Goal: Task Accomplishment & Management: Manage account settings

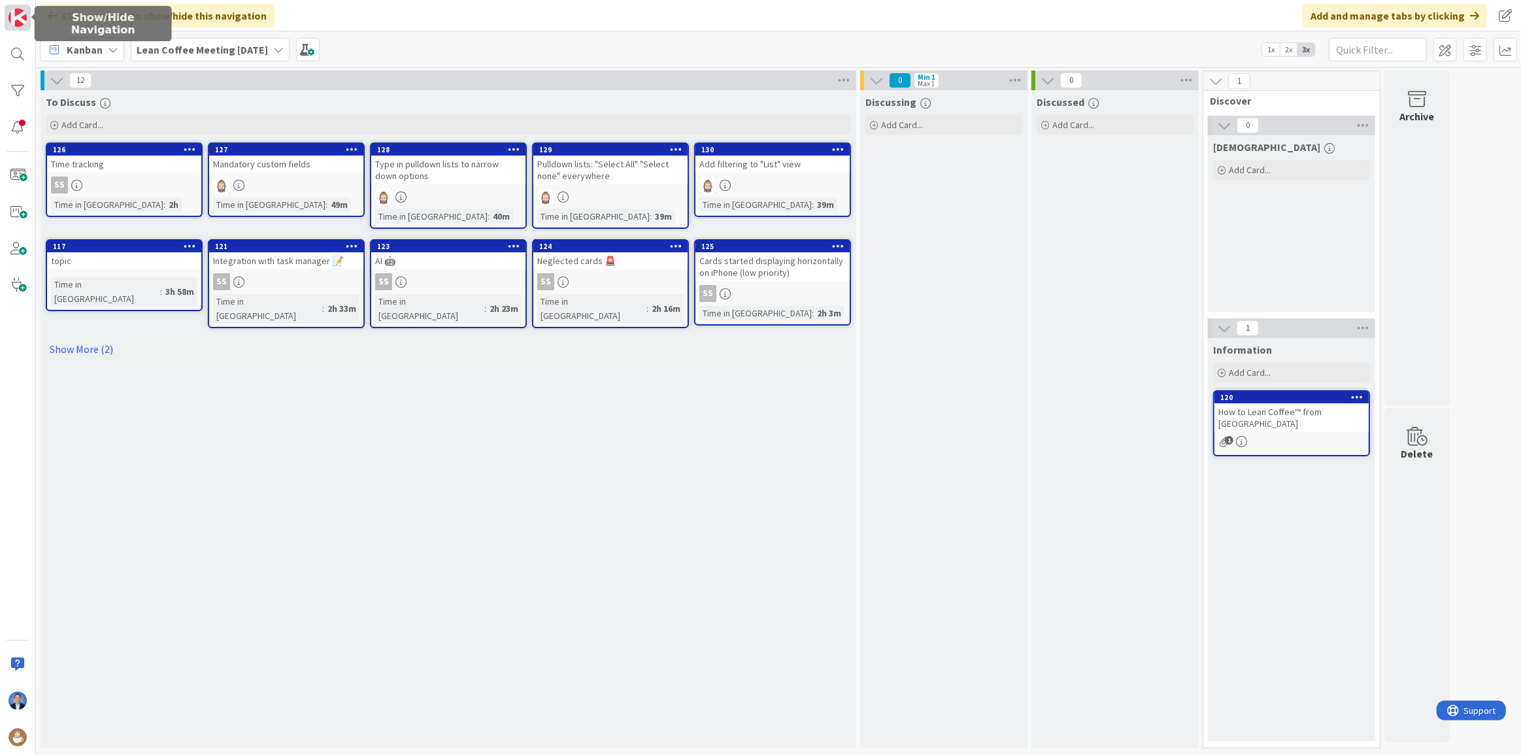
click at [26, 17] on img at bounding box center [17, 17] width 18 height 18
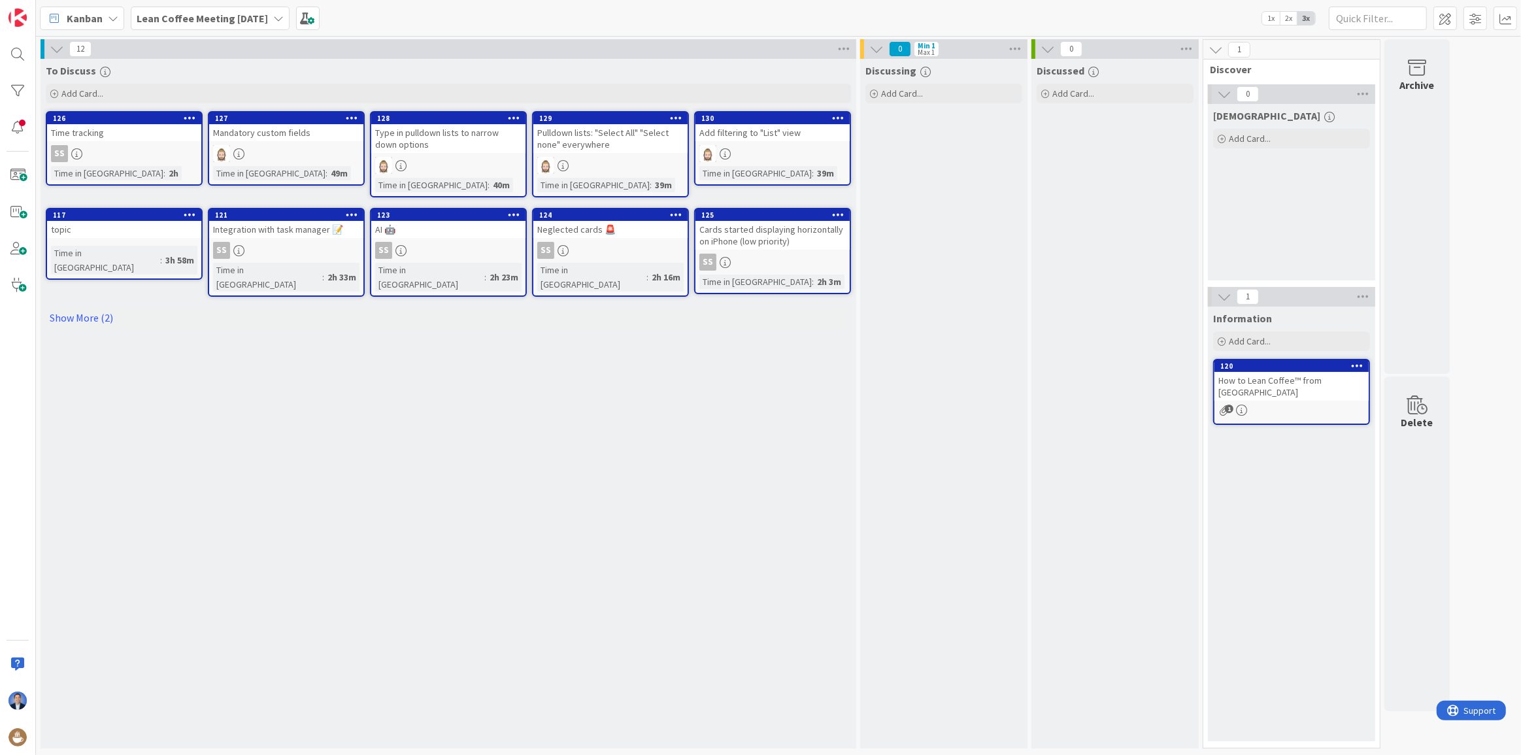
click at [921, 506] on div "Discussing Add Card..." at bounding box center [943, 404] width 167 height 690
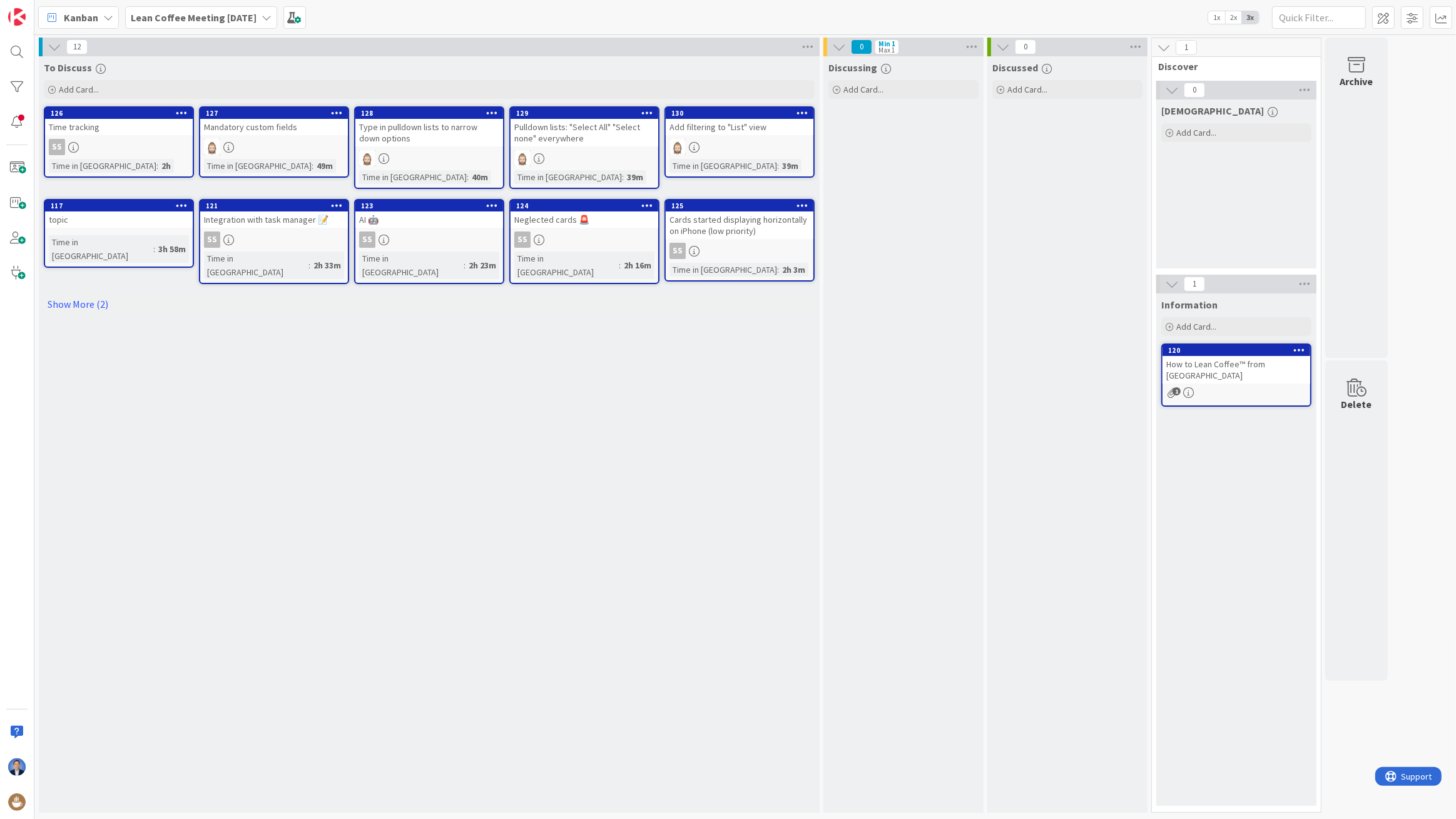
drag, startPoint x: 901, startPoint y: 356, endPoint x: 1048, endPoint y: 229, distance: 194.3
click at [901, 356] on div "Discussing Add Card..." at bounding box center [903, 434] width 160 height 756
click at [1382, 10] on span at bounding box center [1384, 18] width 23 height 23
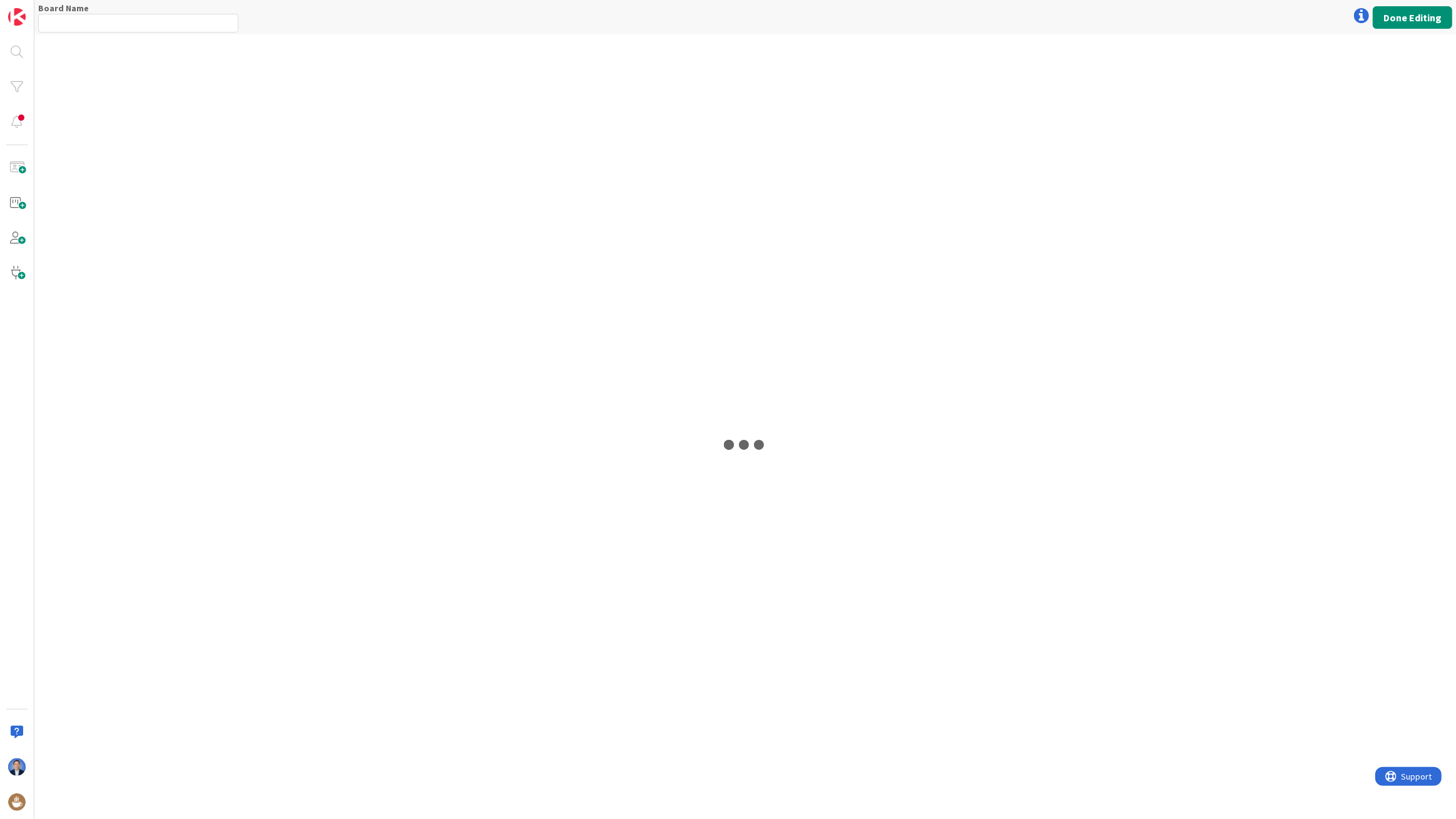
type input "Lean Coffee Meeting [DATE]"
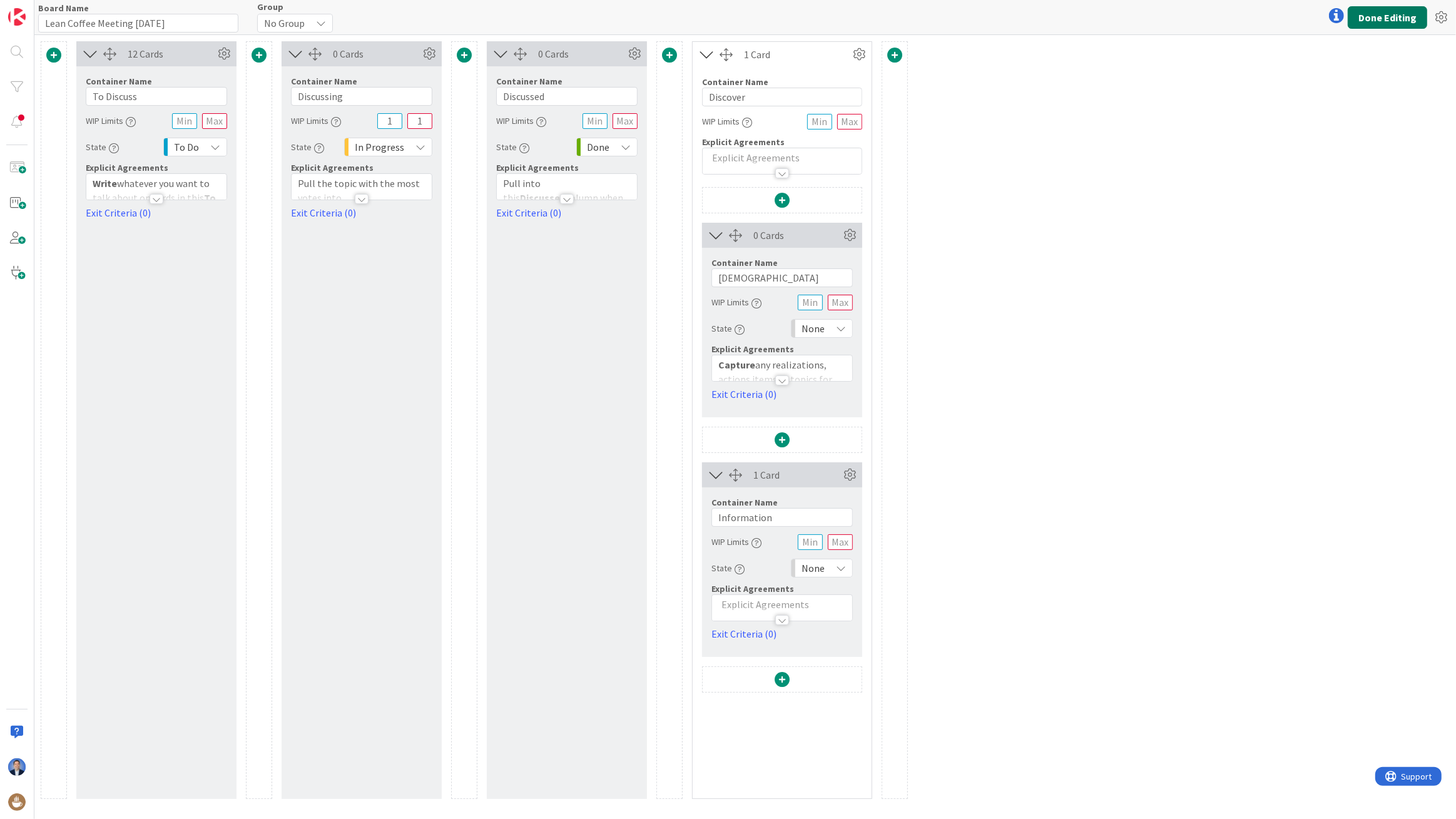
click at [1391, 20] on button "Done Editing" at bounding box center [1387, 18] width 79 height 23
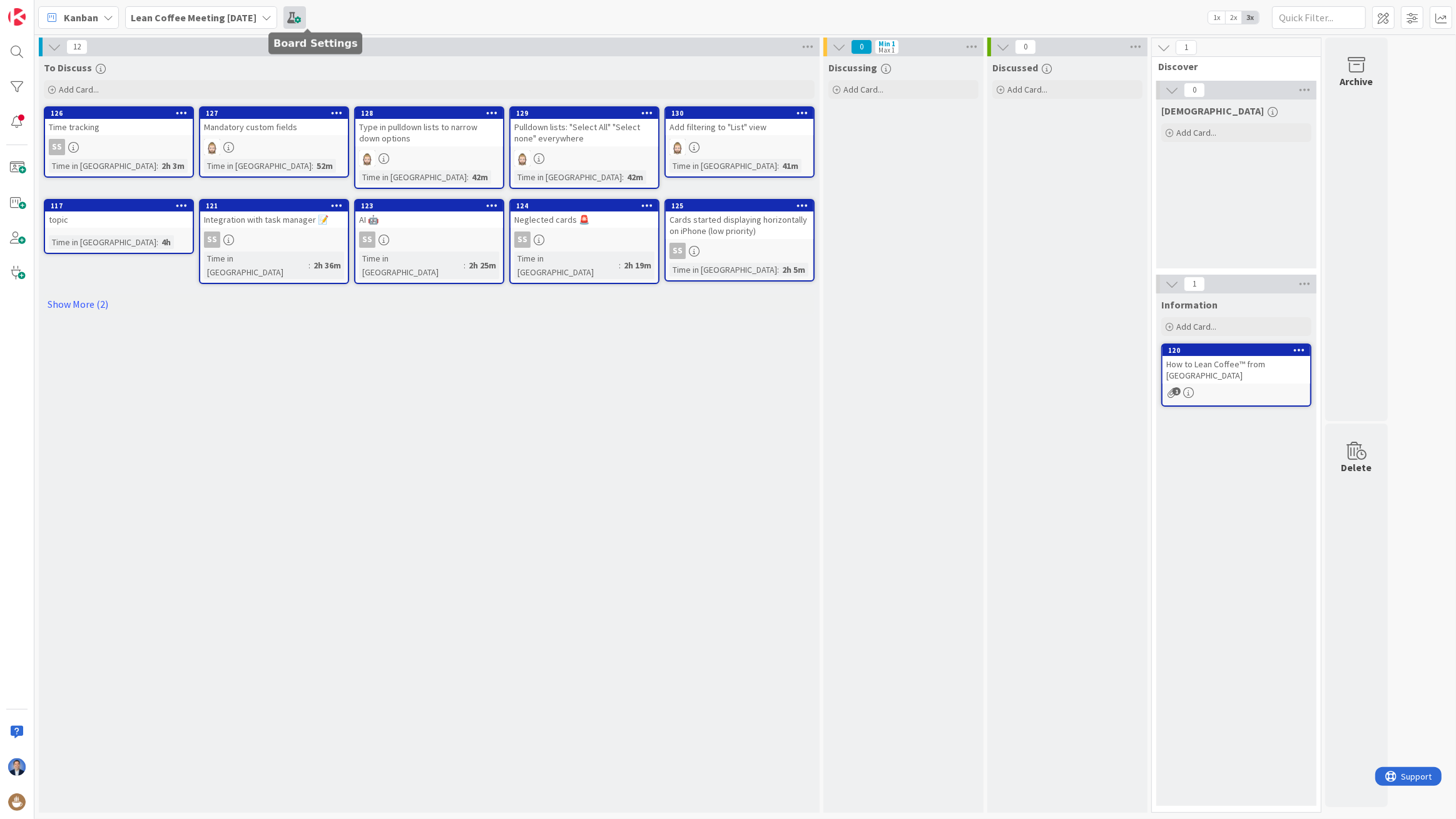
click at [306, 18] on span at bounding box center [295, 18] width 23 height 23
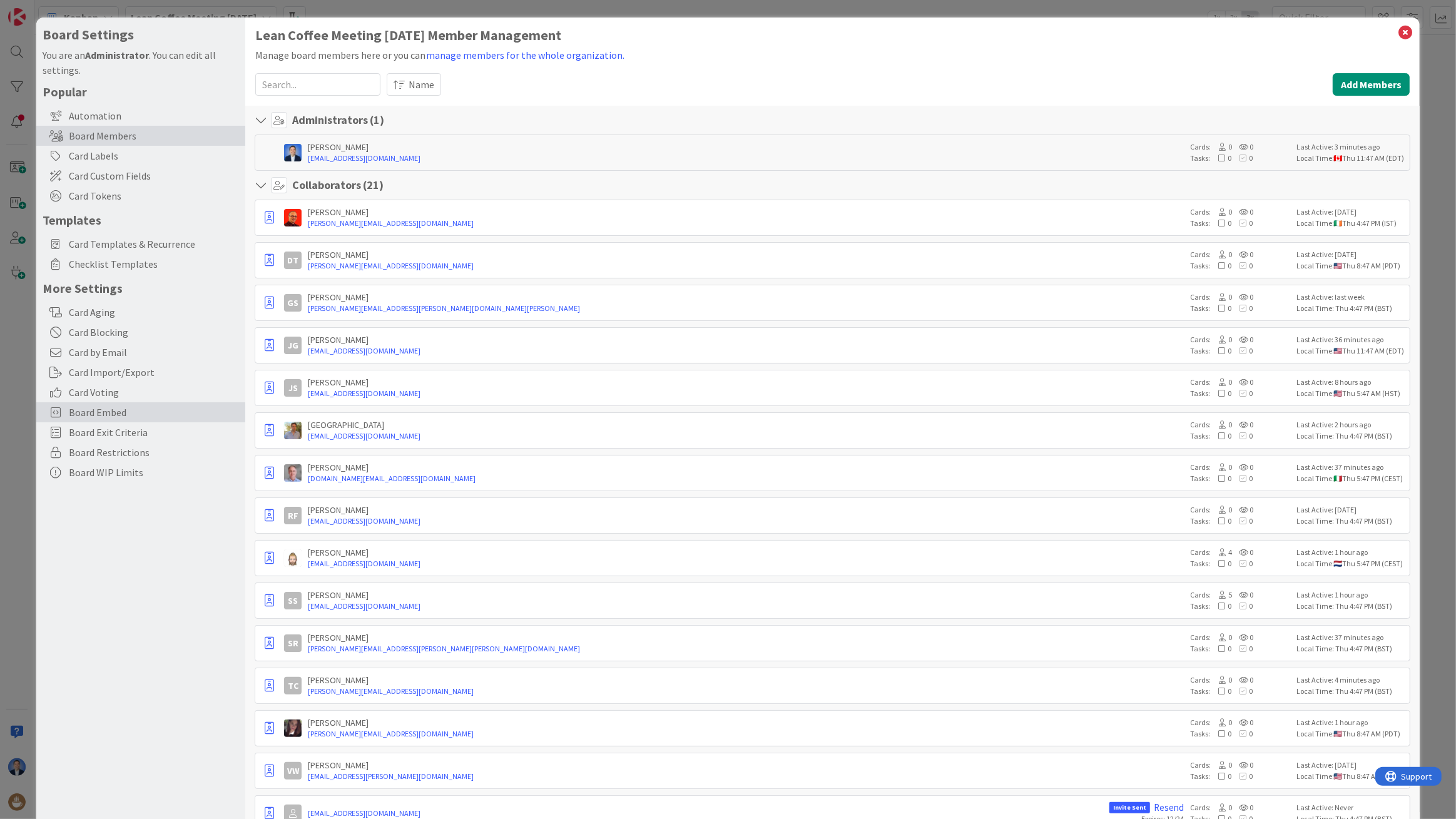
click at [97, 414] on span "Board Embed" at bounding box center [154, 412] width 170 height 15
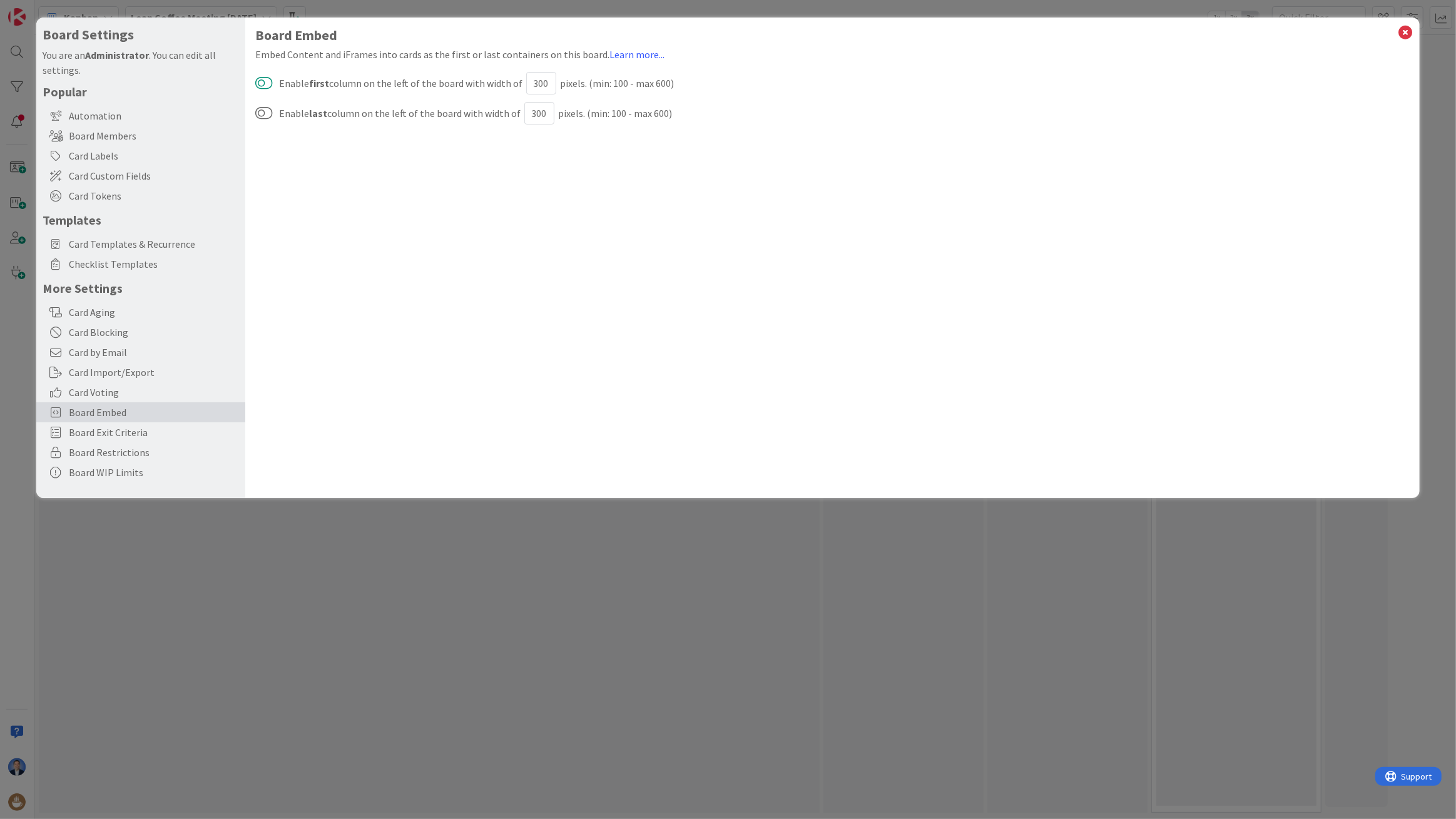
click at [264, 84] on button at bounding box center [264, 83] width 17 height 15
click at [338, 106] on button "button" at bounding box center [340, 110] width 23 height 23
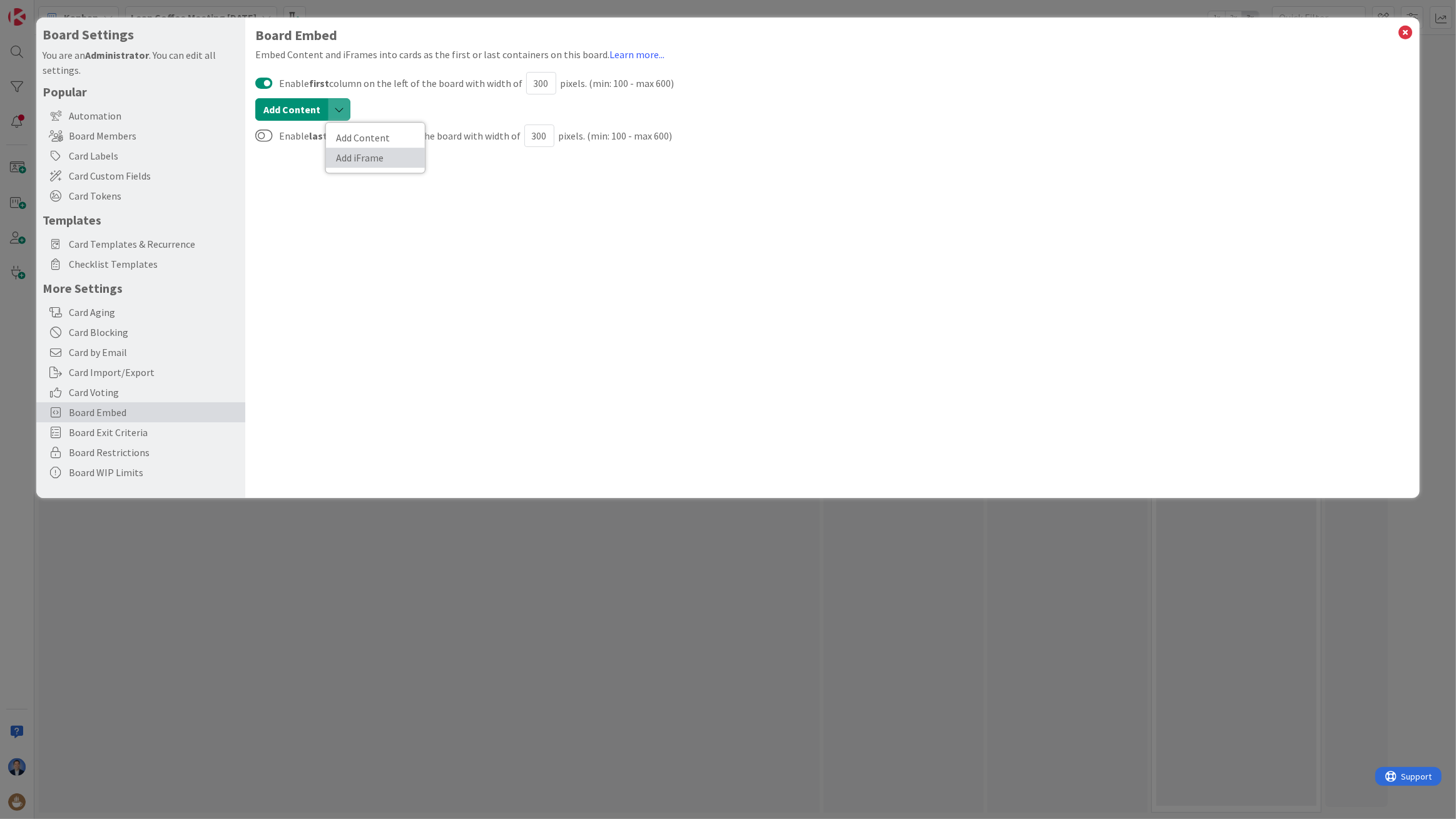
click at [355, 156] on link "Add iFrame" at bounding box center [375, 157] width 99 height 20
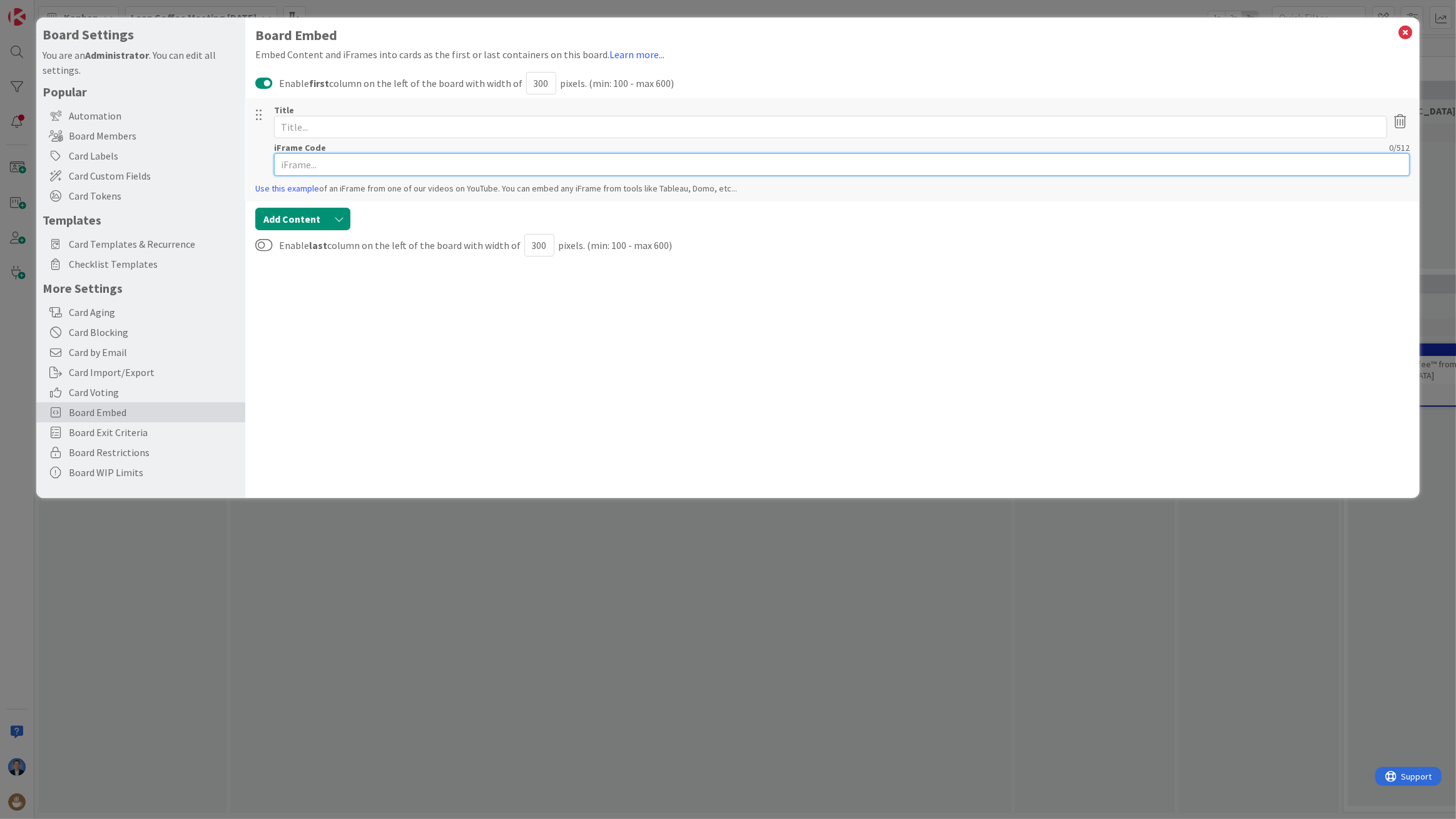
click at [333, 156] on input "text" at bounding box center [841, 165] width 1136 height 23
paste input "To join the video meeting, click this link: https://meet.google.com/arc-rsnn-qh…"
click at [373, 163] on input "To join the video meeting, click this link: https://meet.google.com/arc-rsnn-qh…" at bounding box center [841, 165] width 1136 height 23
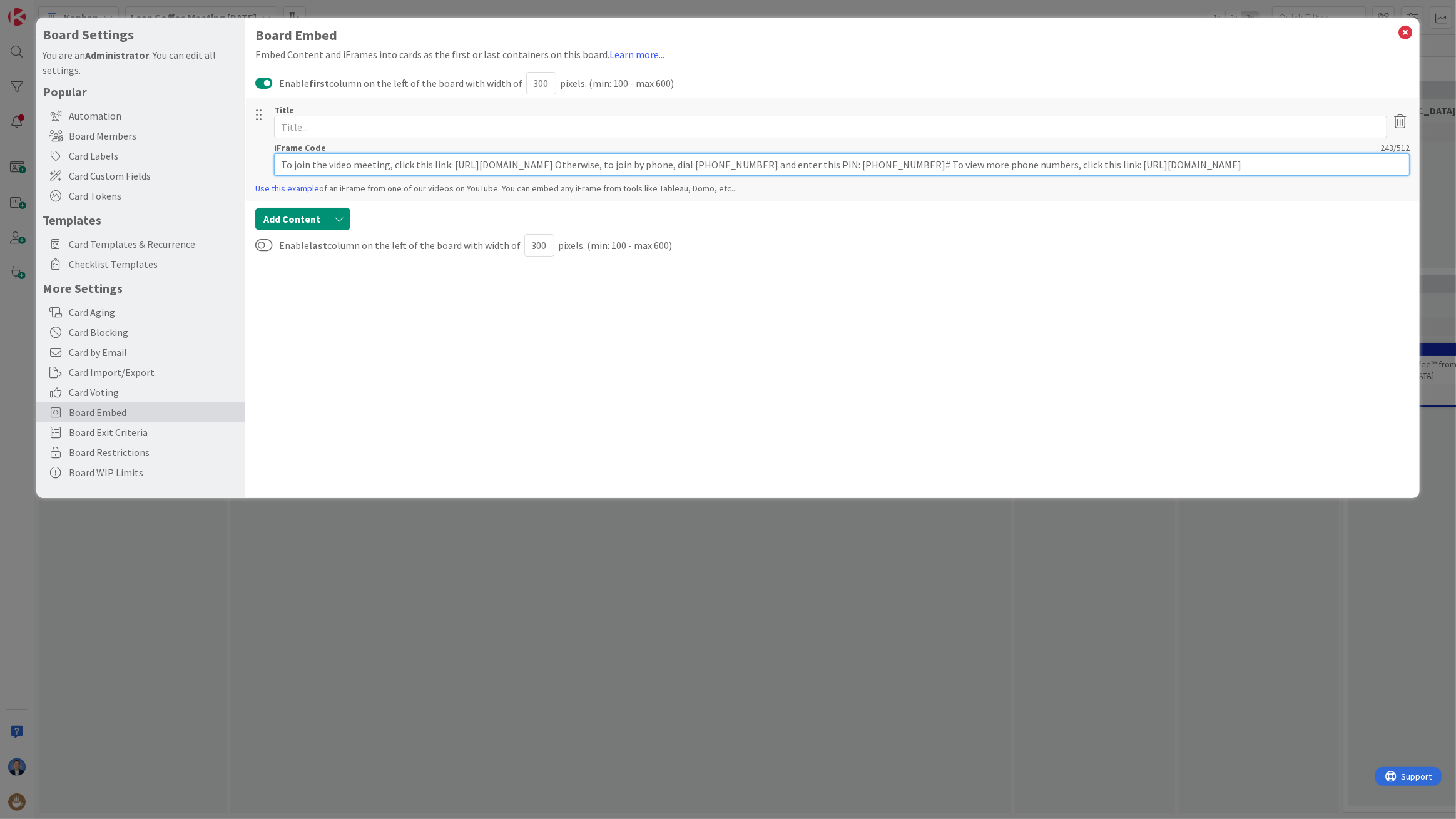
paste input "<iframe width="475" height="250" src="https://vclock.com/embed/timer/#theme=0&a…"
type input "<iframe width="475" height="250" src="https://vclock.com/embed/timer/#theme=0&a…"
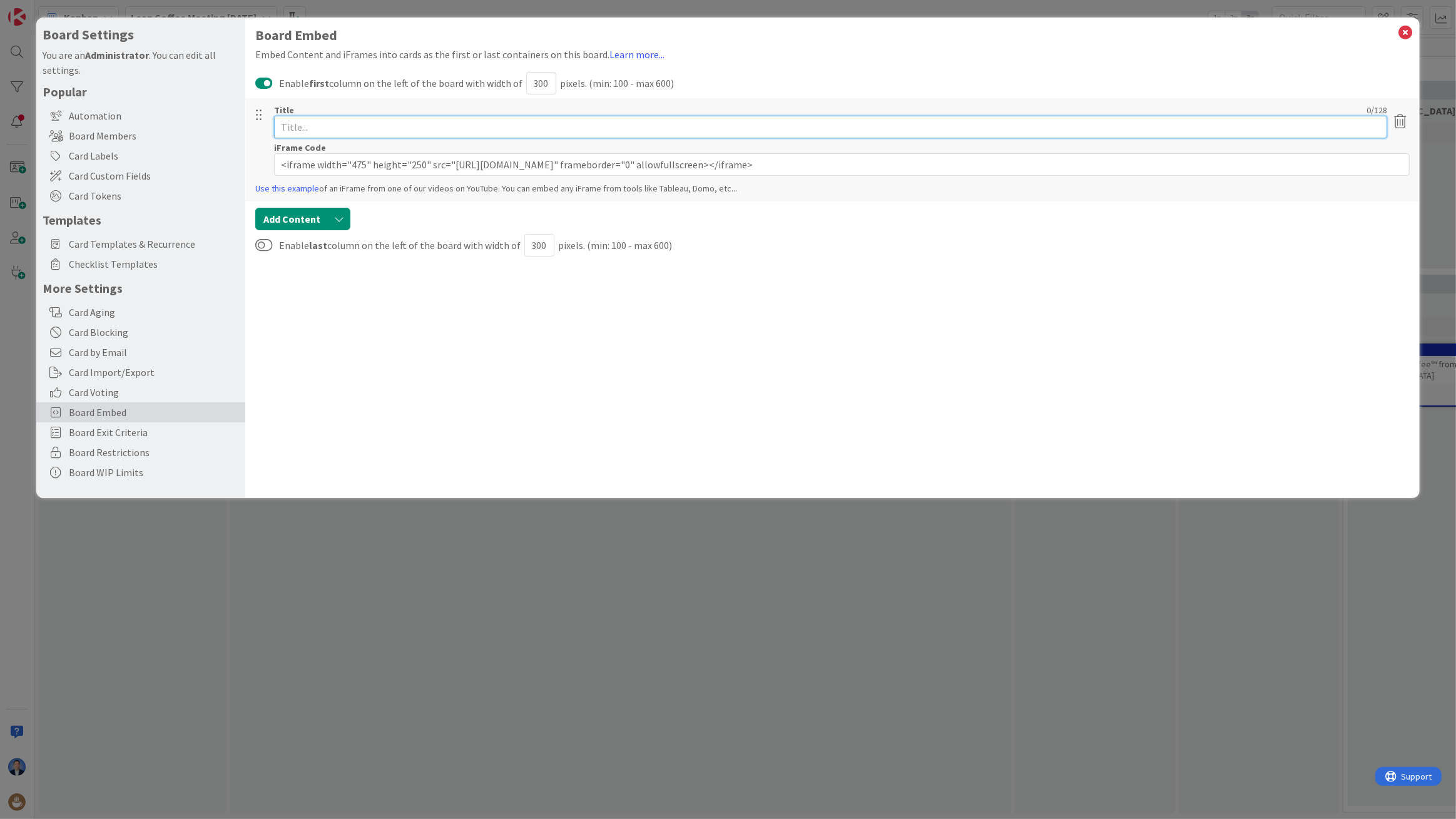
click at [309, 129] on input "text" at bounding box center [830, 127] width 1113 height 23
type input "countdown"
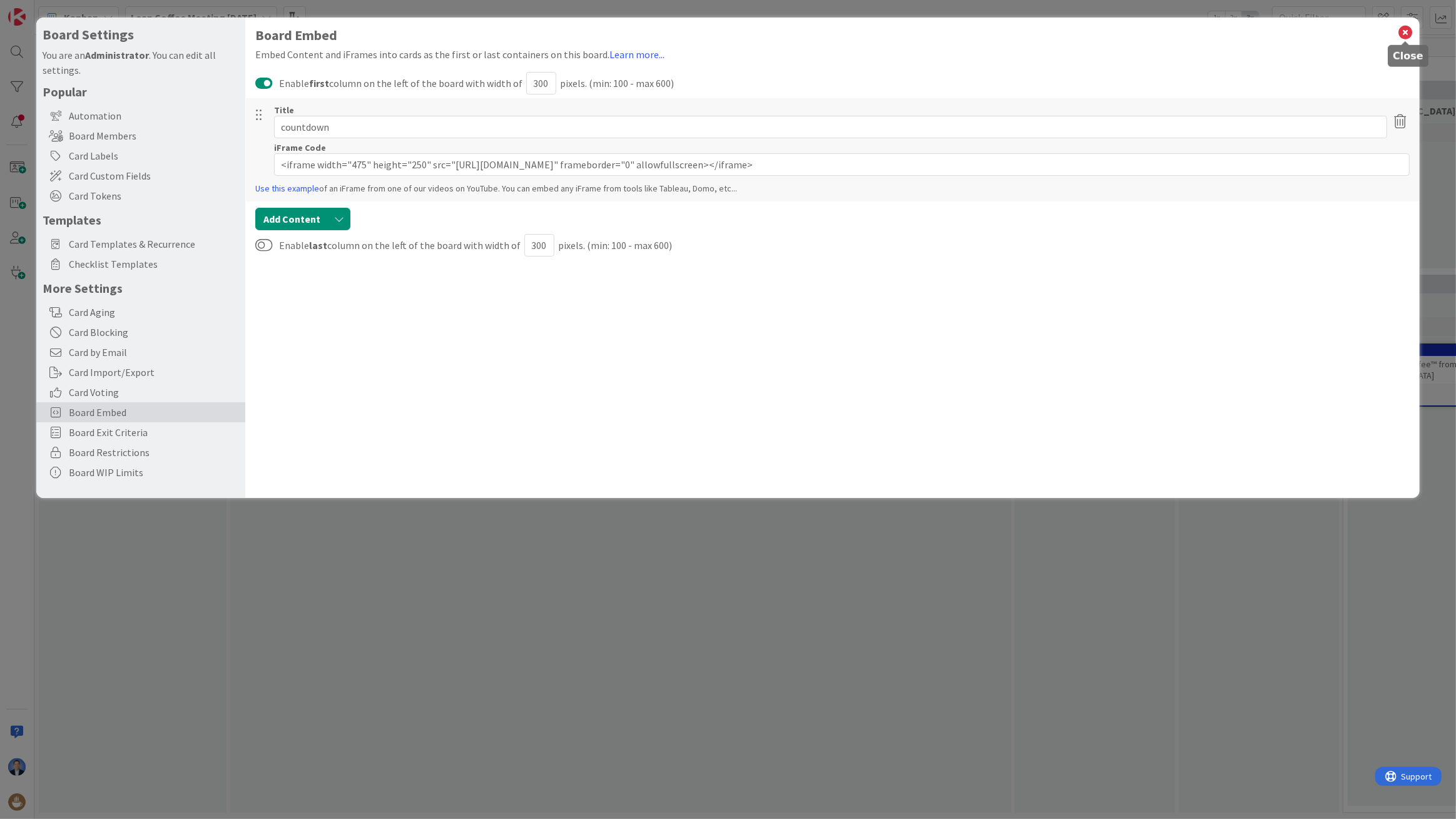
click at [1405, 33] on icon at bounding box center [1405, 33] width 16 height 17
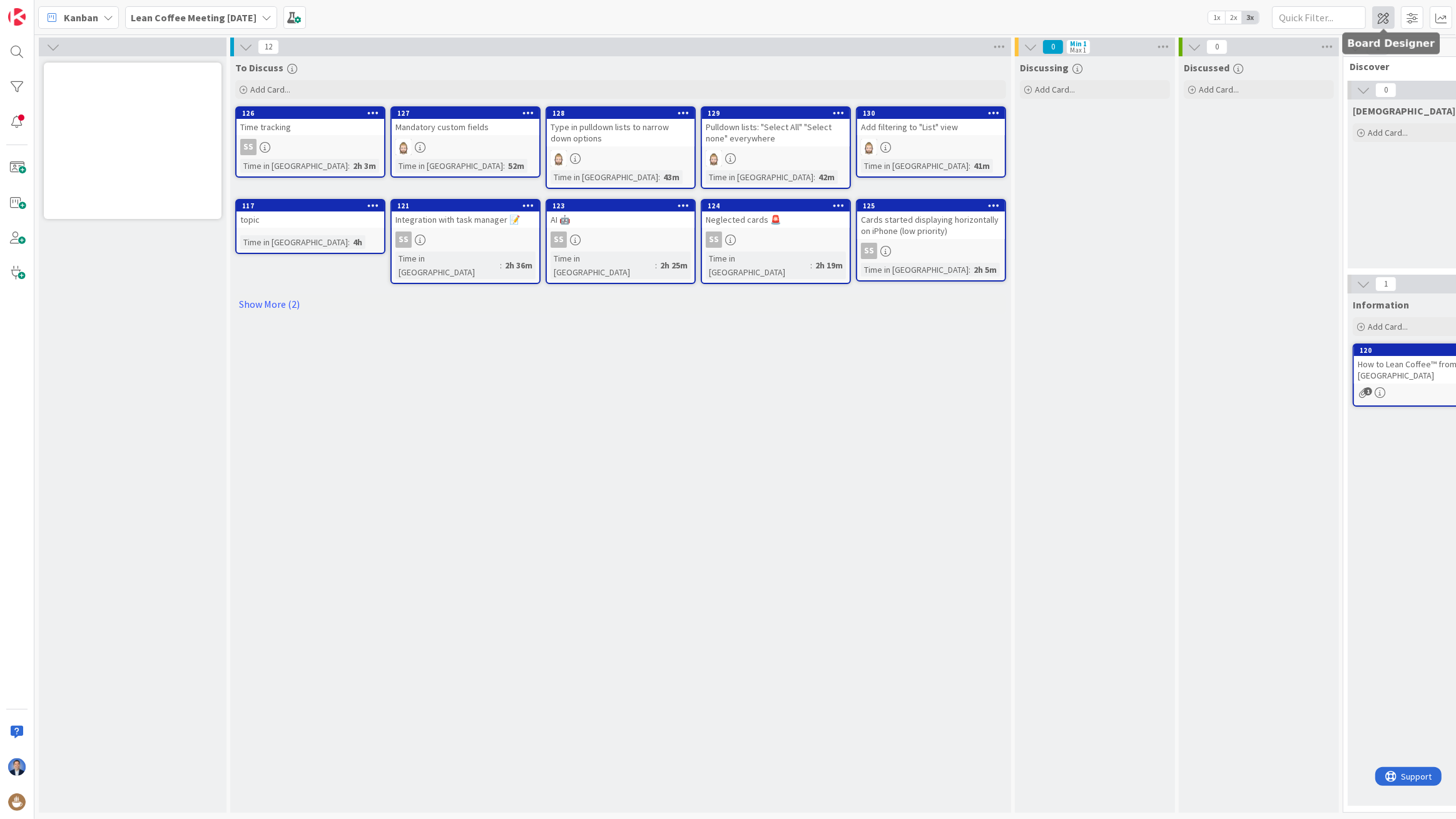
click at [1392, 23] on span at bounding box center [1384, 18] width 23 height 23
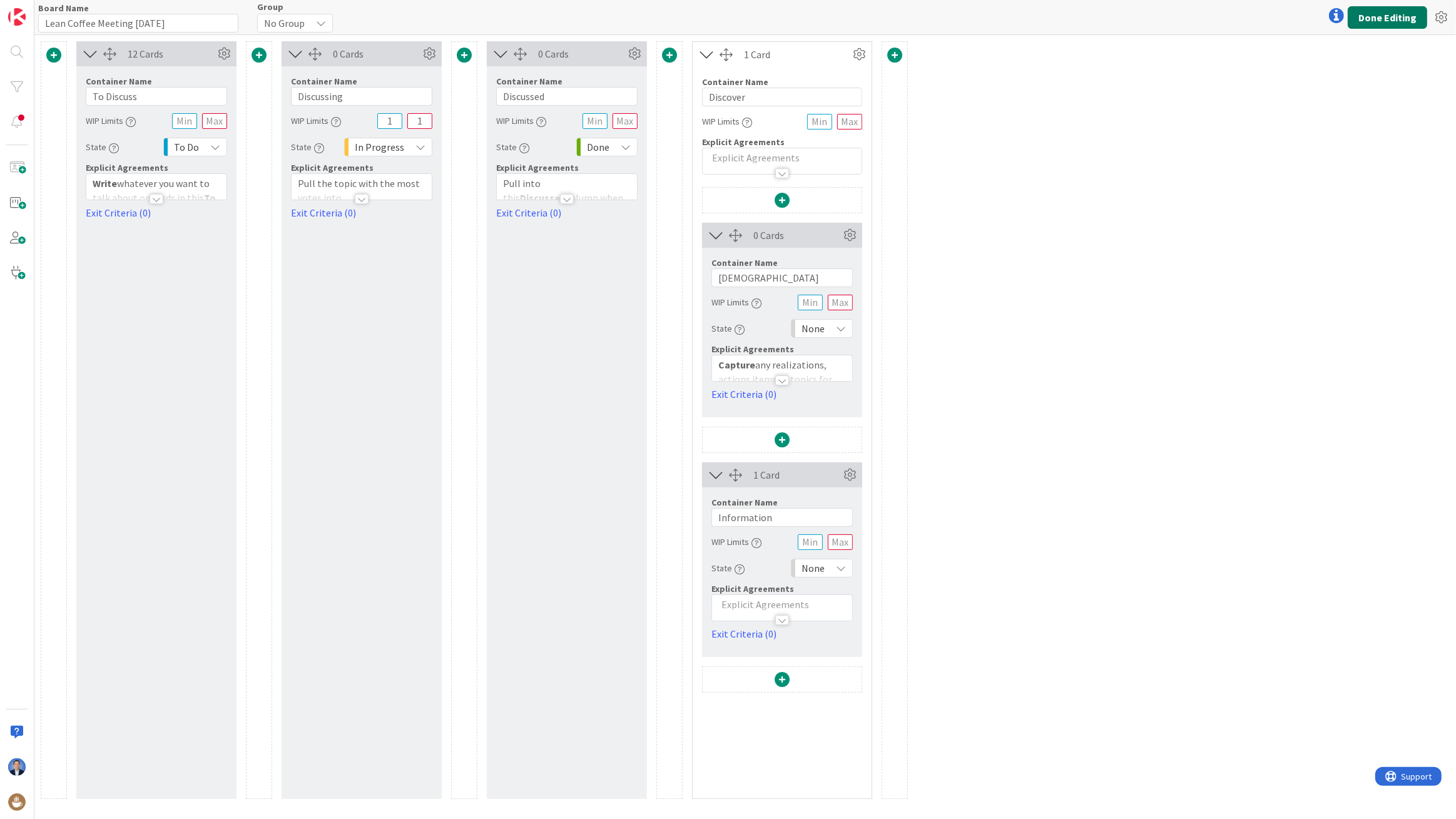
click at [1396, 24] on button "Done Editing" at bounding box center [1387, 18] width 79 height 23
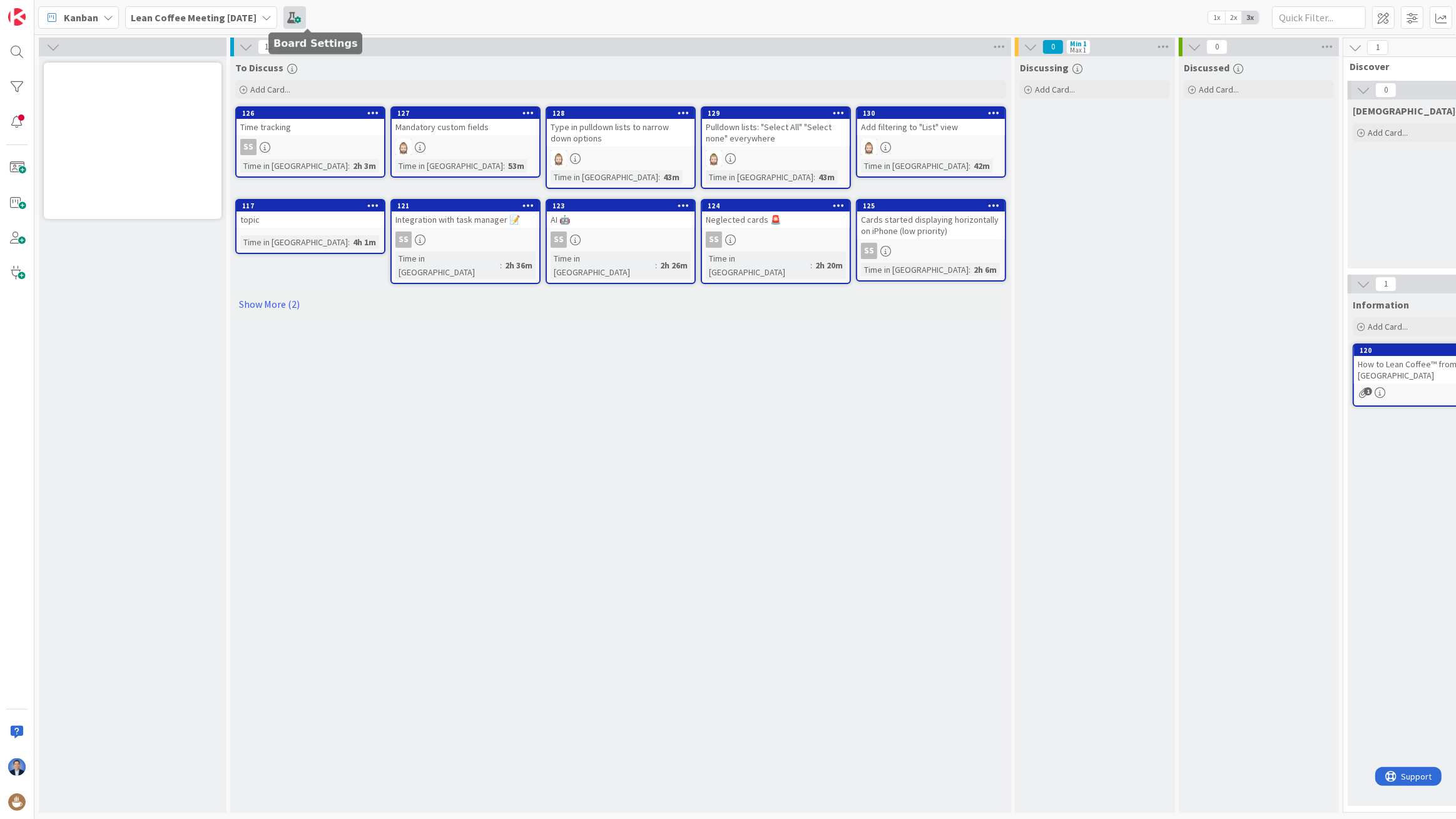
click at [304, 15] on span at bounding box center [295, 18] width 23 height 23
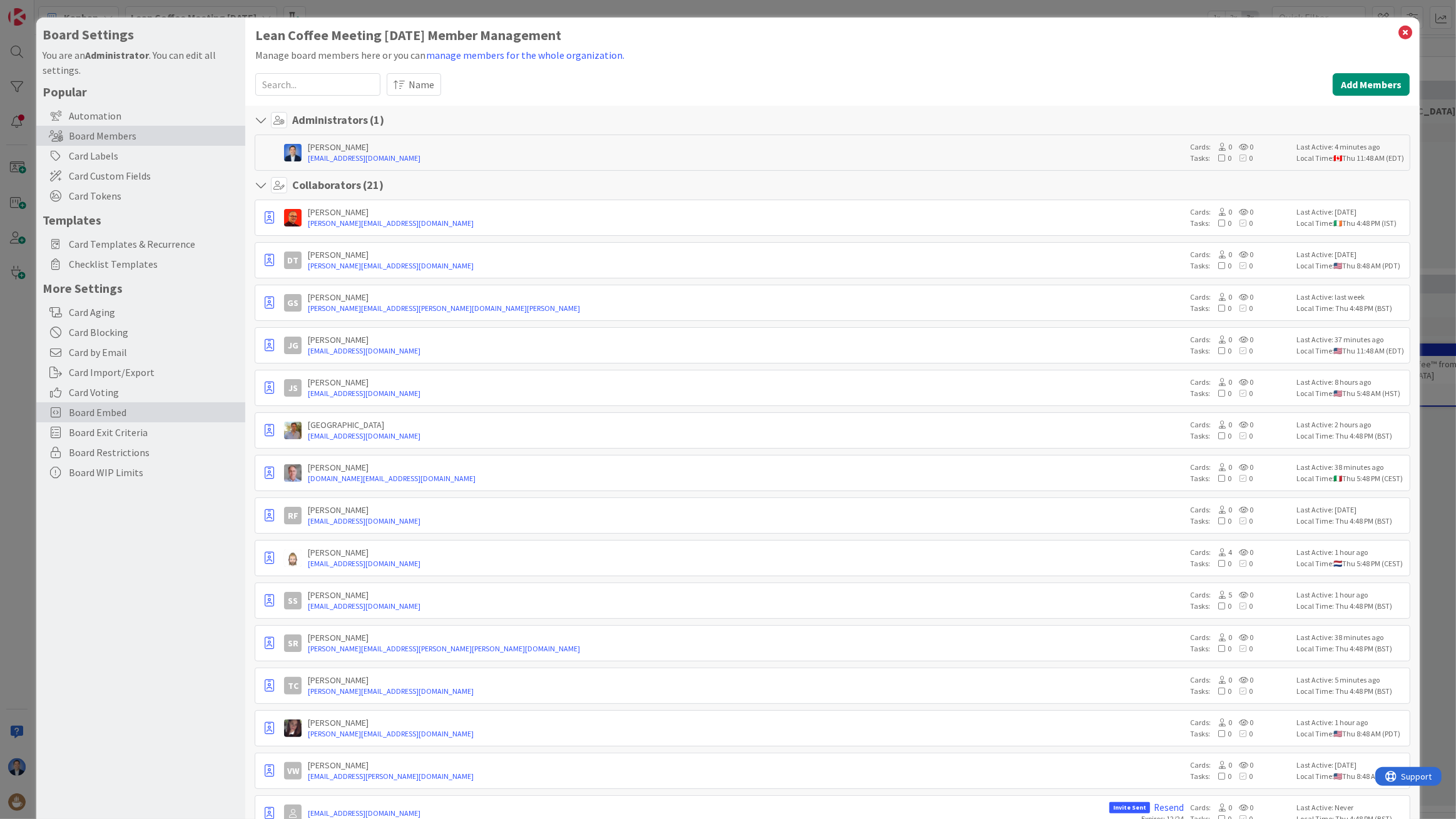
click at [93, 410] on span "Board Embed" at bounding box center [154, 412] width 170 height 15
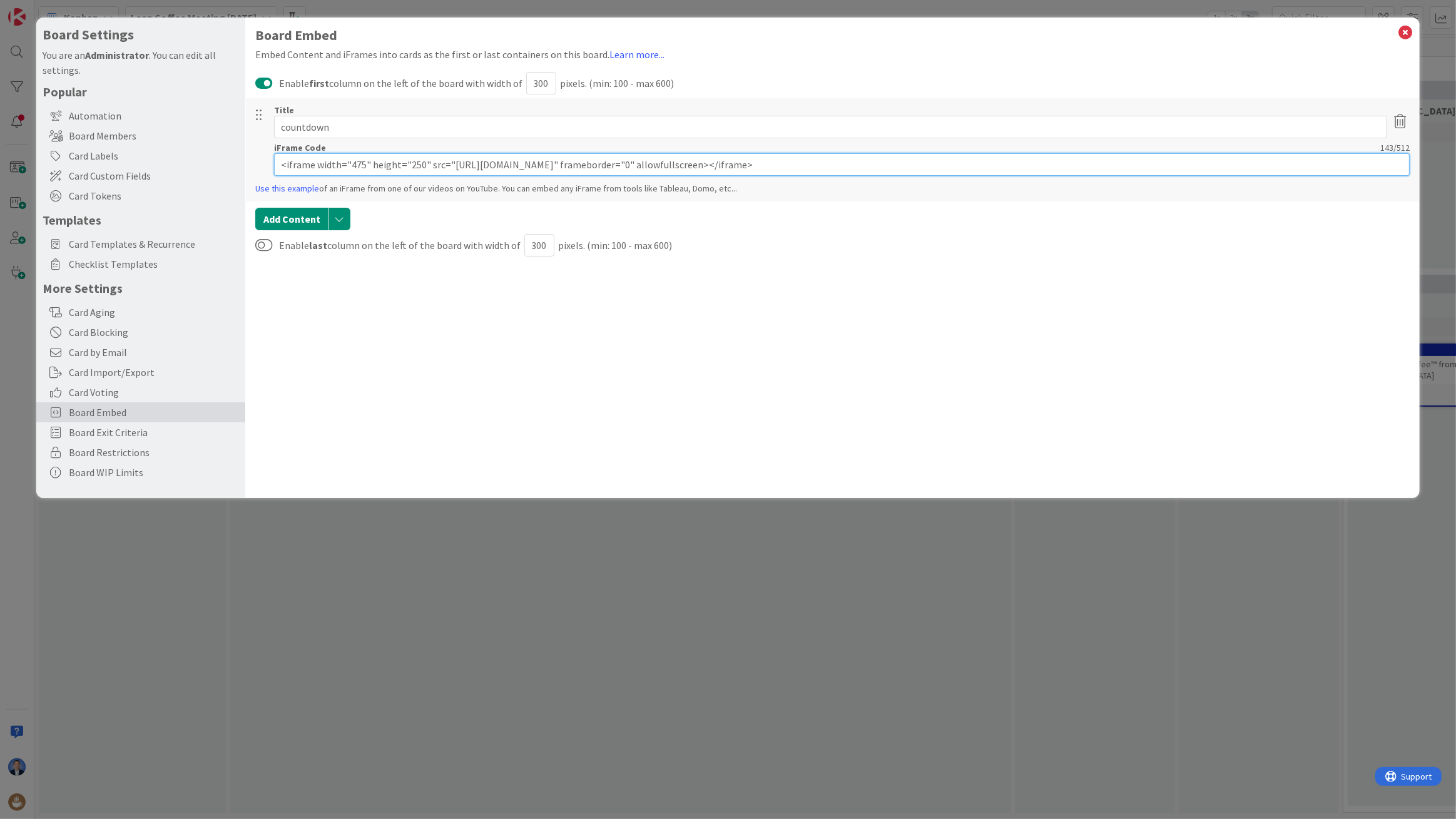
click at [463, 166] on input "<iframe width="475" height="250" src="https://vclock.com/embed/timer/#theme=0&a…" at bounding box center [841, 165] width 1136 height 23
paste input "set-timer-for-5-minutes"
type input "<iframe width="475" height="250" src="[URL][DOMAIN_NAME]" frameborder="0" allow…"
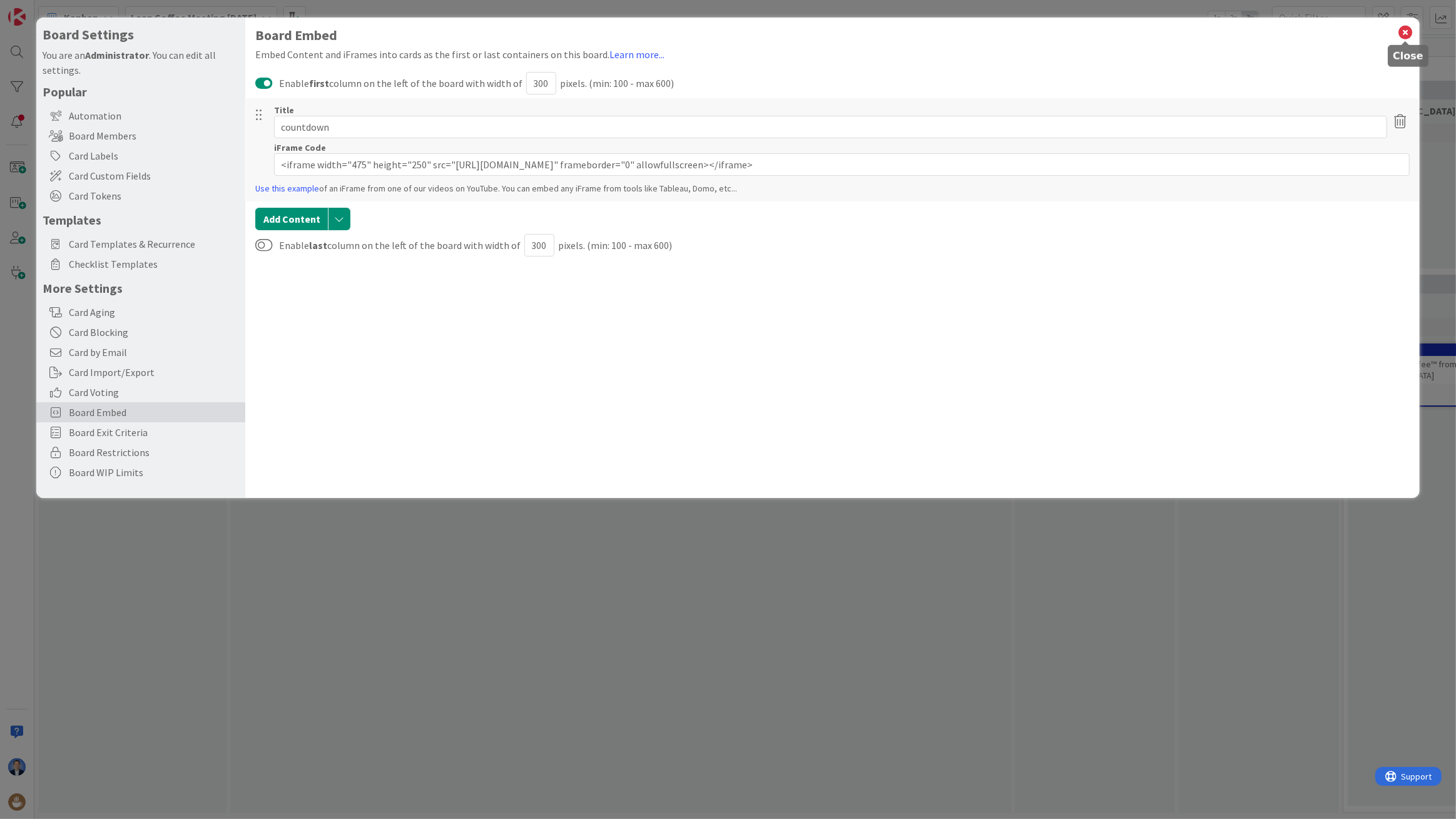
click at [1406, 25] on icon at bounding box center [1405, 33] width 16 height 17
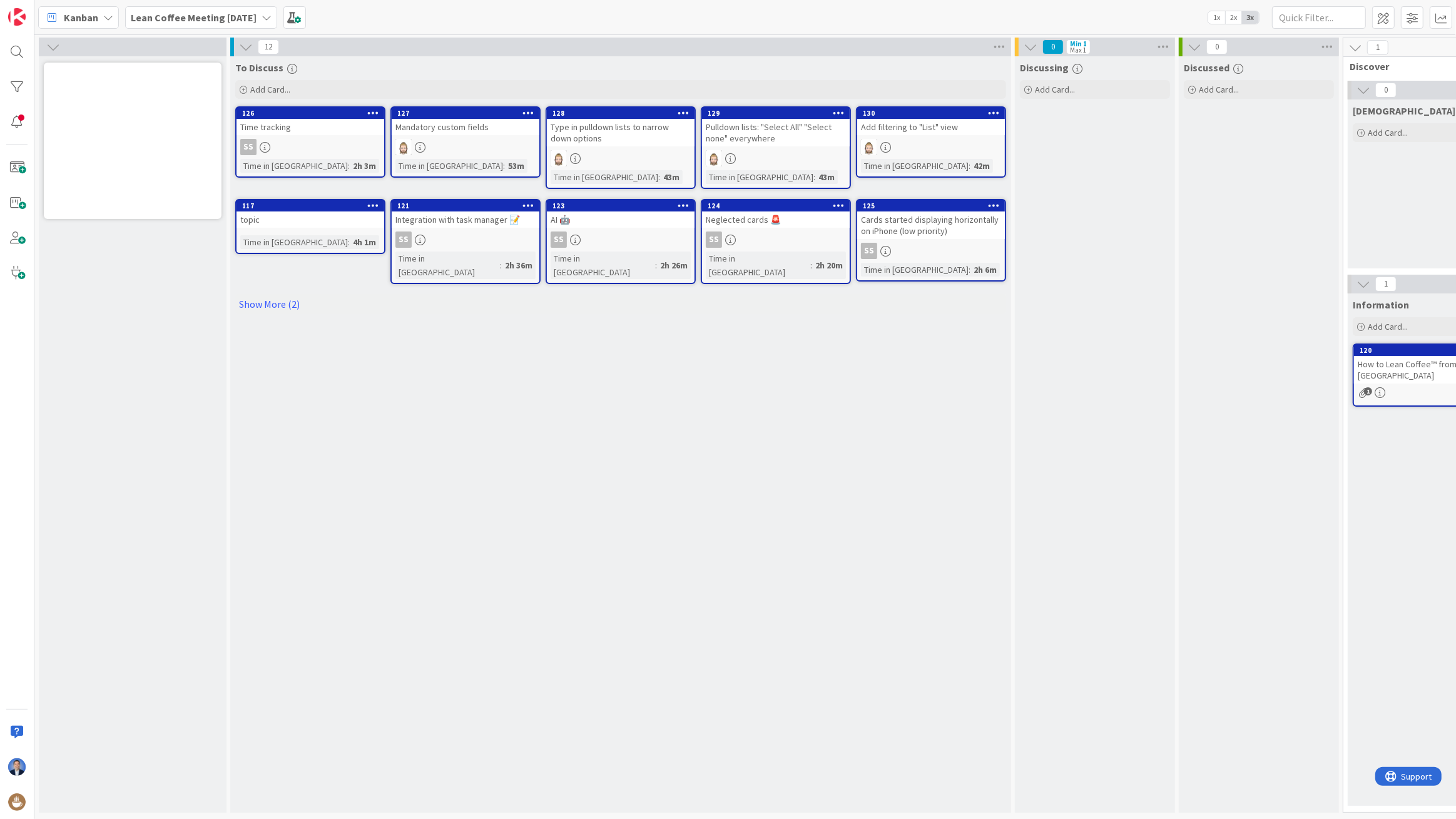
click at [154, 328] on div at bounding box center [132, 434] width 183 height 756
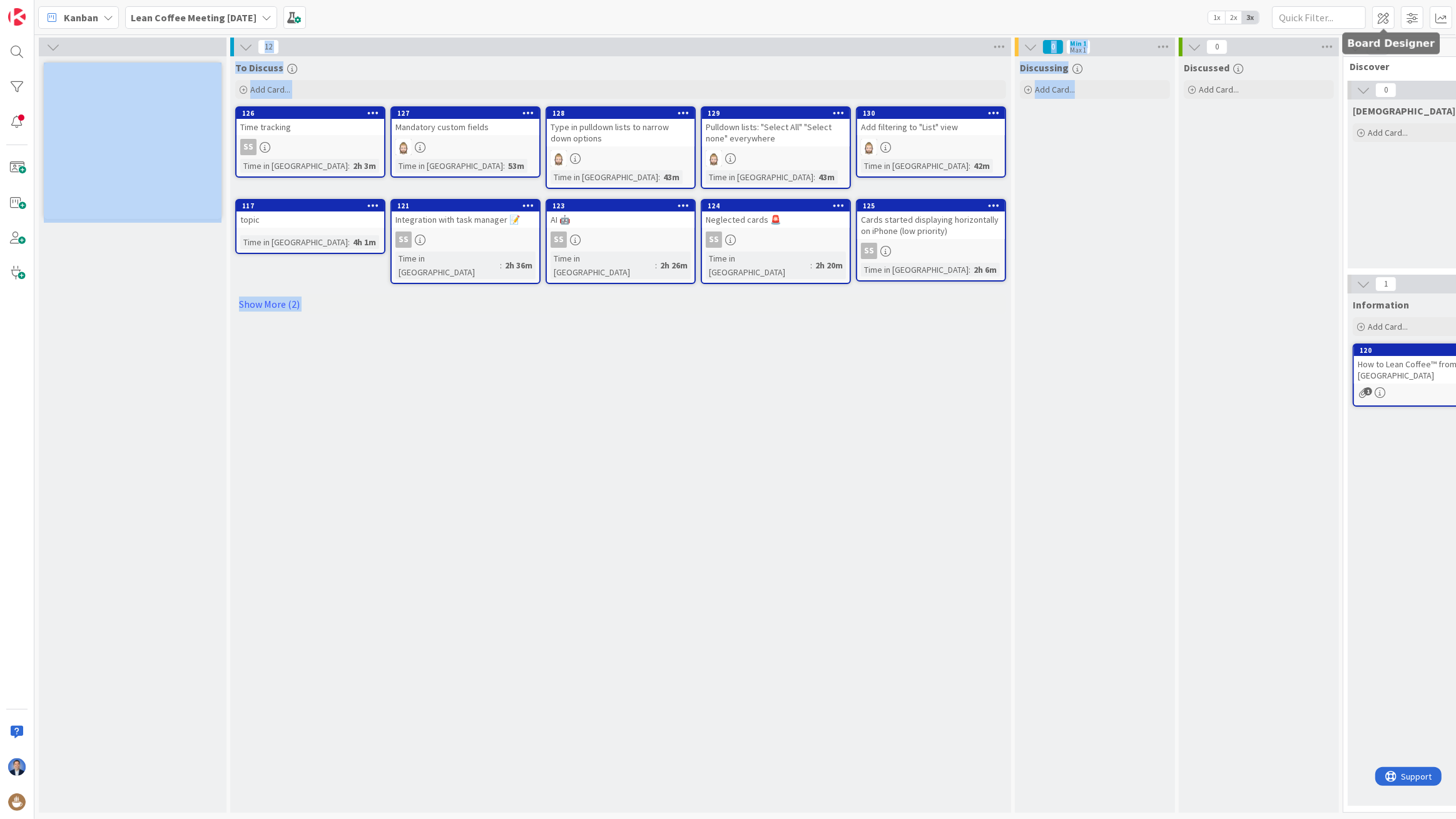
drag, startPoint x: 1383, startPoint y: 19, endPoint x: 997, endPoint y: 104, distance: 395.2
click at [1107, 119] on div "Kanban Lean Coffee Meeting 2025-09-05 1x 2x 3x 12 To Discuss Add Card... 130 Ad…" at bounding box center [745, 410] width 1422 height 819
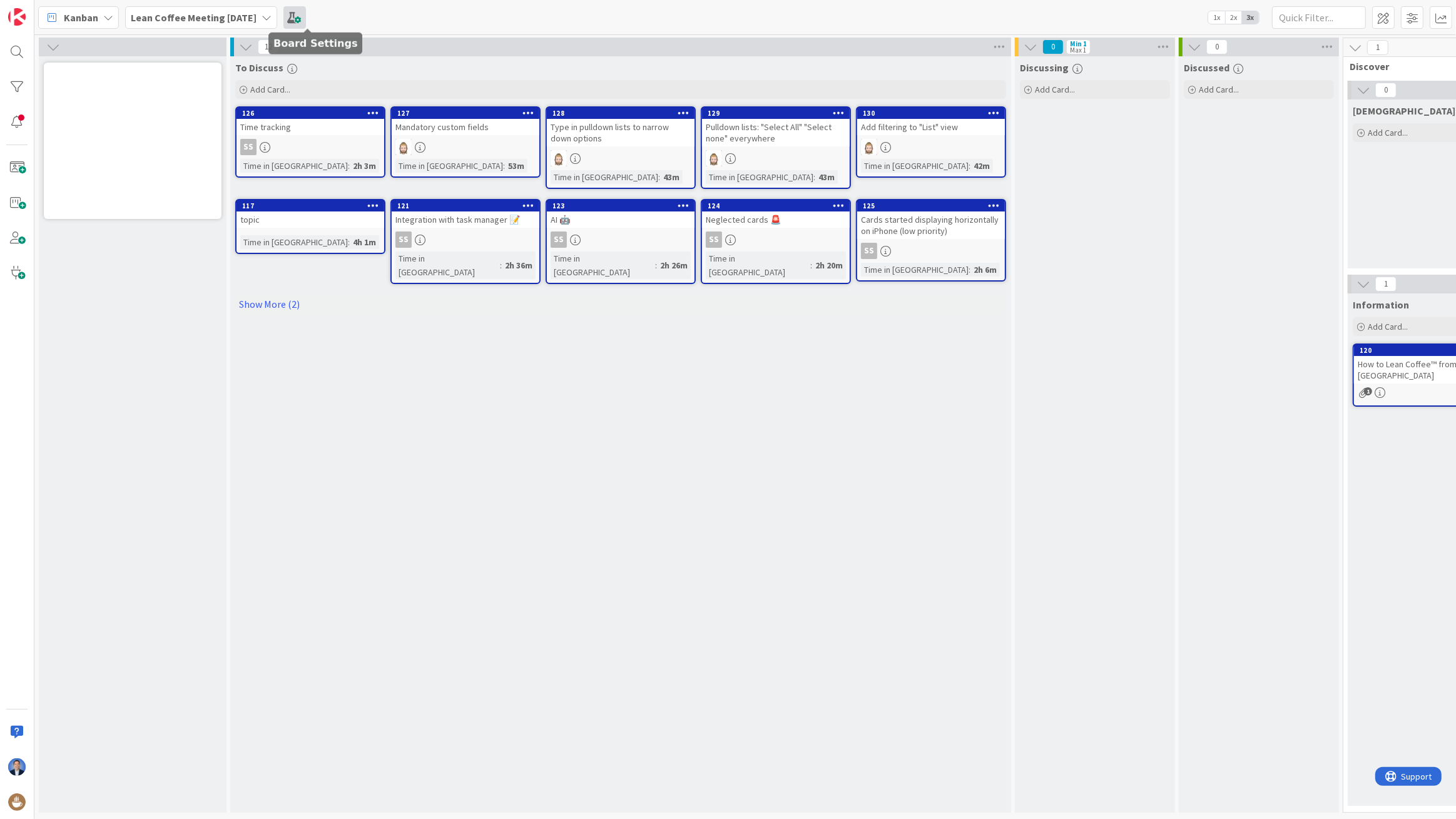
click at [306, 12] on span at bounding box center [295, 18] width 23 height 23
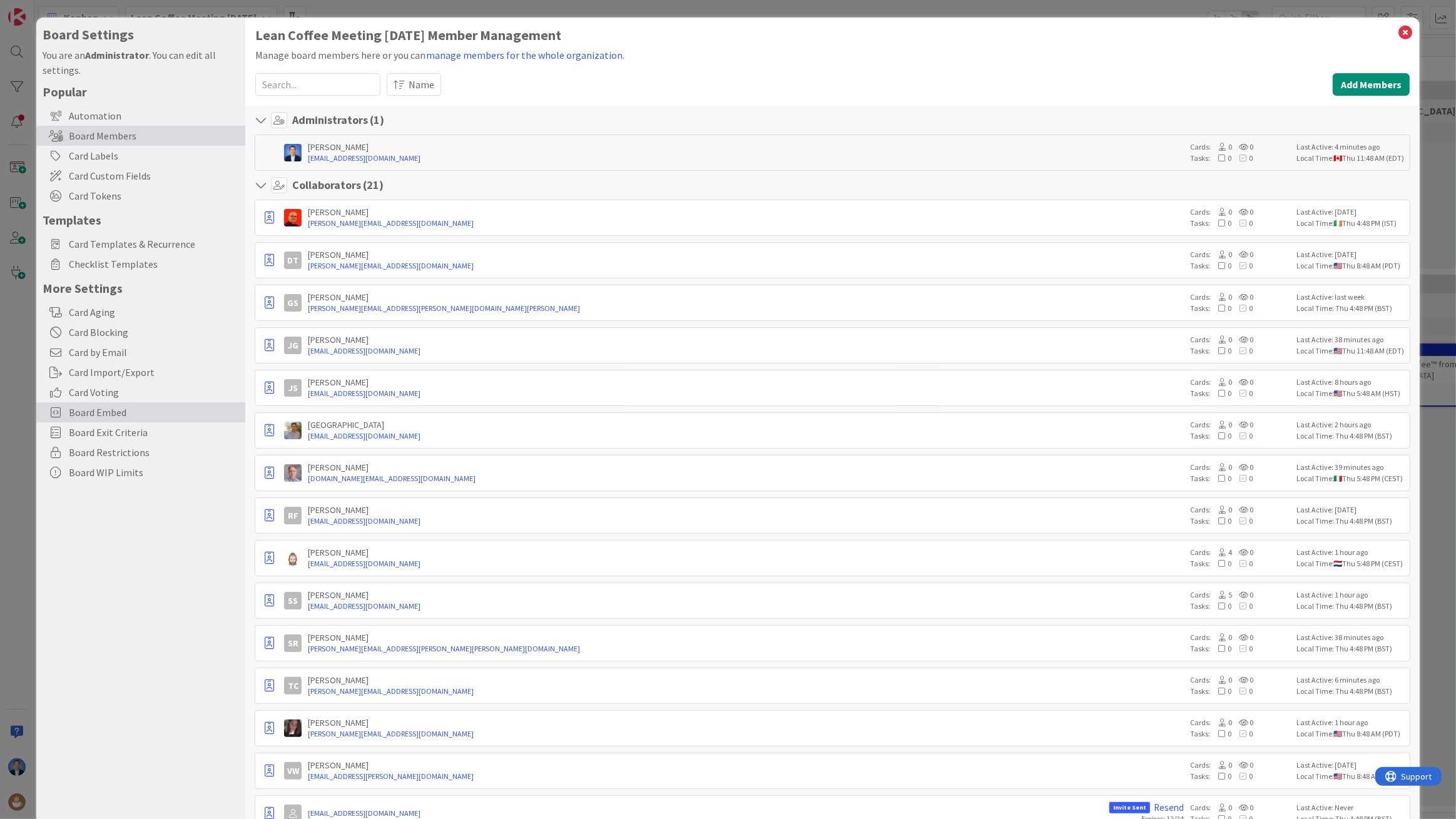
click at [109, 416] on span "Board Embed" at bounding box center [154, 412] width 170 height 15
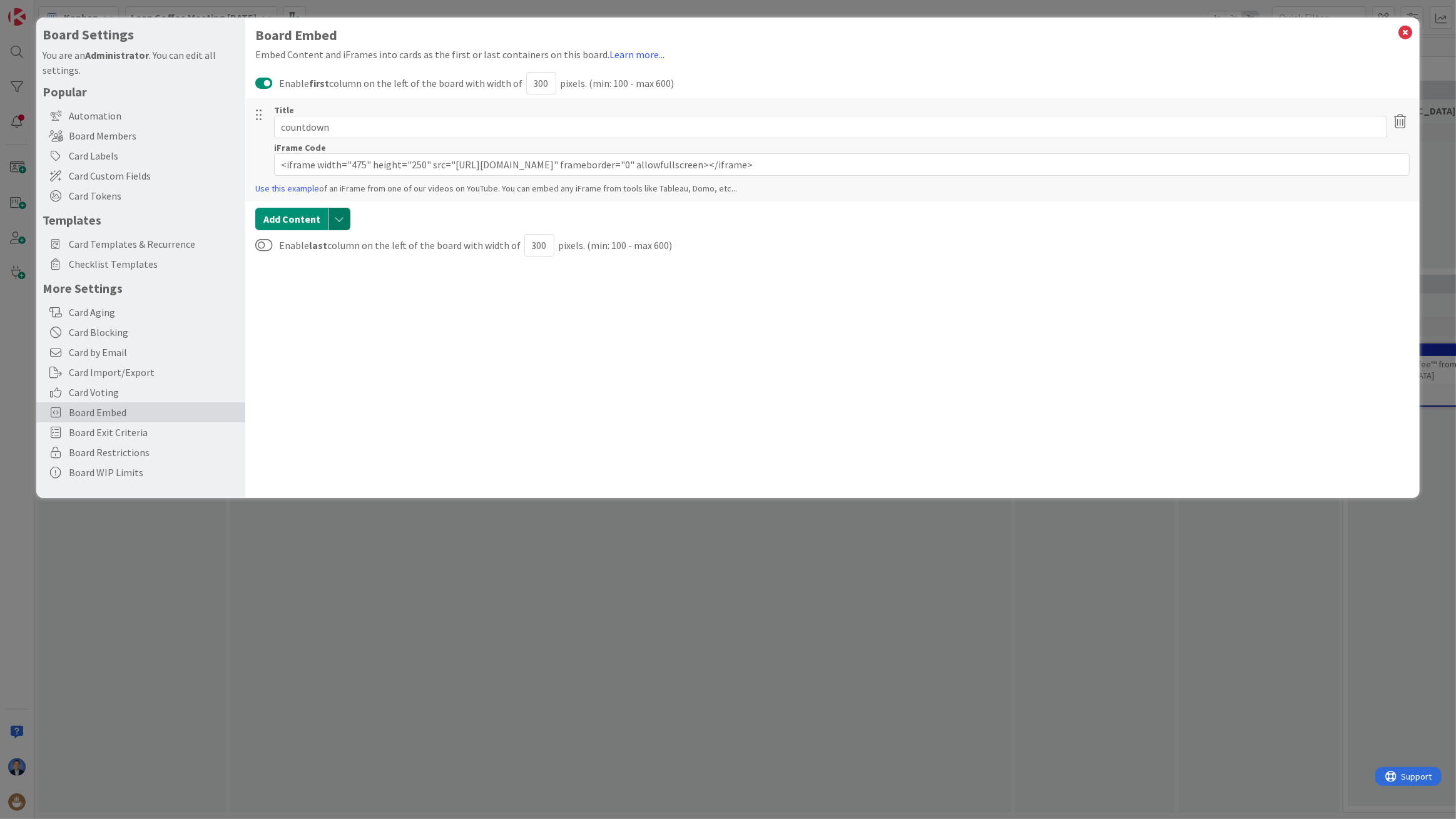
click at [334, 219] on button "button" at bounding box center [340, 219] width 23 height 23
click at [359, 267] on link "Add iFrame" at bounding box center [375, 267] width 99 height 20
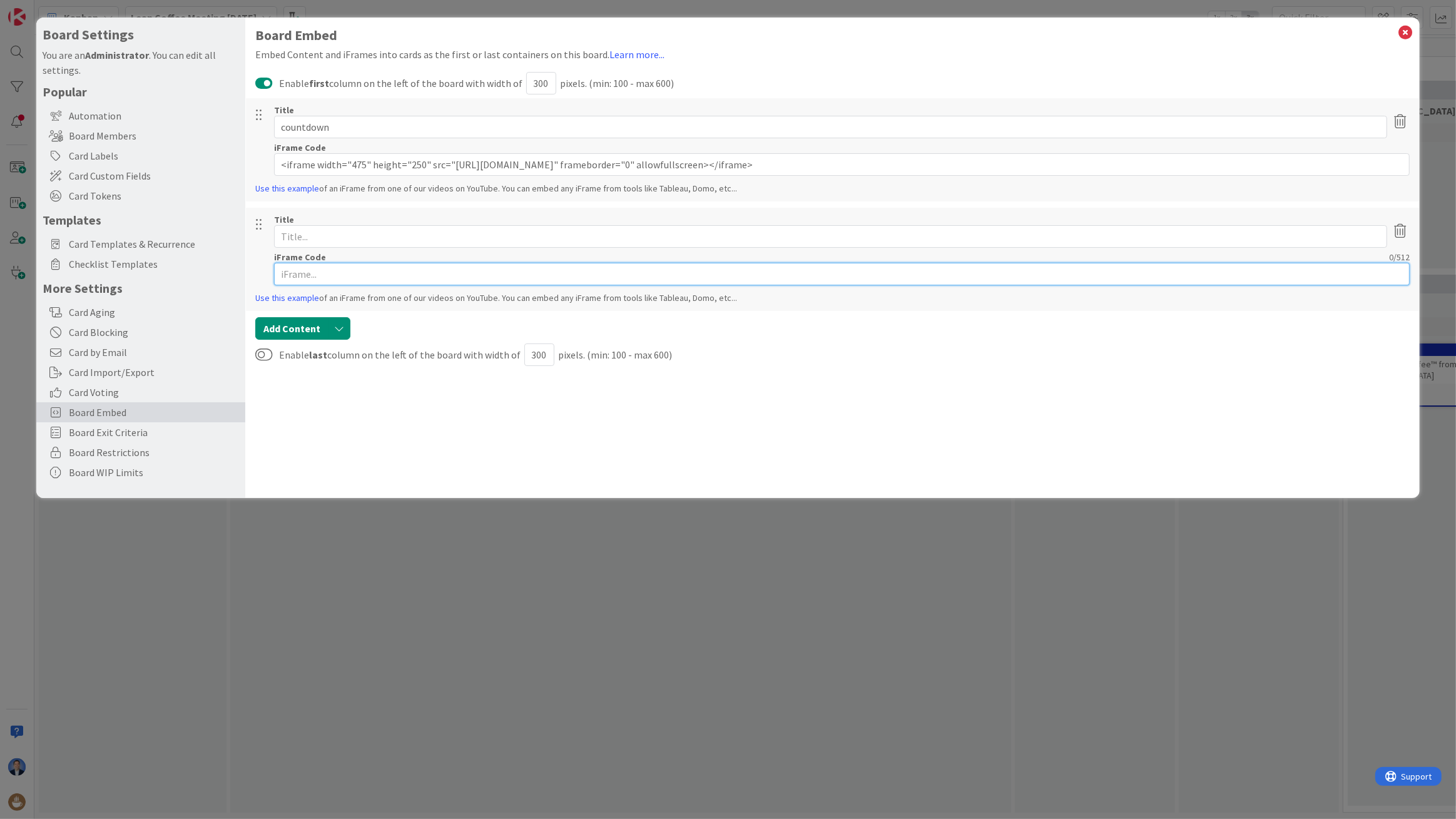
click at [347, 277] on input "text" at bounding box center [841, 275] width 1136 height 23
paste input "<iframe width="475" height="250" src="https://vclock.com/embed/timer/#countdown…"
type input "<iframe width="475" height="250" src="https://vclock.com/embed/timer/#countdown…"
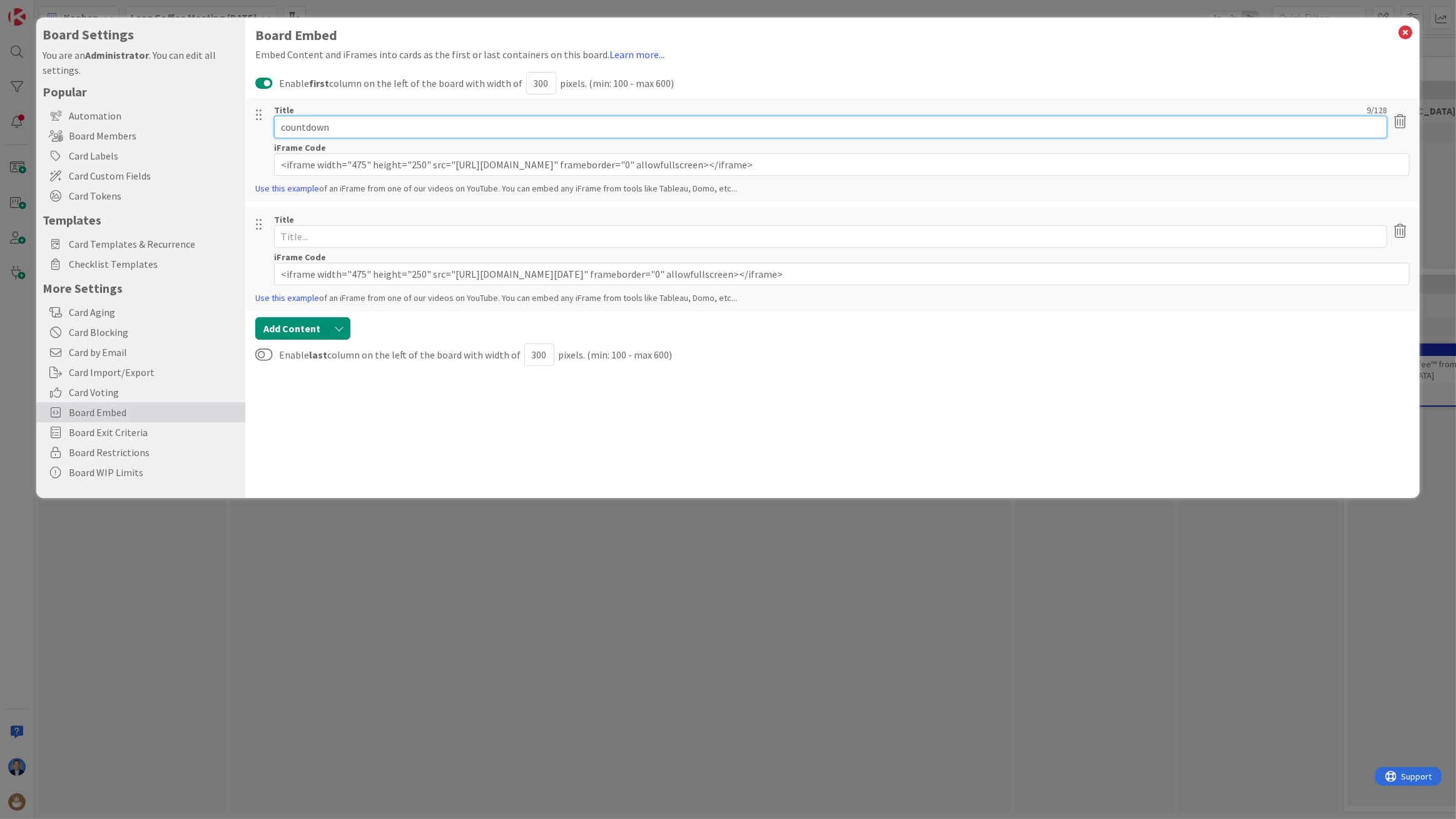
click at [337, 124] on input "countdown" at bounding box center [830, 127] width 1113 height 23
drag, startPoint x: 348, startPoint y: 122, endPoint x: 229, endPoint y: 124, distance: 119.0
click at [229, 124] on div "Board Settings You are an Administrator . You can edit all settings. Popular Au…" at bounding box center [728, 257] width 1384 height 480
type input "countdown 5"
click at [301, 235] on input "text" at bounding box center [830, 236] width 1113 height 23
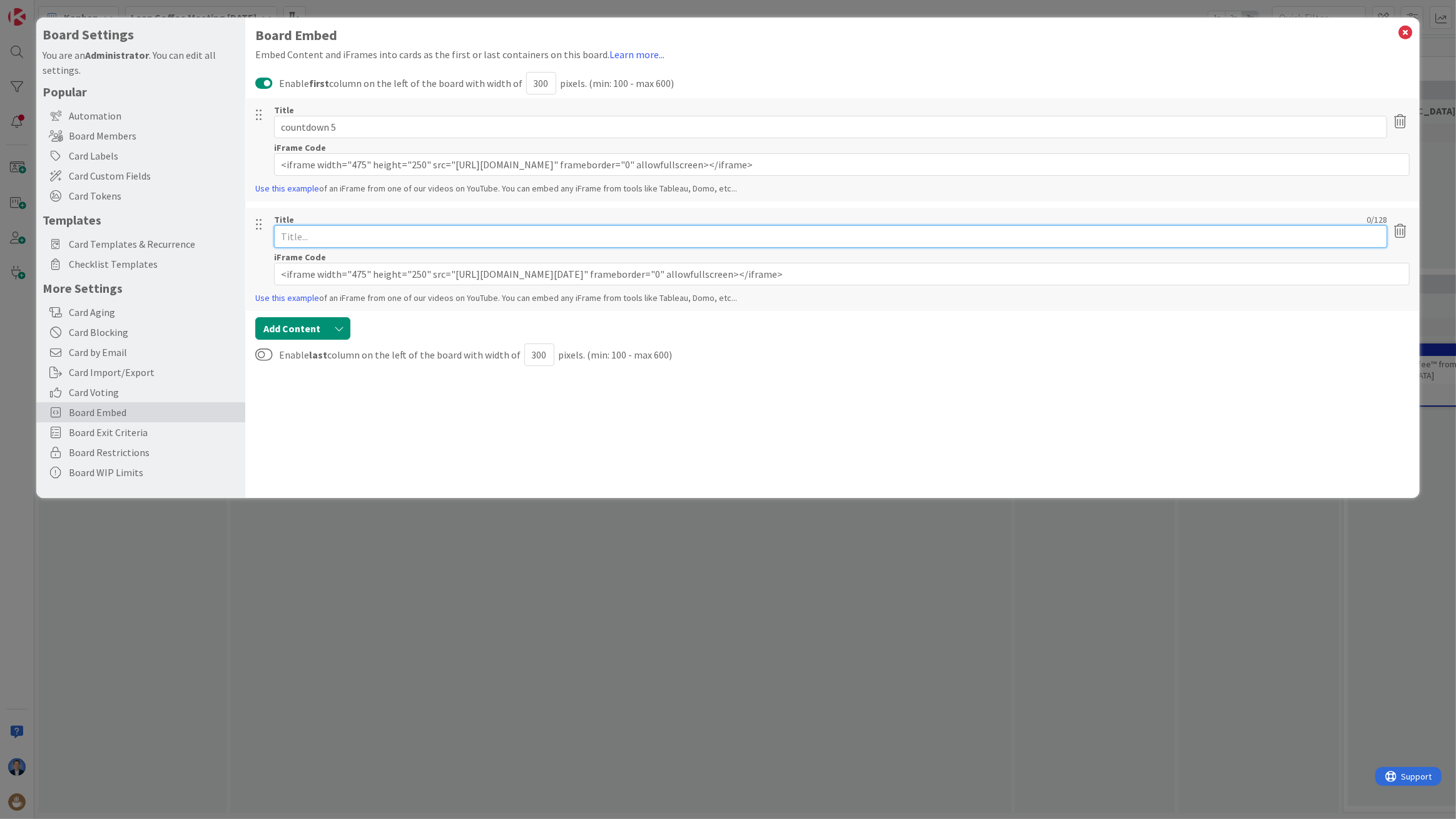
paste input "countdown 5"
type input "countdown 2"
click at [332, 322] on button "button" at bounding box center [340, 328] width 23 height 23
click at [353, 375] on link "Add iFrame" at bounding box center [375, 376] width 99 height 20
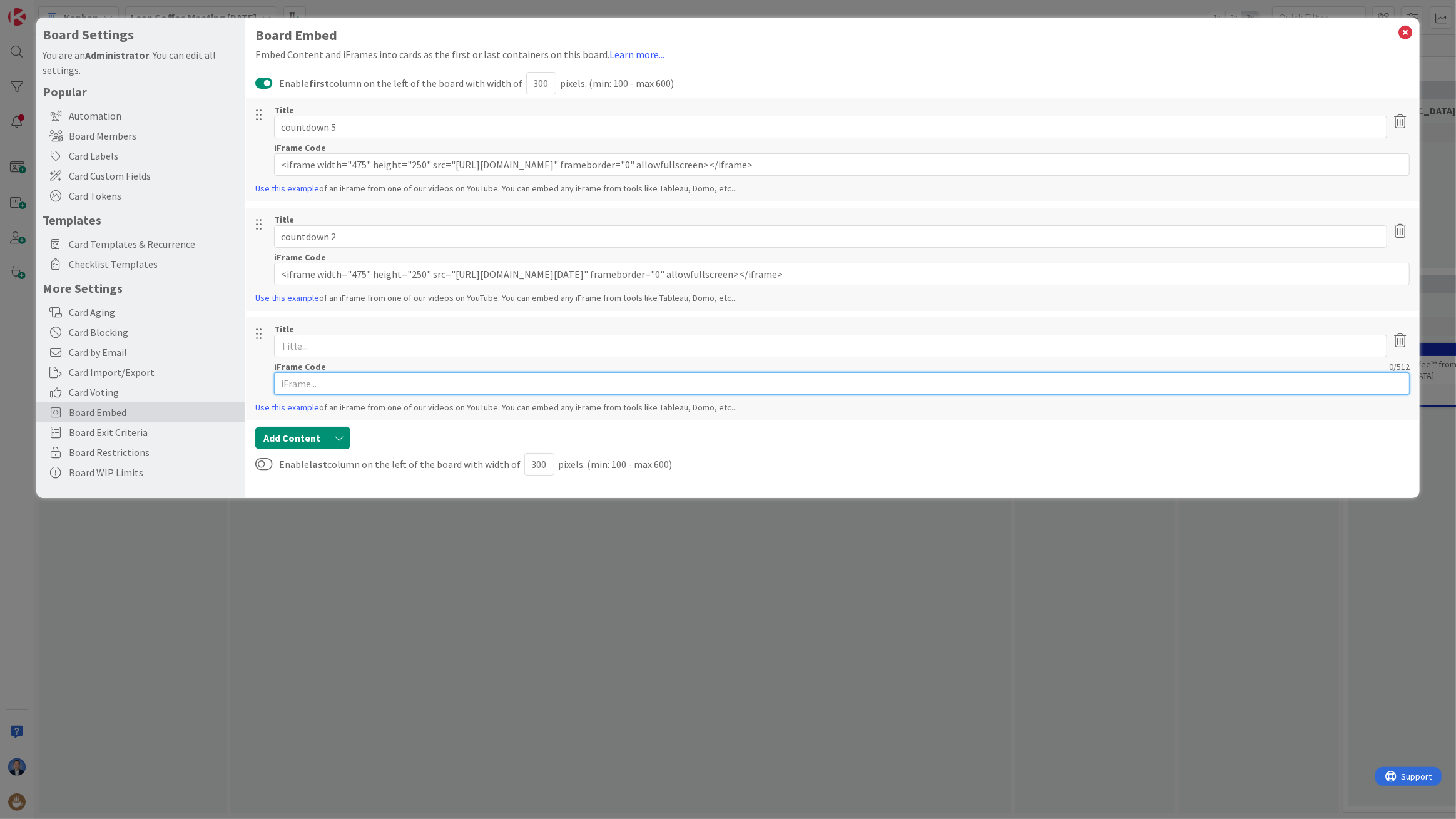
click at [333, 378] on input "text" at bounding box center [841, 384] width 1136 height 23
paste input "countdown 5"
type input "countdown 5"
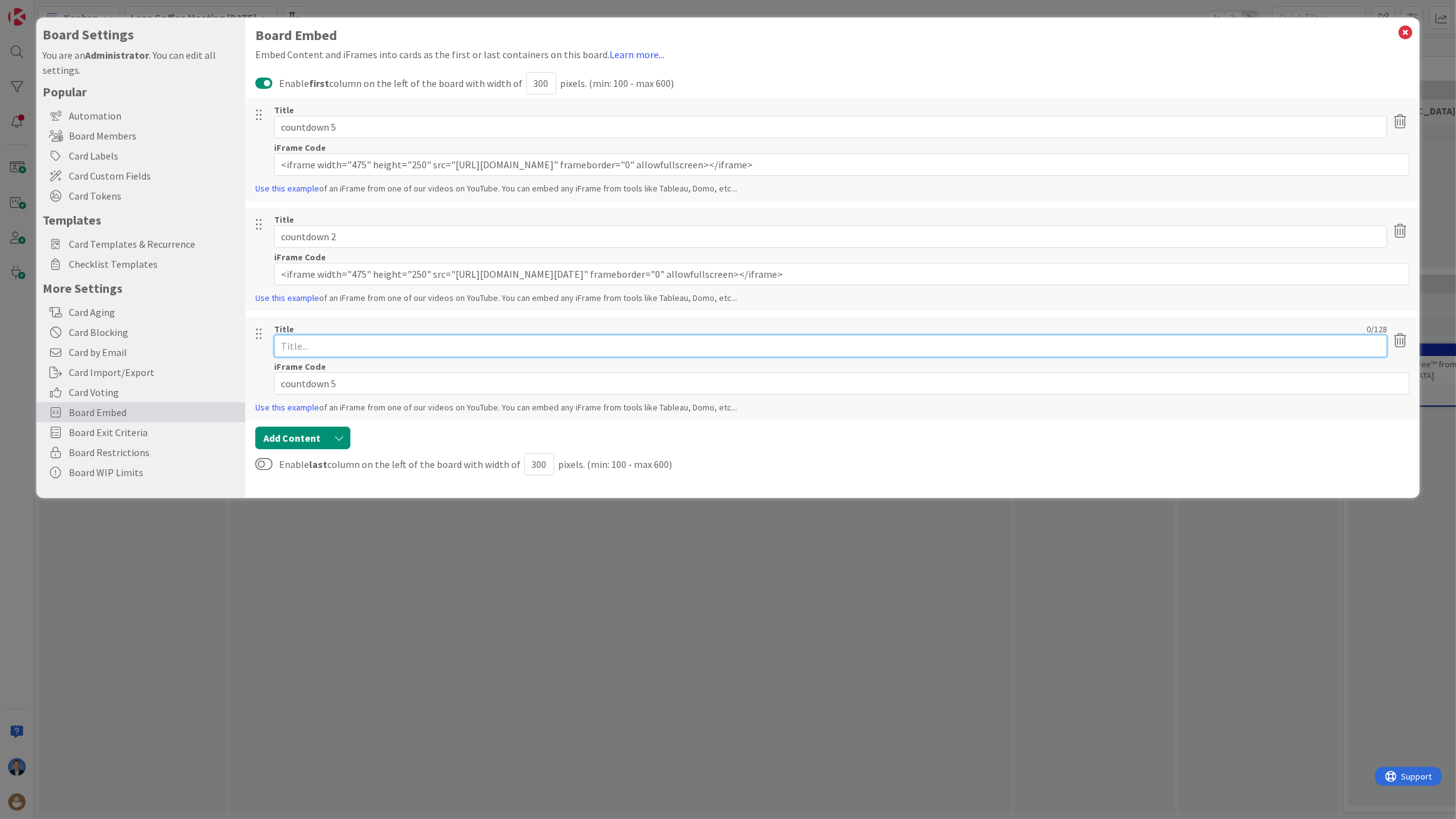
click at [343, 355] on input "text" at bounding box center [830, 346] width 1113 height 23
paste input "countdown 5"
click at [331, 345] on input "countdown 5" at bounding box center [830, 346] width 1113 height 23
type input "countdown 1"
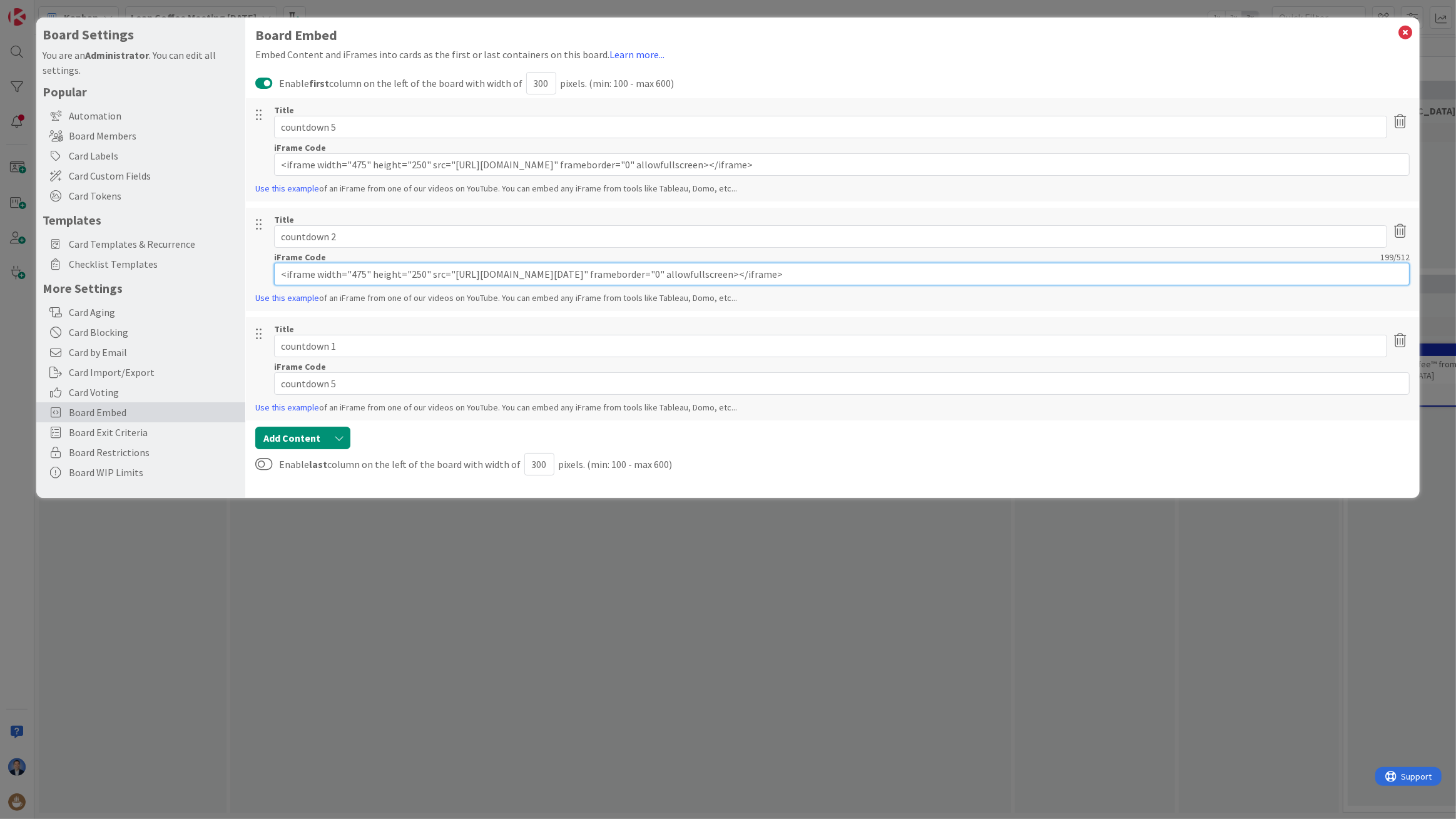
click at [377, 263] on input "<iframe width="475" height="250" src="https://vclock.com/embed/timer/#countdown…" at bounding box center [841, 275] width 1136 height 23
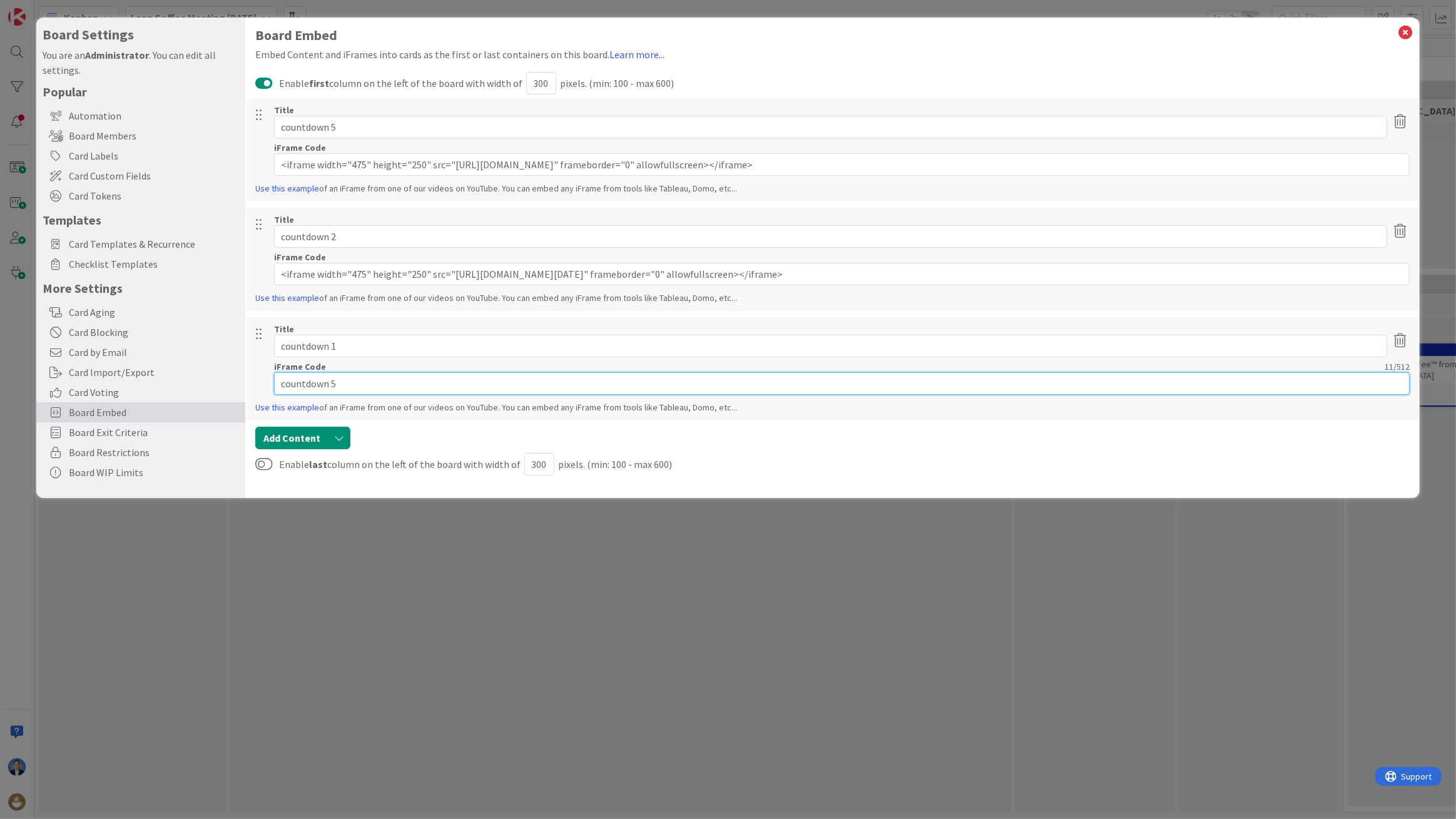
click at [357, 381] on input "countdown 5" at bounding box center [841, 384] width 1136 height 23
paste input "<iframe width="475" height="250" src="https://vclock.com/embed/timer/#countdown…"
click at [666, 382] on input "<iframe width="475" height="250" src="https://vclock.com/embed/timer/#countdown…" at bounding box center [841, 384] width 1136 height 23
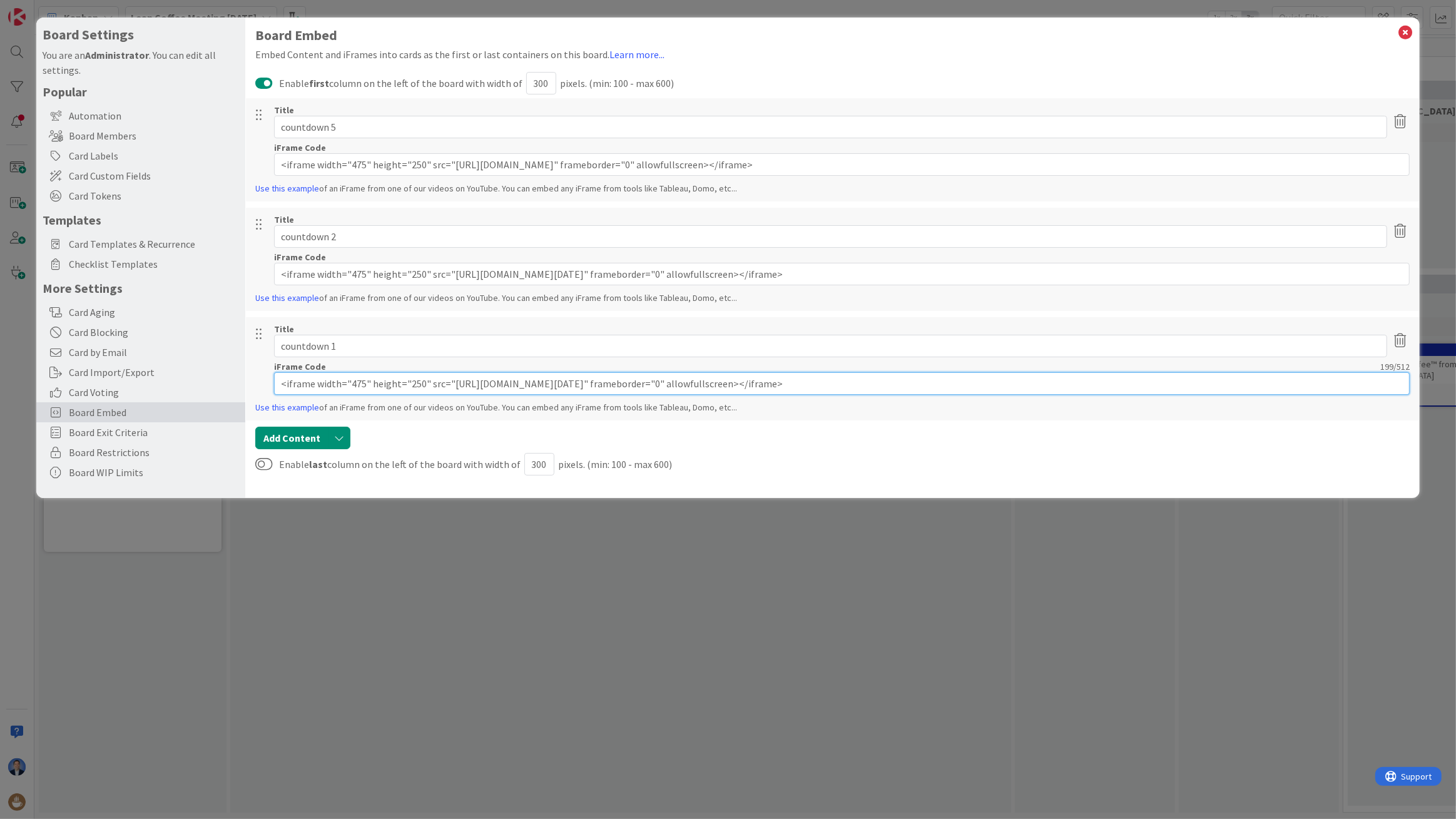
type input "<iframe width="475" height="250" src="https://vclock.com/embed/timer/#countdown…"
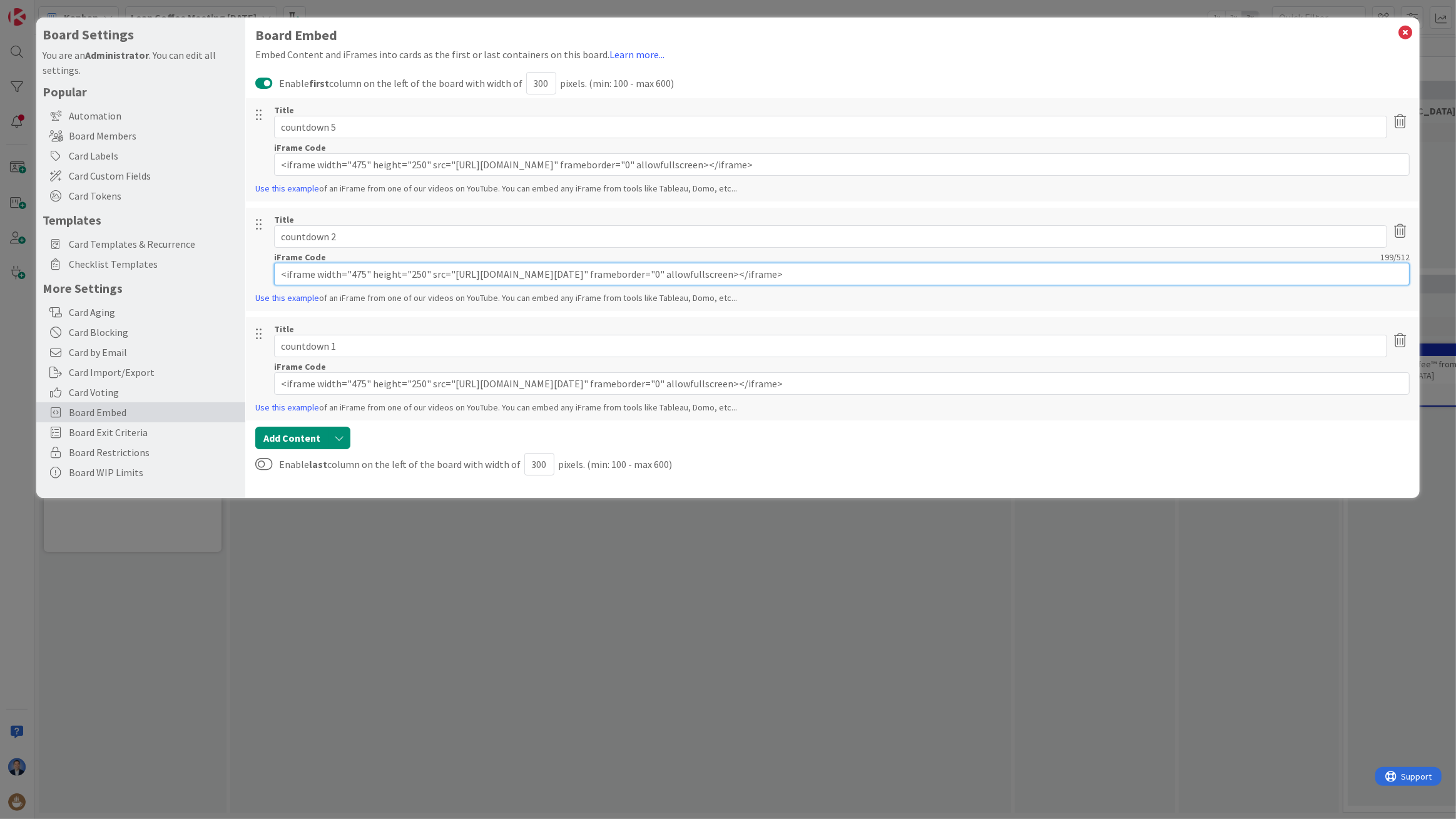
click at [663, 274] on input "<iframe width="475" height="250" src="https://vclock.com/embed/timer/#countdown…" at bounding box center [841, 275] width 1136 height 23
type input "<iframe width="475" height="250" src="https://vclock.com/embed/timer/#countdown…"
click at [1403, 34] on icon at bounding box center [1405, 33] width 16 height 17
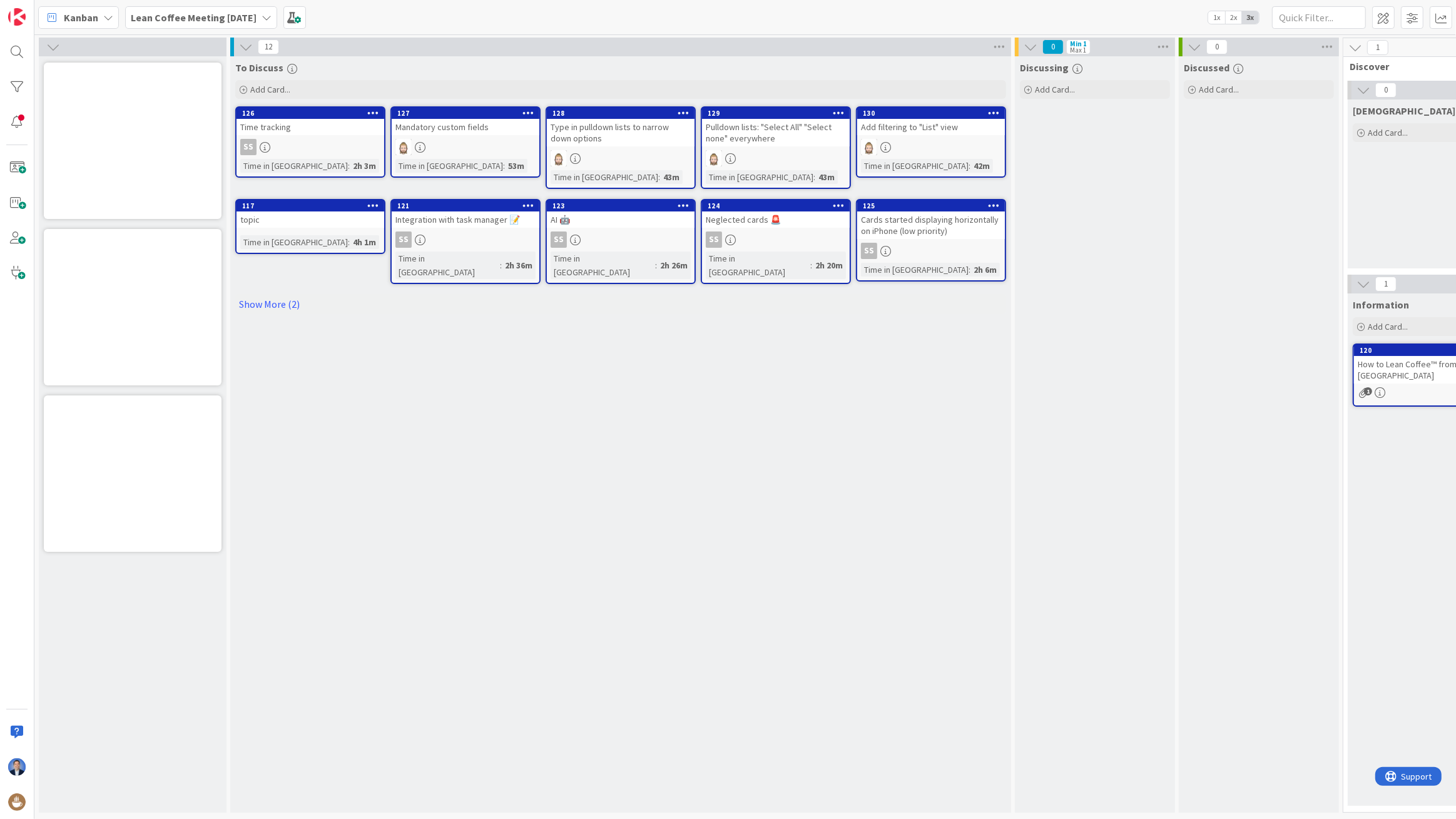
click at [653, 139] on div "Type in pulldown lists to narrow down options" at bounding box center [620, 132] width 147 height 28
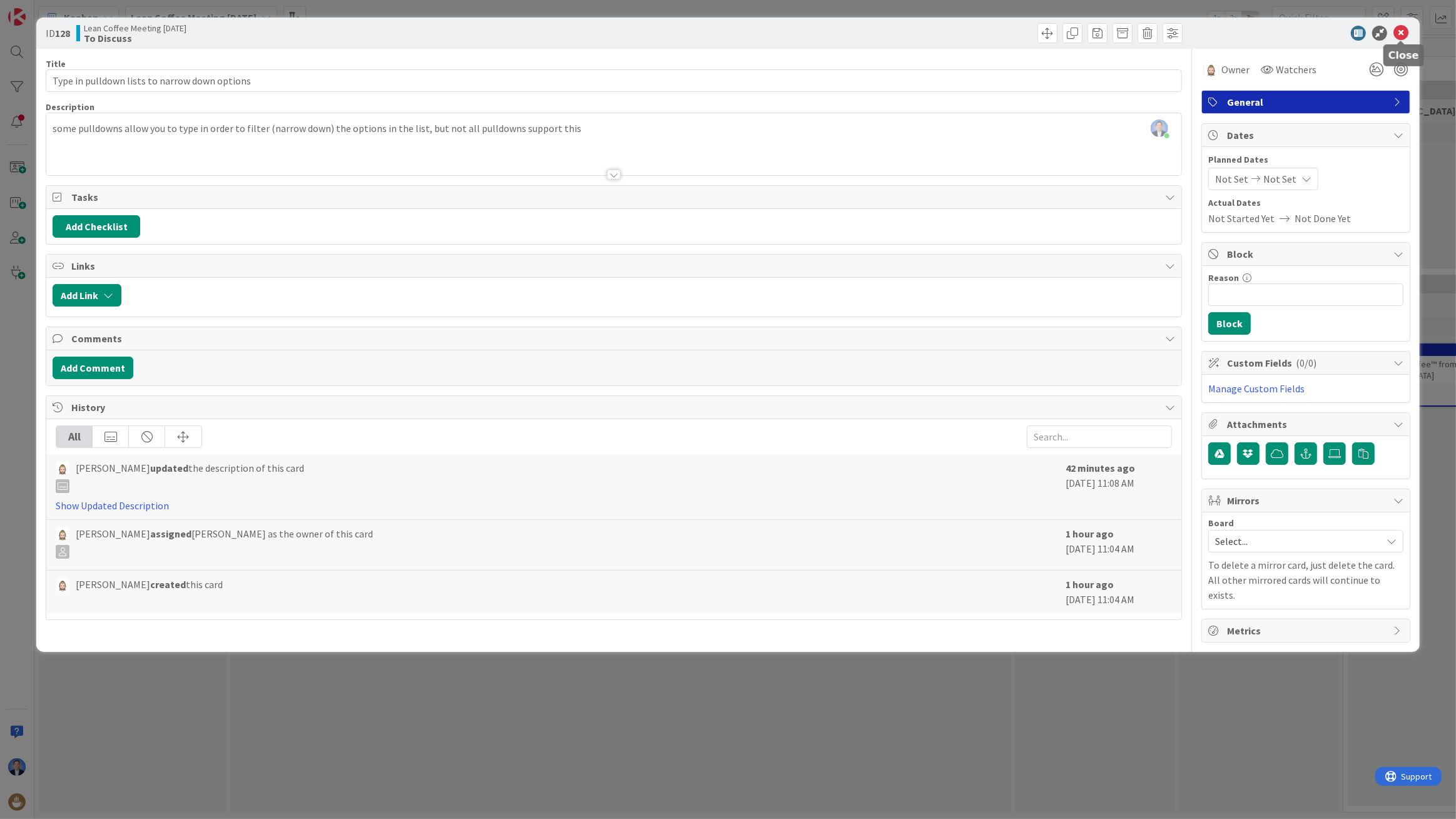
click at [1402, 35] on icon at bounding box center [1401, 33] width 15 height 15
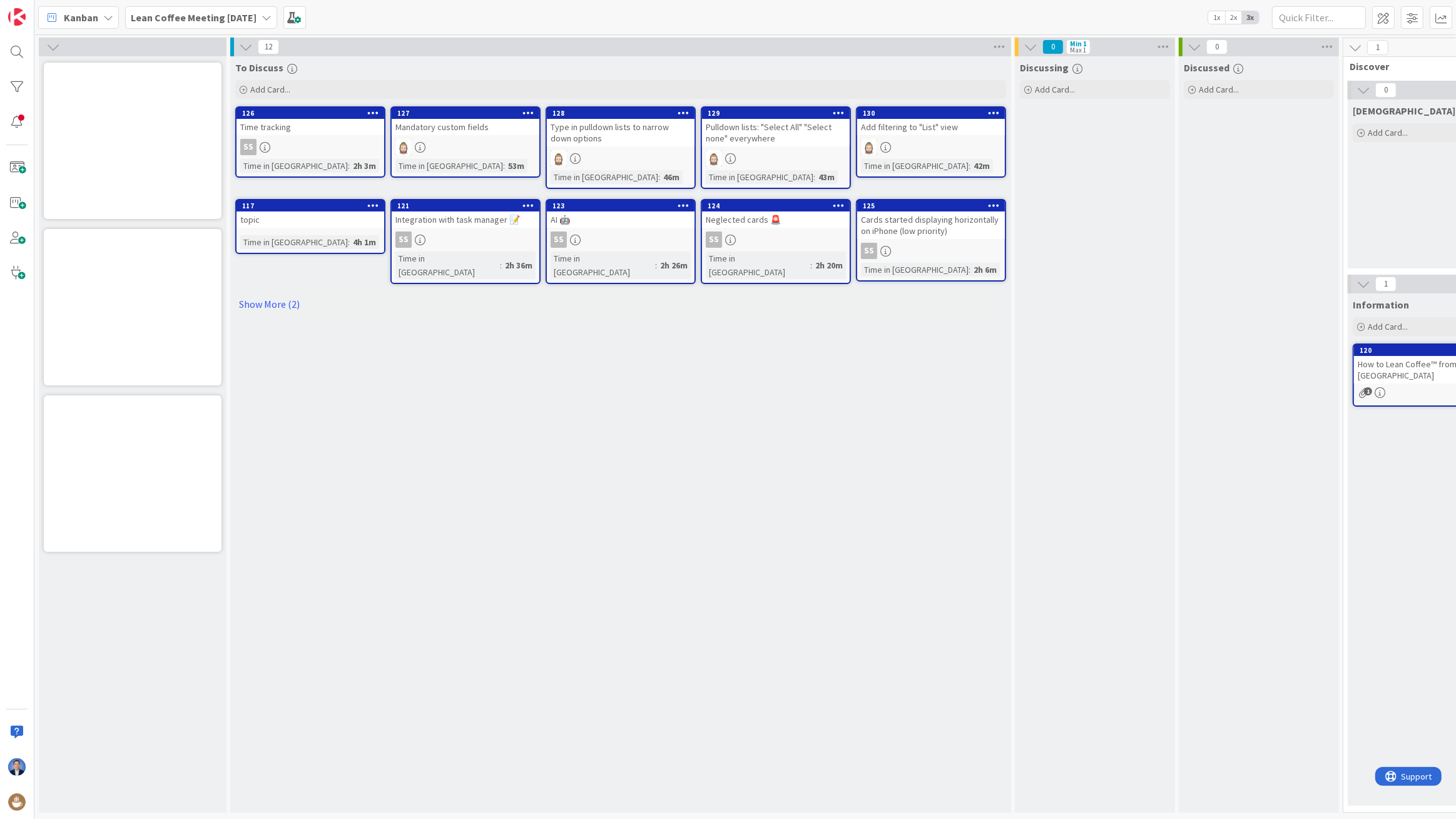
click at [926, 137] on div "130 Add filtering to "List" view Time in Column : 42m" at bounding box center [930, 142] width 150 height 72
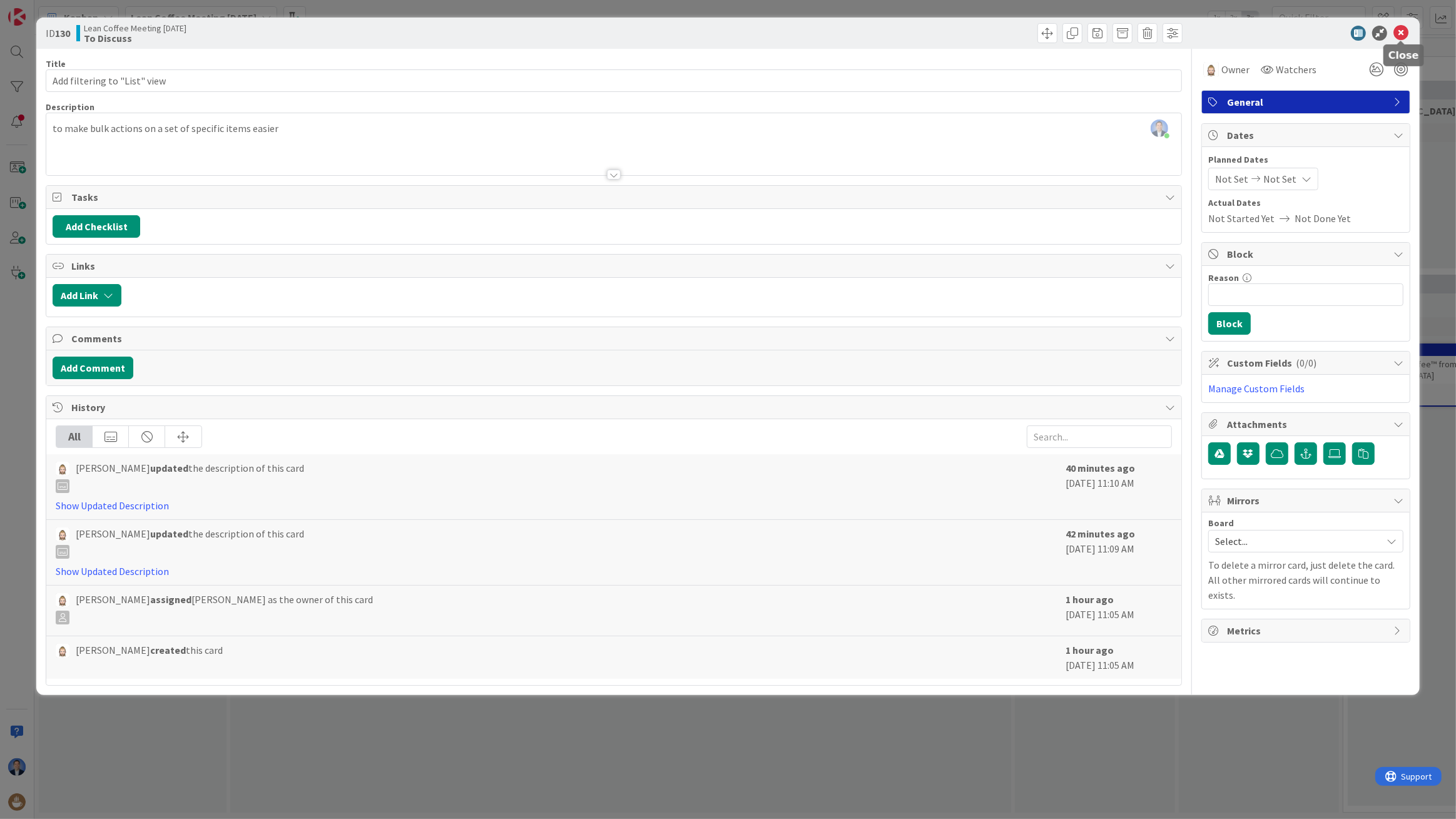
click at [1401, 32] on icon at bounding box center [1401, 33] width 15 height 15
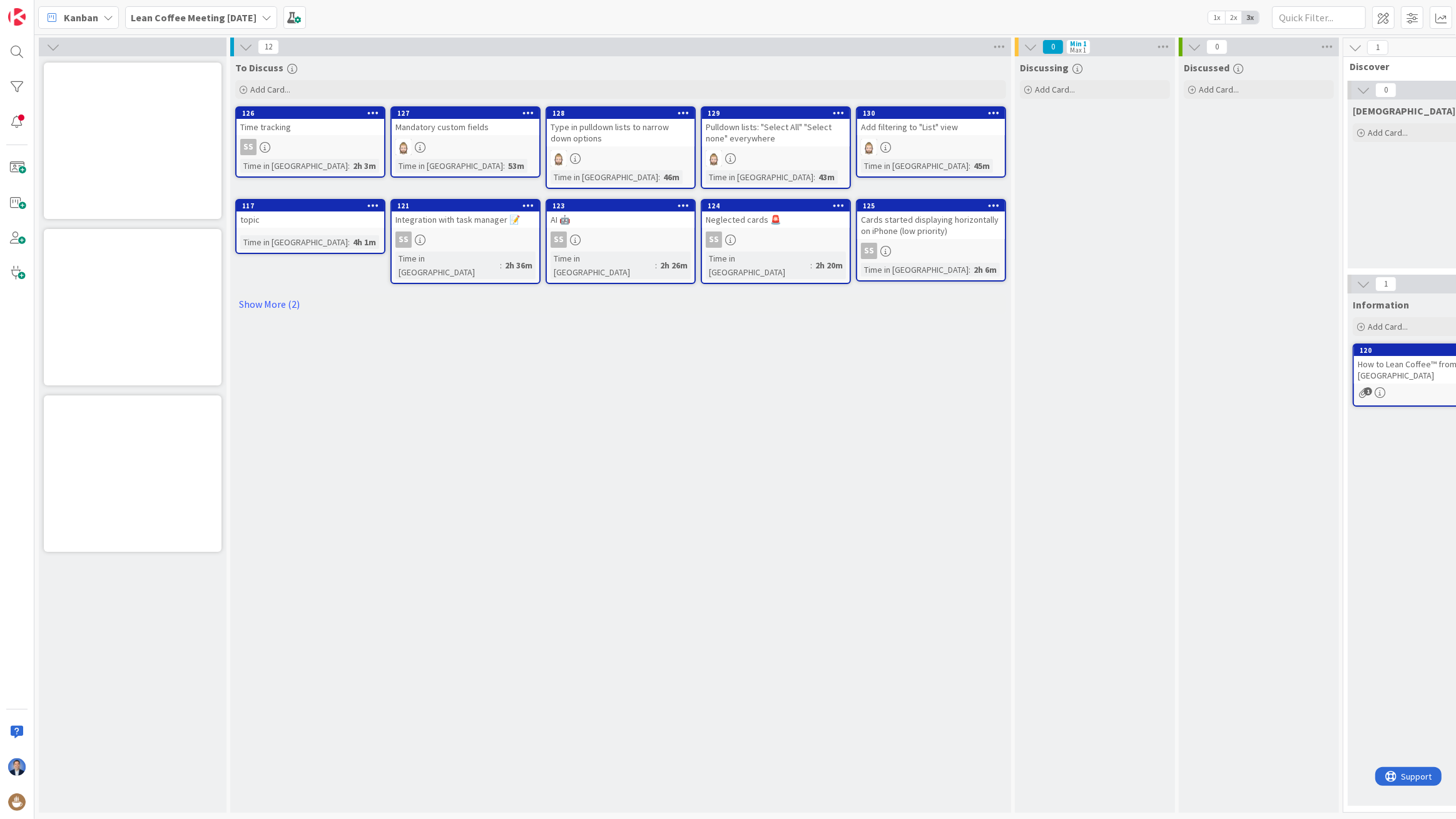
click at [98, 12] on div "Kanban" at bounding box center [78, 18] width 80 height 23
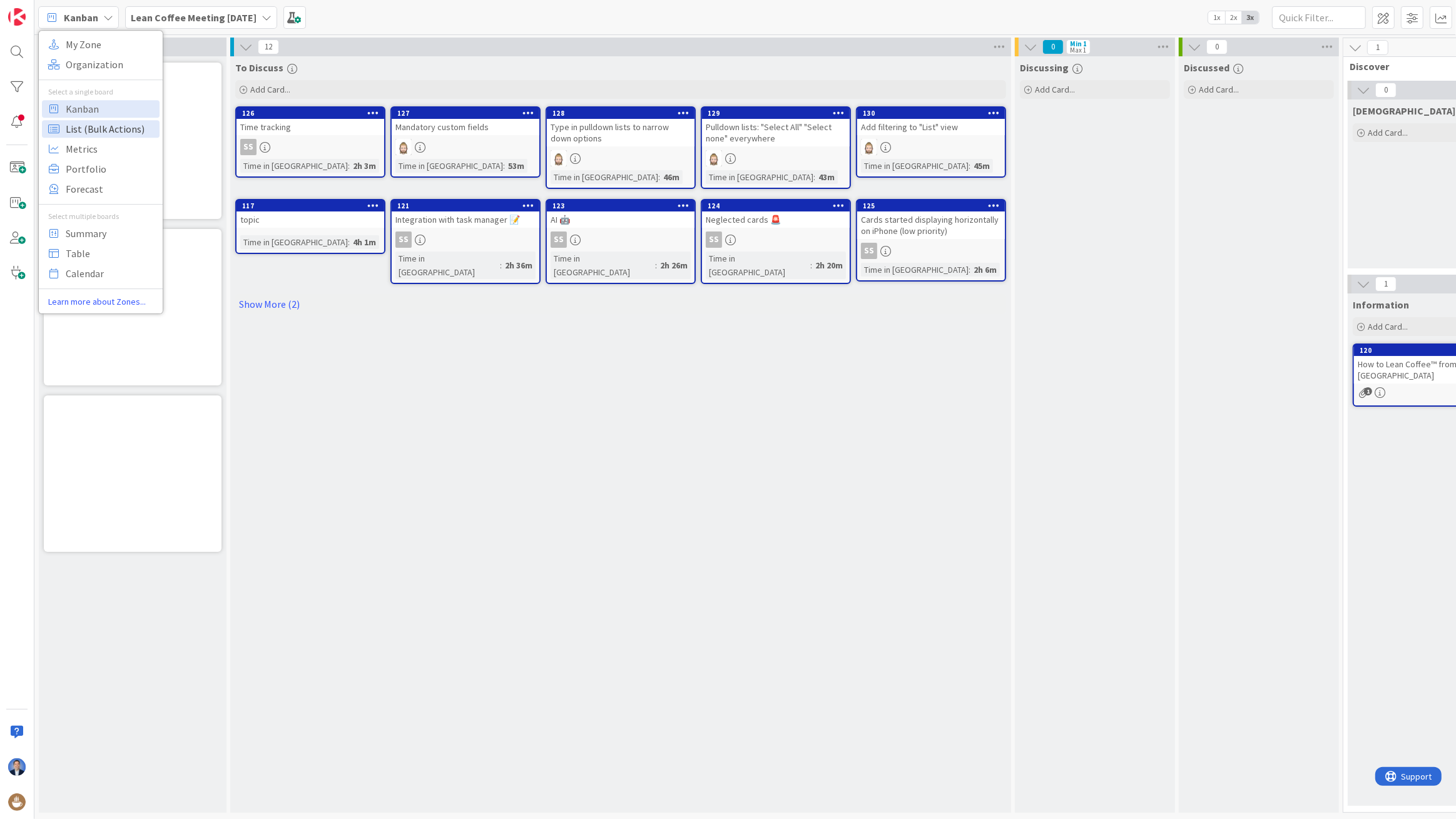
click at [97, 133] on span "List (Bulk Actions)" at bounding box center [111, 129] width 90 height 19
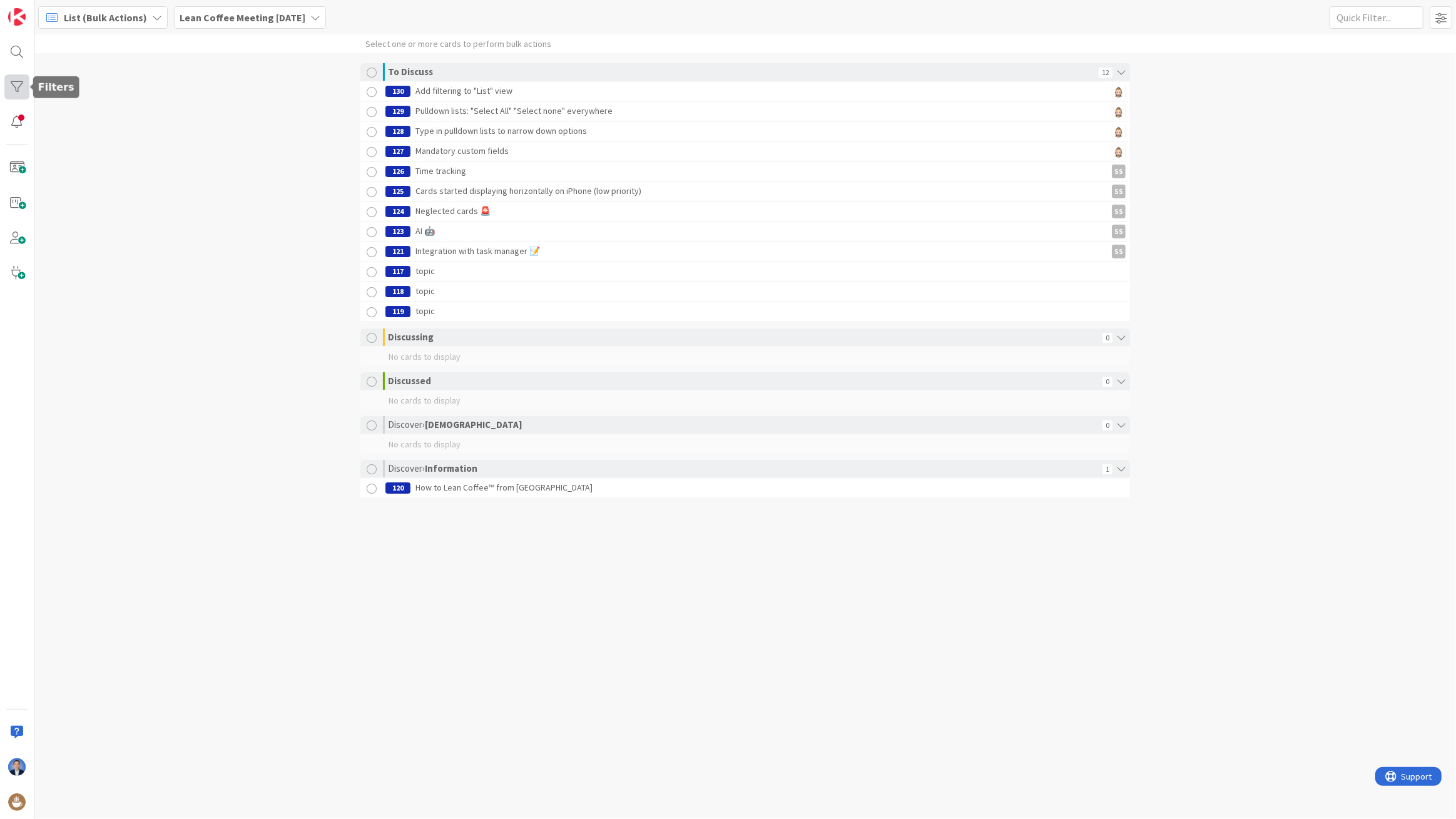
click at [17, 96] on div at bounding box center [17, 87] width 25 height 25
click at [241, 14] on icon at bounding box center [242, 19] width 15 height 15
click at [258, 14] on b "Lean Coffee Meeting [DATE]" at bounding box center [242, 17] width 125 height 12
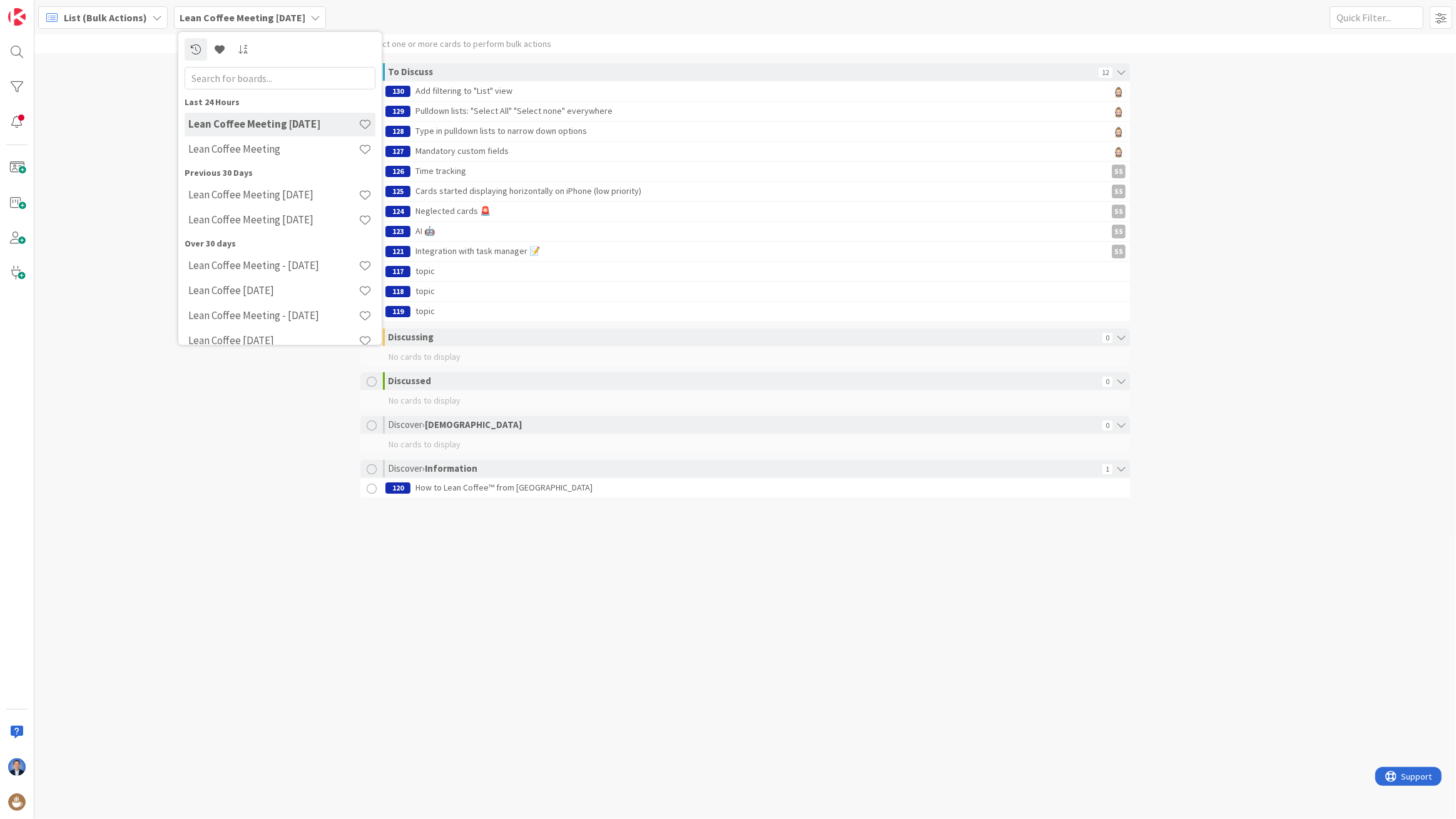
click at [107, 18] on span "List (Bulk Actions)" at bounding box center [105, 17] width 83 height 15
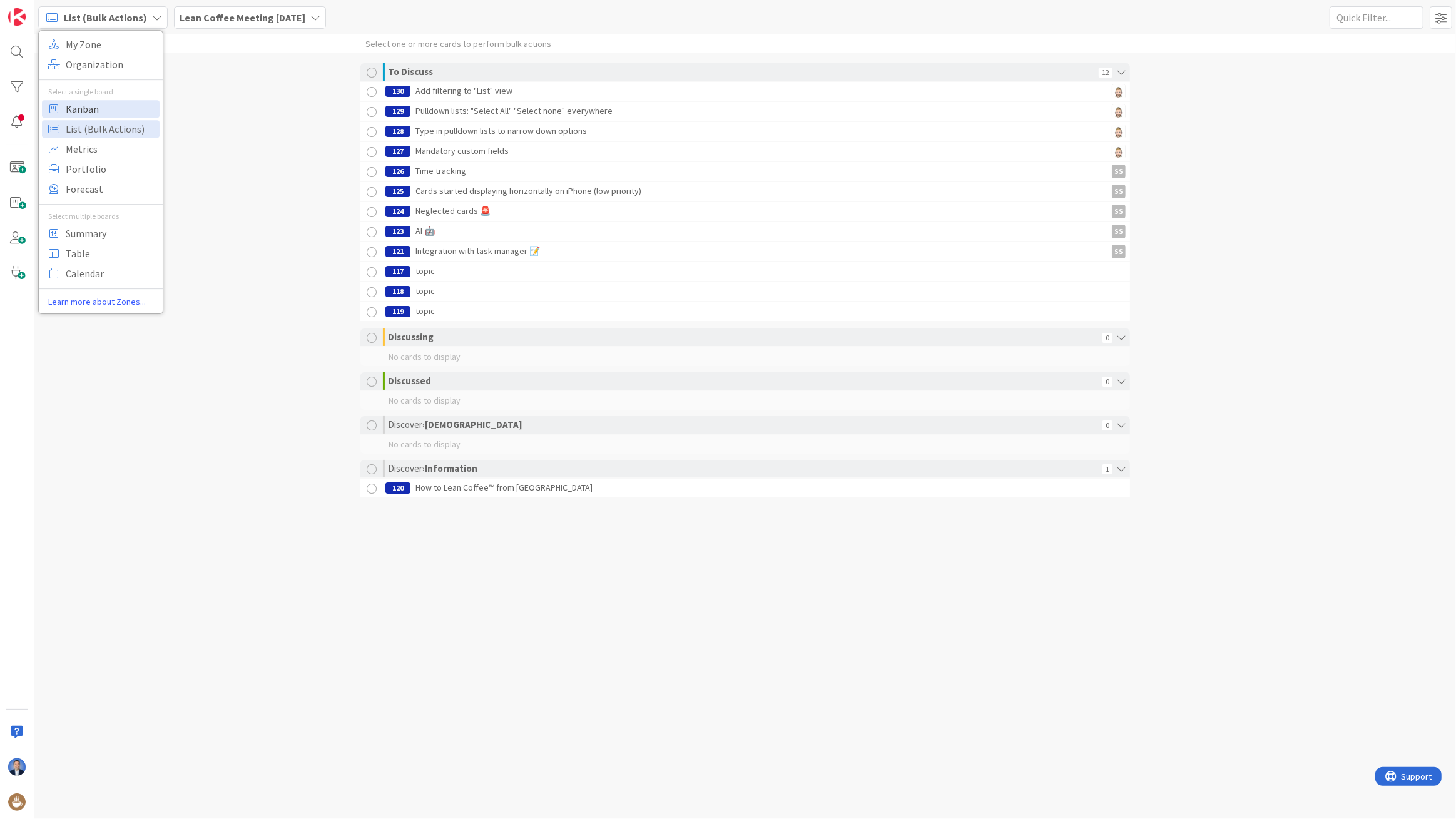
click at [81, 105] on span "Kanban" at bounding box center [111, 109] width 90 height 19
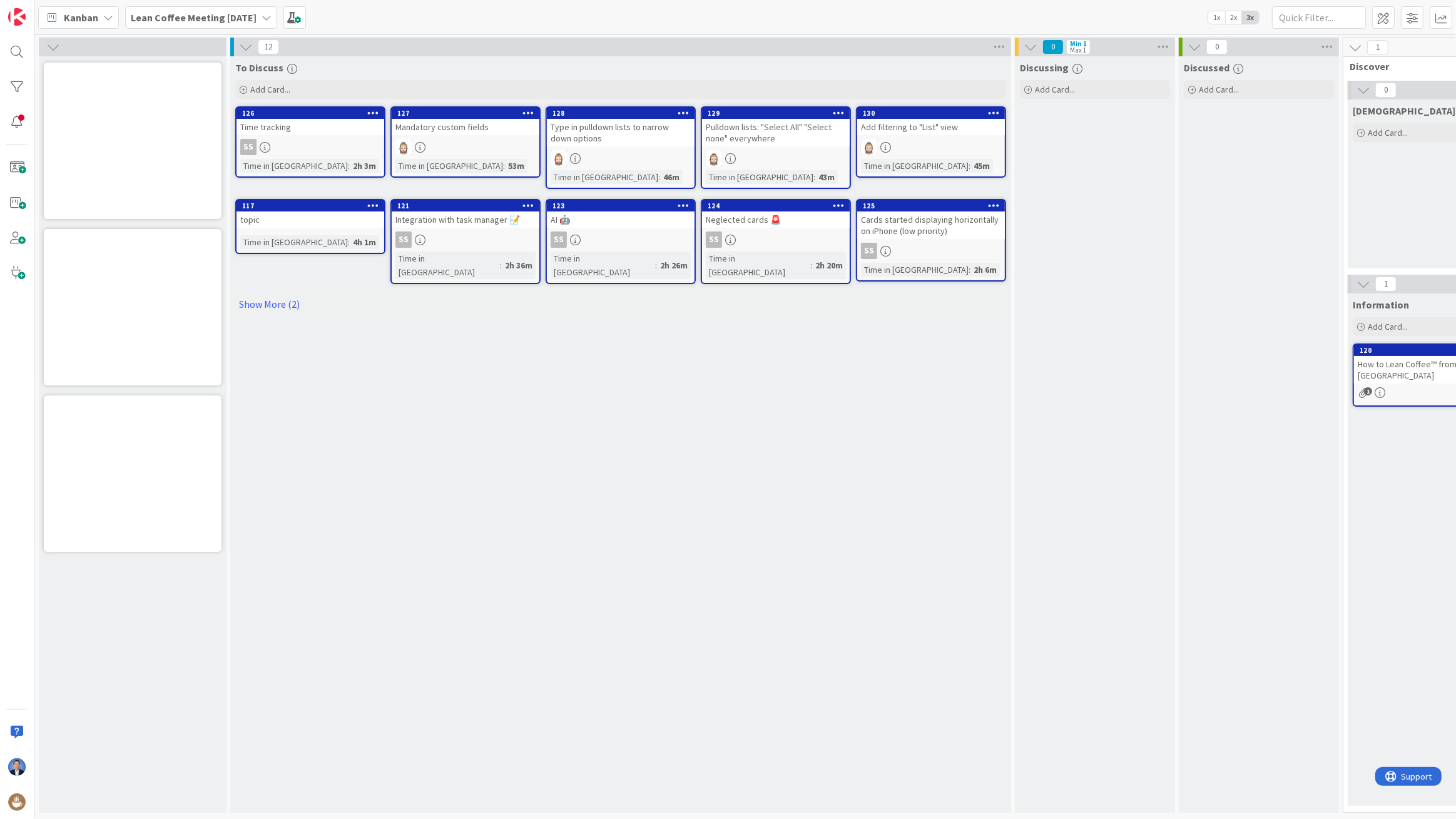
click at [907, 125] on div "Add filtering to "List" view" at bounding box center [931, 126] width 147 height 16
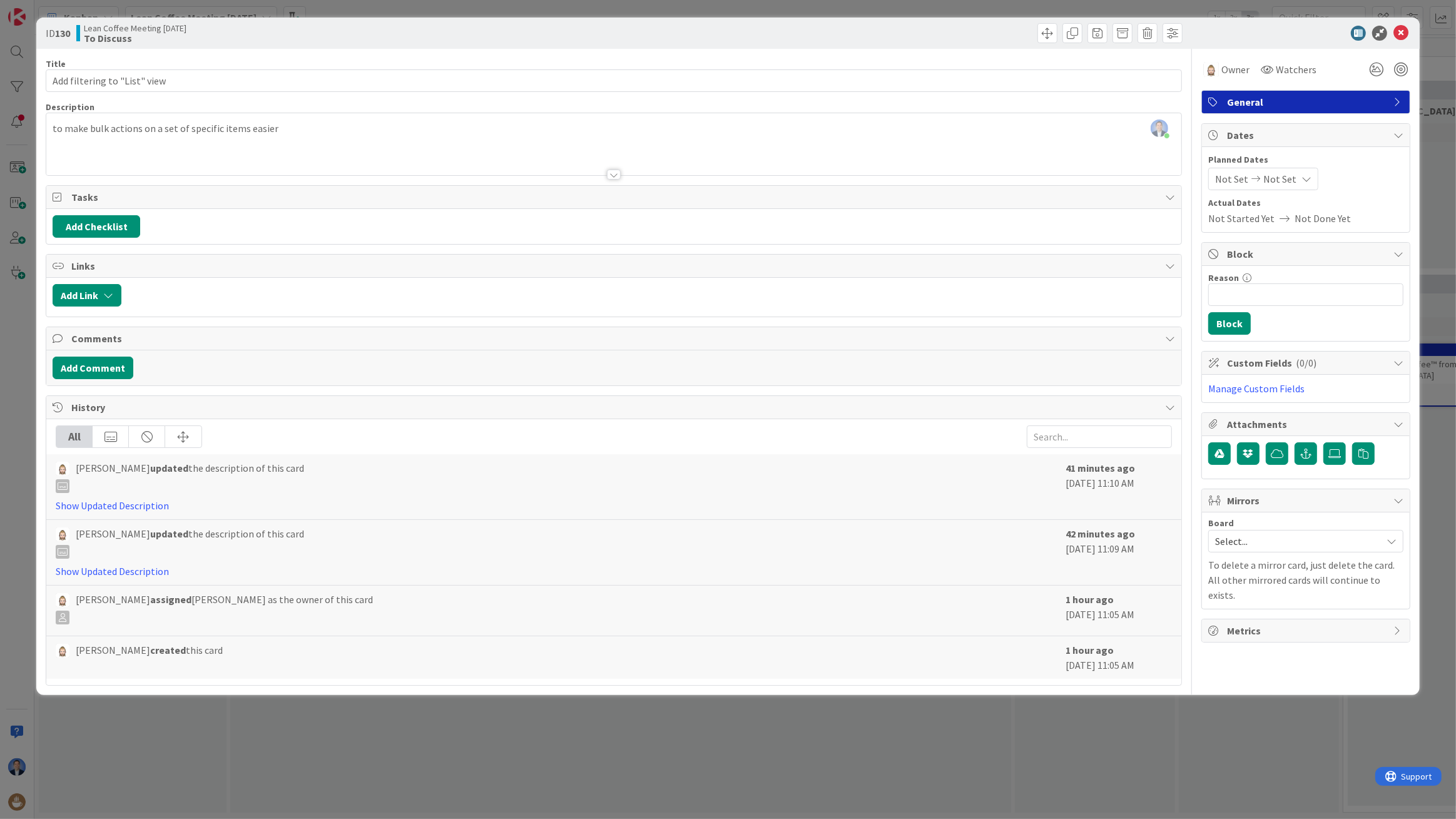
click at [950, 133] on div "Dimitri Ponomareff just joined to make bulk actions on a set of specific items …" at bounding box center [614, 144] width 1135 height 62
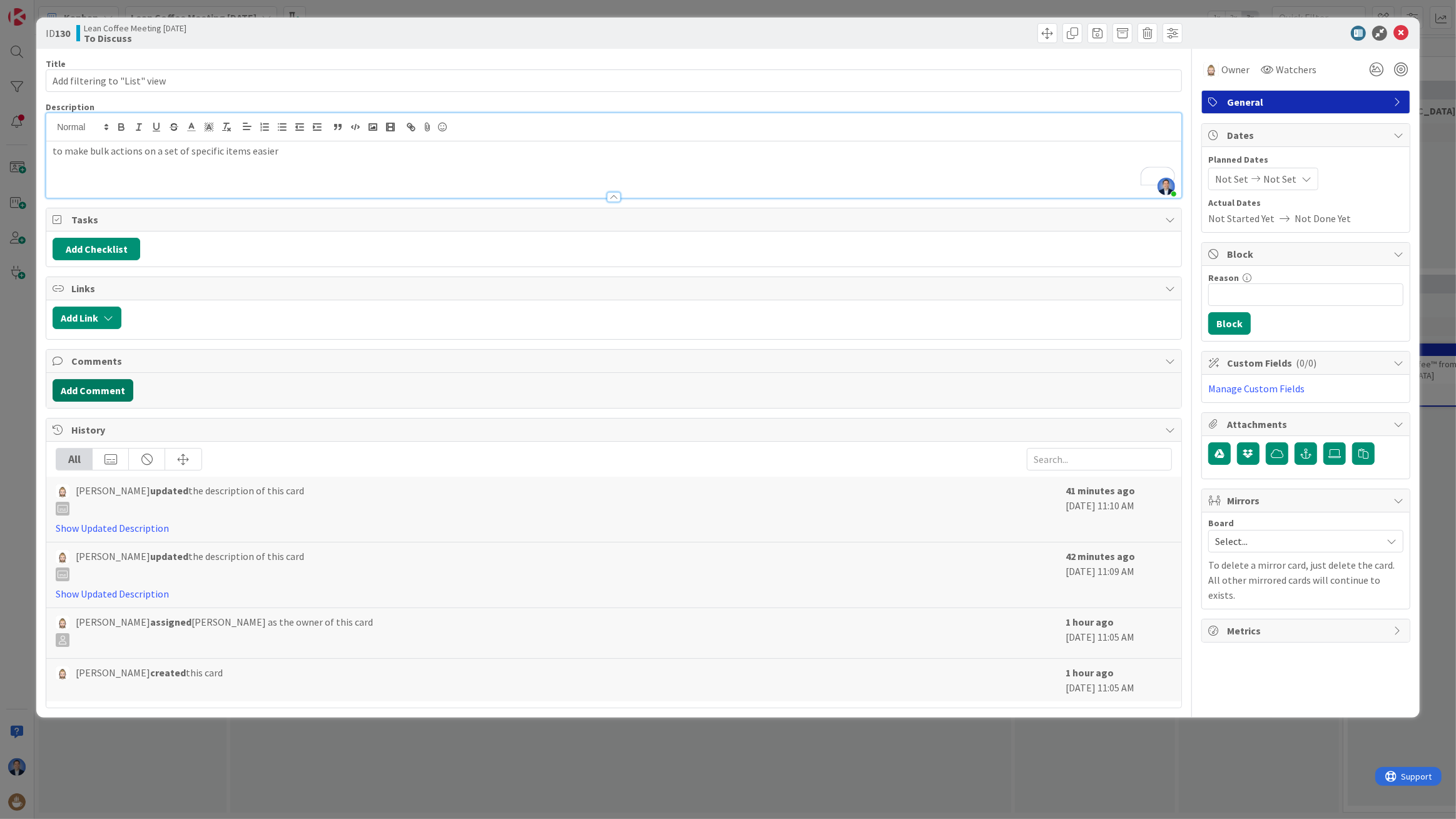
click at [96, 381] on button "Add Comment" at bounding box center [93, 390] width 80 height 23
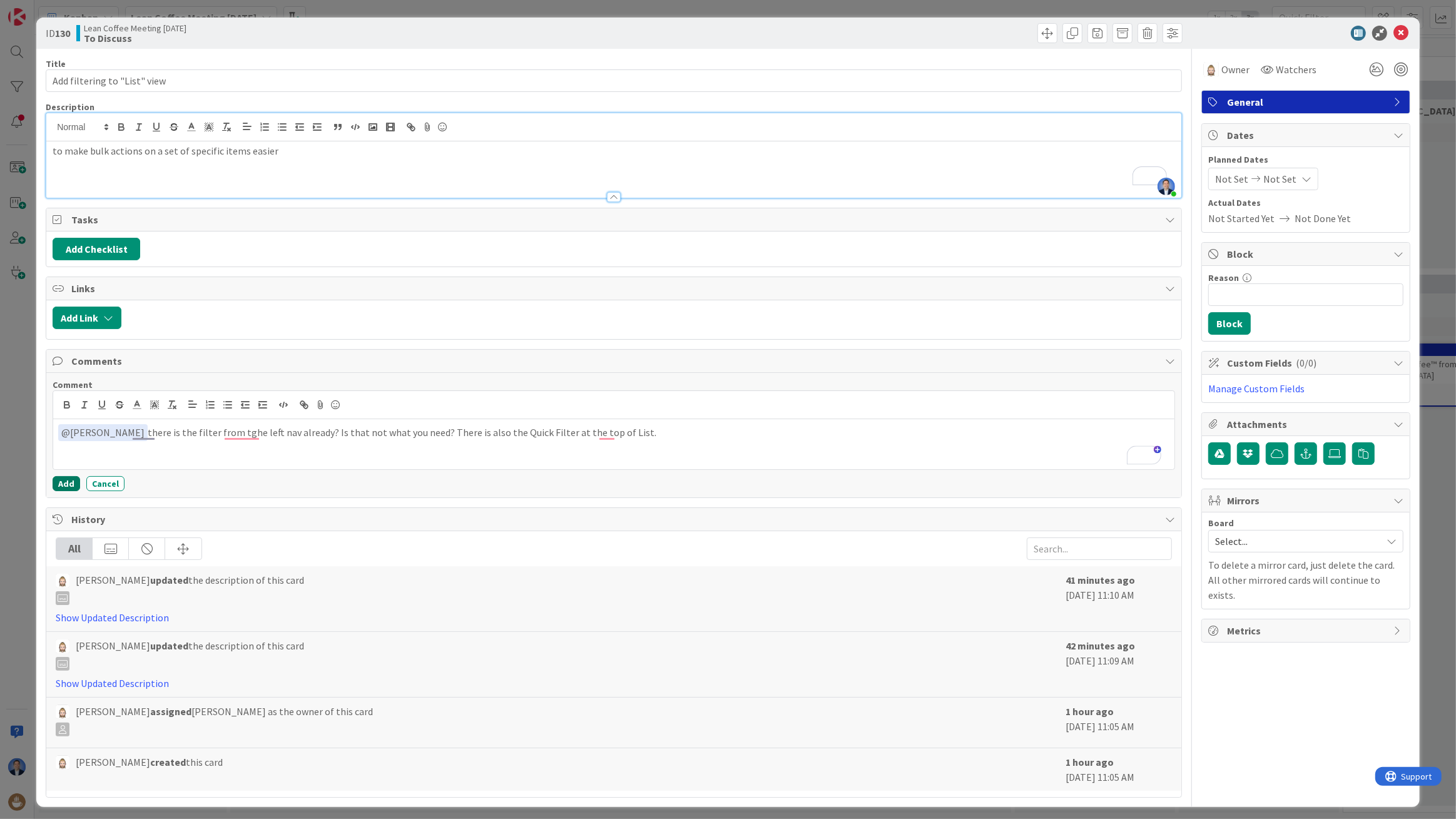
click at [67, 482] on button "Add" at bounding box center [66, 484] width 28 height 15
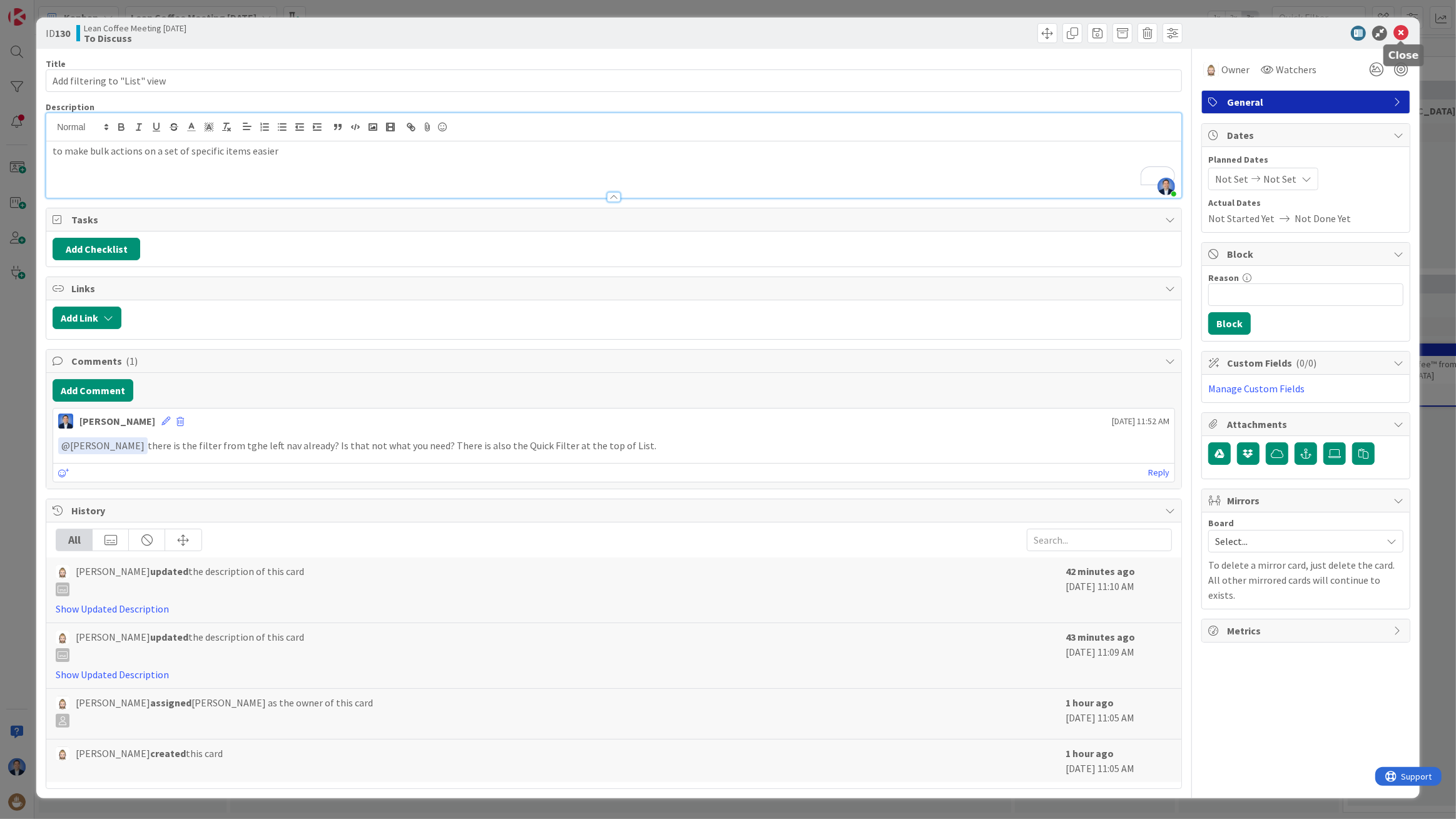
click at [1403, 30] on icon at bounding box center [1401, 33] width 15 height 15
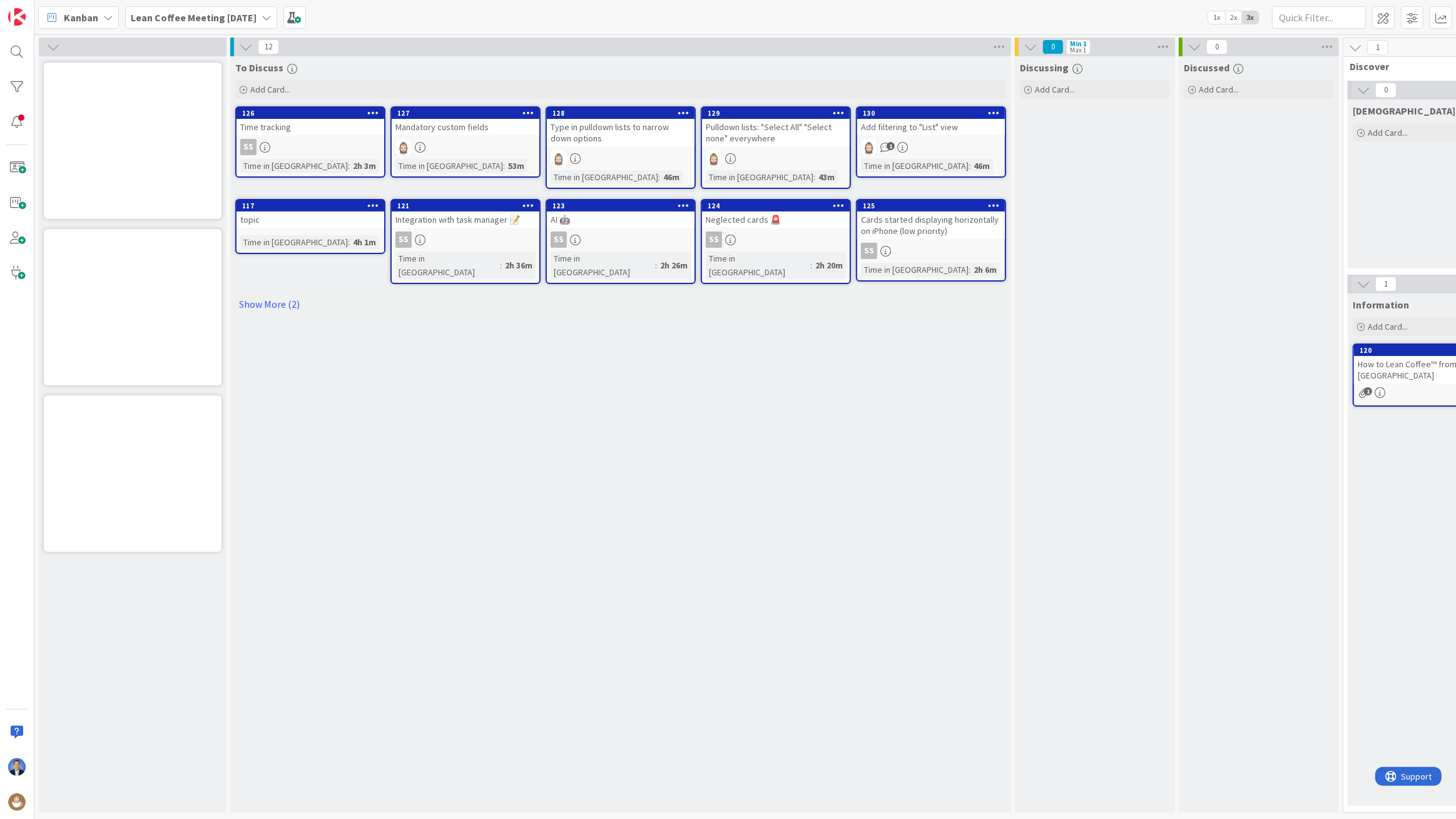
click at [786, 138] on div "Pulldown lists: "Select All" "Select none" everywhere" at bounding box center [776, 132] width 147 height 28
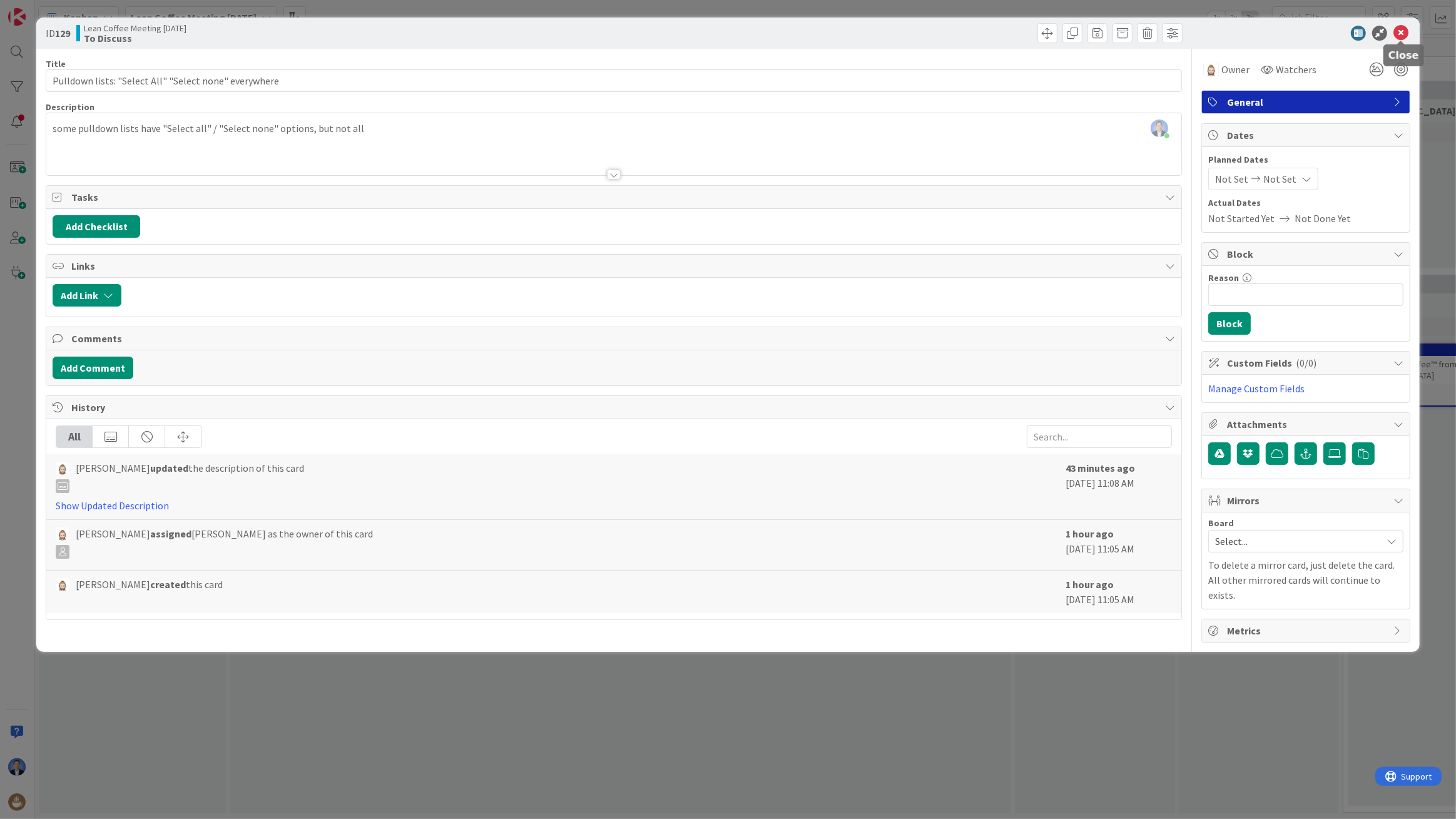
click at [1402, 35] on icon at bounding box center [1401, 33] width 15 height 15
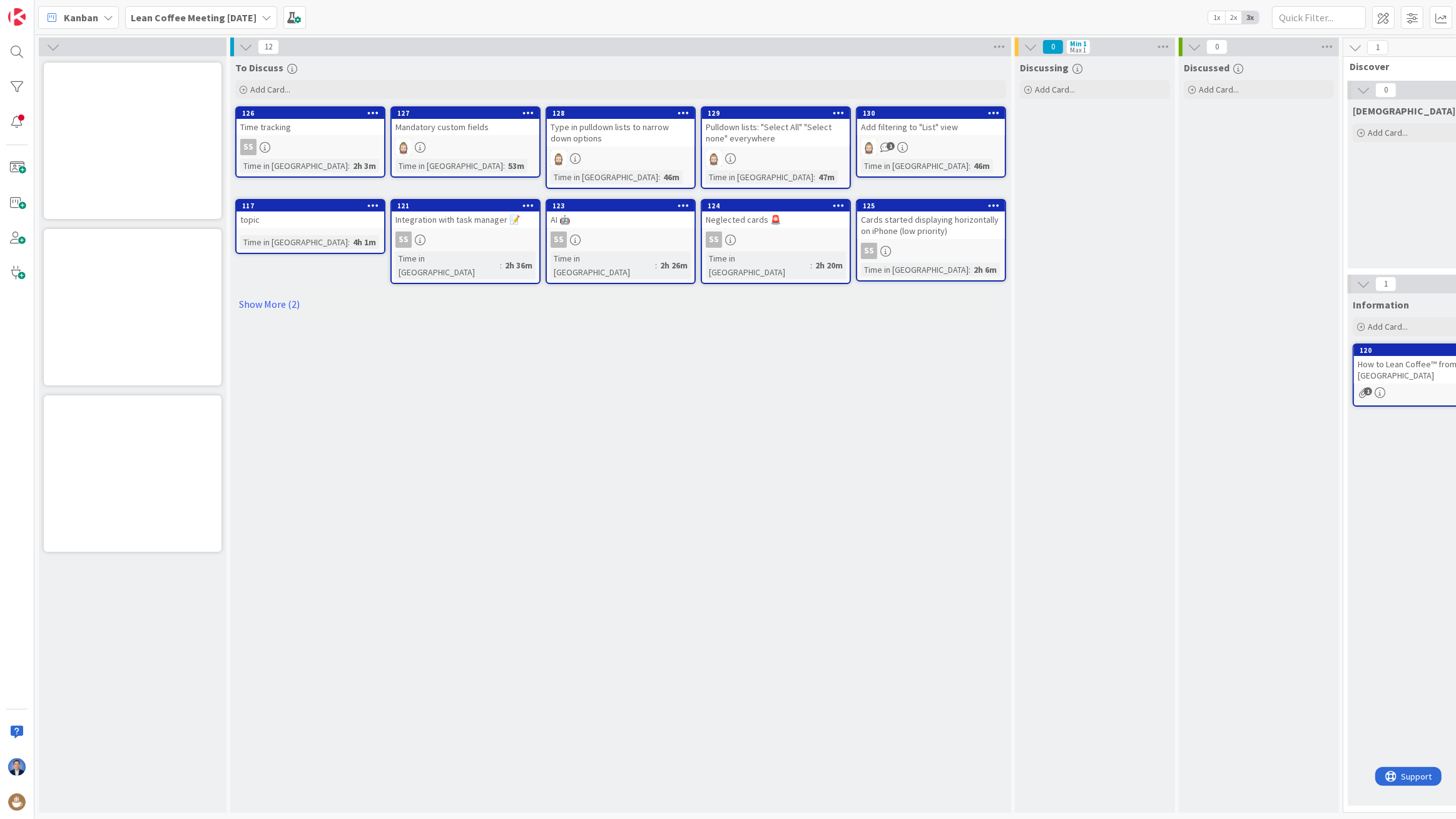
click at [606, 144] on div "Type in pulldown lists to narrow down options" at bounding box center [620, 132] width 147 height 28
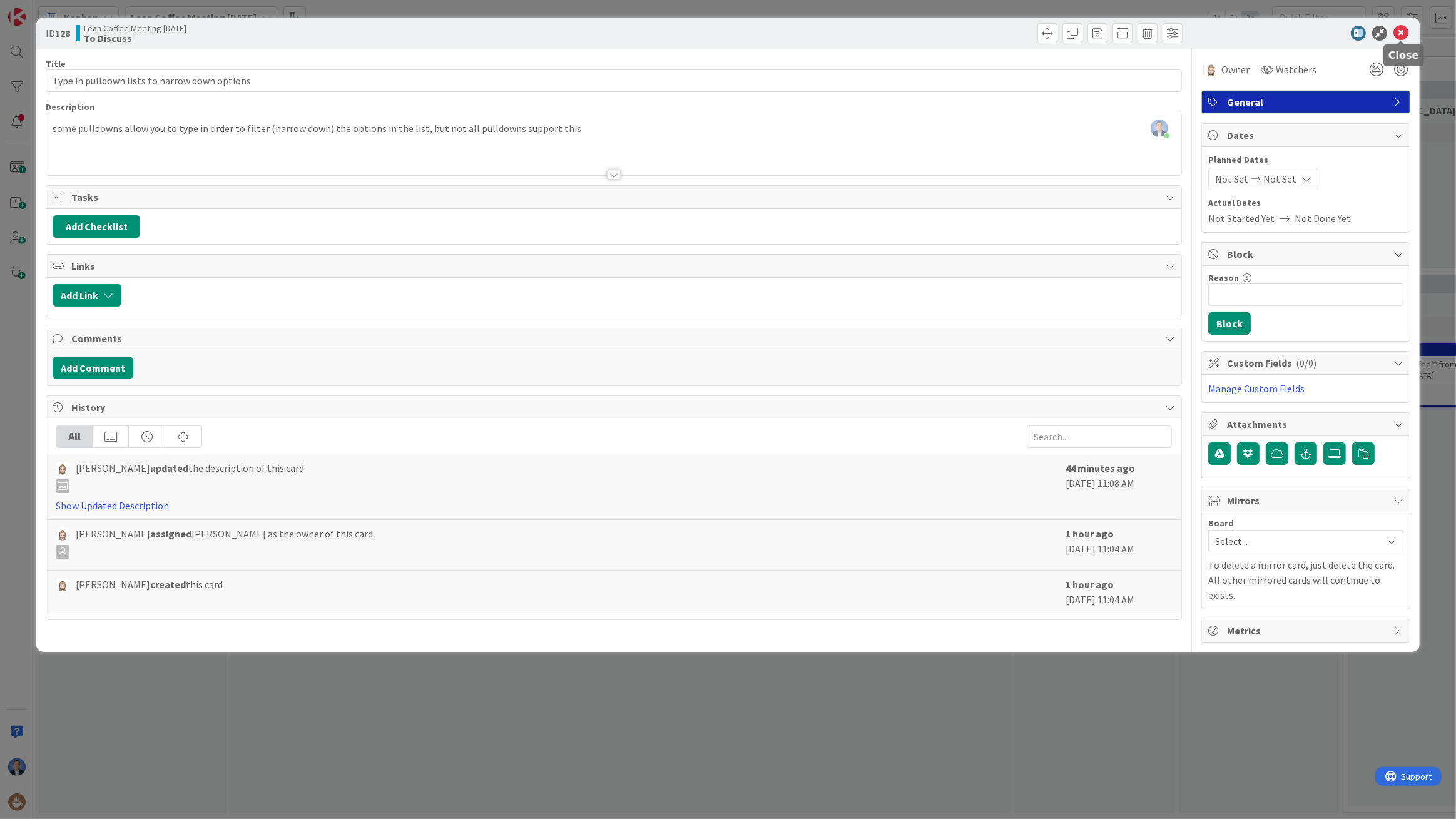
click at [1399, 36] on icon at bounding box center [1401, 33] width 15 height 15
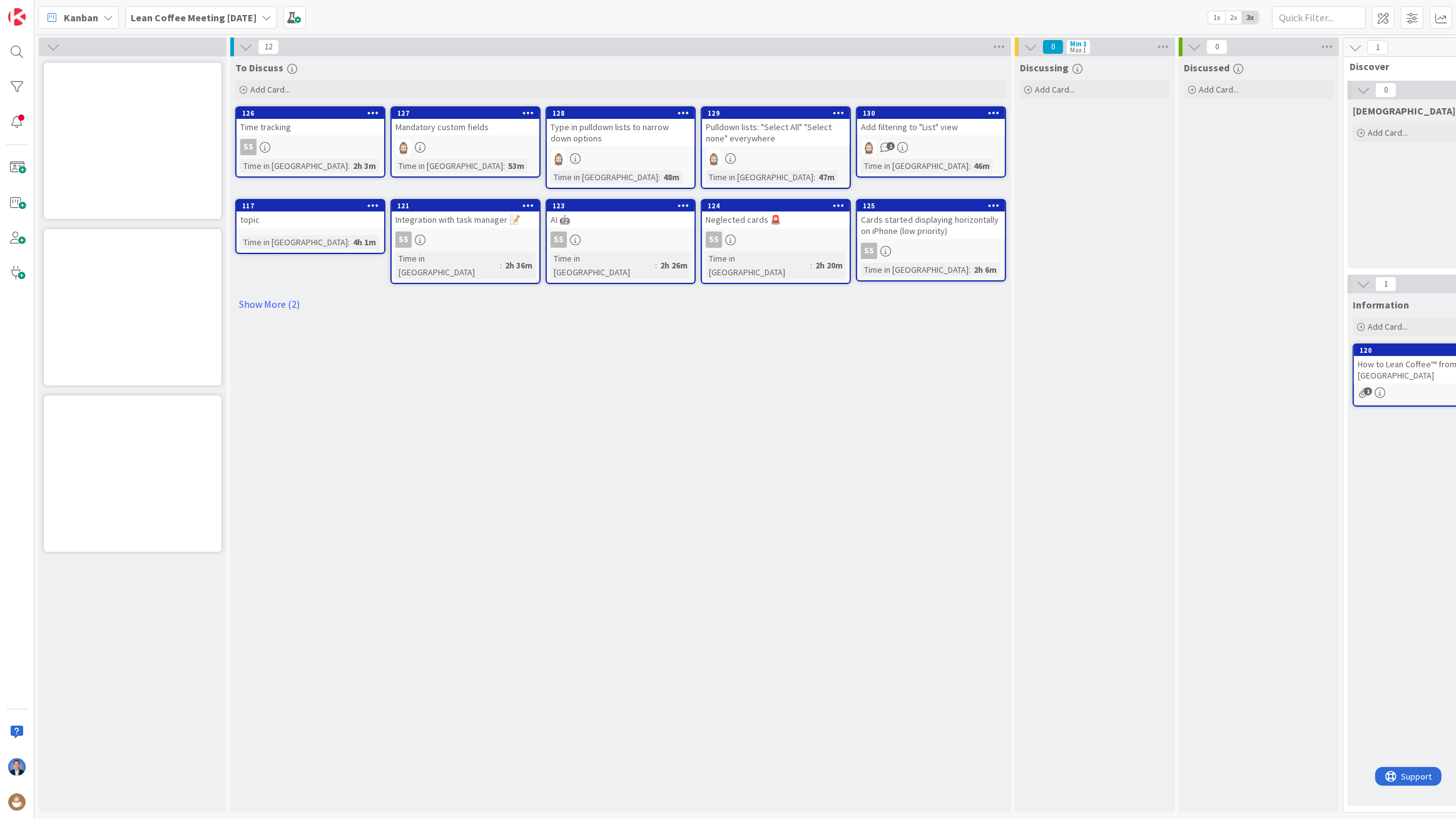
click at [487, 137] on div "127 Mandatory custom fields Time in Column : 53m" at bounding box center [465, 142] width 150 height 72
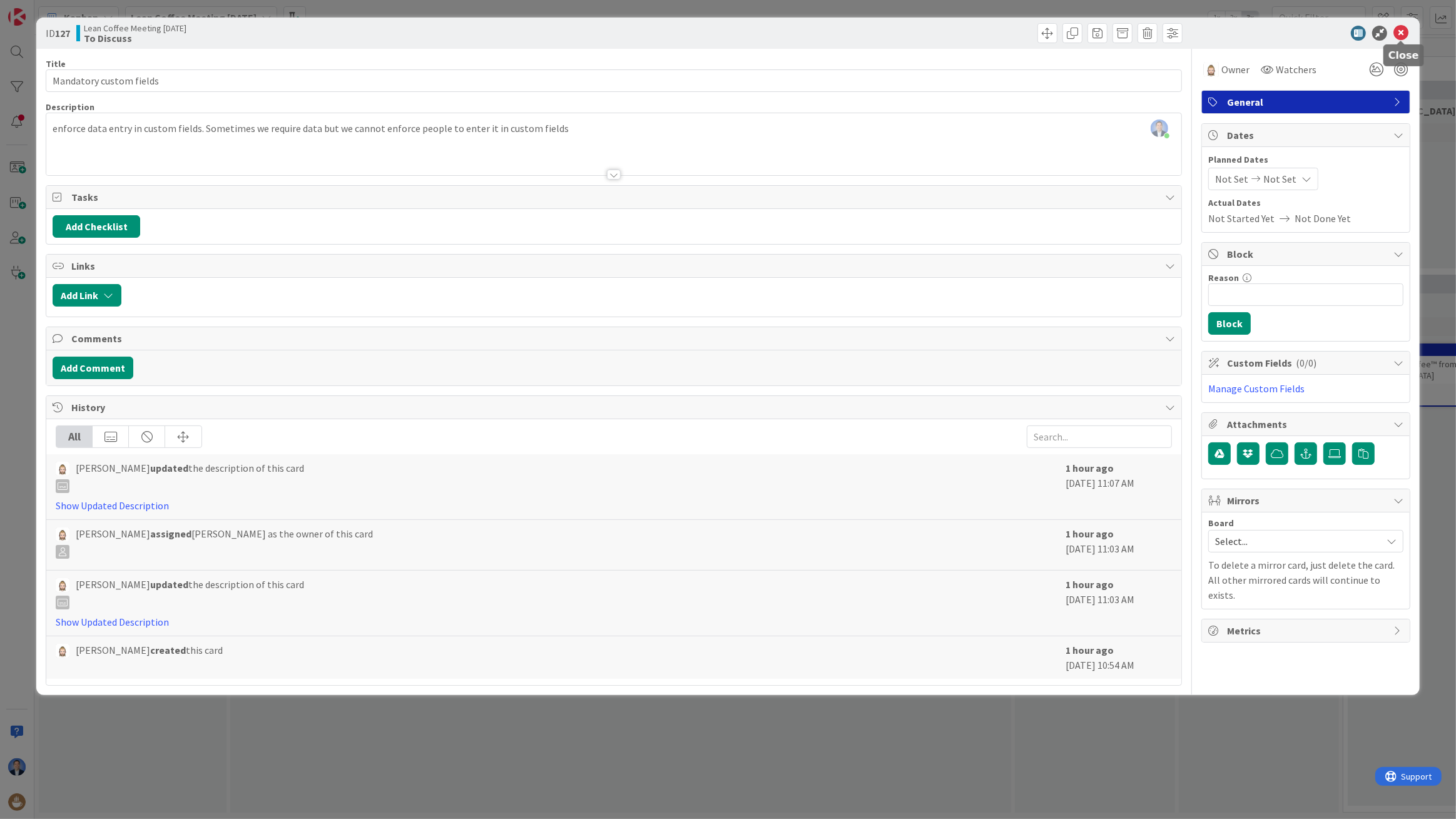
click at [1399, 35] on icon at bounding box center [1401, 33] width 15 height 15
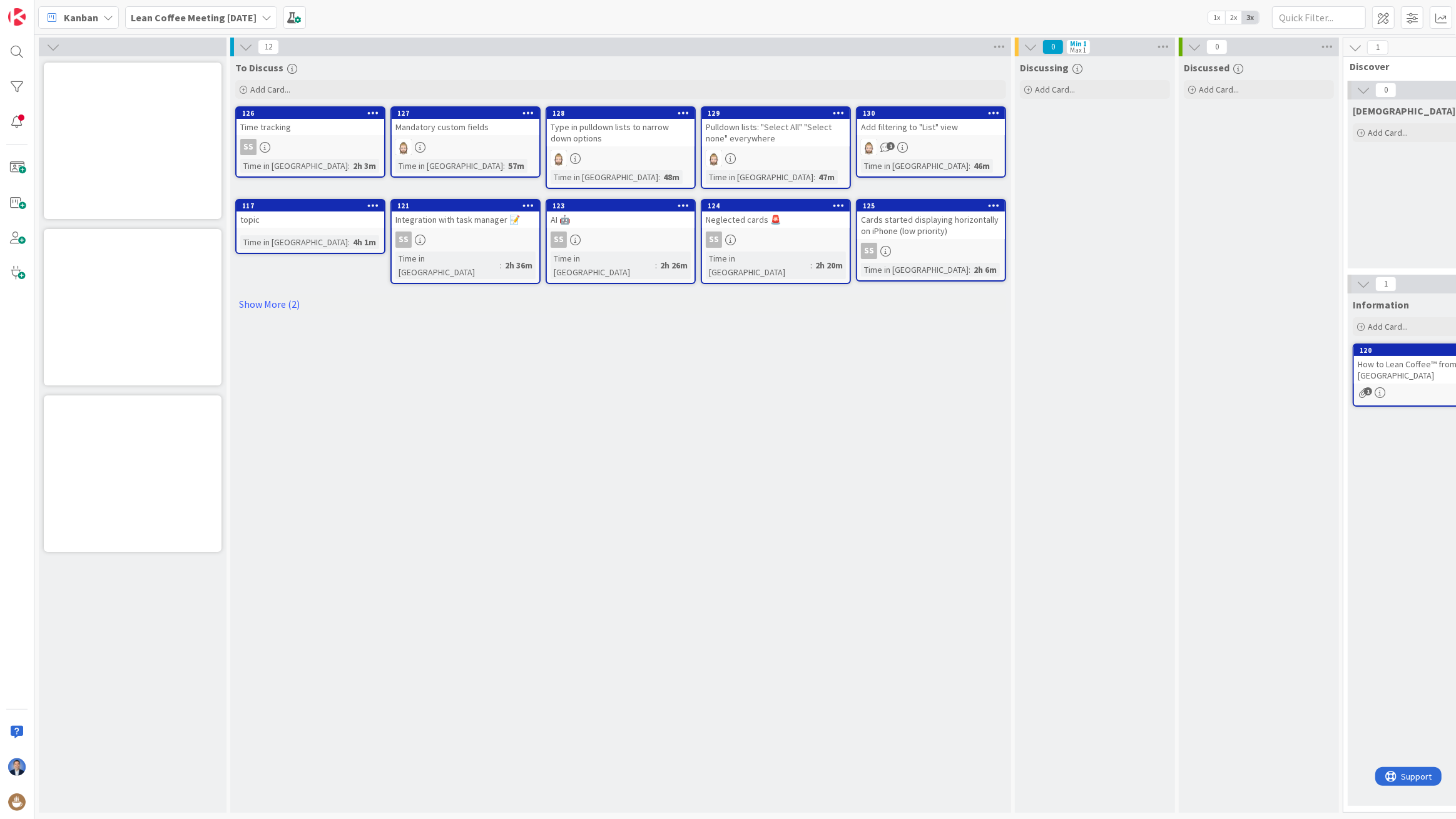
click at [324, 214] on div "topic" at bounding box center [310, 219] width 147 height 16
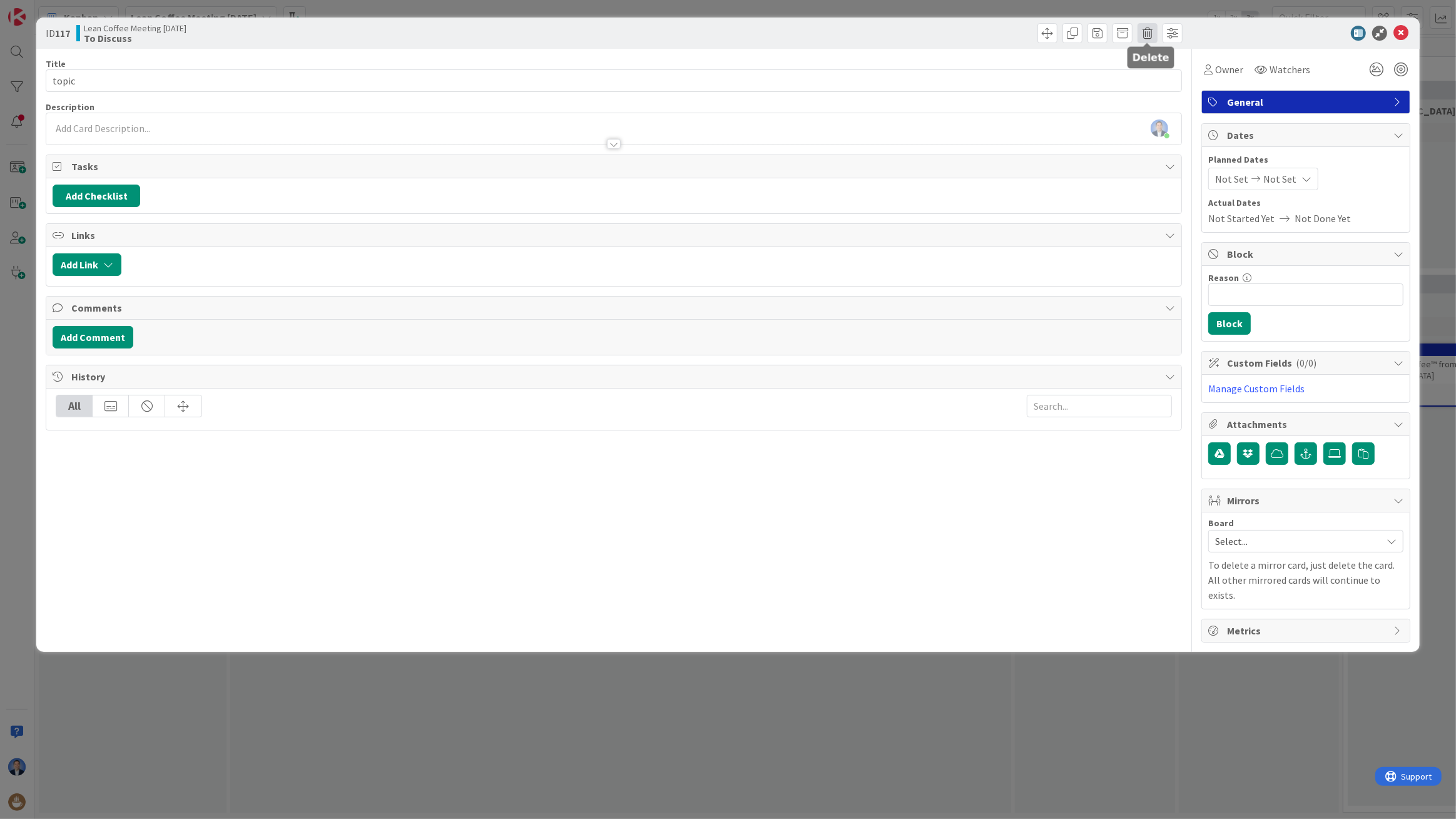
click at [1152, 32] on span at bounding box center [1148, 33] width 20 height 20
click at [1172, 93] on button "Delete" at bounding box center [1167, 92] width 47 height 23
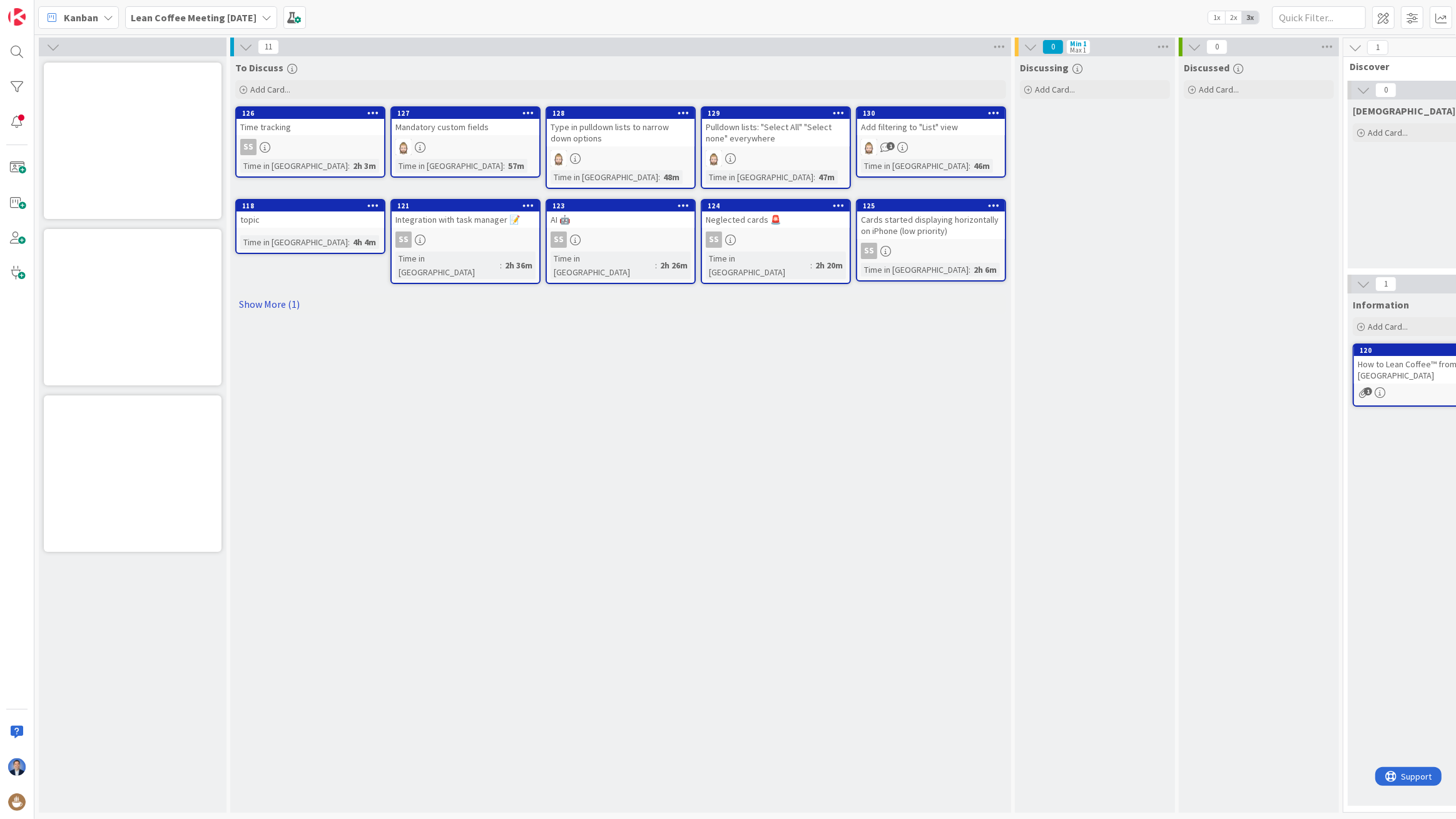
click at [269, 301] on link "Show More (1)" at bounding box center [620, 303] width 771 height 20
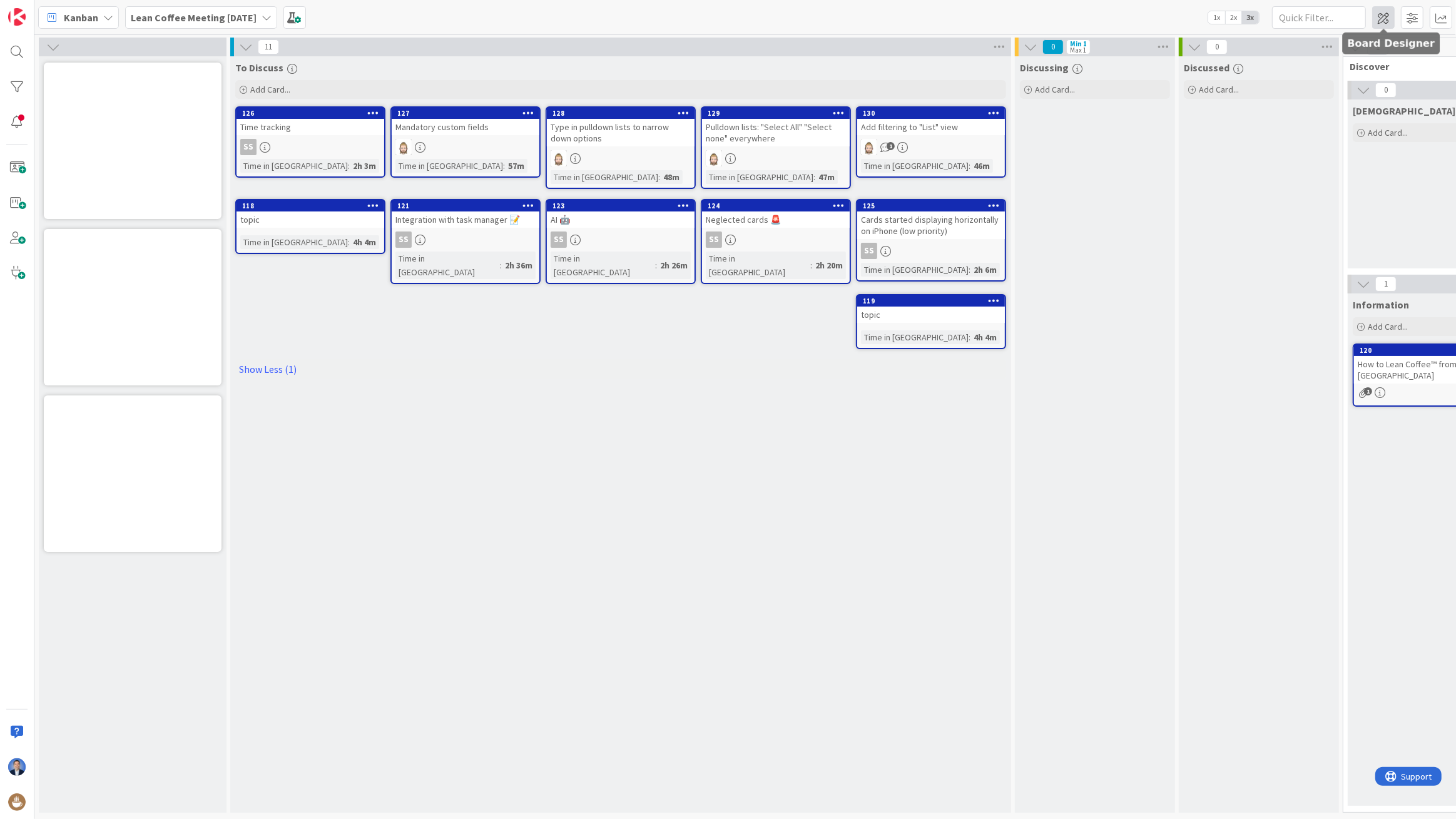
click at [1386, 19] on span at bounding box center [1384, 18] width 23 height 23
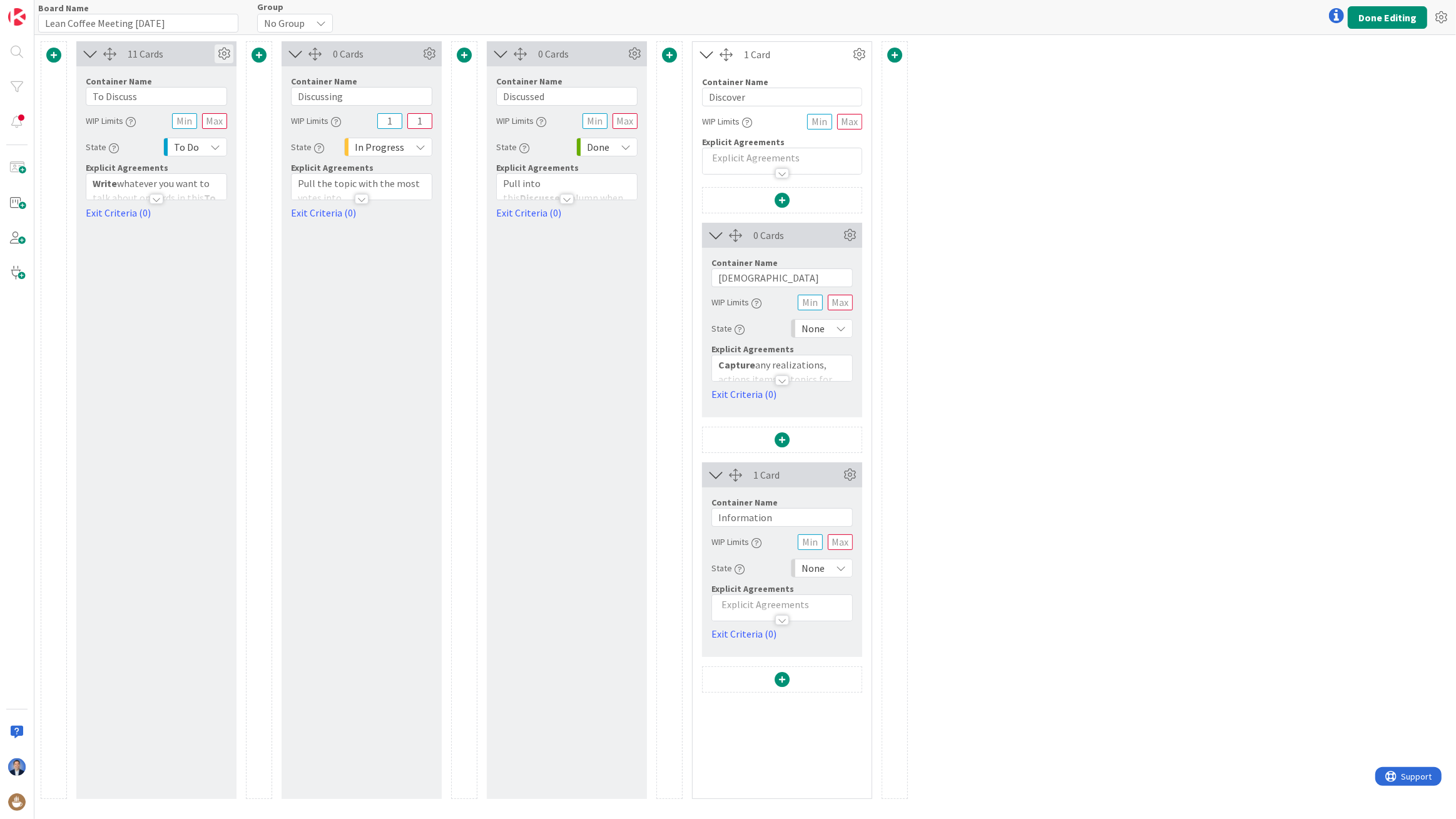
click at [221, 59] on icon at bounding box center [224, 54] width 19 height 19
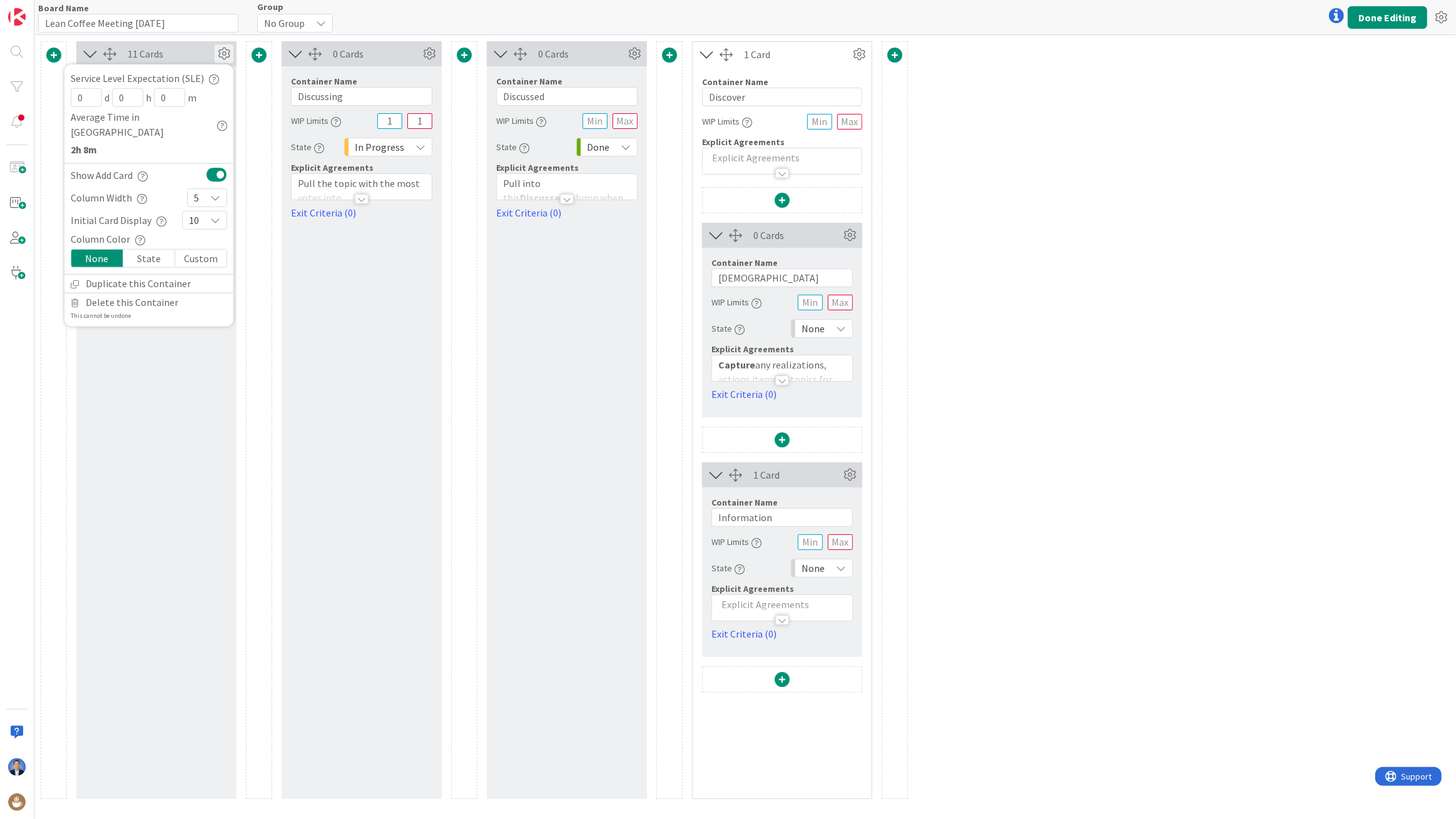
click at [196, 211] on span "10" at bounding box center [193, 220] width 10 height 17
click at [200, 454] on link "All" at bounding box center [205, 465] width 44 height 23
click at [1389, 18] on button "Done Editing" at bounding box center [1387, 18] width 79 height 23
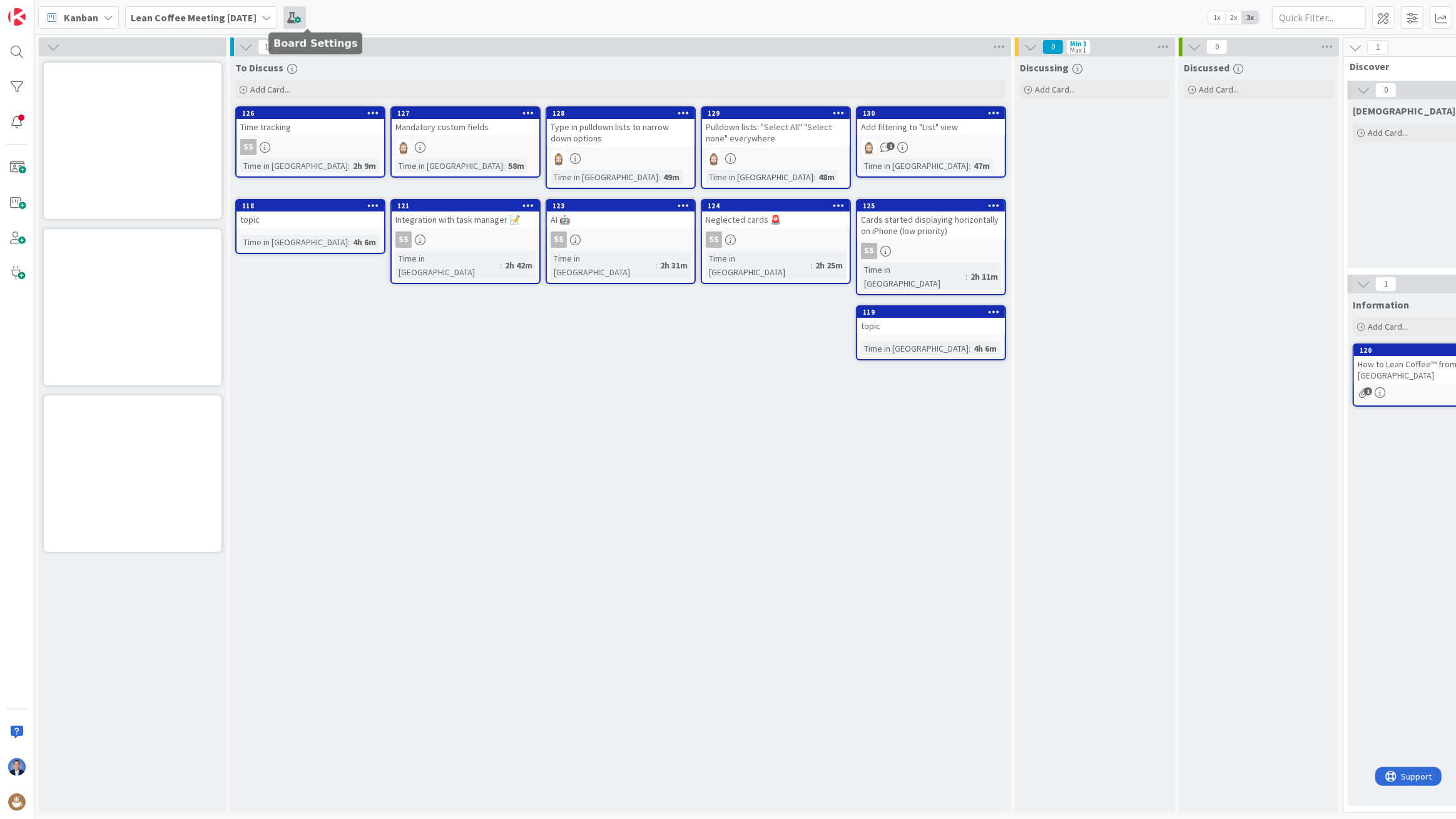
click at [300, 17] on span at bounding box center [295, 18] width 23 height 23
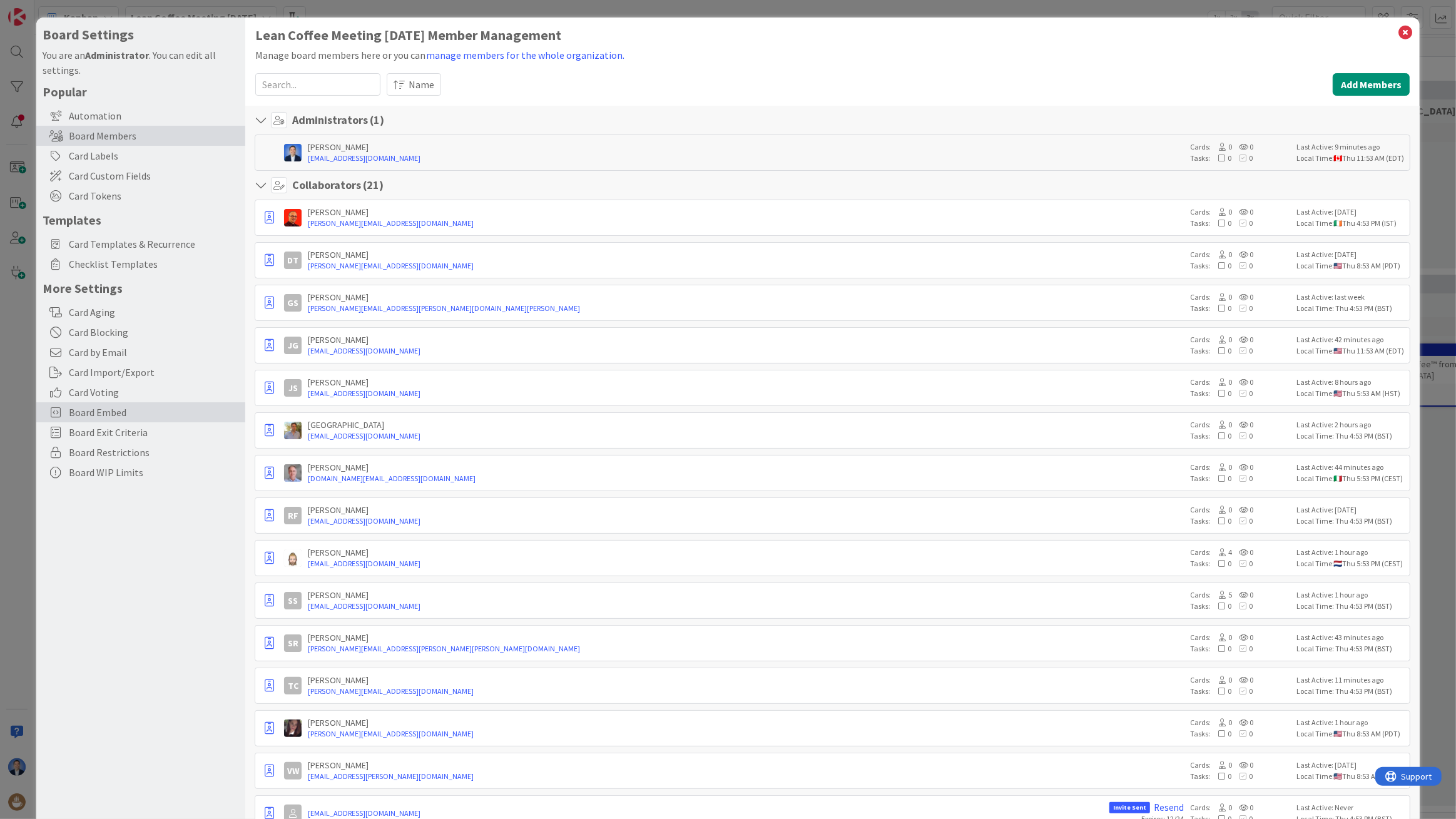
click at [121, 410] on span "Board Embed" at bounding box center [154, 412] width 170 height 15
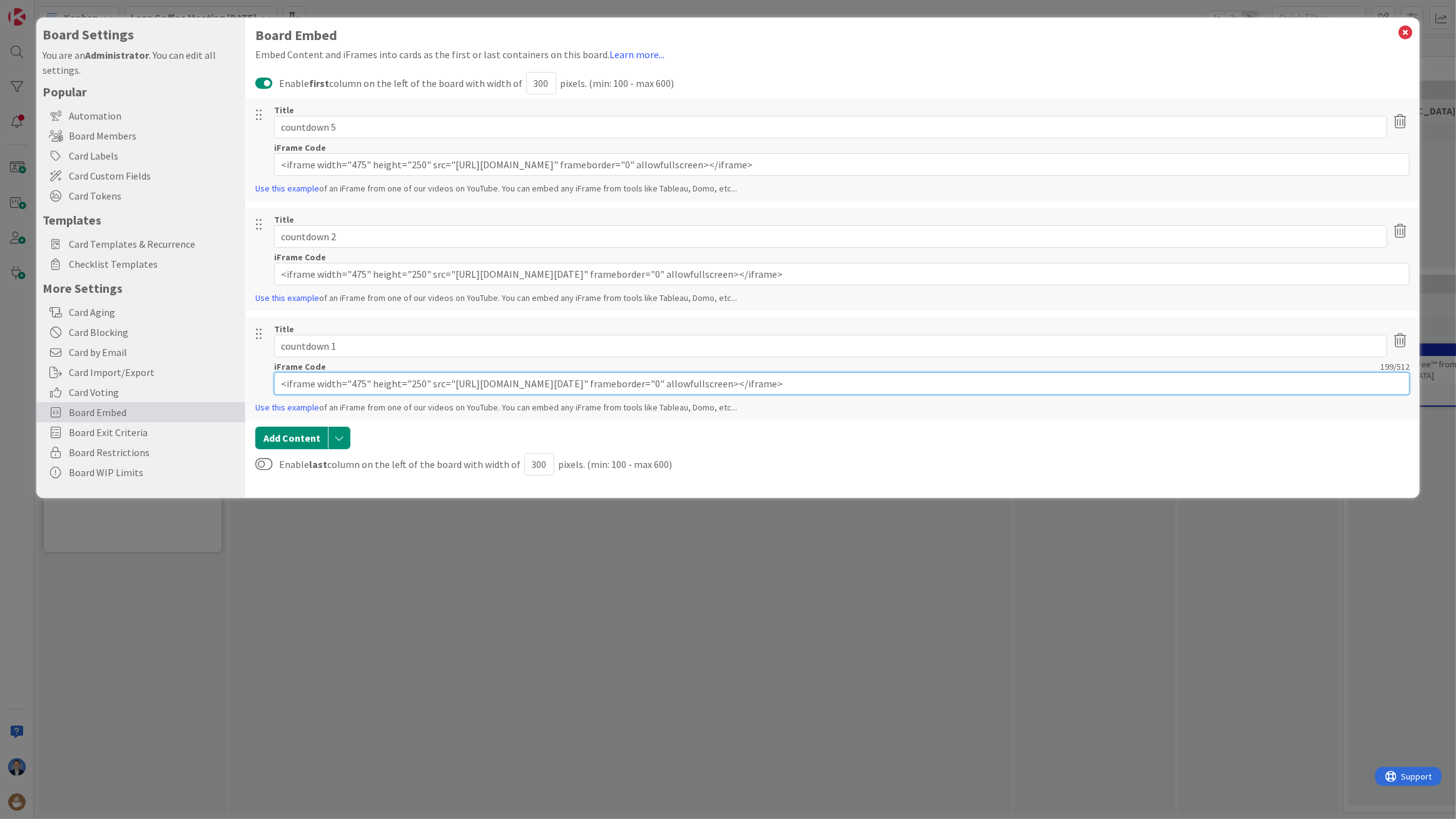
click at [363, 387] on input "<iframe width="475" height="250" src="https://vclock.com/embed/timer/#countdown…" at bounding box center [841, 384] width 1136 height 23
paste input "set-timer-for-1-minute/#theme=0&ampm=1&sound=guitar"
type input "<iframe width="475" height="250" src="[URL][DOMAIN_NAME]" frameborder="0" allow…"
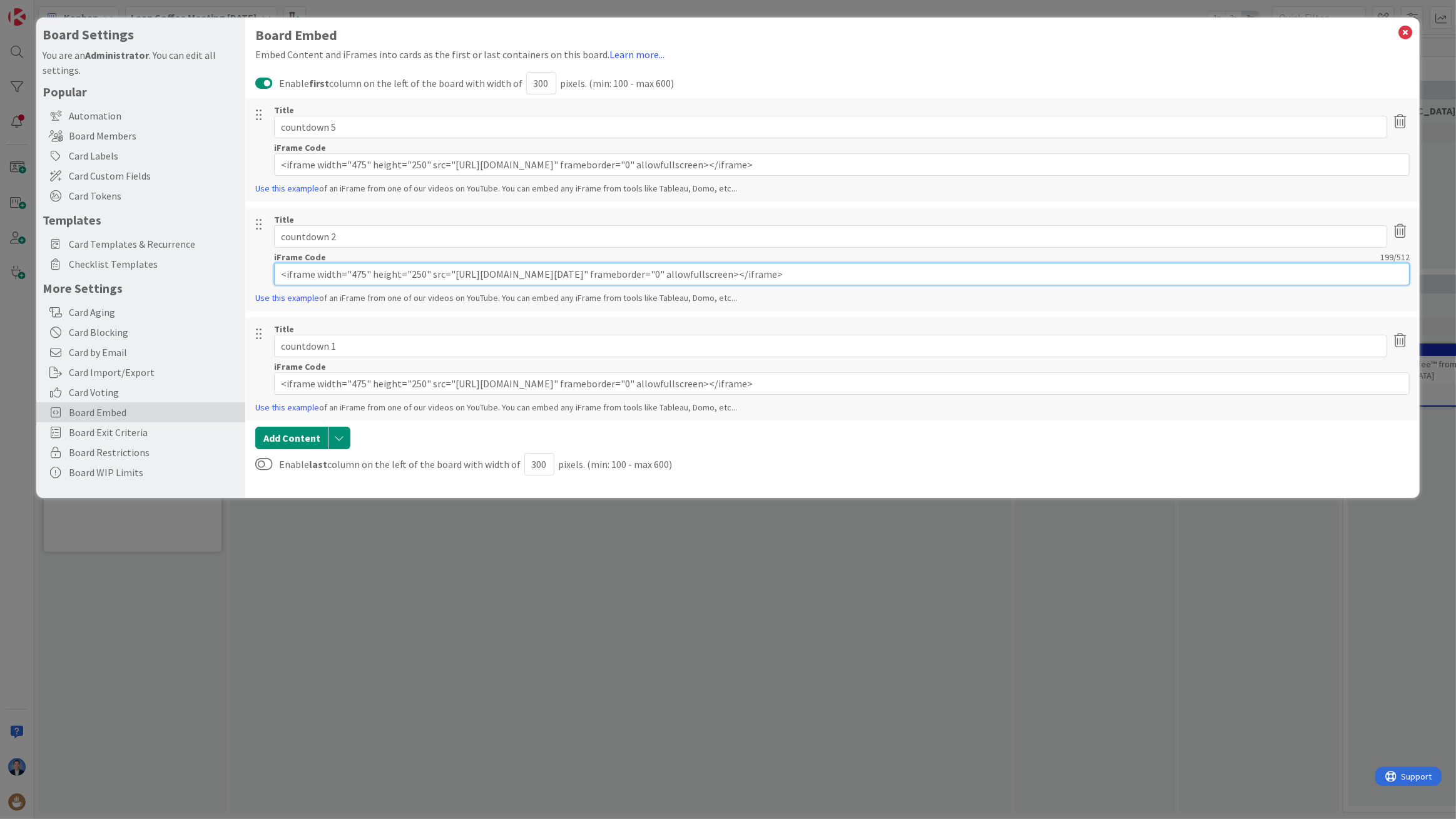
click at [507, 279] on input "<iframe width="475" height="250" src="https://vclock.com/embed/timer/#countdown…" at bounding box center [841, 275] width 1136 height 23
paste input "set-timer-for-2-minutes/#theme=0&ampm=1&sound=guitar"
type input "<iframe width="475" height="250" src="[URL][DOMAIN_NAME]" frameborder="0" allow…"
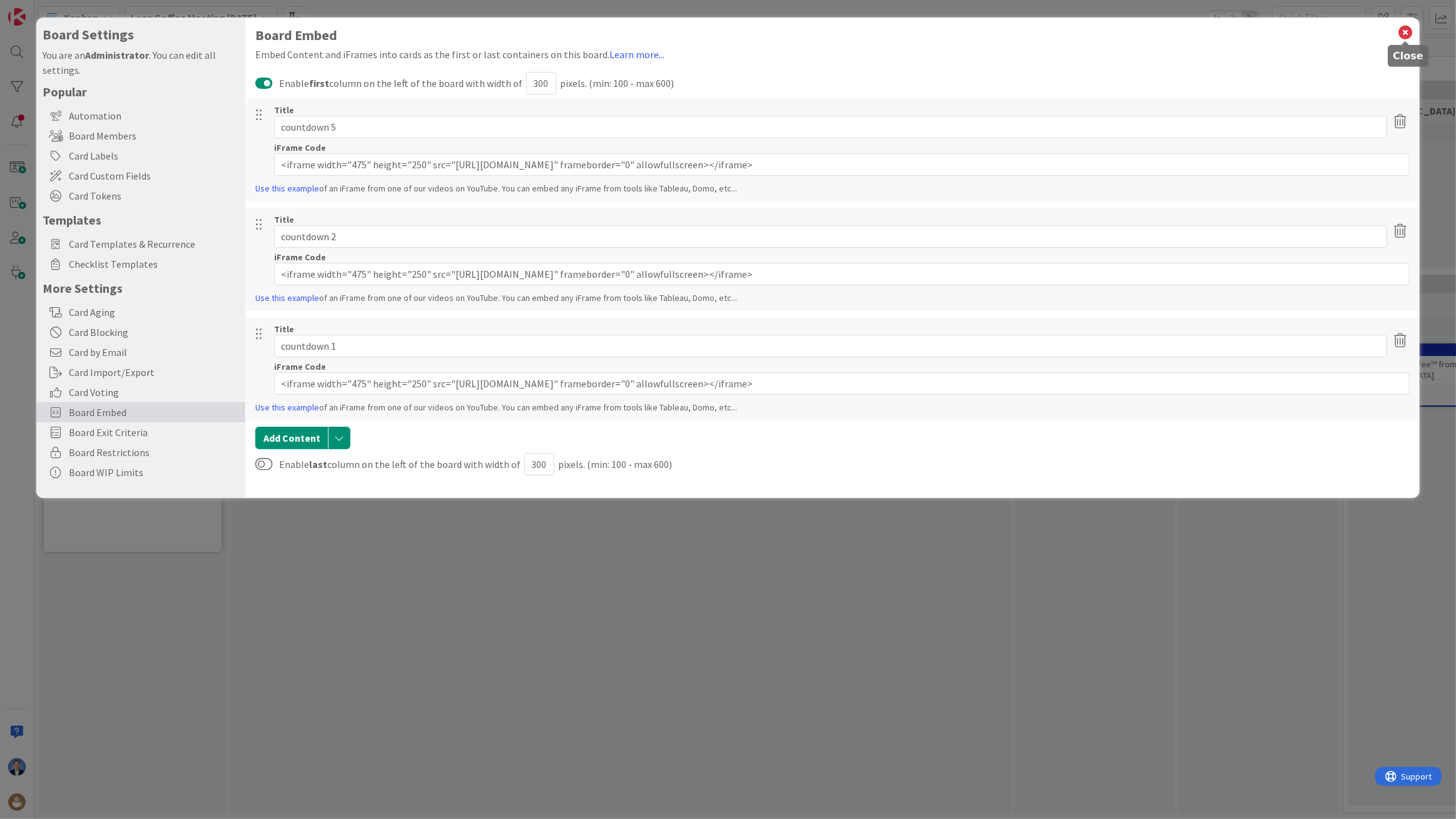
click at [1408, 36] on icon at bounding box center [1405, 33] width 16 height 17
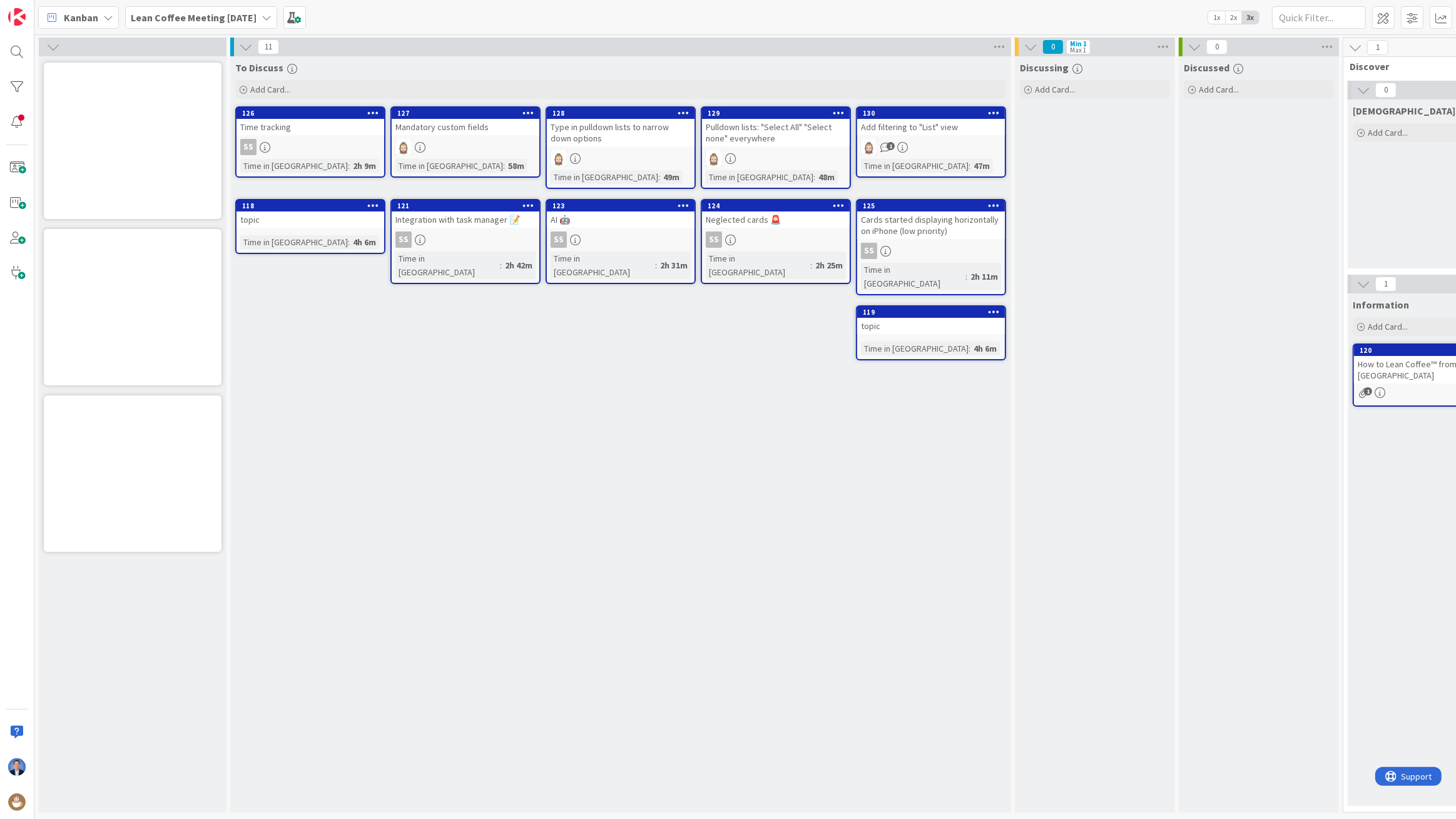
click at [373, 201] on icon at bounding box center [373, 205] width 11 height 9
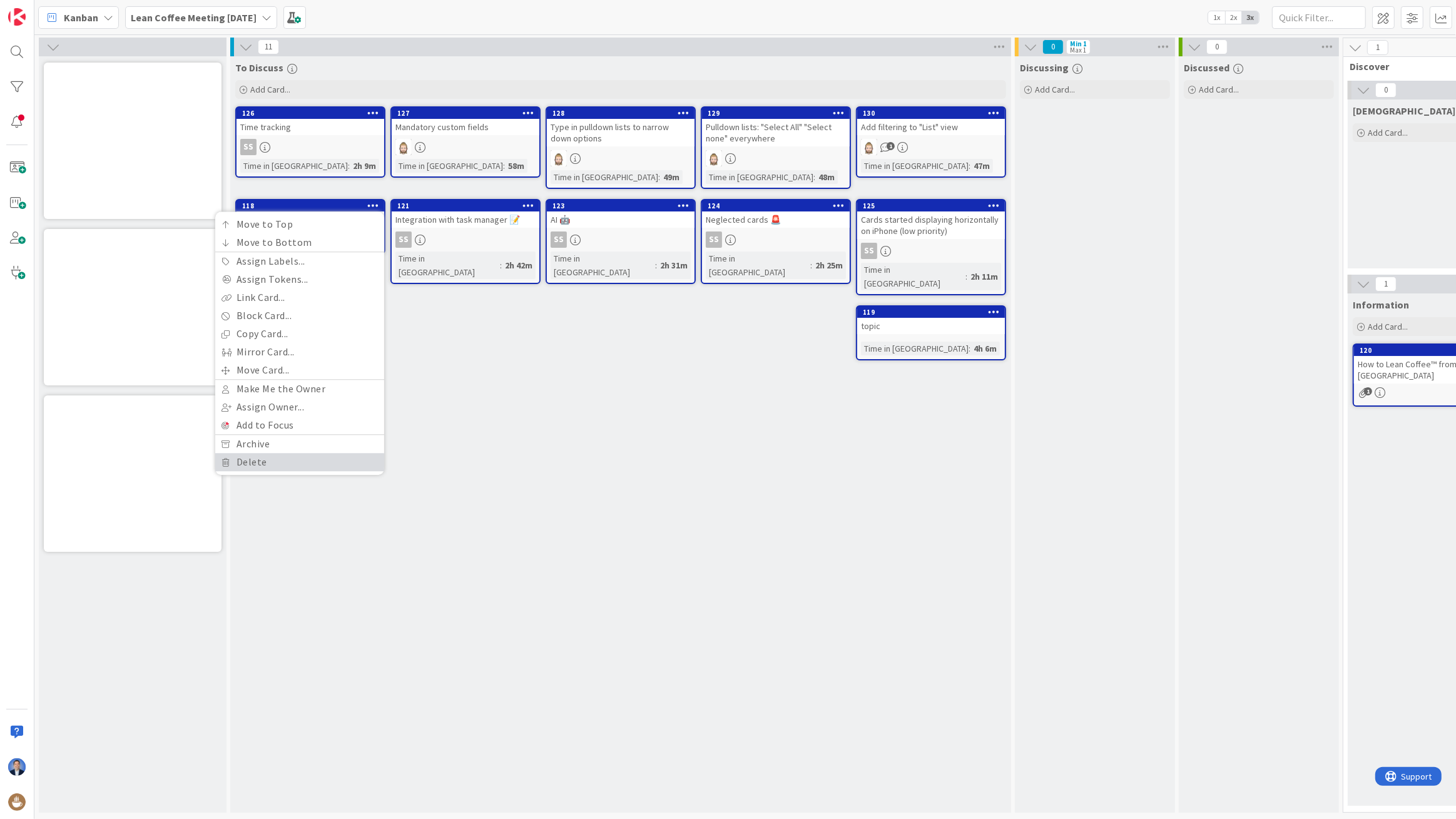
click at [292, 454] on link "Delete" at bounding box center [300, 461] width 169 height 18
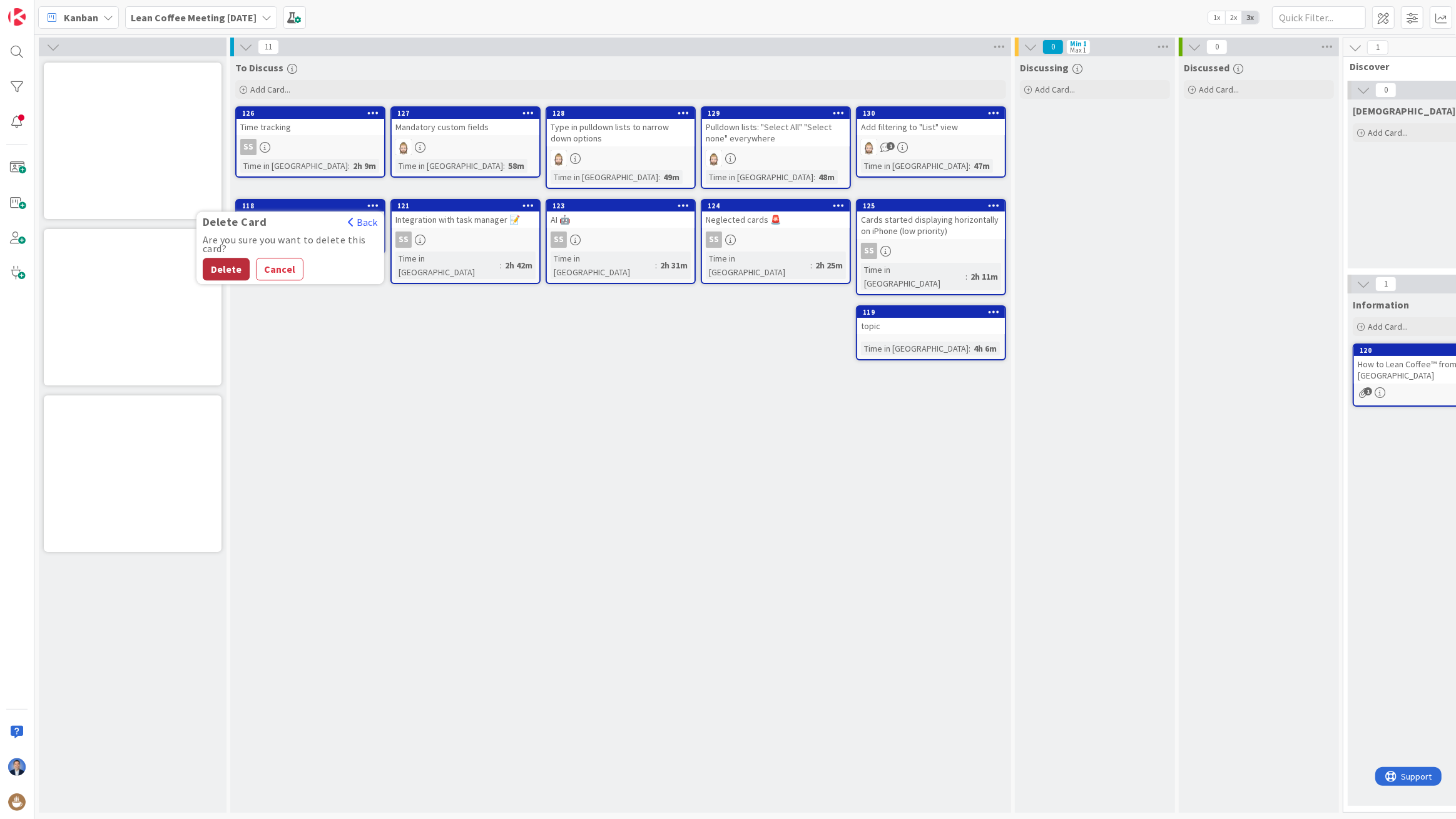
click at [238, 265] on button "Delete" at bounding box center [226, 269] width 47 height 23
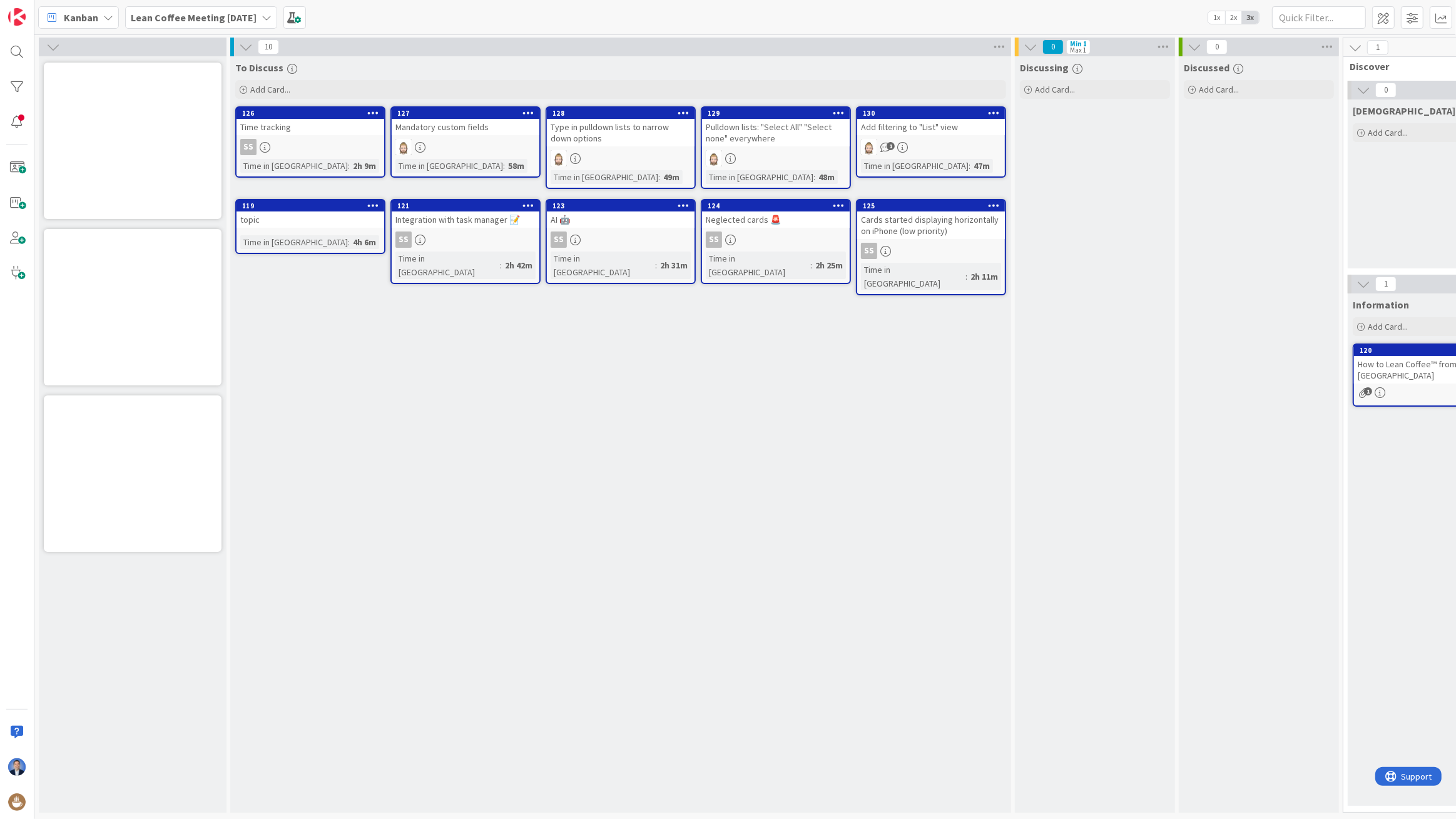
click at [373, 205] on icon at bounding box center [373, 205] width 11 height 9
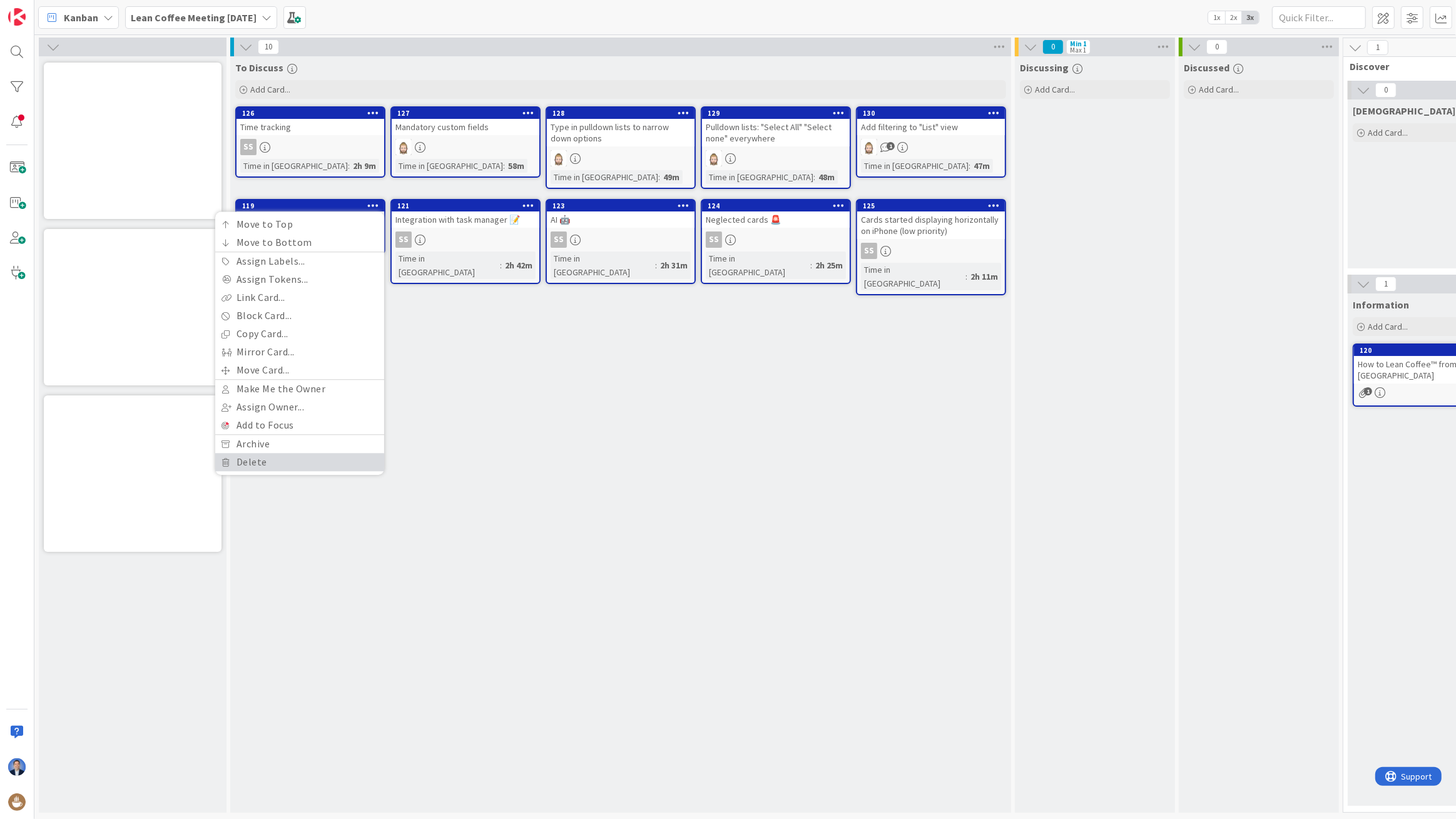
click at [300, 467] on link "Delete" at bounding box center [300, 461] width 169 height 18
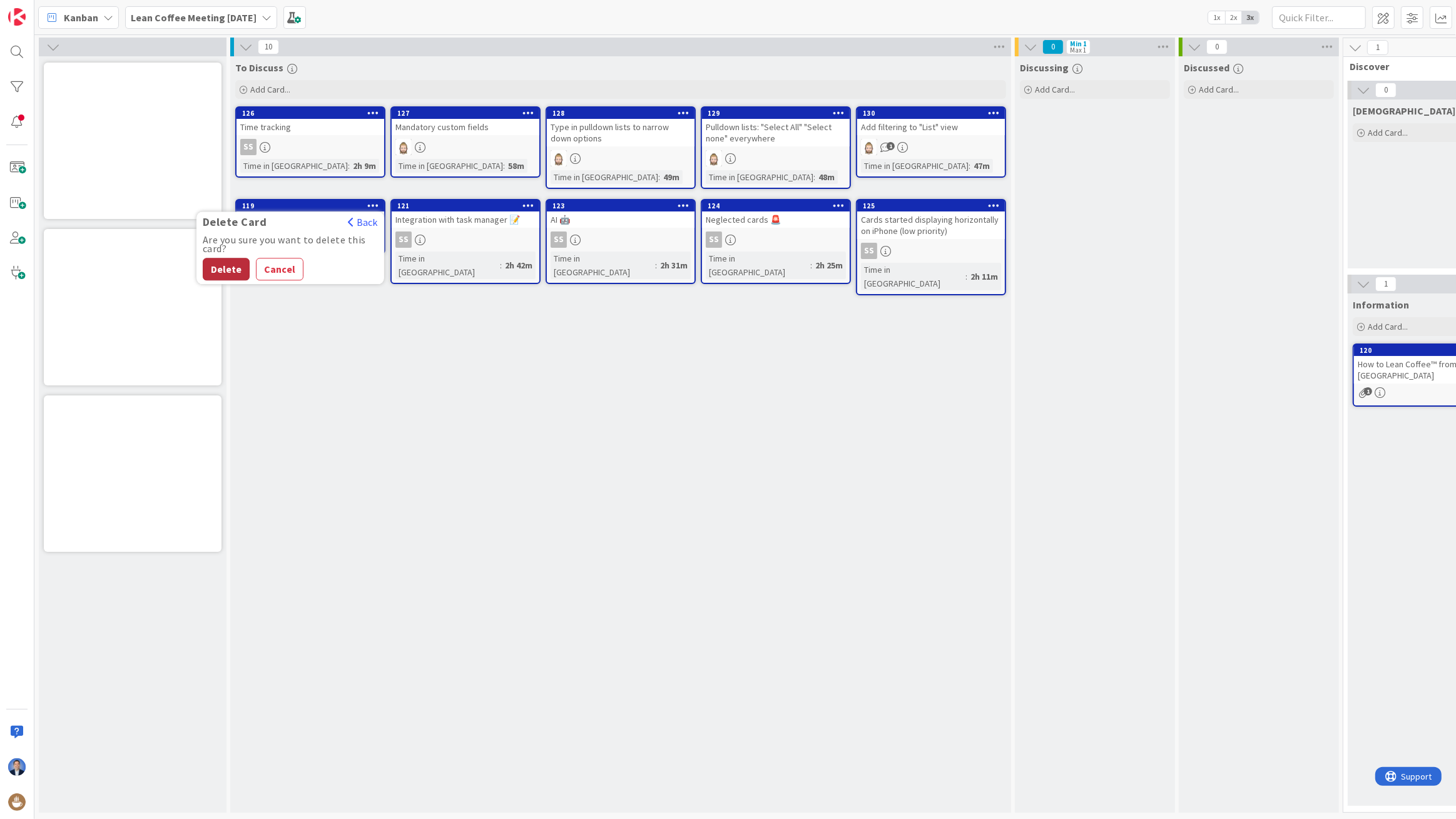
click at [225, 275] on button "Delete" at bounding box center [226, 269] width 47 height 23
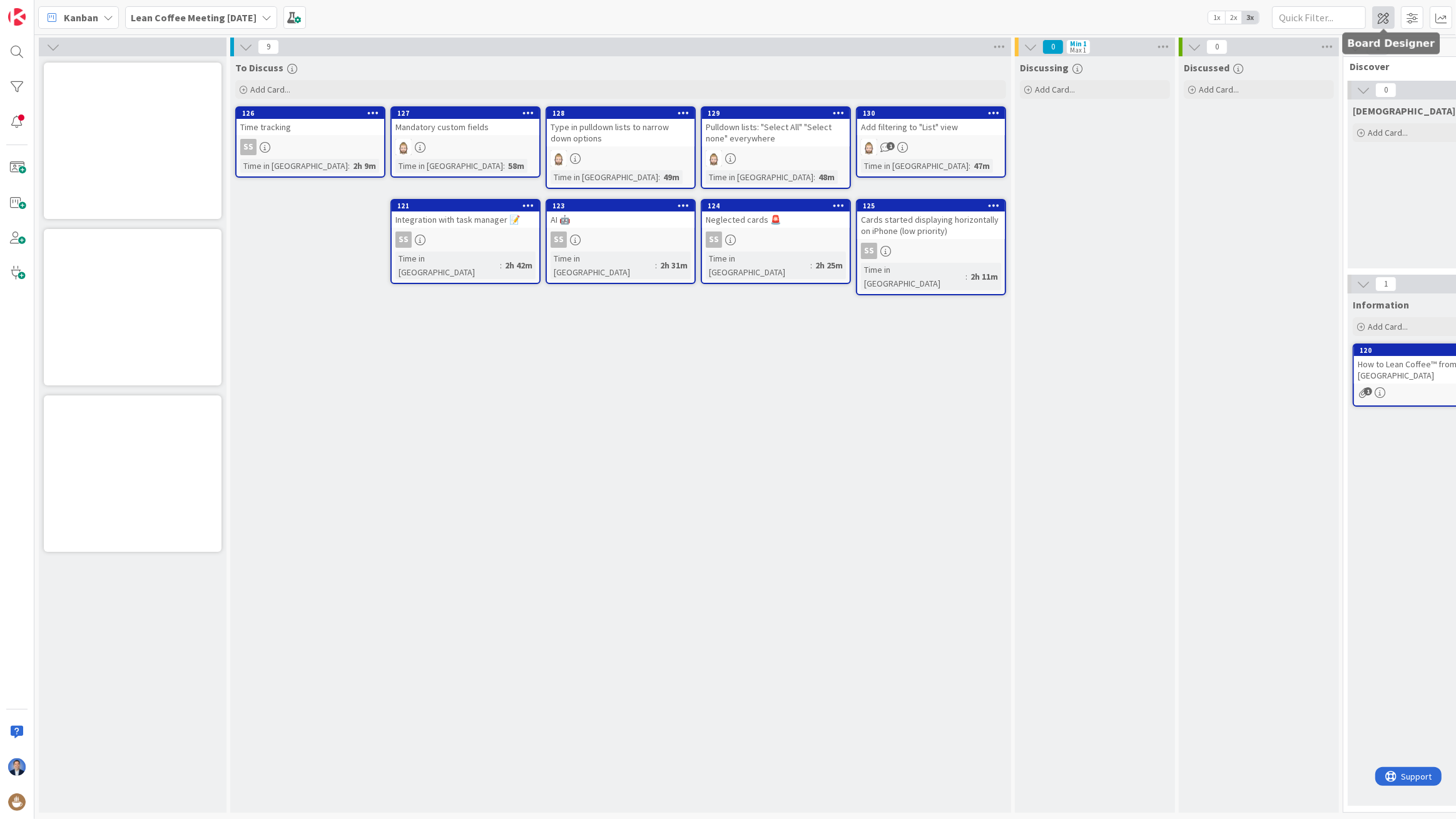
click at [1382, 19] on span at bounding box center [1384, 18] width 23 height 23
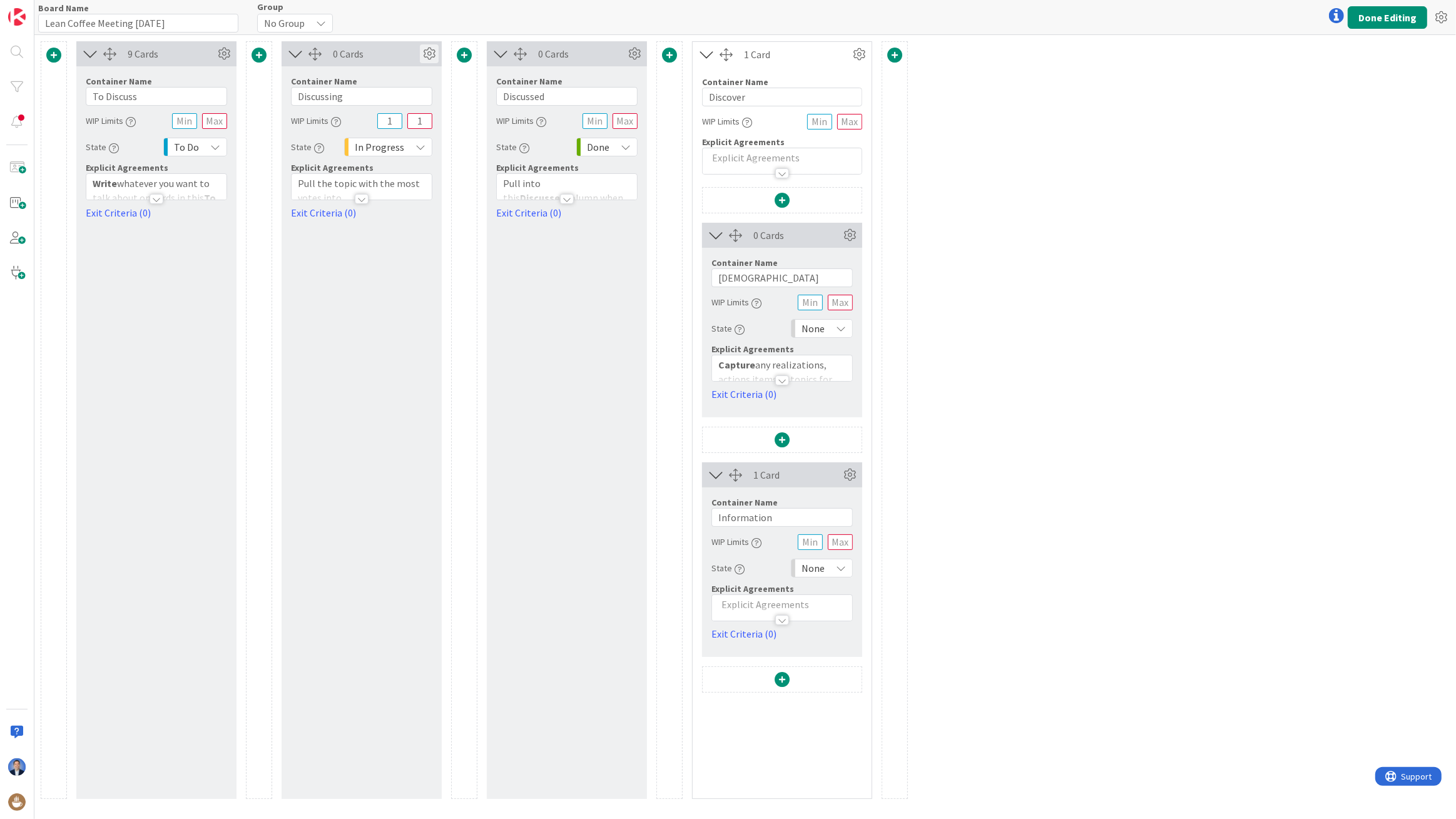
click at [434, 48] on icon at bounding box center [430, 54] width 19 height 19
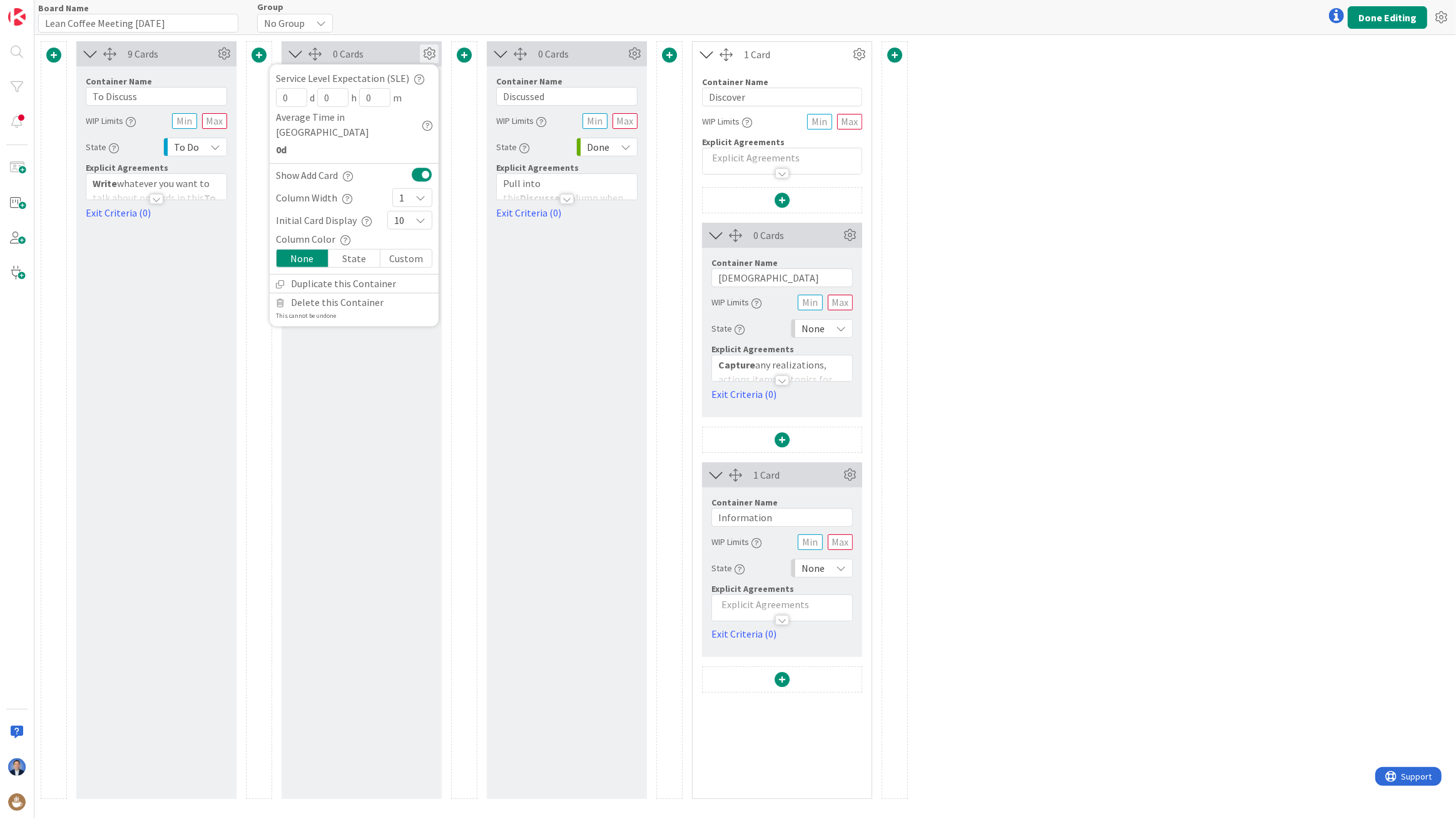
click at [419, 166] on button at bounding box center [422, 173] width 21 height 16
click at [634, 55] on icon at bounding box center [635, 54] width 19 height 19
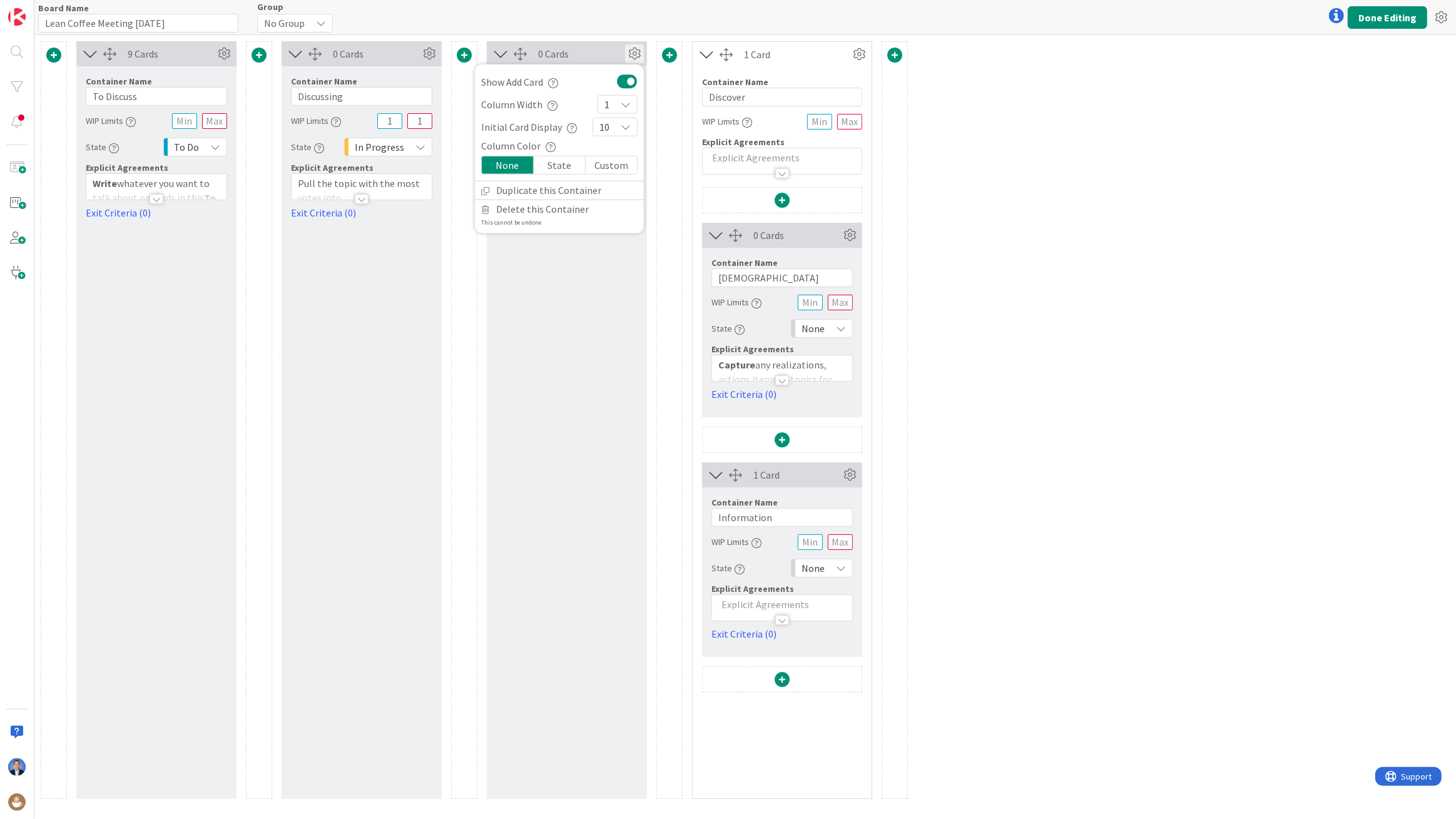
click at [629, 78] on button at bounding box center [628, 80] width 21 height 16
click at [1106, 210] on div "9 Cards Container Name 10 / 64 To Discuss WIP Limits State To Do Explicit Agree…" at bounding box center [745, 427] width 1422 height 784
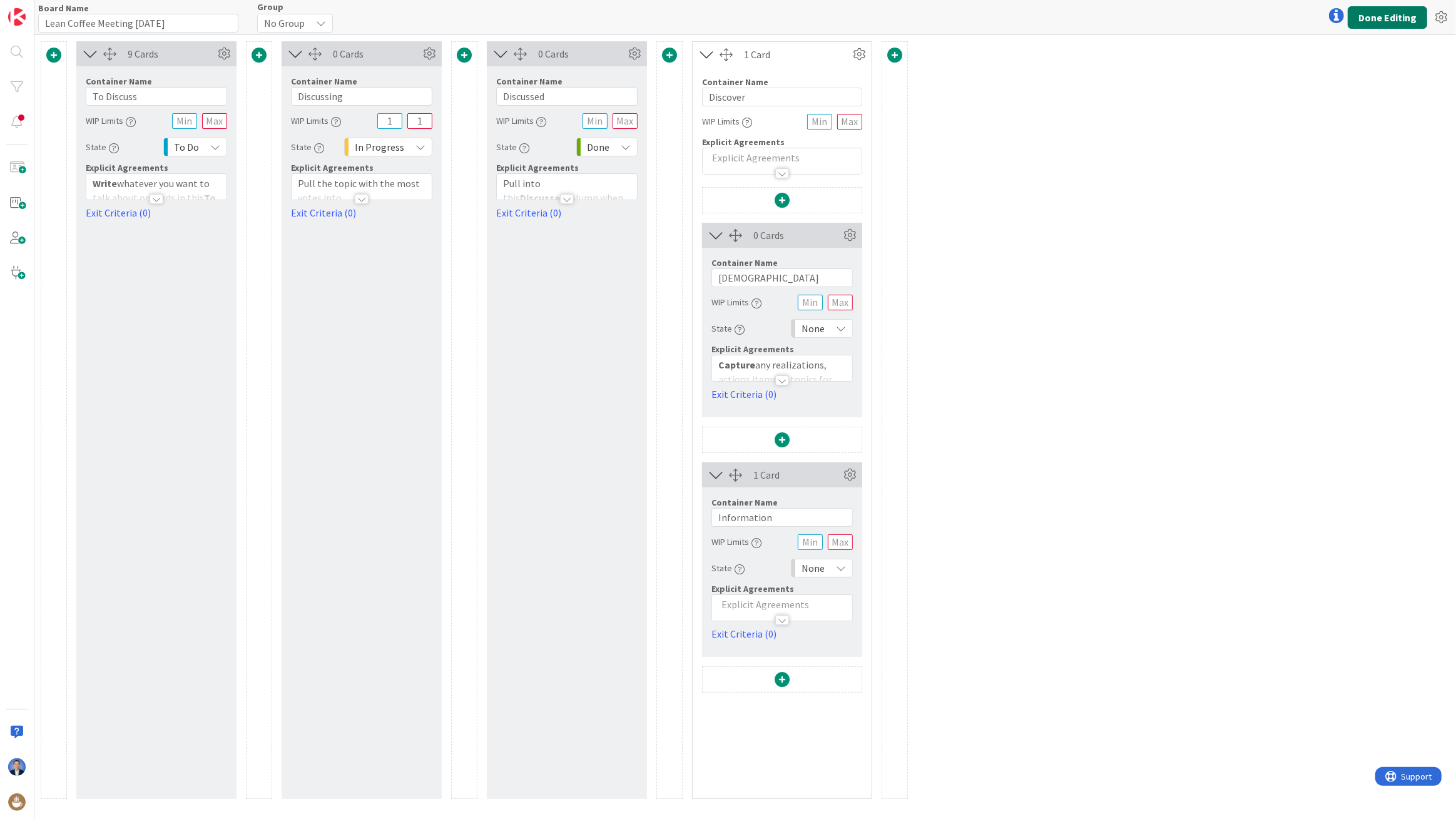
click at [1384, 25] on button "Done Editing" at bounding box center [1387, 18] width 79 height 23
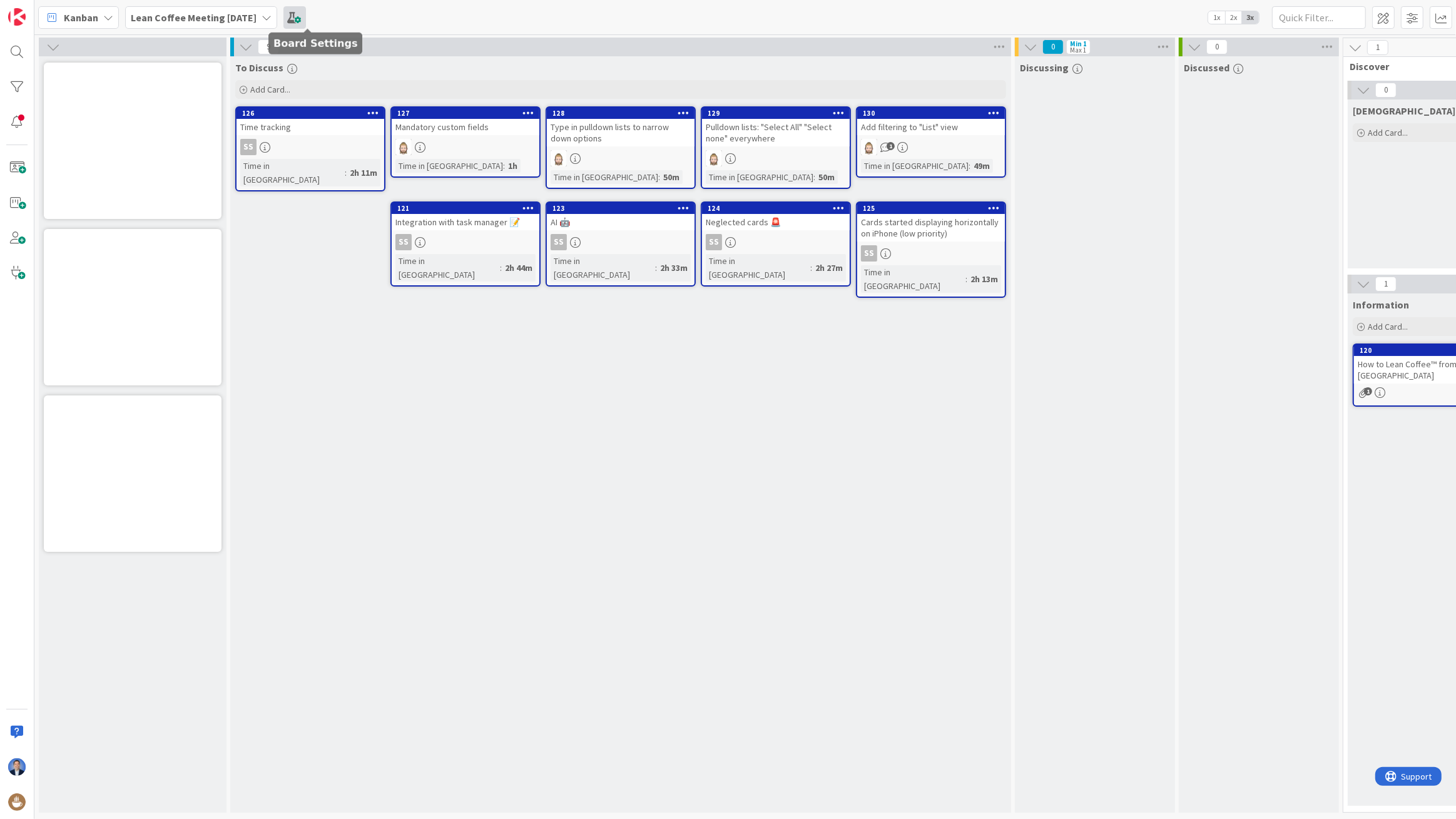
click at [304, 19] on span at bounding box center [295, 18] width 23 height 23
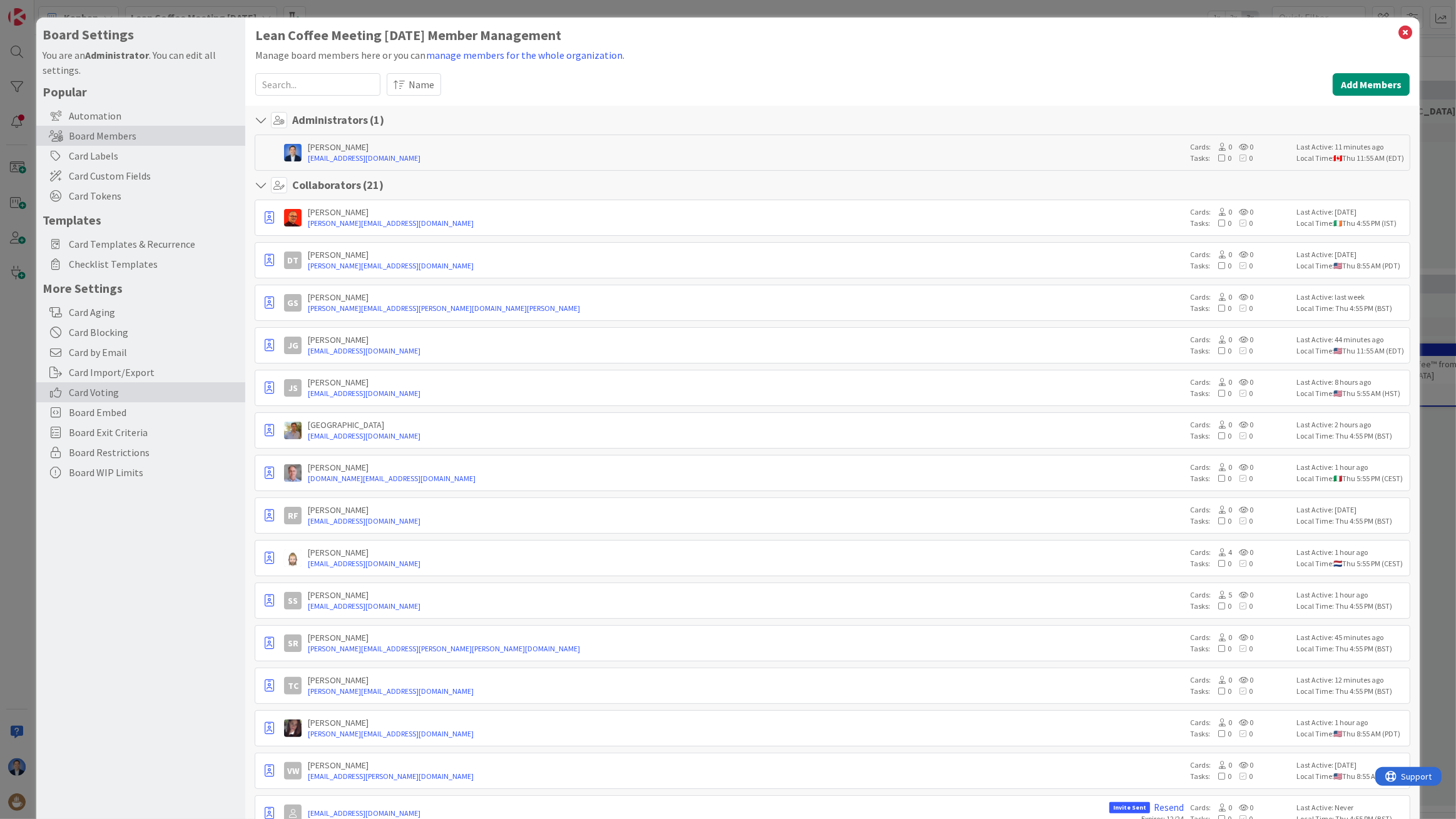
click at [105, 395] on span "Card Voting" at bounding box center [154, 392] width 170 height 15
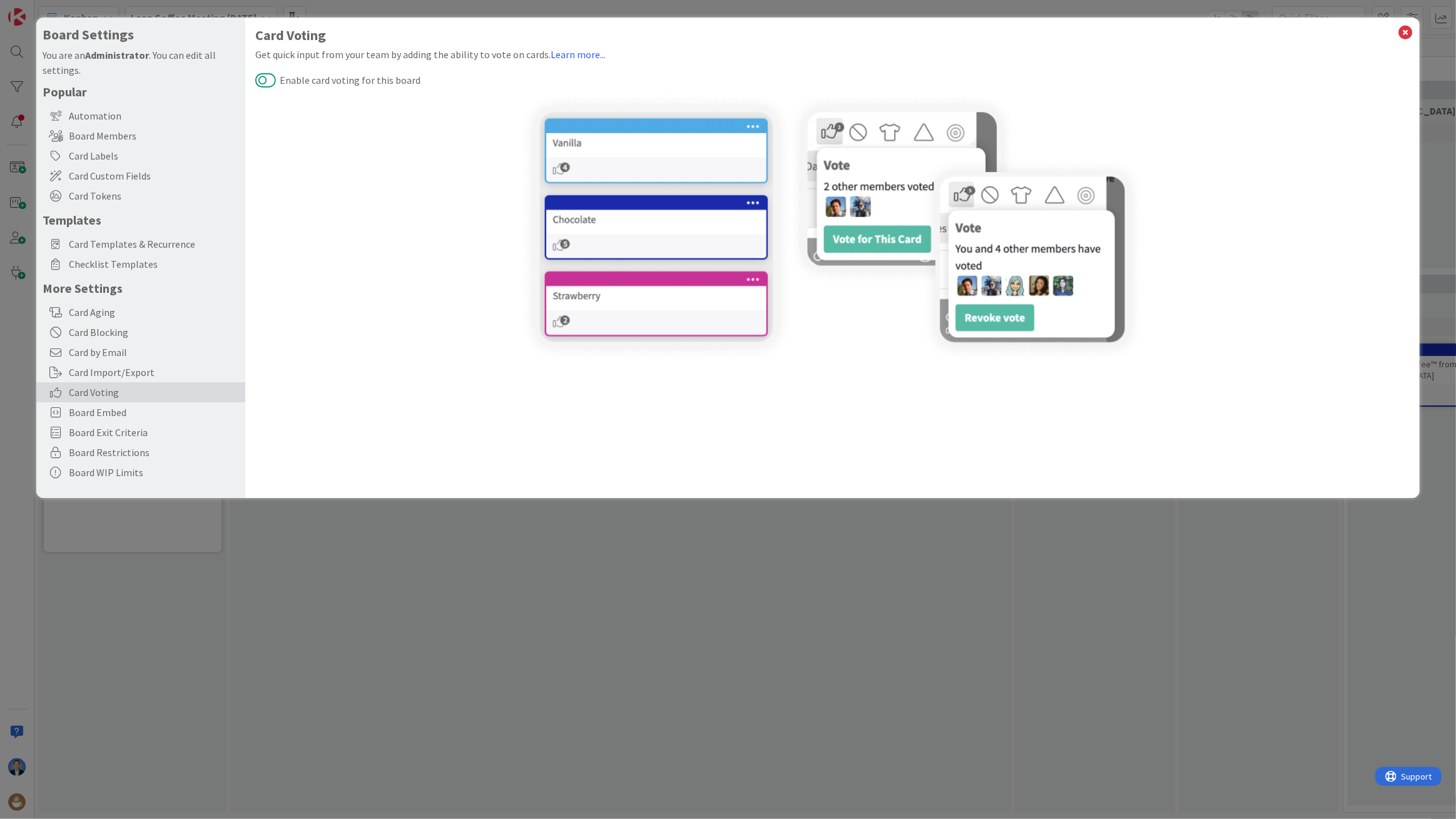
click at [271, 78] on button "Enable card voting for this board" at bounding box center [266, 79] width 21 height 16
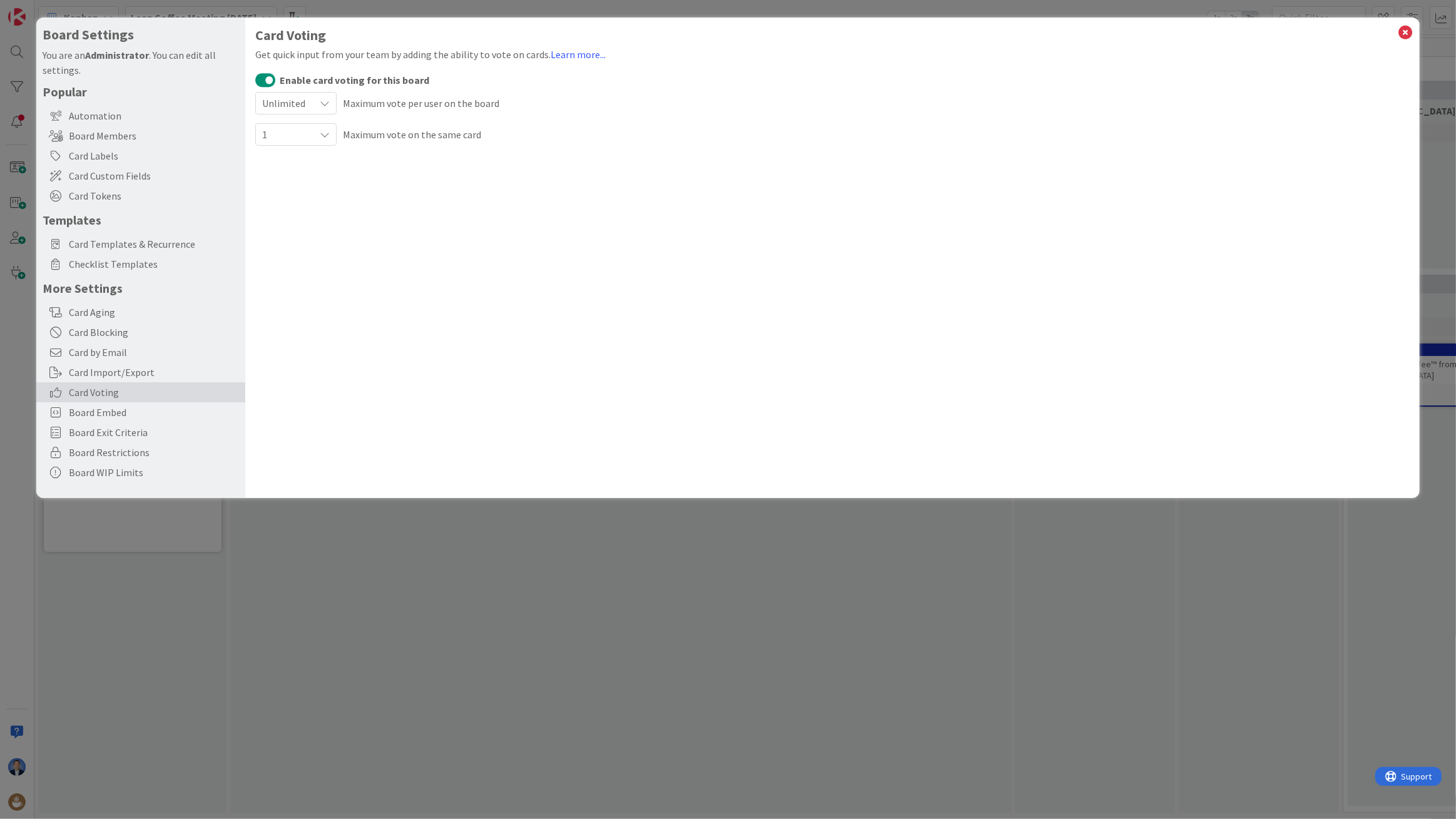
click at [325, 106] on icon at bounding box center [325, 103] width 10 height 10
click at [296, 203] on span "3" at bounding box center [336, 201] width 114 height 19
click at [326, 133] on icon at bounding box center [325, 134] width 10 height 10
click at [296, 166] on span "Unlimited" at bounding box center [336, 165] width 114 height 19
click at [519, 164] on div "Card Voting Get quick input from your team by adding the ability to vote on car…" at bounding box center [832, 257] width 1175 height 480
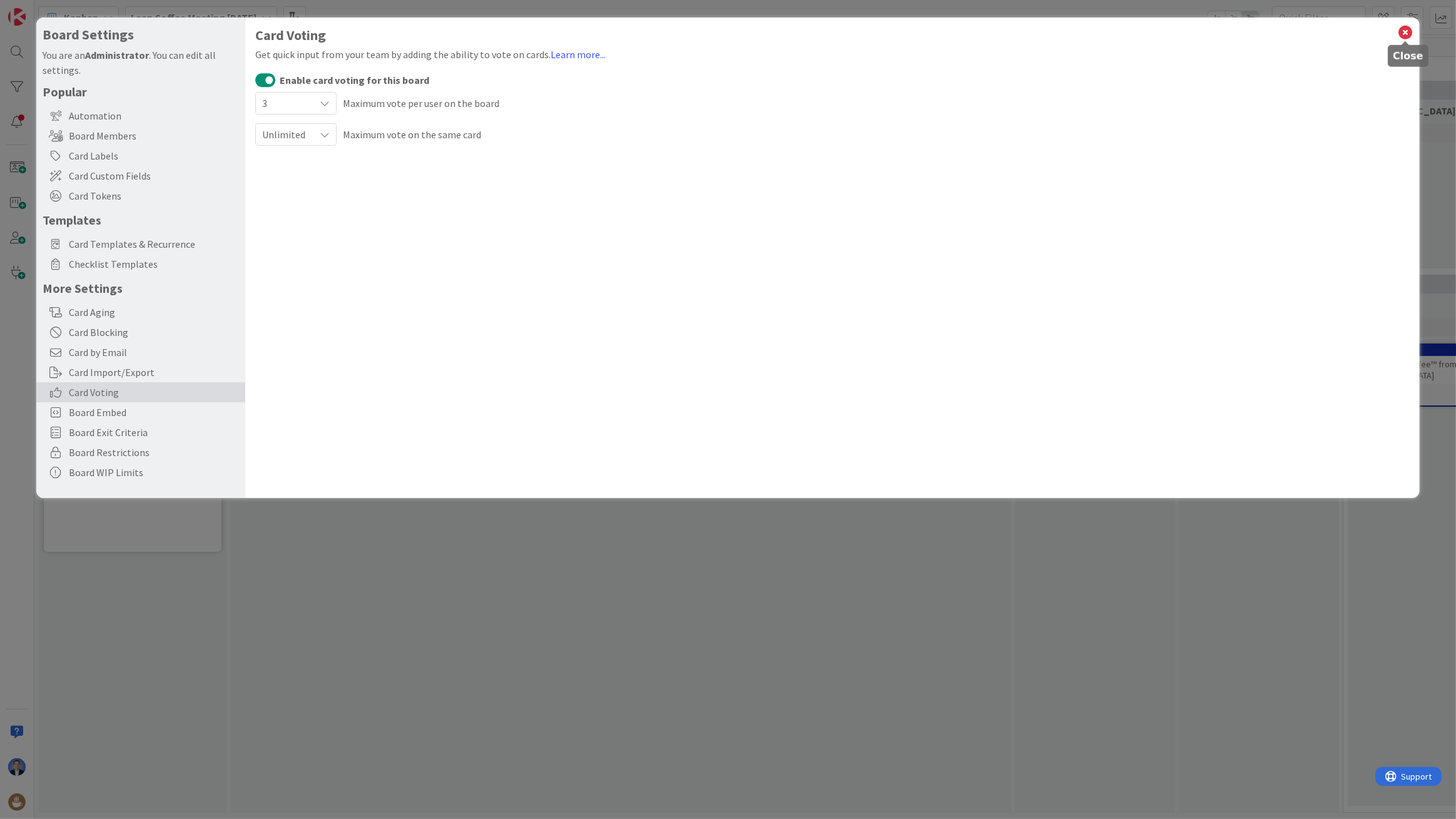
click at [1402, 33] on icon at bounding box center [1405, 33] width 16 height 17
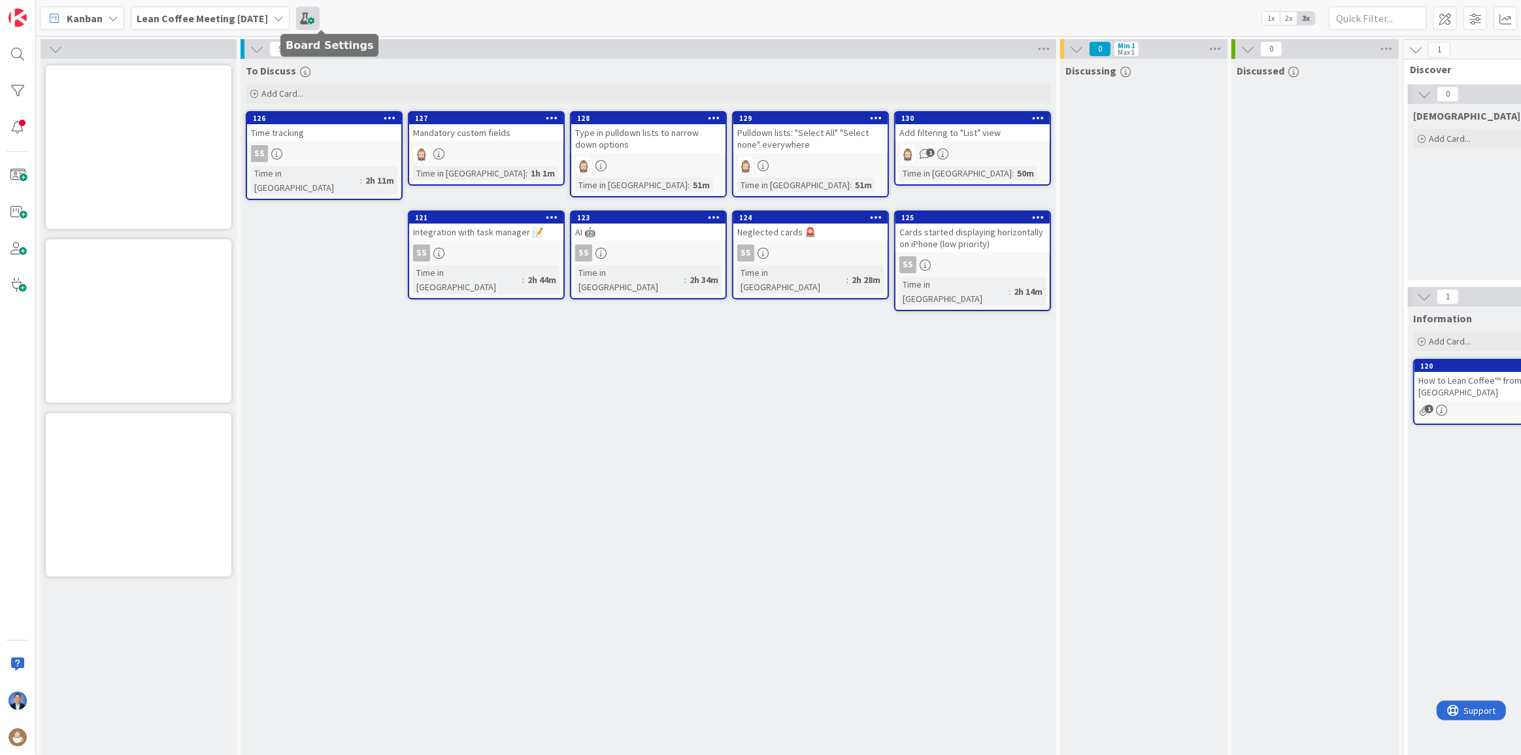
click at [320, 20] on span at bounding box center [308, 19] width 24 height 24
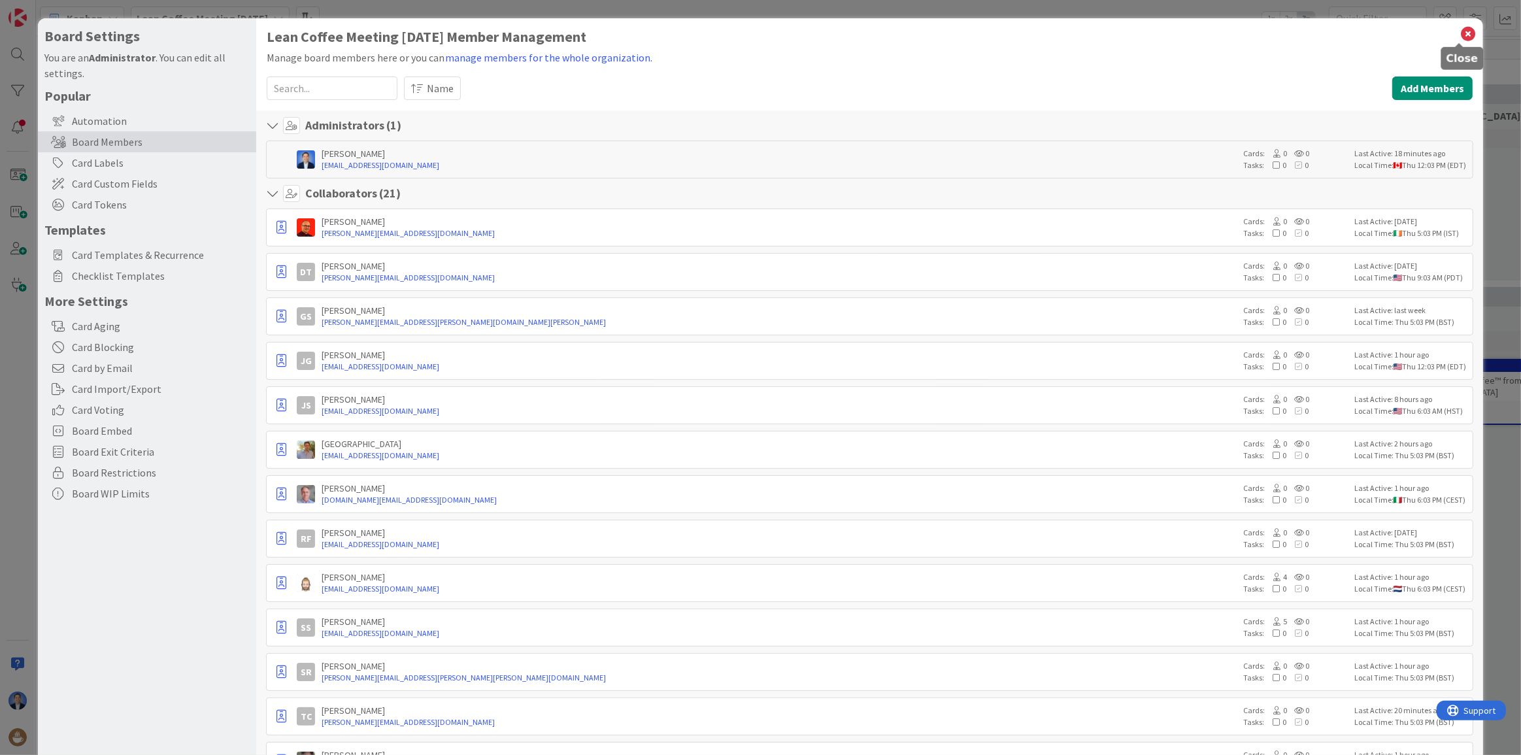
click at [1461, 36] on icon at bounding box center [1468, 34] width 17 height 18
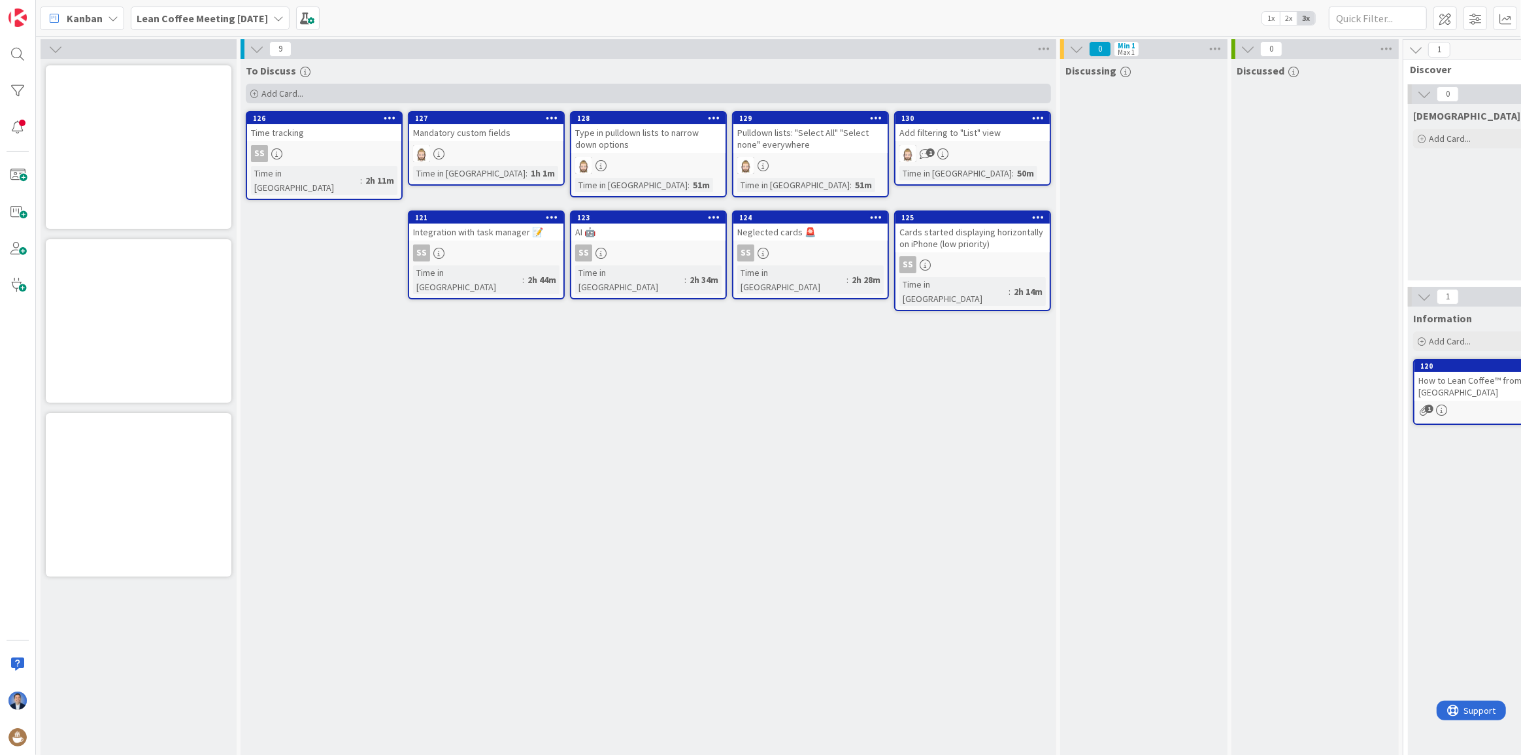
click at [306, 92] on div "Add Card..." at bounding box center [648, 94] width 805 height 20
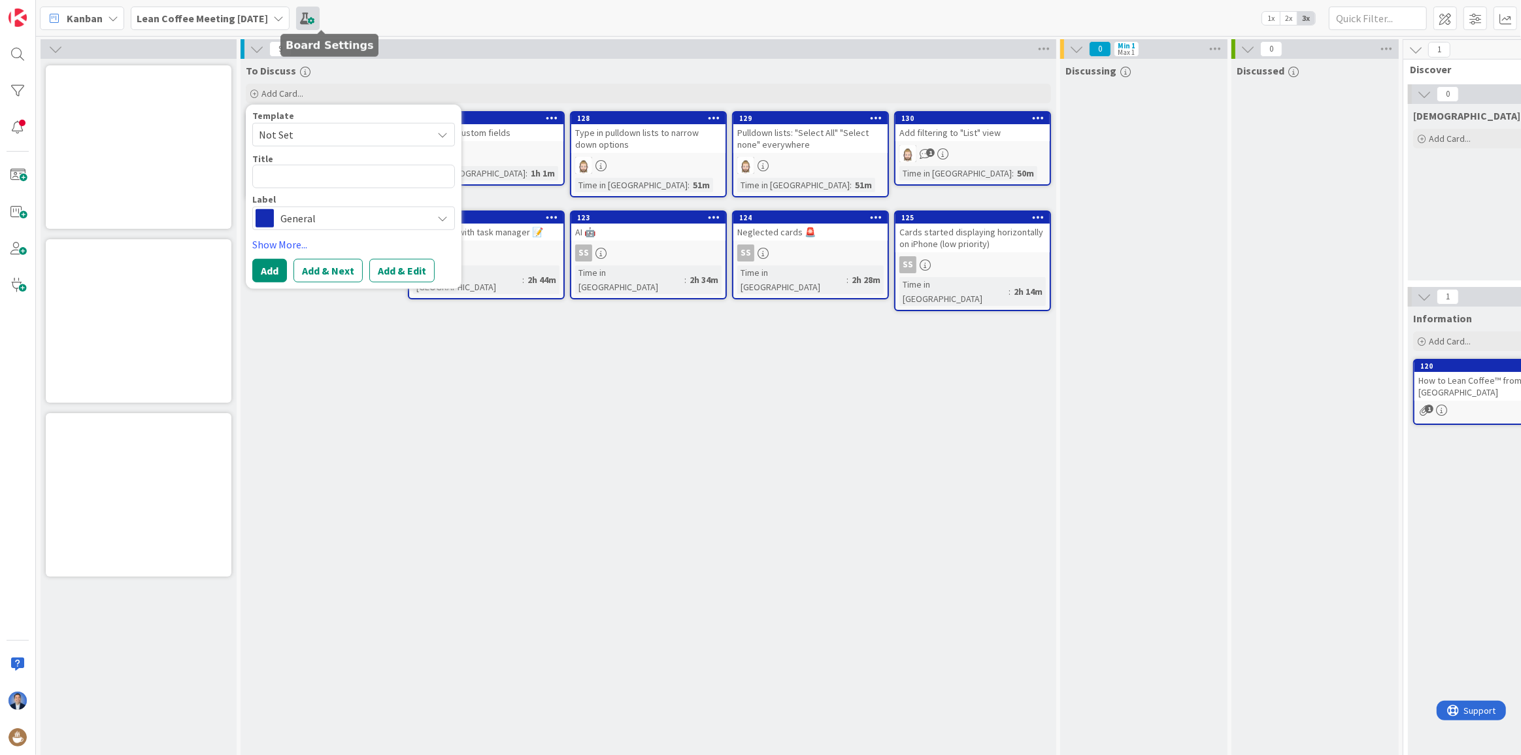
click at [320, 21] on span at bounding box center [308, 19] width 24 height 24
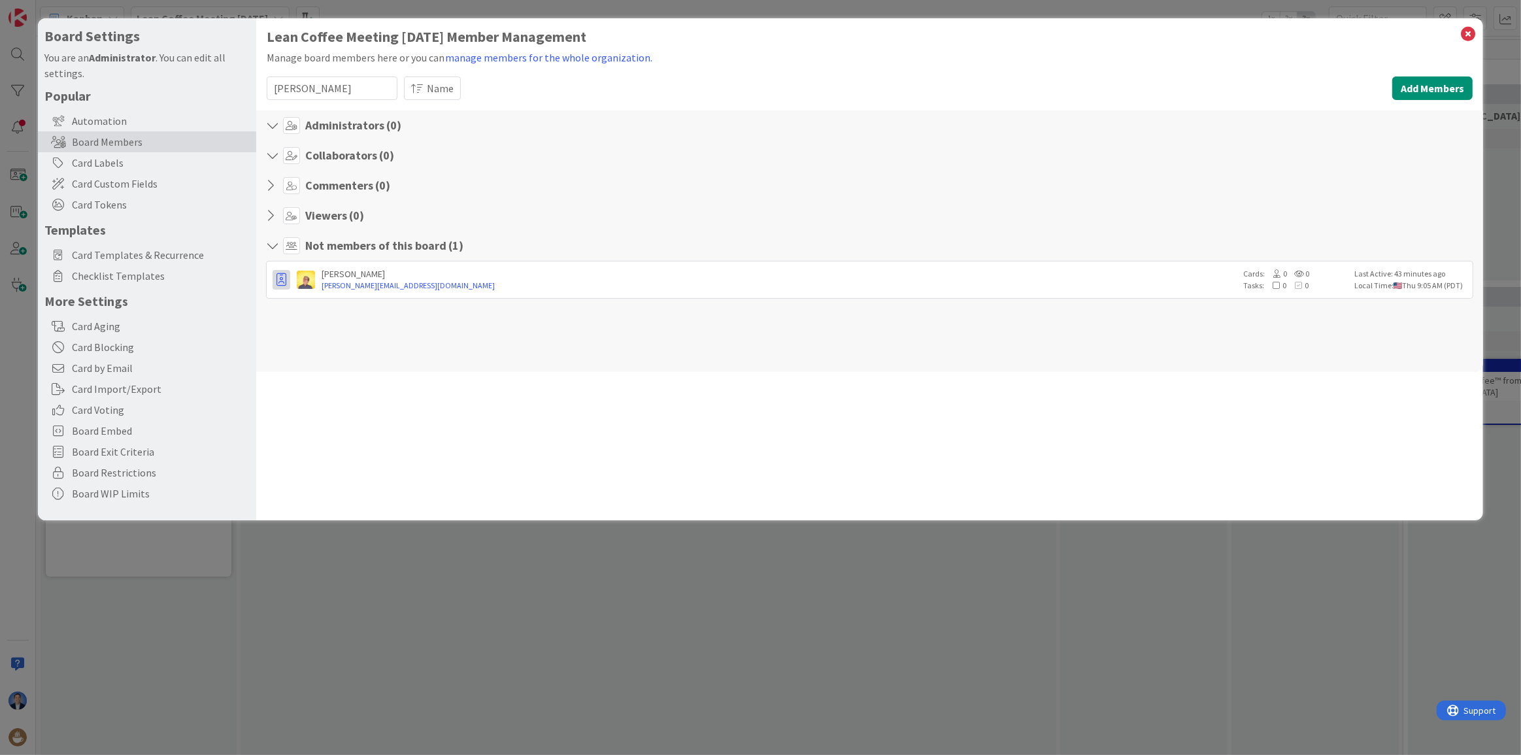
type input "jeff"
click at [278, 268] on div "Jeffrey White jeffrey.white@hey.com Cards: 0 0 Tasks: 0 0 Last Active: 43 minut…" at bounding box center [870, 280] width 1208 height 38
click at [283, 279] on icon "button" at bounding box center [282, 279] width 10 height 13
click at [314, 326] on p "Promote to Collaborator" at bounding box center [346, 330] width 91 height 9
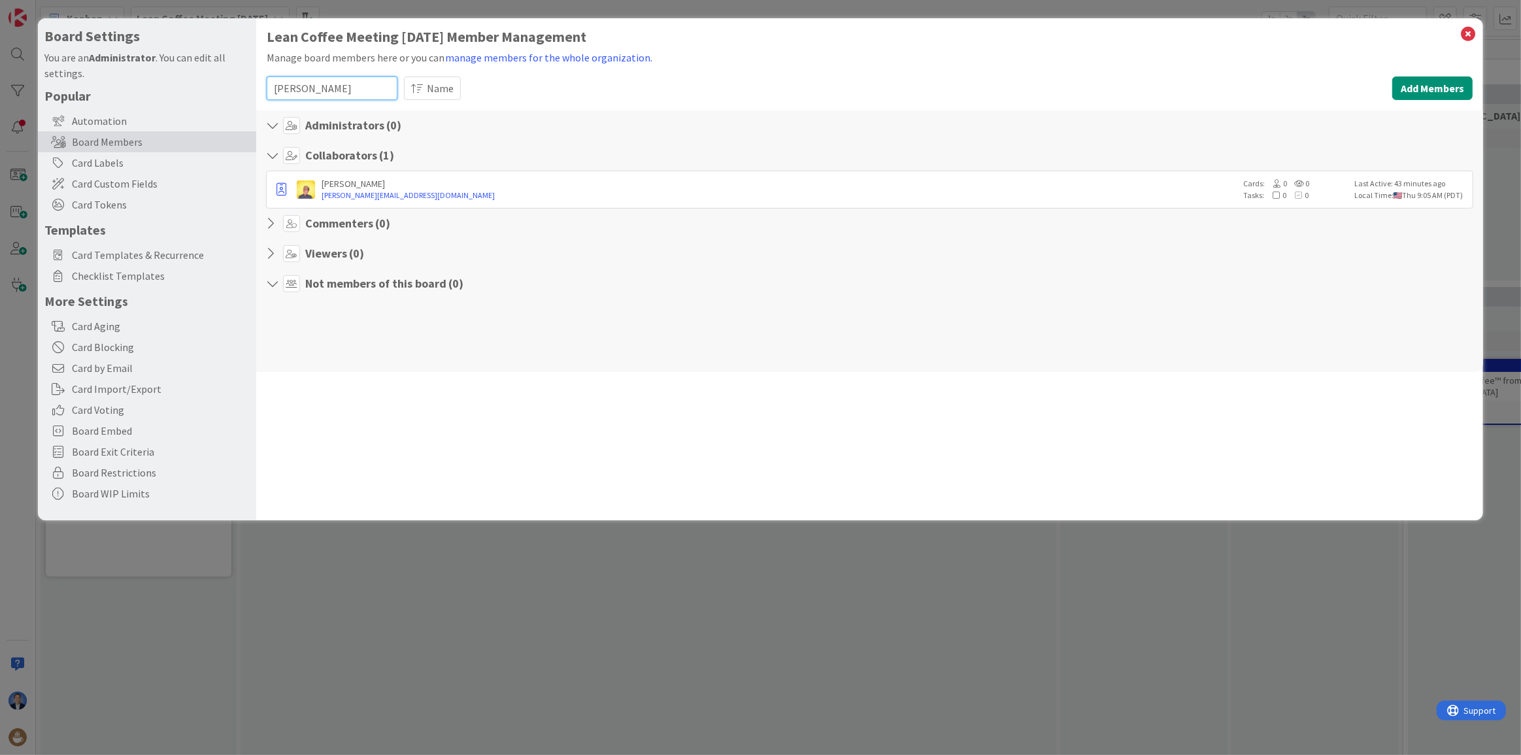
drag, startPoint x: 348, startPoint y: 88, endPoint x: 236, endPoint y: 88, distance: 111.8
click at [236, 88] on div "Board Settings You are an Administrator . You can edit all settings. Popular Au…" at bounding box center [761, 269] width 1446 height 502
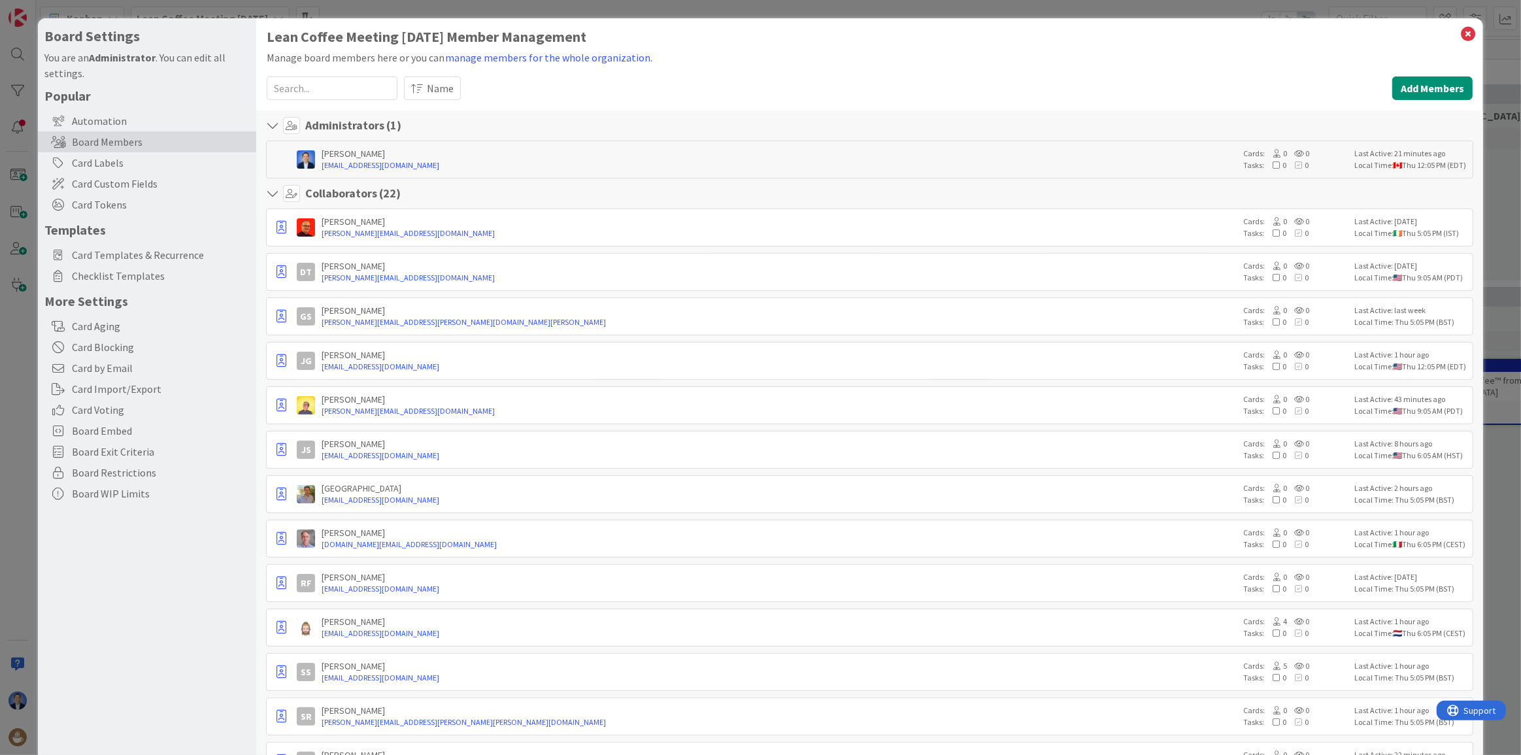
click at [1460, 29] on icon at bounding box center [1468, 34] width 17 height 18
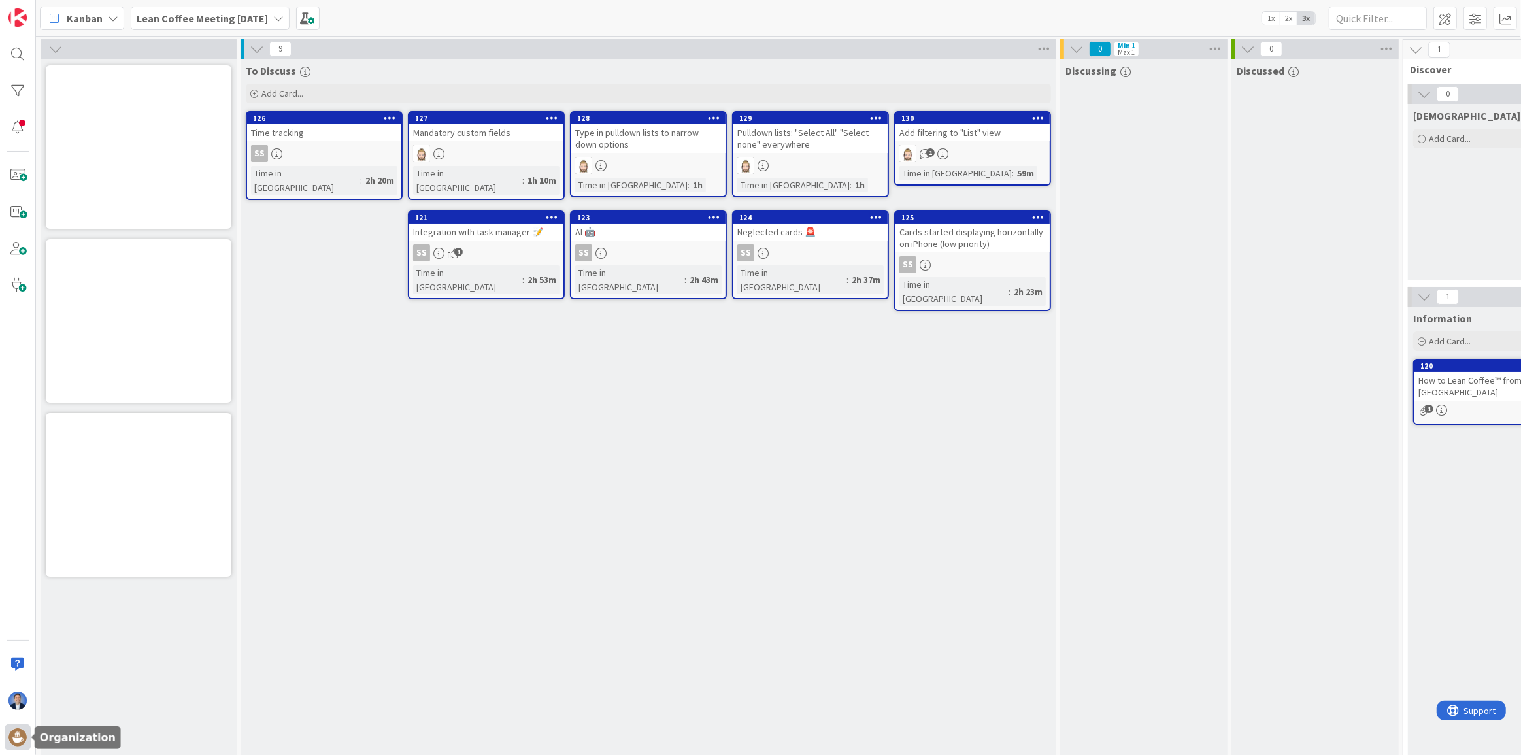
click at [17, 733] on img at bounding box center [17, 737] width 18 height 18
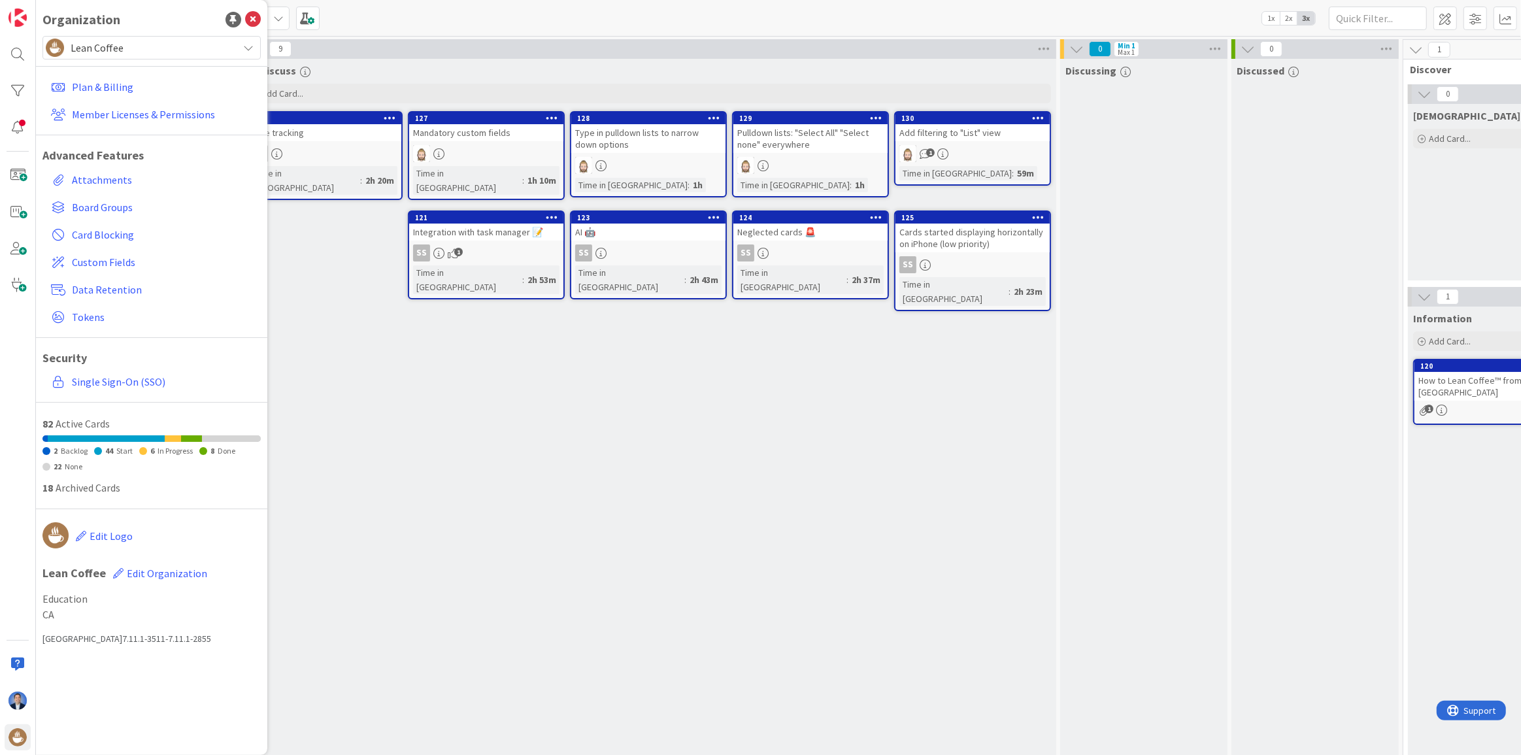
click at [173, 37] on div "Lean Coffee" at bounding box center [151, 48] width 218 height 24
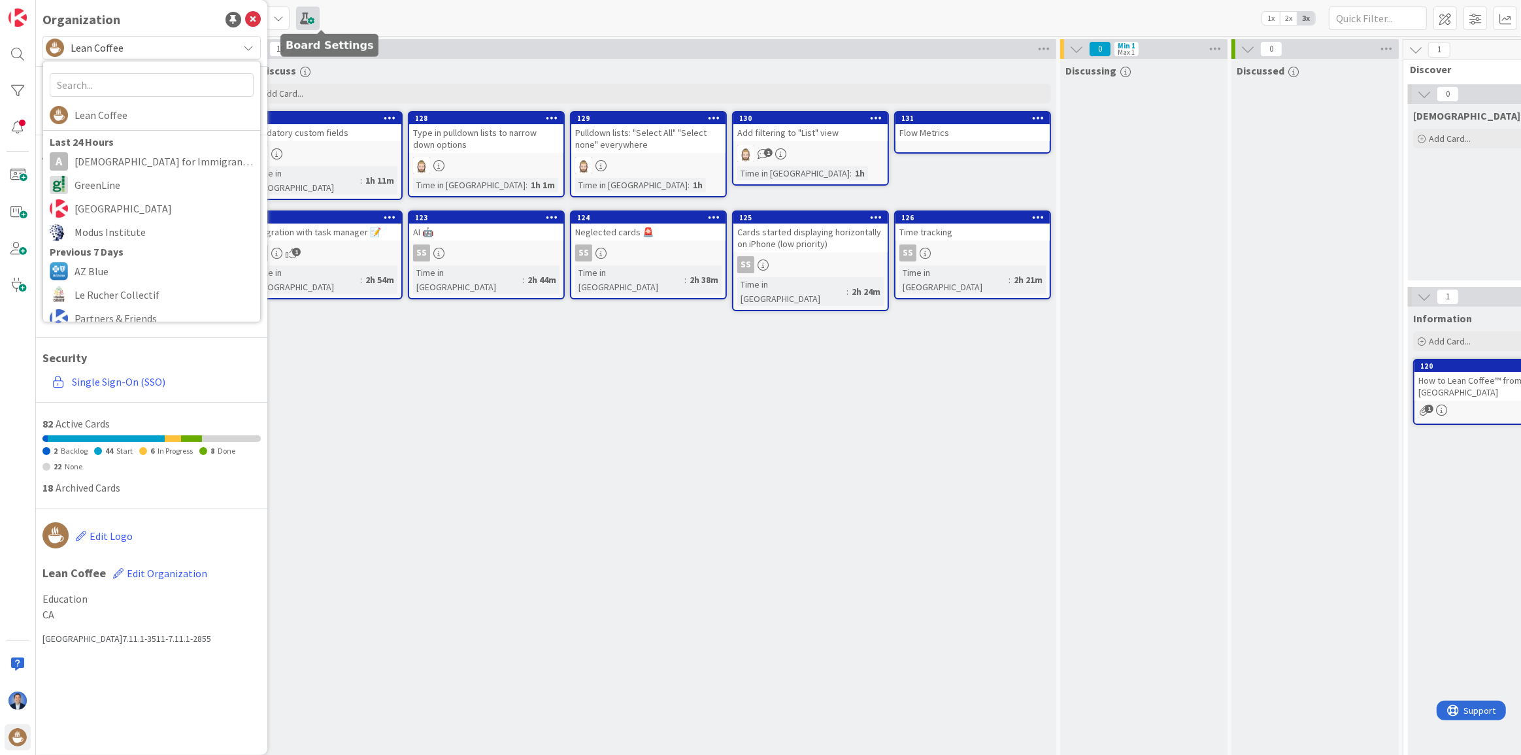
click at [319, 12] on span at bounding box center [308, 19] width 24 height 24
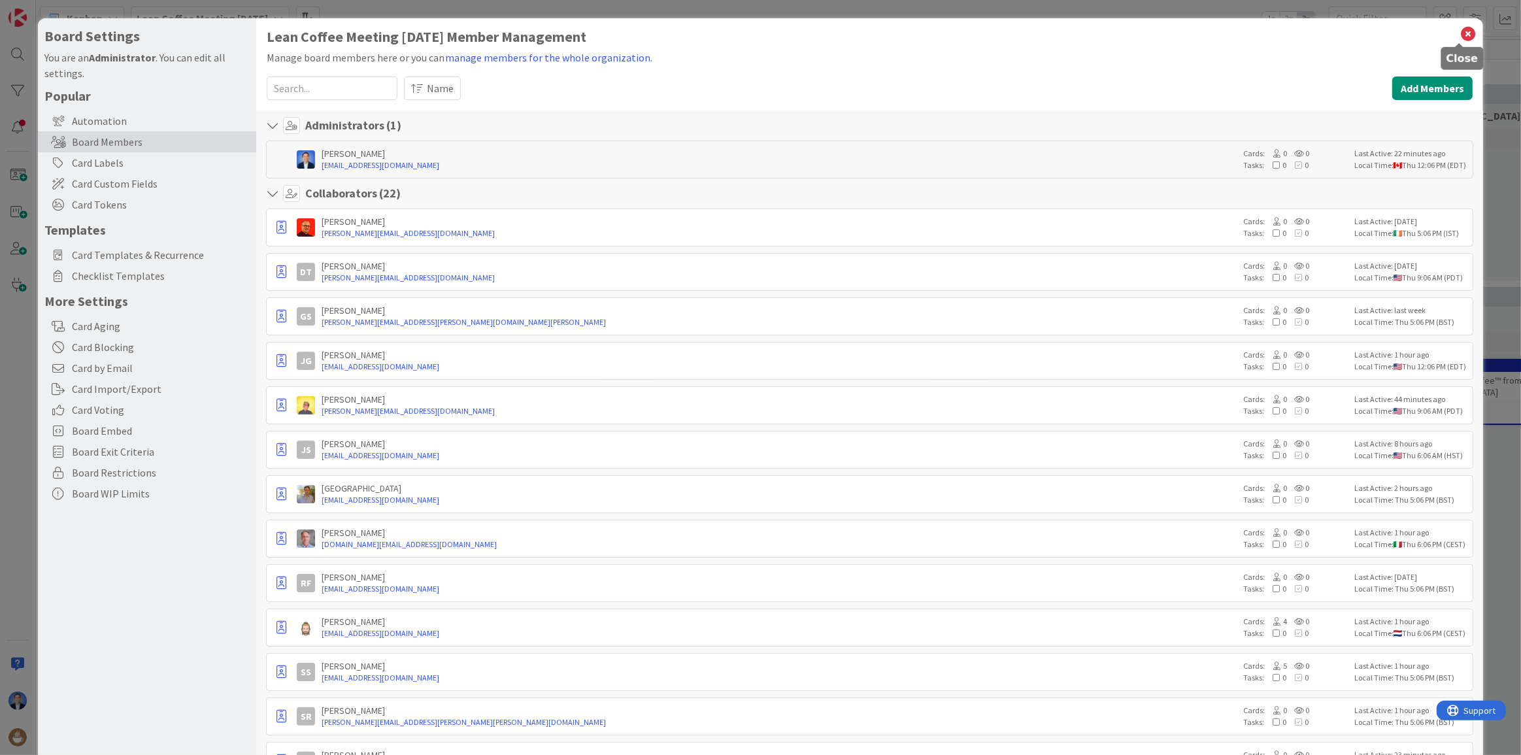
click at [1460, 36] on icon at bounding box center [1468, 34] width 17 height 18
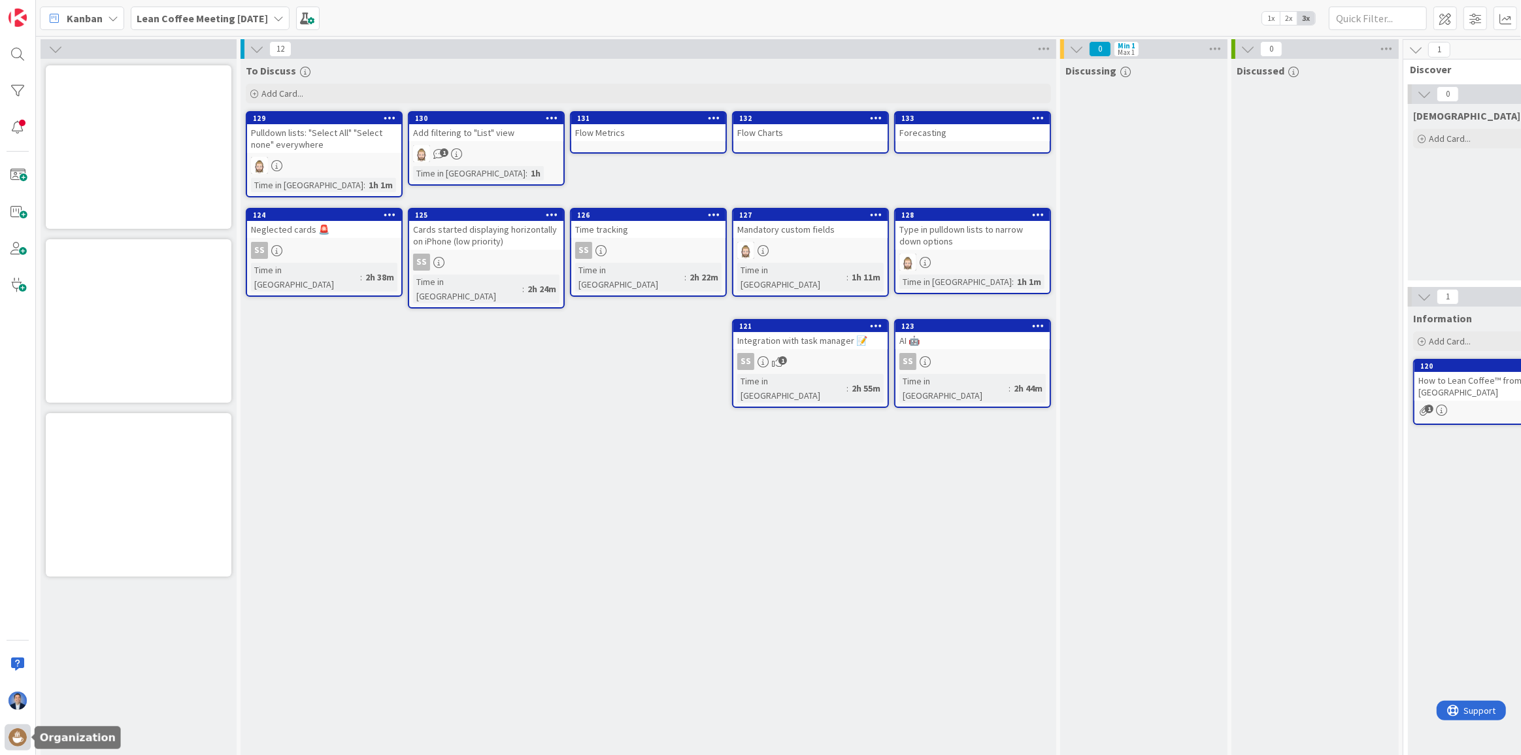
click at [20, 737] on img at bounding box center [17, 737] width 18 height 18
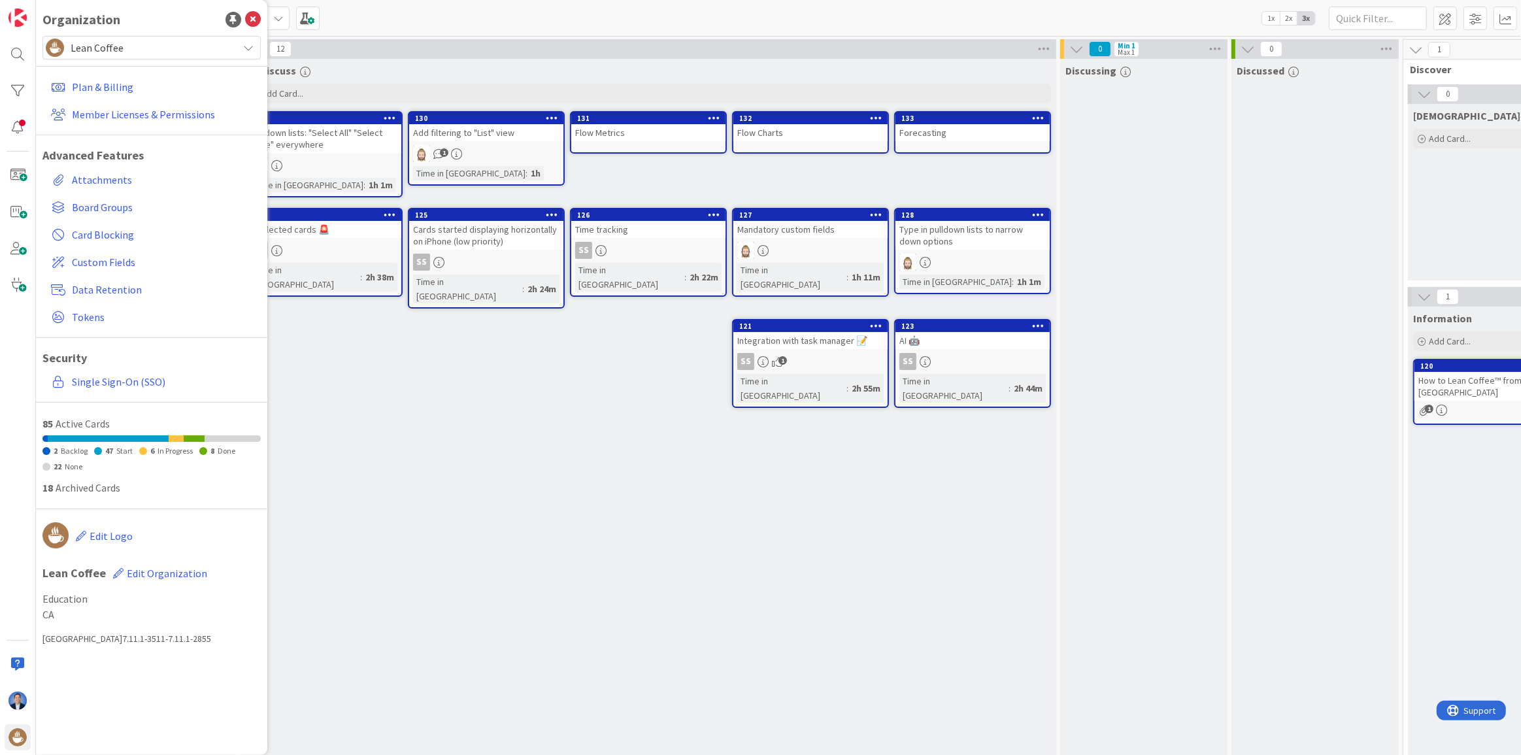
click at [128, 48] on span "Lean Coffee" at bounding box center [151, 48] width 161 height 18
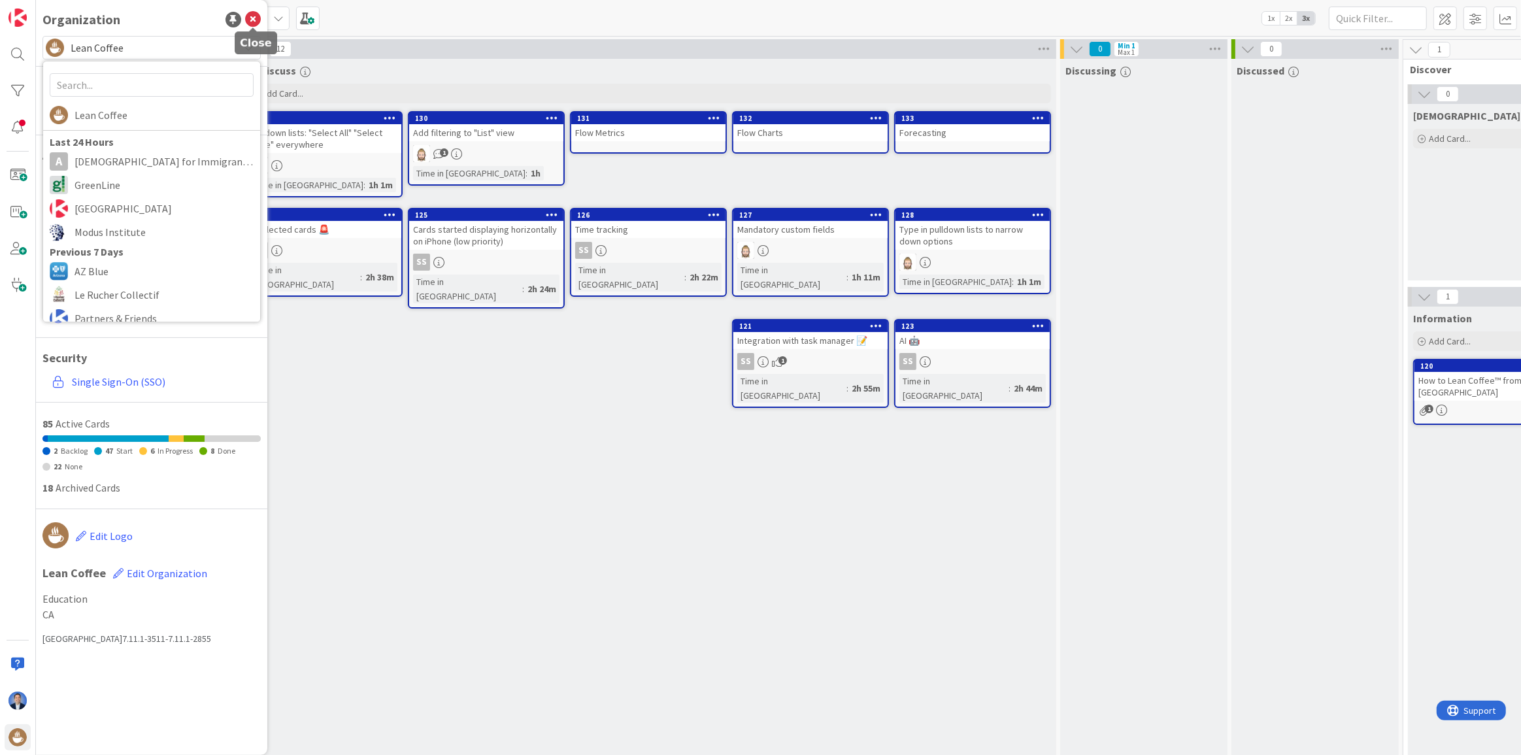
click at [250, 20] on icon at bounding box center [253, 20] width 16 height 16
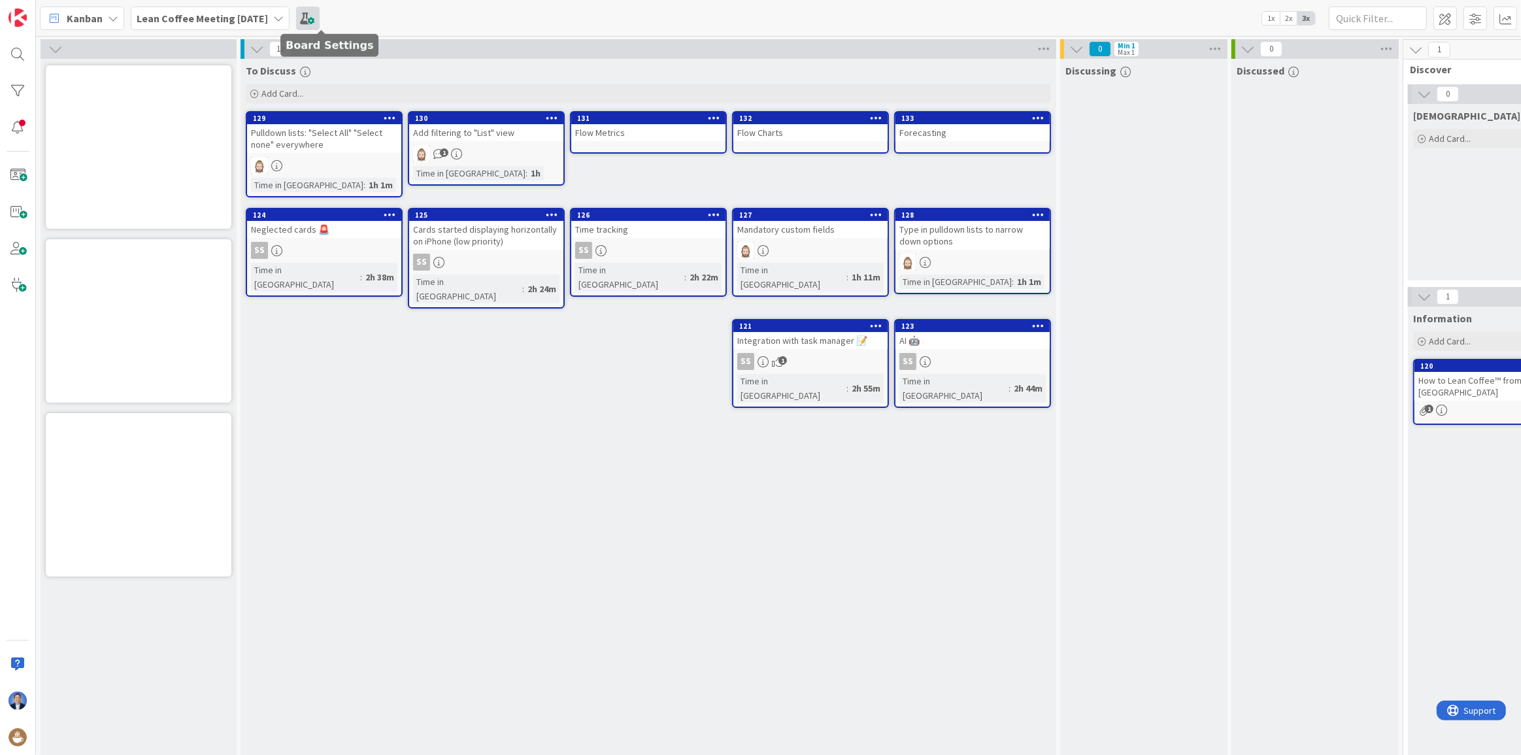
click at [320, 29] on span at bounding box center [308, 19] width 24 height 24
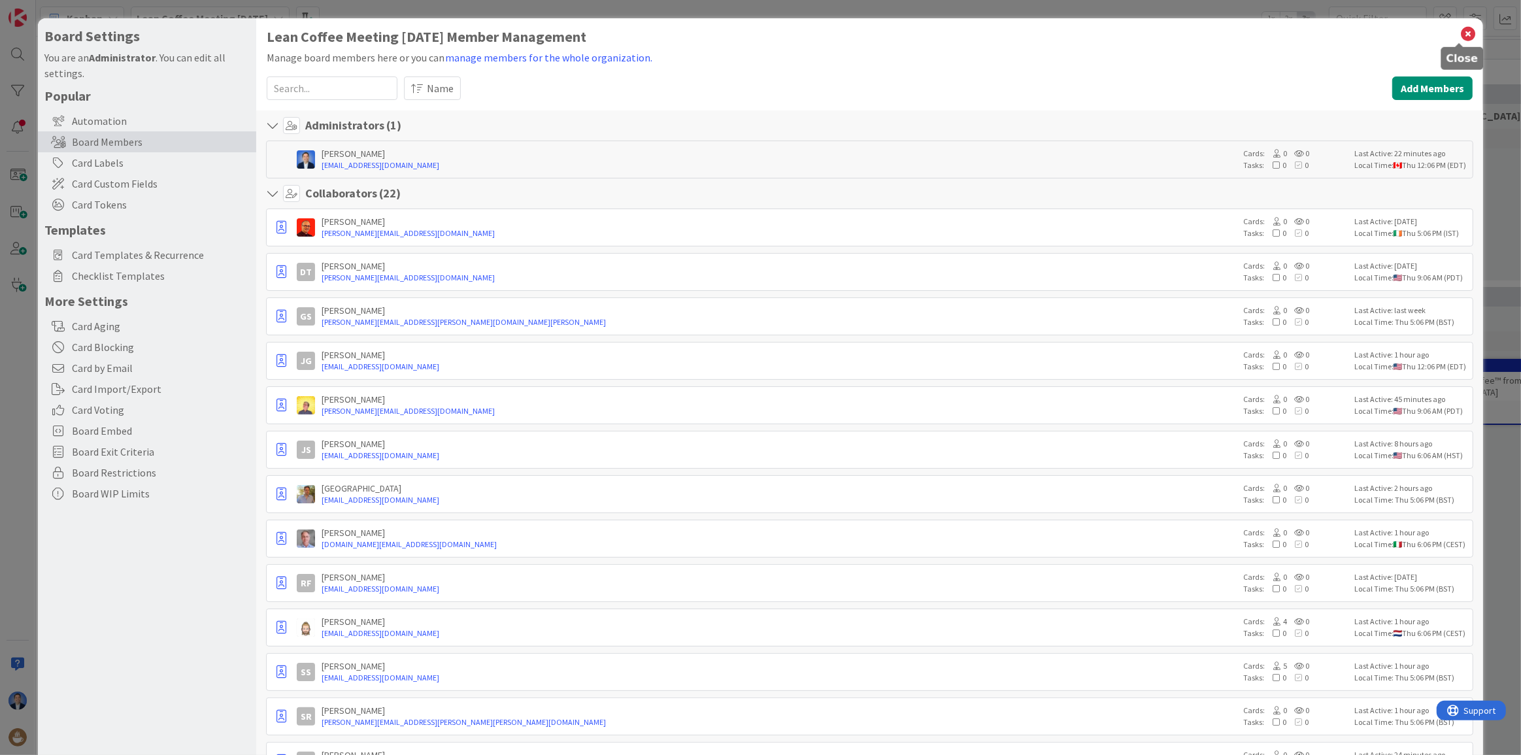
click at [1460, 33] on icon at bounding box center [1468, 34] width 17 height 18
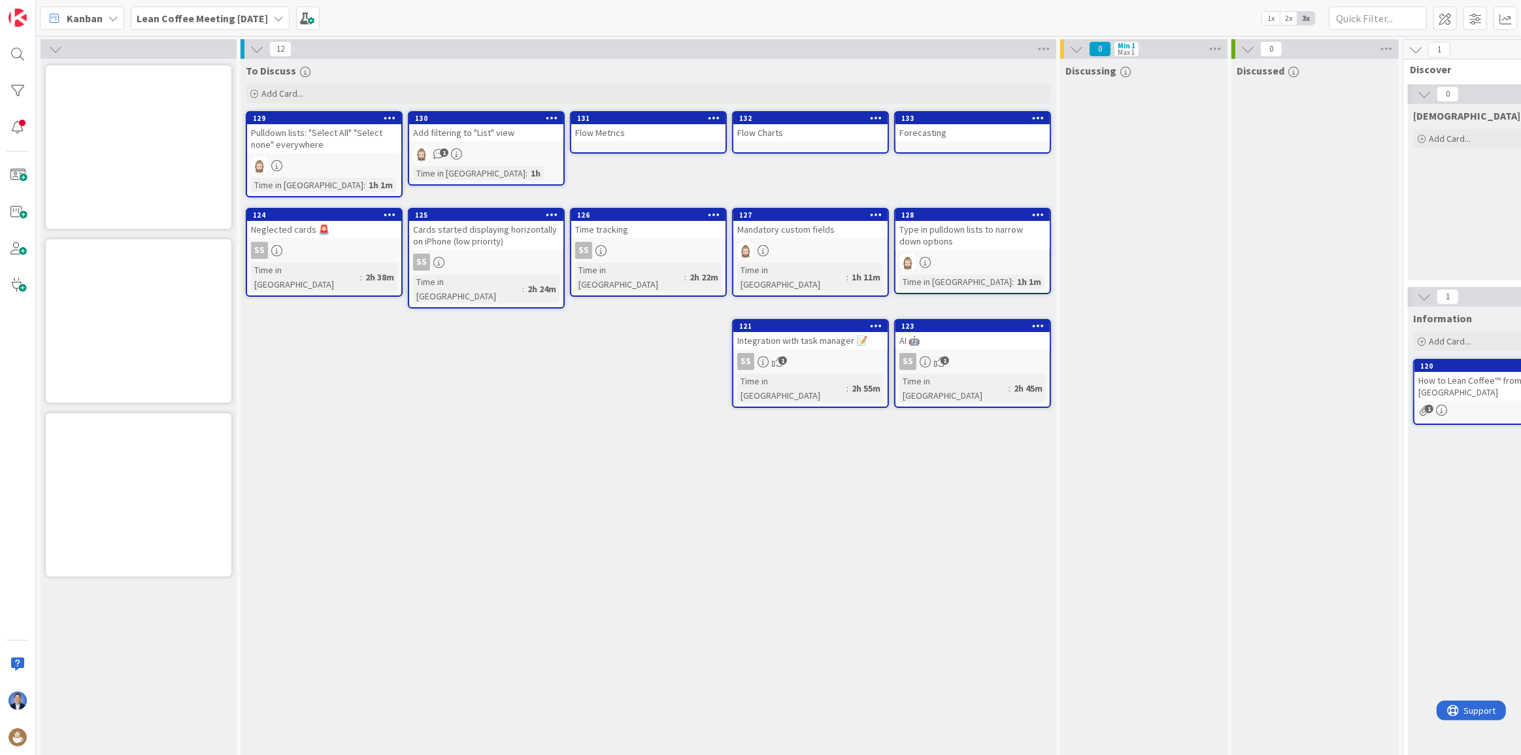
click at [1458, 390] on div "How to Lean Coffee™ from [GEOGRAPHIC_DATA]" at bounding box center [1492, 386] width 154 height 29
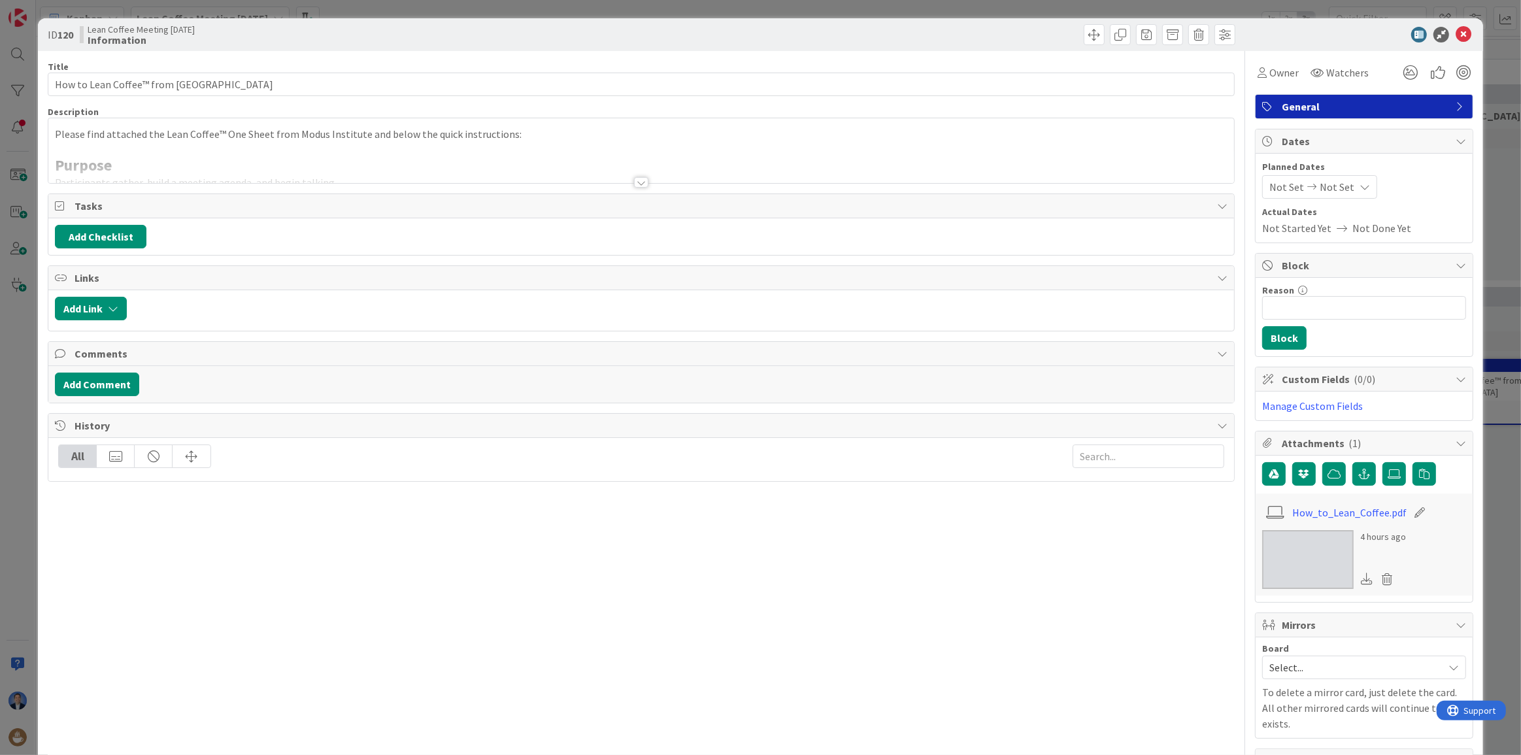
click at [329, 148] on p at bounding box center [641, 149] width 1173 height 15
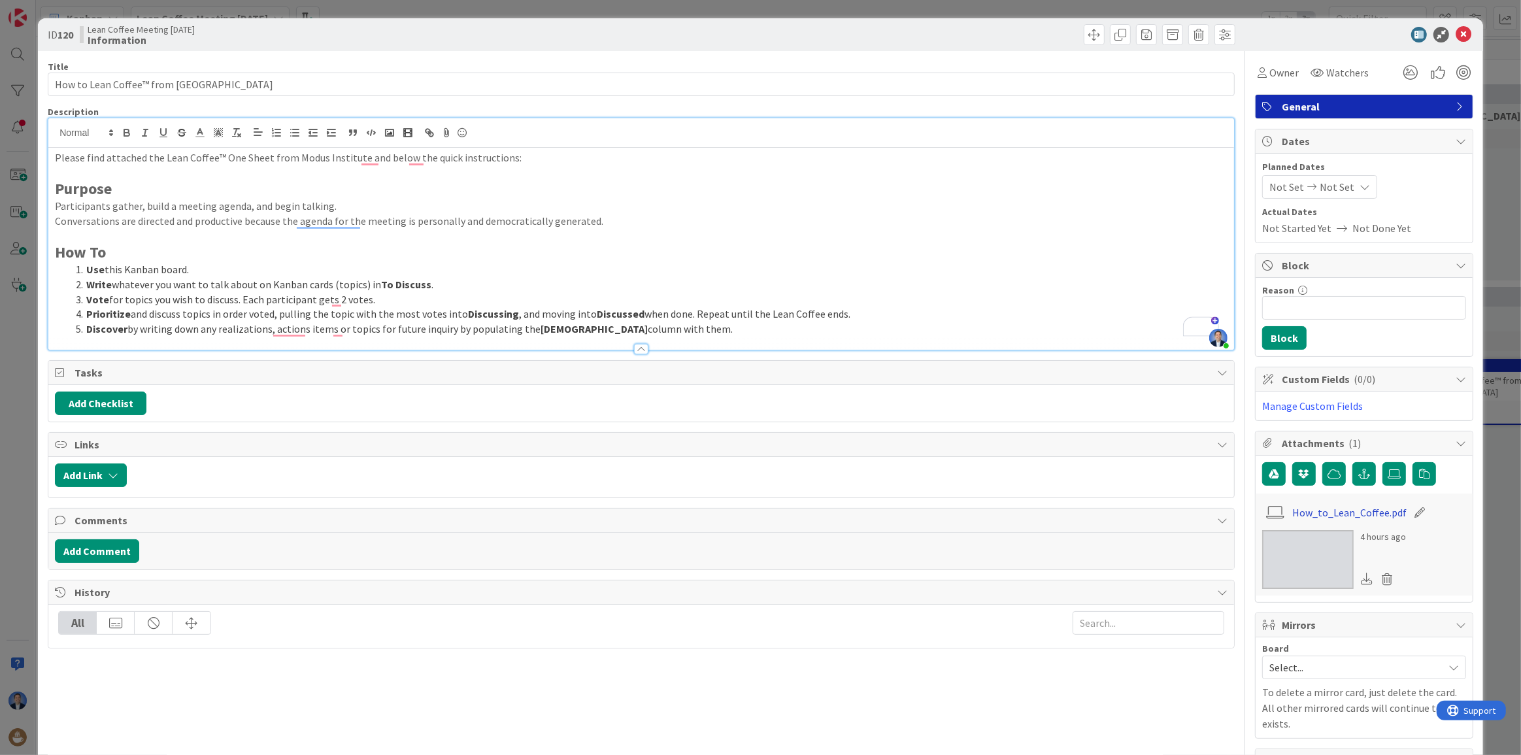
click at [1316, 507] on link "How_to_Lean_Coffee.pdf" at bounding box center [1350, 513] width 114 height 16
click at [1456, 39] on icon at bounding box center [1464, 35] width 16 height 16
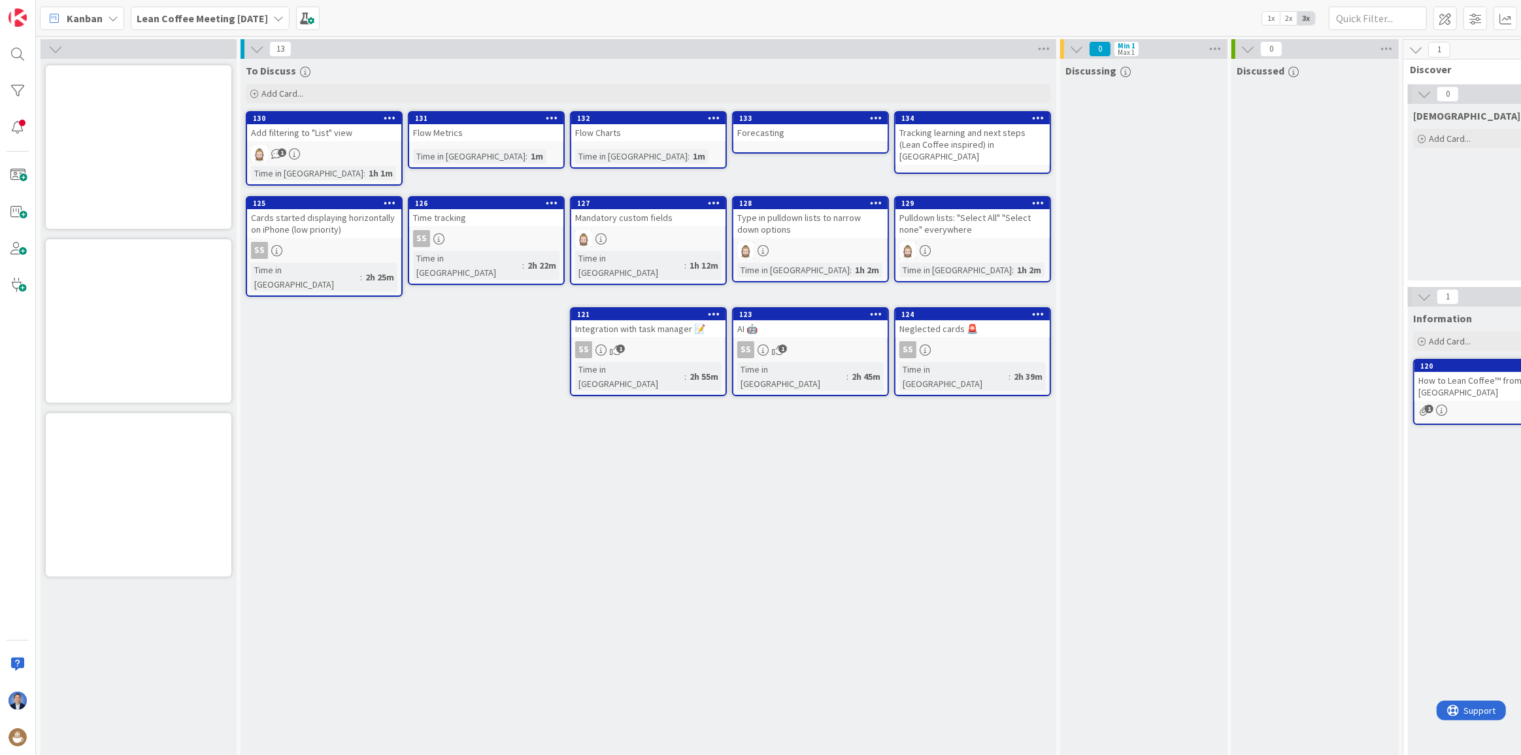
click at [674, 517] on div "To Discuss Add Card... Template Not Set Title 0 / 128 Label General Show More..…" at bounding box center [649, 451] width 816 height 785
click at [500, 134] on div "Flow Metrics" at bounding box center [486, 132] width 154 height 17
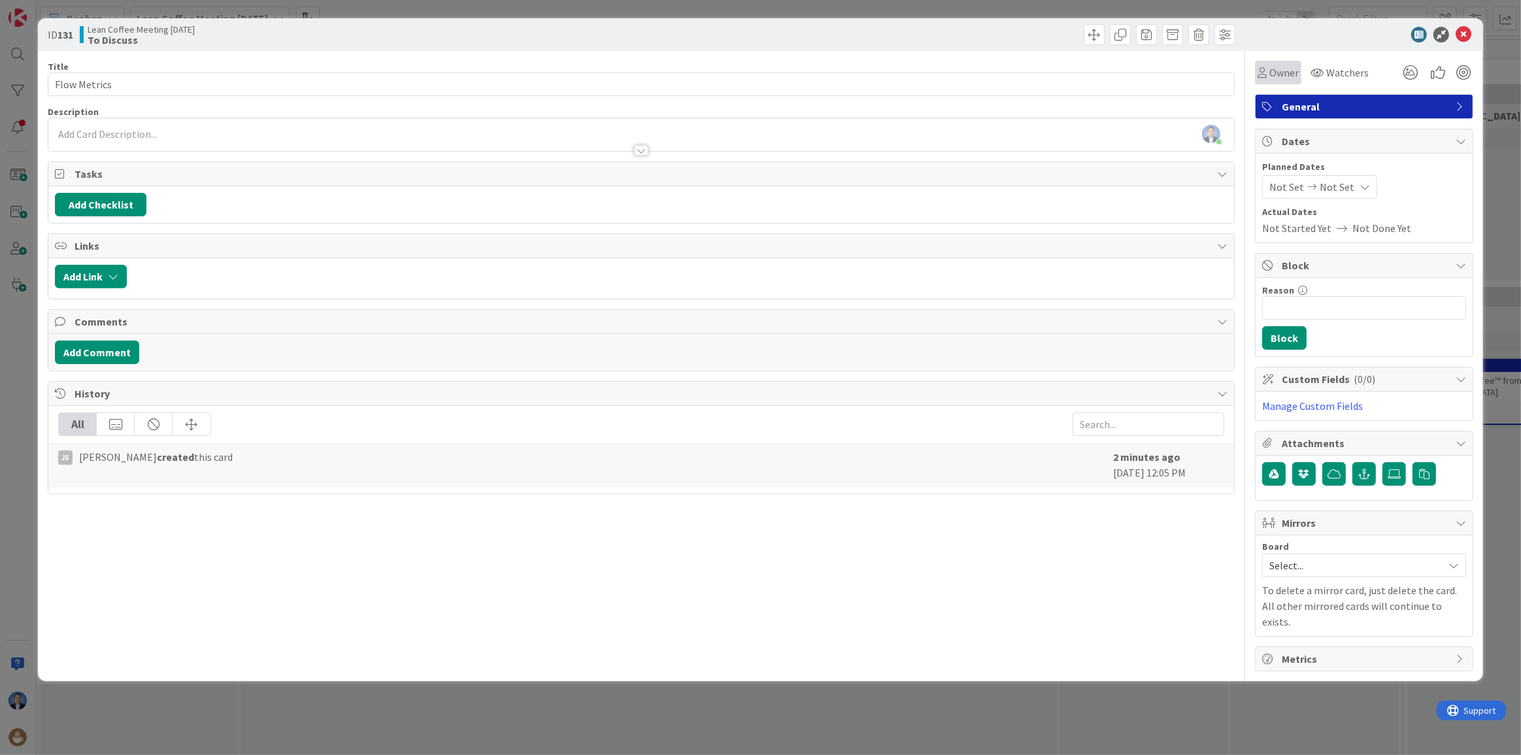
click at [1261, 75] on icon at bounding box center [1262, 72] width 9 height 10
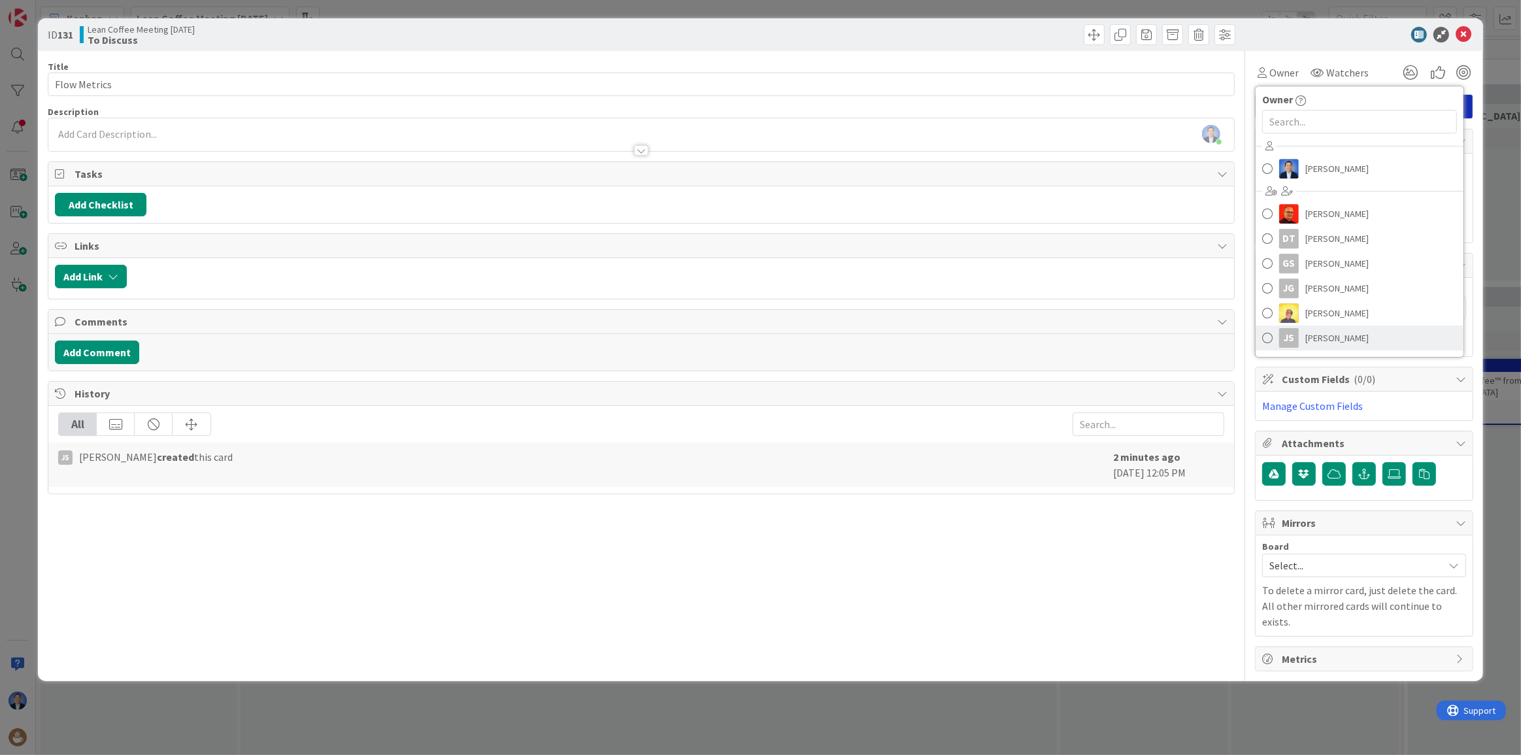
click at [1327, 337] on span "[PERSON_NAME]" at bounding box center [1337, 338] width 63 height 20
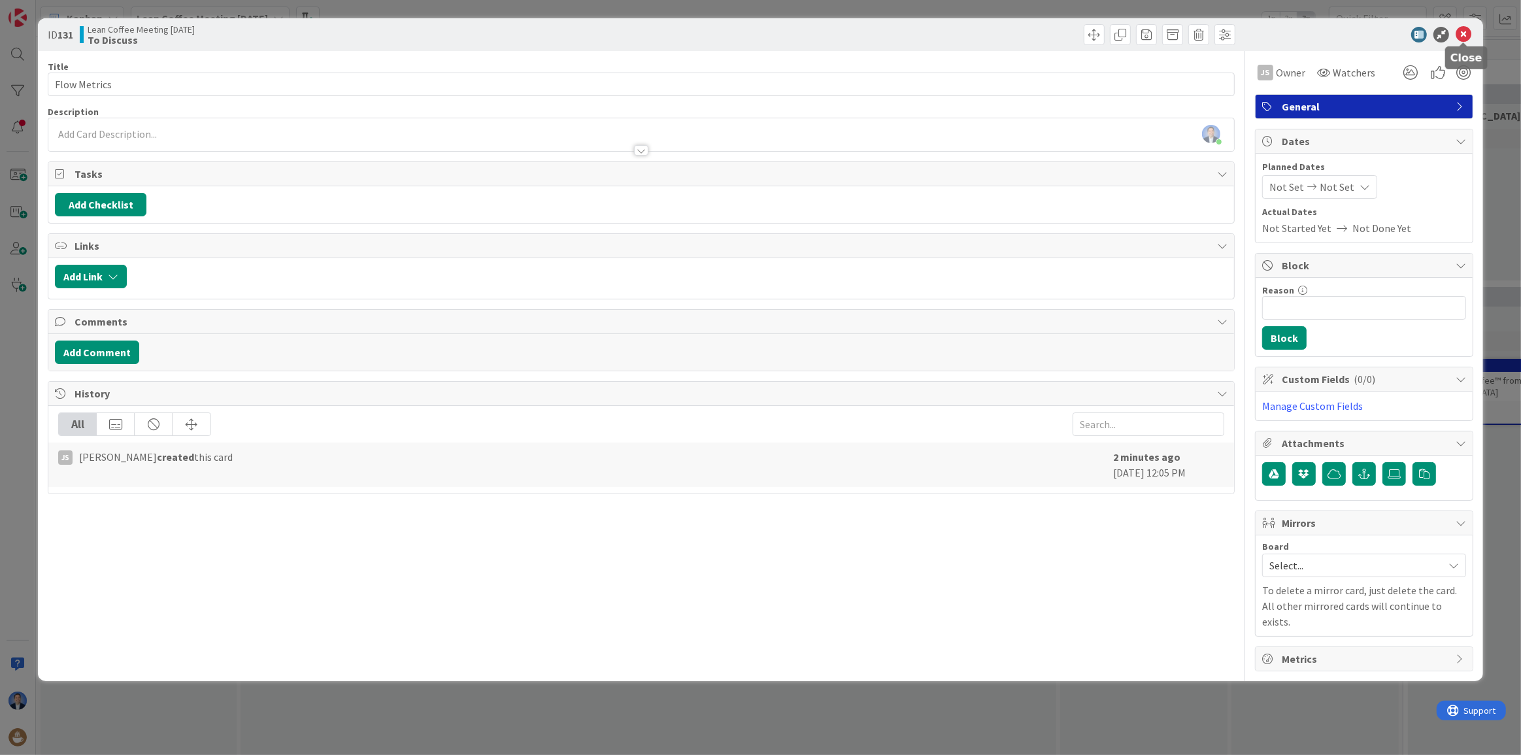
click at [1465, 39] on icon at bounding box center [1464, 35] width 16 height 16
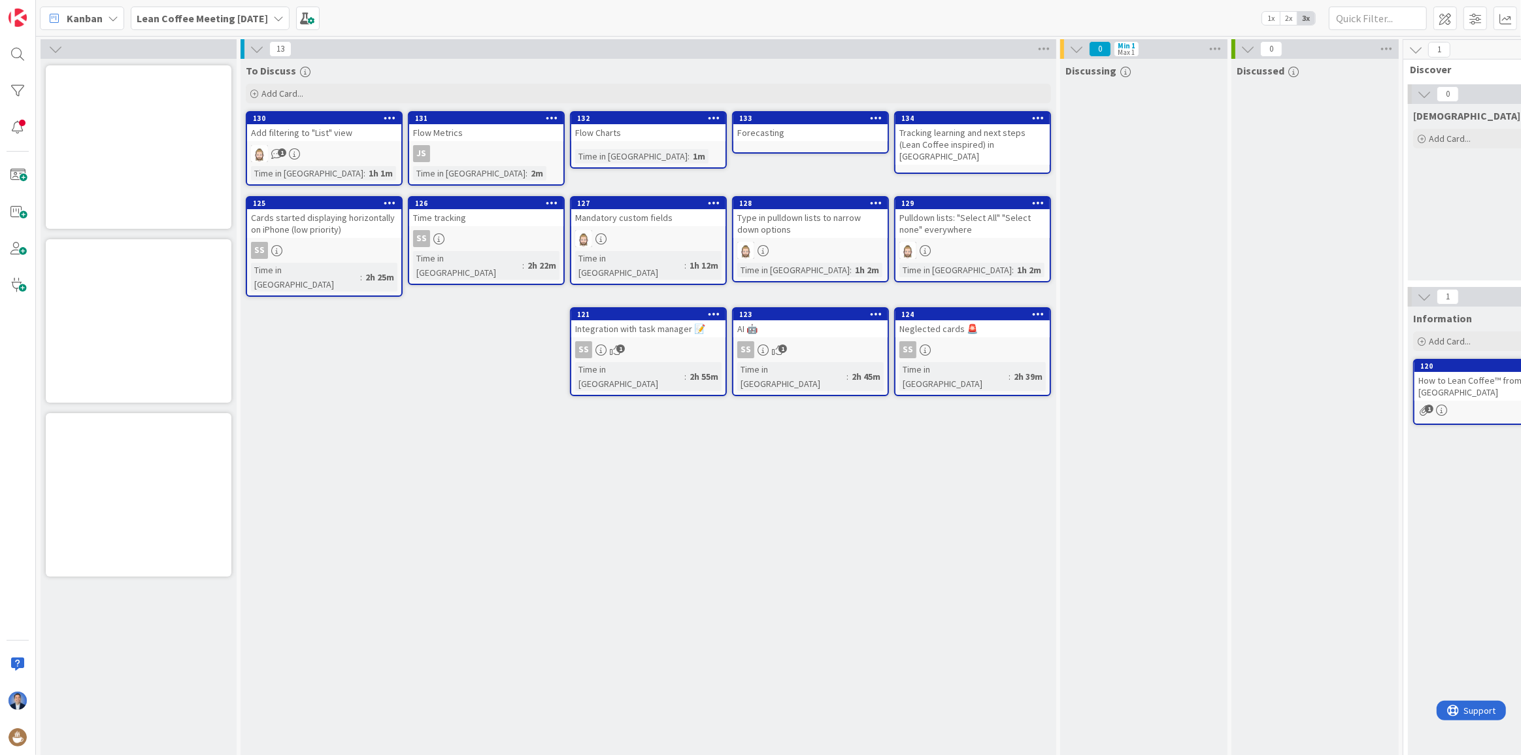
click at [866, 140] on div "Forecasting" at bounding box center [811, 132] width 154 height 17
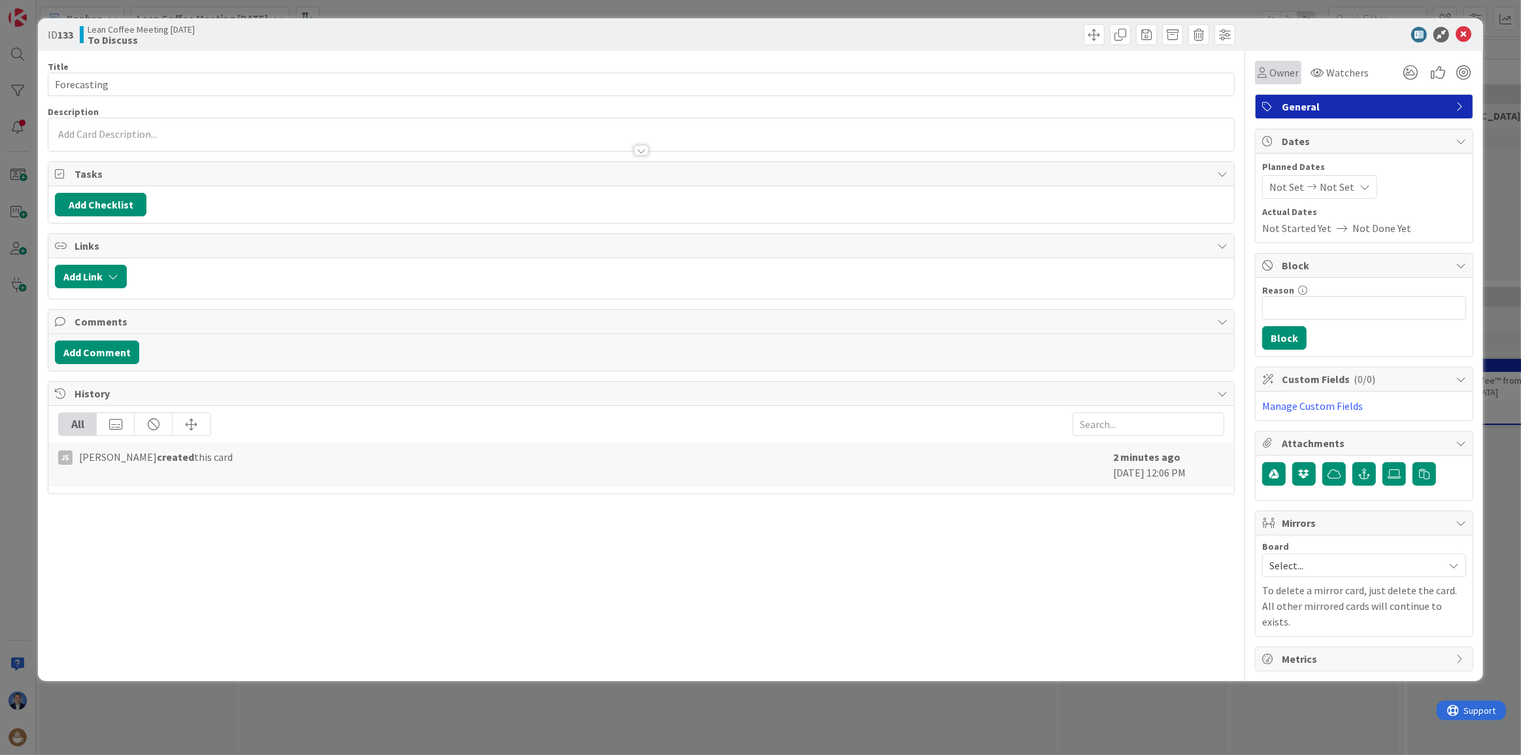
click at [1295, 68] on span "Owner" at bounding box center [1284, 73] width 29 height 16
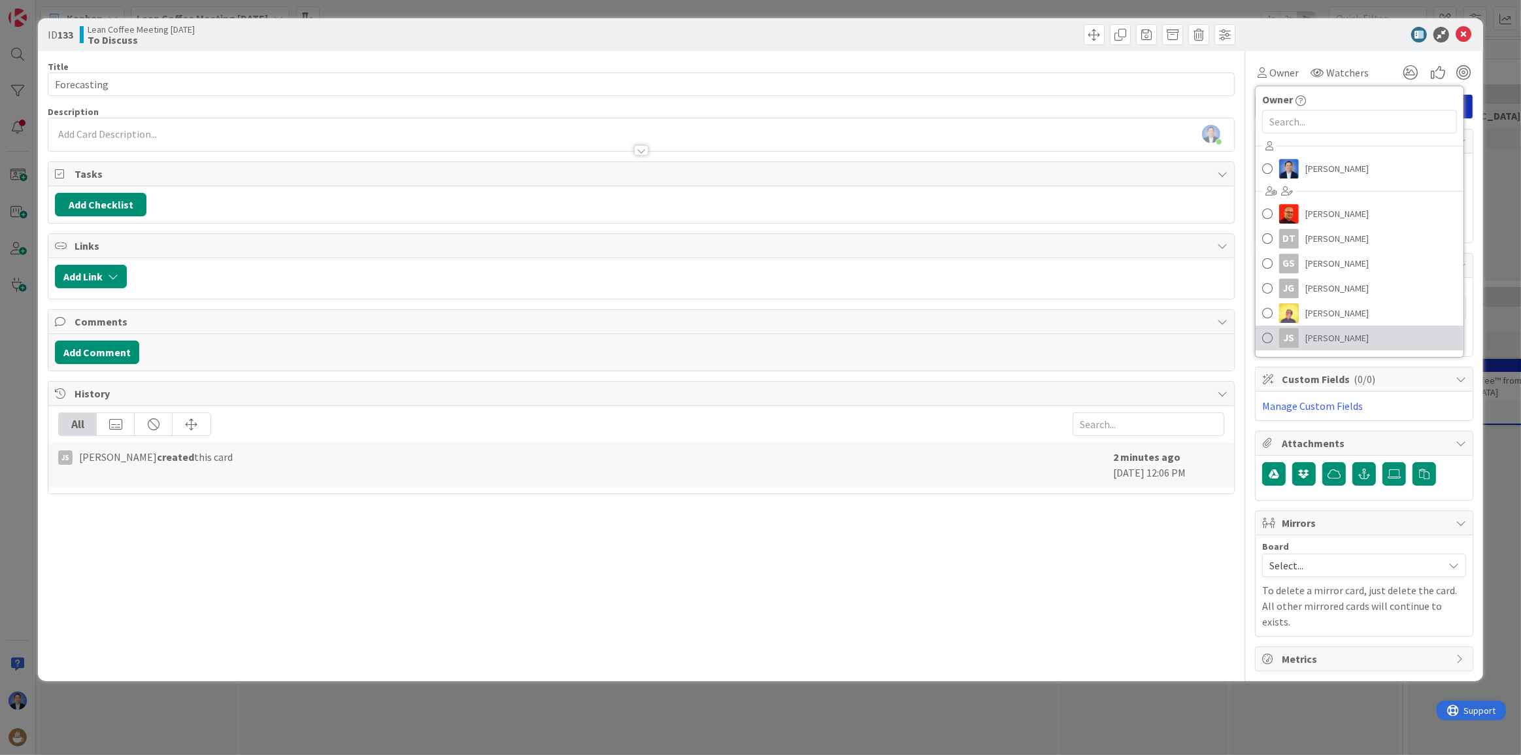
click at [1338, 333] on span "[PERSON_NAME]" at bounding box center [1337, 338] width 63 height 20
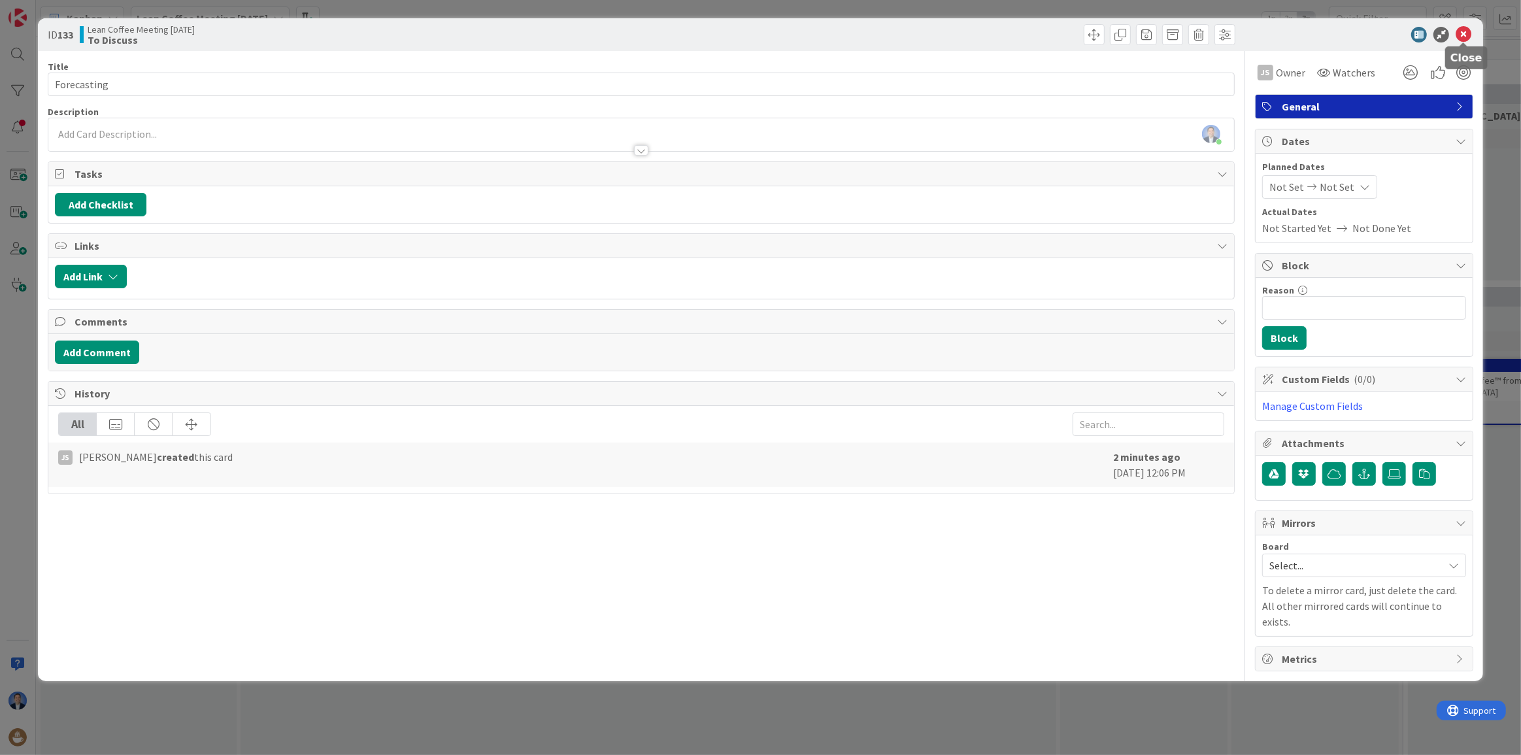
click at [1465, 33] on icon at bounding box center [1464, 35] width 16 height 16
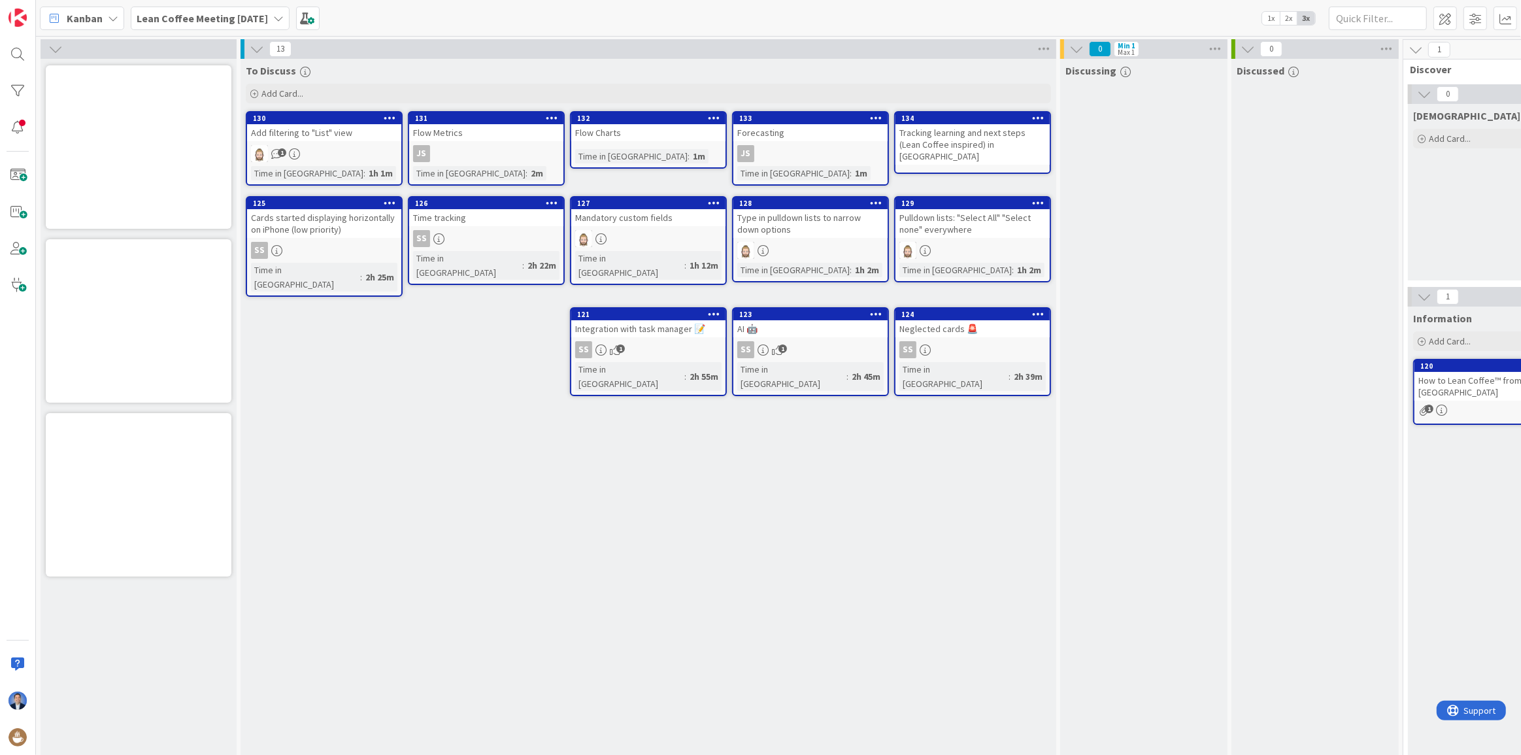
click at [708, 135] on div "Flow Charts" at bounding box center [648, 132] width 154 height 17
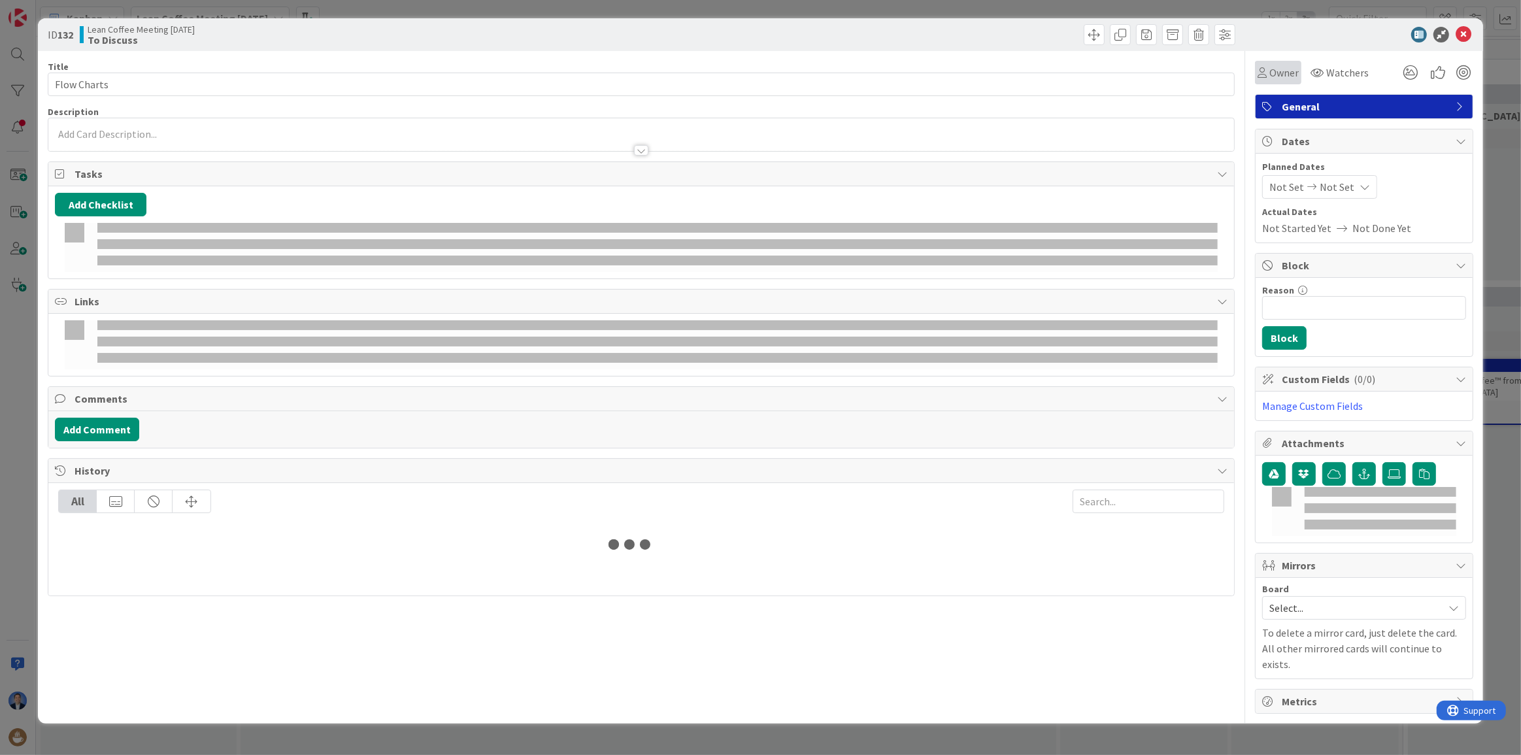
click at [1287, 69] on span "Owner" at bounding box center [1284, 73] width 29 height 16
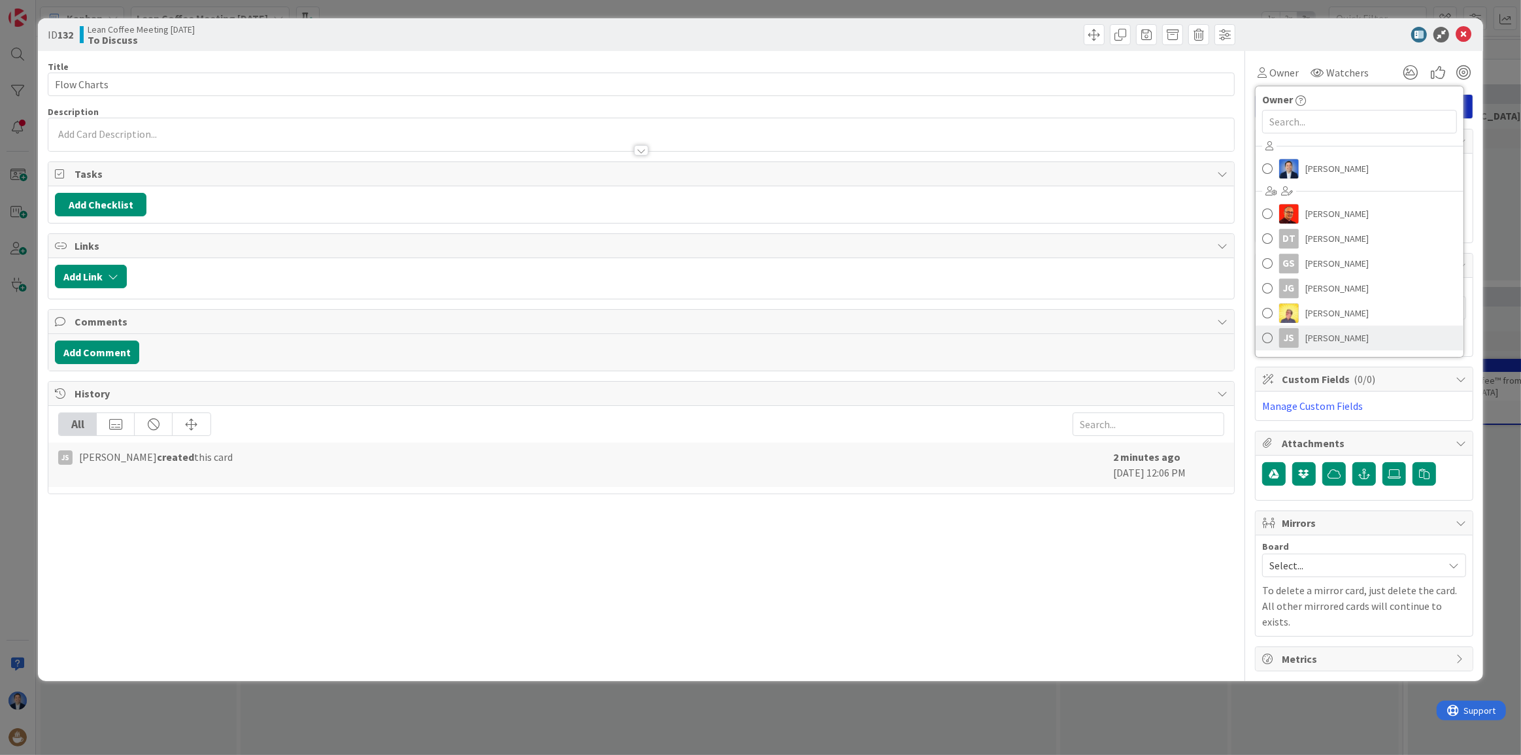
click at [1327, 333] on span "[PERSON_NAME]" at bounding box center [1337, 338] width 63 height 20
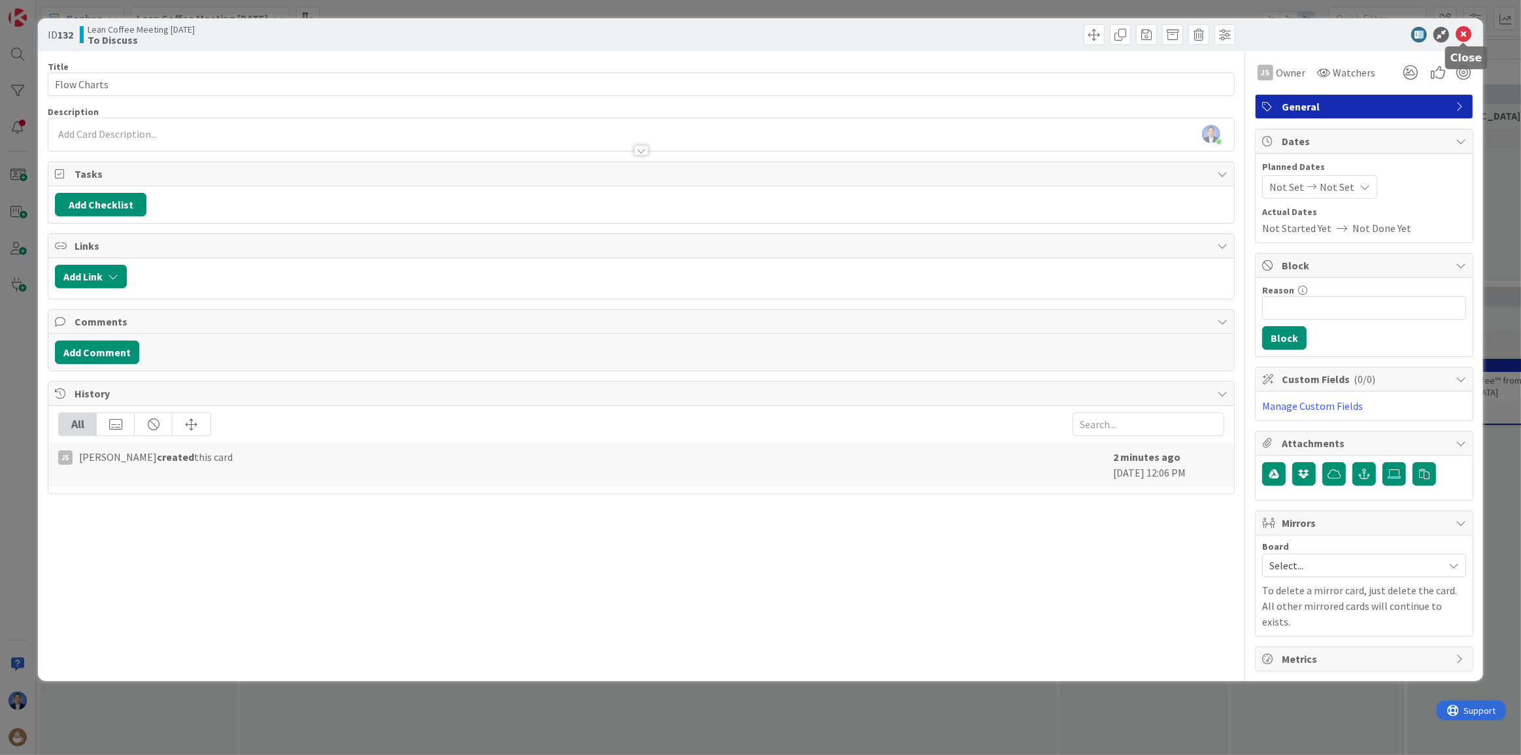
click at [1465, 36] on icon at bounding box center [1464, 35] width 16 height 16
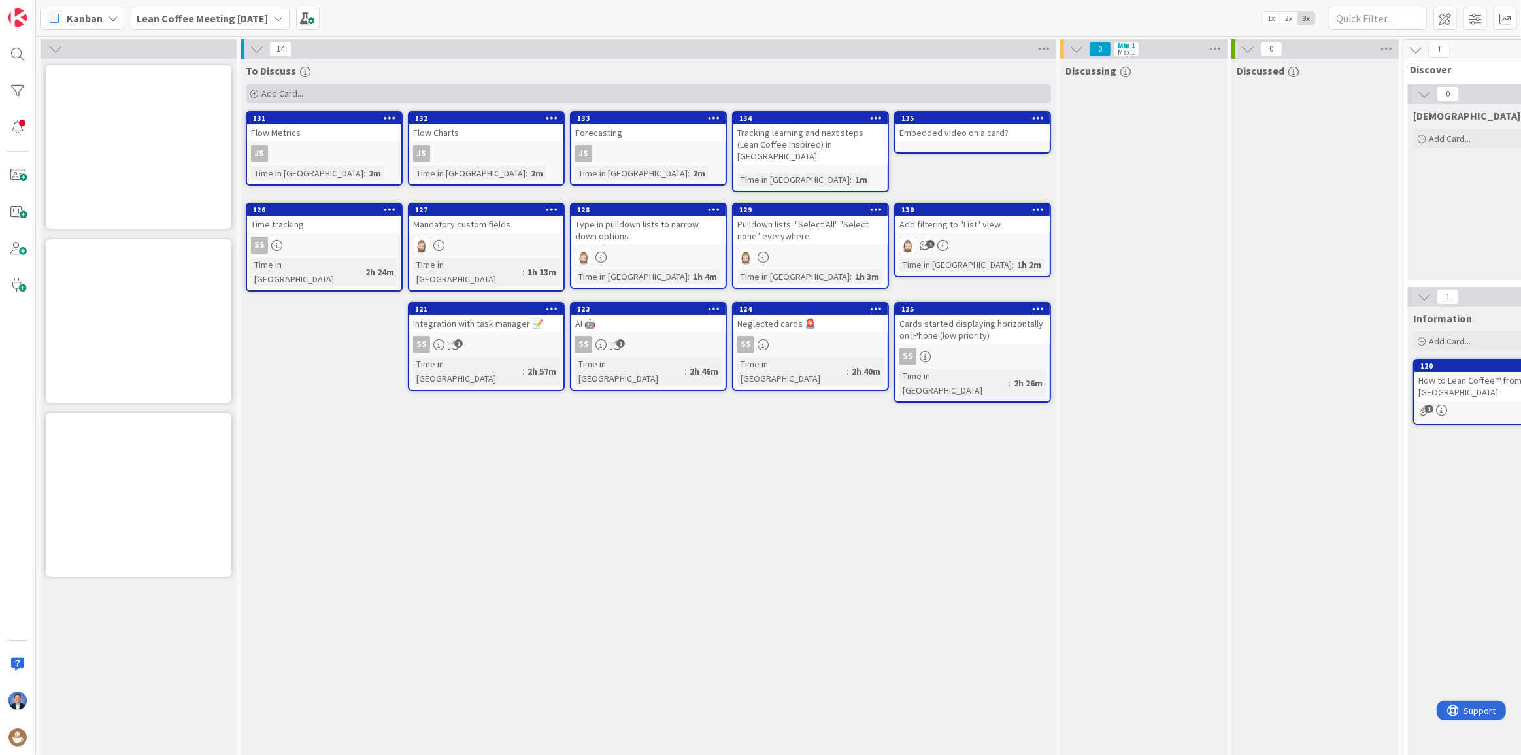
click at [292, 89] on span "Add Card..." at bounding box center [283, 94] width 42 height 12
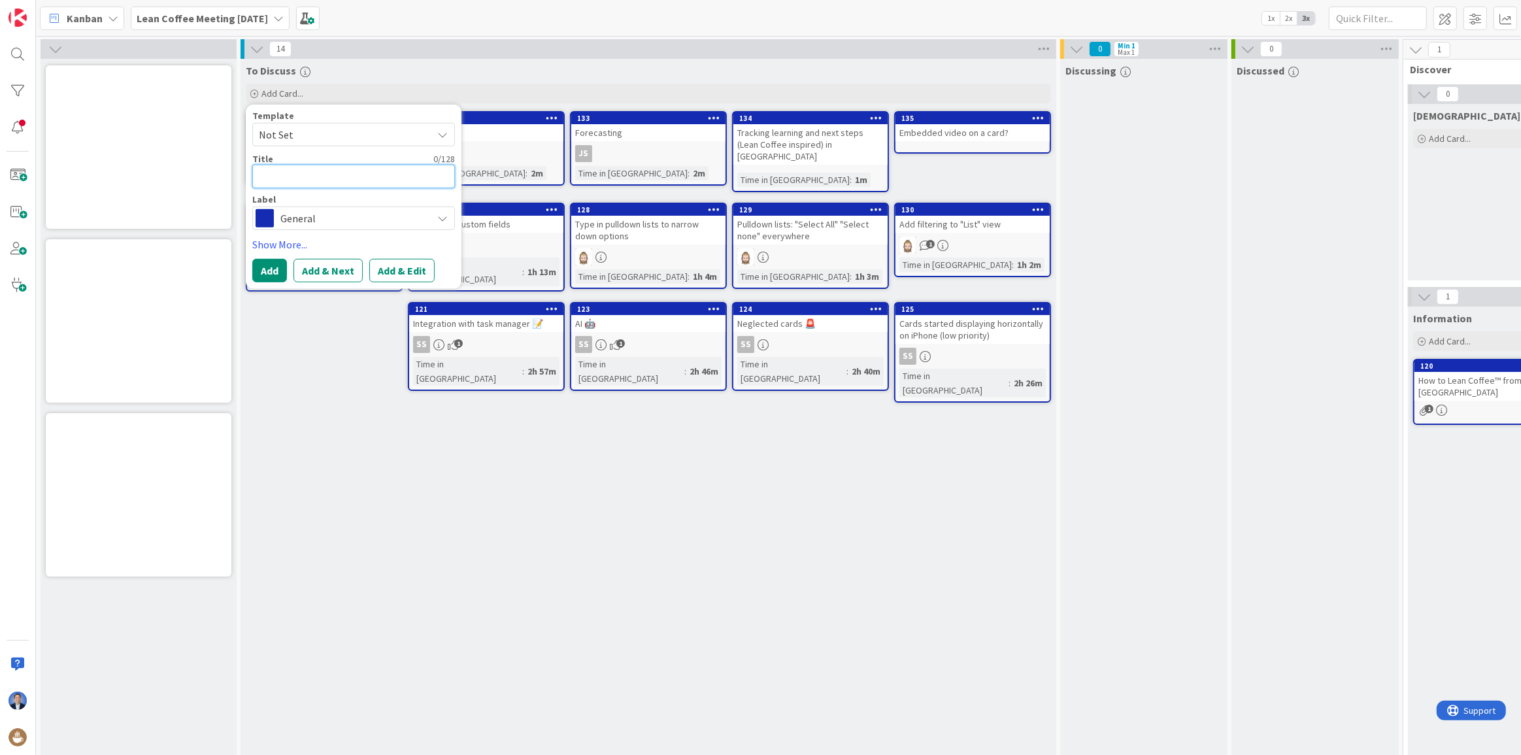
type textarea "x"
type textarea "L"
type textarea "x"
type textarea "Le"
type textarea "x"
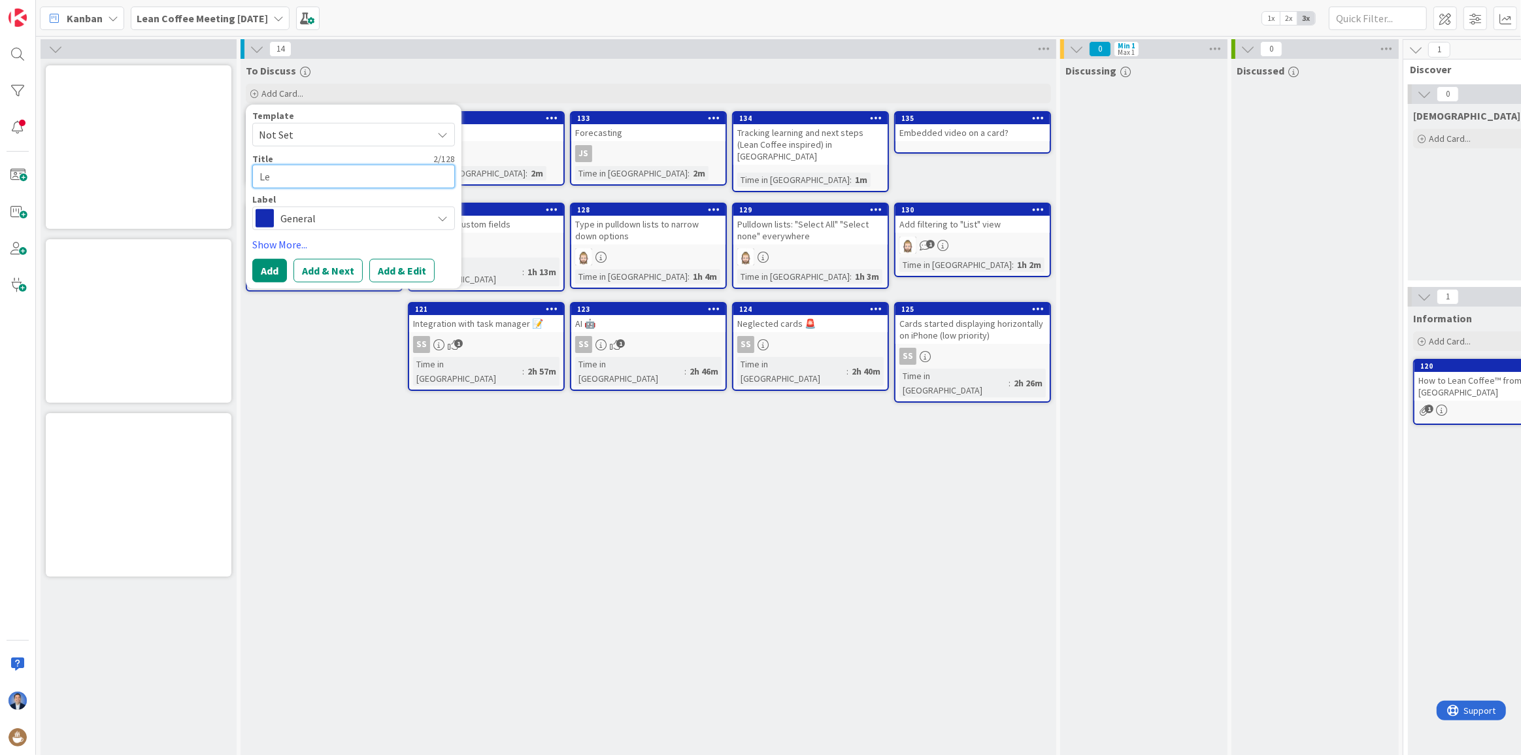
type textarea "Lea"
type textarea "x"
type textarea "Lean"
type textarea "x"
type textarea "Lean"
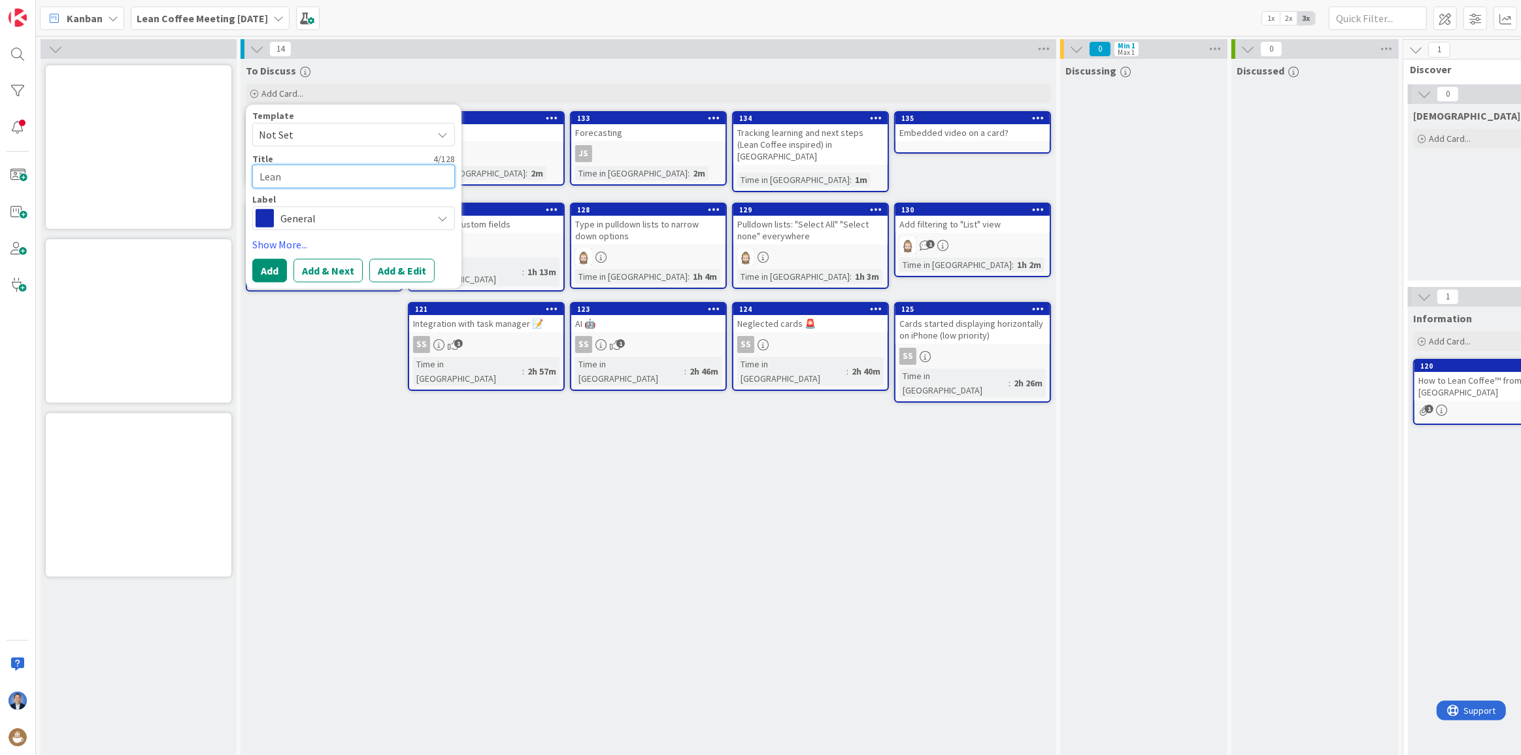
type textarea "x"
type textarea "Lean C"
type textarea "x"
type textarea "Lean Co"
type textarea "x"
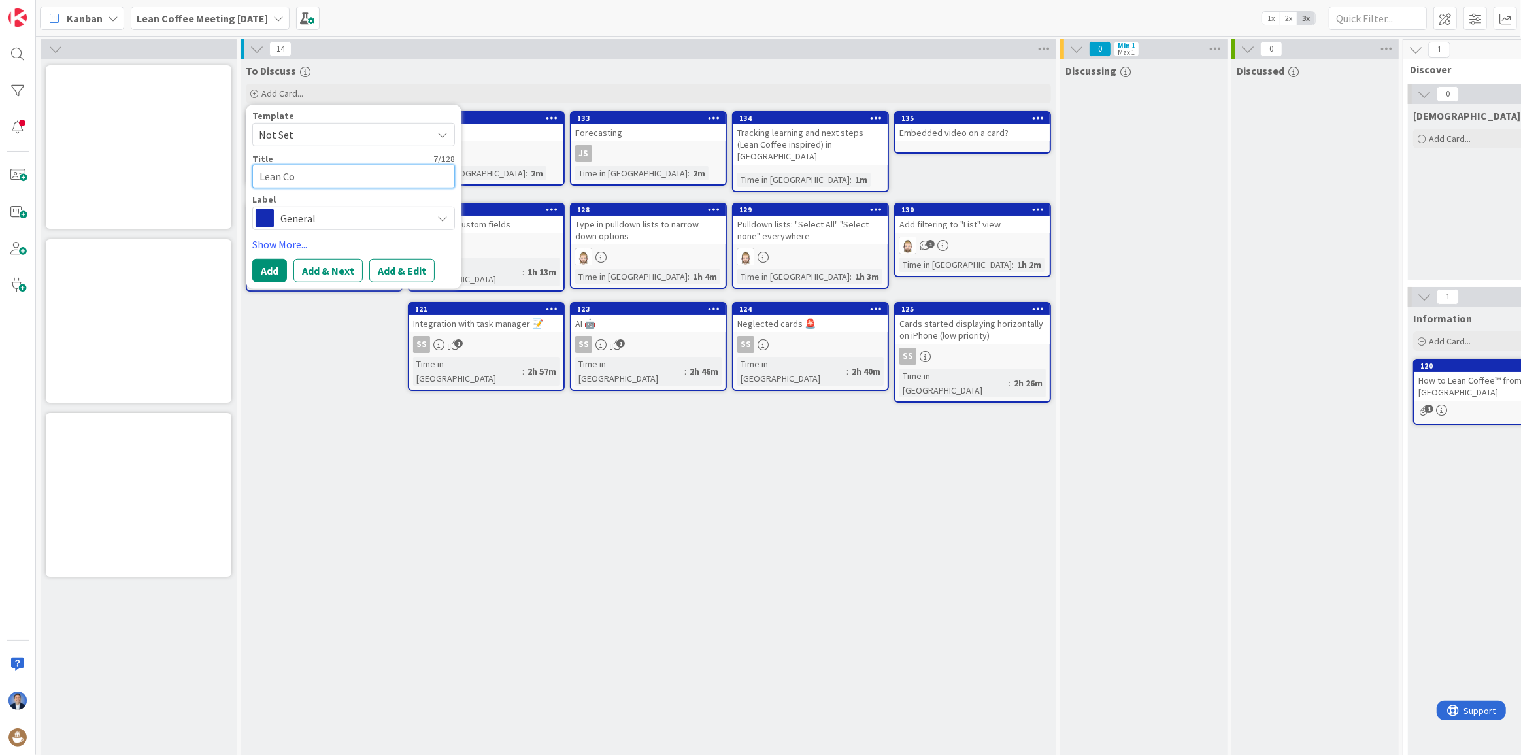
type textarea "Lean Cof"
type textarea "x"
type textarea "Lean Coff"
type textarea "x"
type textarea "Lean Coffee"
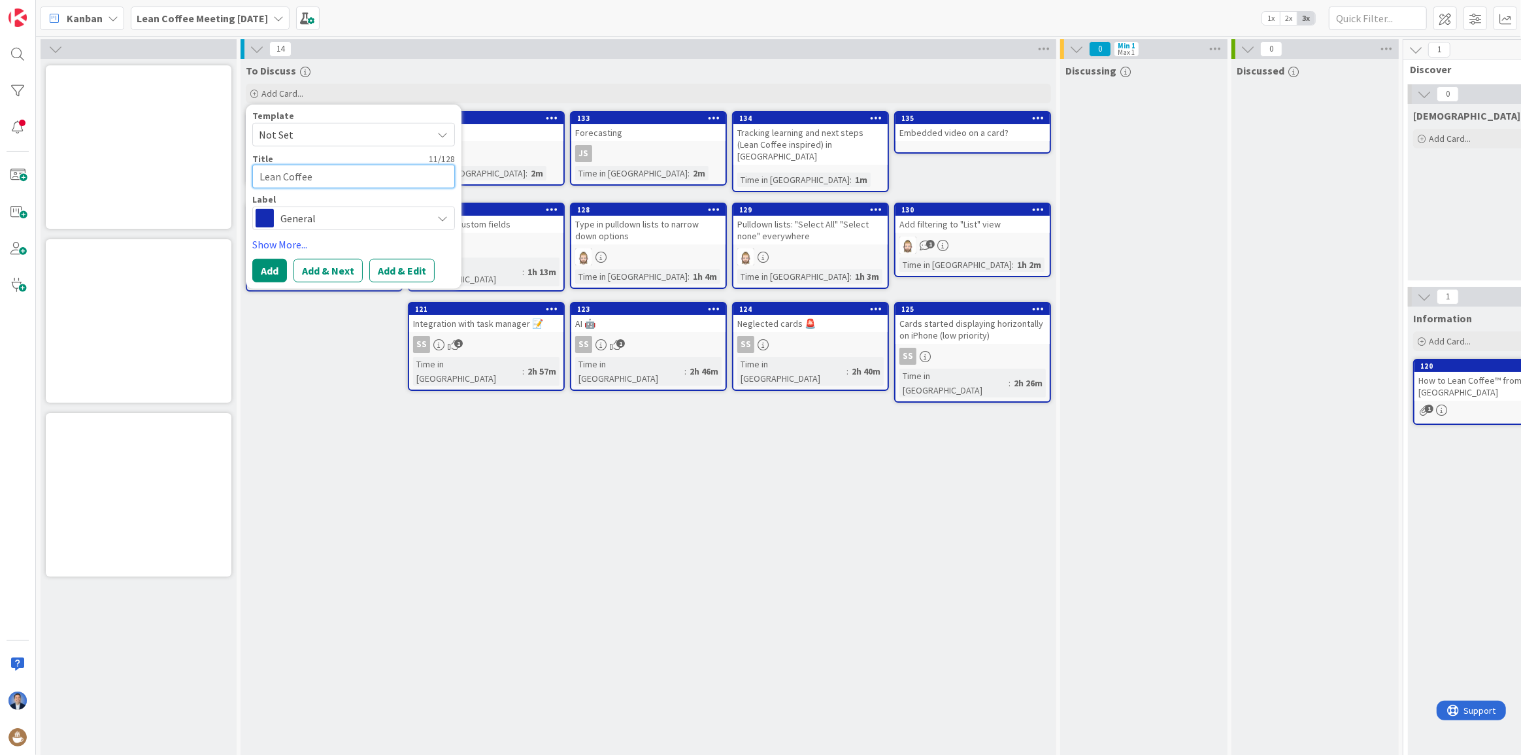
type textarea "x"
type textarea "Lean Coffee"
type textarea "x"
type textarea "Lean Coffee i"
type textarea "x"
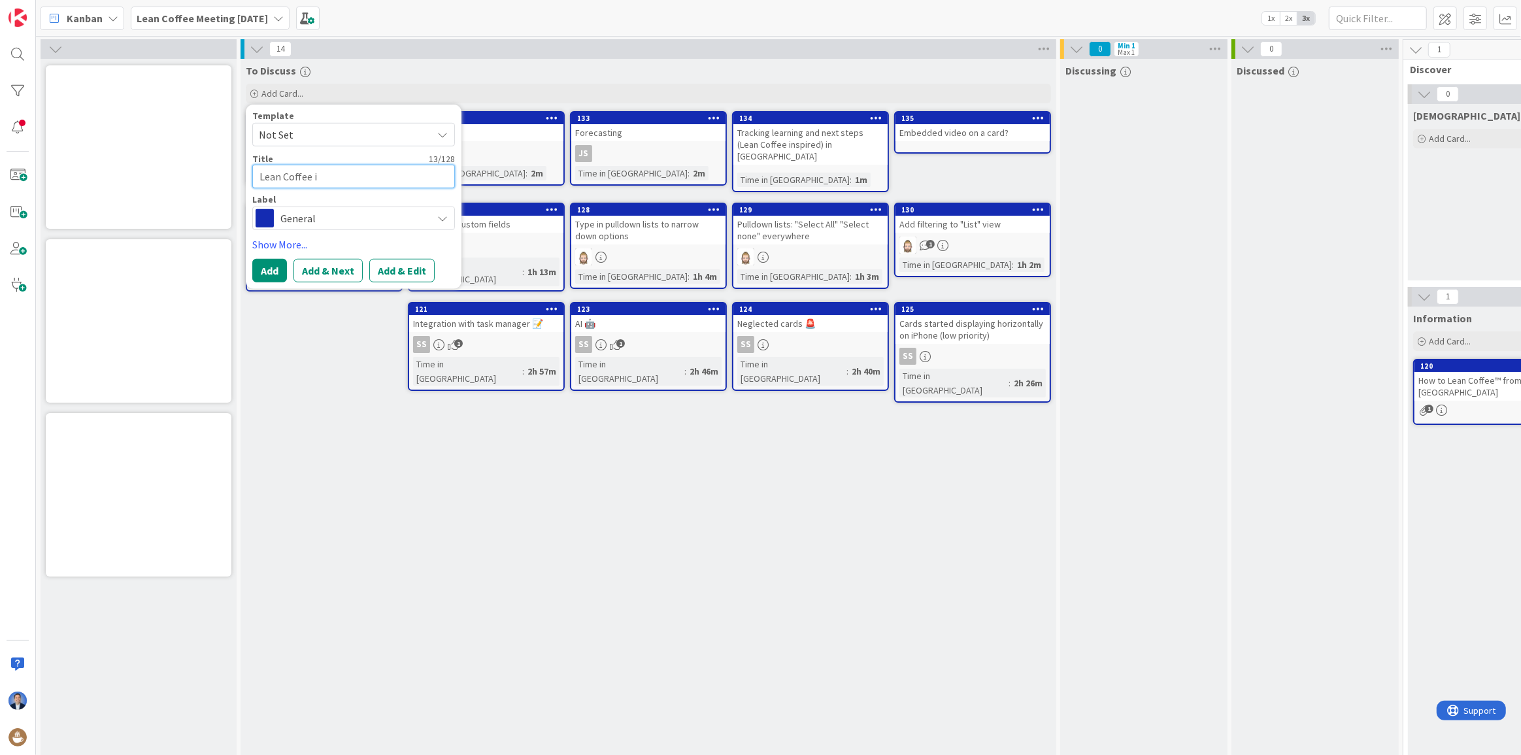
type textarea "Lean Coffee in"
type textarea "x"
type textarea "Lean Coffee in K"
type textarea "x"
type textarea "Lean Coffee in [GEOGRAPHIC_DATA]"
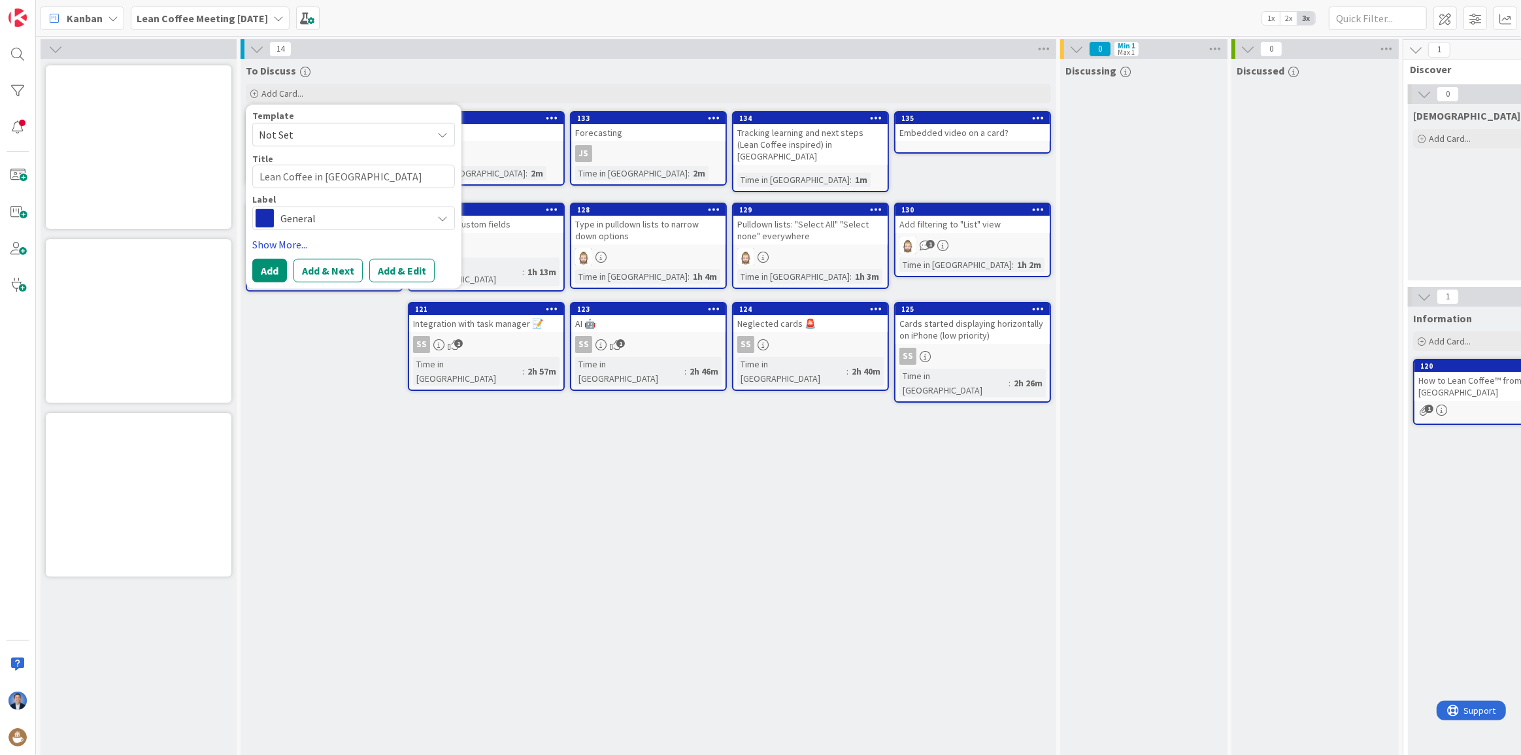
click at [268, 244] on link "Show More..." at bounding box center [353, 245] width 203 height 16
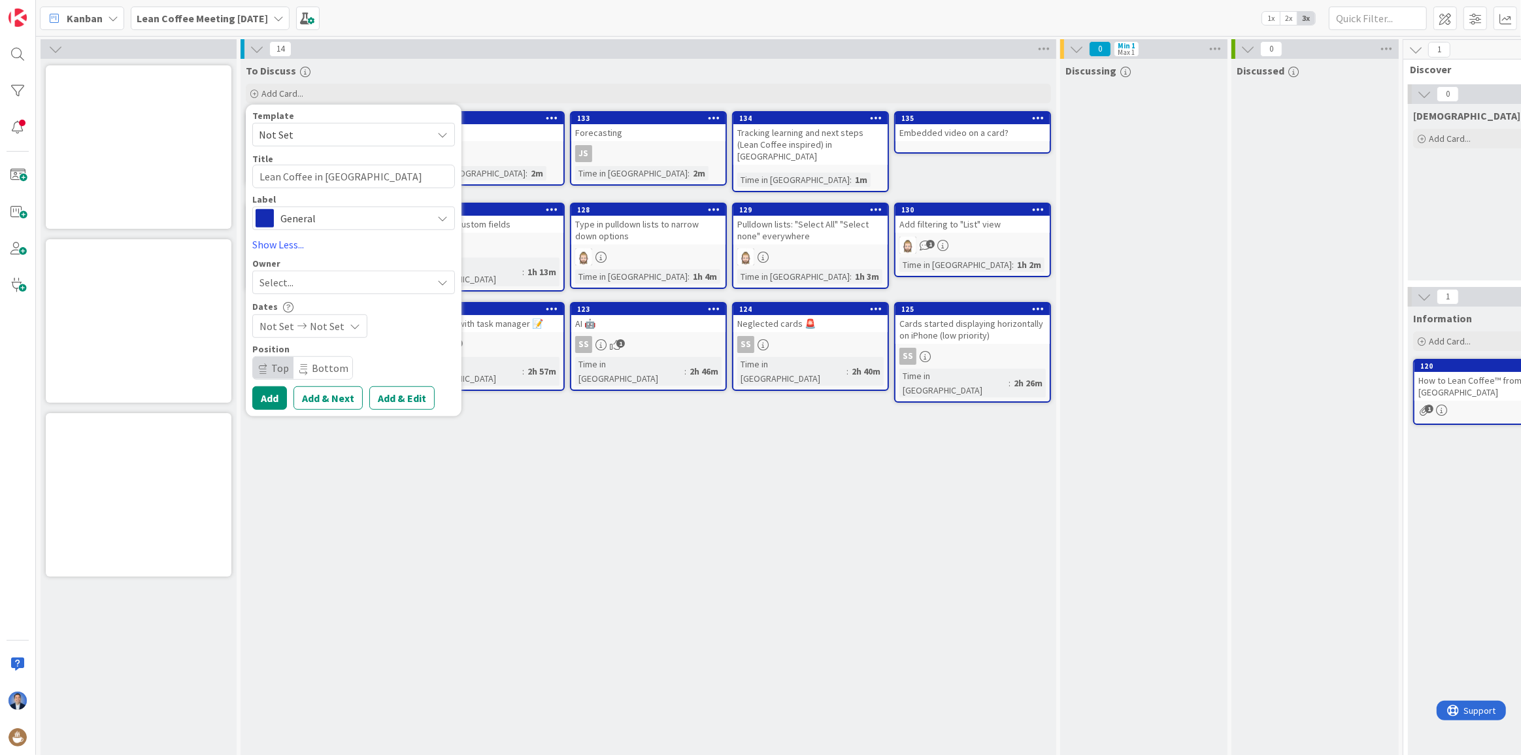
click at [278, 287] on span "Select..." at bounding box center [277, 283] width 34 height 16
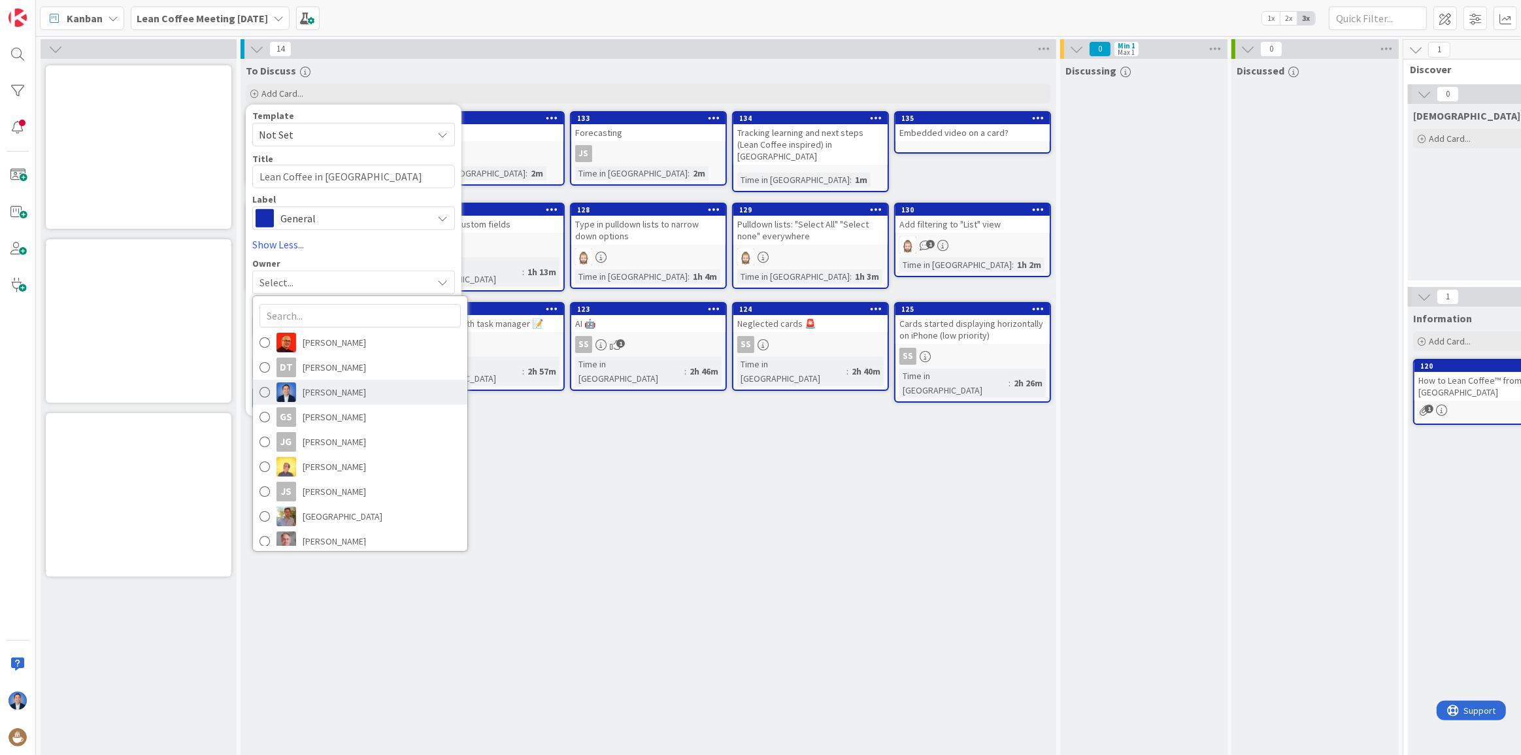
click at [326, 387] on span "[PERSON_NAME]" at bounding box center [334, 392] width 63 height 20
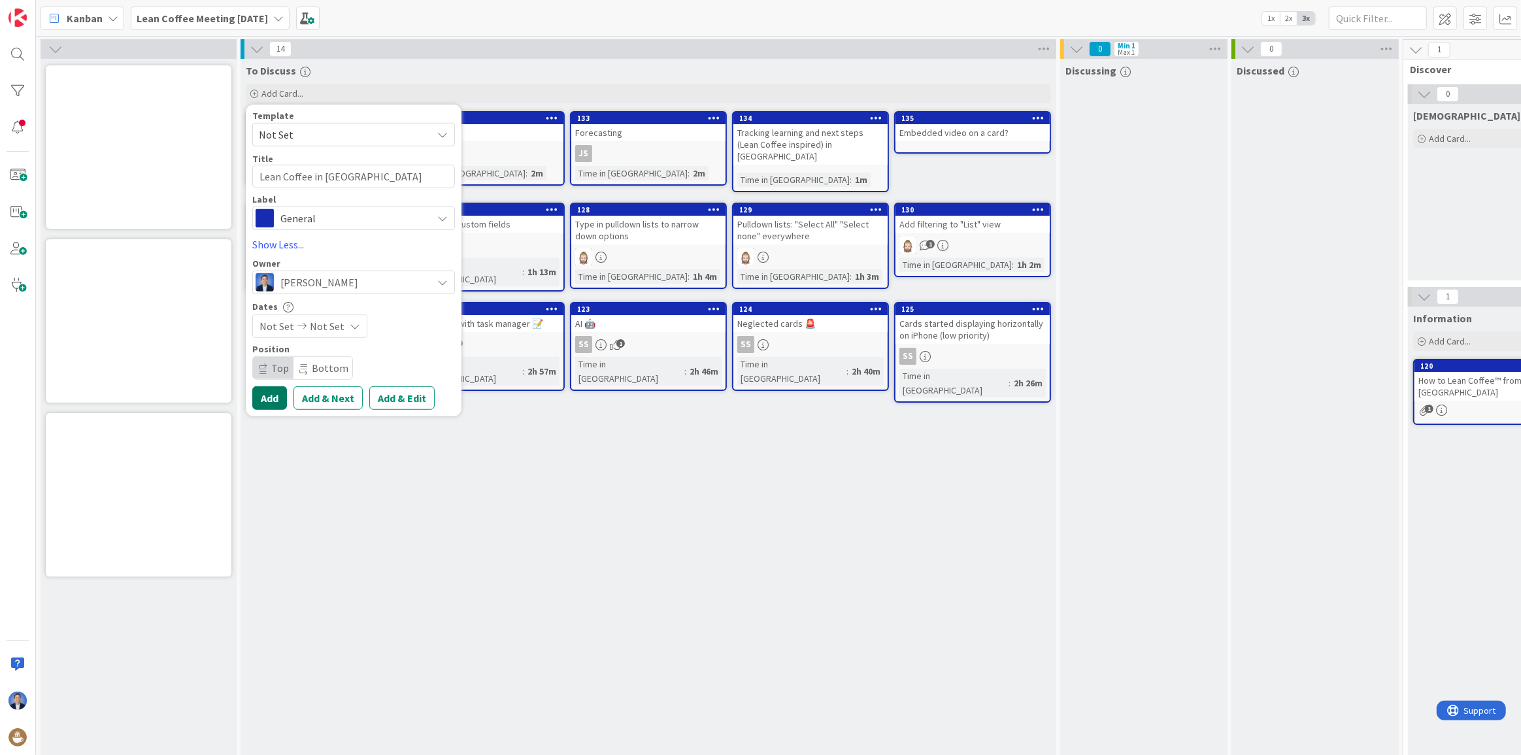
click at [273, 394] on button "Add" at bounding box center [269, 398] width 35 height 24
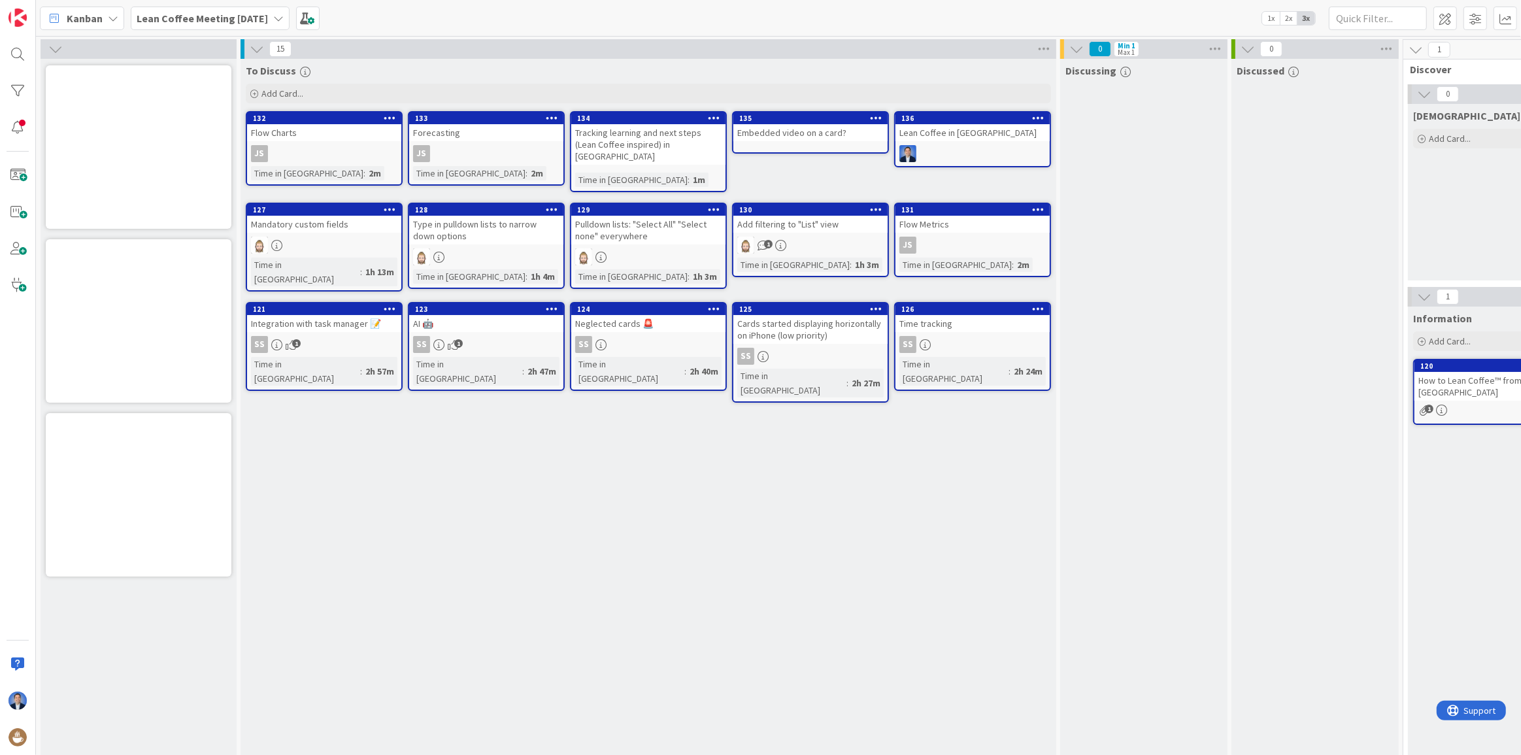
click at [878, 116] on icon at bounding box center [876, 117] width 12 height 9
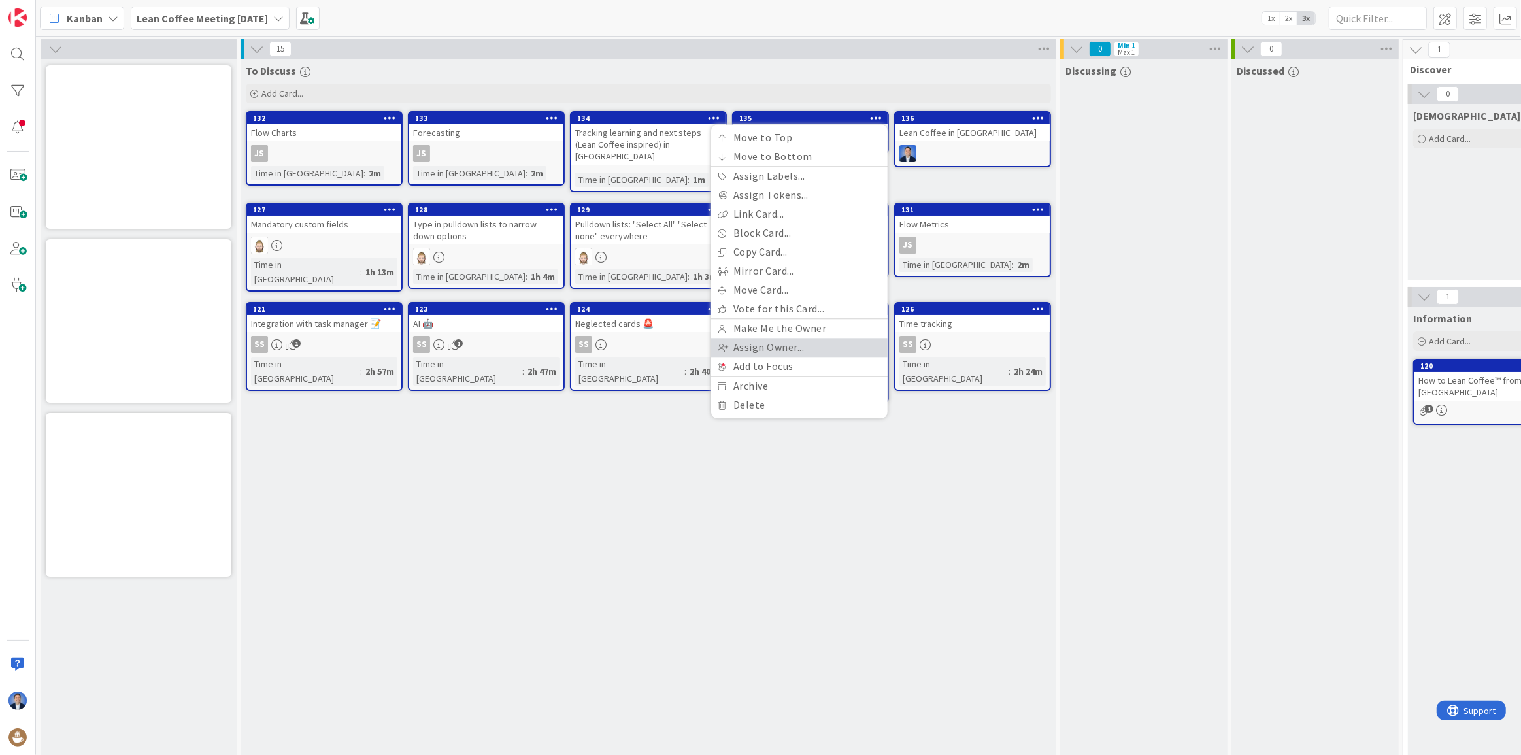
click at [819, 349] on link "Assign Owner..." at bounding box center [799, 347] width 177 height 19
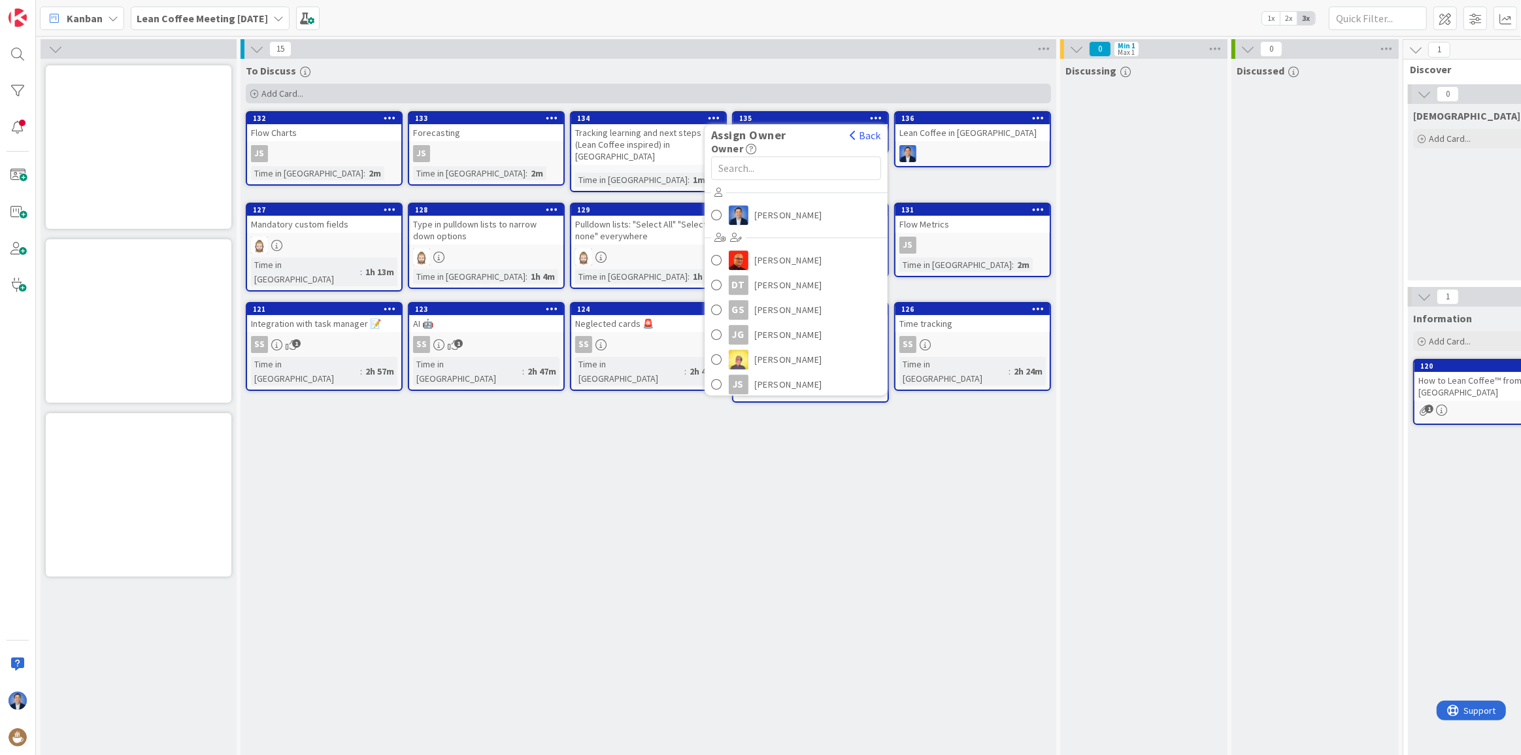
click at [830, 88] on div "Add Card..." at bounding box center [648, 94] width 805 height 20
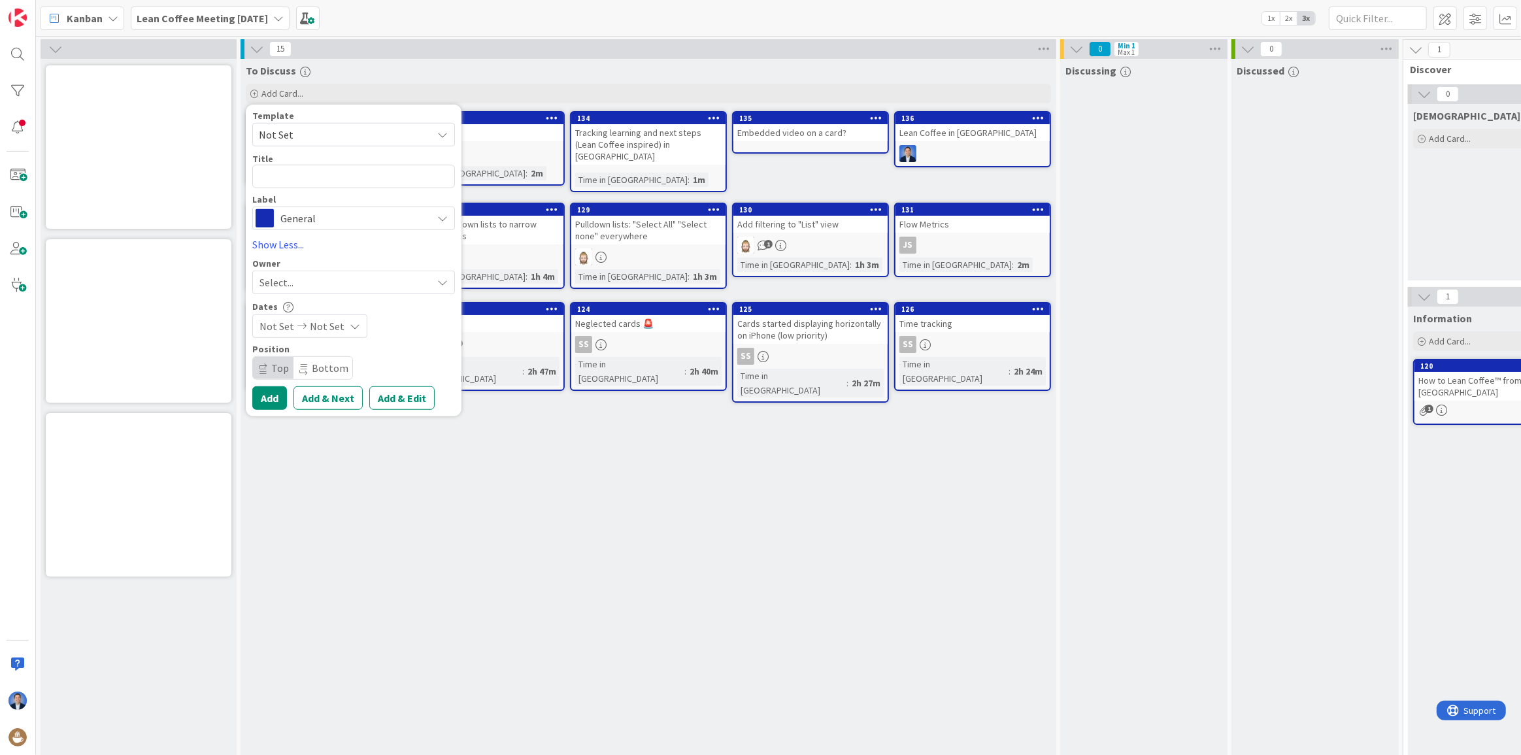
click at [943, 477] on div "To Discuss Add Card... Template Not Set Title 0 / 128 Label General Show Less..…" at bounding box center [649, 451] width 816 height 785
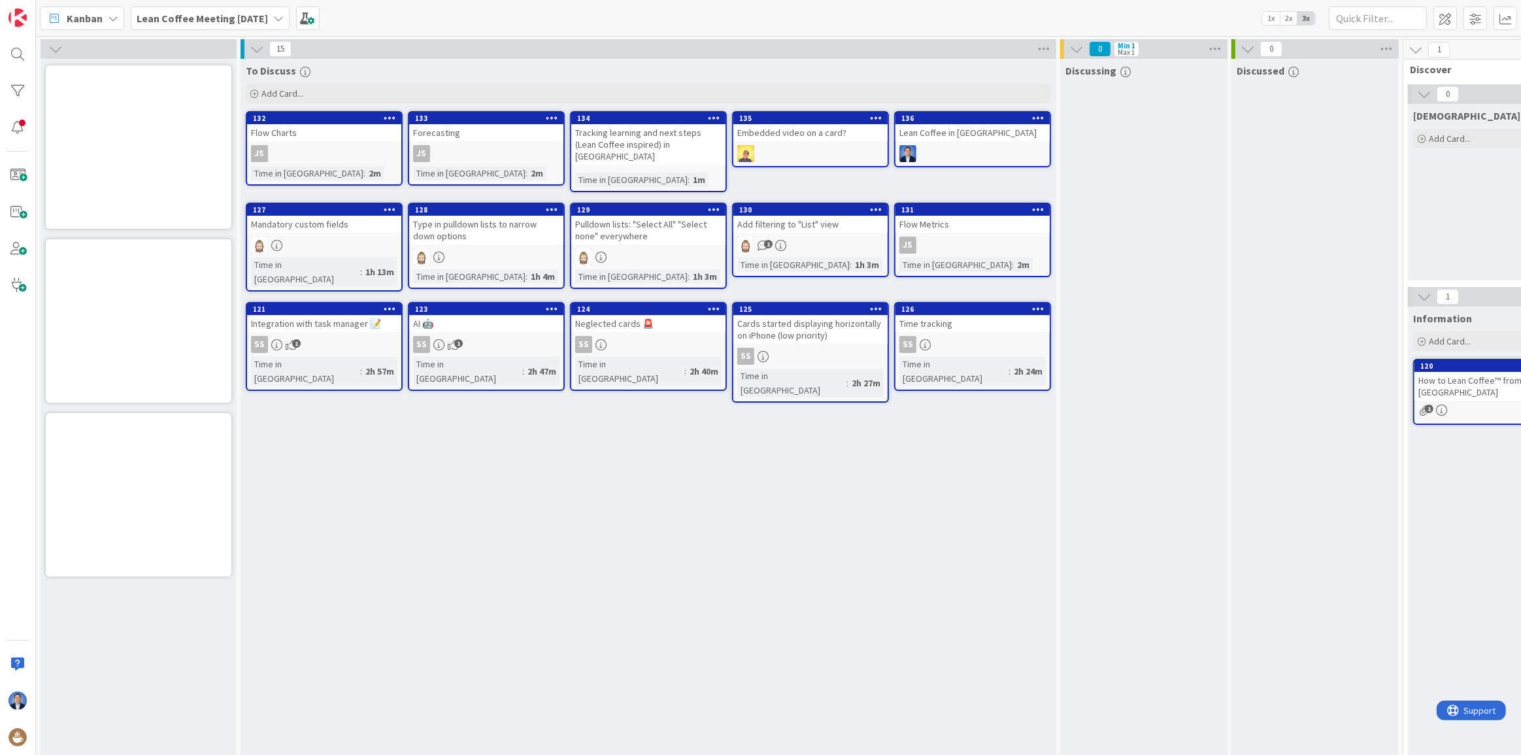
scroll to position [0, 141]
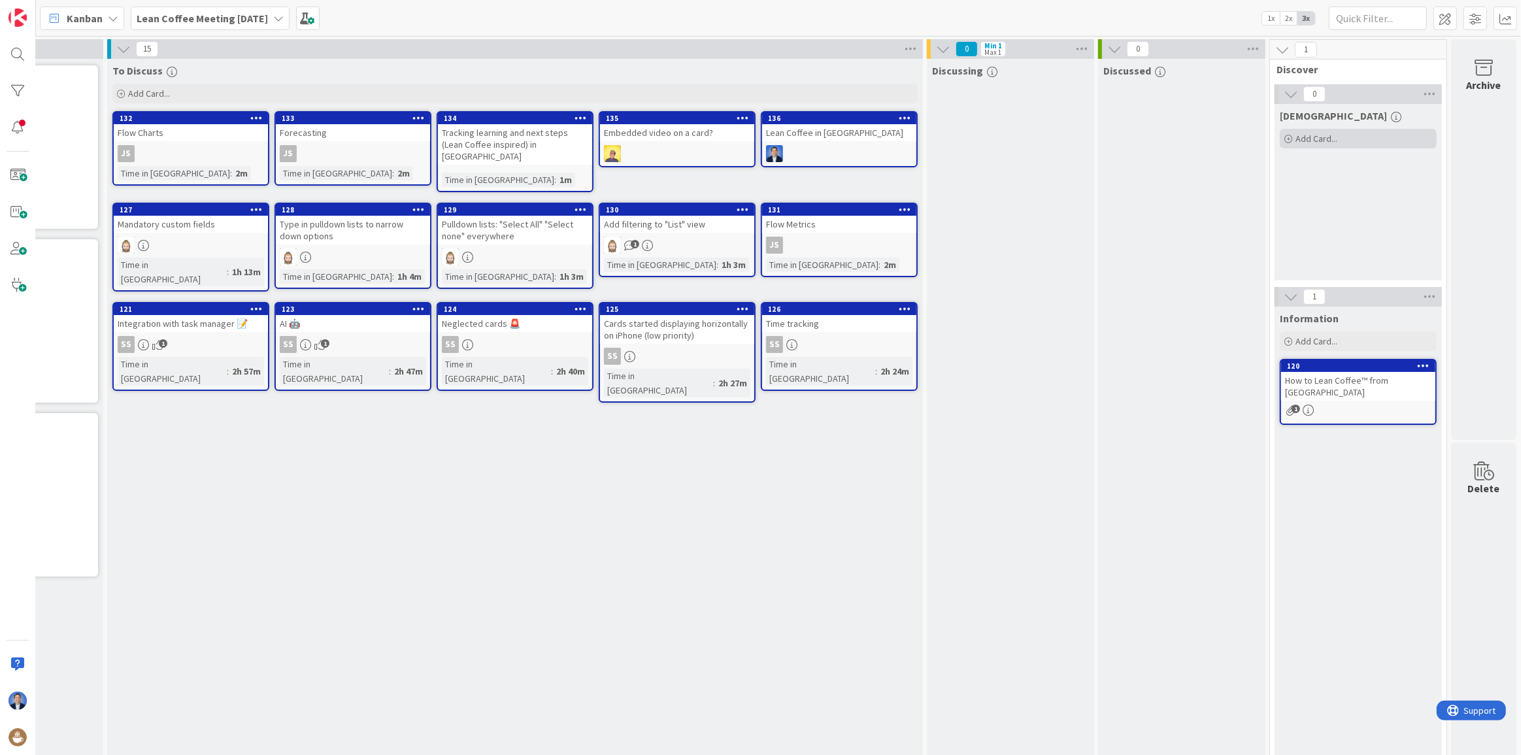
click at [1308, 135] on span "Add Card..." at bounding box center [1317, 139] width 42 height 12
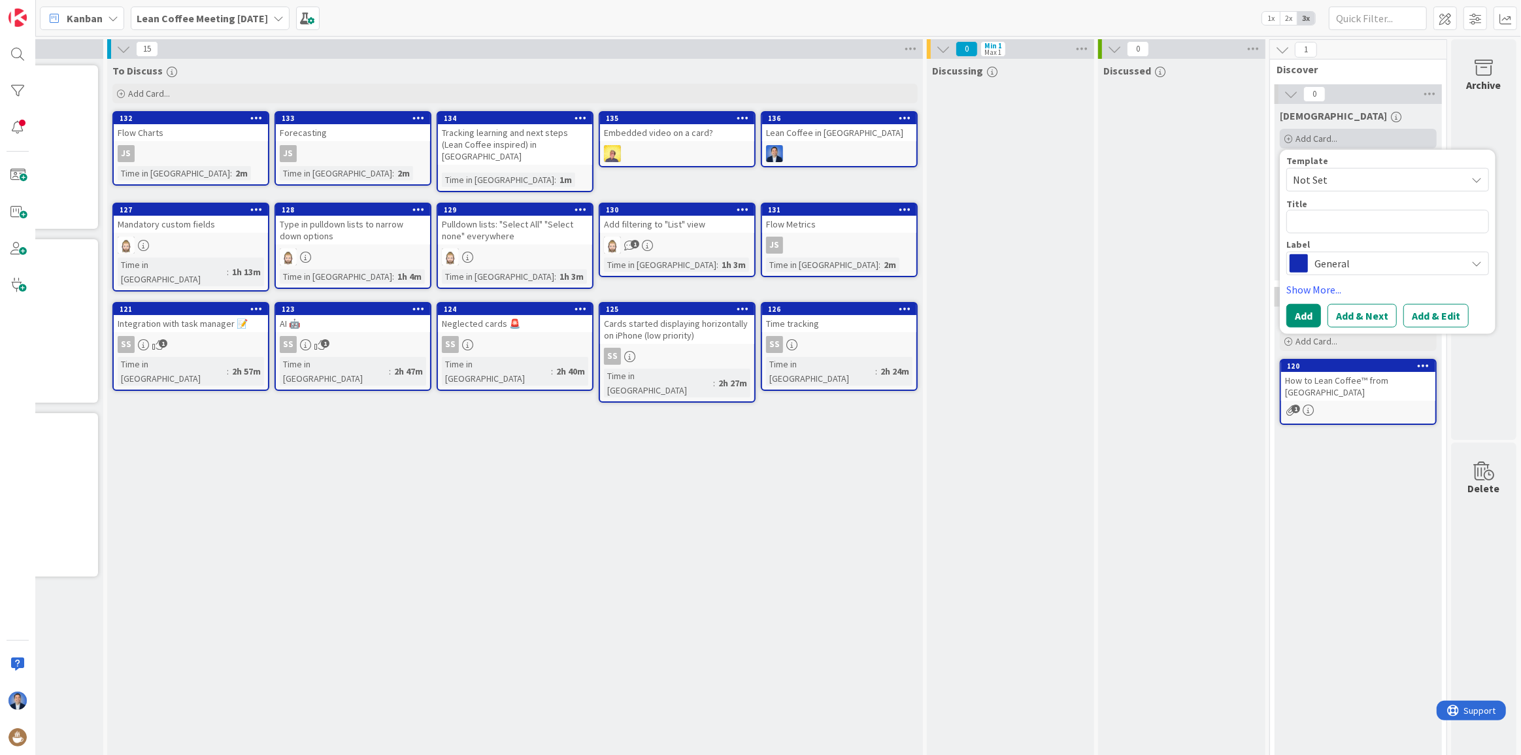
type textarea "x"
type textarea "j"
type textarea "x"
type textarea "jd"
type textarea "x"
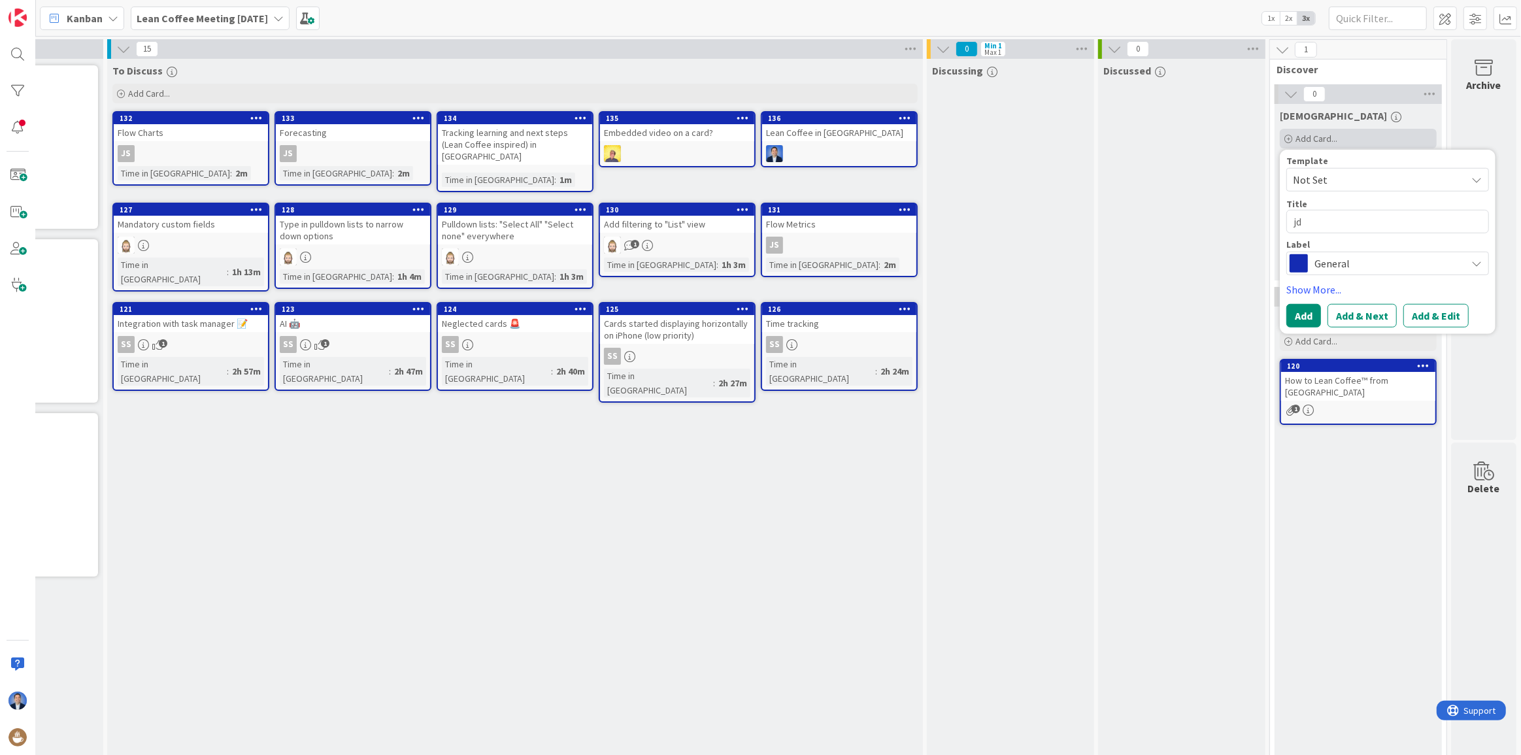
type textarea "jdb"
type textarea "x"
type textarea "jdbfj"
type textarea "x"
type textarea "jdbfjkf"
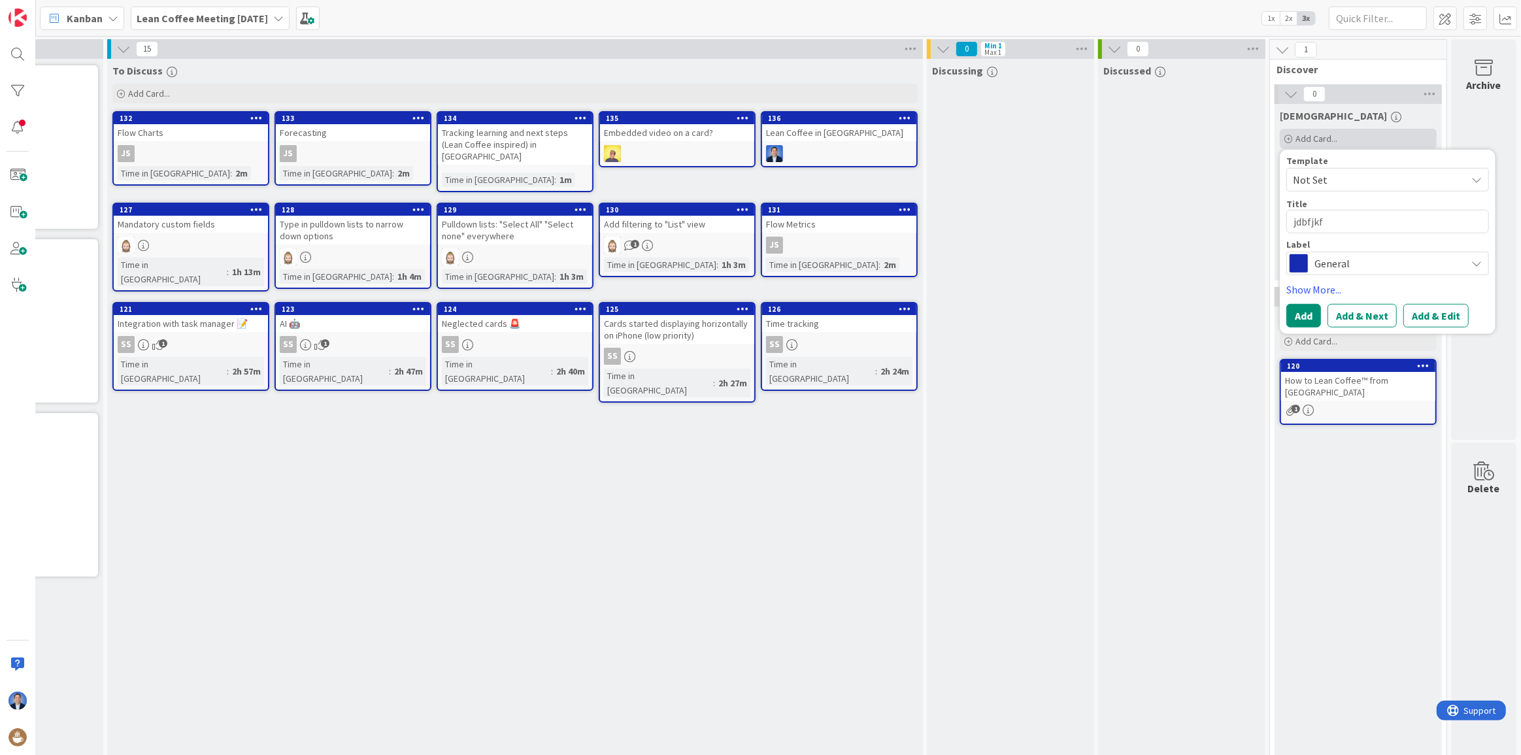
type textarea "x"
type textarea "jdbfjkf mkl"
type textarea "x"
type textarea "jdbfjkf mkls"
type textarea "x"
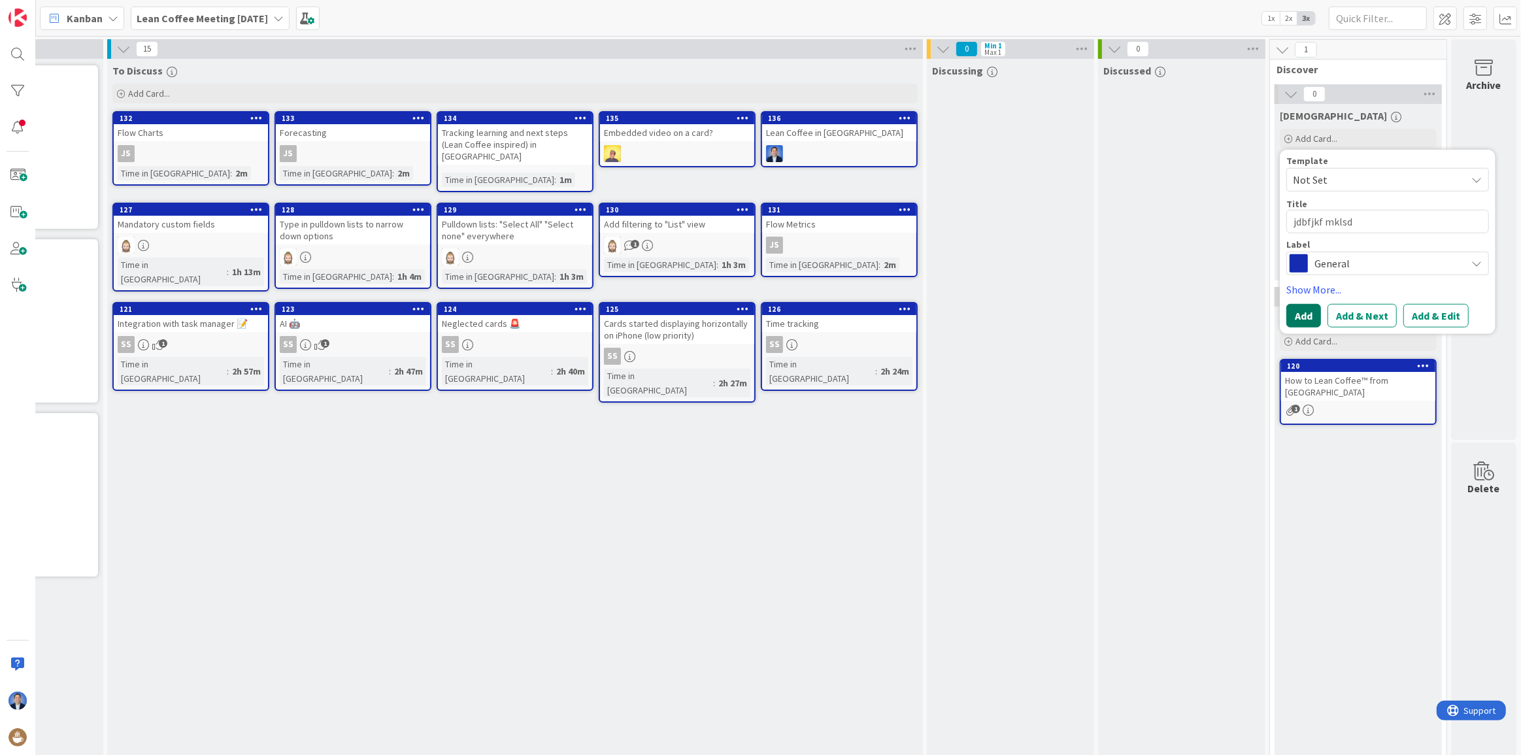
type textarea "jdbfjkf mklsd"
click at [1300, 306] on button "Add" at bounding box center [1304, 316] width 35 height 24
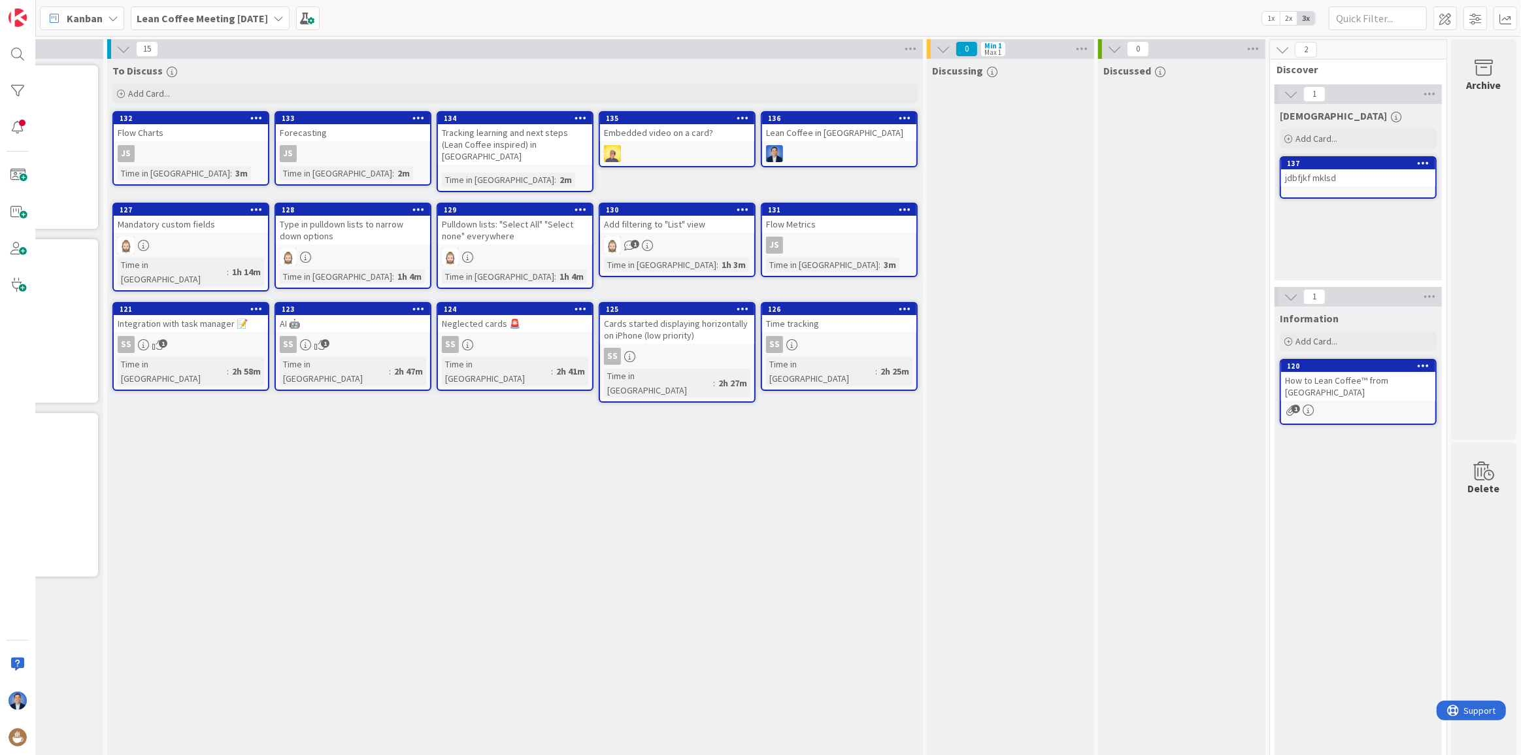
click at [1418, 163] on icon at bounding box center [1424, 162] width 12 height 9
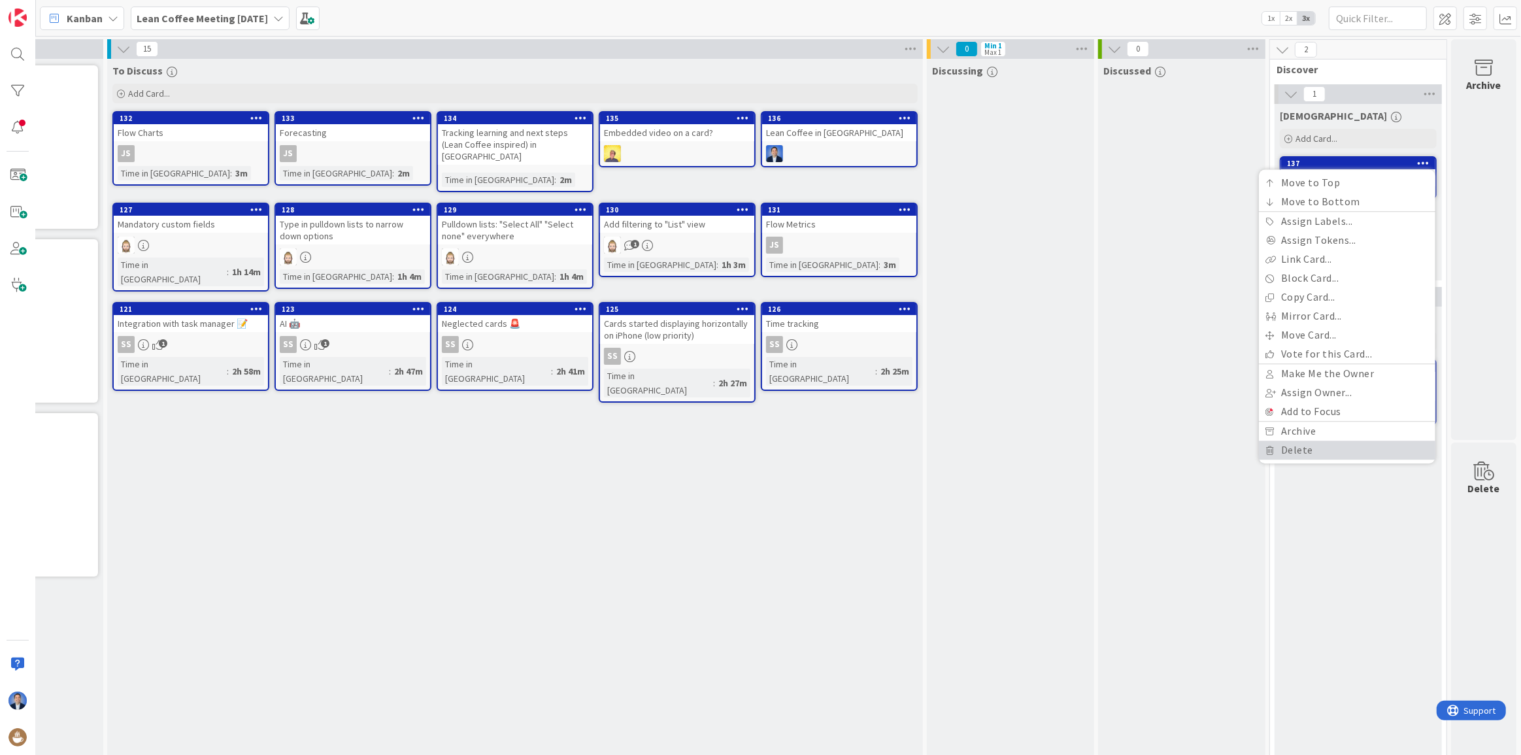
click at [1334, 453] on link "Delete" at bounding box center [1347, 450] width 177 height 19
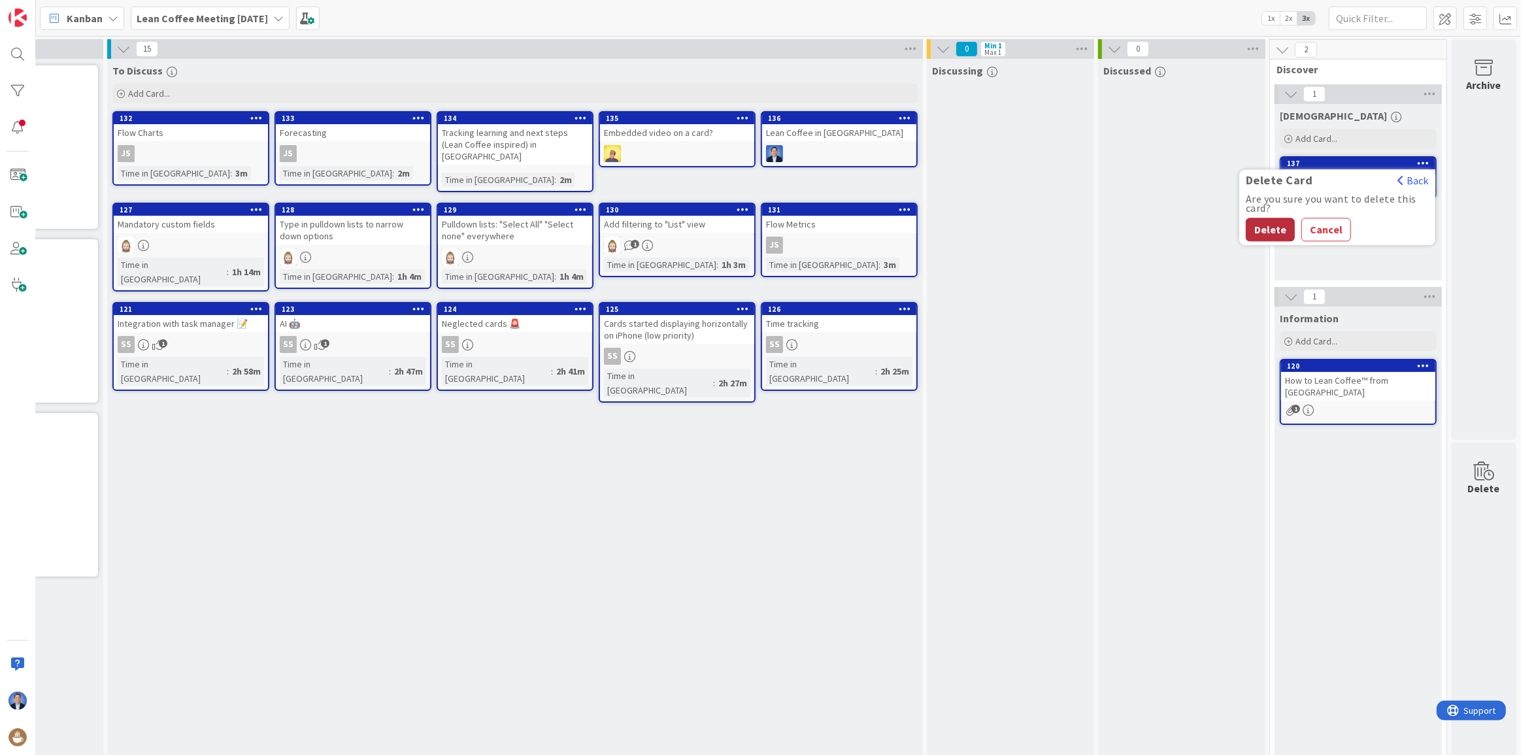
click at [1254, 224] on button "Delete" at bounding box center [1270, 230] width 49 height 24
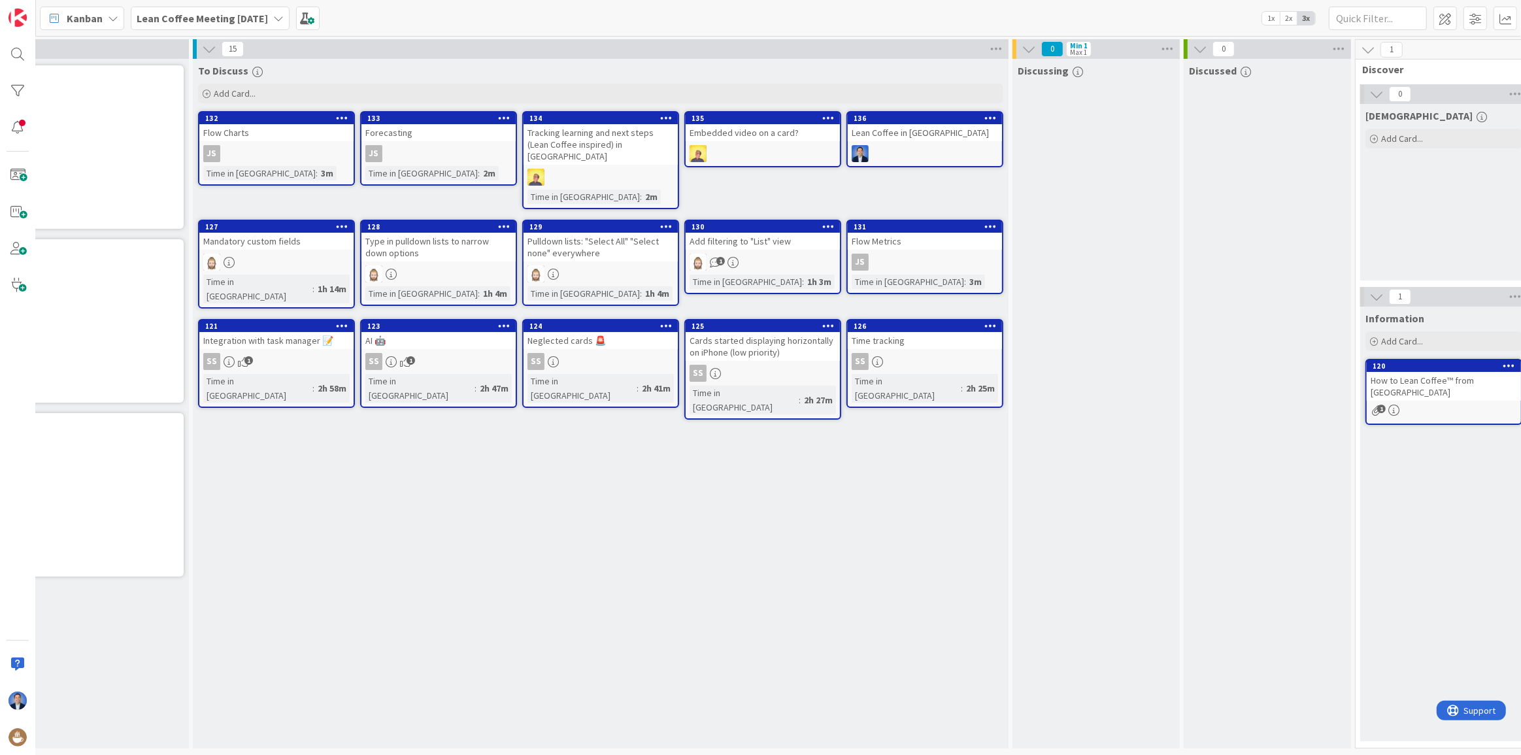
scroll to position [0, 0]
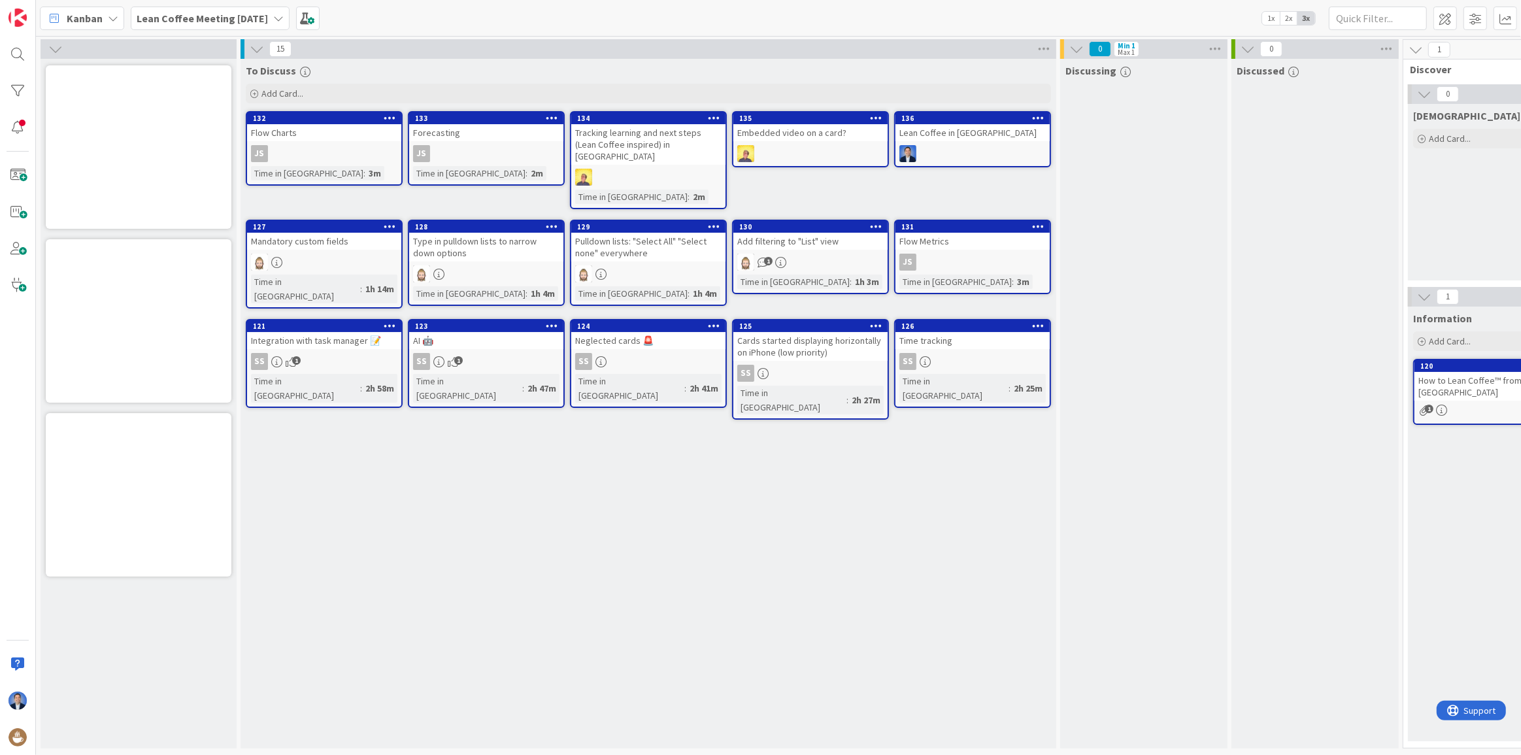
click at [338, 26] on div "Kanban Lean Coffee Meeting 2025-09-05 1x 2x 3x" at bounding box center [778, 18] width 1485 height 36
click at [320, 24] on span at bounding box center [308, 19] width 24 height 24
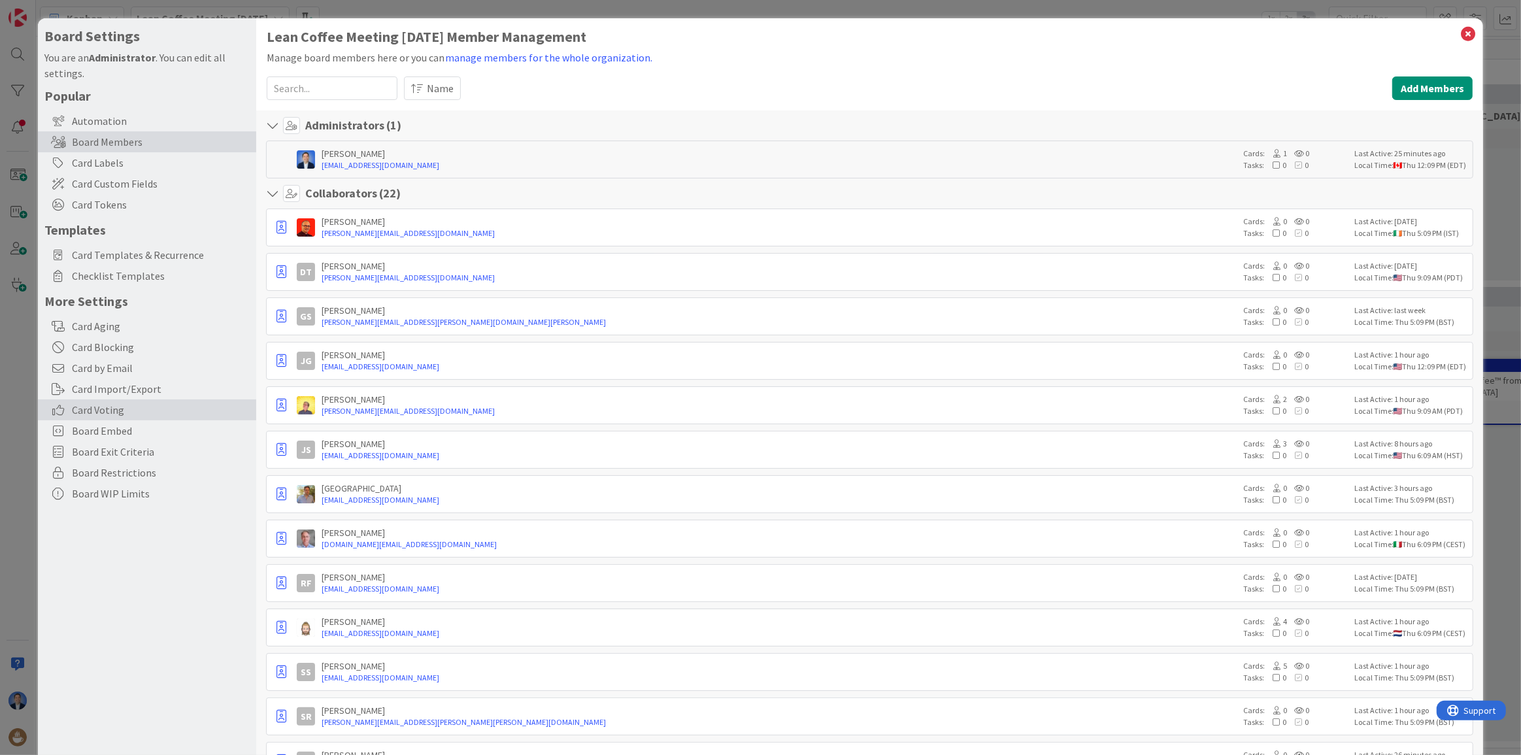
click at [121, 412] on span "Card Voting" at bounding box center [161, 410] width 178 height 16
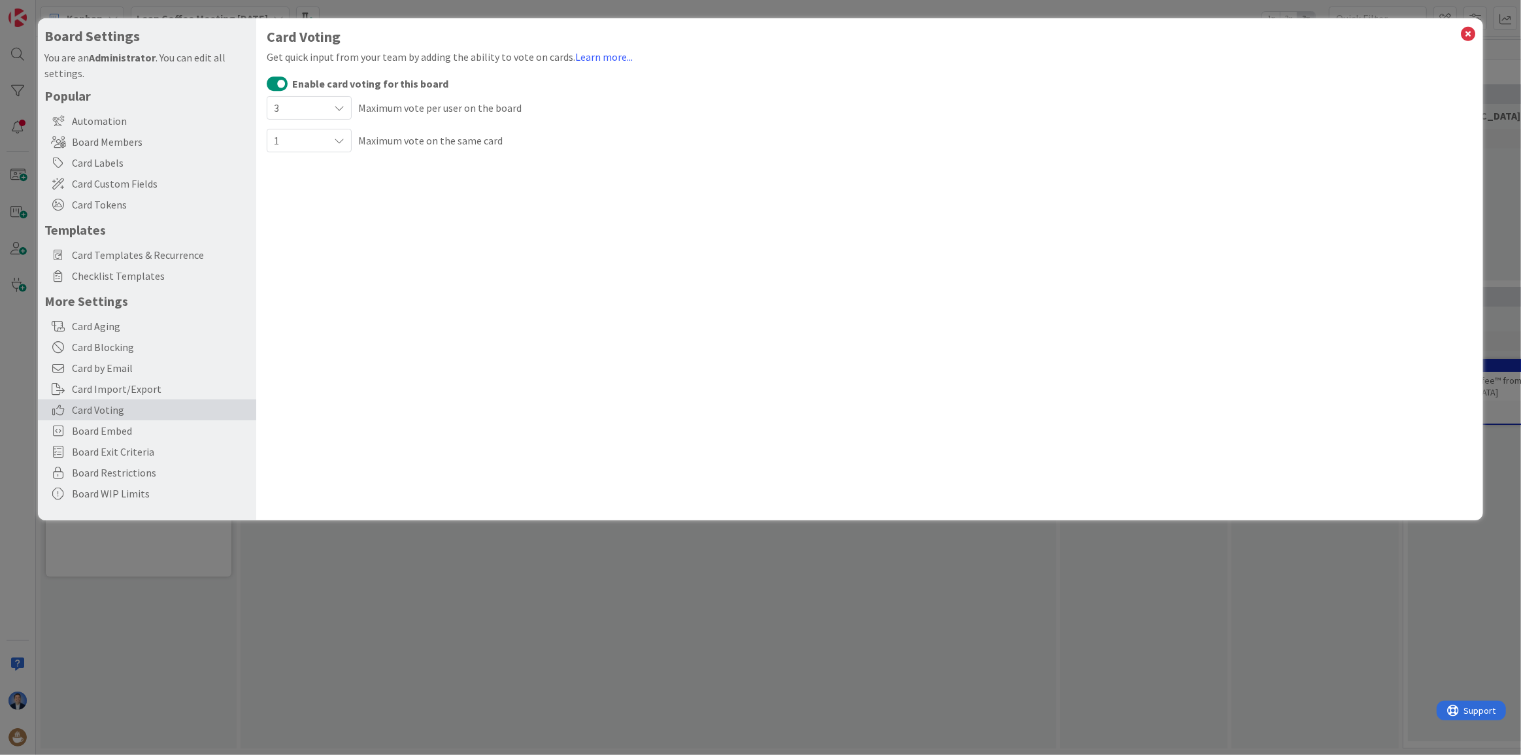
click at [331, 107] on div "3" at bounding box center [309, 108] width 85 height 24
click at [331, 107] on div "3" at bounding box center [309, 109] width 84 height 24
click at [331, 143] on div "1" at bounding box center [309, 141] width 85 height 24
click at [309, 170] on span "Unlimited" at bounding box center [351, 172] width 119 height 20
click at [1467, 30] on icon at bounding box center [1468, 34] width 17 height 18
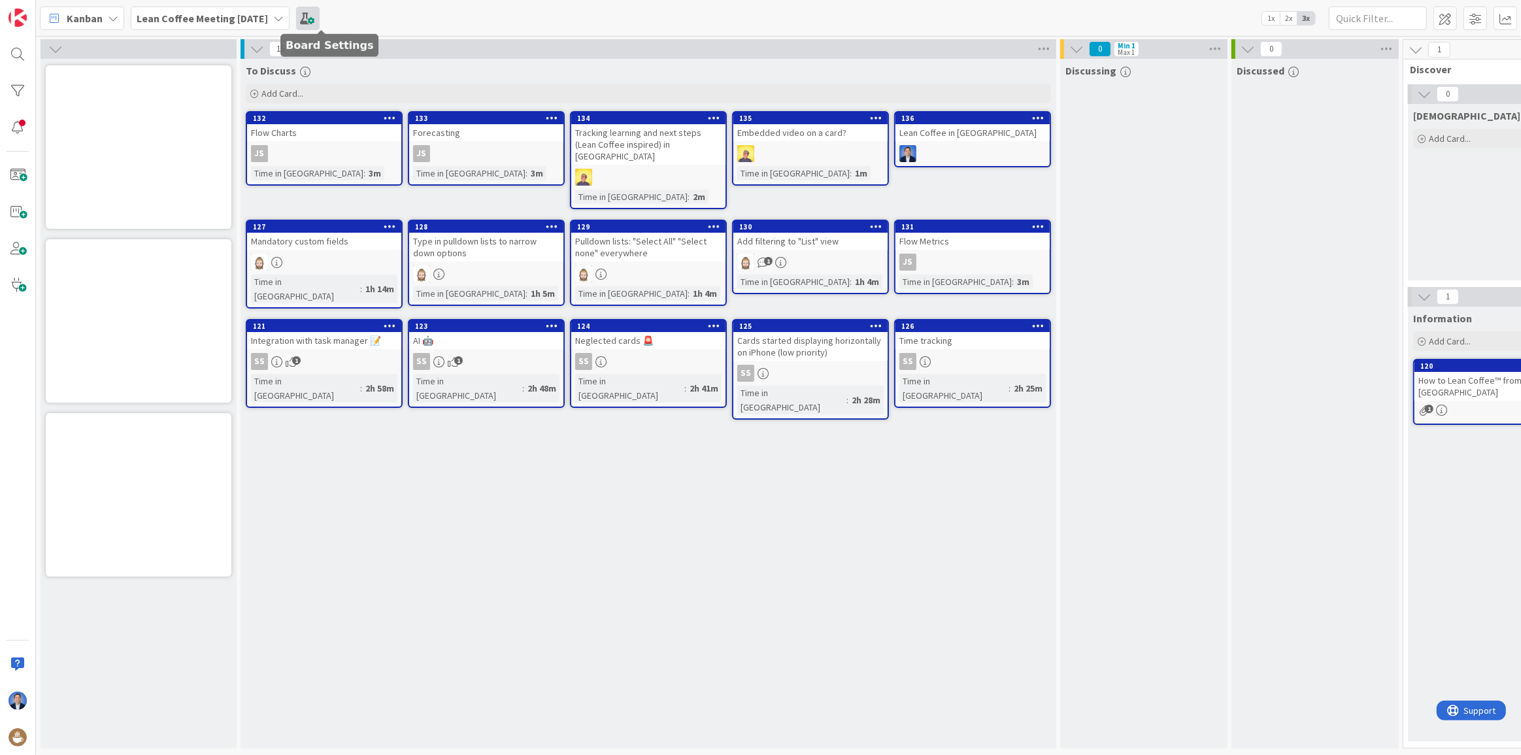
click at [314, 16] on span at bounding box center [308, 19] width 24 height 24
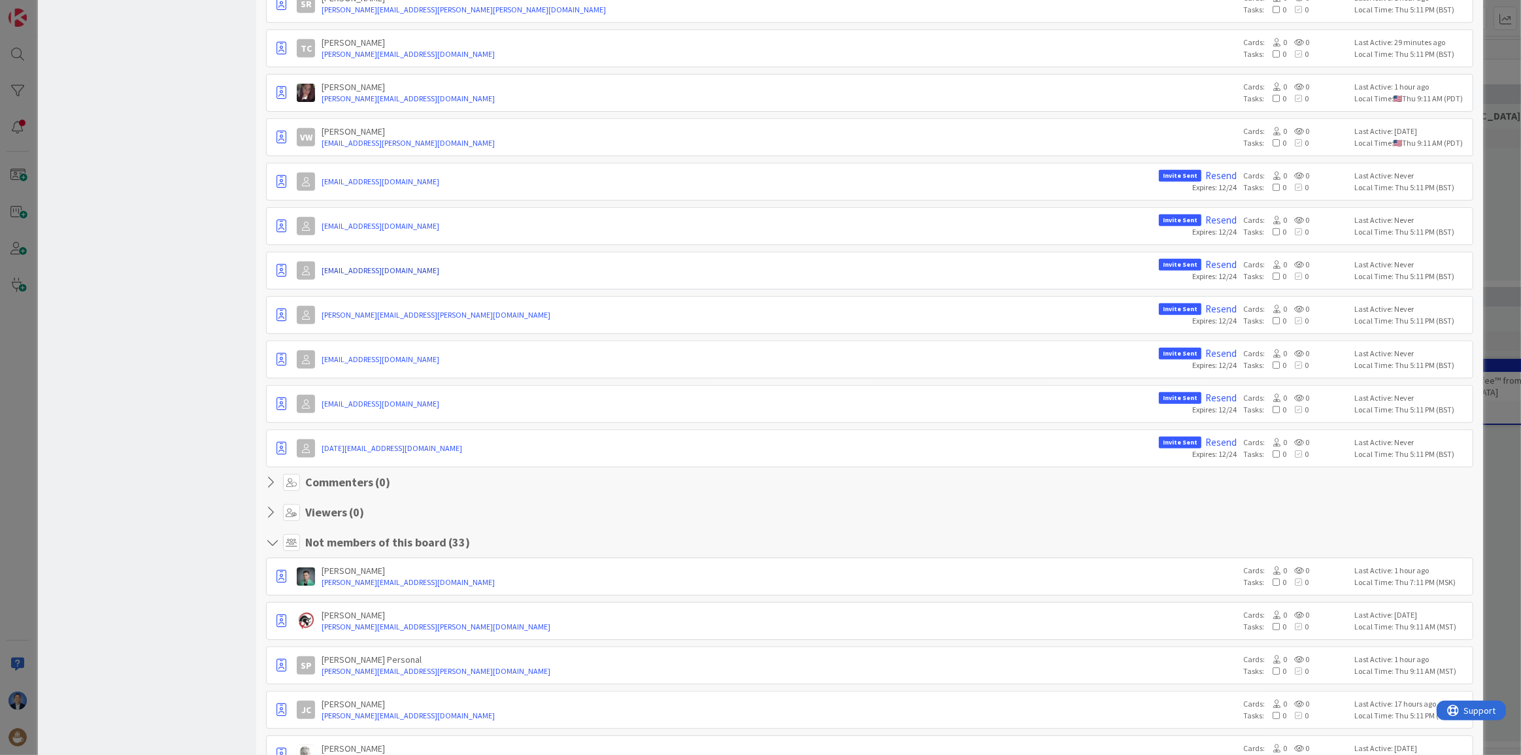
scroll to position [654, 0]
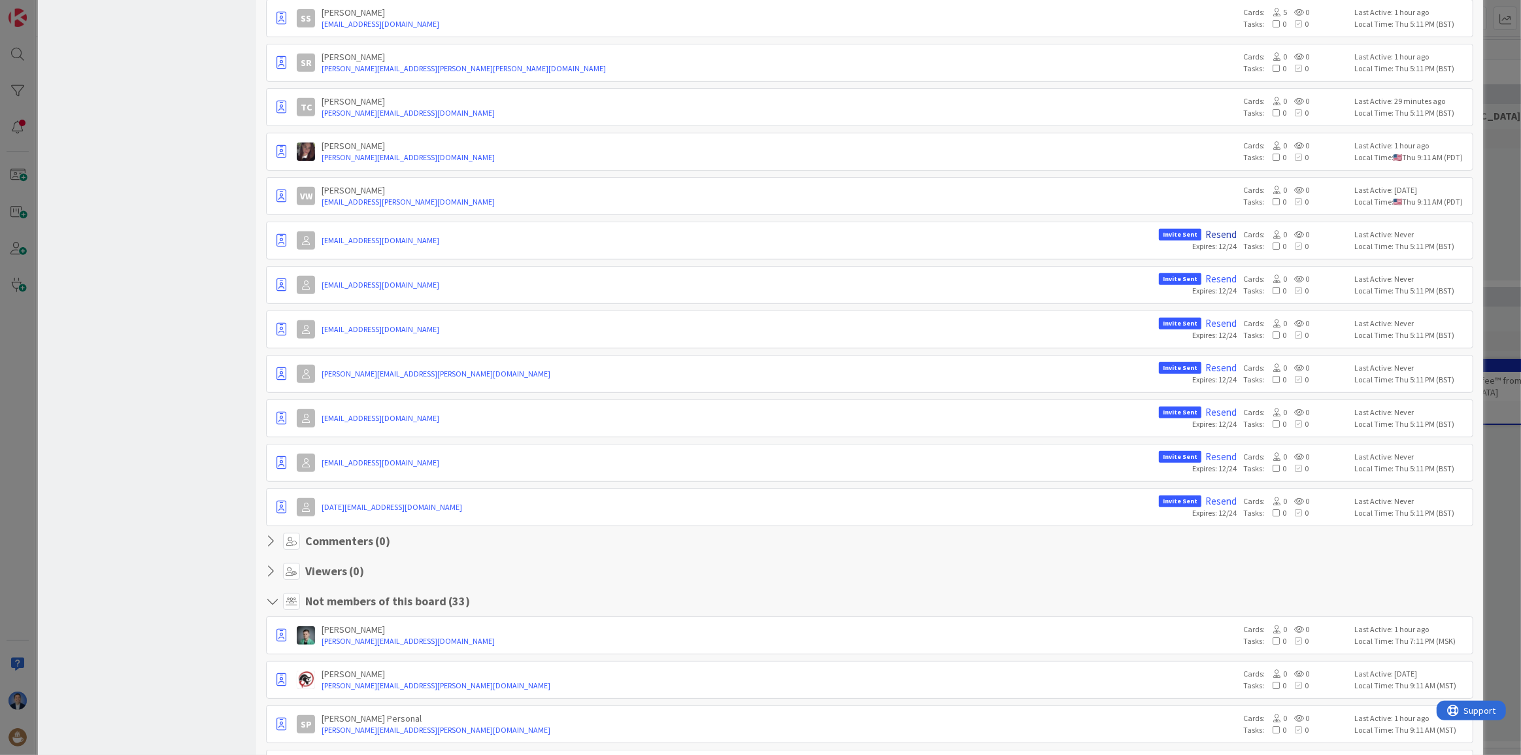
click at [1213, 233] on link "Resend" at bounding box center [1221, 235] width 31 height 12
click at [173, 260] on div "Board Settings You are an Administrator . You can edit all settings. Popular Au…" at bounding box center [147, 728] width 218 height 2726
click at [22, 388] on div "Board Settings You are an Administrator . You can edit all settings. Popular Au…" at bounding box center [760, 377] width 1521 height 755
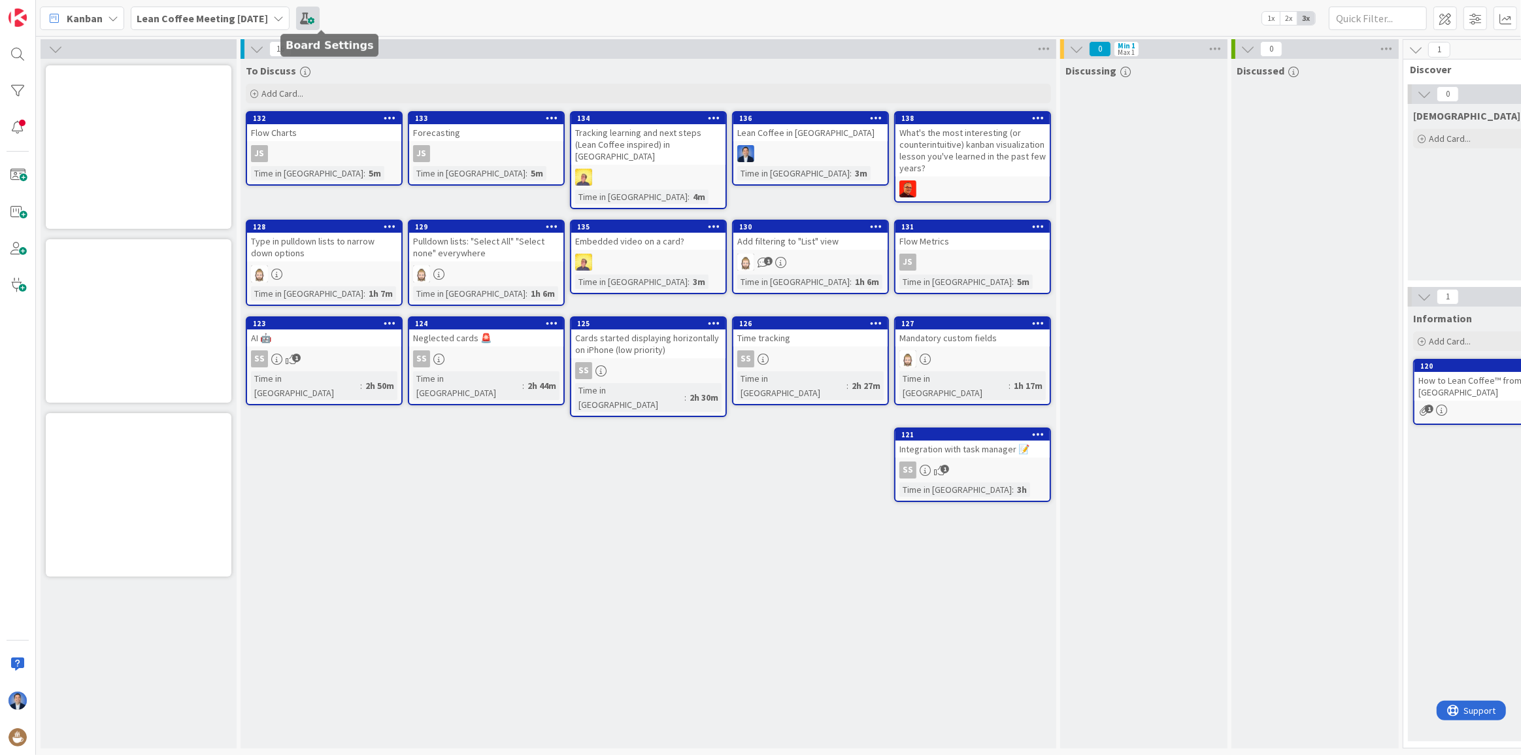
click at [320, 14] on span at bounding box center [308, 19] width 24 height 24
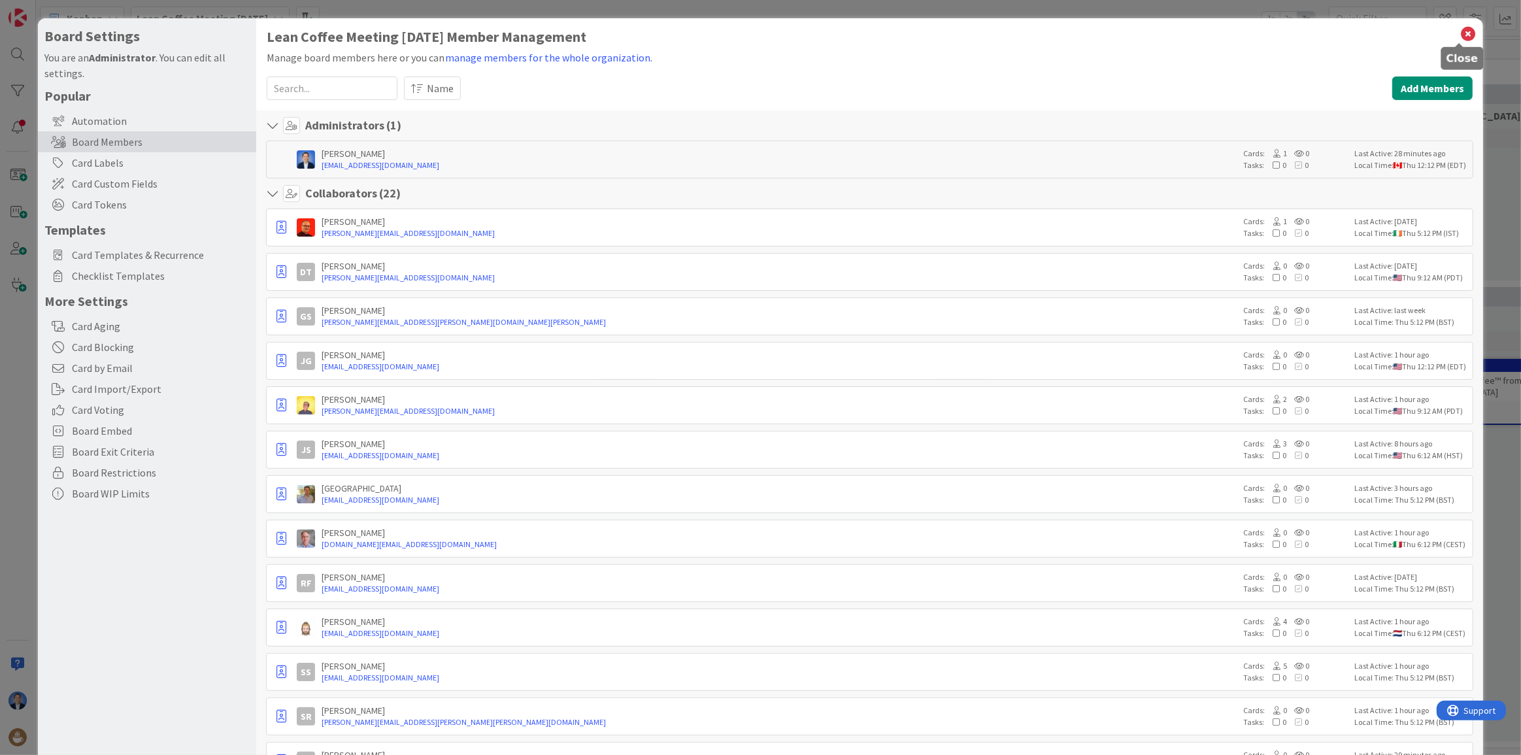
click at [1461, 34] on icon at bounding box center [1468, 34] width 17 height 18
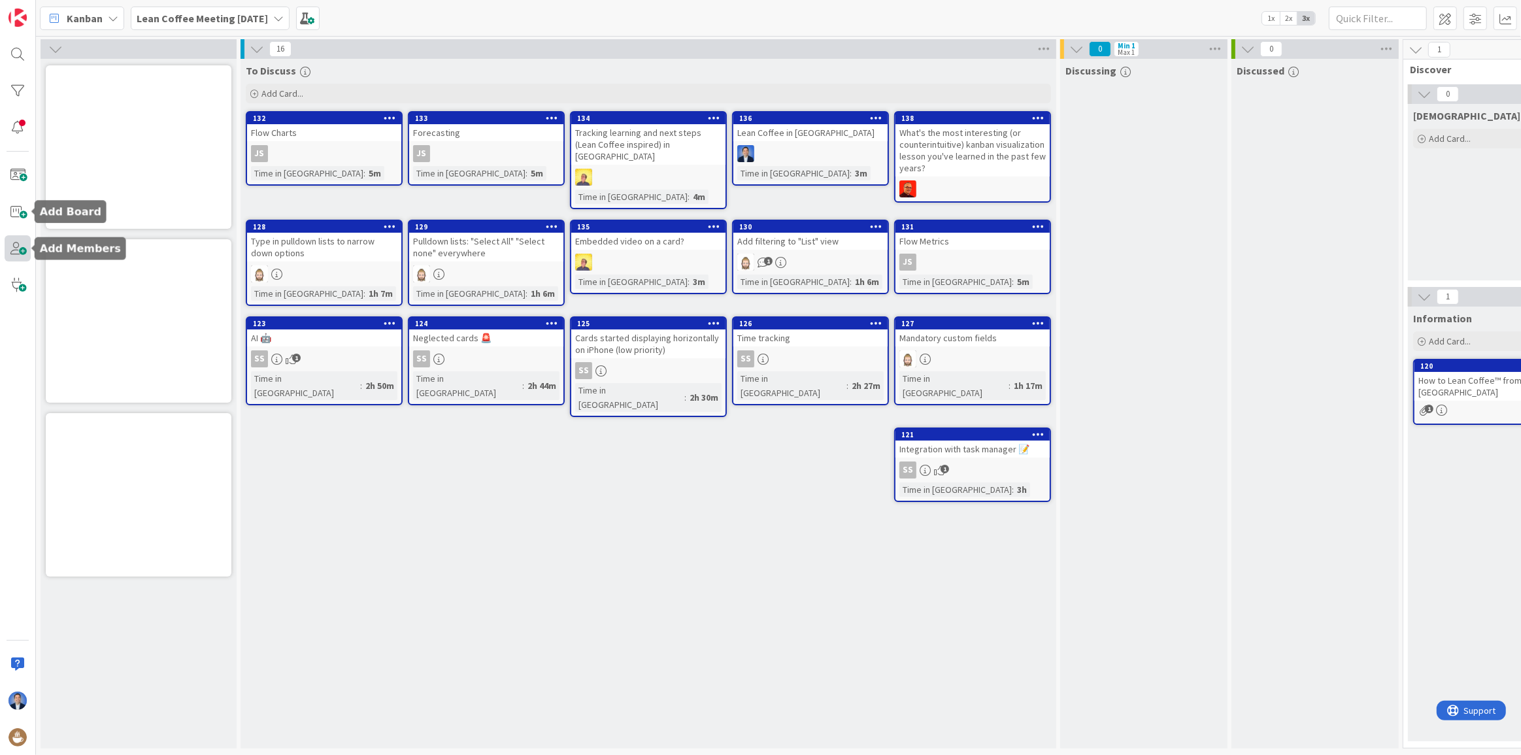
click at [9, 242] on span at bounding box center [18, 248] width 26 height 26
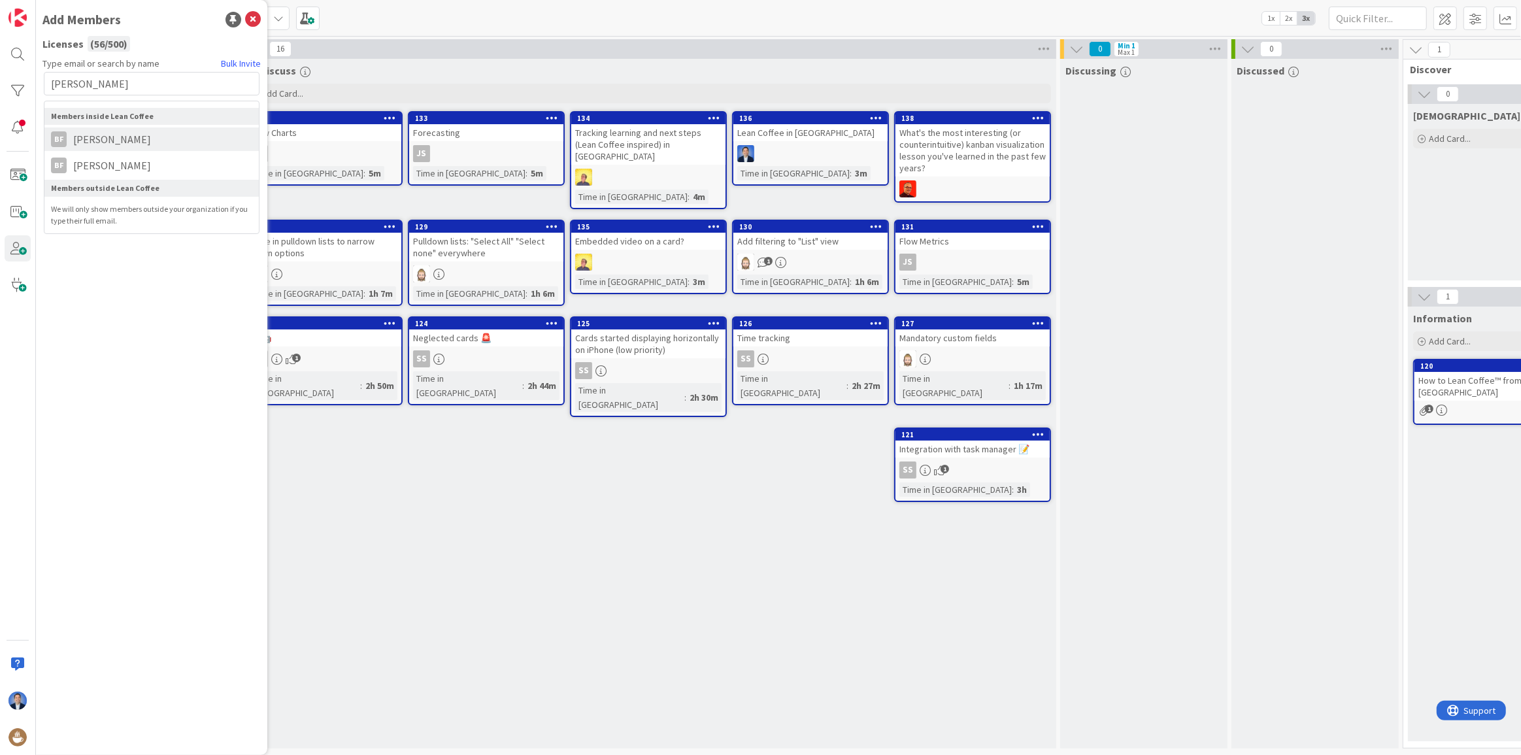
type input "brandon"
click at [123, 137] on span "[PERSON_NAME]" at bounding box center [112, 139] width 91 height 16
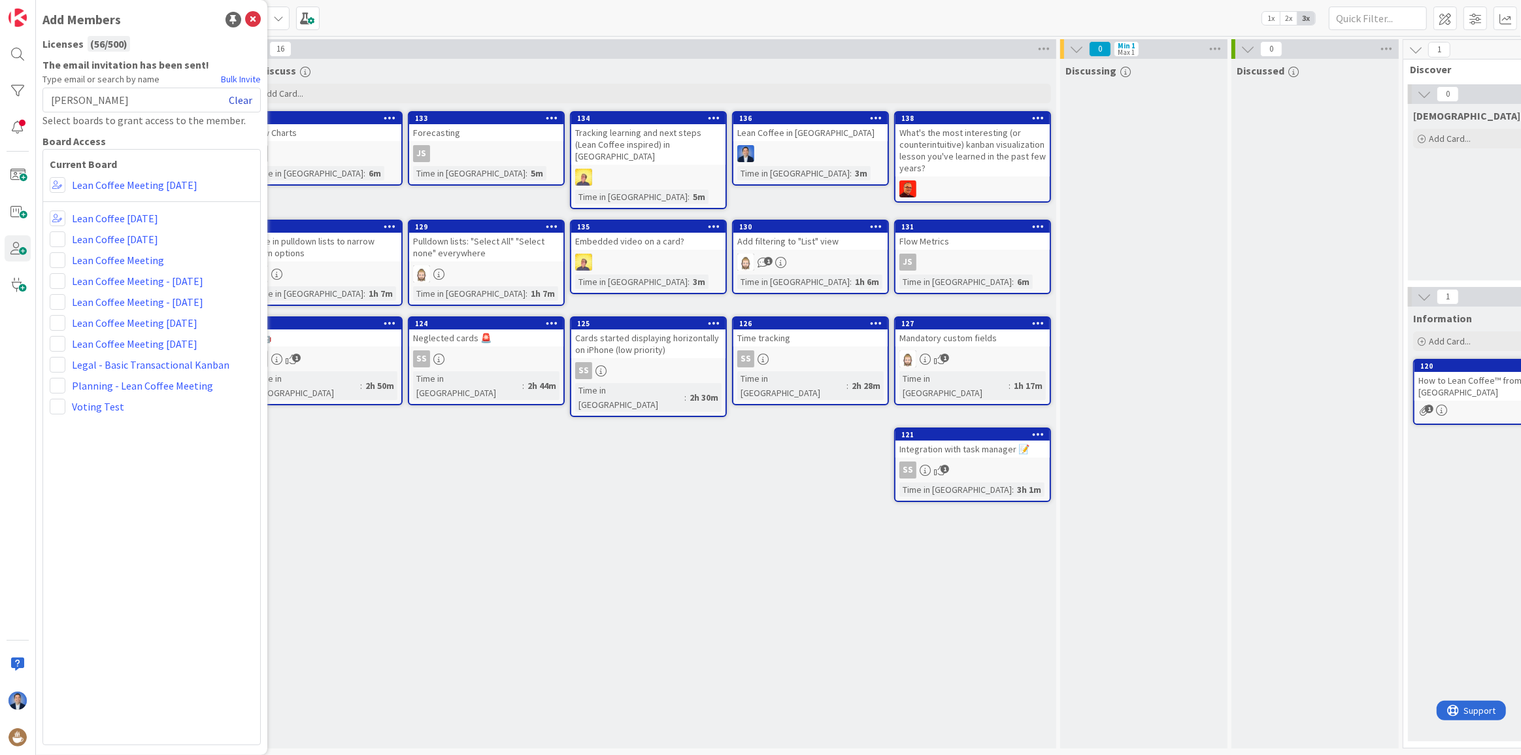
click at [233, 97] on link "Clear" at bounding box center [241, 100] width 24 height 16
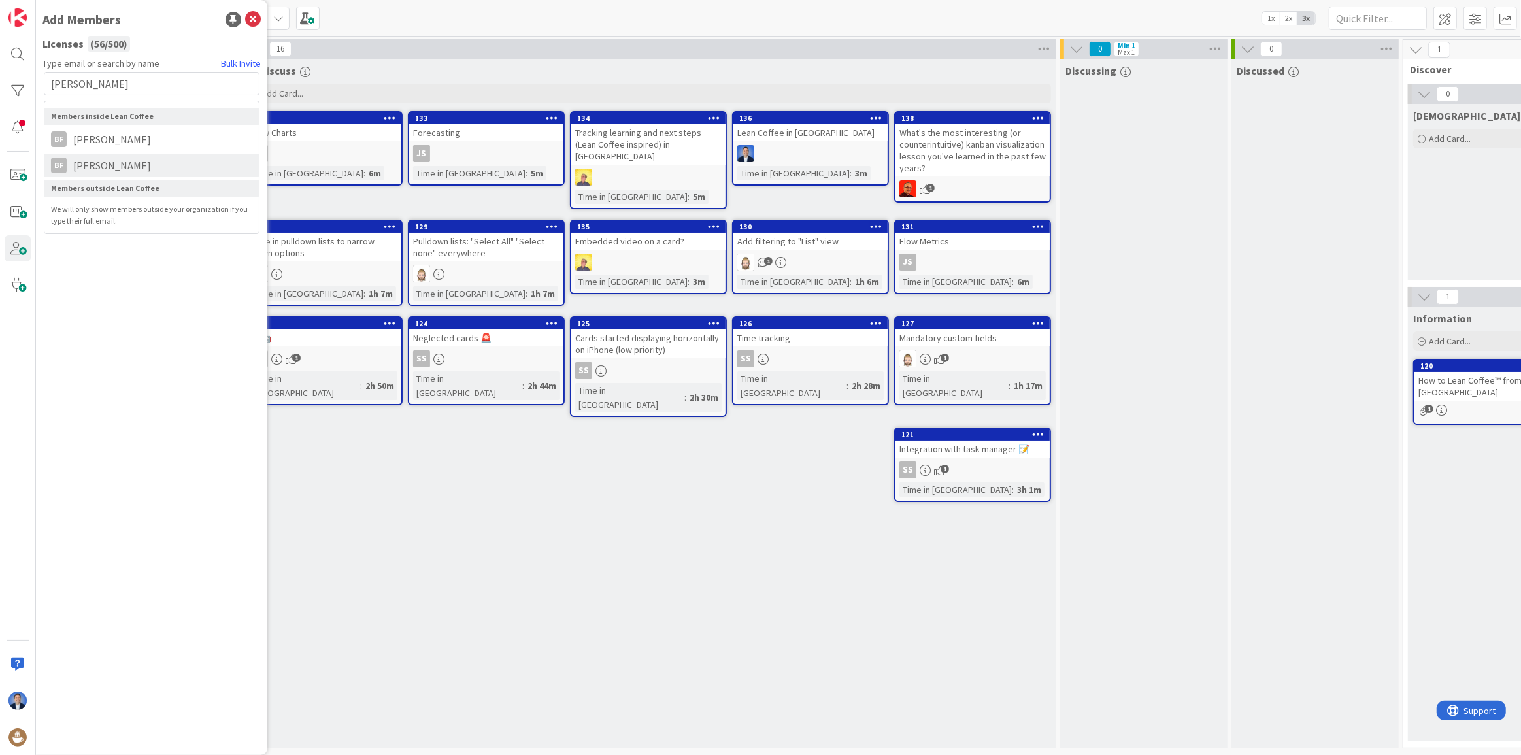
type input "brandon"
click at [142, 165] on span "[PERSON_NAME]" at bounding box center [112, 166] width 91 height 16
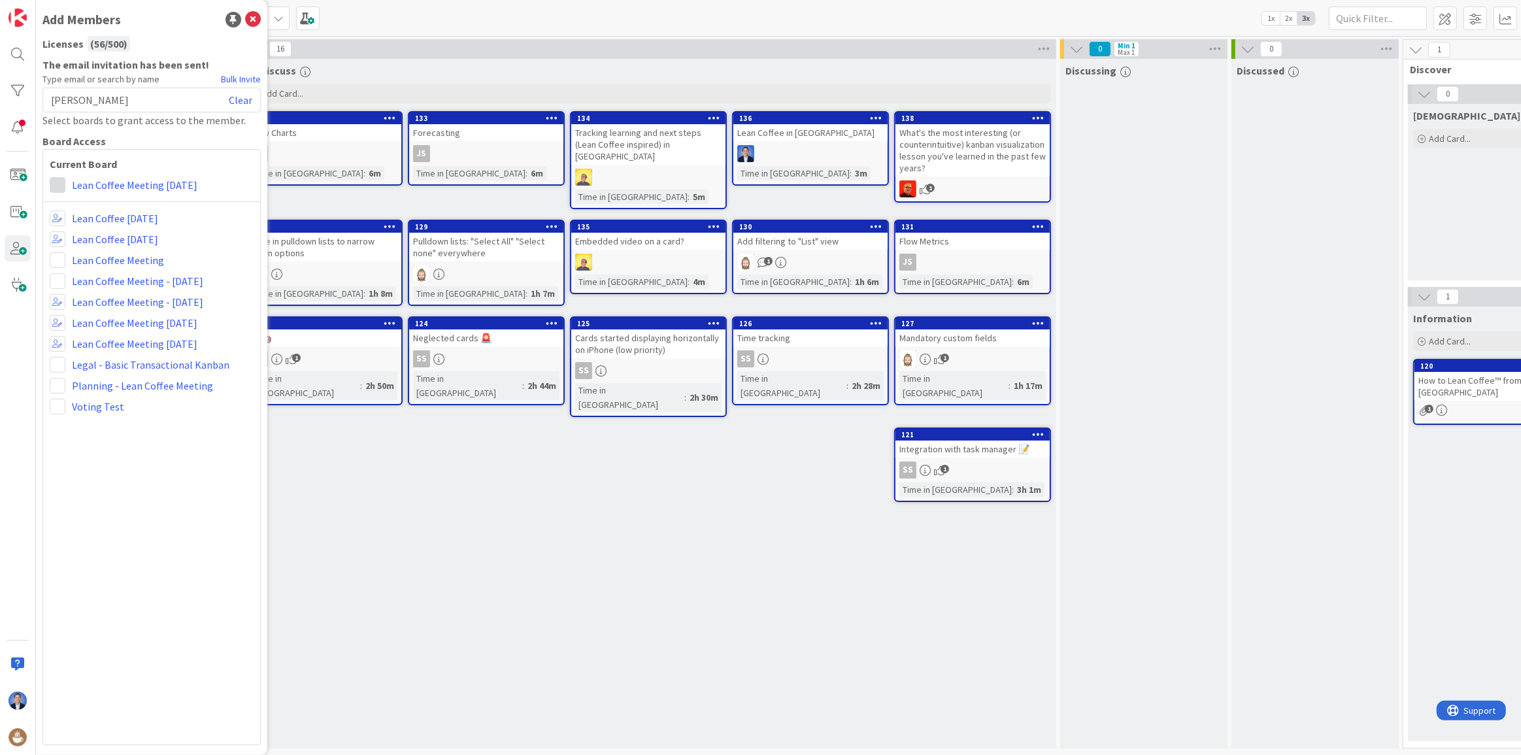
click at [63, 186] on span at bounding box center [58, 185] width 16 height 16
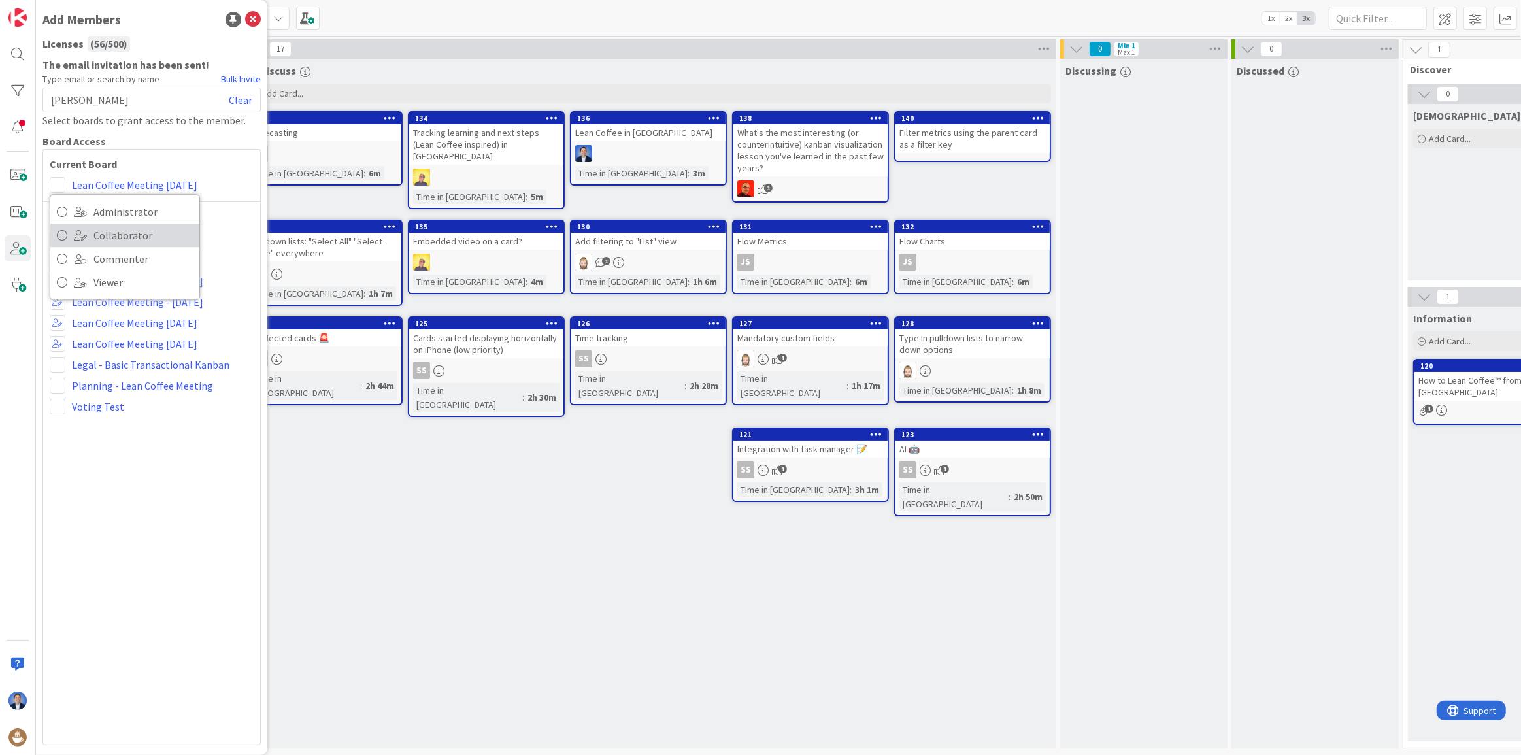
click at [125, 236] on span "Collaborator" at bounding box center [142, 236] width 99 height 20
drag, startPoint x: 372, startPoint y: 494, endPoint x: 379, endPoint y: 182, distance: 311.9
click at [373, 495] on div "To Discuss Add Card... Template Not Set Title 0 / 128 Label General Show Less..…" at bounding box center [649, 404] width 816 height 690
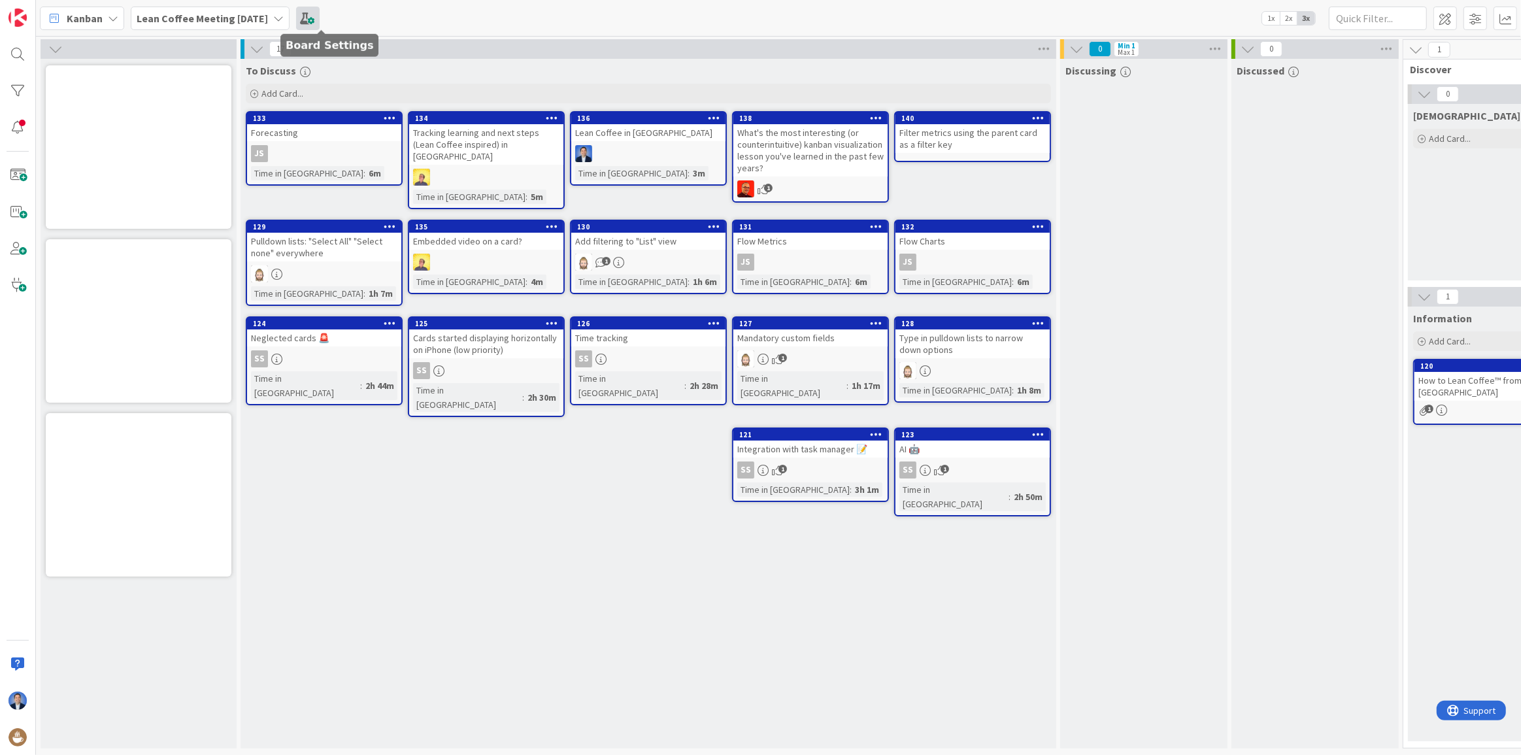
click at [320, 16] on span at bounding box center [308, 19] width 24 height 24
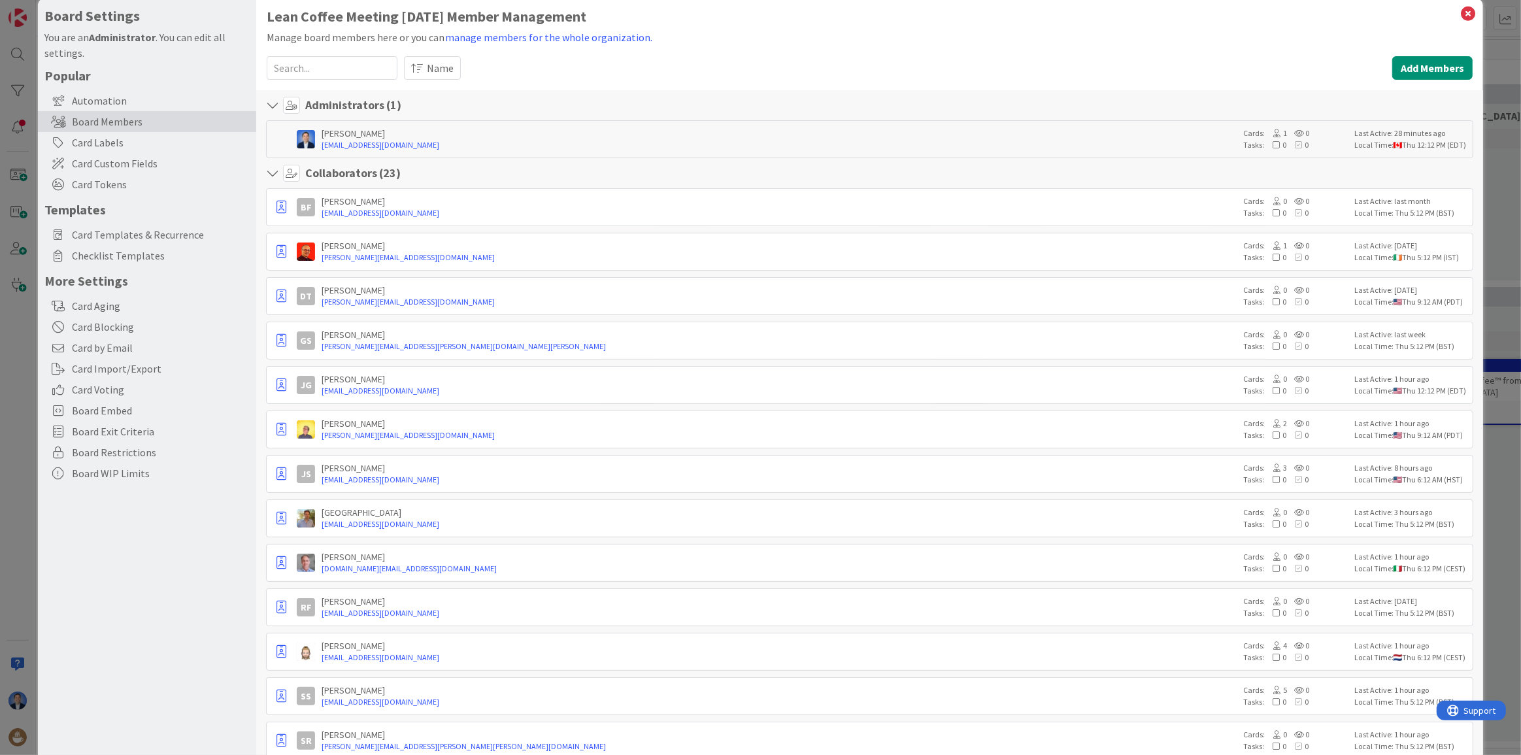
scroll to position [0, 0]
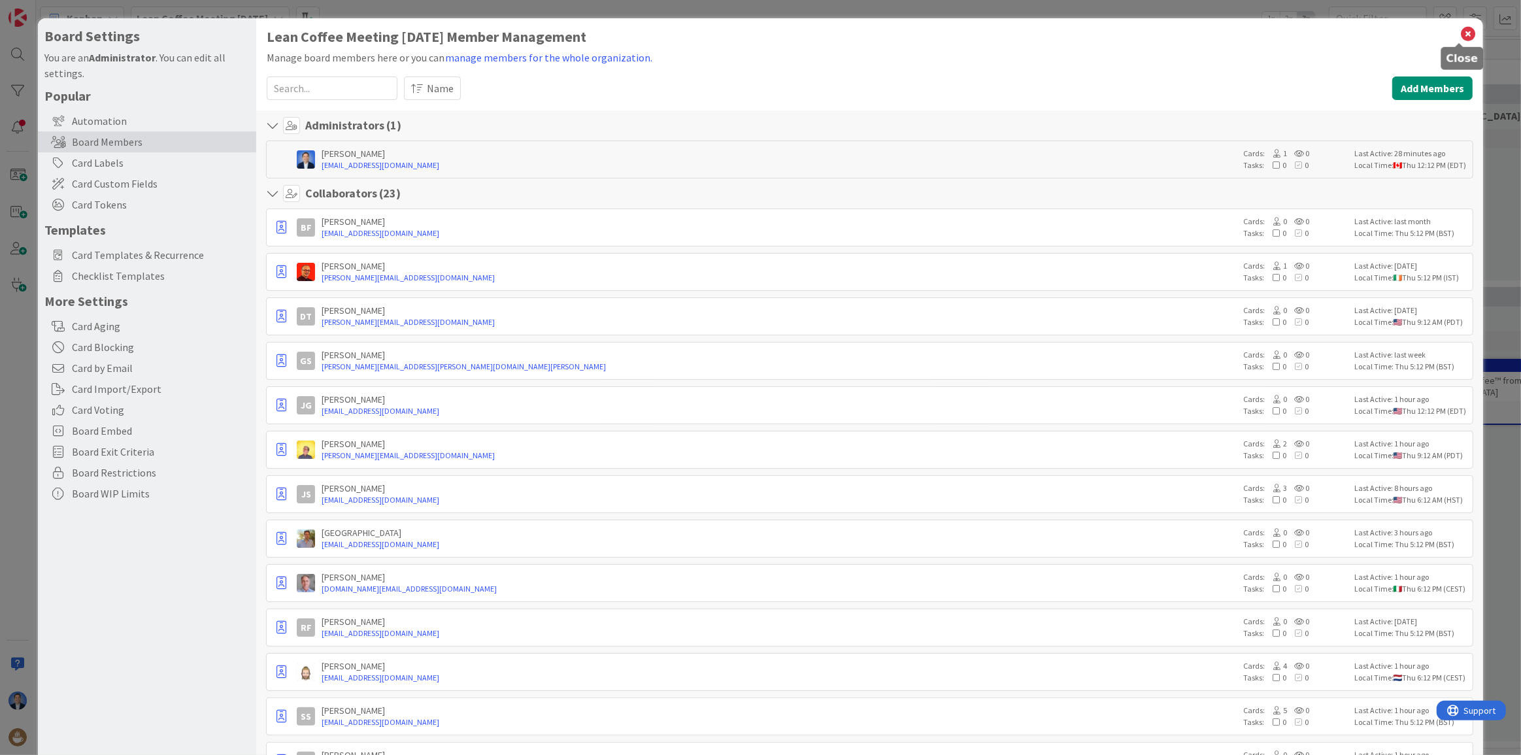
click at [1460, 39] on icon at bounding box center [1468, 34] width 17 height 18
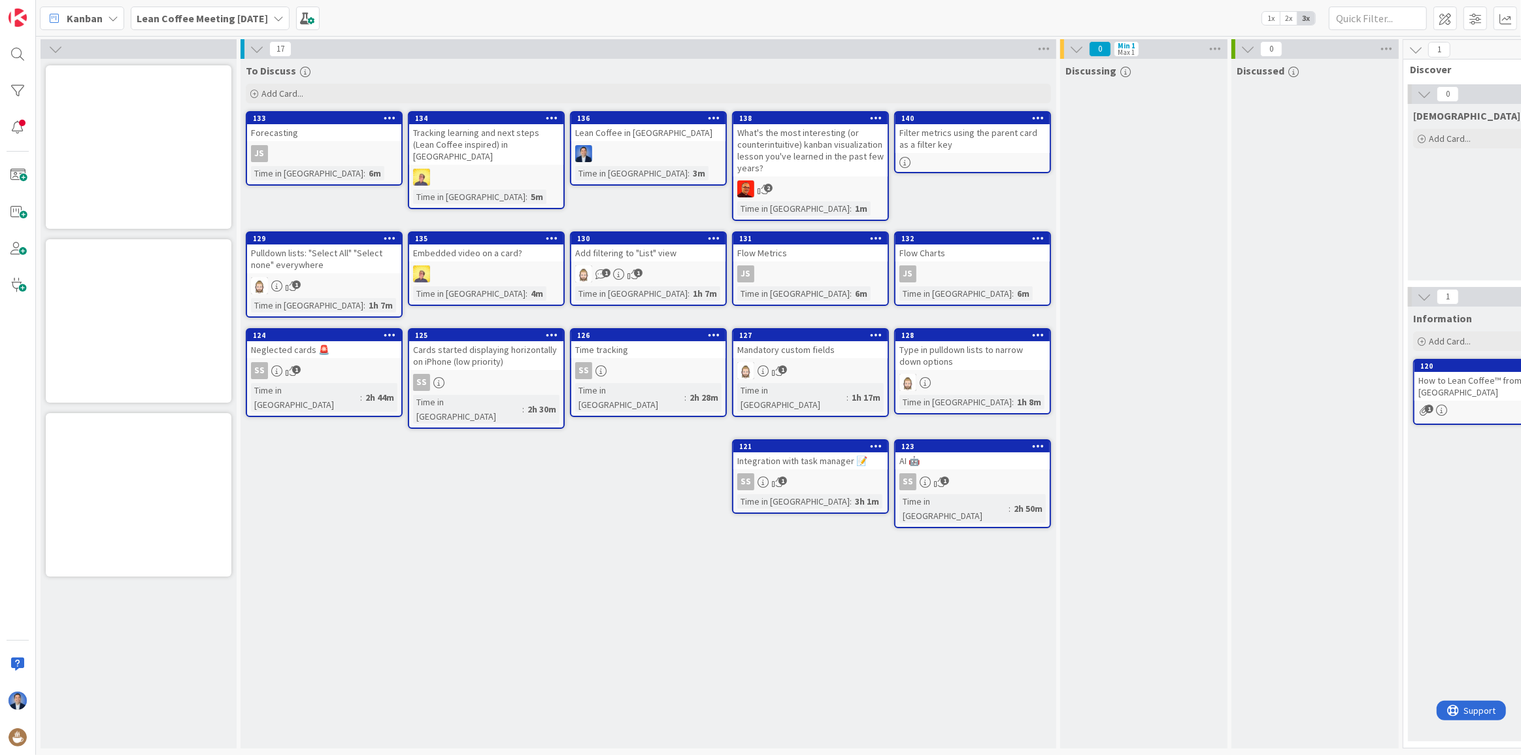
click at [390, 116] on icon at bounding box center [390, 117] width 12 height 9
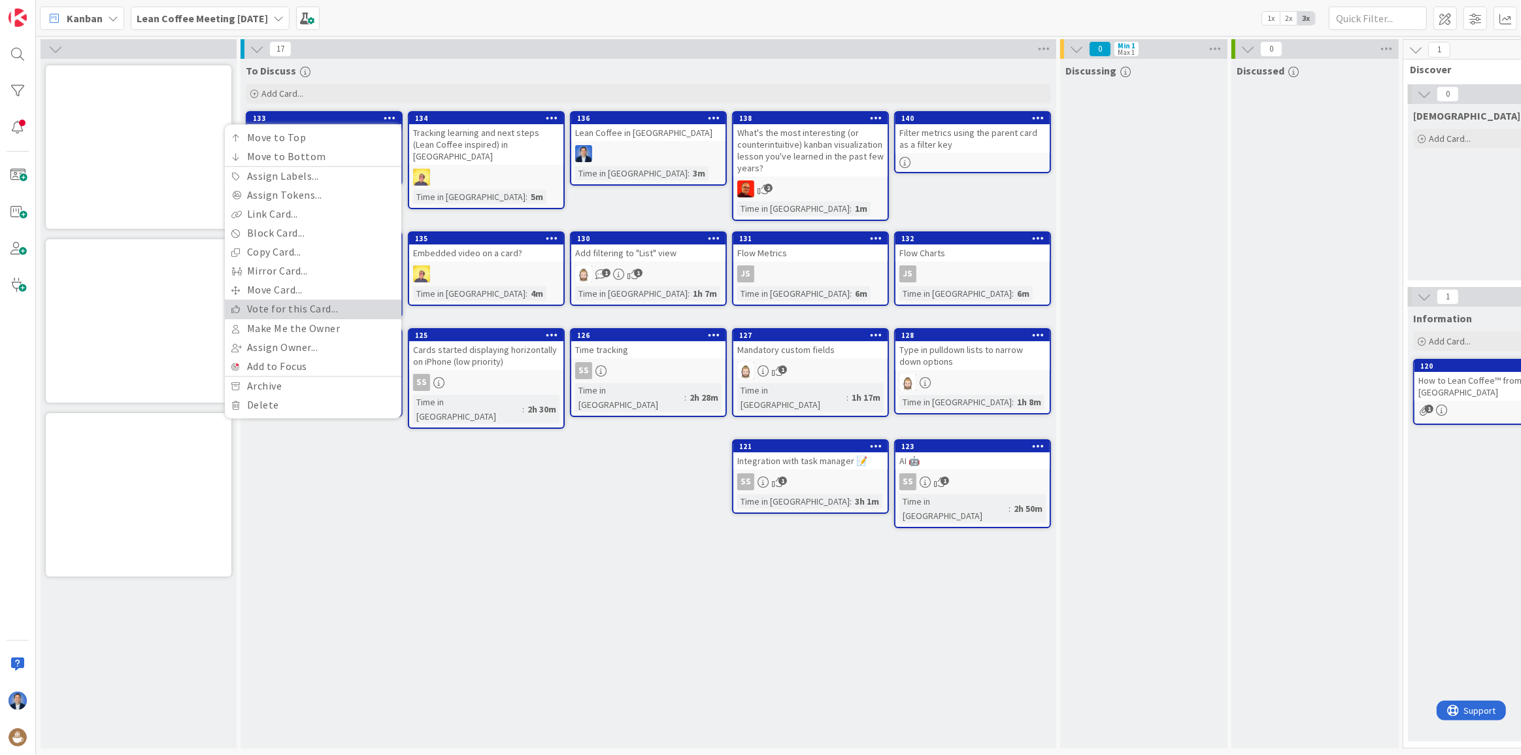
click at [314, 313] on link "Vote for this Card..." at bounding box center [313, 308] width 177 height 19
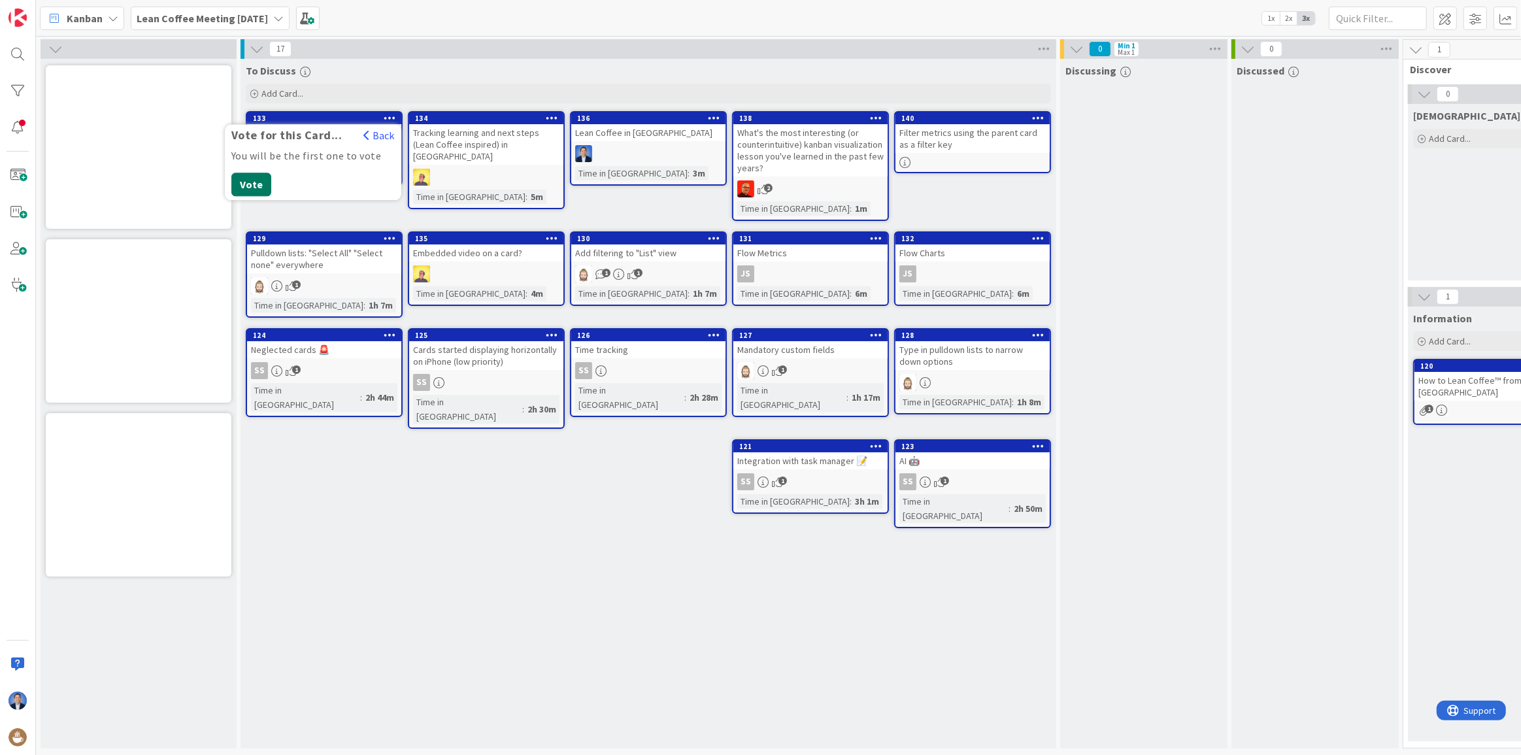
click at [258, 182] on button "Vote" at bounding box center [251, 185] width 40 height 24
click at [338, 195] on button "Vote Again" at bounding box center [350, 204] width 69 height 24
click at [337, 205] on button "Vote Again" at bounding box center [350, 217] width 69 height 24
click at [280, 221] on button "Revoke Vote" at bounding box center [270, 217] width 78 height 24
click at [269, 205] on button "Revoke Vote" at bounding box center [270, 217] width 78 height 24
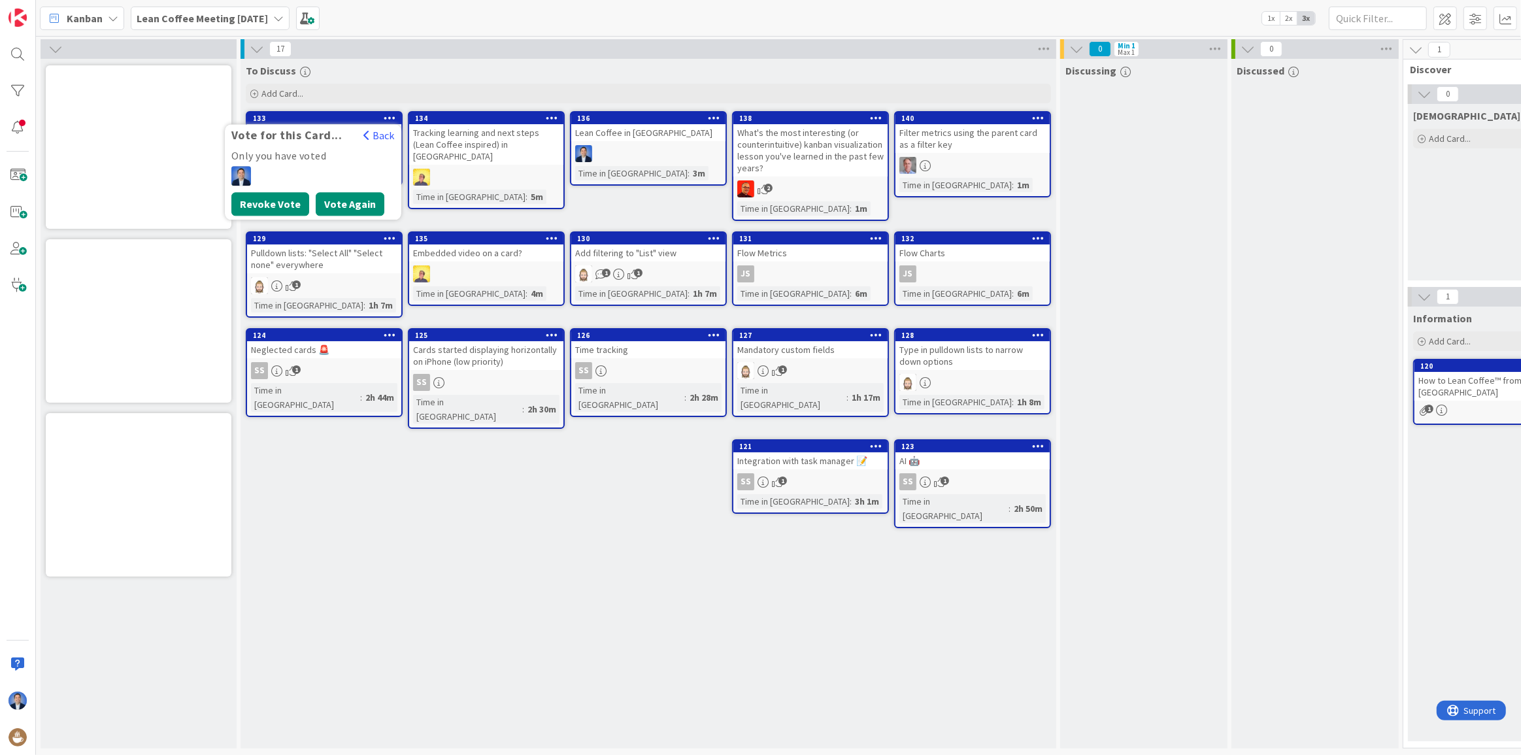
click at [269, 199] on button "Revoke Vote" at bounding box center [270, 204] width 78 height 24
click at [521, 216] on div "To Discuss Add Card... Template Not Set Title 0 / 128 Label General Show Less..…" at bounding box center [649, 404] width 816 height 690
click at [294, 252] on div "Pulldown lists: "Select All" "Select none" everywhere" at bounding box center [324, 259] width 154 height 29
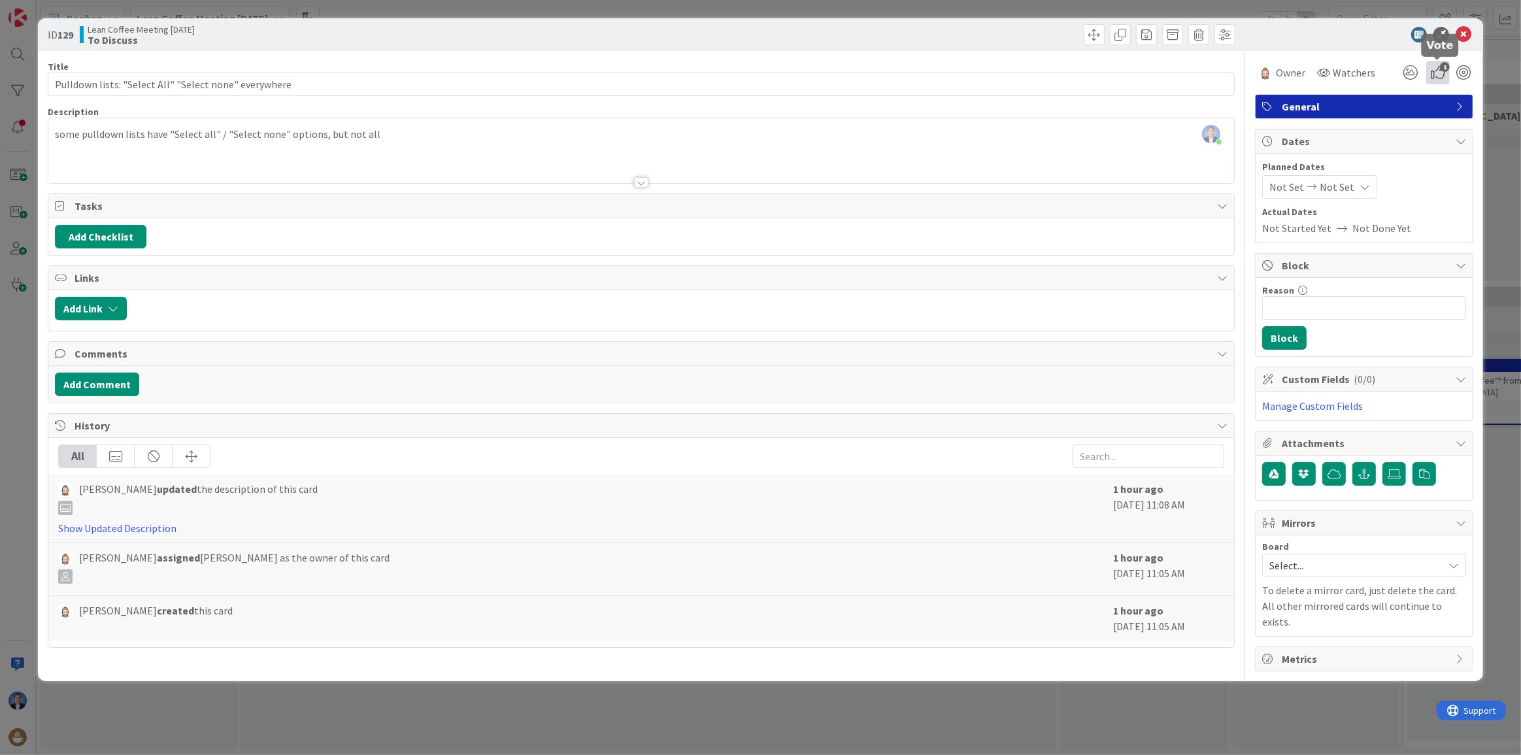
click at [1437, 73] on icon "1" at bounding box center [1439, 73] width 24 height 24
click at [1464, 39] on icon at bounding box center [1464, 35] width 16 height 16
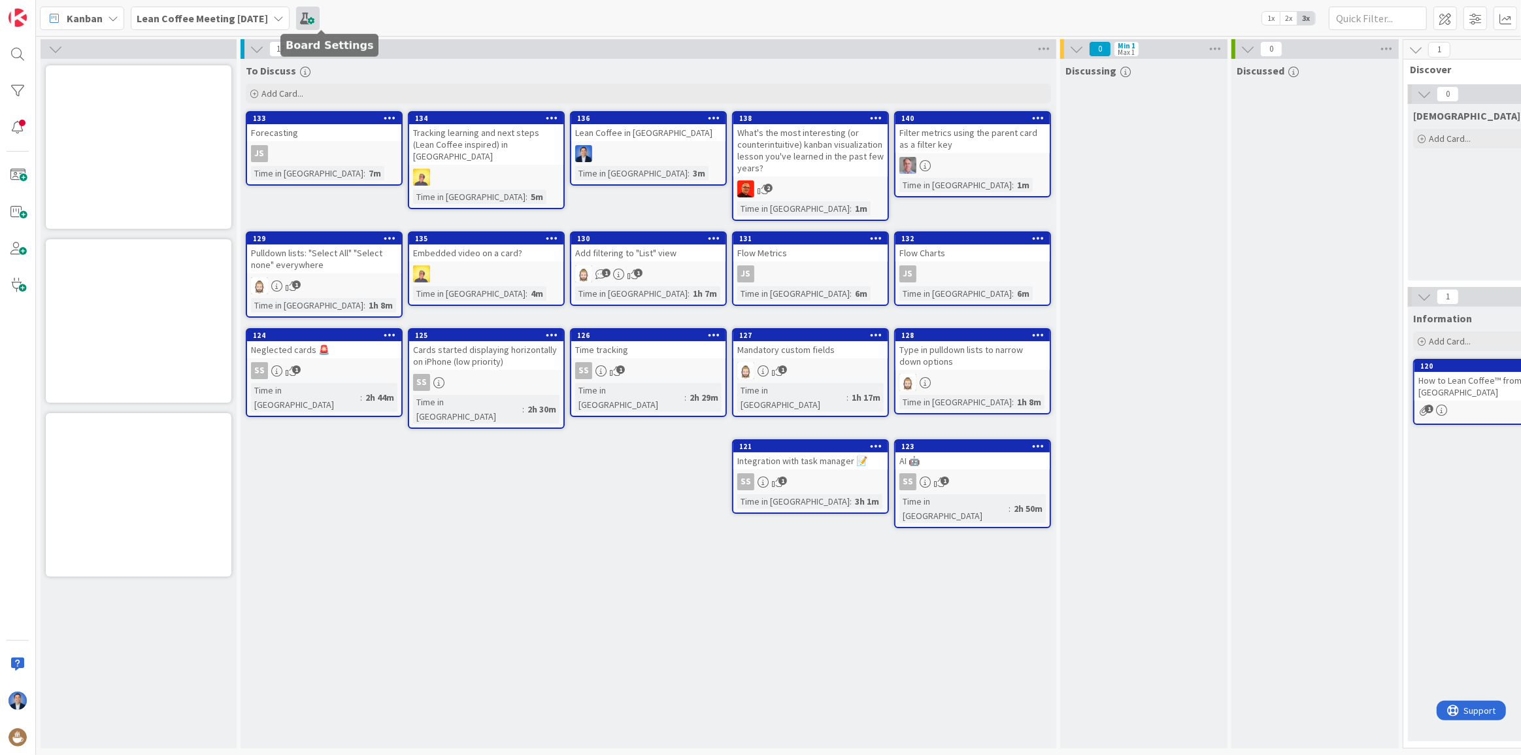
click at [319, 22] on span at bounding box center [308, 19] width 24 height 24
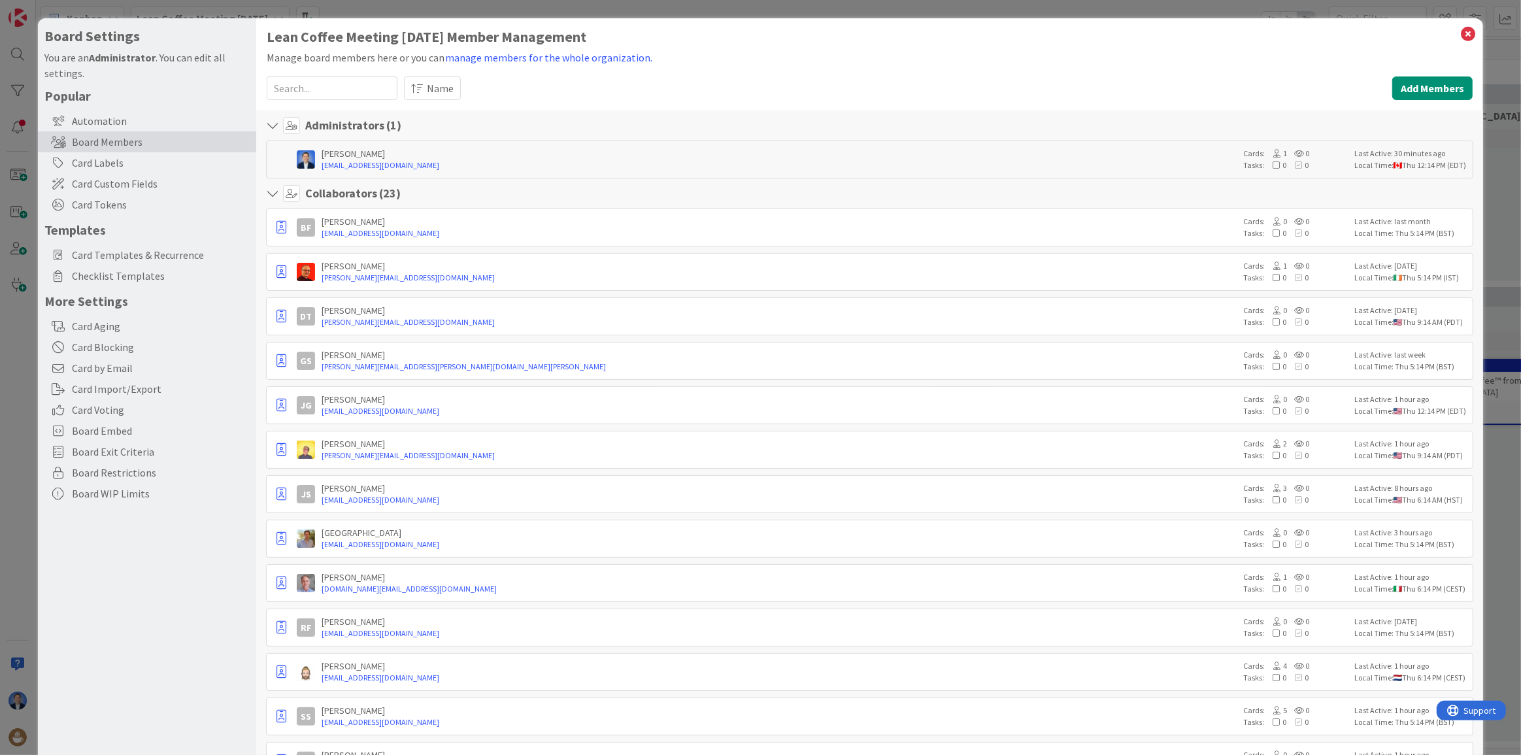
click at [26, 364] on div "Board Settings You are an Administrator . You can edit all settings. Popular Au…" at bounding box center [760, 377] width 1521 height 755
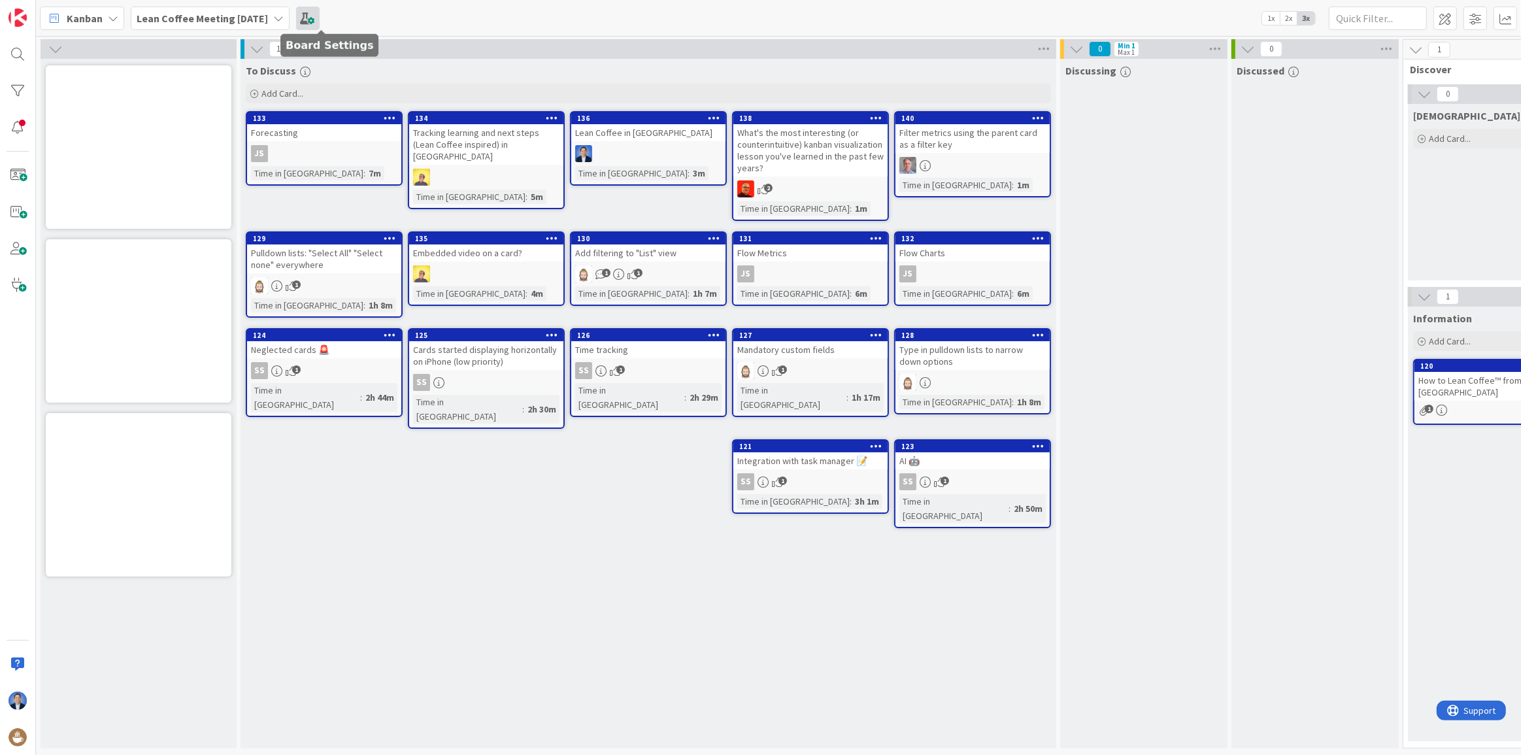
click at [318, 18] on span at bounding box center [308, 19] width 24 height 24
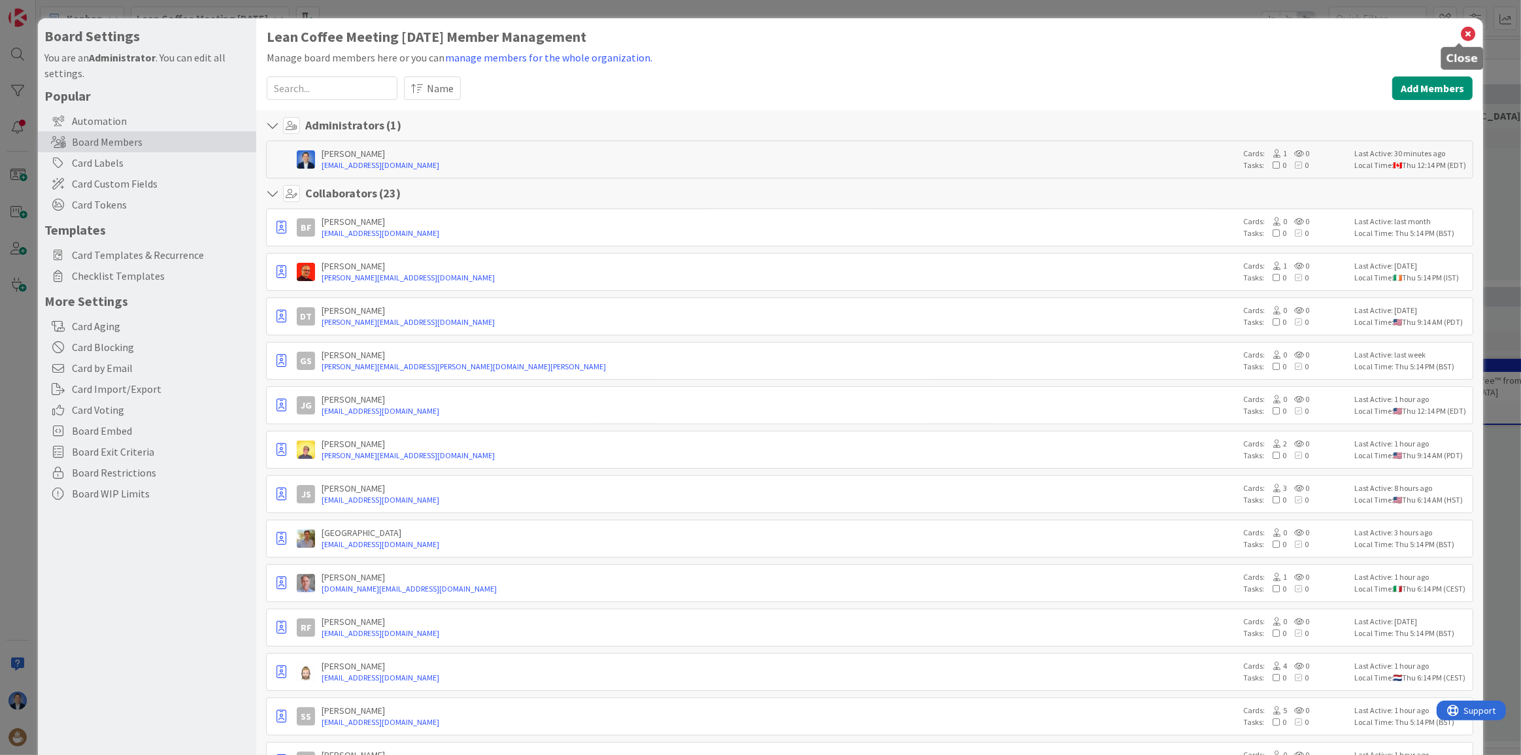
click at [1460, 28] on icon at bounding box center [1468, 34] width 17 height 18
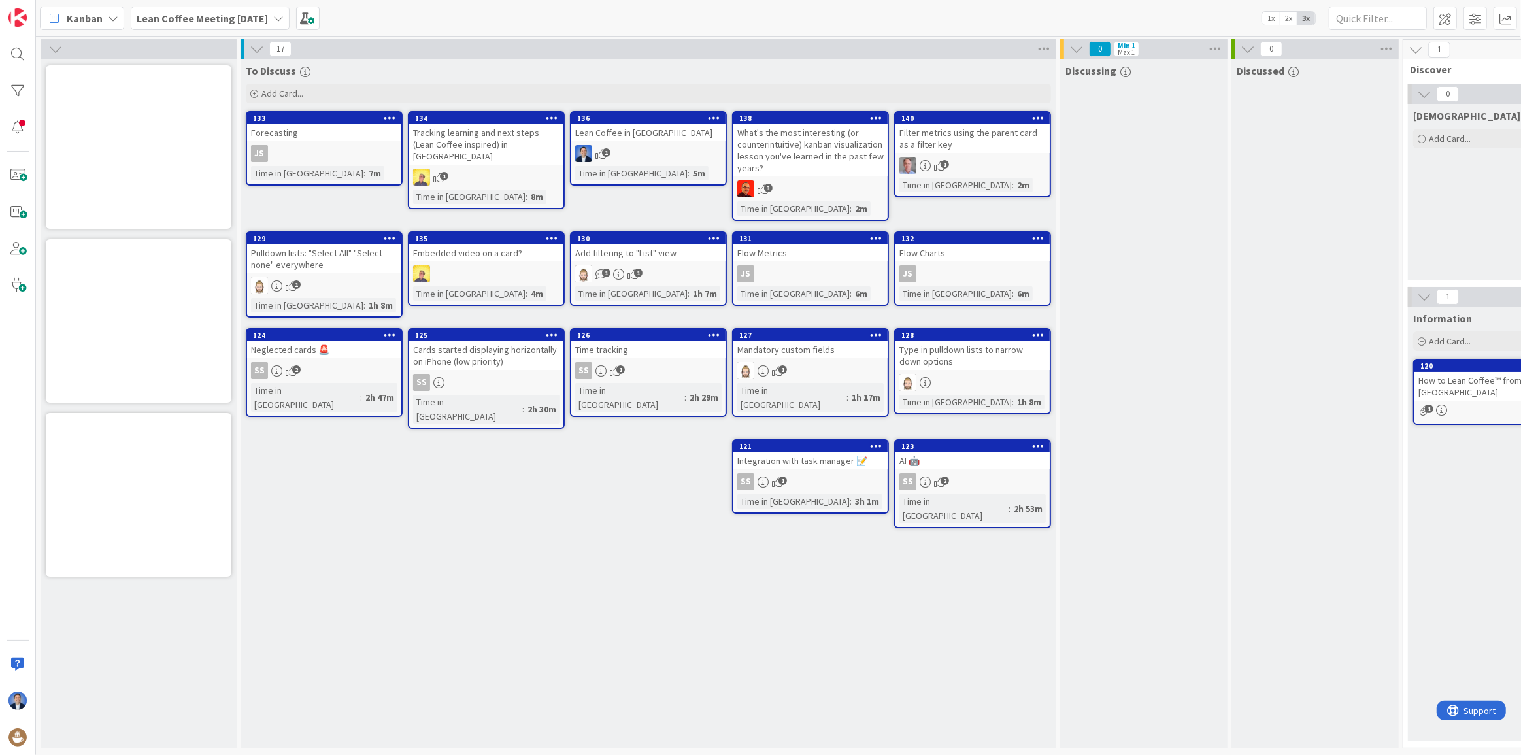
click at [712, 116] on icon at bounding box center [714, 117] width 12 height 9
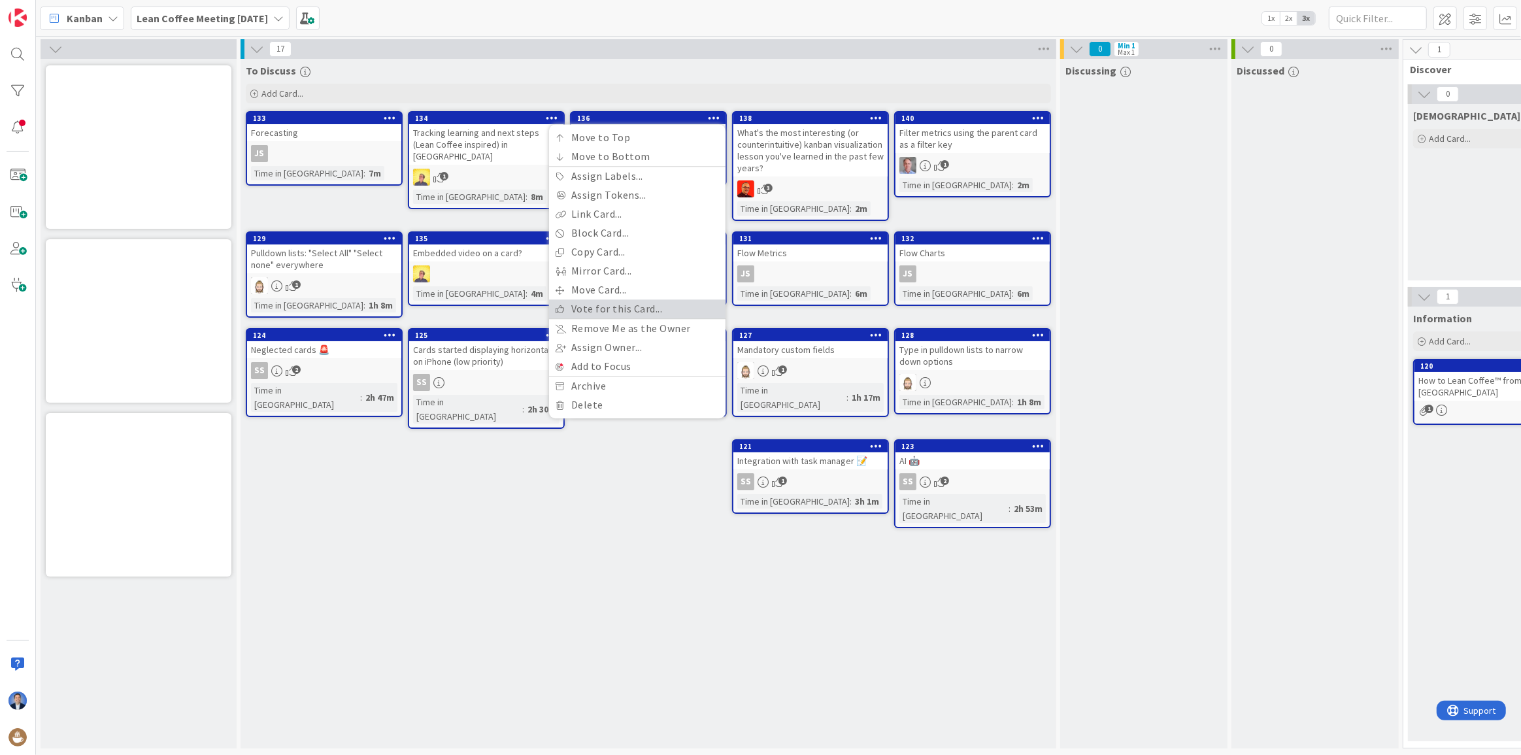
click at [631, 311] on link "Vote for this Card..." at bounding box center [637, 308] width 177 height 19
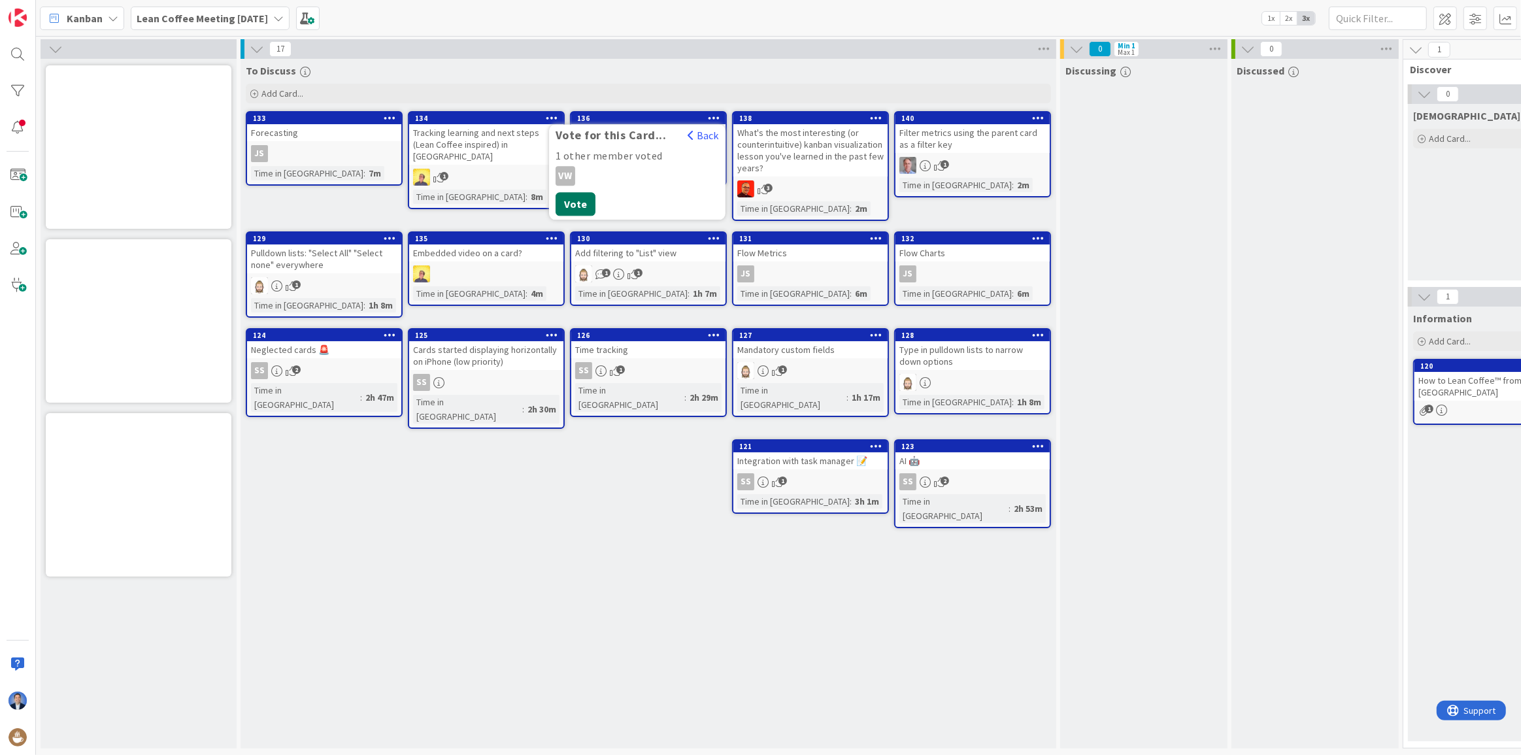
click at [584, 203] on button "Vote" at bounding box center [576, 204] width 40 height 24
click at [642, 592] on div "To Discuss Add Card... Template Not Set Title 0 / 128 Label General Show Less..…" at bounding box center [649, 404] width 816 height 690
click at [349, 357] on div "Neglected cards 🚨" at bounding box center [324, 349] width 154 height 17
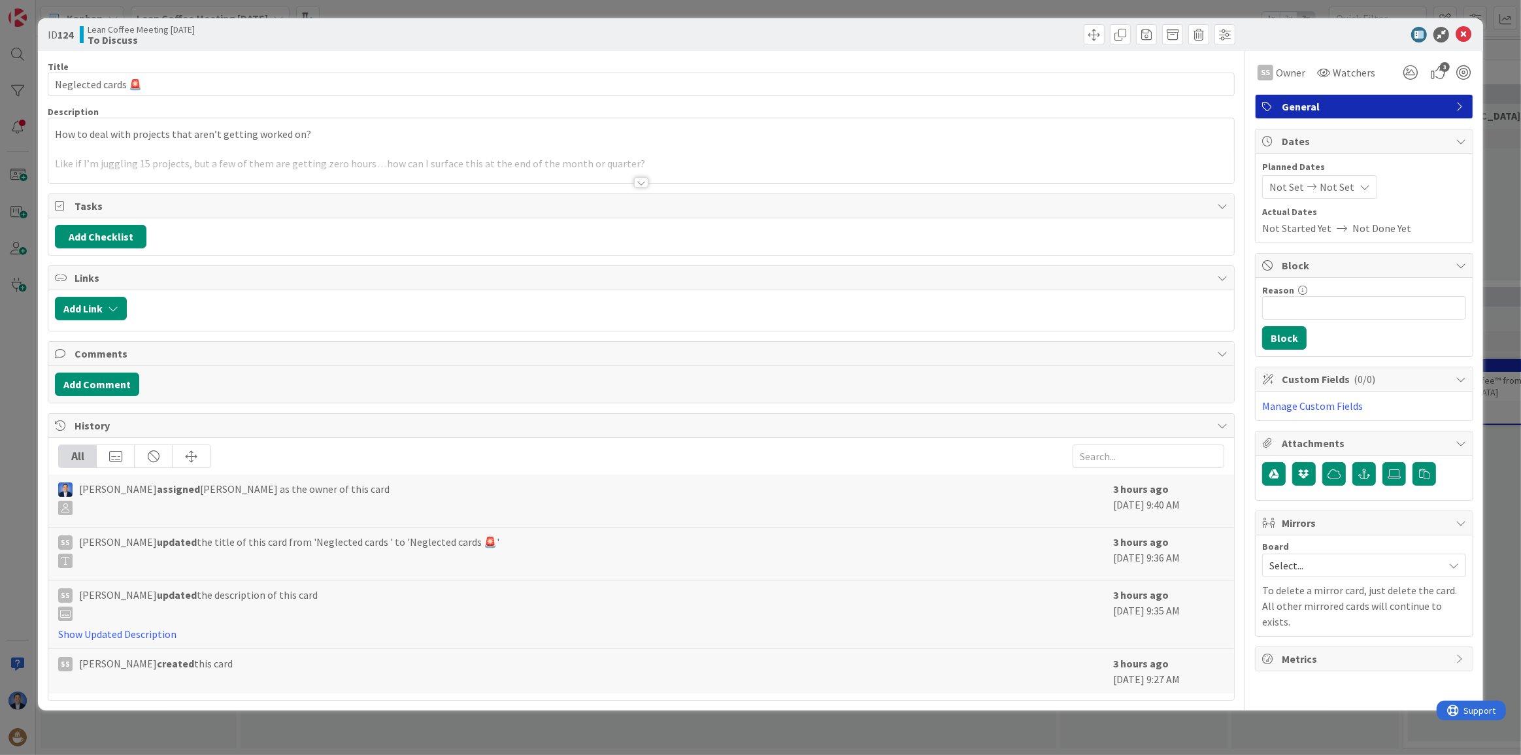
click at [158, 142] on p at bounding box center [641, 149] width 1173 height 15
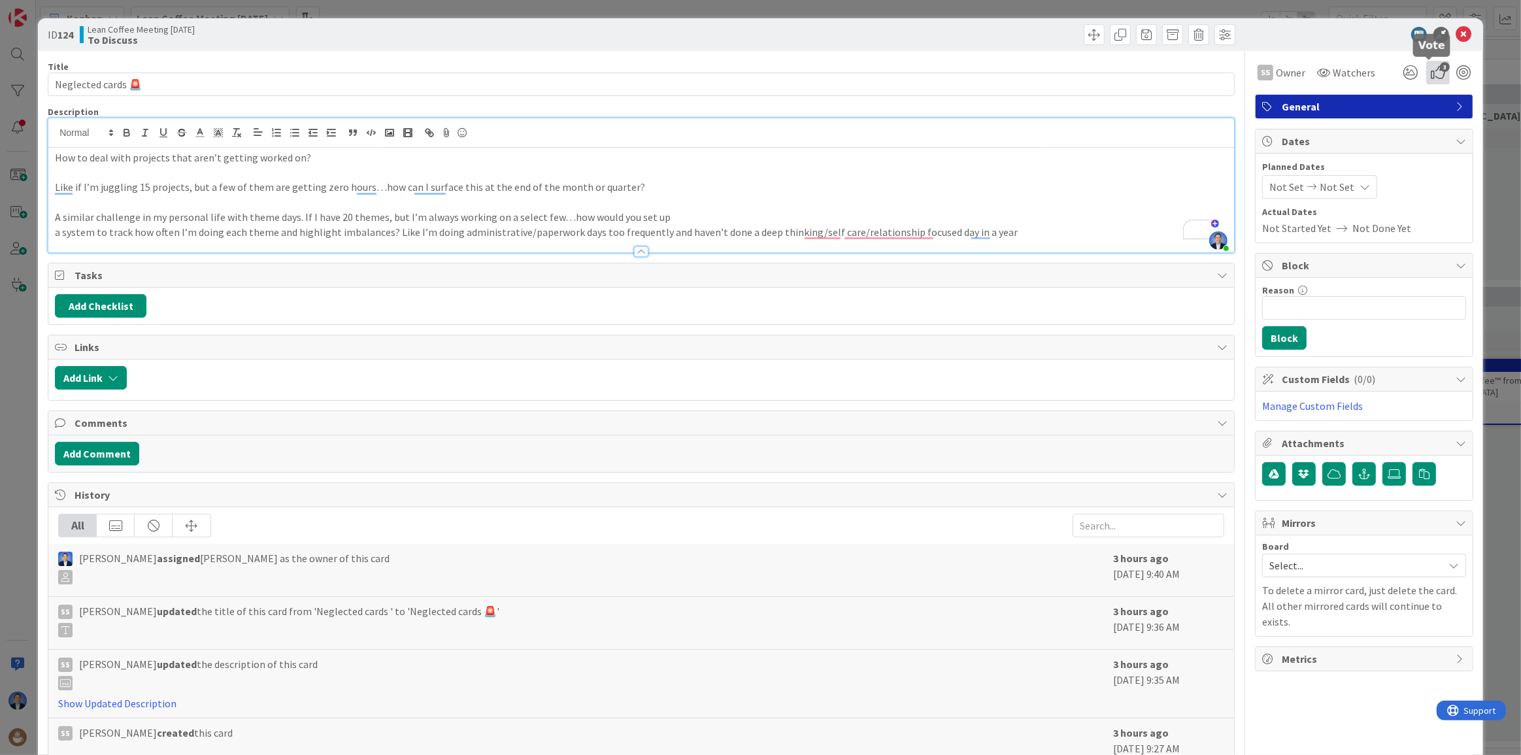
click at [1429, 69] on icon "3" at bounding box center [1439, 73] width 24 height 24
click at [1287, 166] on button "Vote" at bounding box center [1294, 167] width 40 height 24
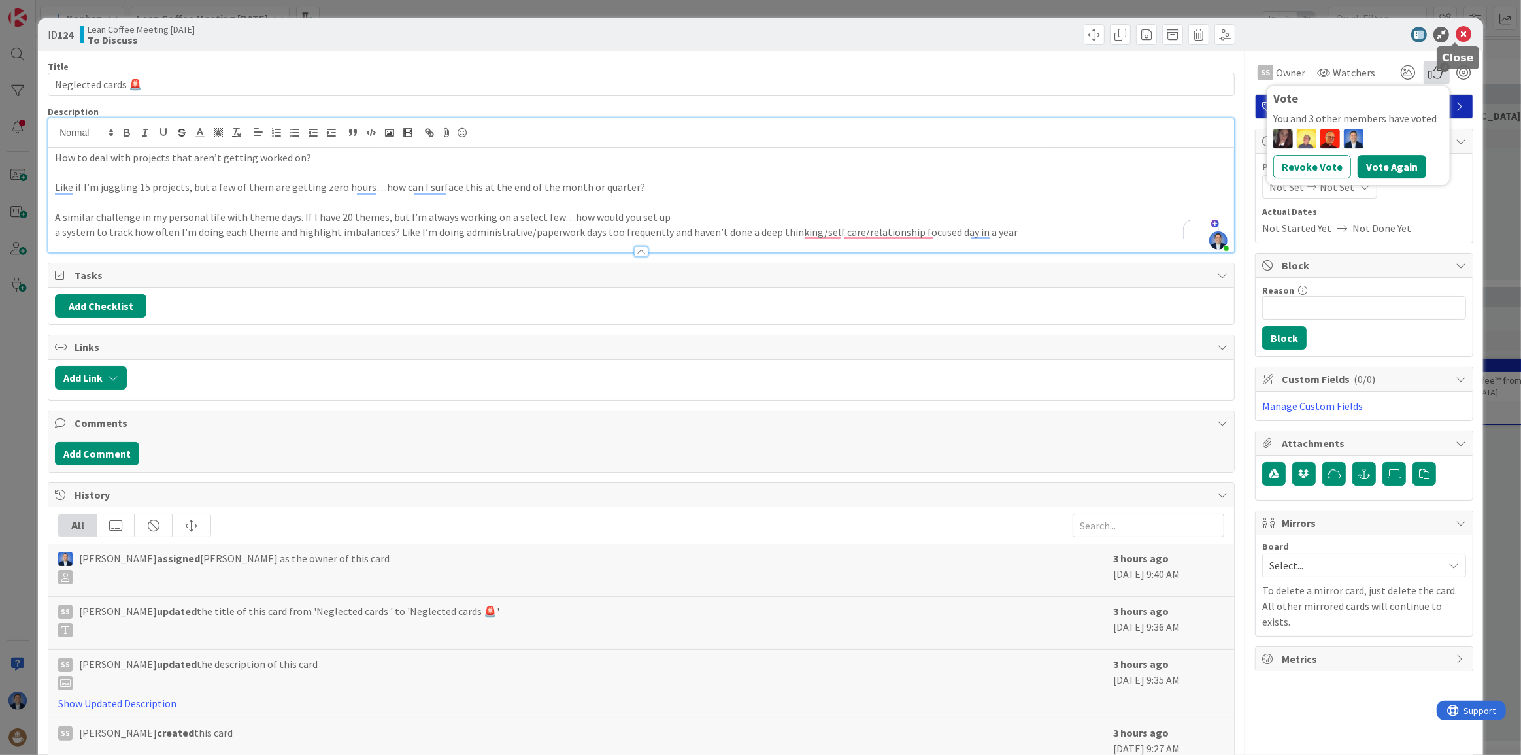
click at [1459, 33] on icon at bounding box center [1464, 35] width 16 height 16
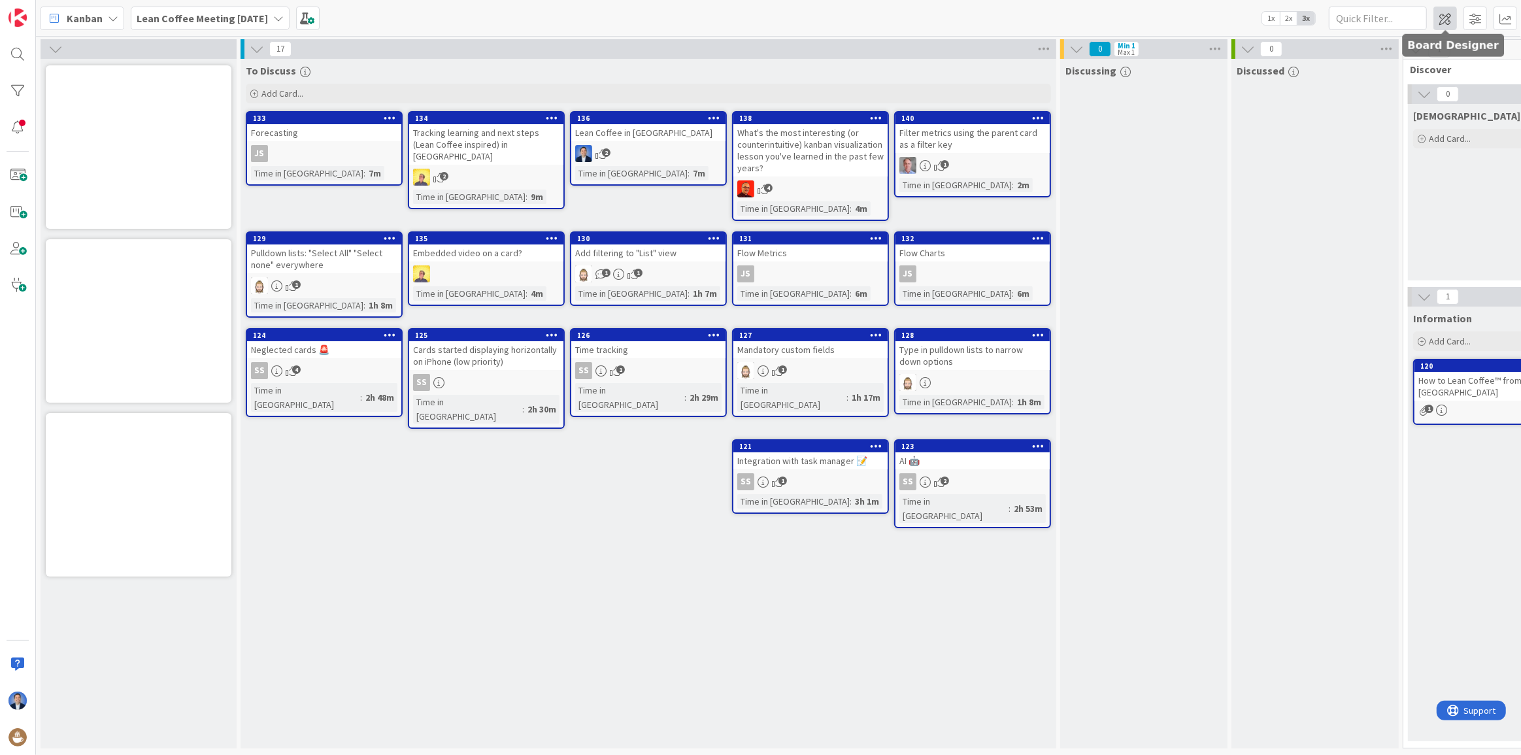
click at [1442, 17] on span at bounding box center [1446, 19] width 24 height 24
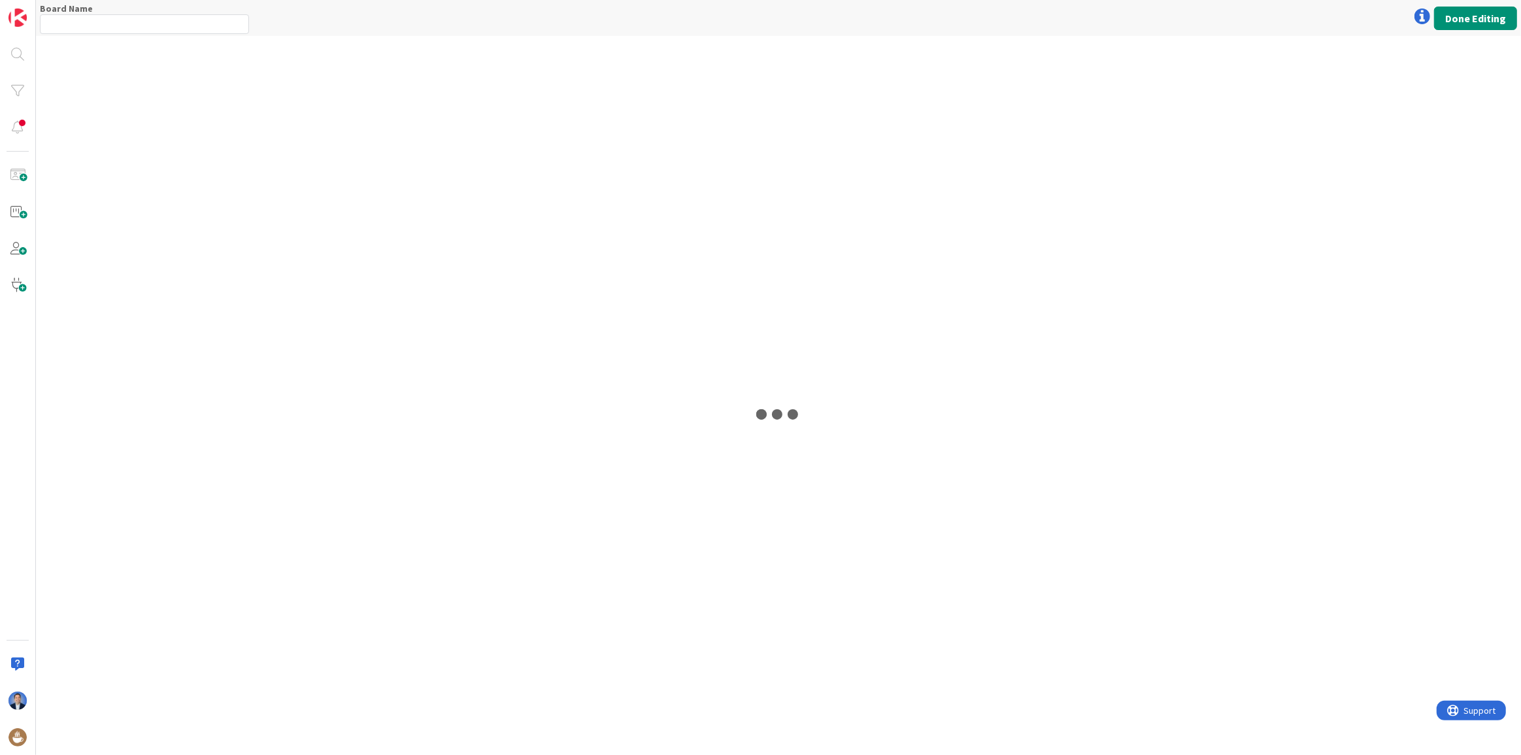
type input "Lean Coffee Meeting [DATE]"
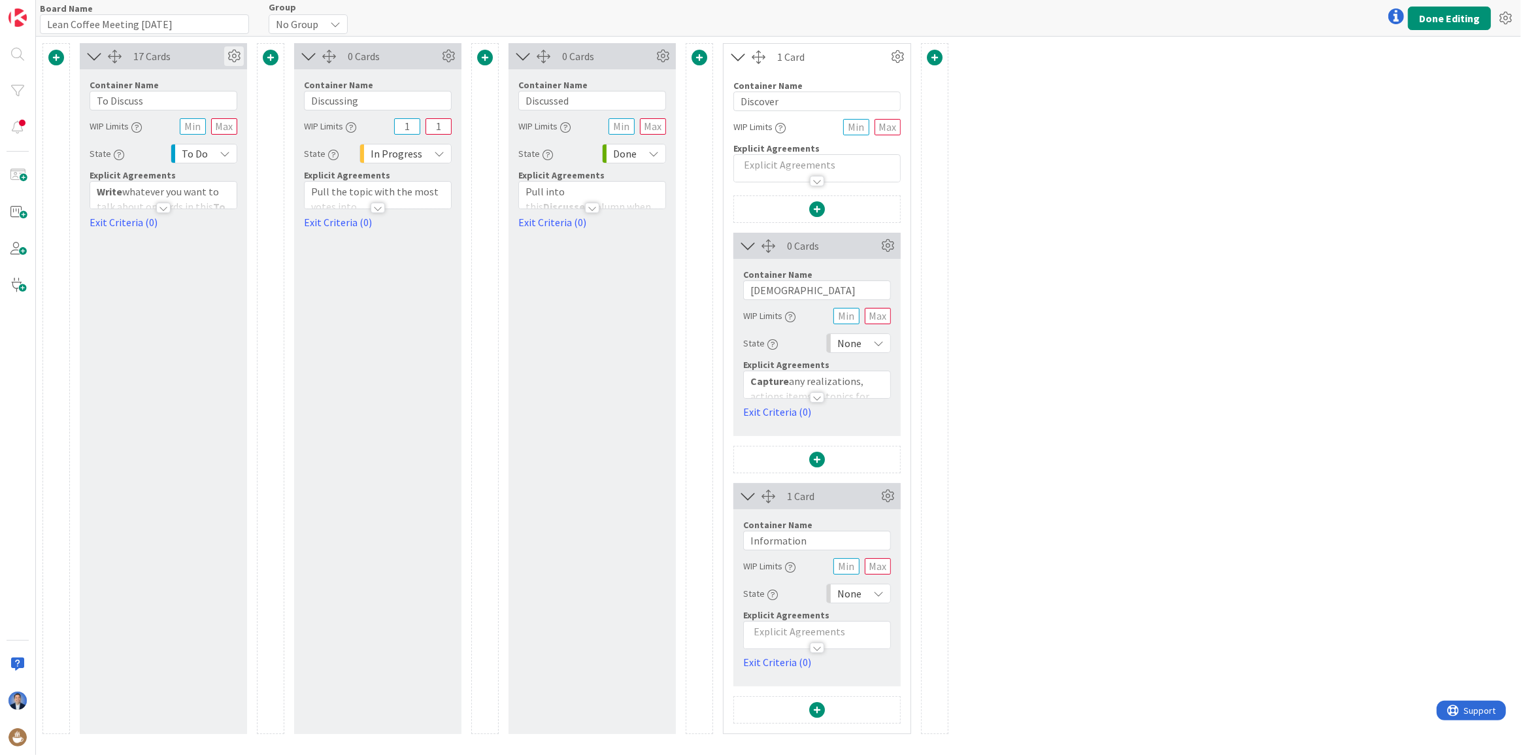
click at [236, 54] on icon at bounding box center [234, 56] width 20 height 20
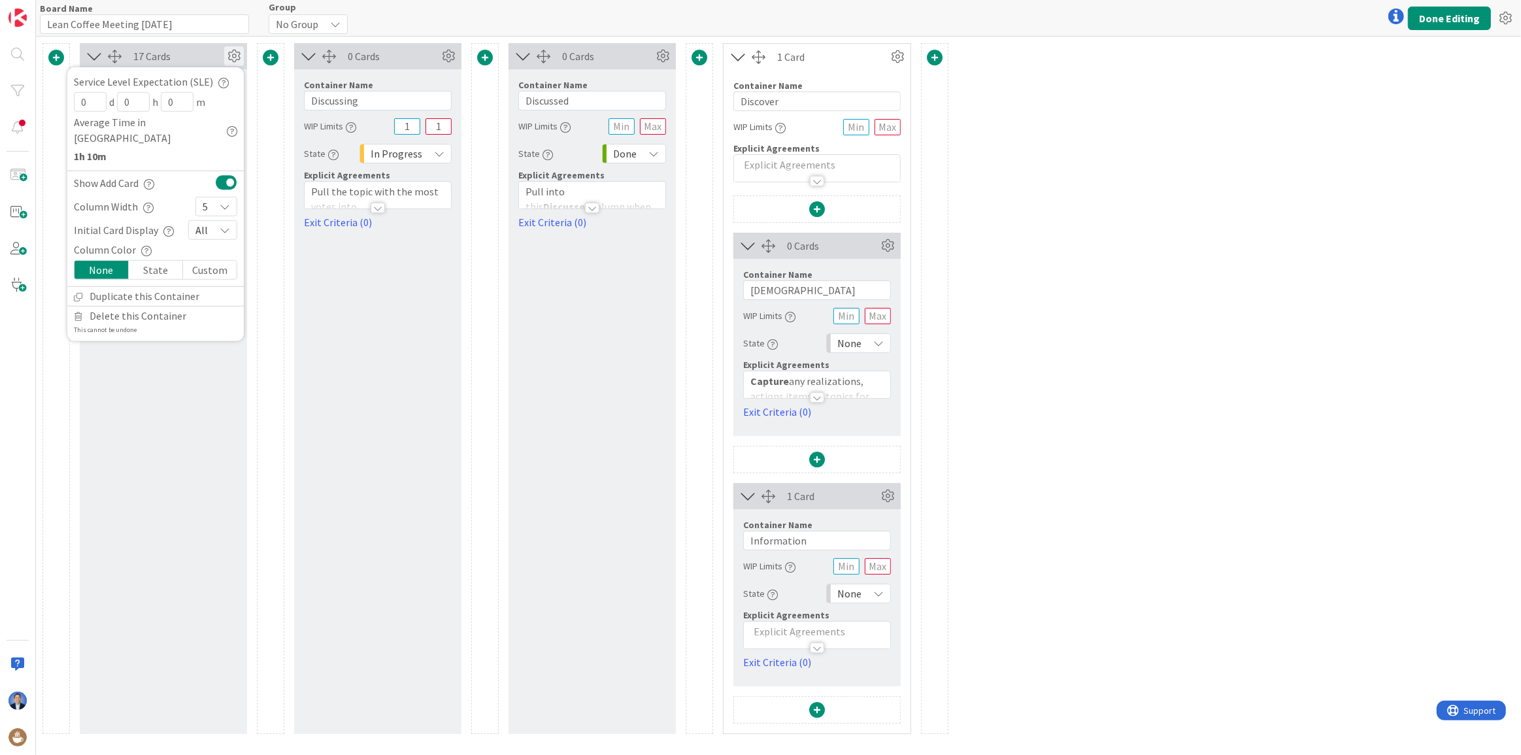
click at [216, 197] on div "5" at bounding box center [216, 207] width 42 height 20
click at [216, 224] on link "1" at bounding box center [216, 236] width 41 height 24
click at [1450, 18] on button "Done Editing" at bounding box center [1449, 19] width 83 height 24
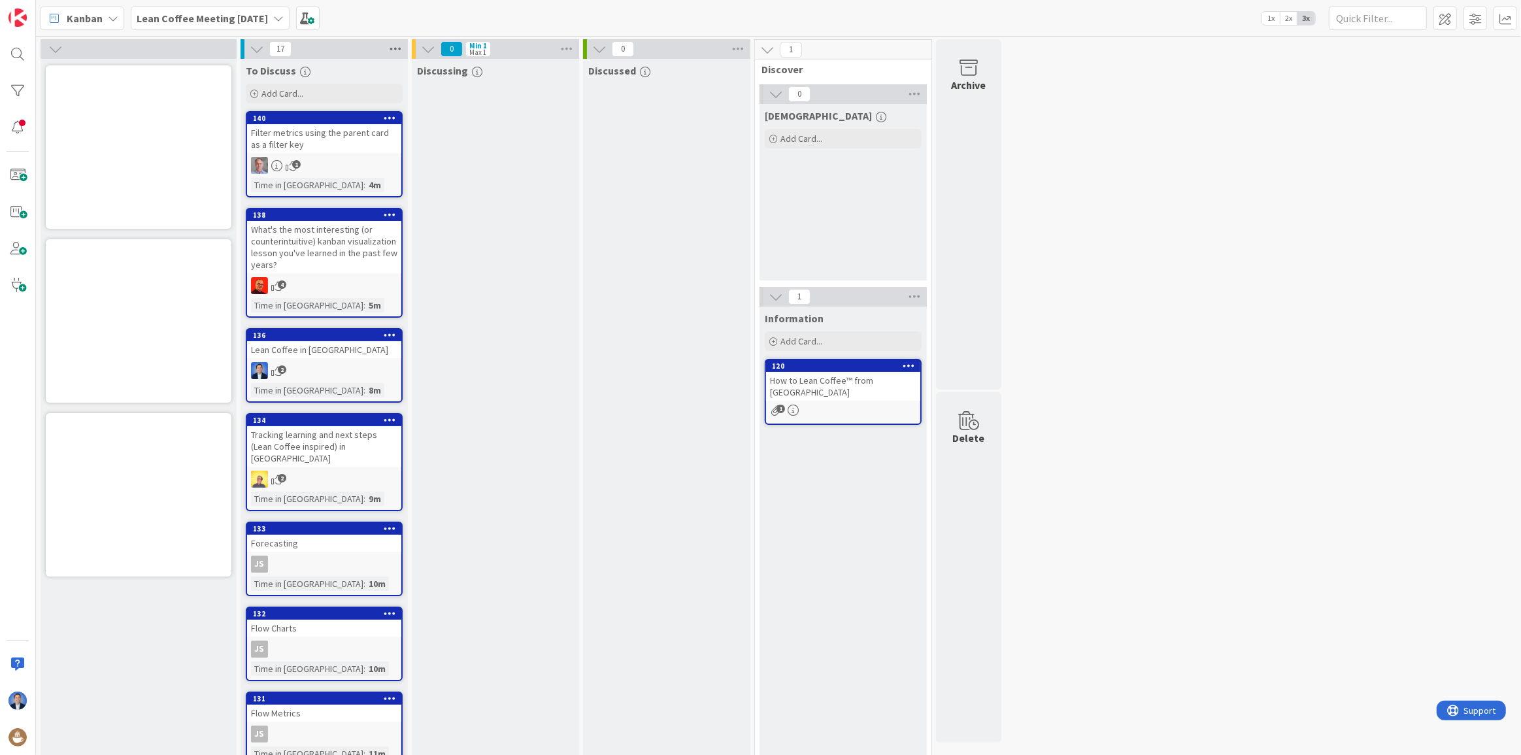
click at [393, 42] on icon at bounding box center [395, 49] width 17 height 20
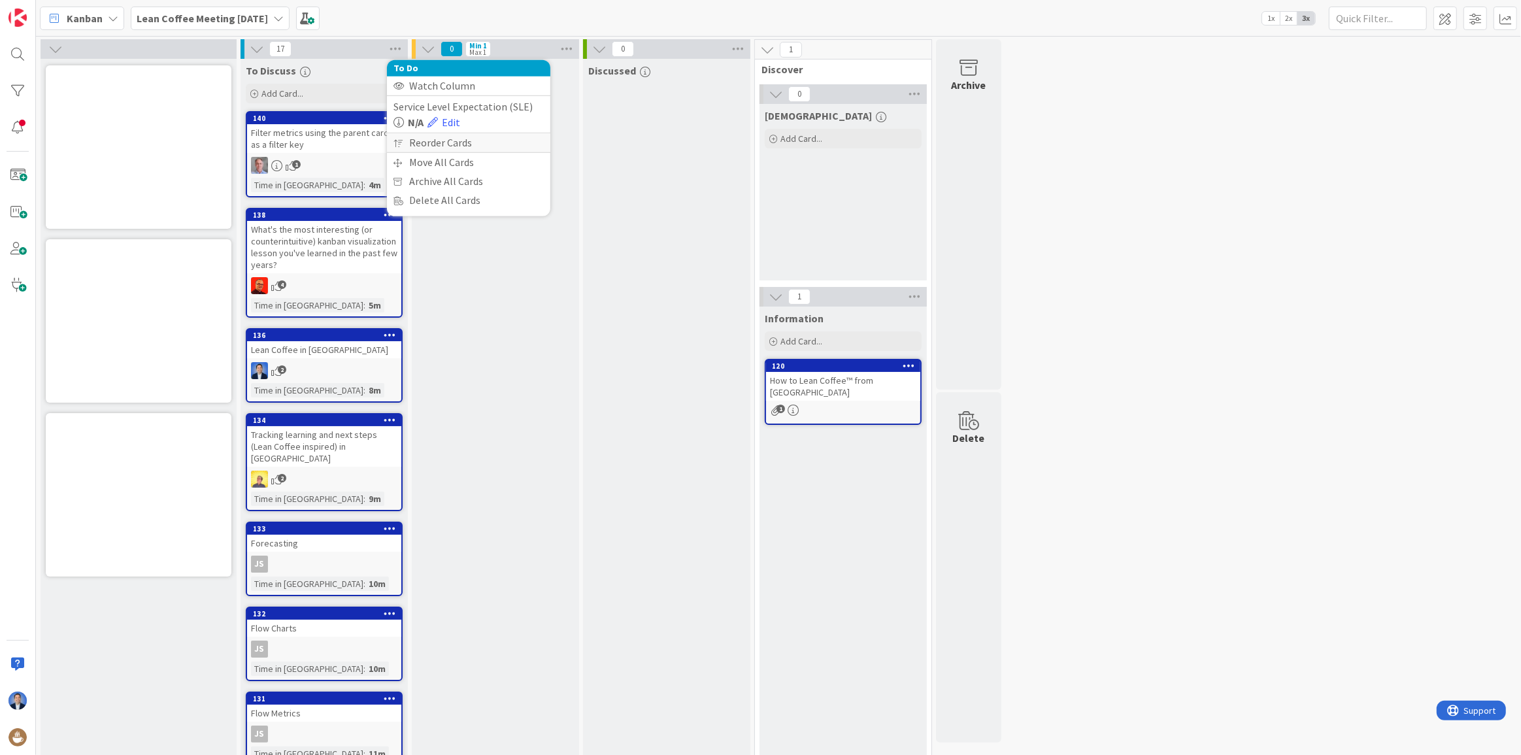
click at [441, 141] on div "Reorder Cards" at bounding box center [468, 142] width 163 height 19
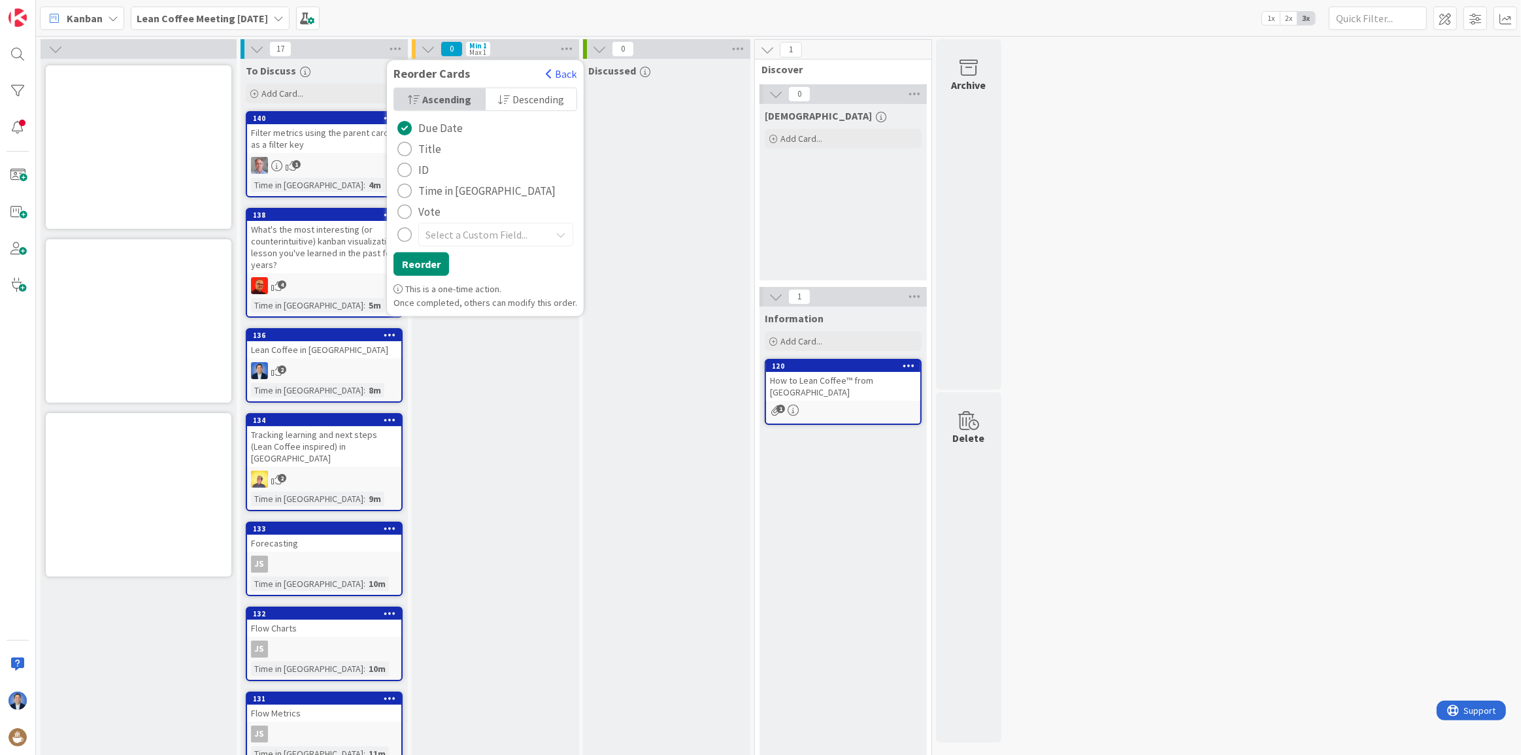
click at [415, 211] on button "Vote" at bounding box center [419, 211] width 51 height 21
click at [529, 94] on span "Descending" at bounding box center [539, 100] width 52 height 20
click at [426, 266] on button "Reorder" at bounding box center [422, 264] width 56 height 24
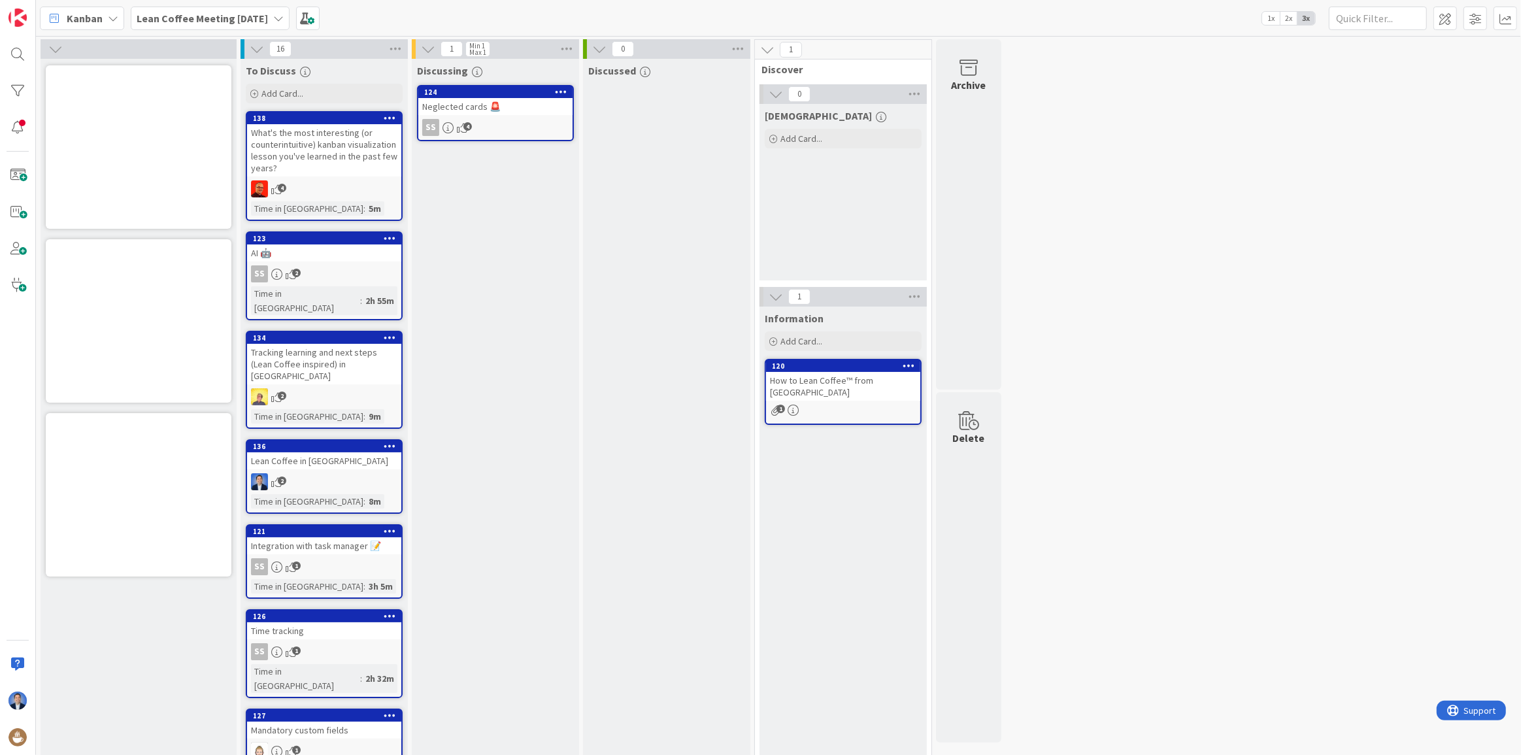
click at [515, 105] on div "Neglected cards 🚨" at bounding box center [495, 106] width 154 height 17
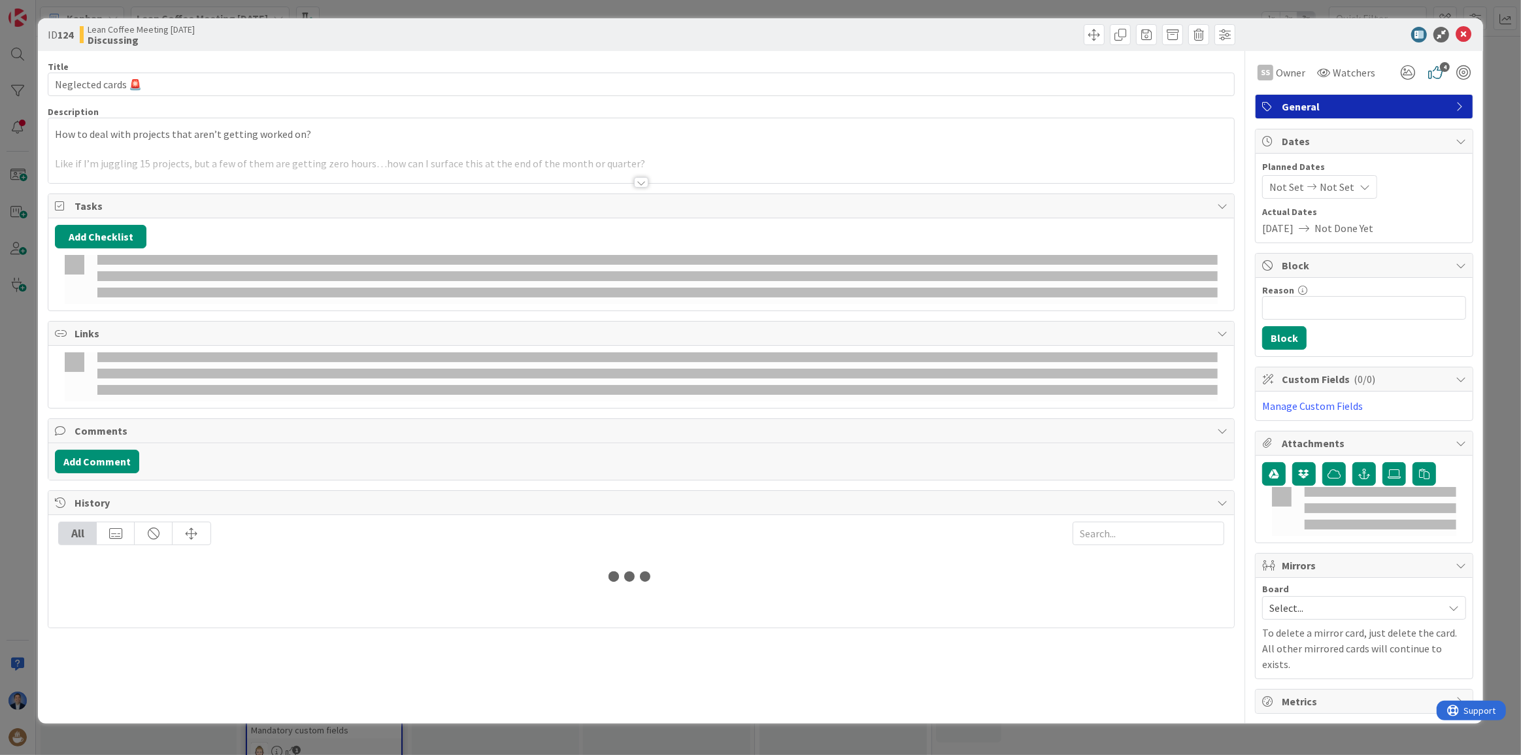
click at [274, 145] on p at bounding box center [641, 149] width 1173 height 15
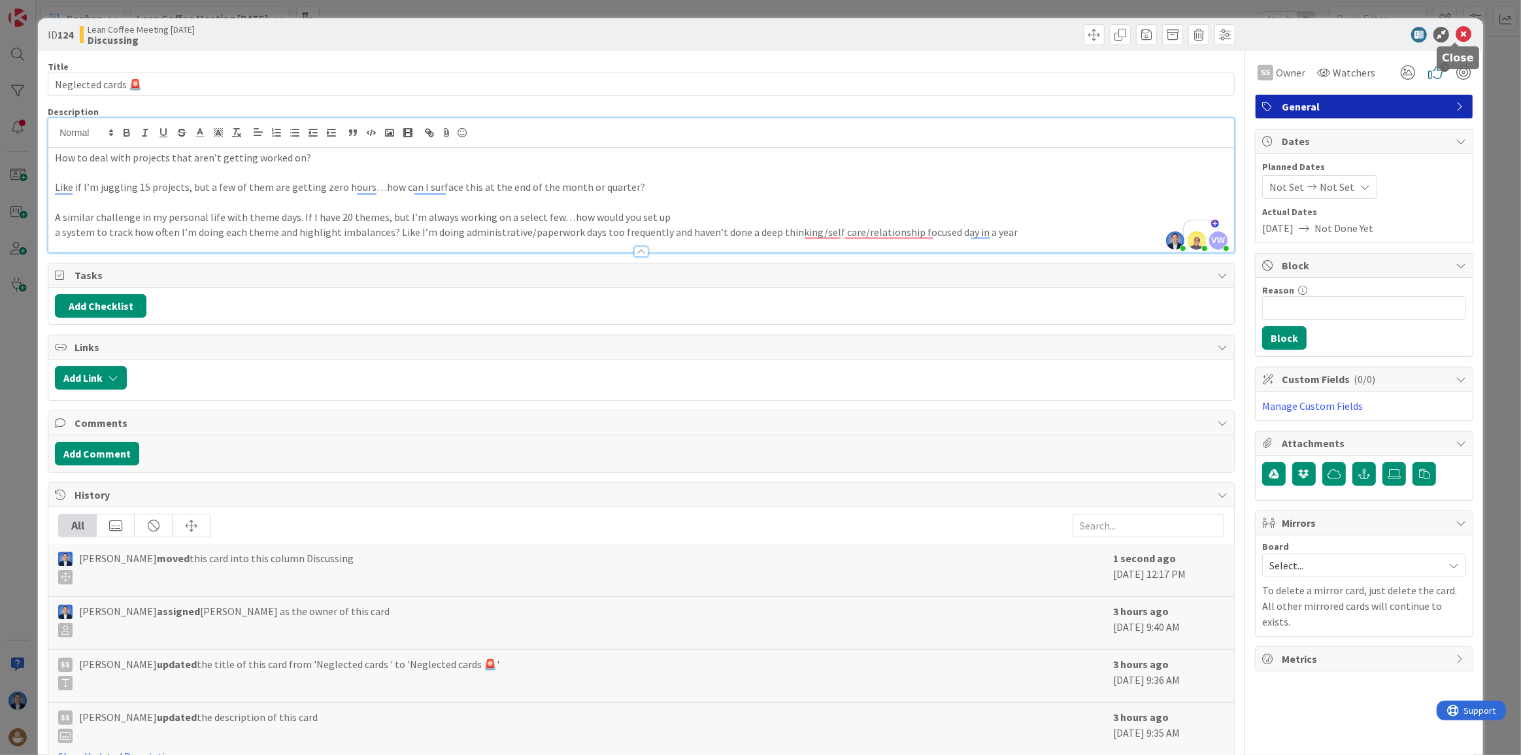
click at [1456, 33] on icon at bounding box center [1464, 35] width 16 height 16
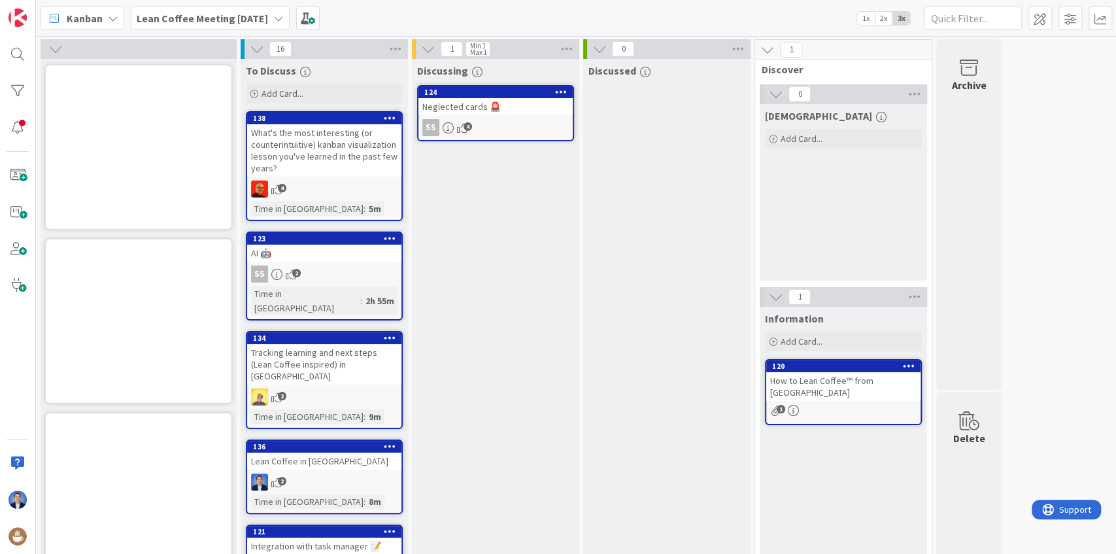
click at [447, 106] on div "Neglected cards 🚨" at bounding box center [495, 106] width 154 height 17
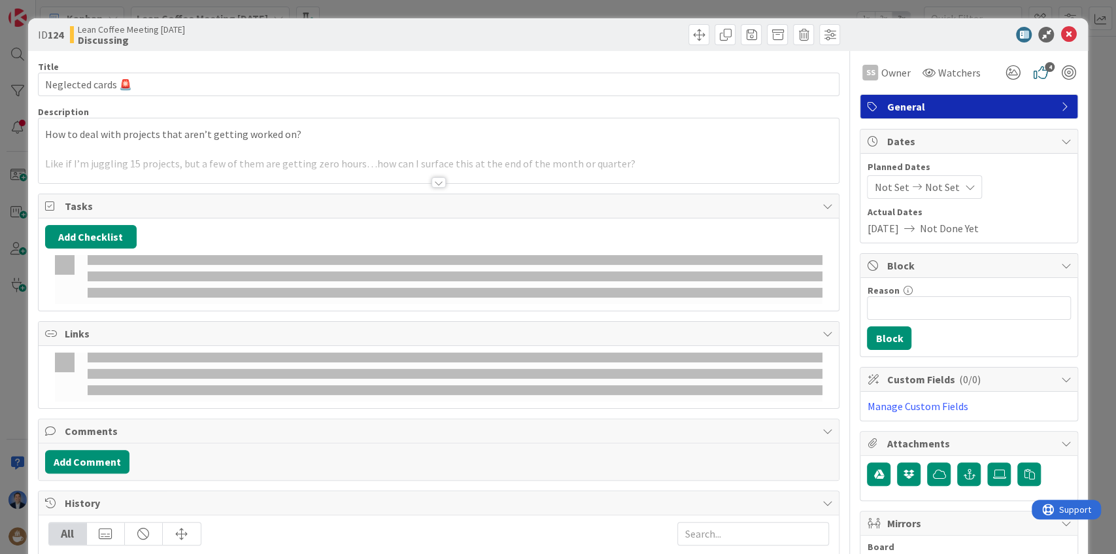
click at [208, 148] on div "Description How to deal with projects that aren’t getting worked on? Like if I’…" at bounding box center [439, 145] width 802 height 78
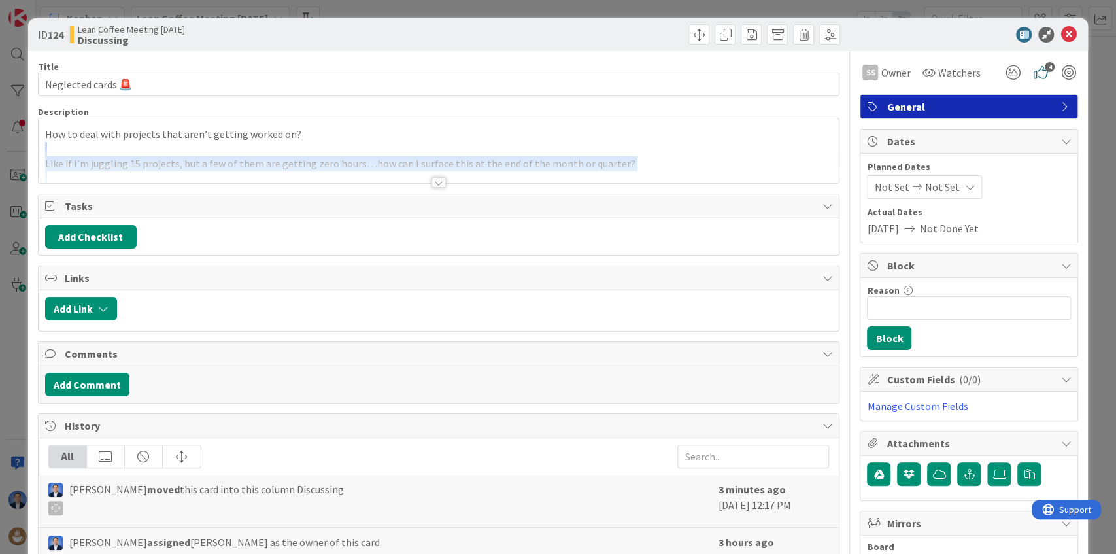
click at [328, 131] on div "How to deal with projects that aren’t getting worked on? Like if I’m juggling 1…" at bounding box center [439, 150] width 801 height 65
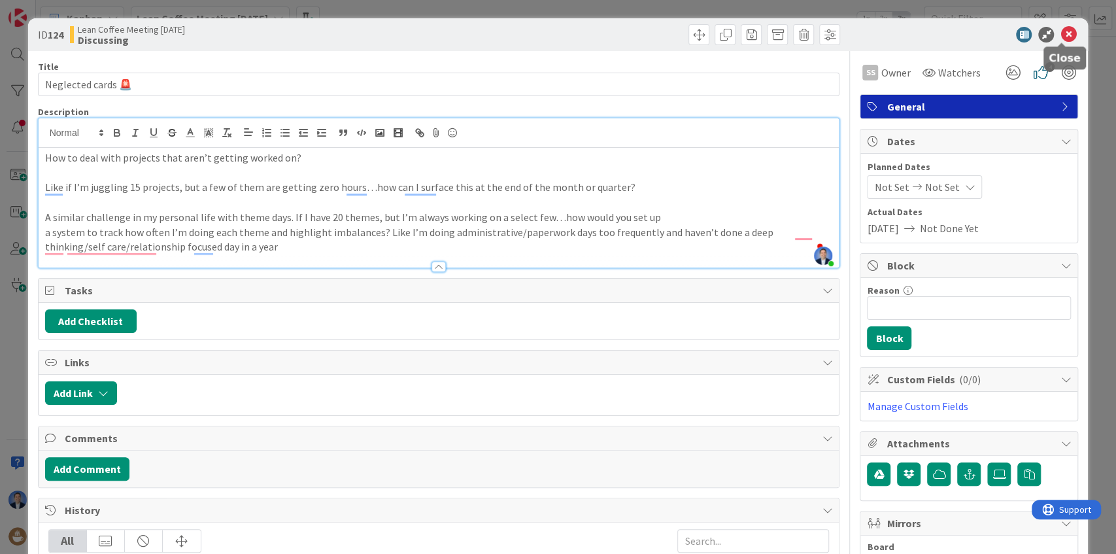
click at [1062, 35] on icon at bounding box center [1068, 35] width 16 height 16
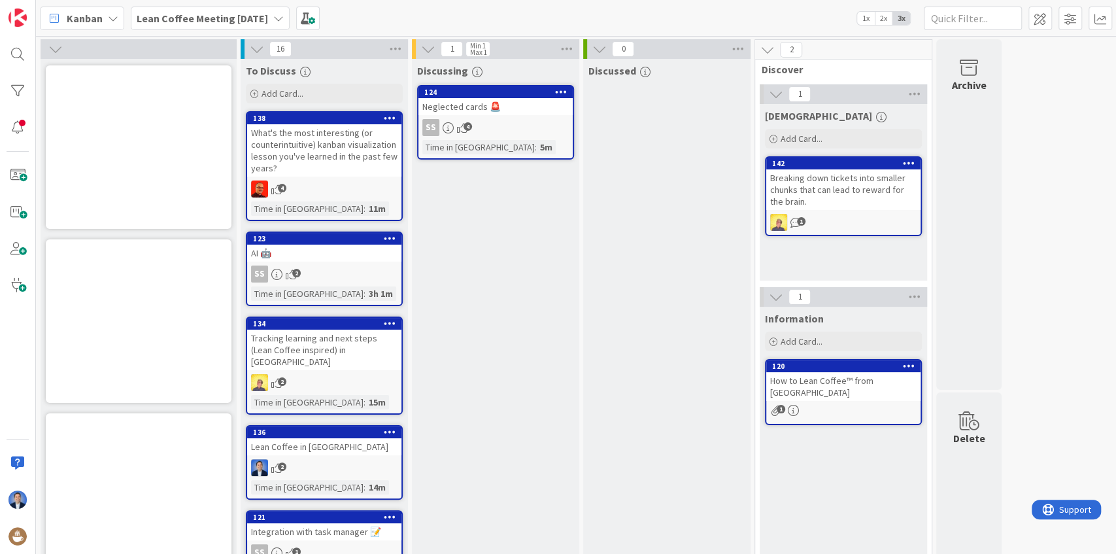
click at [563, 93] on icon at bounding box center [561, 91] width 12 height 9
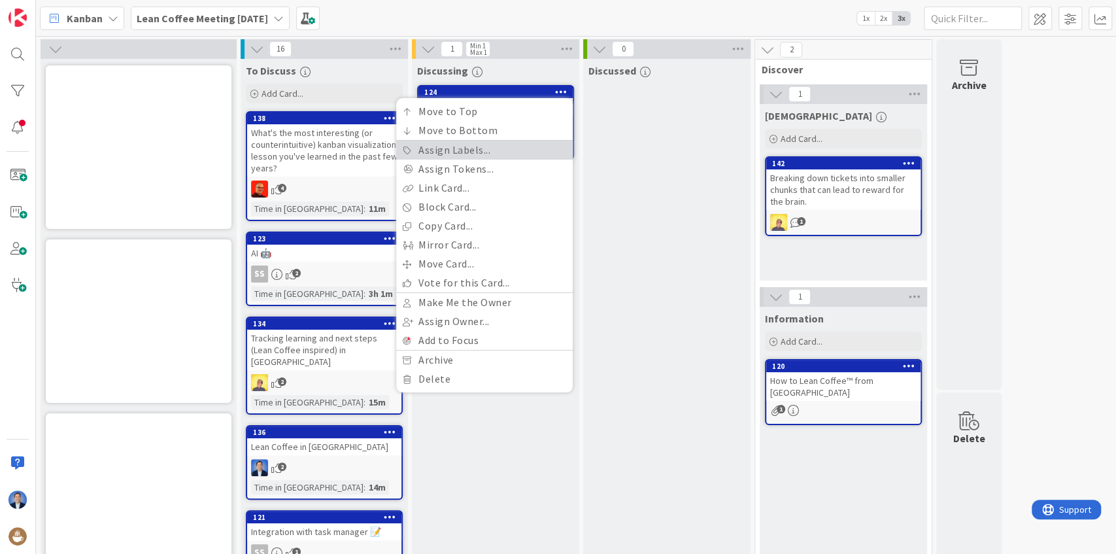
click at [501, 149] on link "Assign Labels..." at bounding box center [484, 150] width 177 height 19
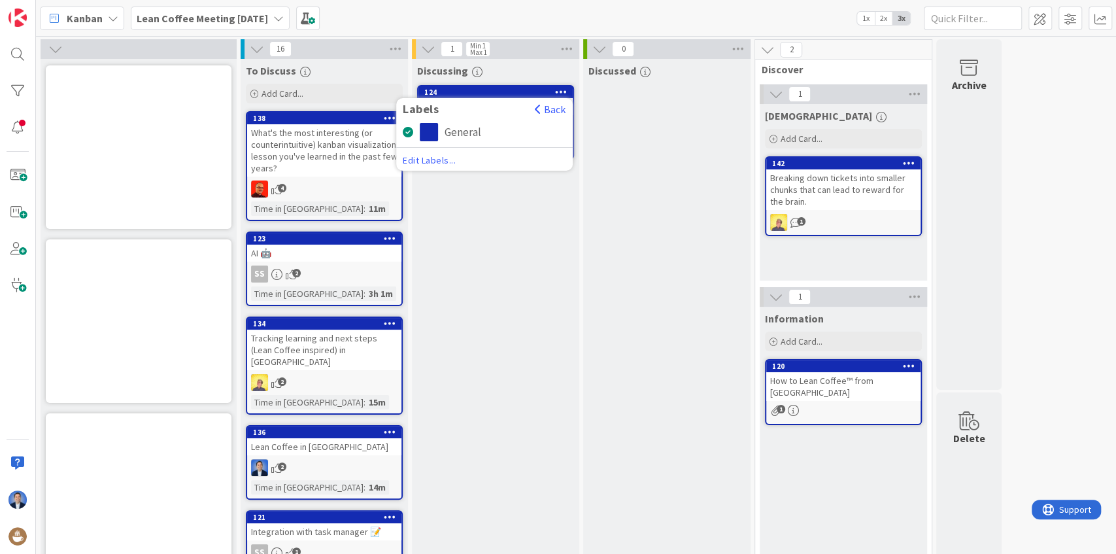
click at [429, 162] on span "Edit Labels..." at bounding box center [484, 160] width 163 height 13
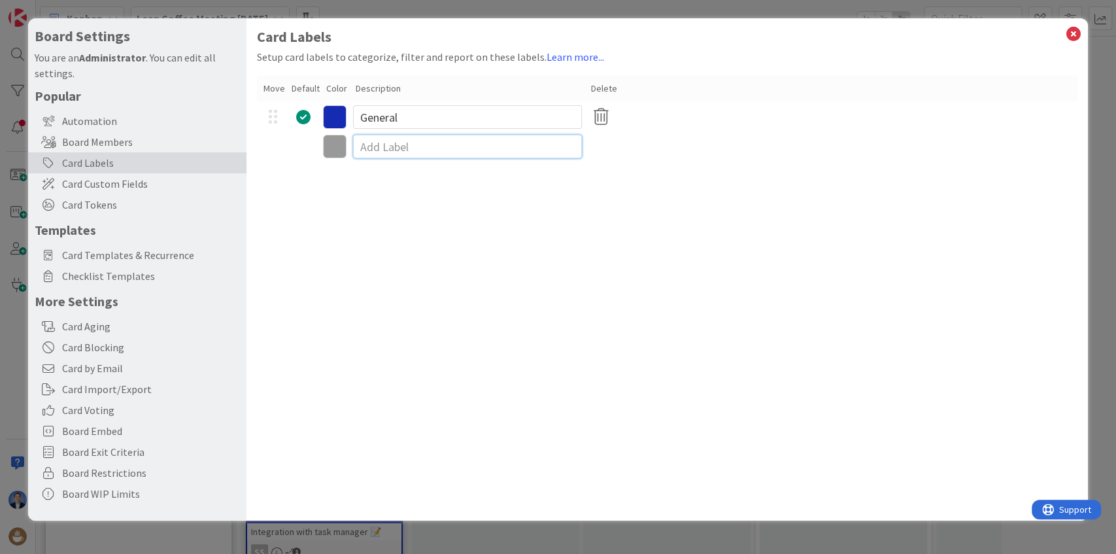
click at [383, 137] on input at bounding box center [467, 147] width 229 height 24
type input "Personal"
click at [337, 145] on icon at bounding box center [335, 149] width 24 height 24
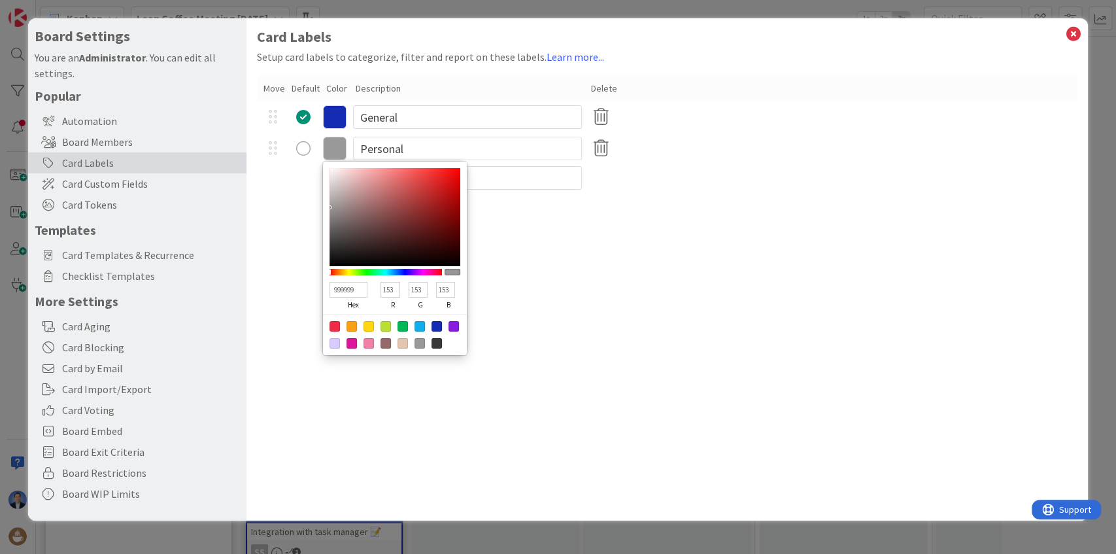
click at [403, 320] on div at bounding box center [395, 334] width 144 height 41
click at [401, 322] on div at bounding box center [403, 326] width 10 height 10
type input "00B858"
type input "0"
type input "184"
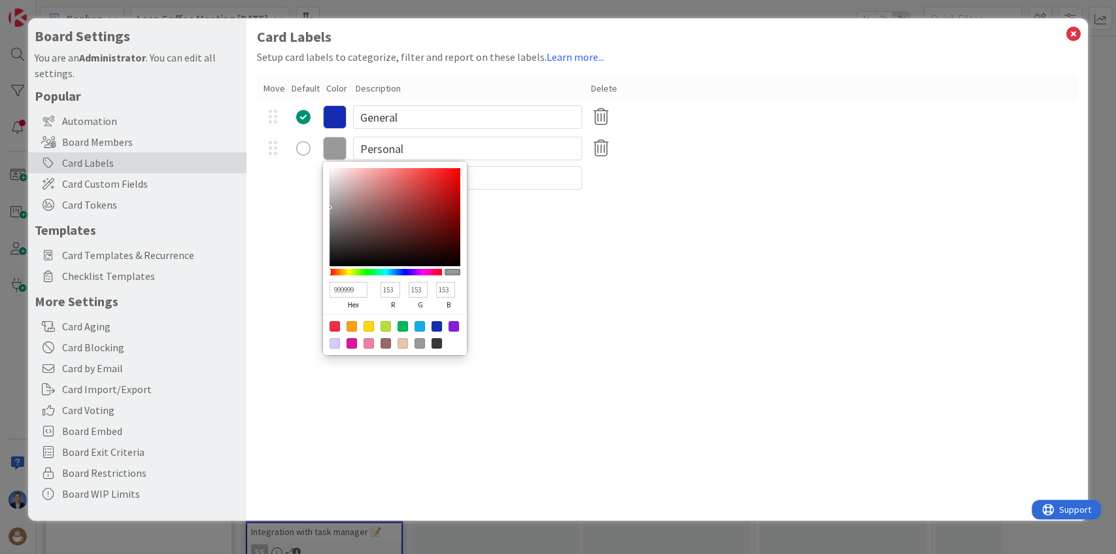
type input "88"
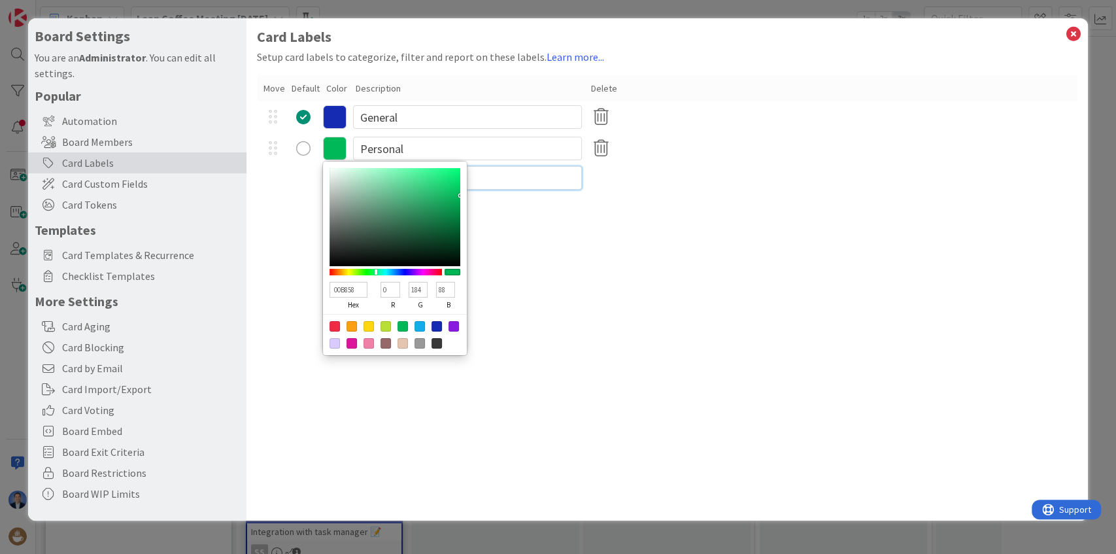
click at [494, 177] on input at bounding box center [467, 178] width 229 height 24
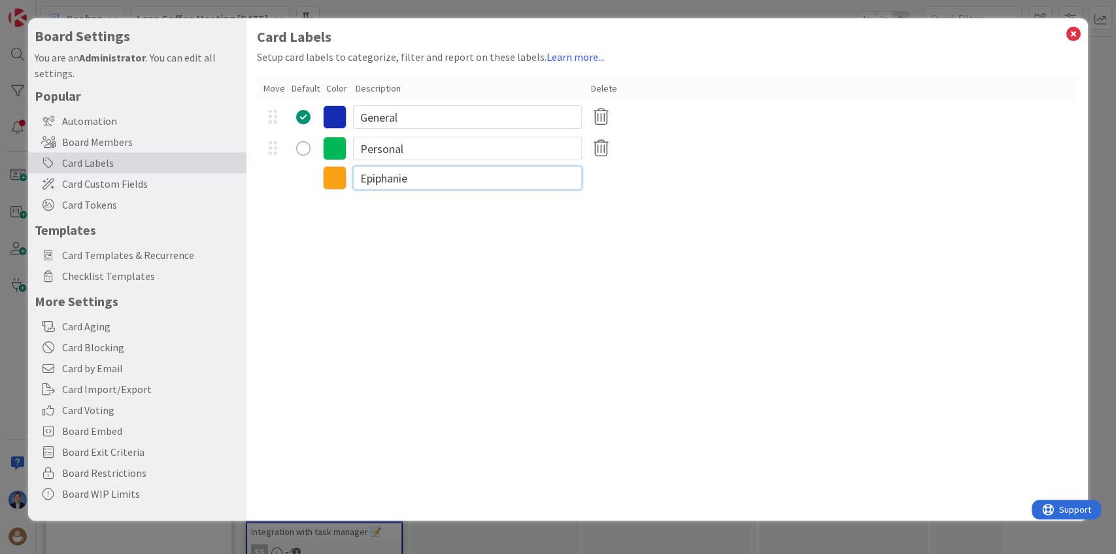
type input "[DEMOGRAPHIC_DATA]"
click at [336, 179] on icon at bounding box center [335, 180] width 24 height 24
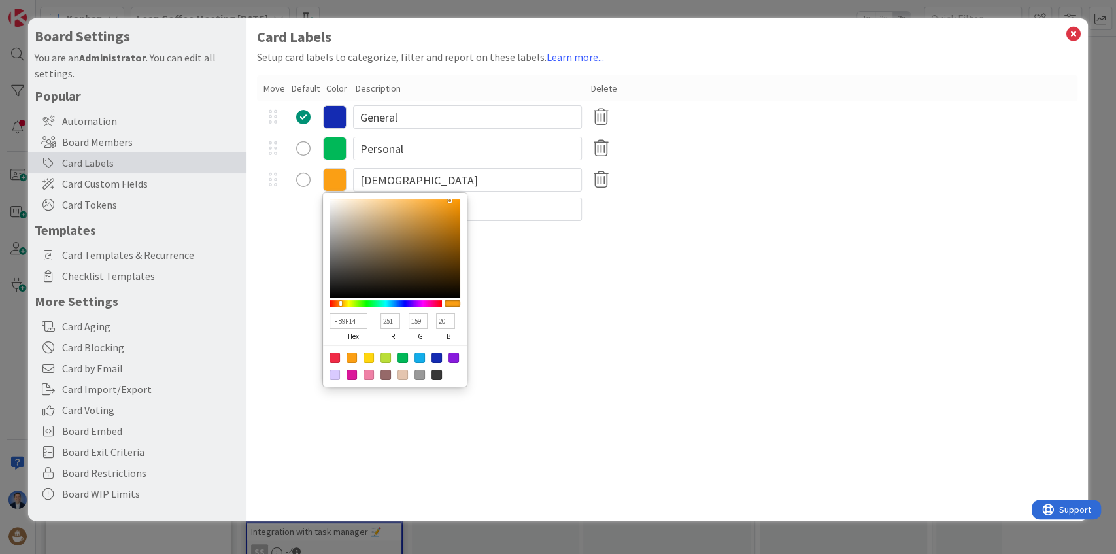
click at [353, 375] on div at bounding box center [352, 374] width 10 height 10
type input "DB169A"
type input "219"
type input "22"
type input "154"
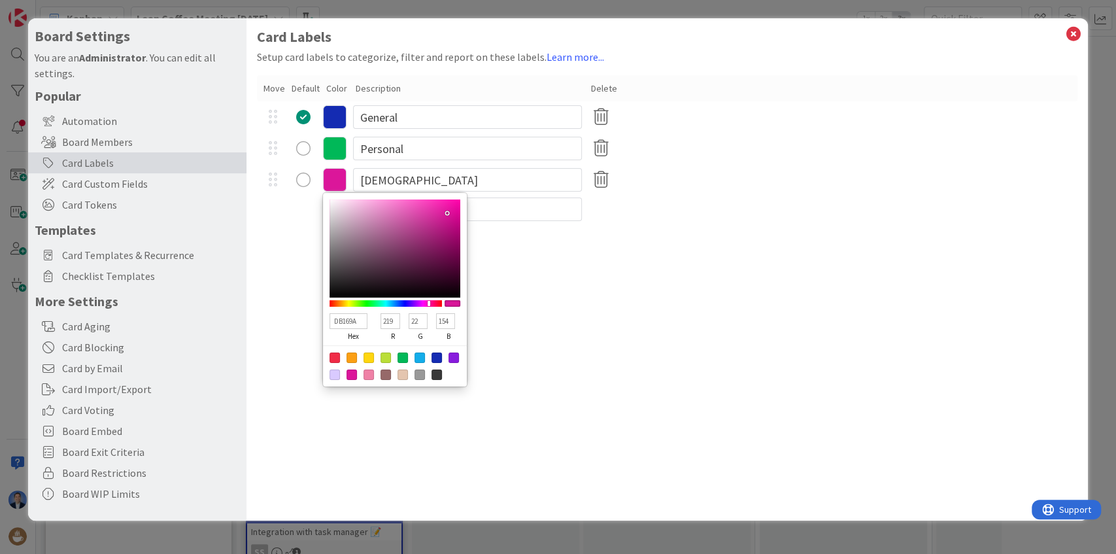
click at [603, 318] on div "Card Labels Setup card labels to categorize, filter and report on these labels.…" at bounding box center [667, 269] width 842 height 502
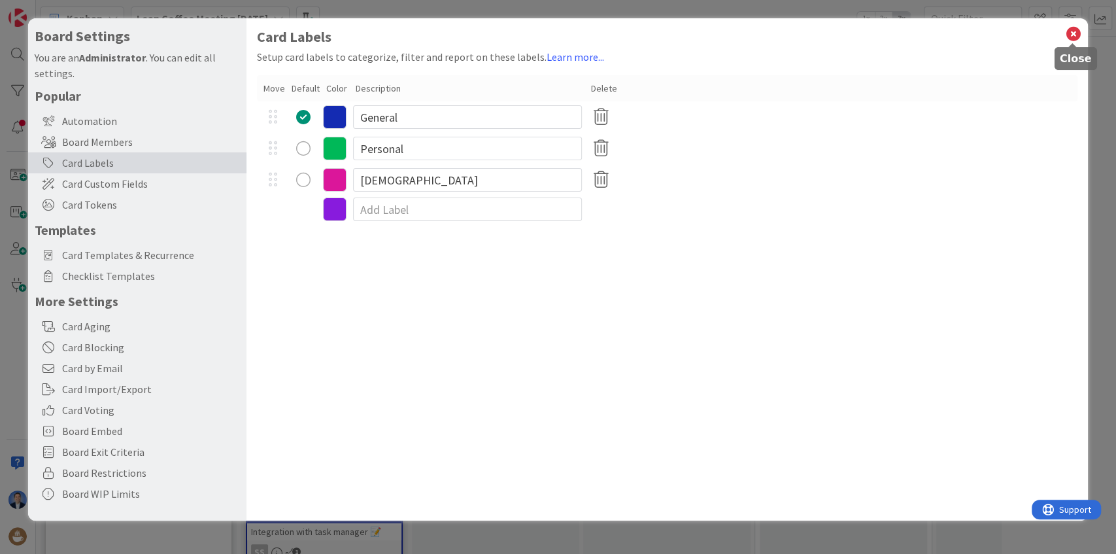
click at [1071, 37] on icon at bounding box center [1072, 34] width 17 height 18
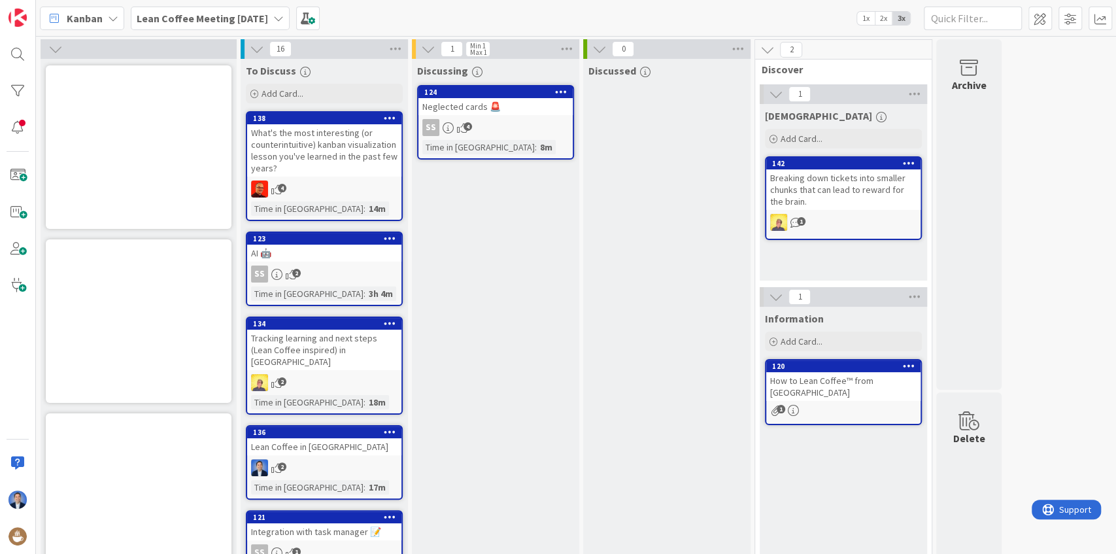
click at [909, 162] on icon at bounding box center [909, 162] width 12 height 9
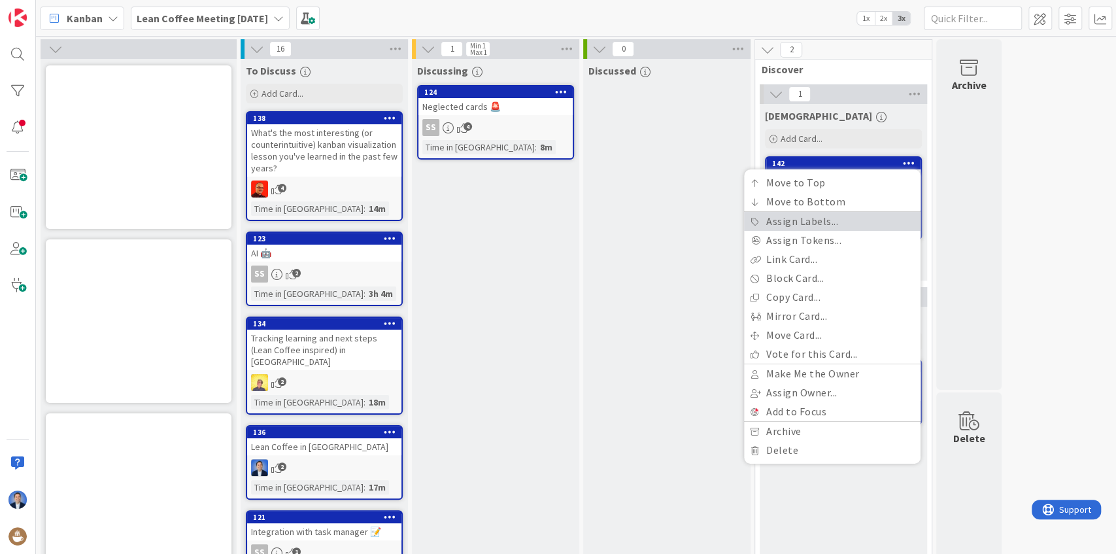
click at [866, 220] on link "Assign Labels..." at bounding box center [832, 221] width 177 height 19
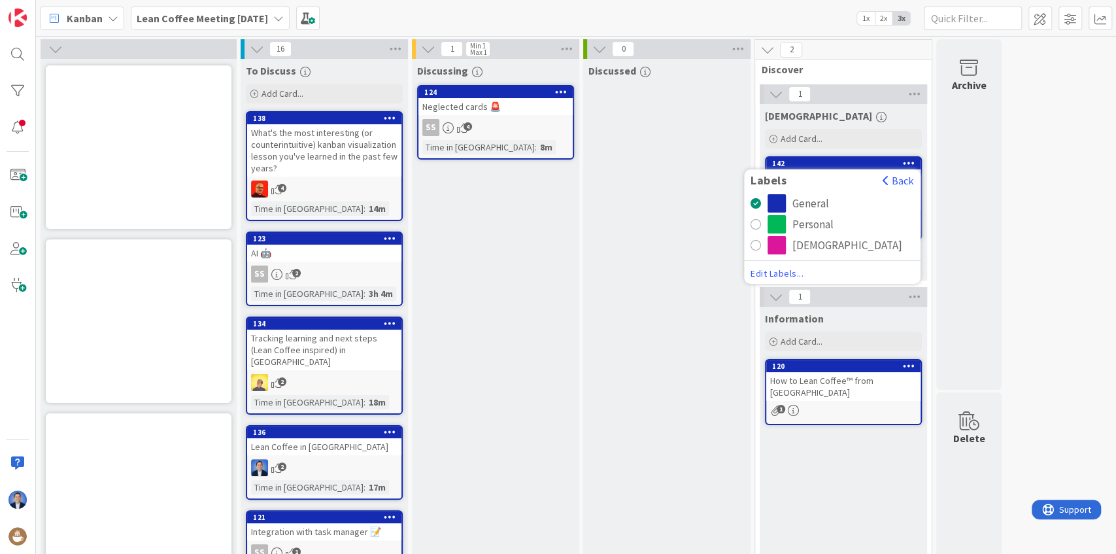
click at [815, 245] on div "[DEMOGRAPHIC_DATA]" at bounding box center [847, 245] width 110 height 18
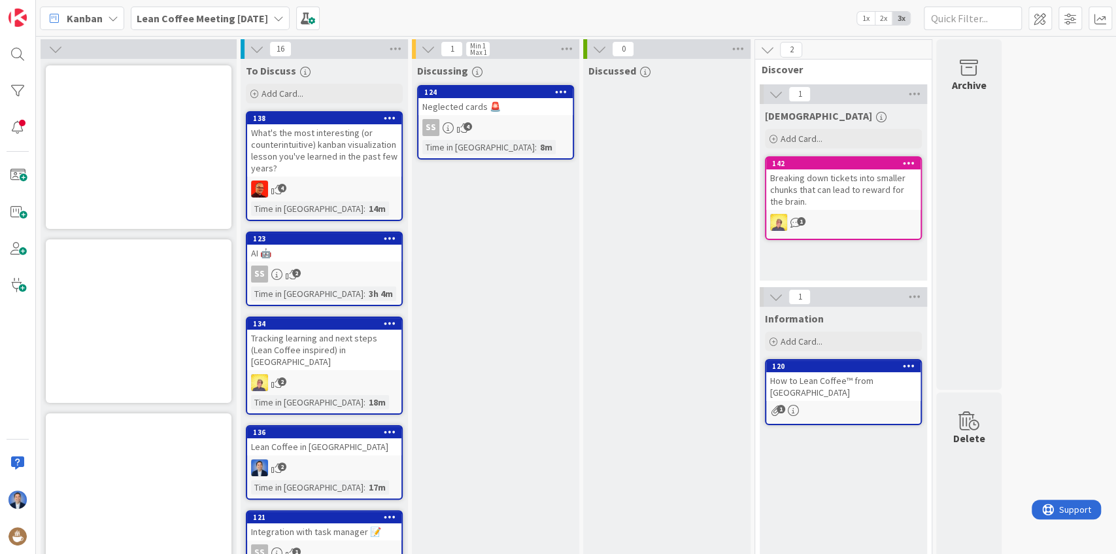
click at [859, 18] on span "1x" at bounding box center [866, 18] width 18 height 13
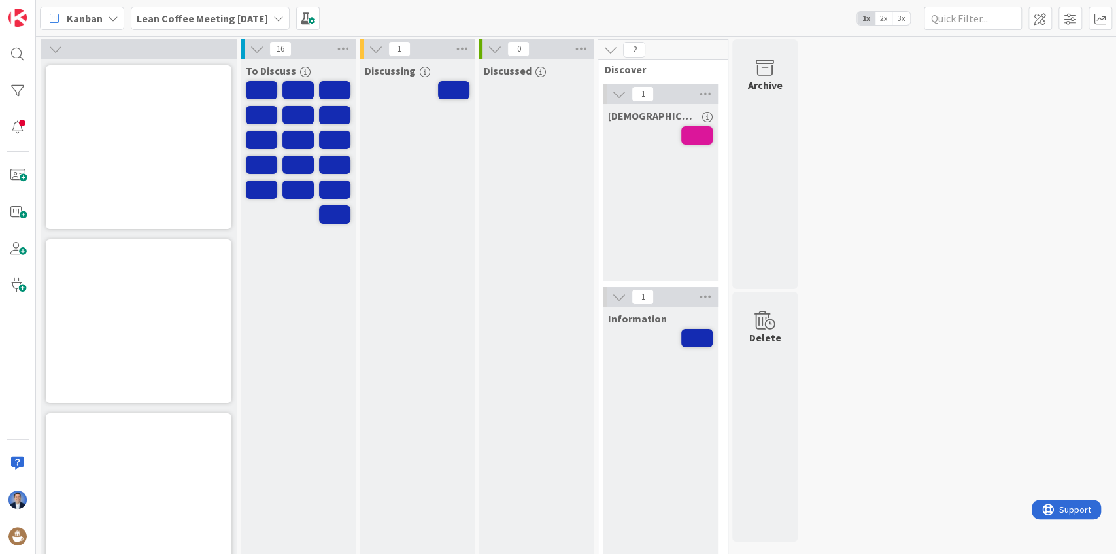
click at [906, 18] on span "3x" at bounding box center [901, 18] width 18 height 13
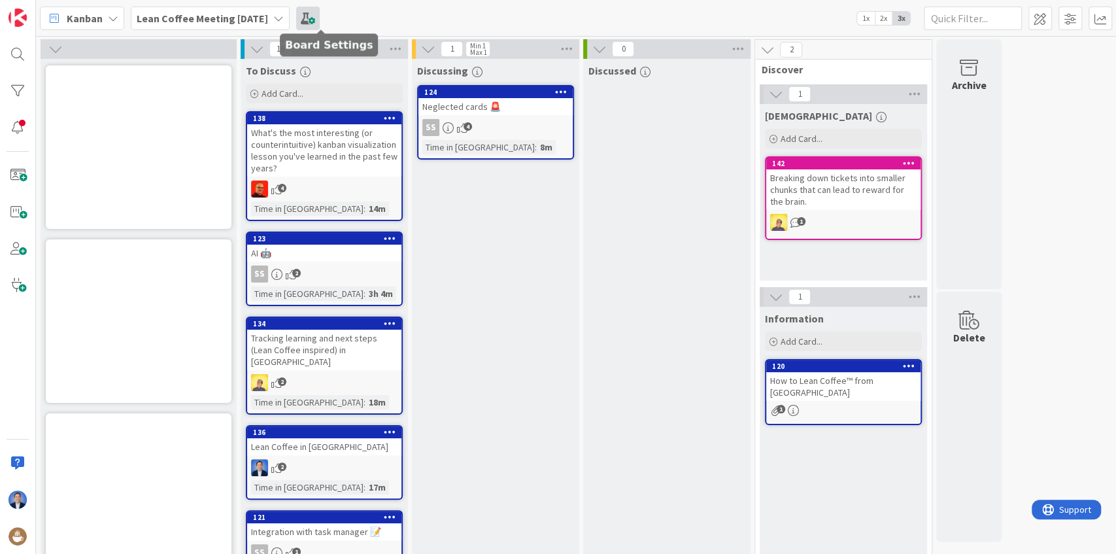
click at [320, 10] on span at bounding box center [308, 19] width 24 height 24
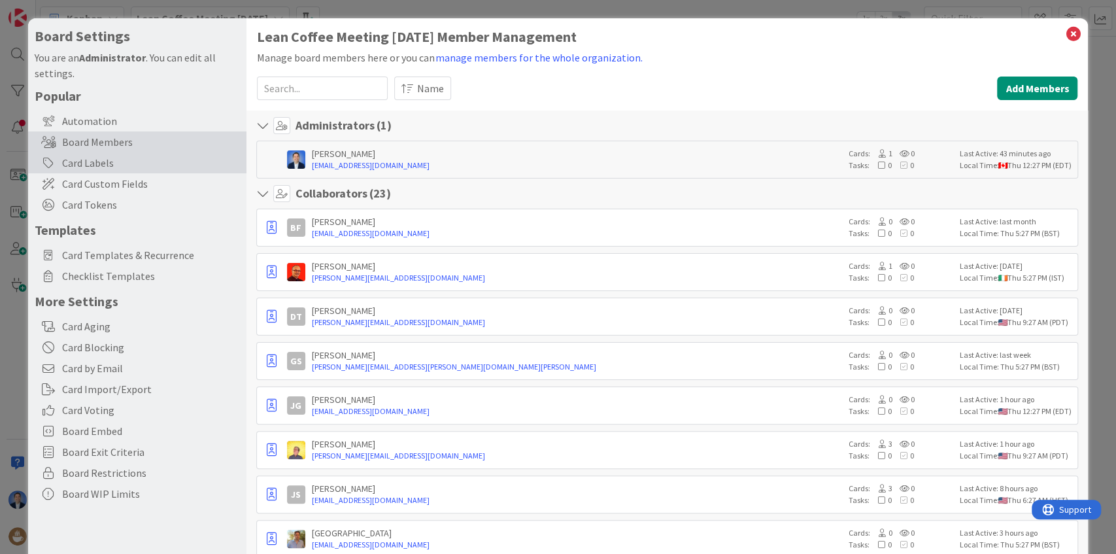
click at [126, 169] on div "Card Labels" at bounding box center [137, 162] width 218 height 21
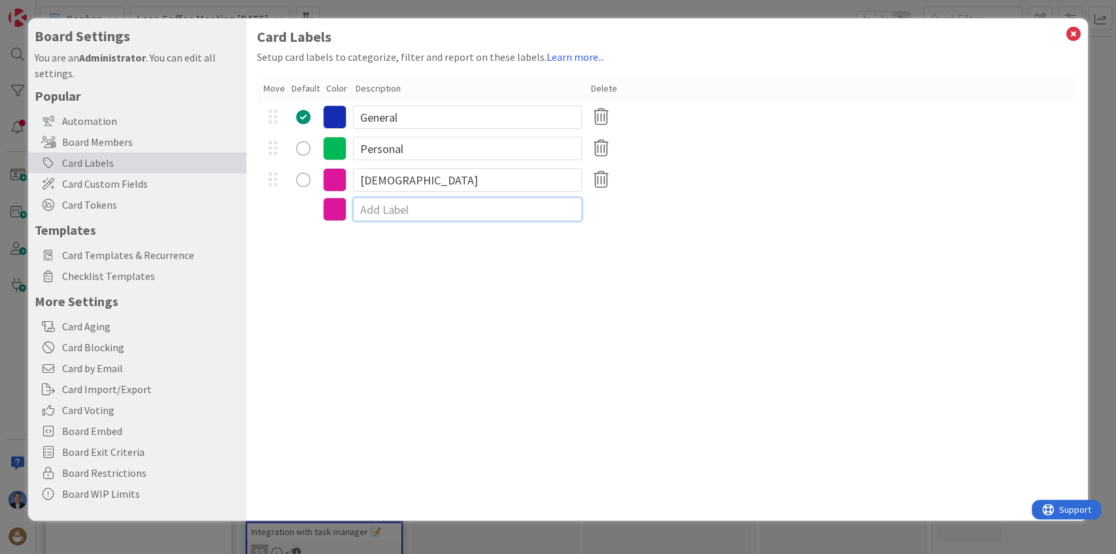
click at [370, 209] on input at bounding box center [467, 209] width 229 height 24
type input "Info"
click at [340, 208] on icon at bounding box center [335, 211] width 24 height 24
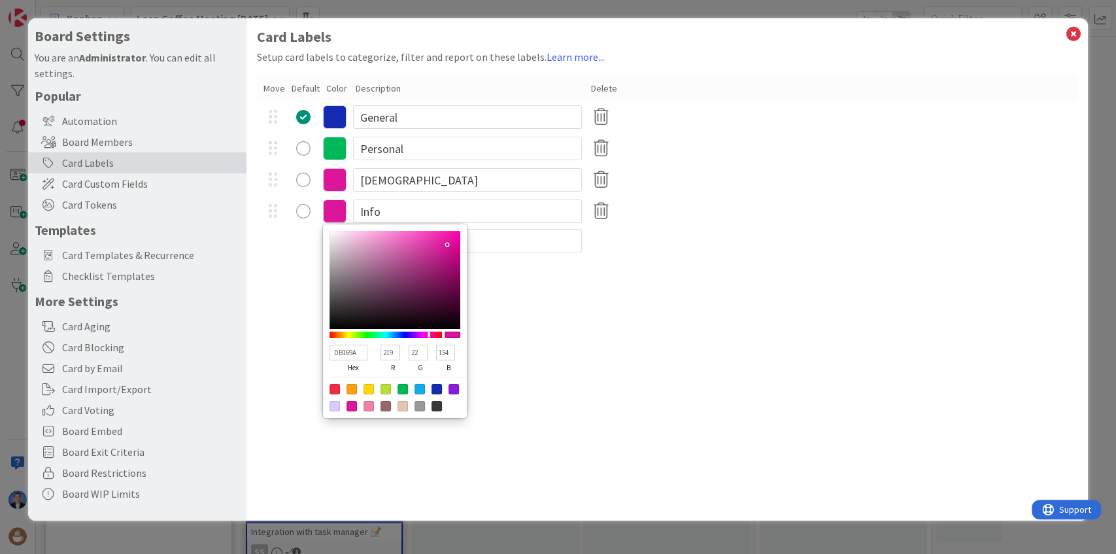
click at [421, 405] on div at bounding box center [420, 406] width 10 height 10
type input "999999"
type input "153"
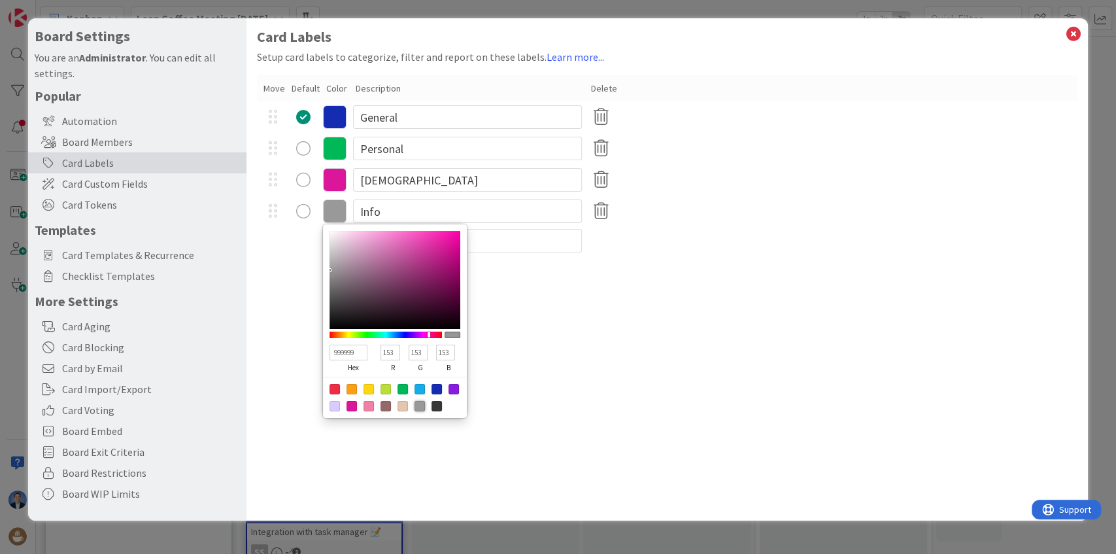
click at [733, 318] on div "Card Labels Setup card labels to categorize, filter and report on these labels.…" at bounding box center [667, 269] width 842 height 502
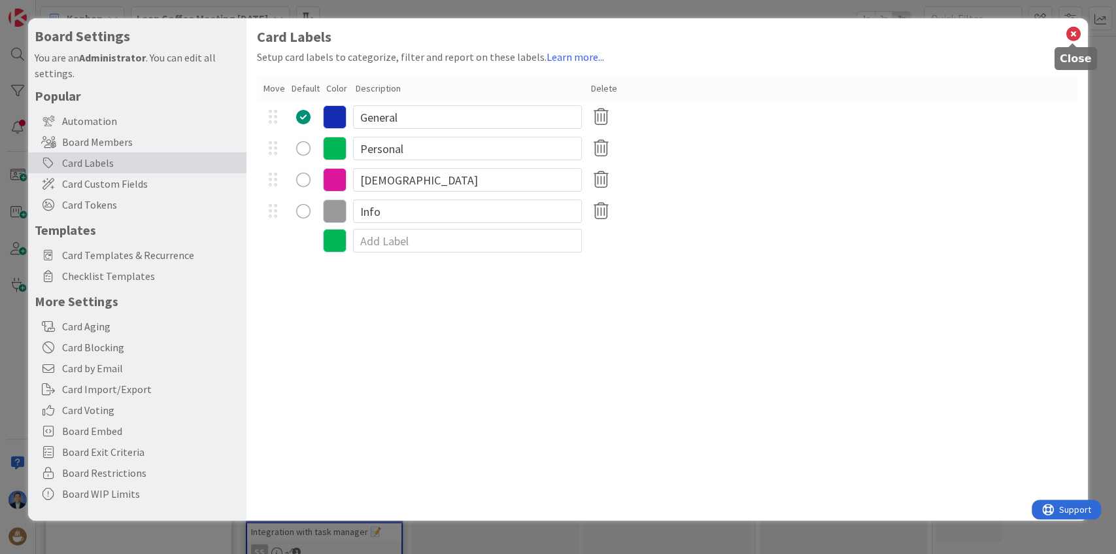
drag, startPoint x: 1075, startPoint y: 35, endPoint x: 1032, endPoint y: 118, distance: 93.6
click at [1074, 35] on icon at bounding box center [1072, 34] width 17 height 18
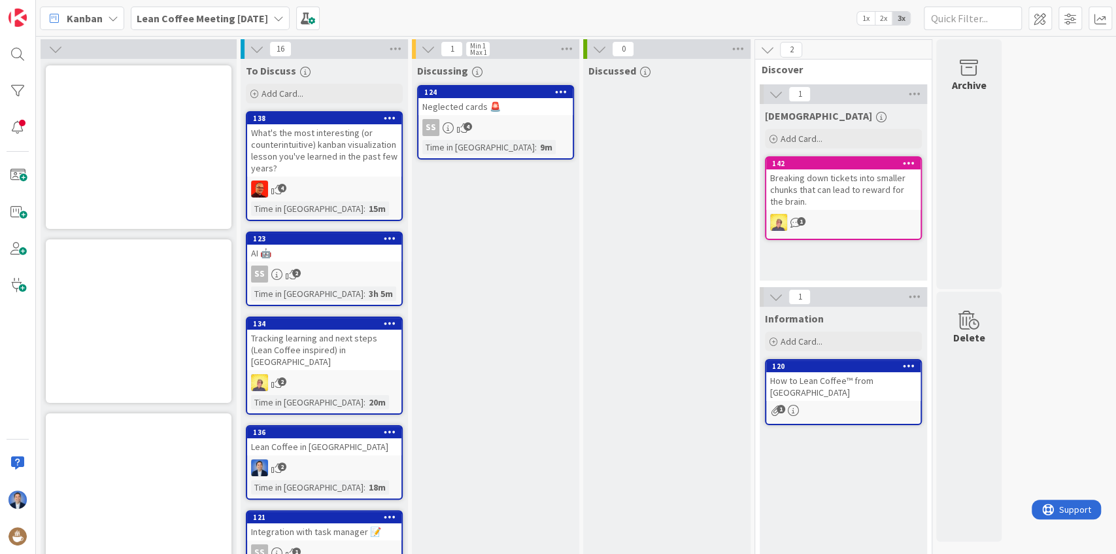
click at [909, 365] on icon at bounding box center [909, 365] width 12 height 9
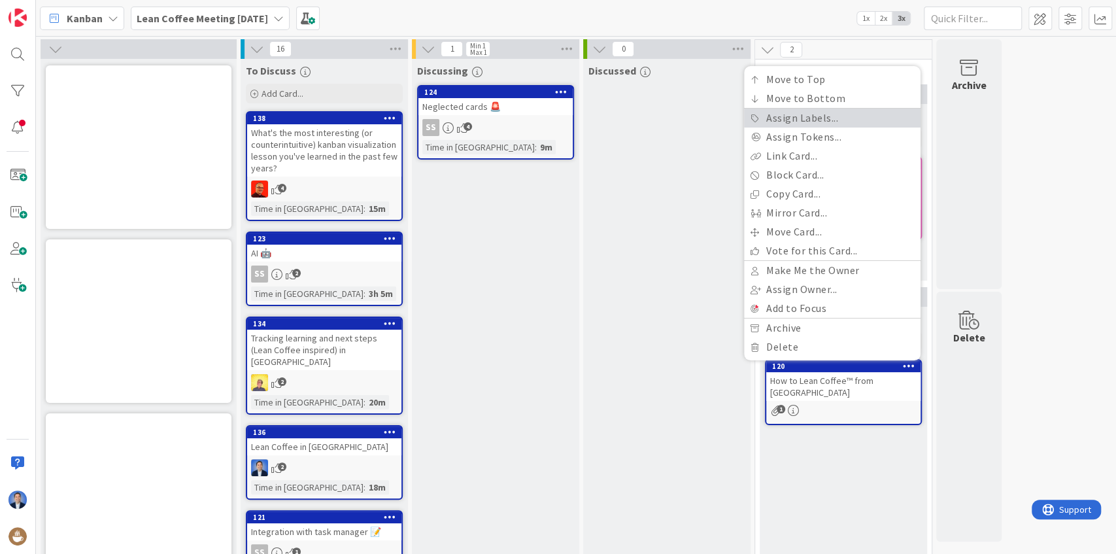
click at [836, 119] on link "Assign Labels..." at bounding box center [832, 118] width 177 height 19
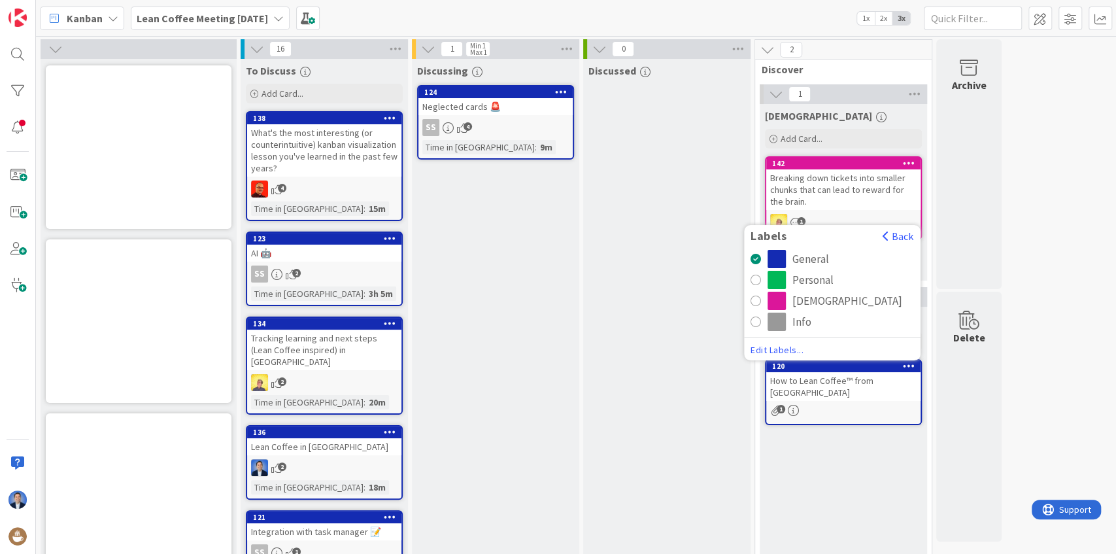
click at [799, 325] on div "Info" at bounding box center [801, 322] width 19 height 18
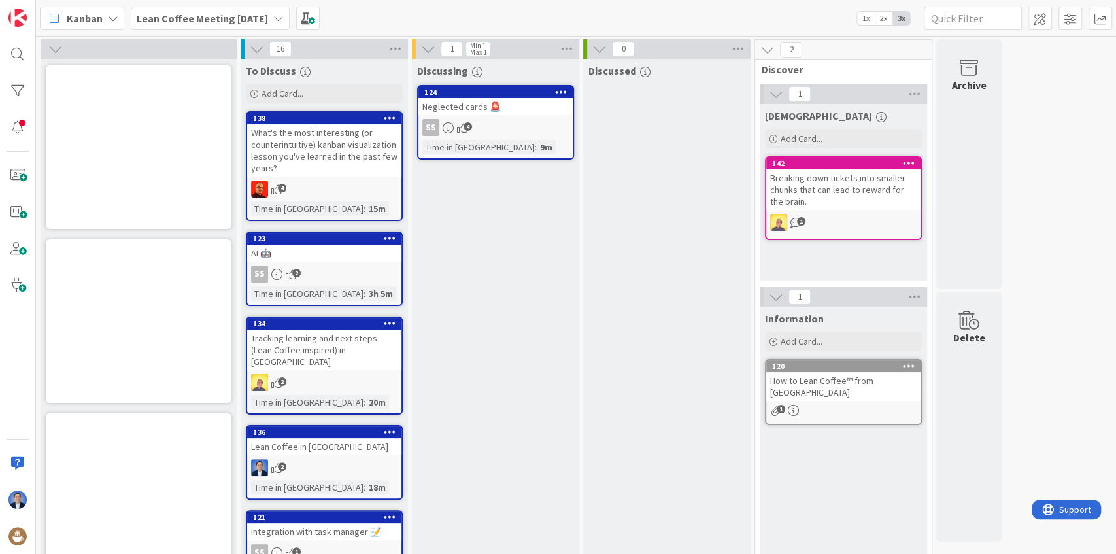
click at [885, 17] on span "2x" at bounding box center [884, 18] width 18 height 13
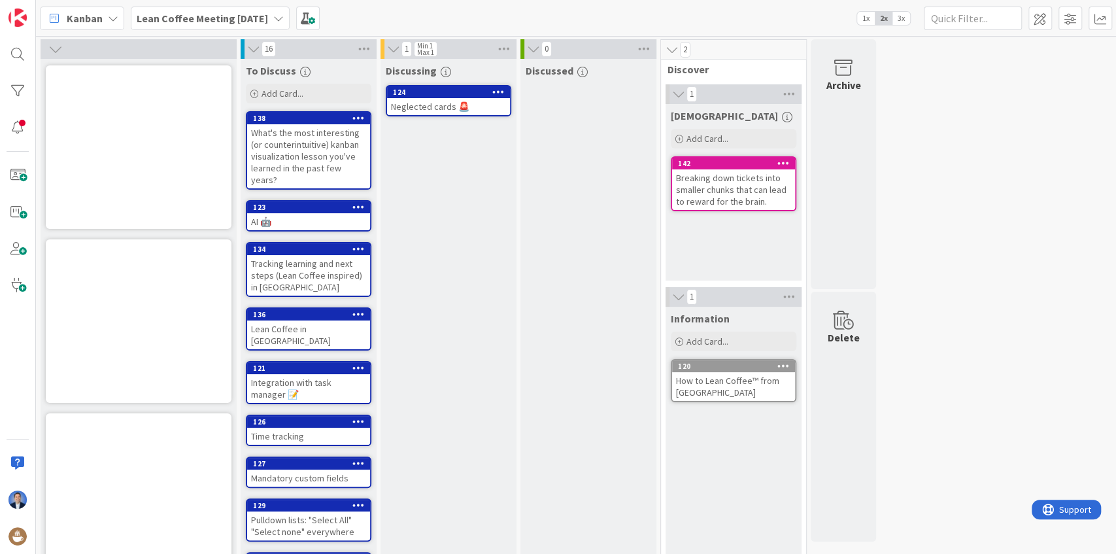
click at [873, 20] on span "1x" at bounding box center [866, 18] width 18 height 13
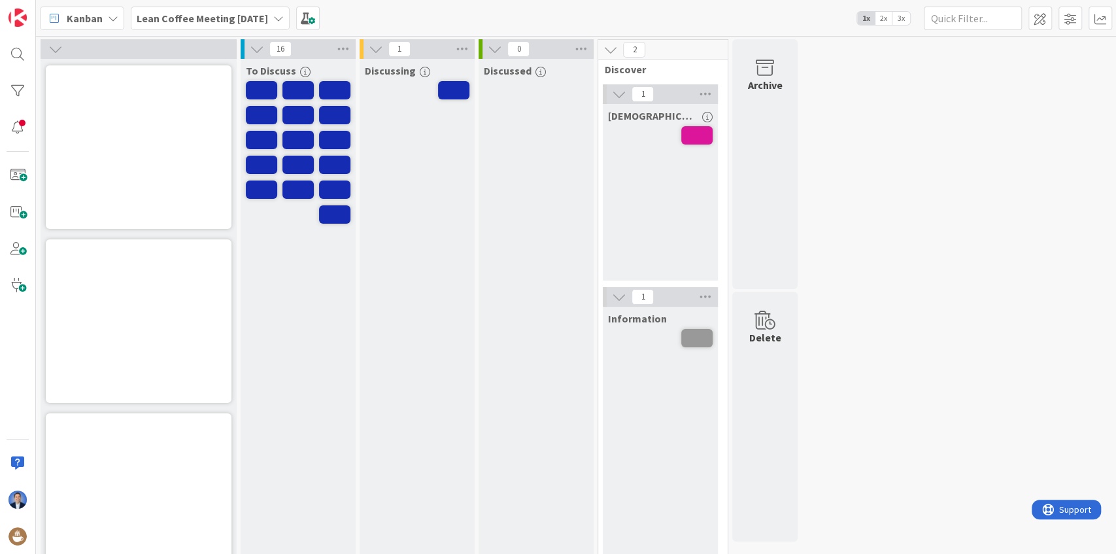
click at [900, 18] on span "3x" at bounding box center [901, 18] width 18 height 13
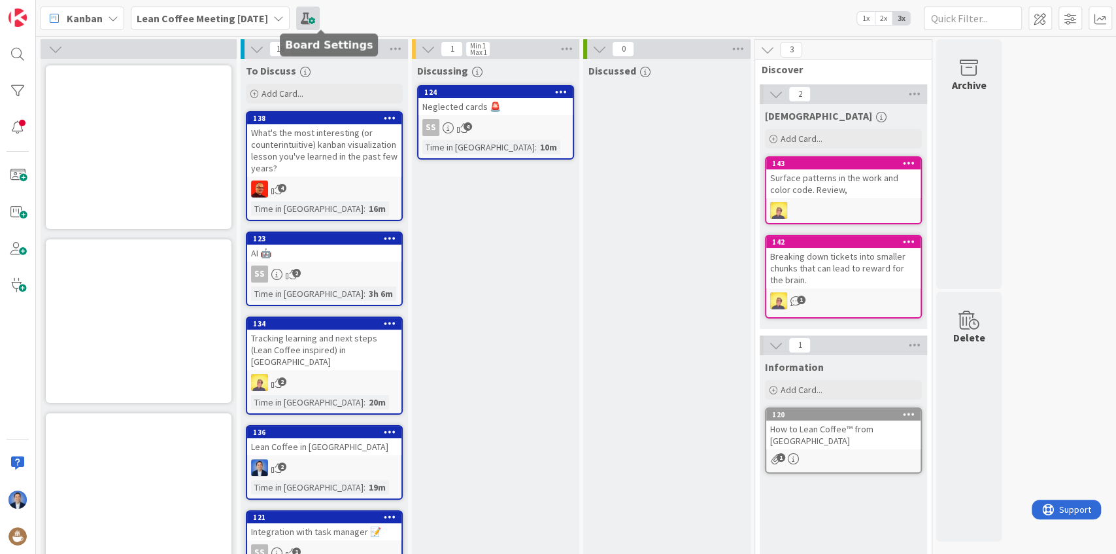
click at [319, 17] on span at bounding box center [308, 19] width 24 height 24
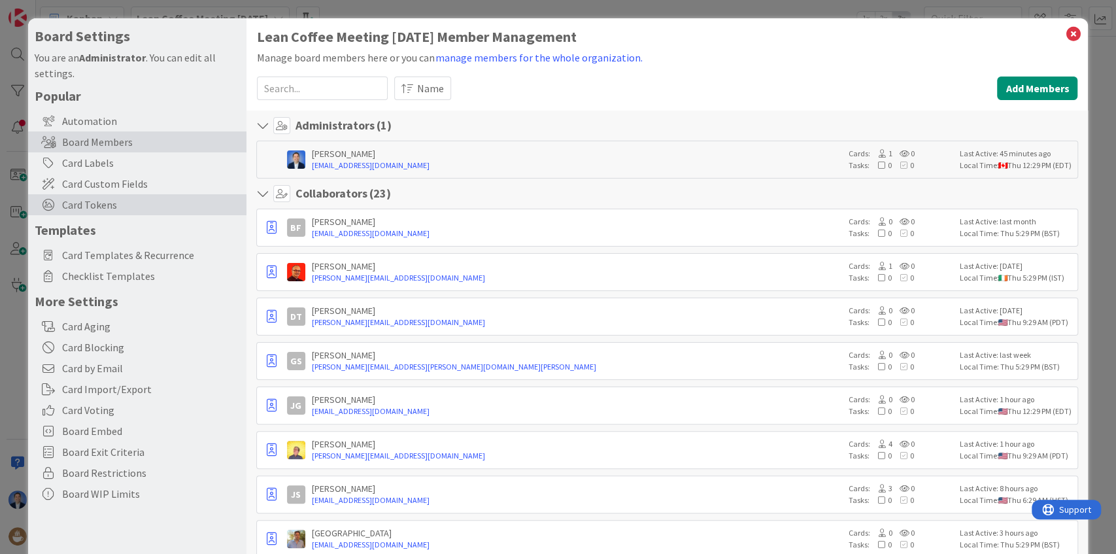
click at [112, 208] on span "Card Tokens" at bounding box center [151, 205] width 178 height 16
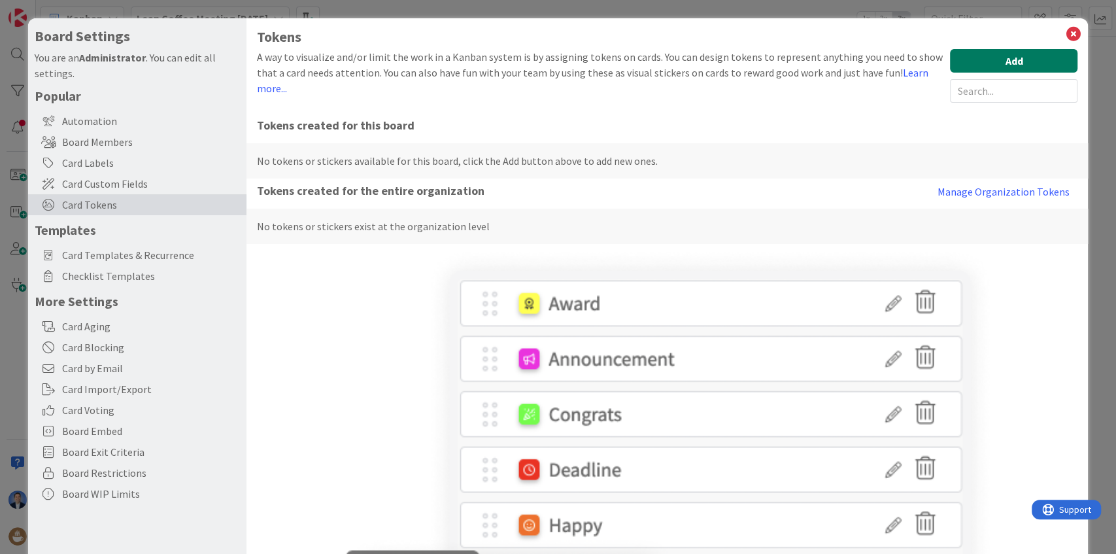
drag, startPoint x: 966, startPoint y: 63, endPoint x: 938, endPoint y: 65, distance: 28.8
click at [966, 63] on button "Add" at bounding box center [1013, 61] width 127 height 24
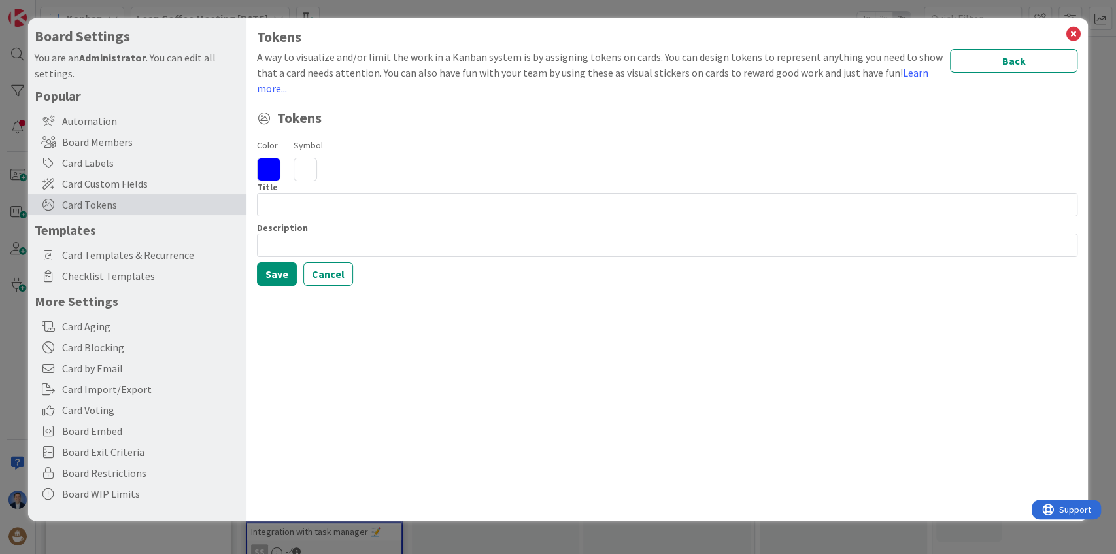
click at [261, 168] on icon at bounding box center [269, 170] width 24 height 24
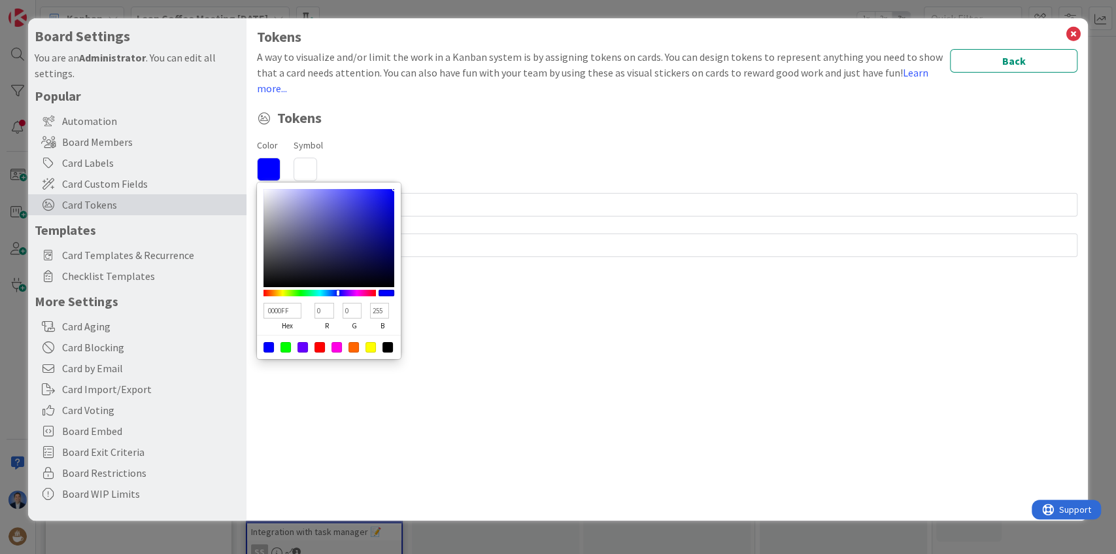
click at [285, 348] on div at bounding box center [285, 347] width 10 height 10
type input "00FF00"
type input "255"
type input "0"
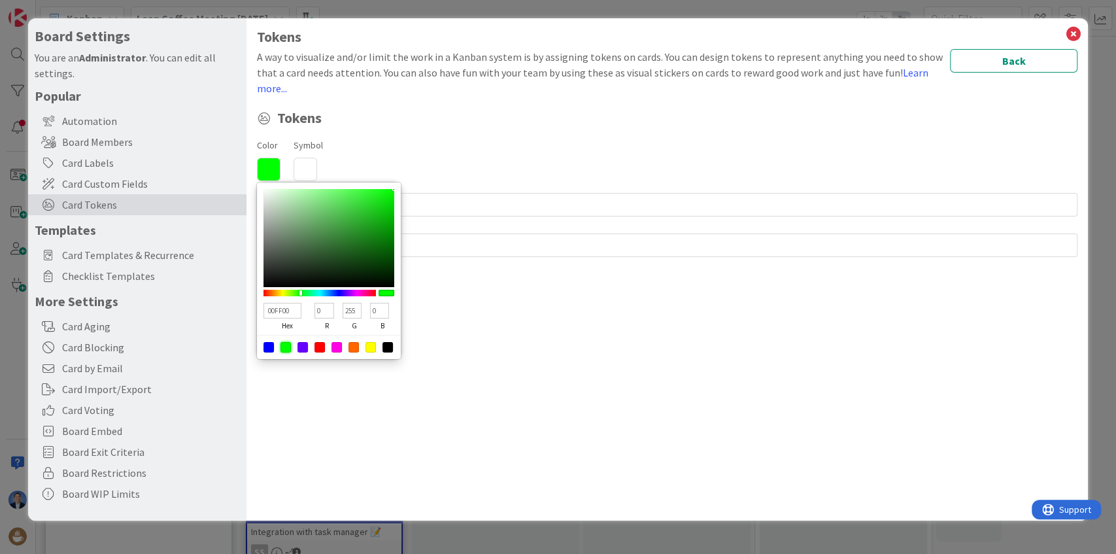
click at [303, 160] on icon at bounding box center [306, 170] width 24 height 24
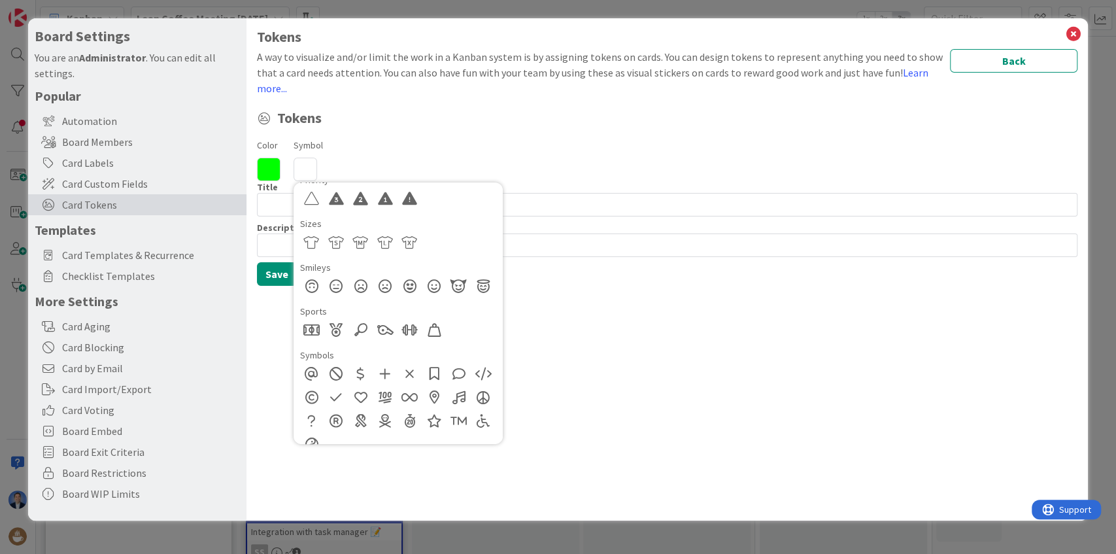
scroll to position [828, 0]
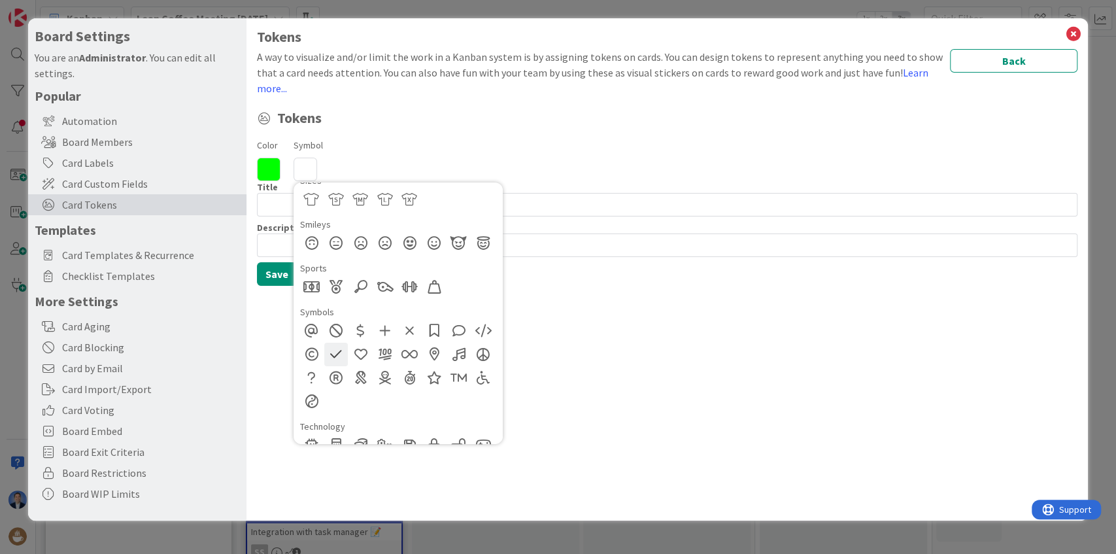
click at [327, 356] on div at bounding box center [336, 355] width 24 height 24
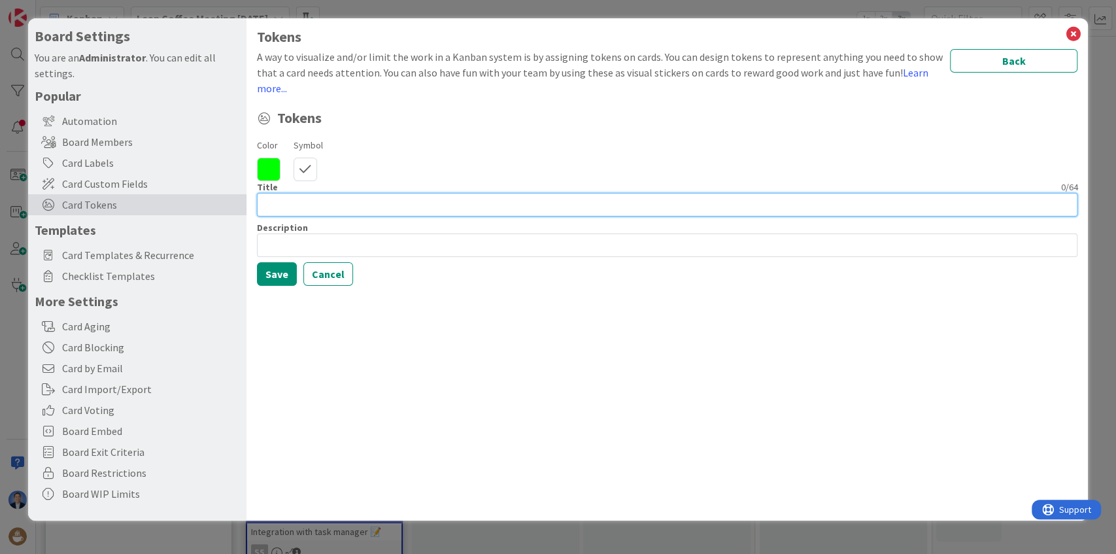
click at [275, 205] on input at bounding box center [667, 205] width 821 height 24
type input "done"
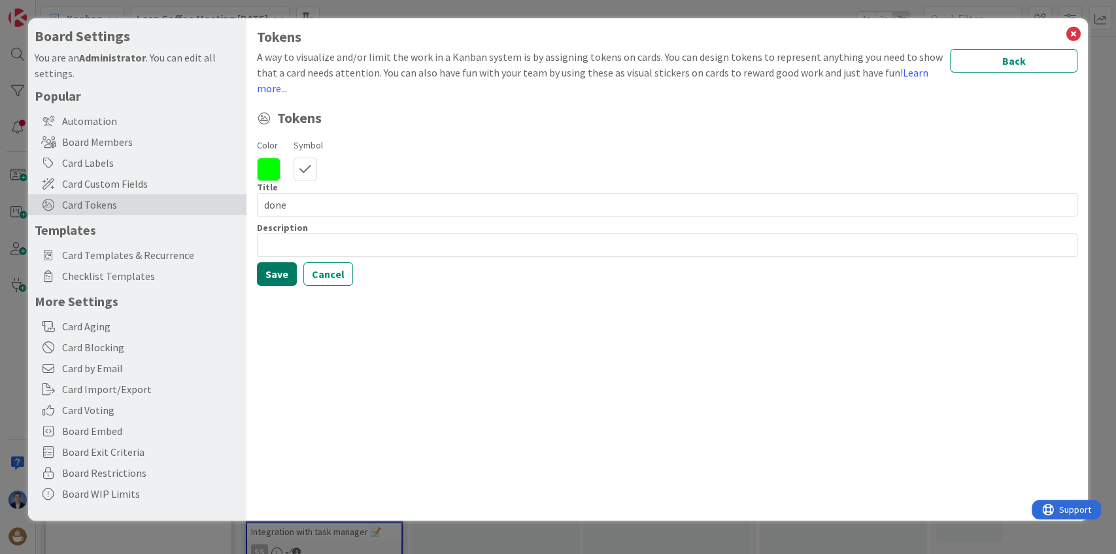
click at [270, 269] on button "Save" at bounding box center [277, 274] width 40 height 24
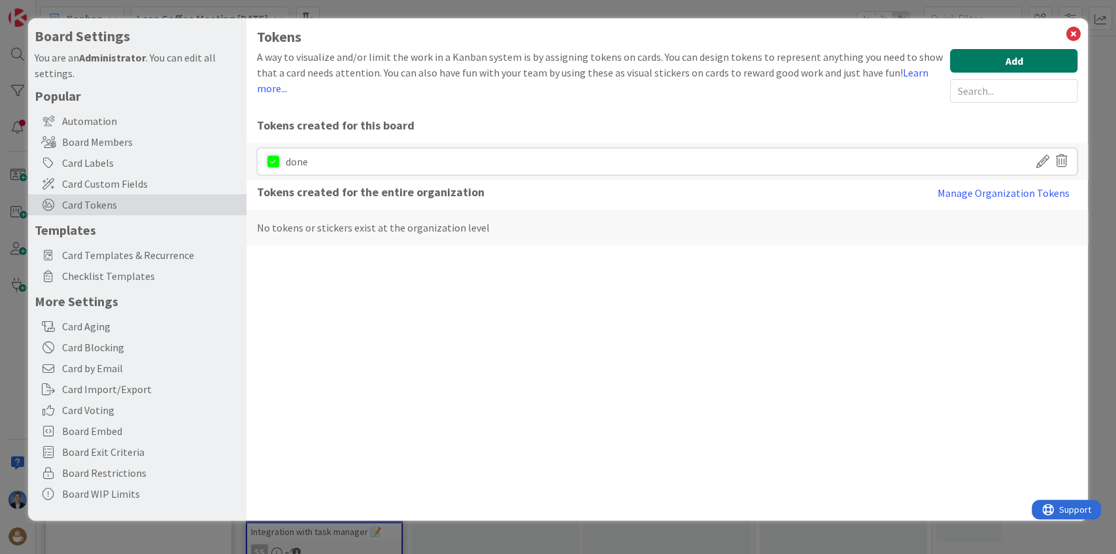
click at [973, 59] on button "Add" at bounding box center [1013, 61] width 127 height 24
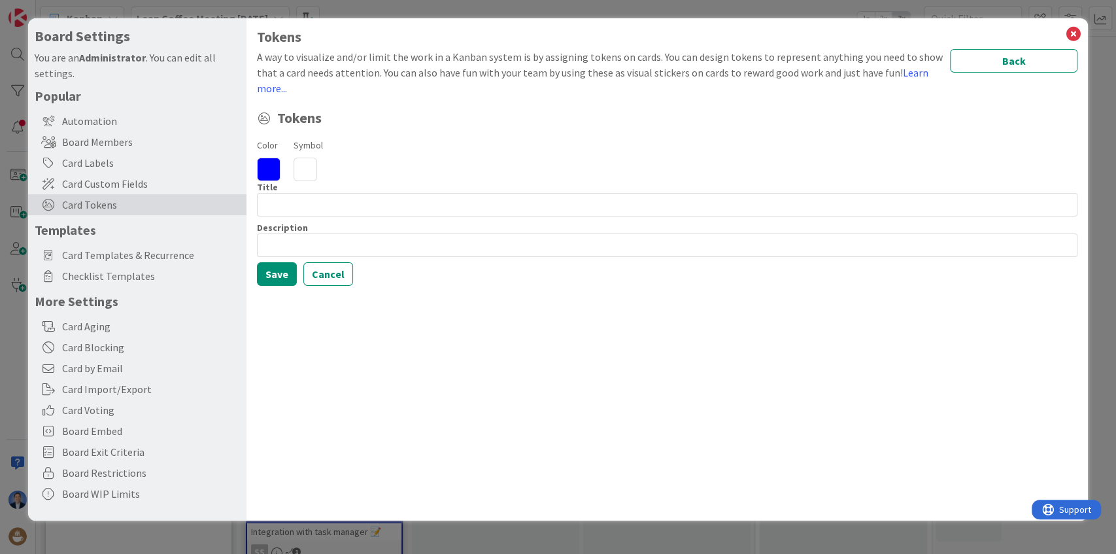
click at [272, 167] on icon at bounding box center [269, 170] width 24 height 24
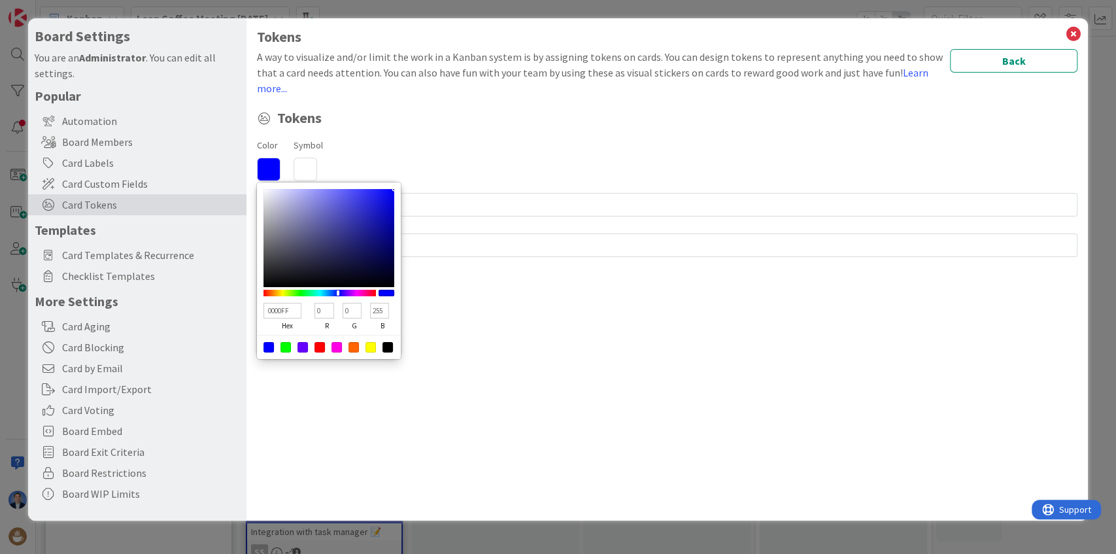
click at [319, 338] on div at bounding box center [329, 347] width 144 height 24
click at [320, 343] on div at bounding box center [319, 347] width 10 height 10
type input "FF0000"
type input "255"
type input "0"
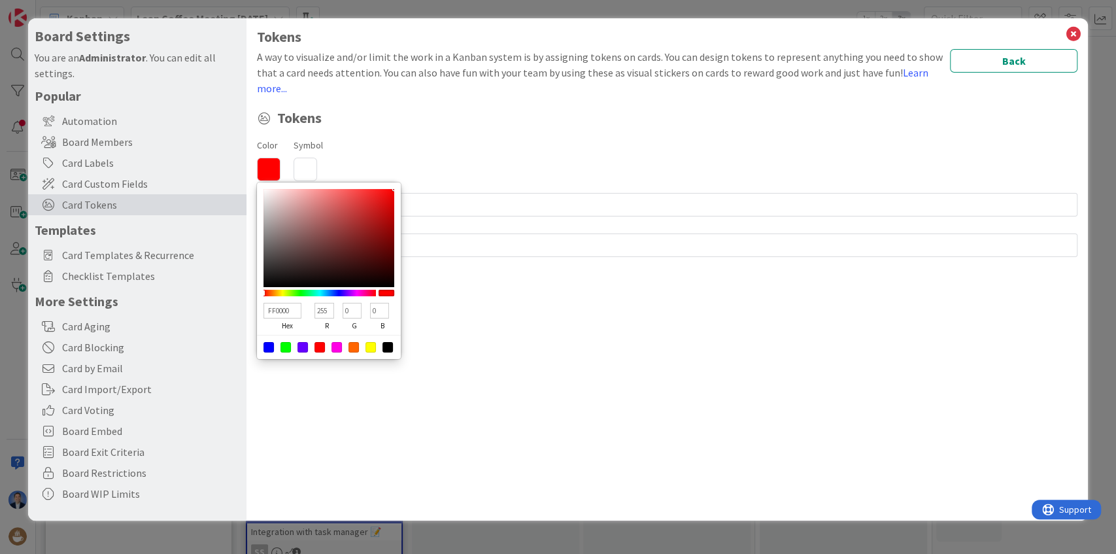
click at [304, 178] on icon at bounding box center [306, 170] width 24 height 24
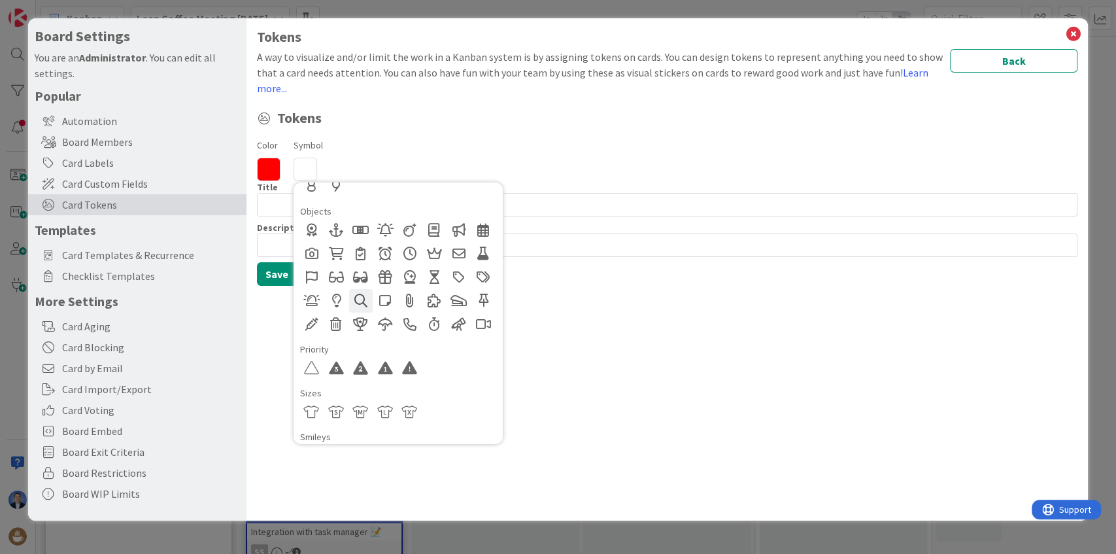
scroll to position [654, 0]
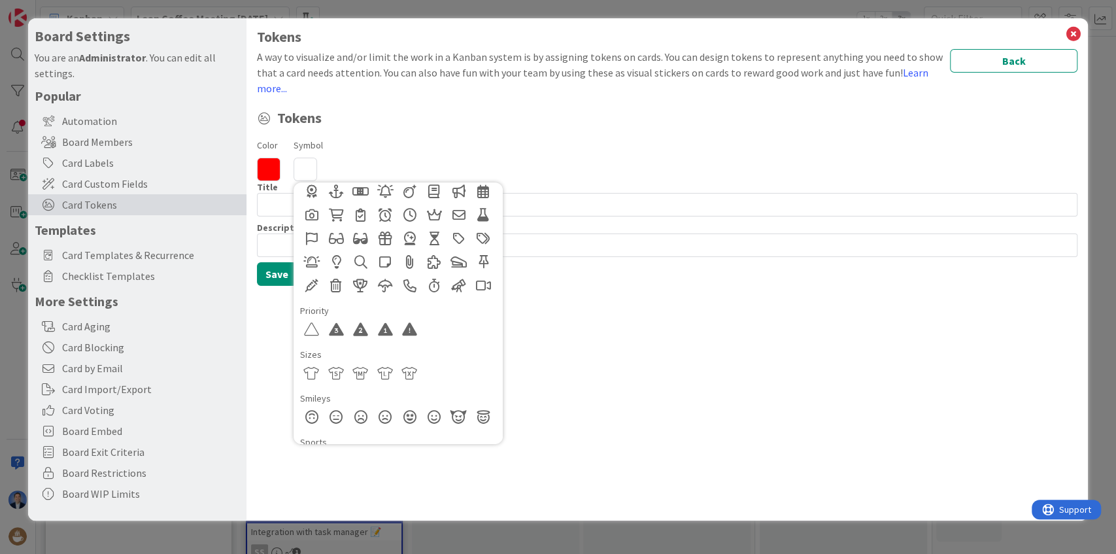
click at [311, 259] on div at bounding box center [312, 262] width 24 height 24
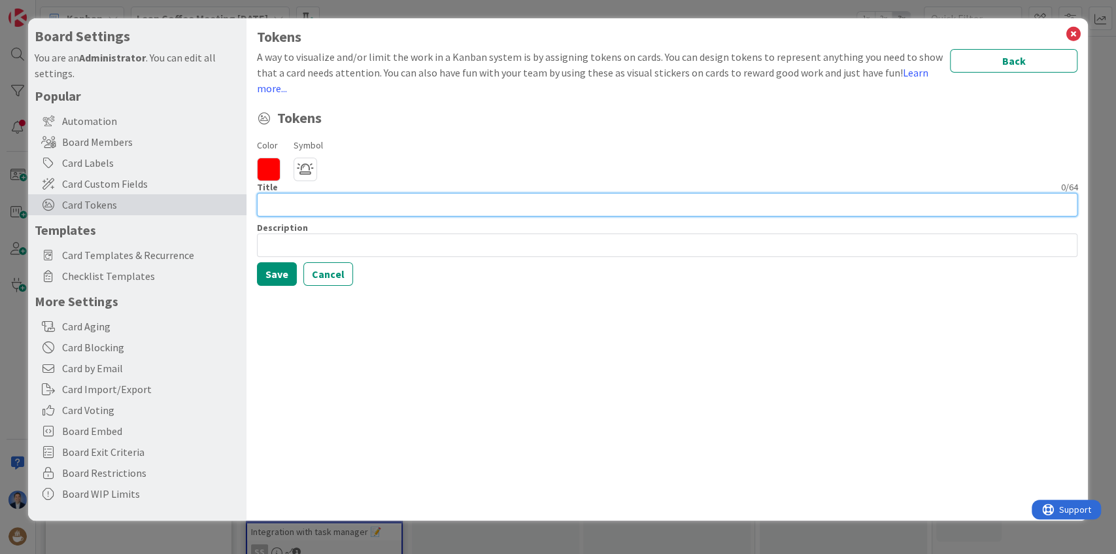
click at [279, 209] on input at bounding box center [667, 205] width 821 height 24
type input "partial"
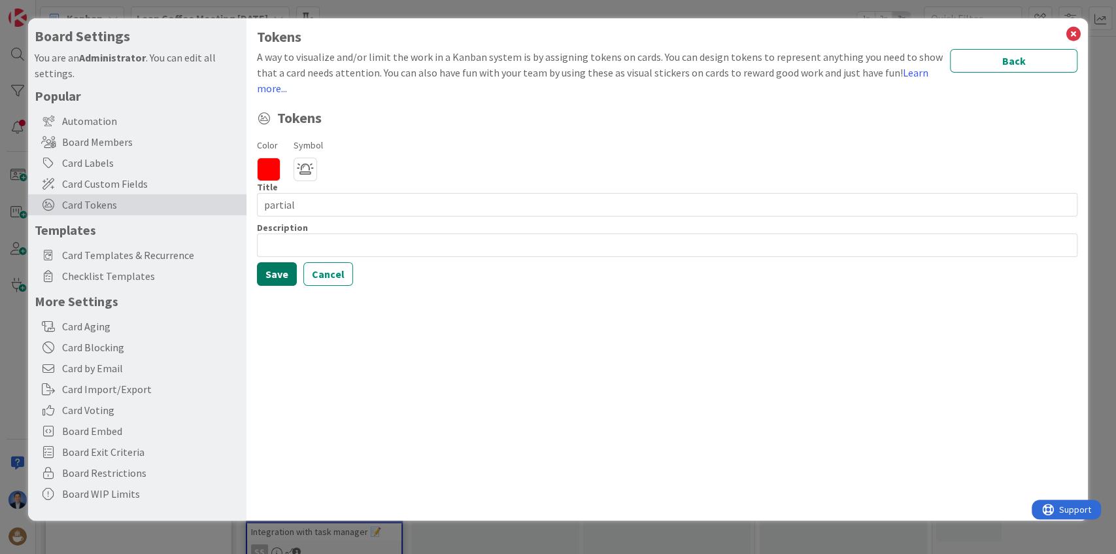
click at [279, 269] on button "Save" at bounding box center [277, 274] width 40 height 24
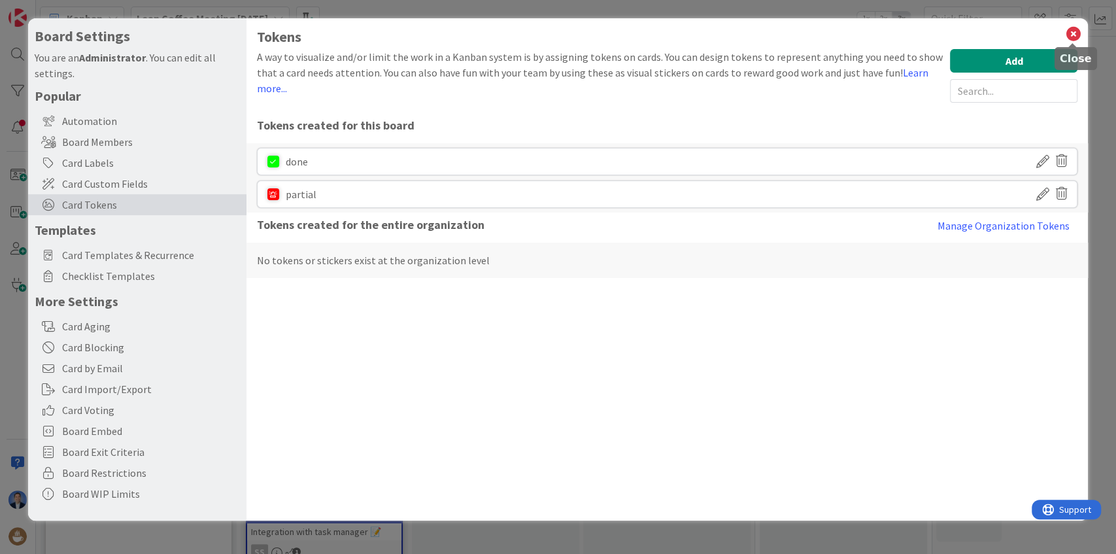
click at [1072, 30] on icon at bounding box center [1072, 34] width 17 height 18
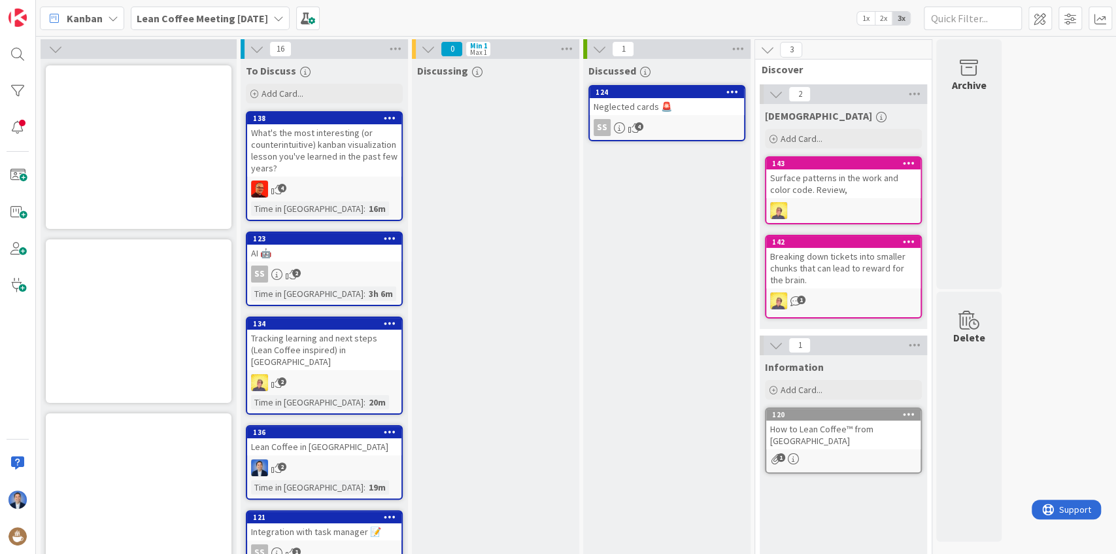
click at [732, 90] on icon at bounding box center [732, 91] width 12 height 9
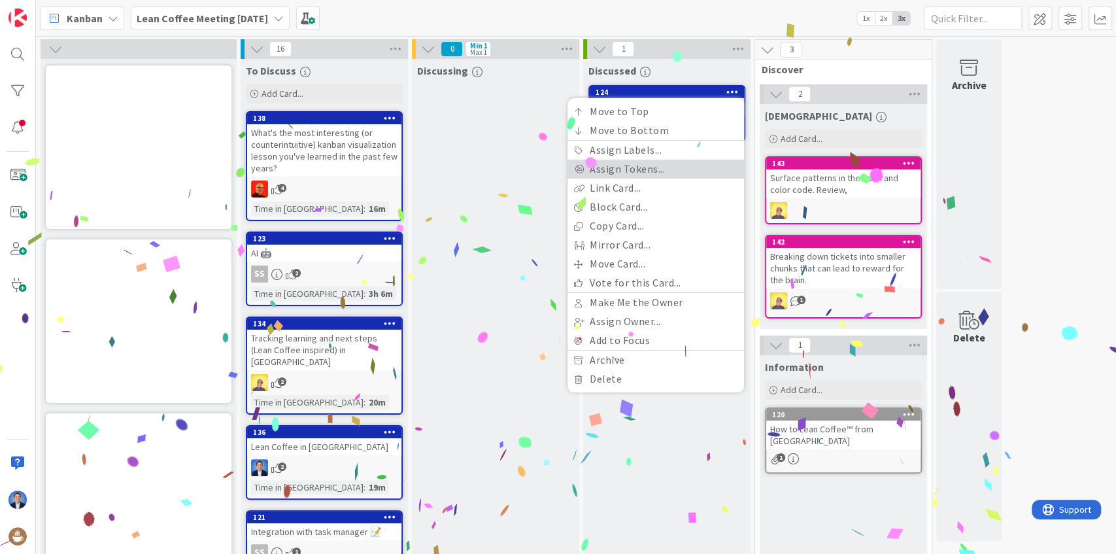
click at [645, 169] on link "Assign Tokens..." at bounding box center [656, 169] width 177 height 19
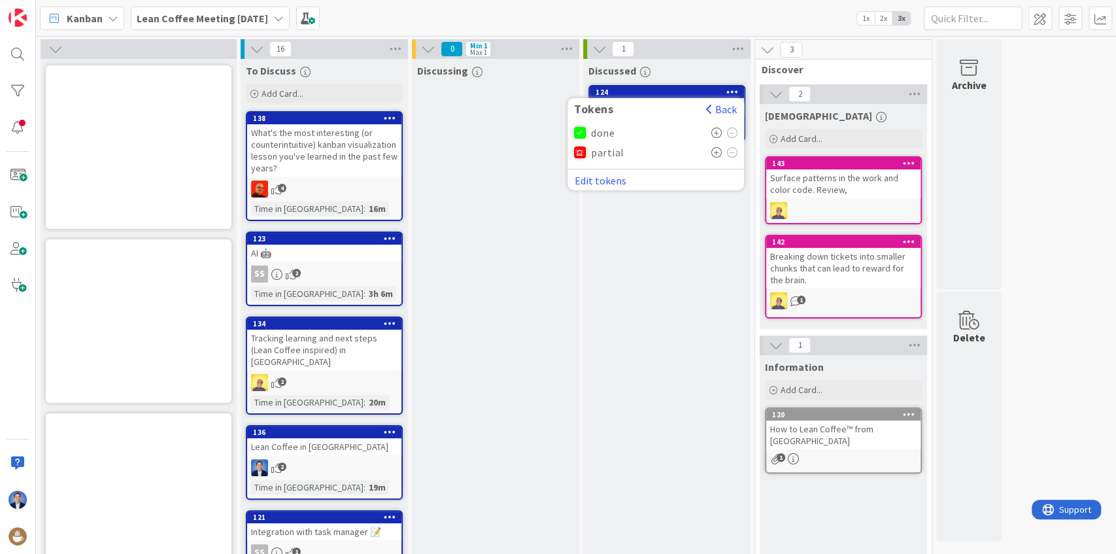
click at [717, 133] on icon at bounding box center [716, 132] width 11 height 10
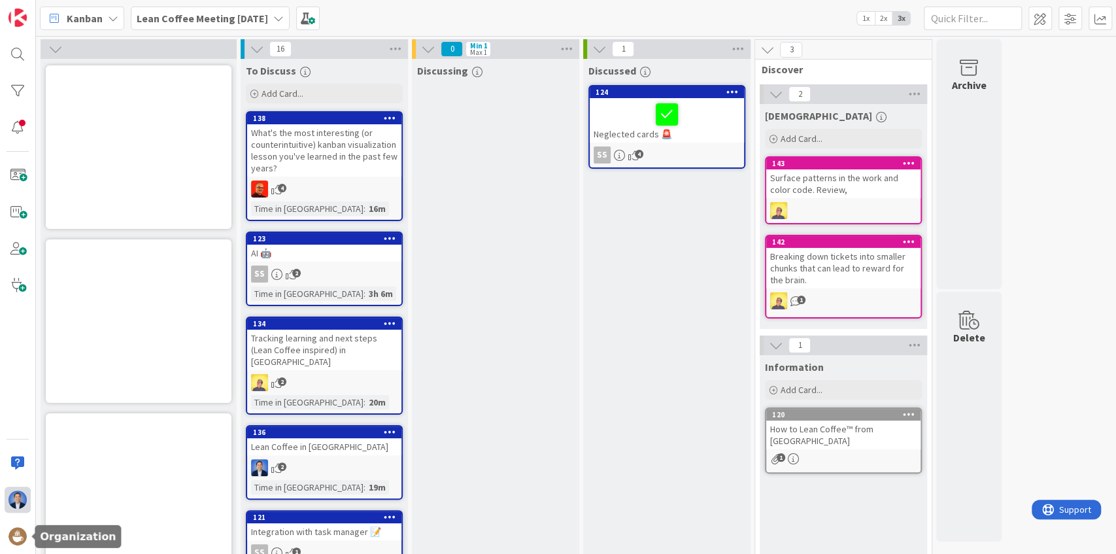
drag, startPoint x: 17, startPoint y: 530, endPoint x: 21, endPoint y: 507, distance: 22.6
click at [17, 530] on img at bounding box center [17, 536] width 18 height 18
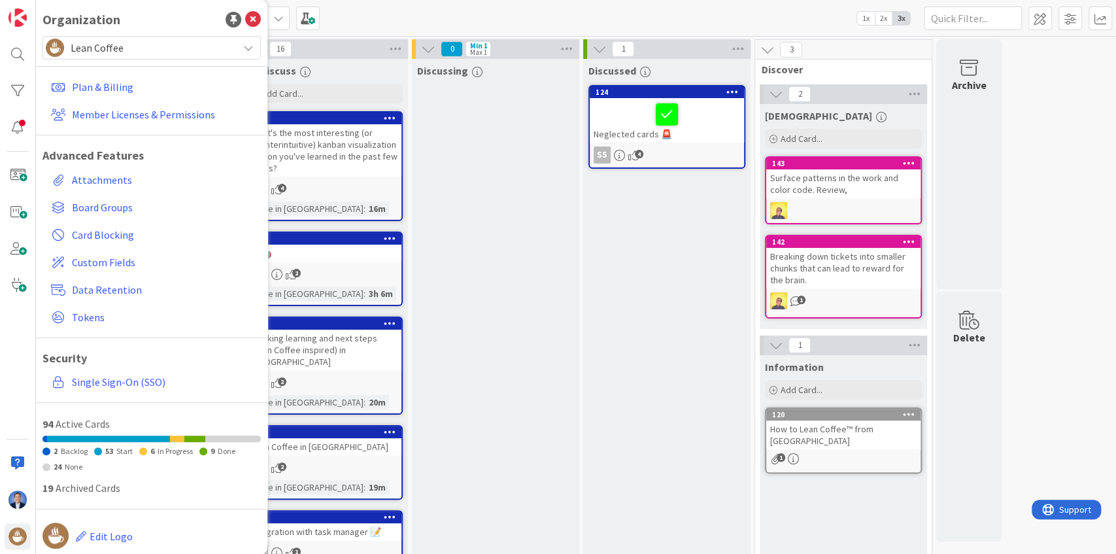
click at [162, 45] on span "Lean Coffee" at bounding box center [151, 48] width 161 height 18
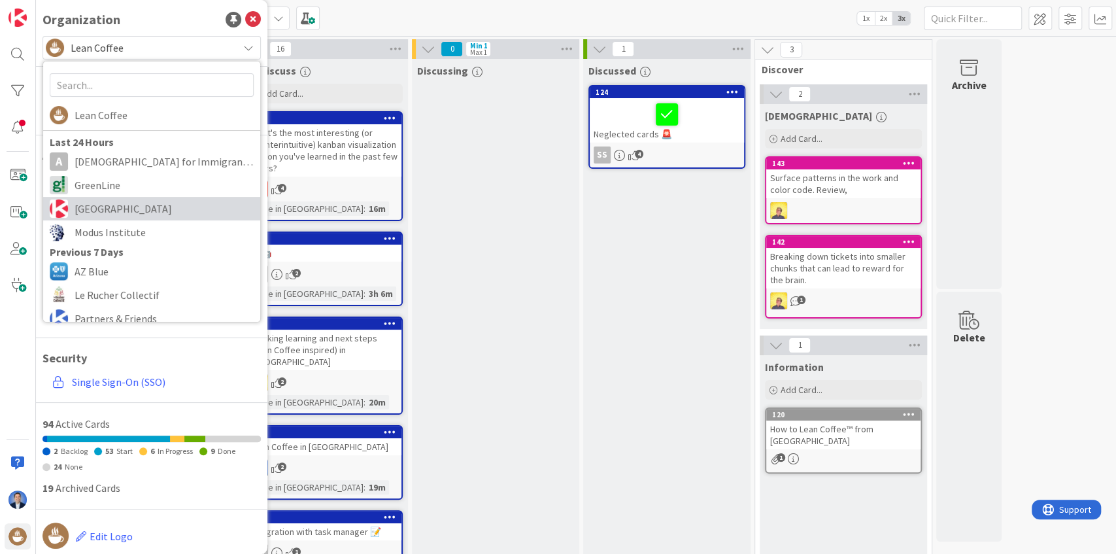
click at [175, 205] on span "[GEOGRAPHIC_DATA]" at bounding box center [164, 209] width 179 height 20
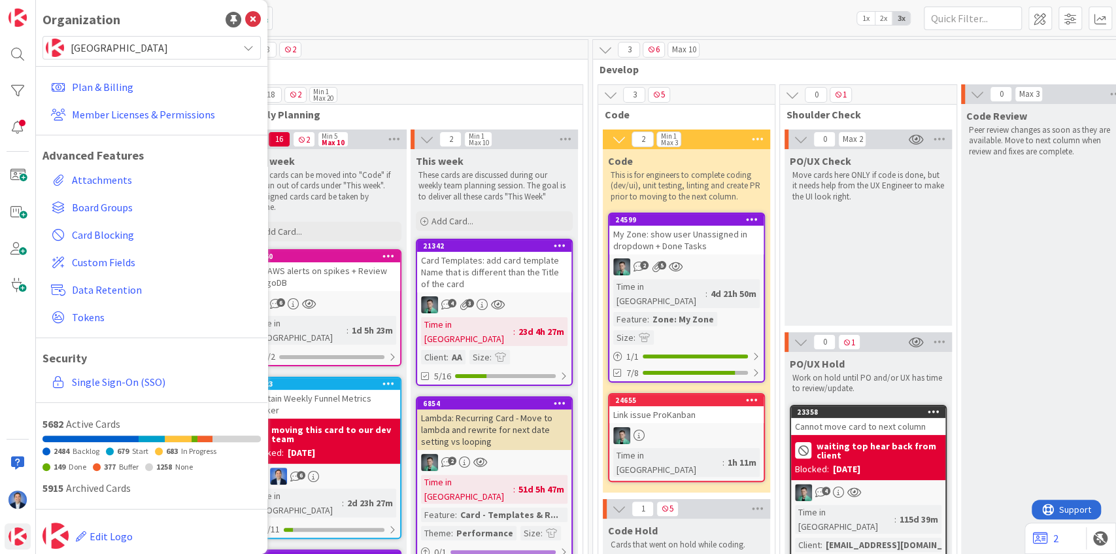
click at [454, 65] on span "Plan" at bounding box center [403, 69] width 335 height 13
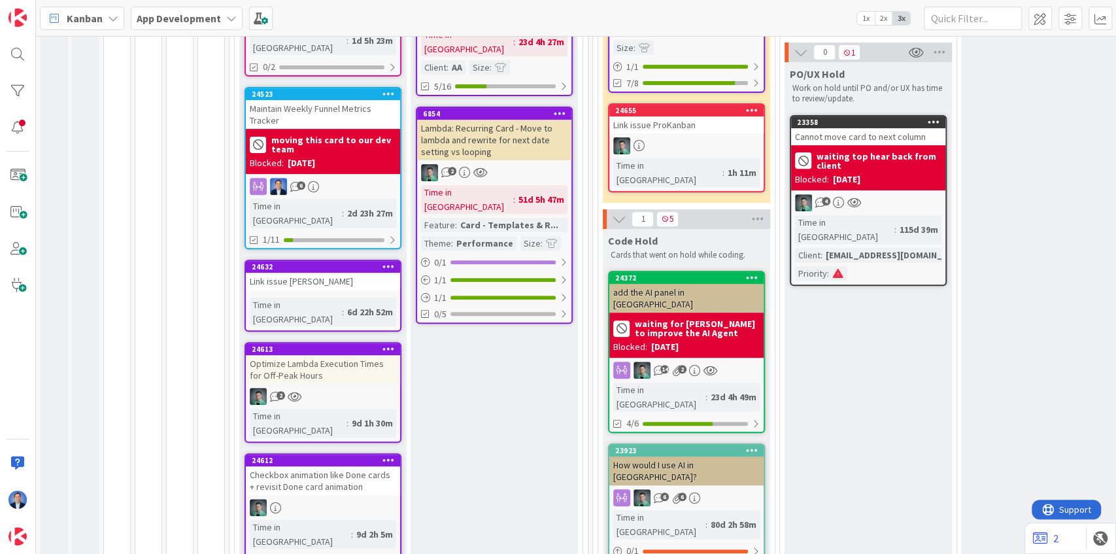
scroll to position [305, 0]
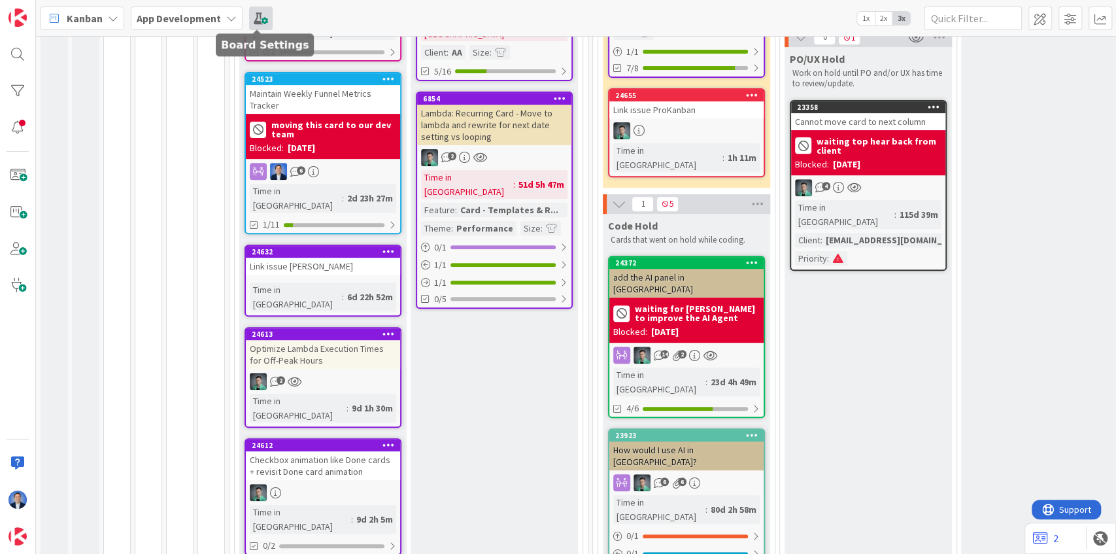
click at [249, 20] on span at bounding box center [261, 19] width 24 height 24
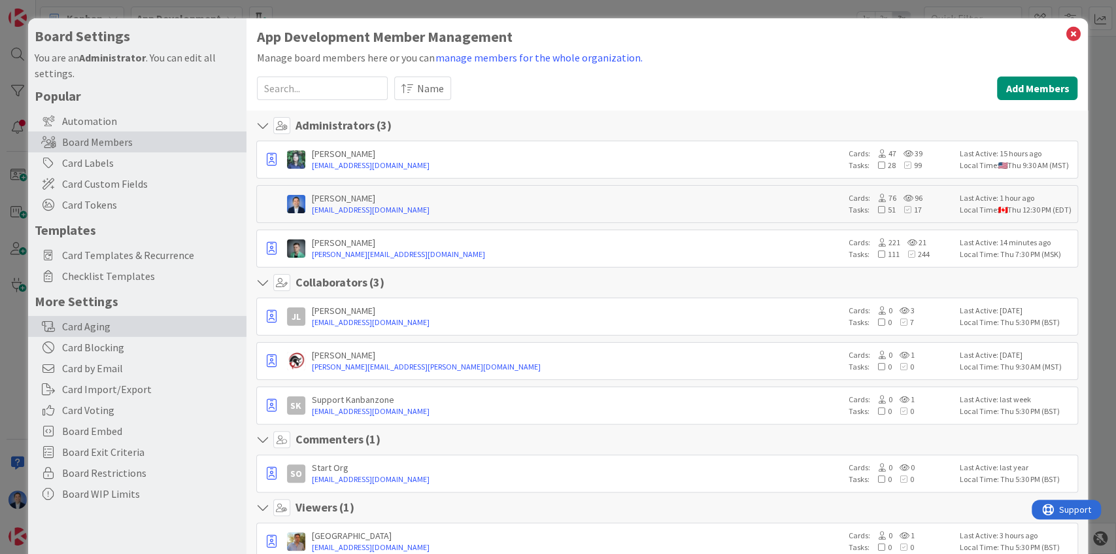
click at [112, 322] on div "Card Aging" at bounding box center [137, 326] width 218 height 21
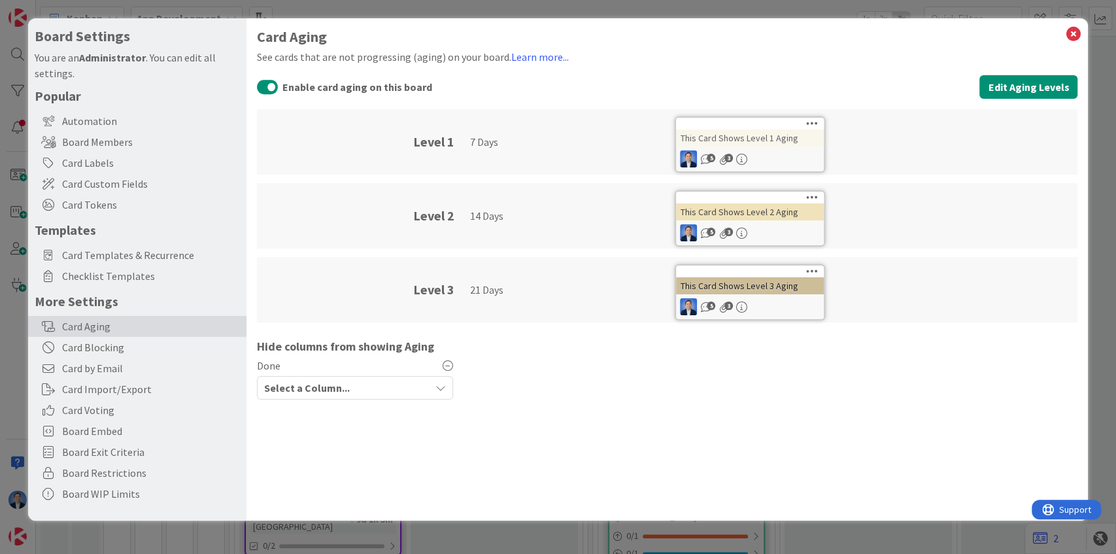
click at [320, 385] on span "Select a Column..." at bounding box center [307, 387] width 86 height 17
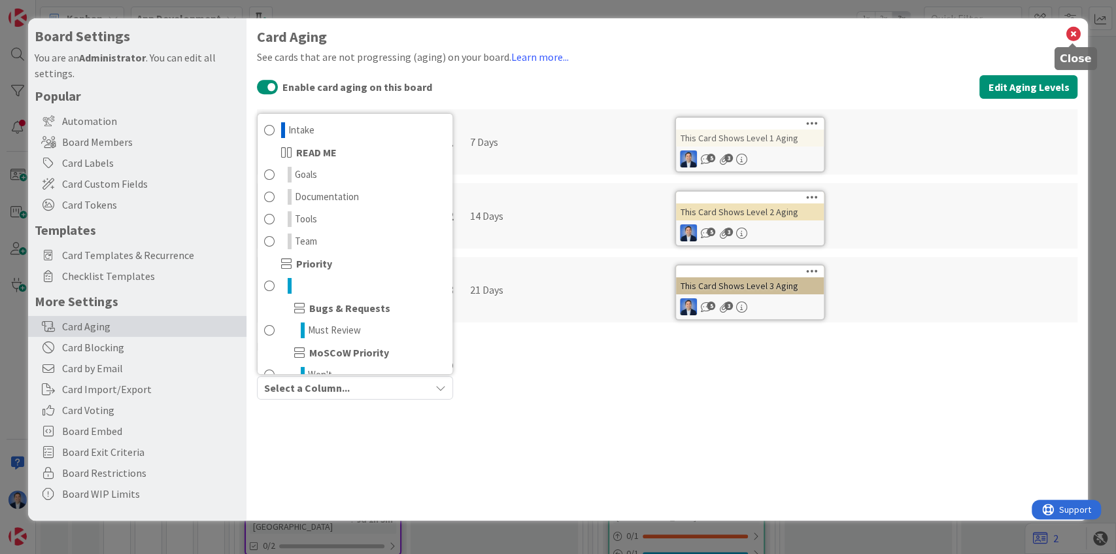
click at [1070, 35] on icon at bounding box center [1072, 34] width 17 height 18
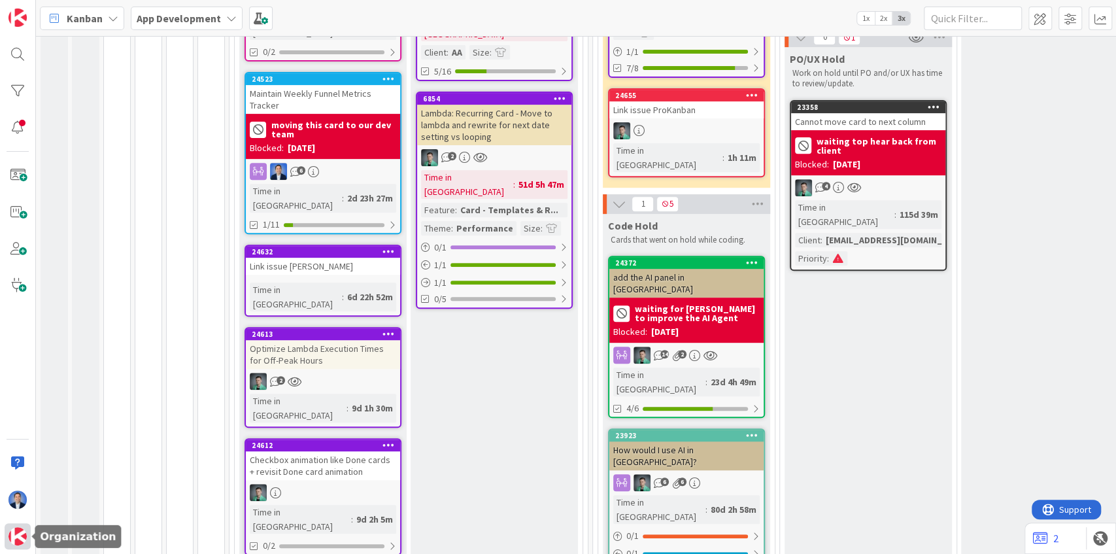
click at [20, 541] on img at bounding box center [17, 536] width 18 height 18
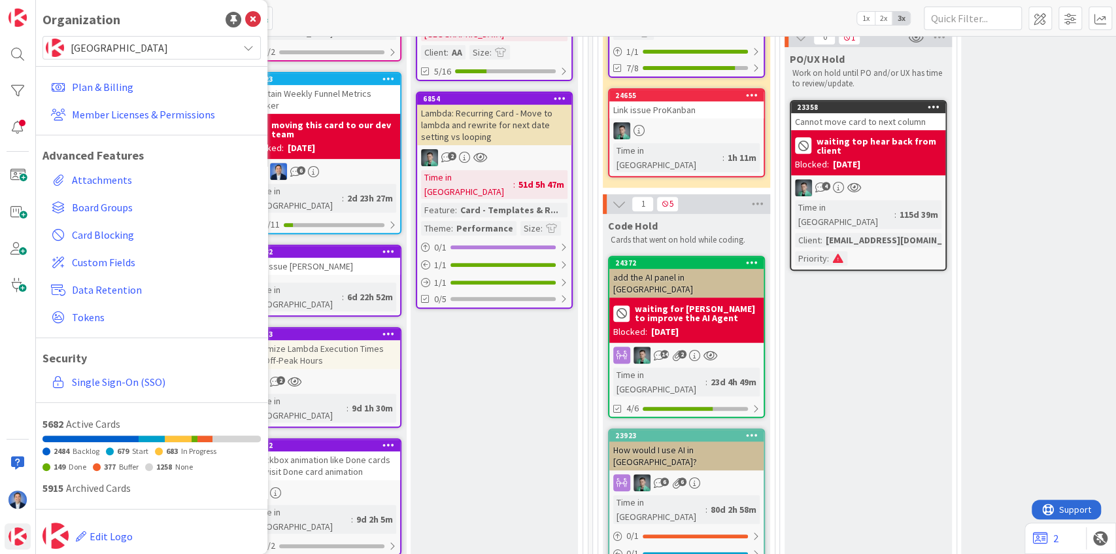
click at [120, 47] on span "[GEOGRAPHIC_DATA]" at bounding box center [151, 48] width 161 height 18
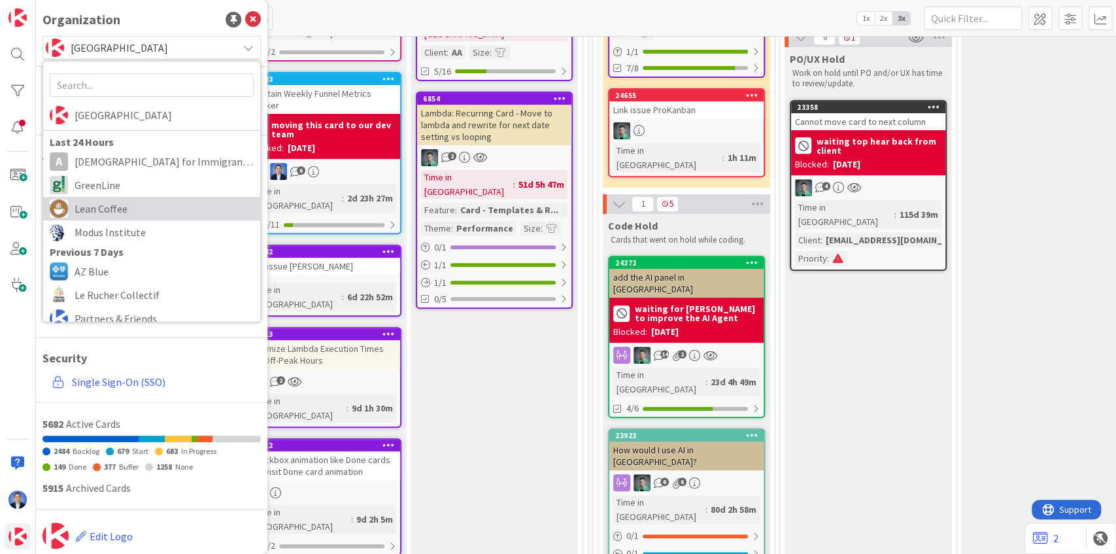
click at [120, 204] on span "Lean Coffee" at bounding box center [164, 209] width 179 height 20
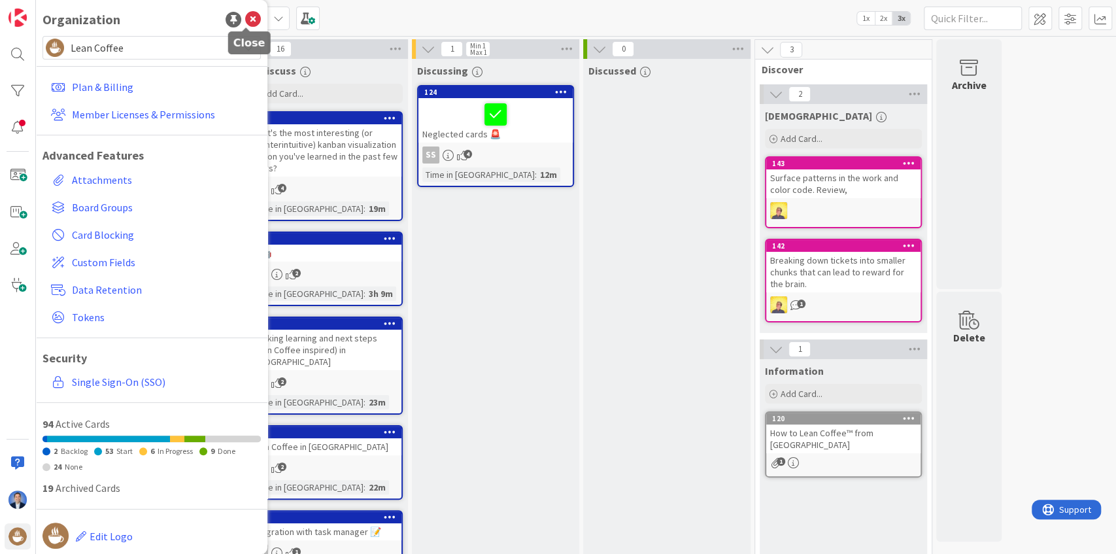
click at [246, 20] on icon at bounding box center [253, 20] width 16 height 16
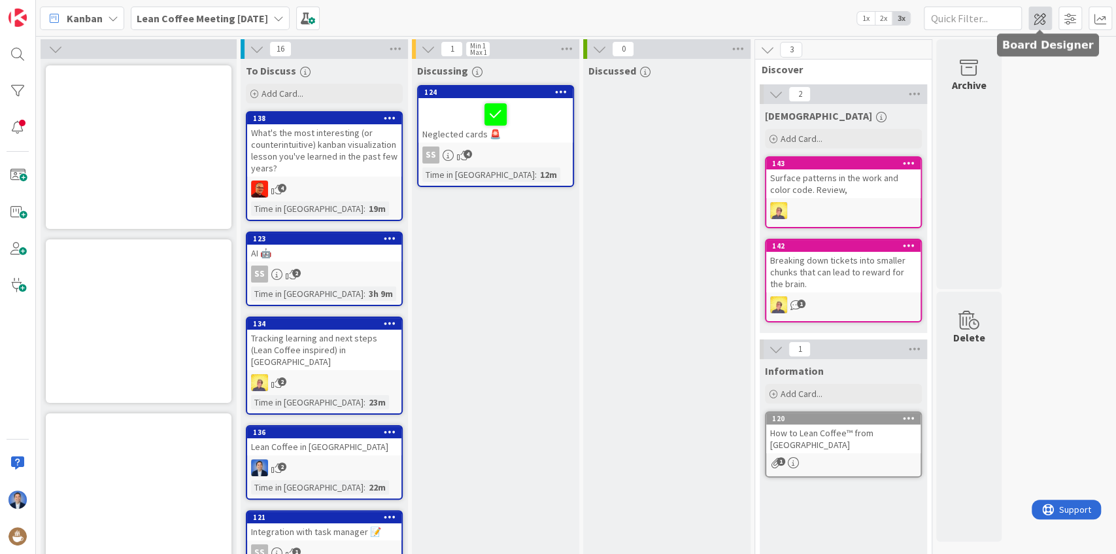
click at [1032, 12] on span at bounding box center [1040, 19] width 24 height 24
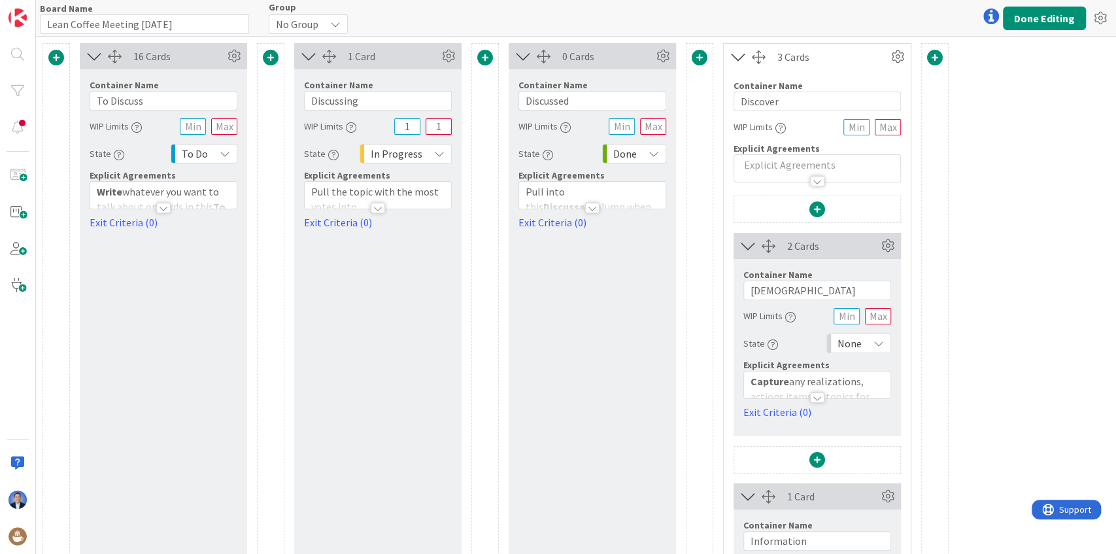
click at [486, 57] on span at bounding box center [485, 58] width 16 height 16
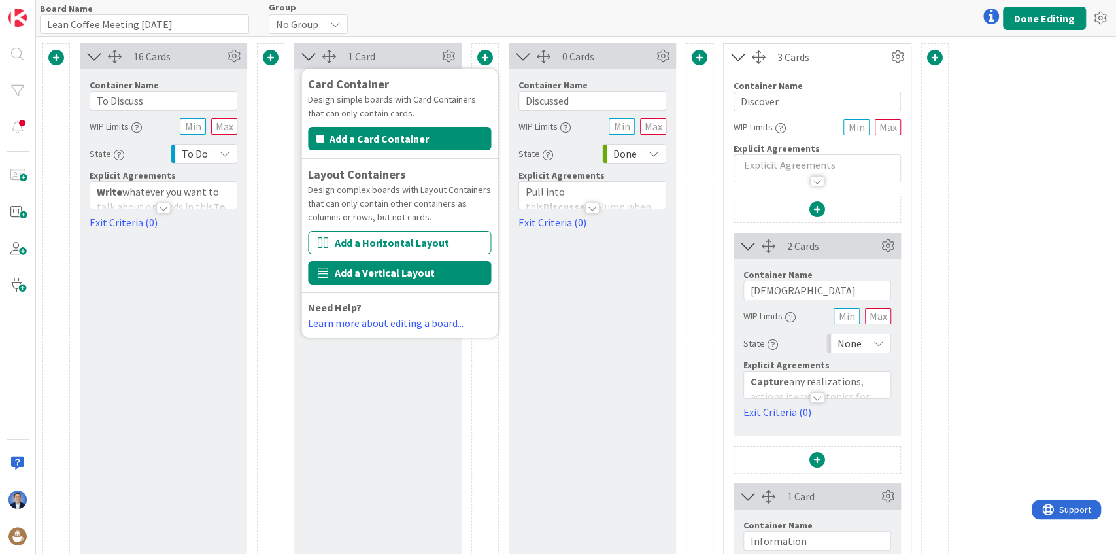
click at [406, 261] on button "Add a Vertical Layout" at bounding box center [399, 273] width 183 height 24
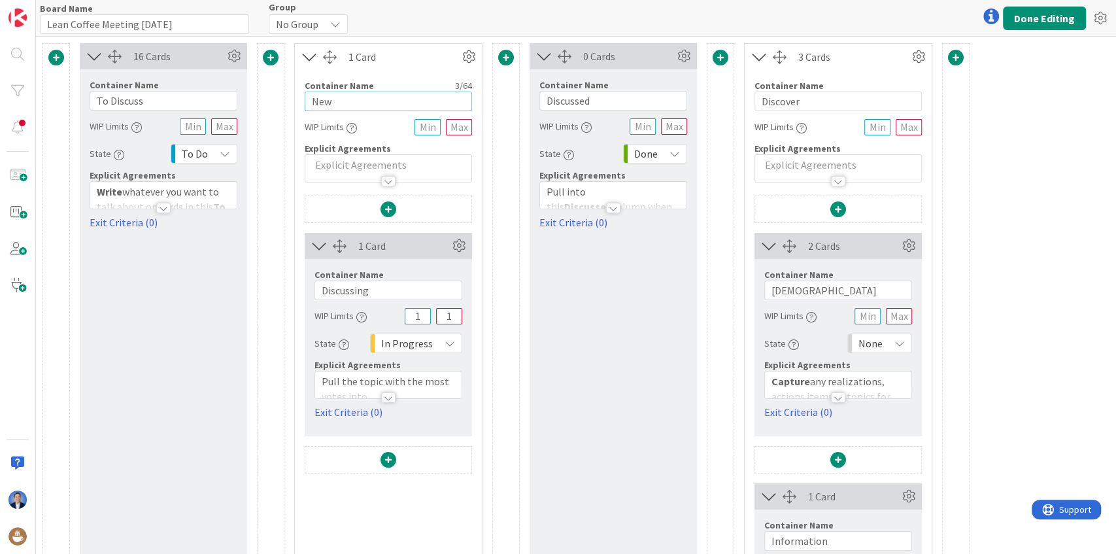
click at [391, 106] on input "New" at bounding box center [388, 102] width 167 height 20
type input "WIP"
click at [388, 456] on span at bounding box center [389, 460] width 16 height 16
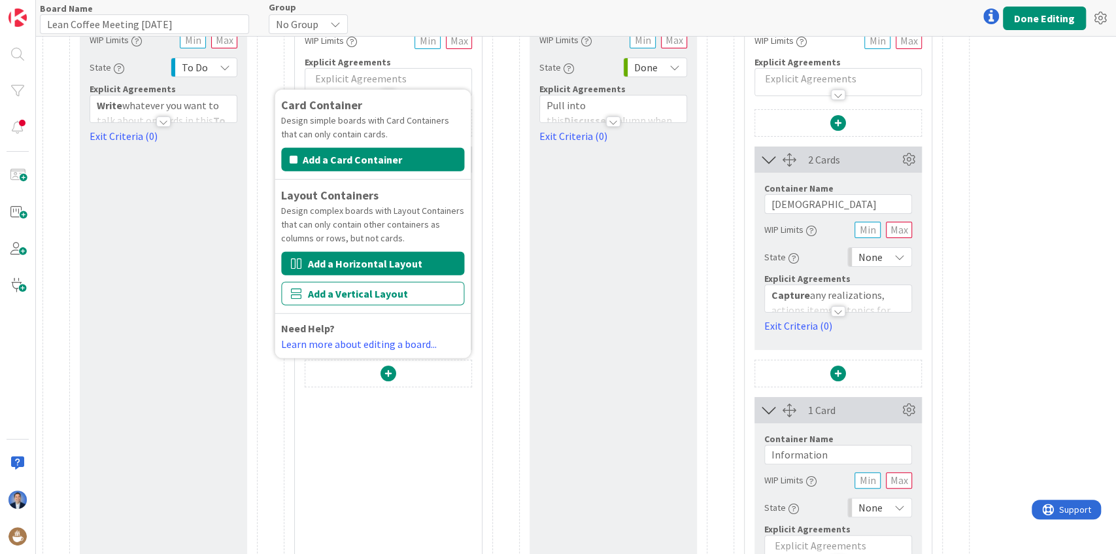
scroll to position [87, 0]
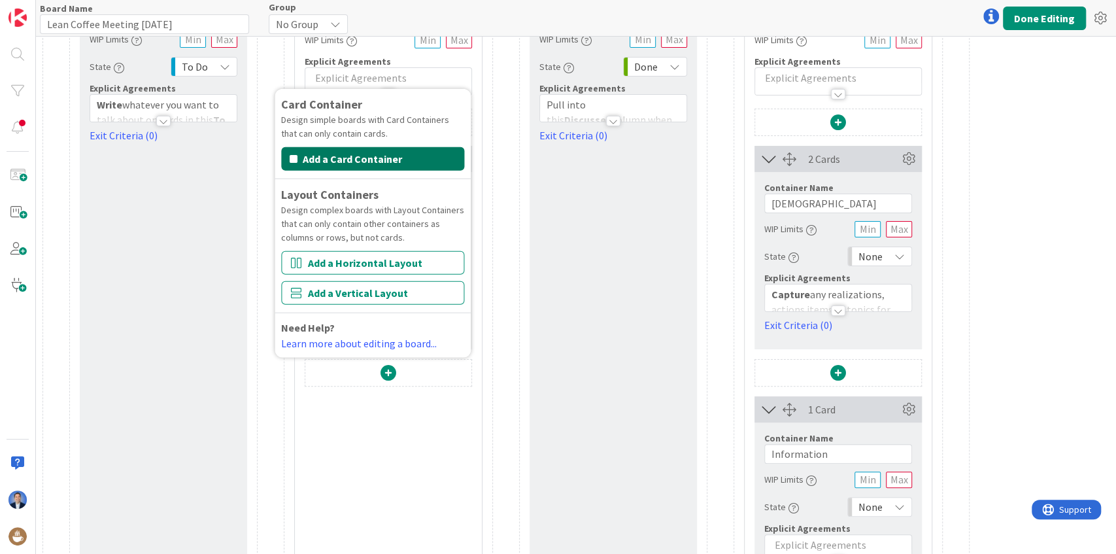
click at [340, 165] on button "Add a Card Container" at bounding box center [372, 159] width 183 height 24
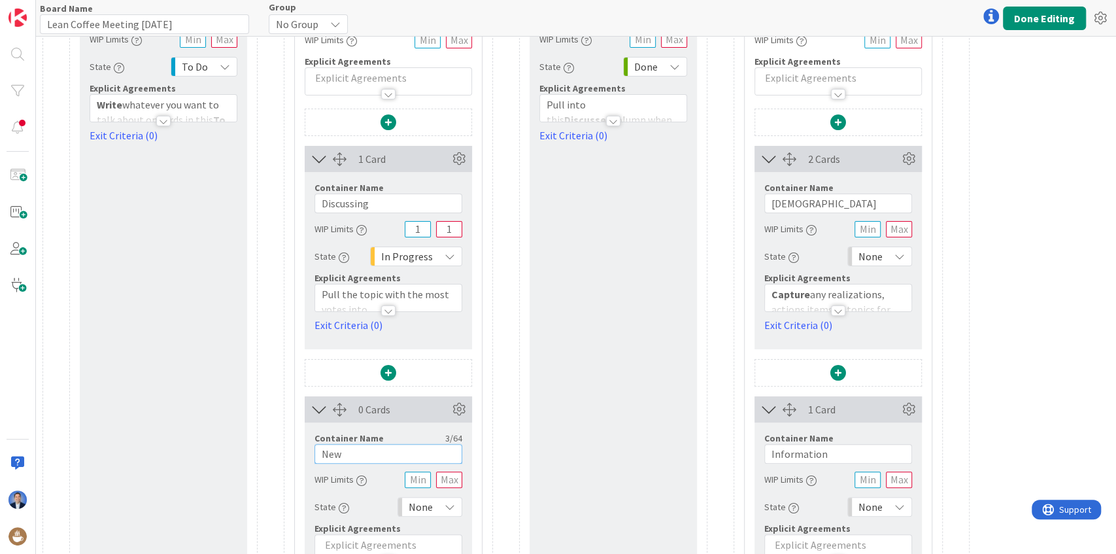
click at [365, 454] on input "New" at bounding box center [388, 454] width 148 height 20
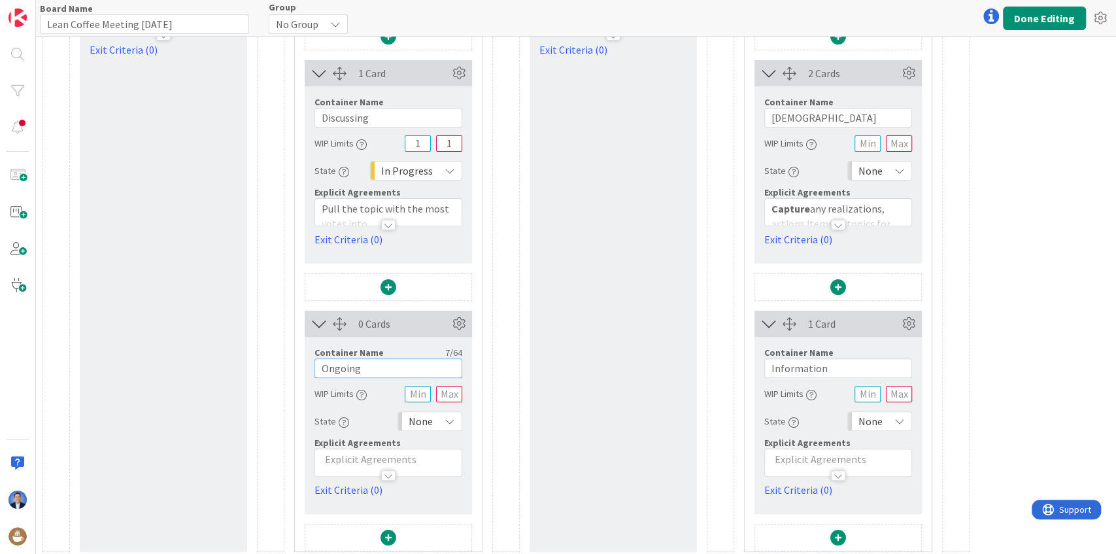
scroll to position [175, 0]
type input "Ongoing"
click at [440, 410] on div "None" at bounding box center [430, 419] width 65 height 20
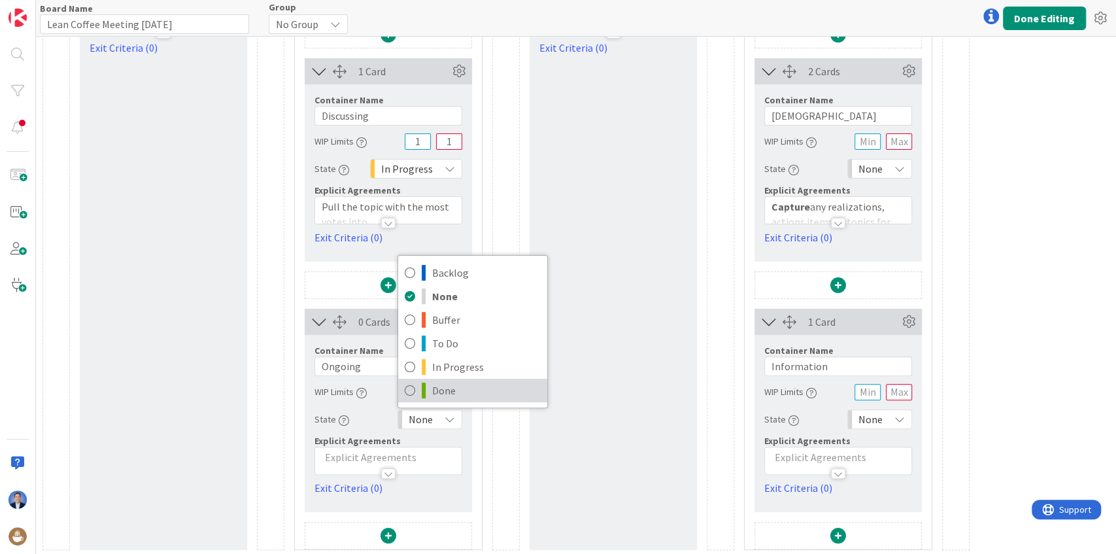
click at [438, 391] on span "Done" at bounding box center [486, 391] width 109 height 20
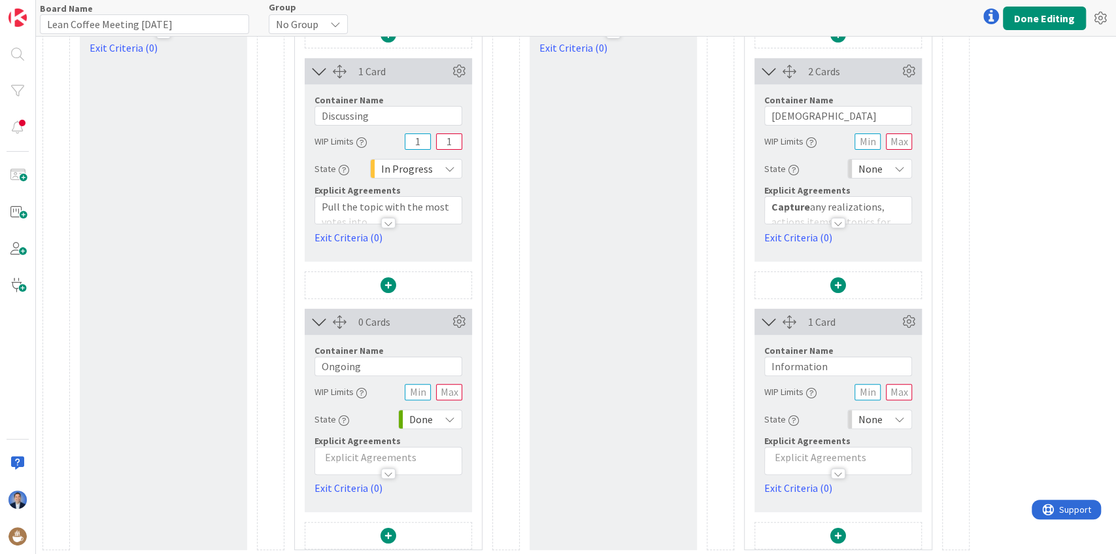
click at [448, 410] on div "Done" at bounding box center [430, 419] width 64 height 20
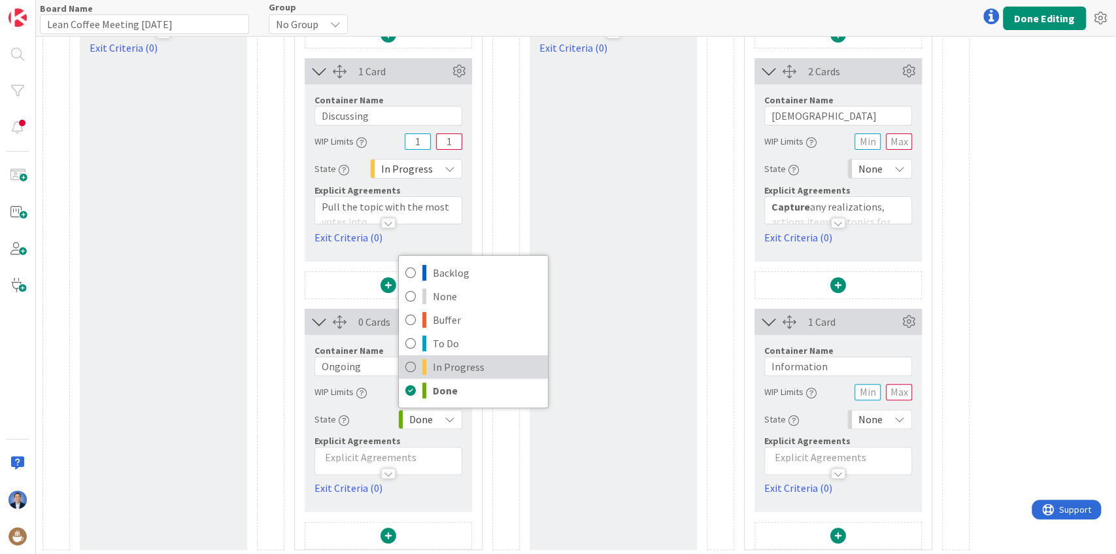
click at [462, 358] on span "In Progress" at bounding box center [487, 367] width 109 height 20
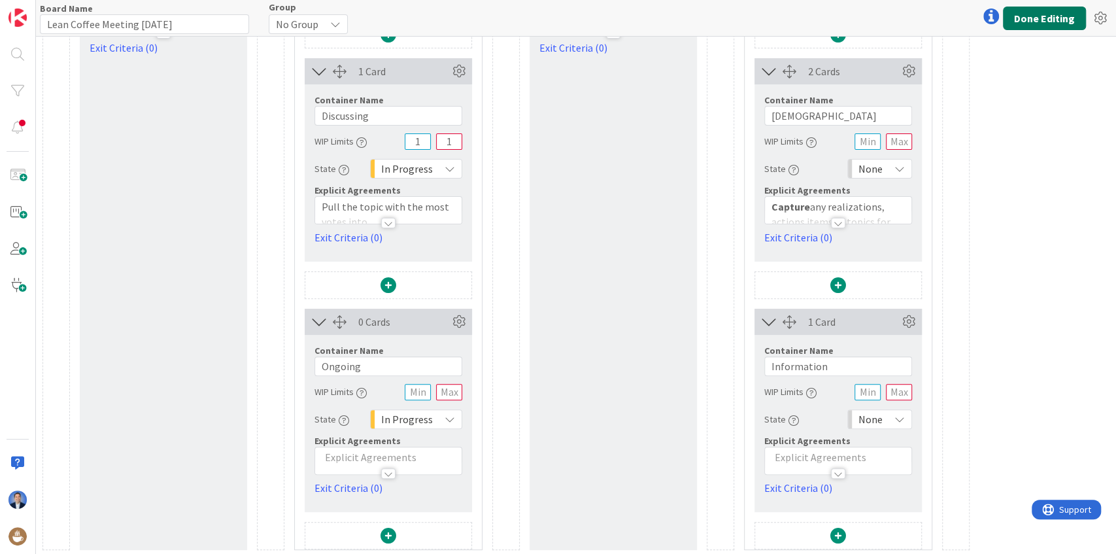
click at [1017, 12] on button "Done Editing" at bounding box center [1044, 19] width 83 height 24
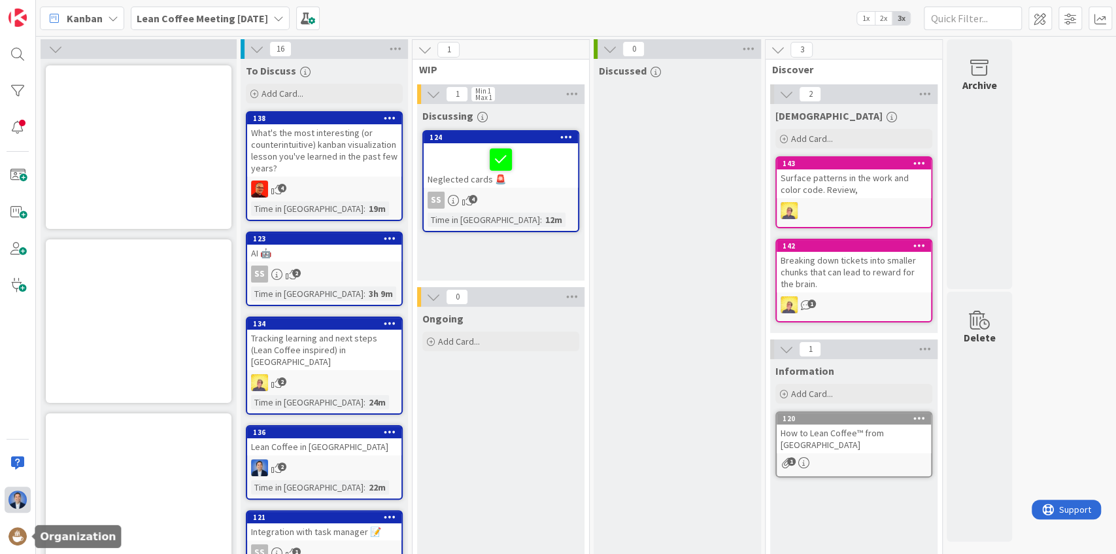
drag, startPoint x: 17, startPoint y: 537, endPoint x: 12, endPoint y: 498, distance: 40.2
click at [17, 537] on img at bounding box center [17, 536] width 18 height 18
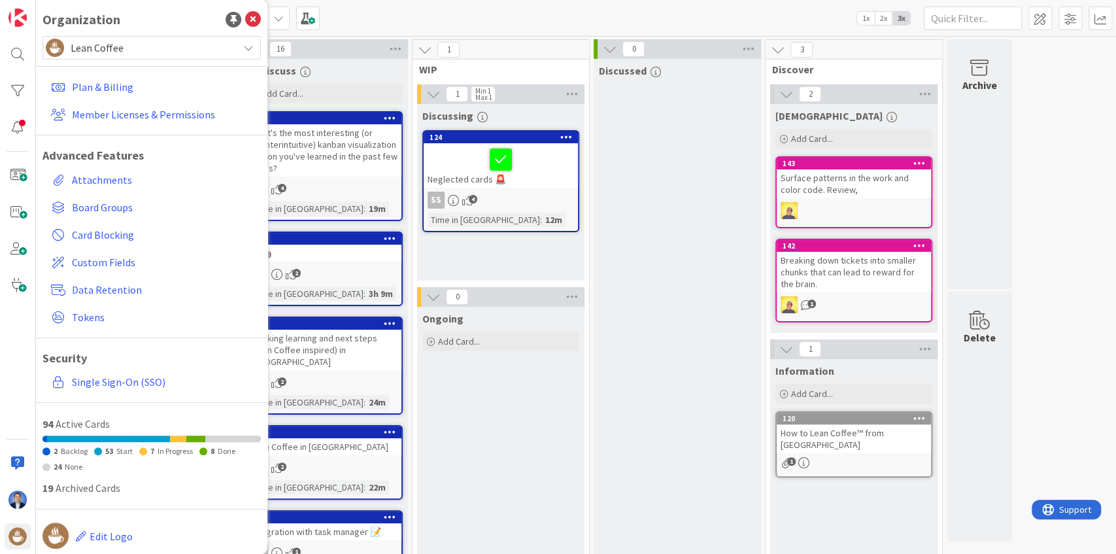
click at [86, 46] on span "Lean Coffee" at bounding box center [151, 48] width 161 height 18
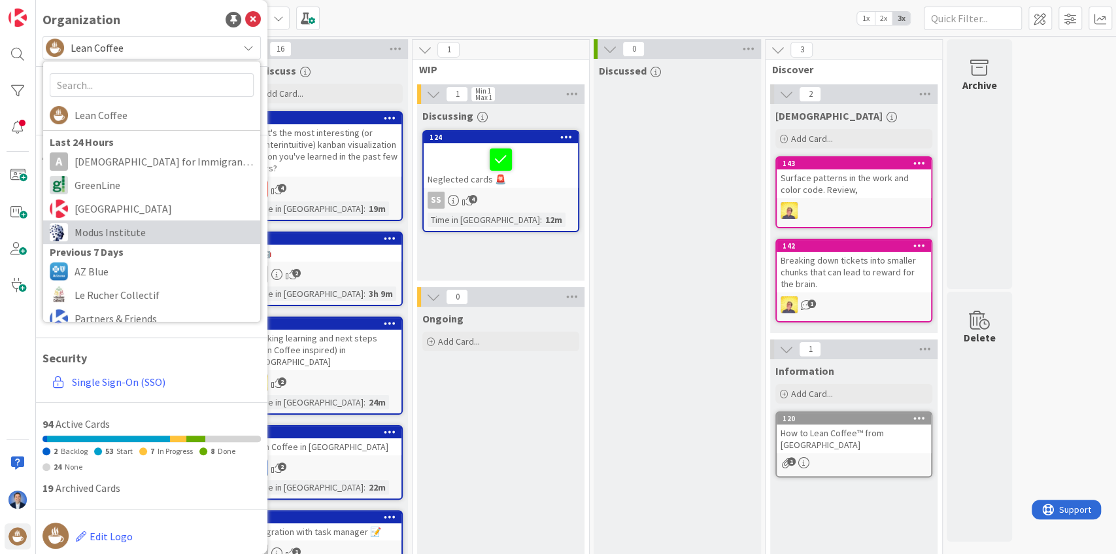
click at [92, 237] on span "Modus Institute" at bounding box center [164, 232] width 179 height 20
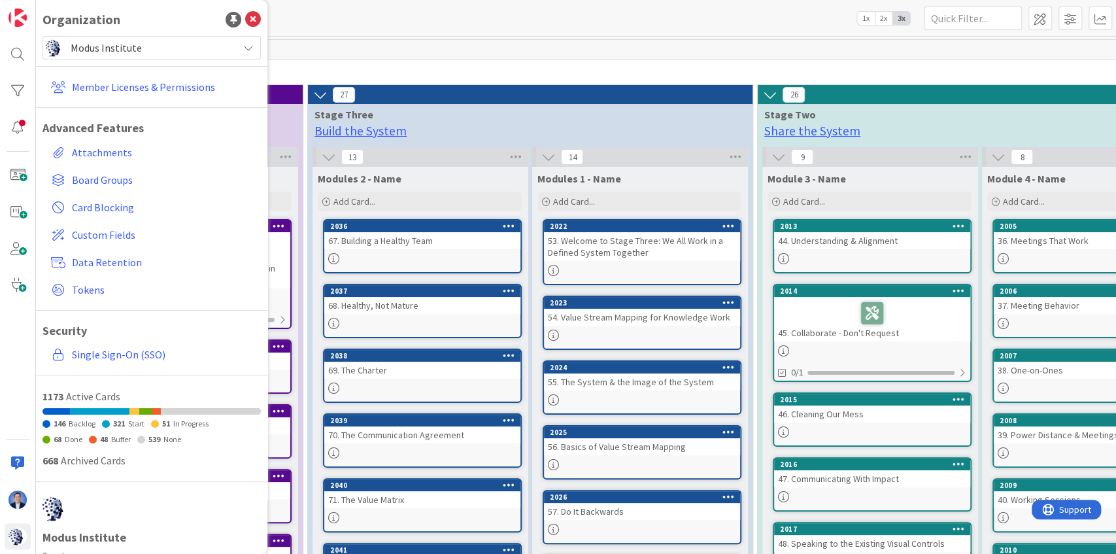
click at [382, 20] on div "Kanban LAVM 1x 2x 3x" at bounding box center [576, 18] width 1080 height 36
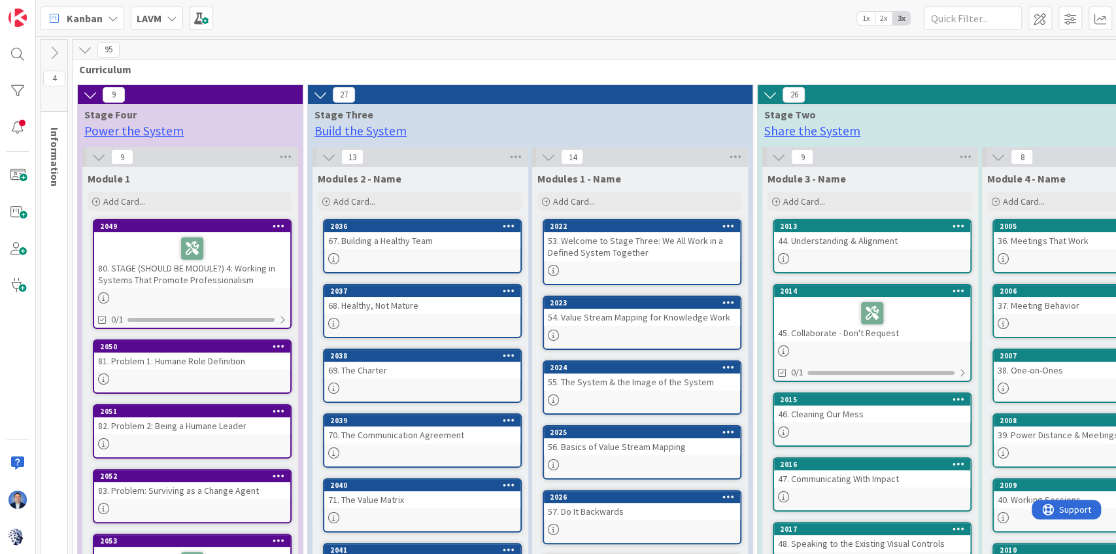
click at [138, 18] on b "LAVM" at bounding box center [149, 18] width 25 height 13
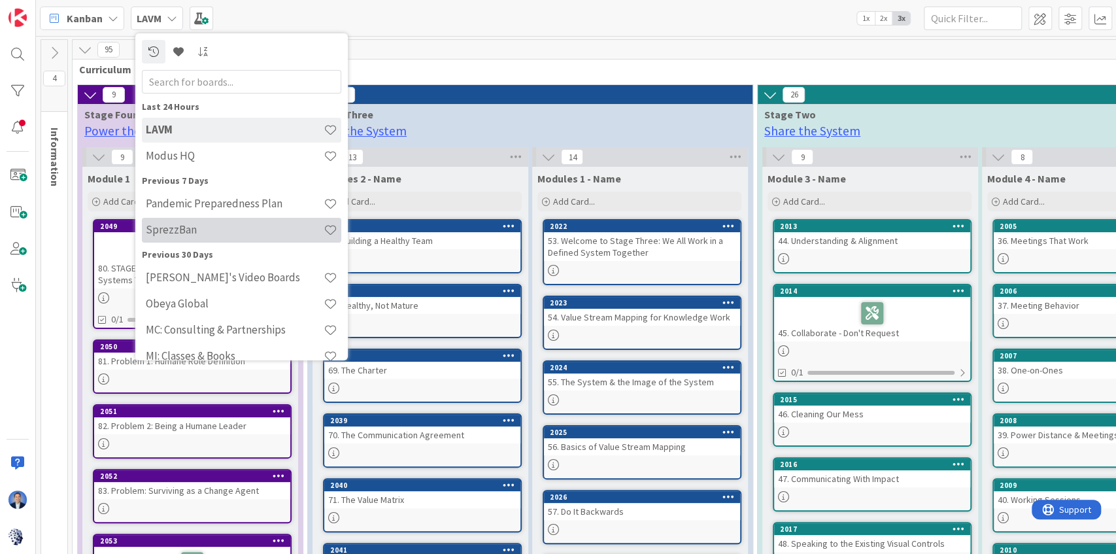
click at [174, 226] on h4 "SprezzBan" at bounding box center [235, 229] width 178 height 13
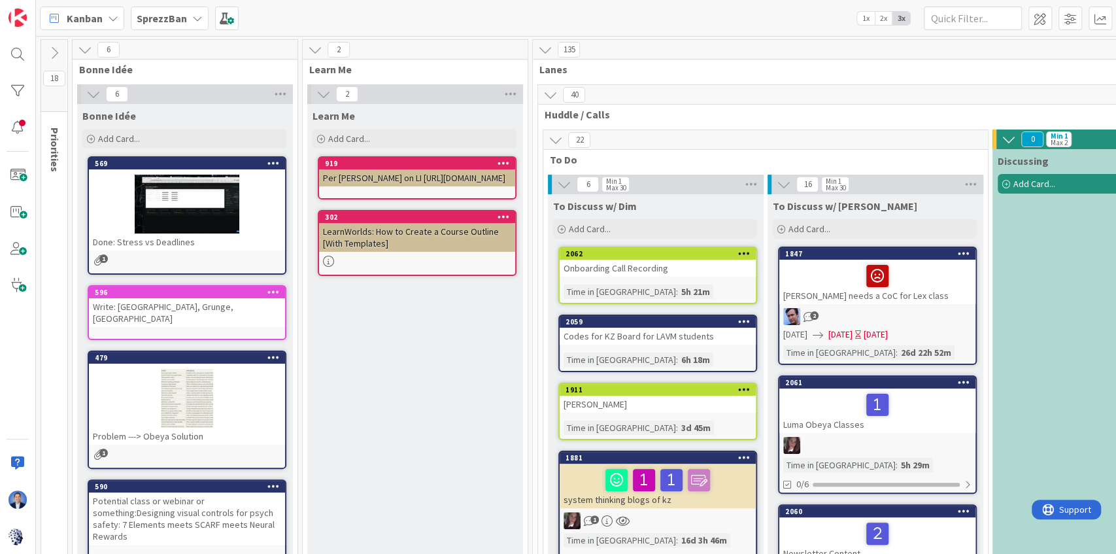
click at [868, 14] on span "1x" at bounding box center [866, 18] width 18 height 13
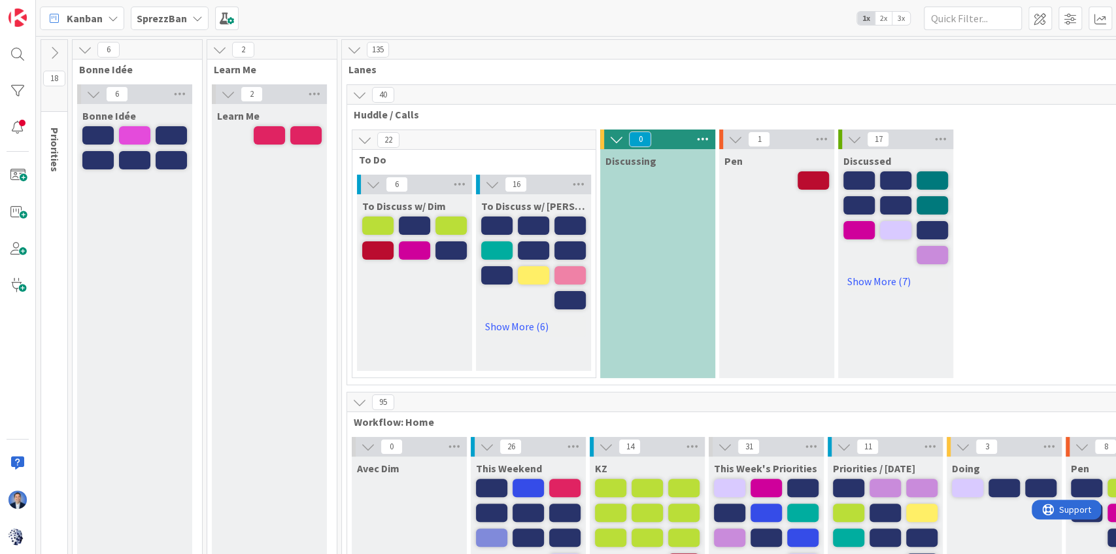
click at [86, 52] on icon at bounding box center [85, 49] width 14 height 14
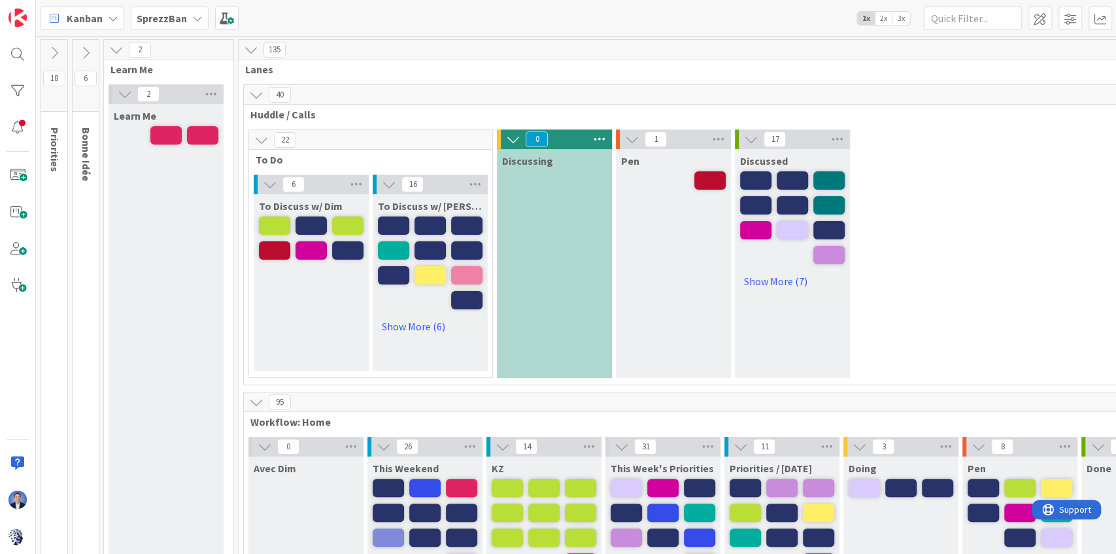
click at [116, 51] on icon at bounding box center [116, 49] width 14 height 14
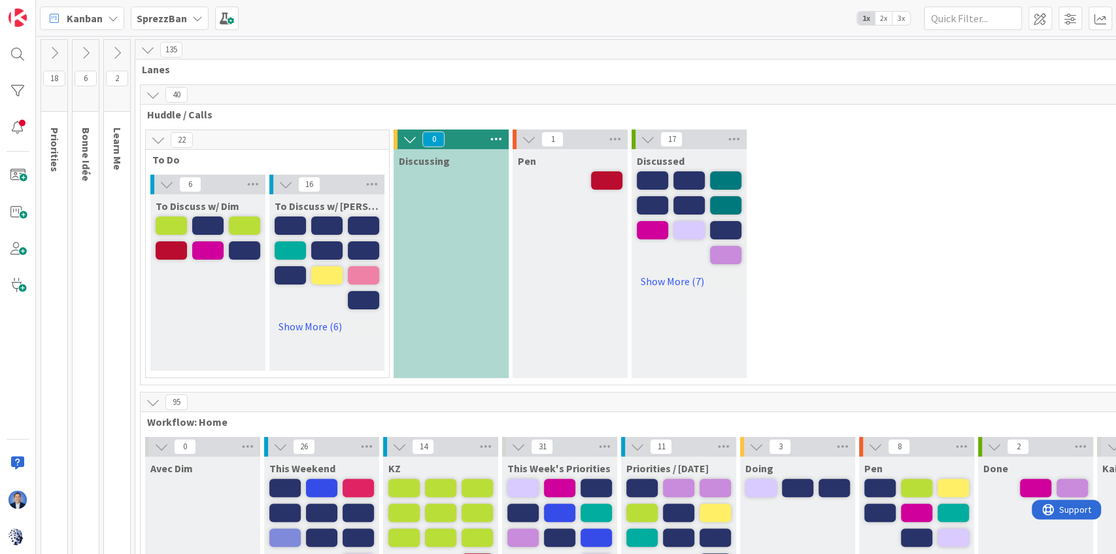
click at [157, 92] on icon at bounding box center [153, 95] width 14 height 14
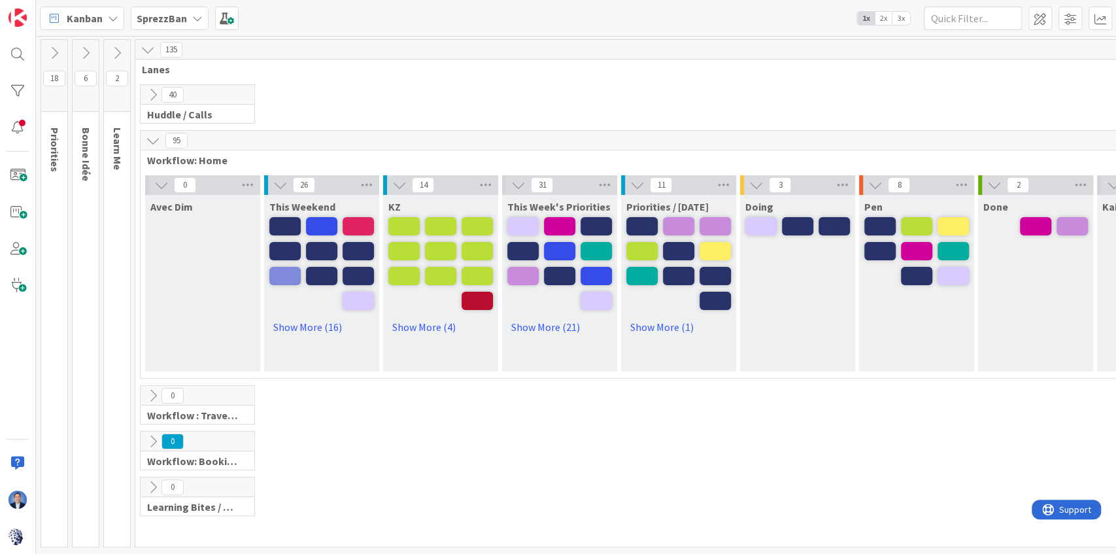
click at [153, 90] on icon at bounding box center [153, 95] width 14 height 14
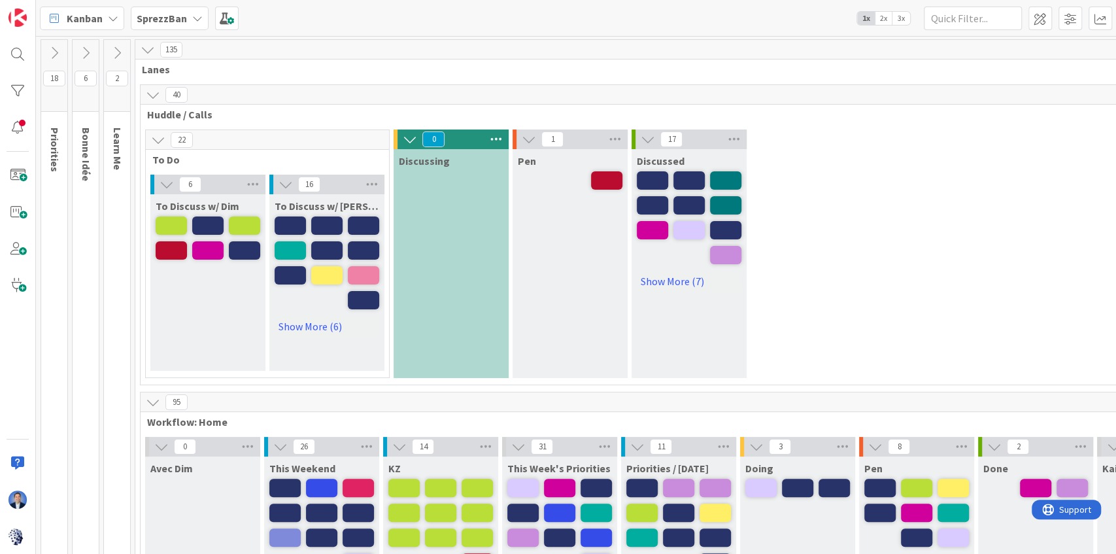
click at [909, 14] on span "3x" at bounding box center [901, 18] width 18 height 13
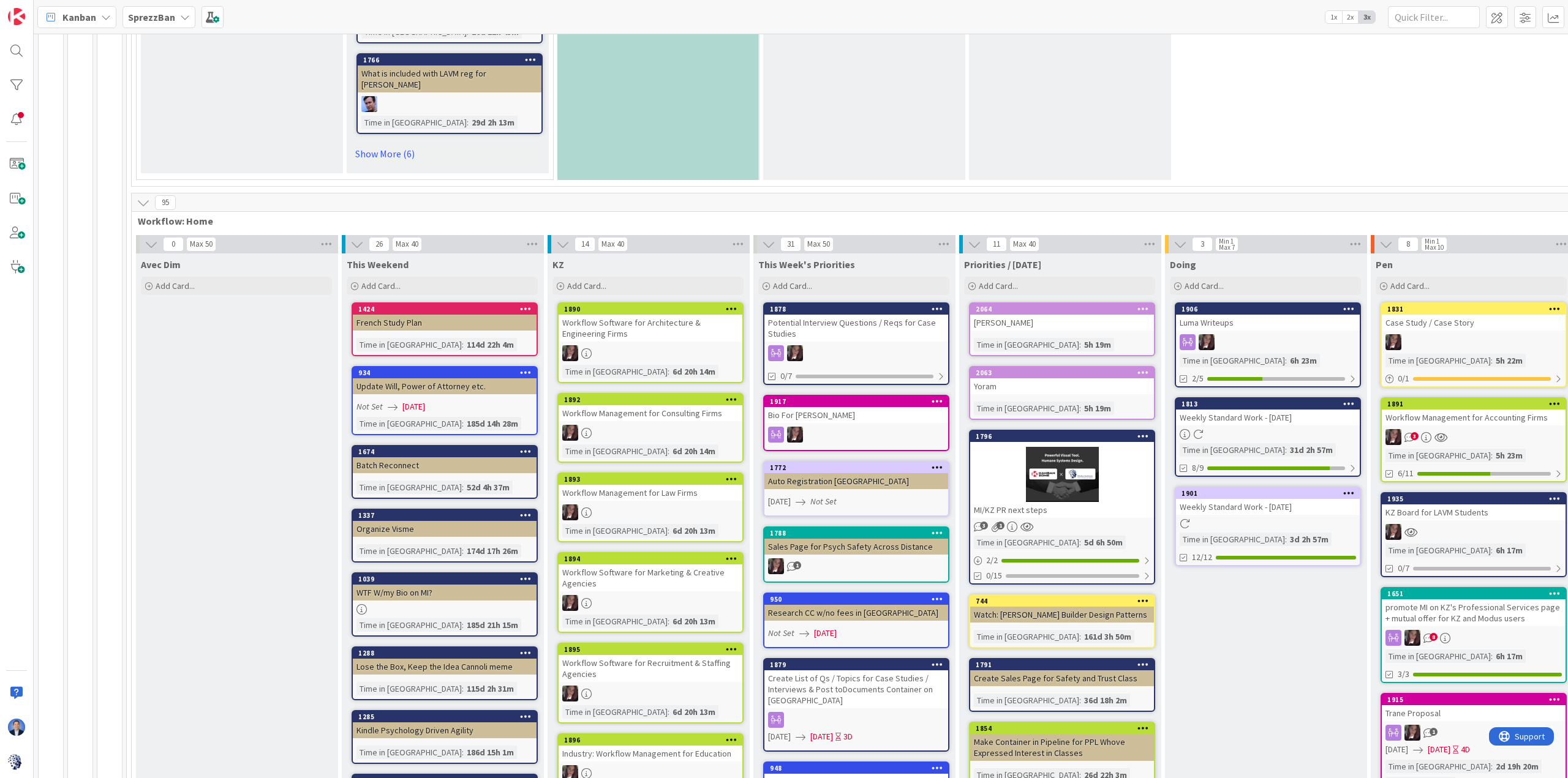
scroll to position [1163, 0]
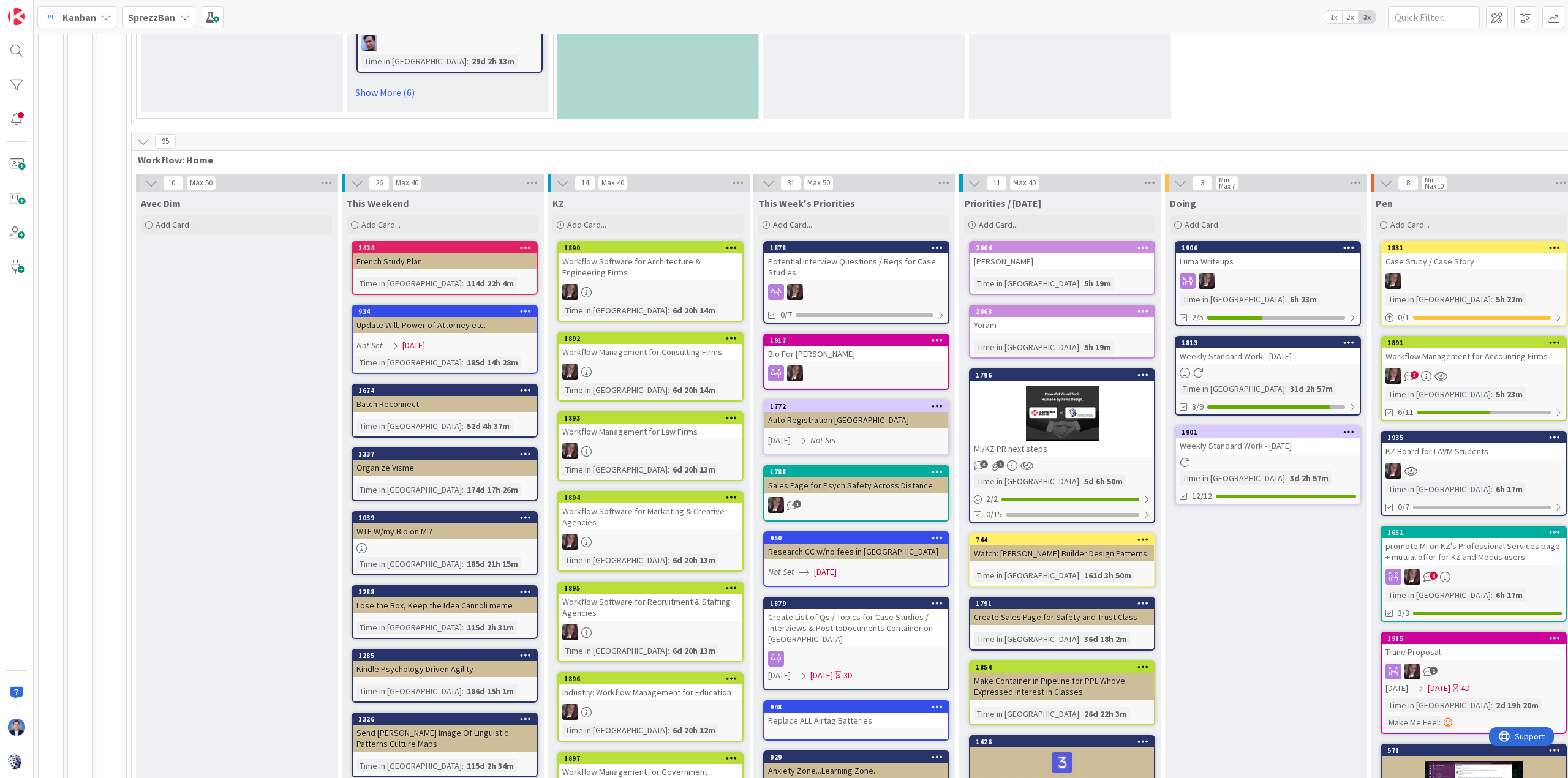
click at [1218, 348] on div "Weekly Standard Work - [DATE]" at bounding box center [1267, 356] width 184 height 16
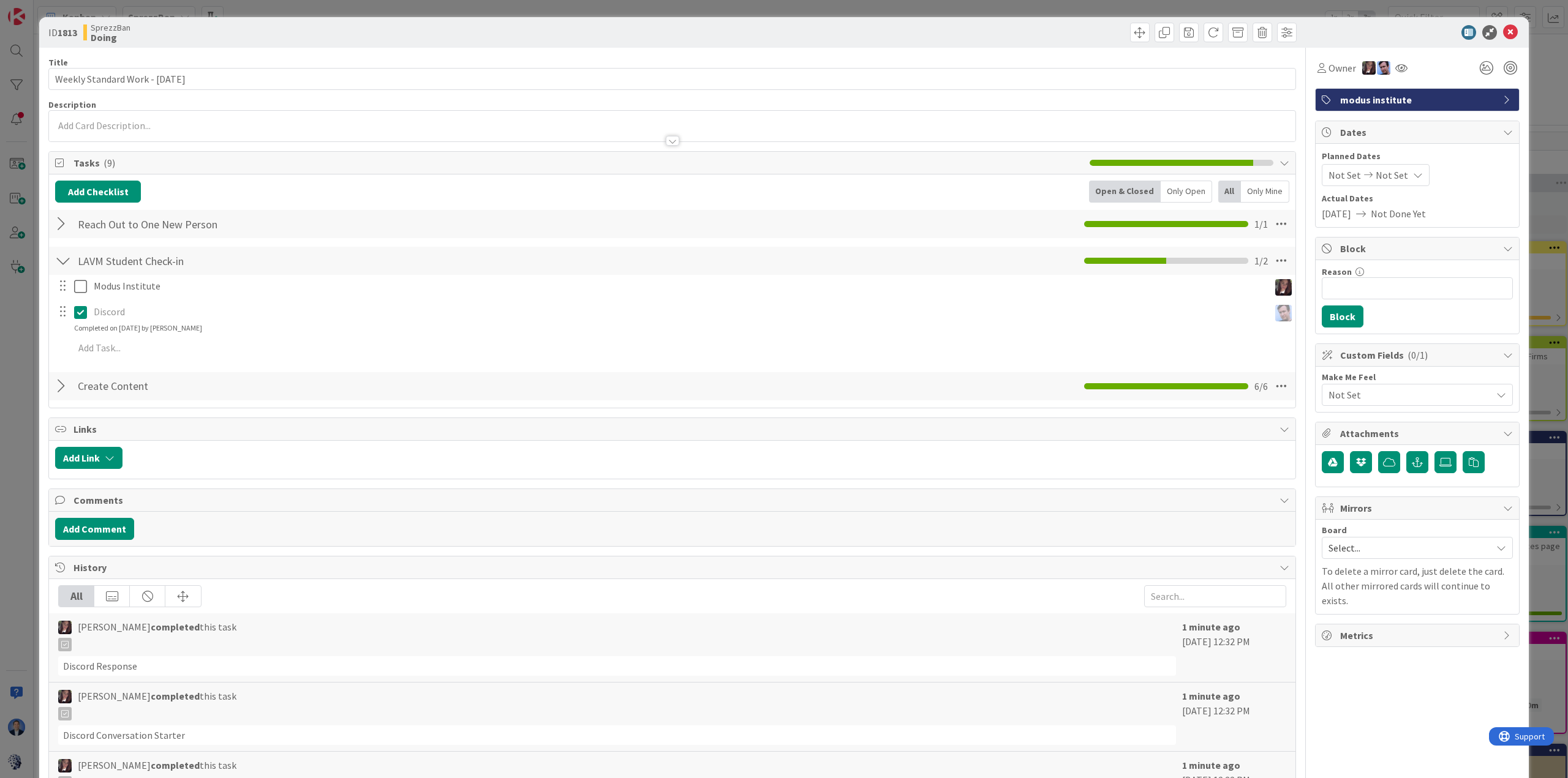
click at [63, 223] on div at bounding box center [63, 225] width 16 height 22
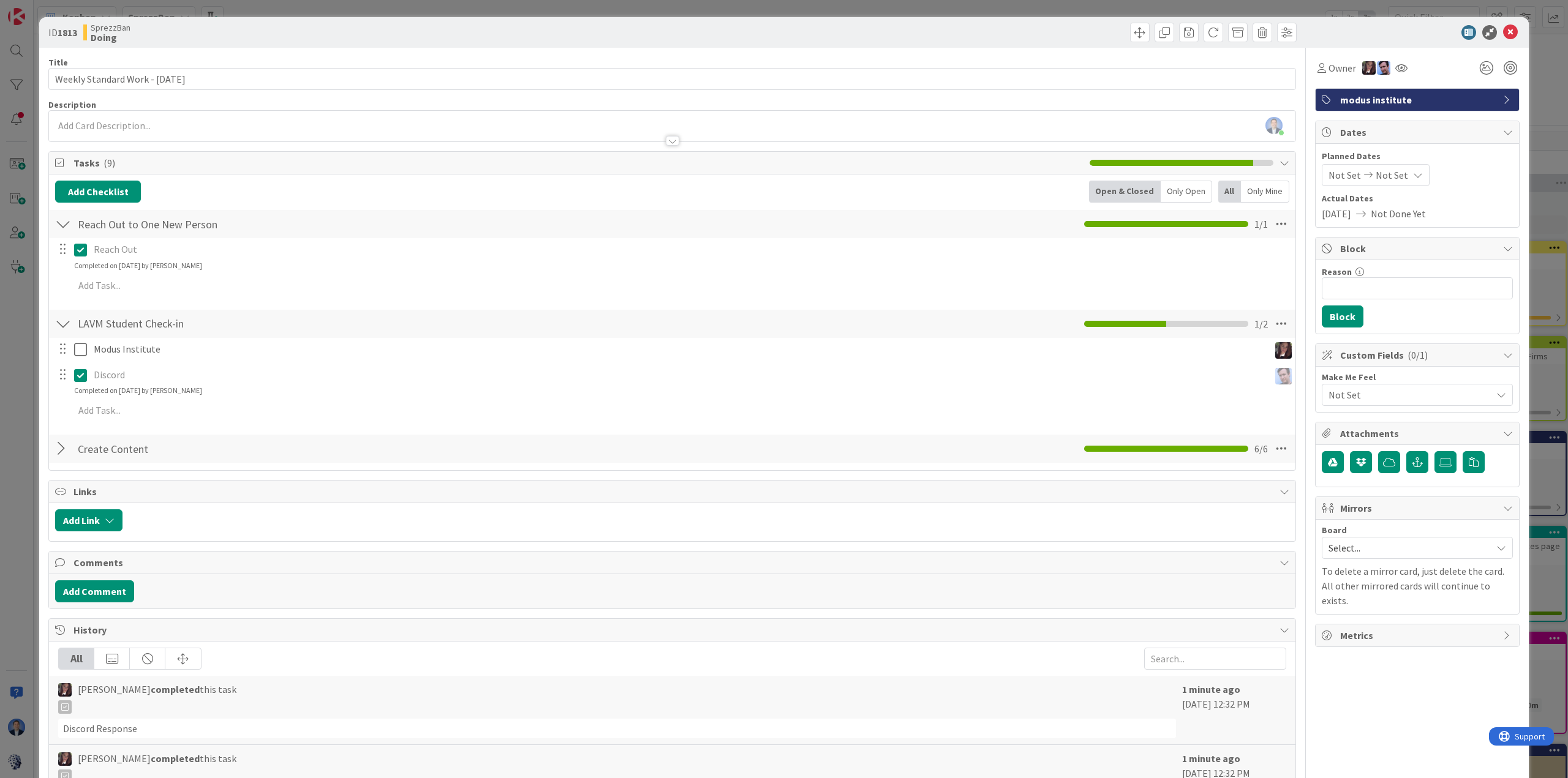
click at [194, 624] on span "History" at bounding box center [673, 630] width 1200 height 15
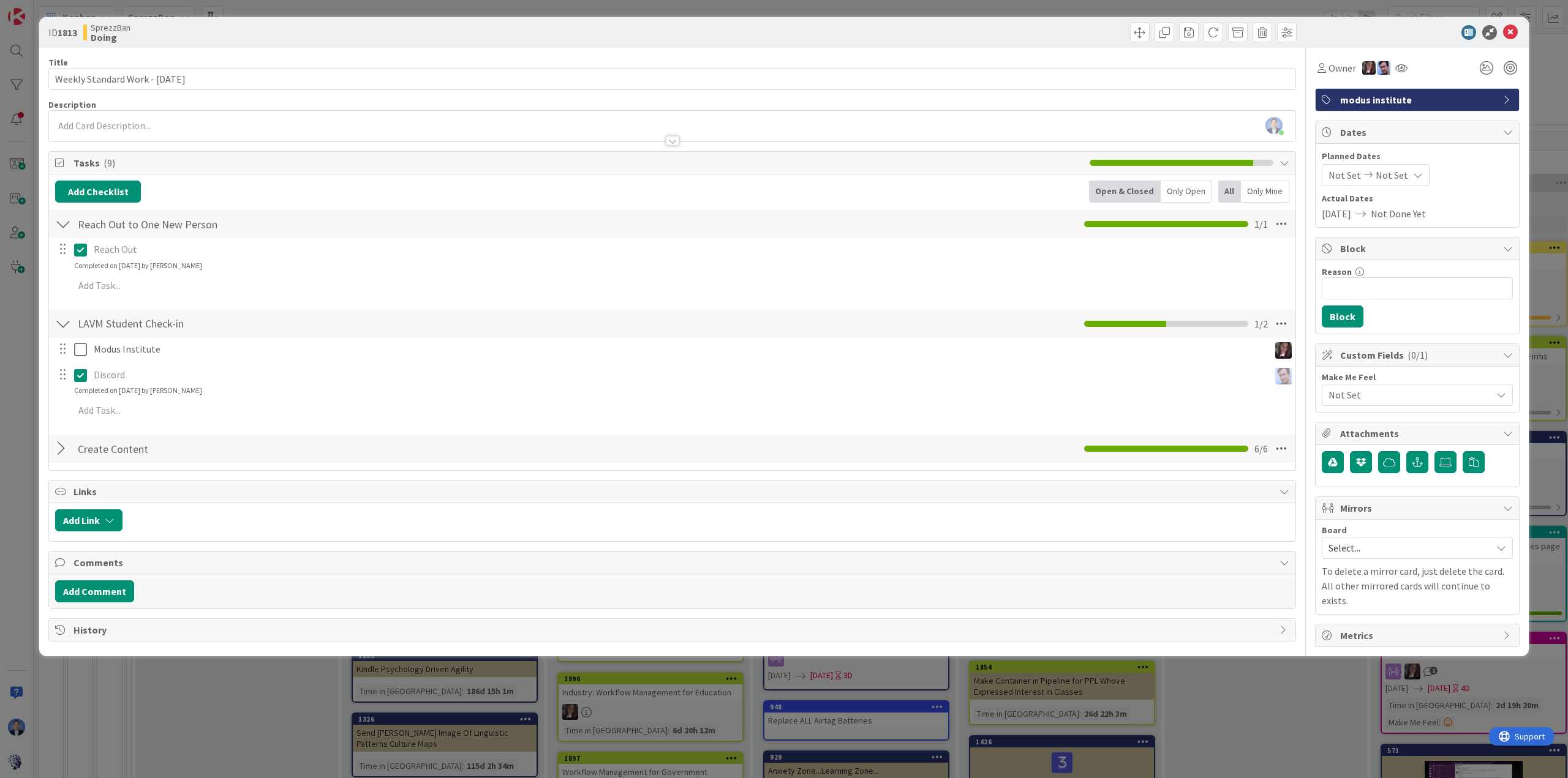
click at [61, 449] on div at bounding box center [63, 448] width 16 height 22
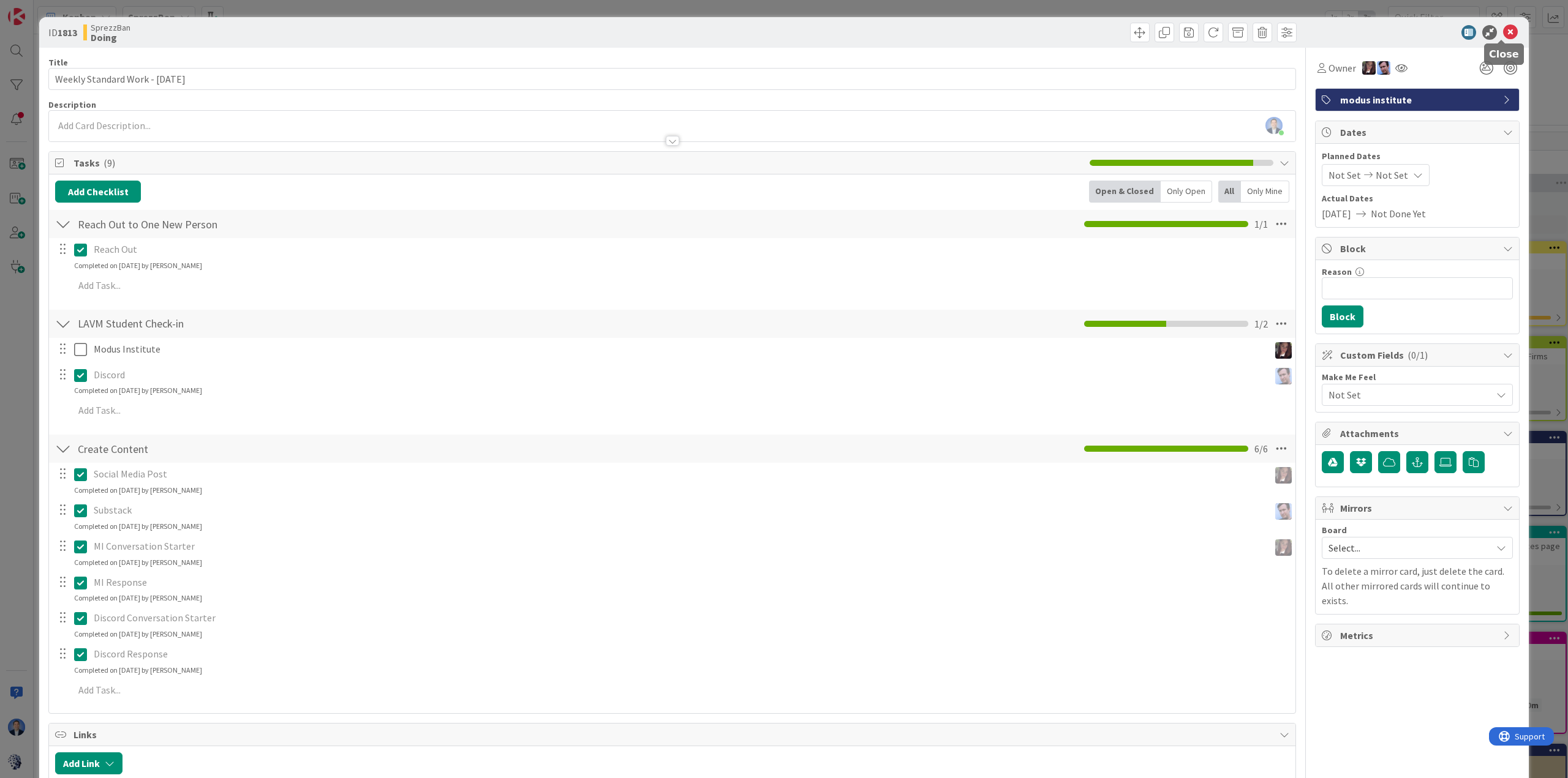
click at [1425, 38] on icon at bounding box center [1510, 33] width 15 height 15
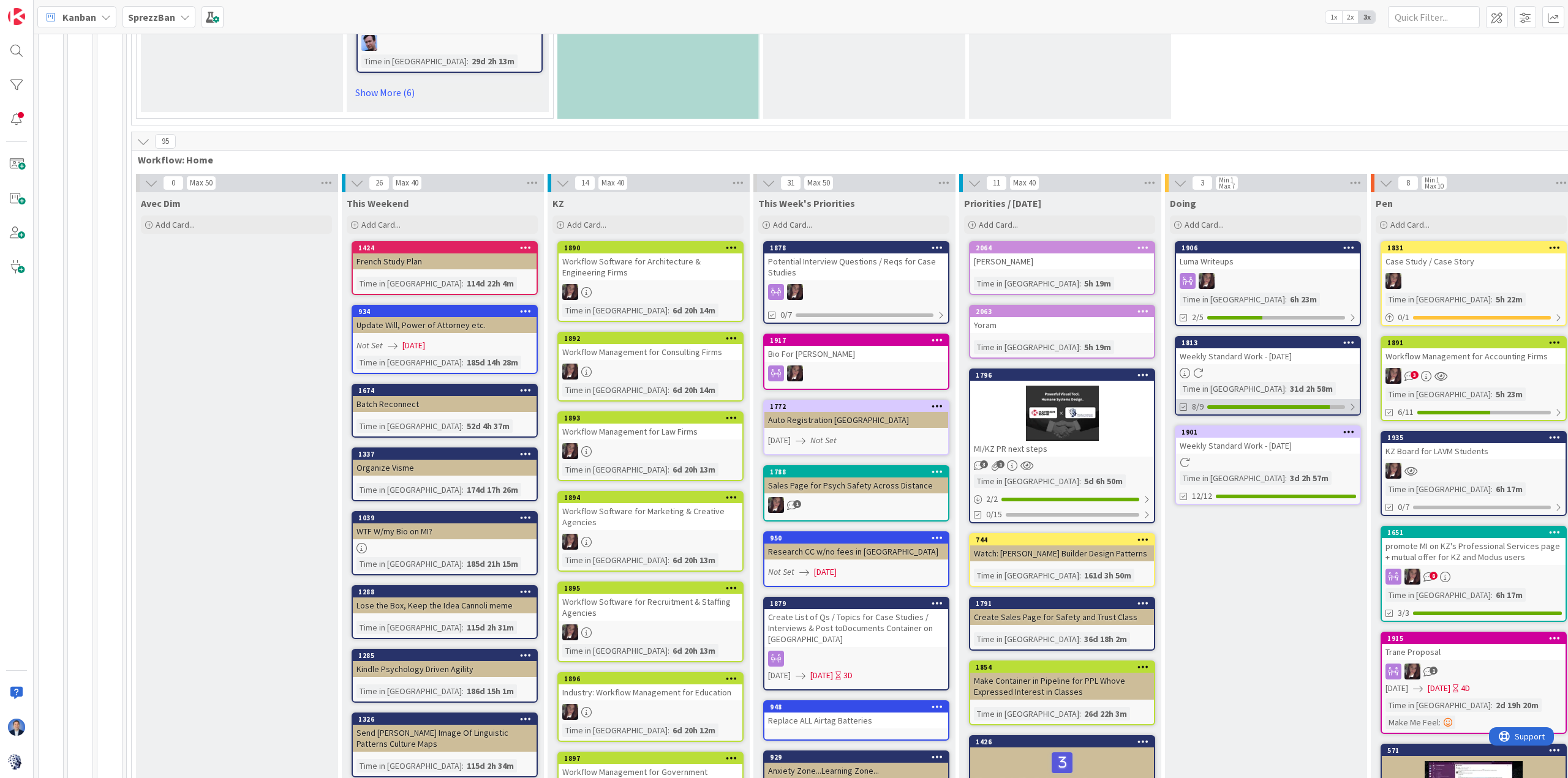
click at [1315, 399] on div "8/9" at bounding box center [1267, 406] width 184 height 15
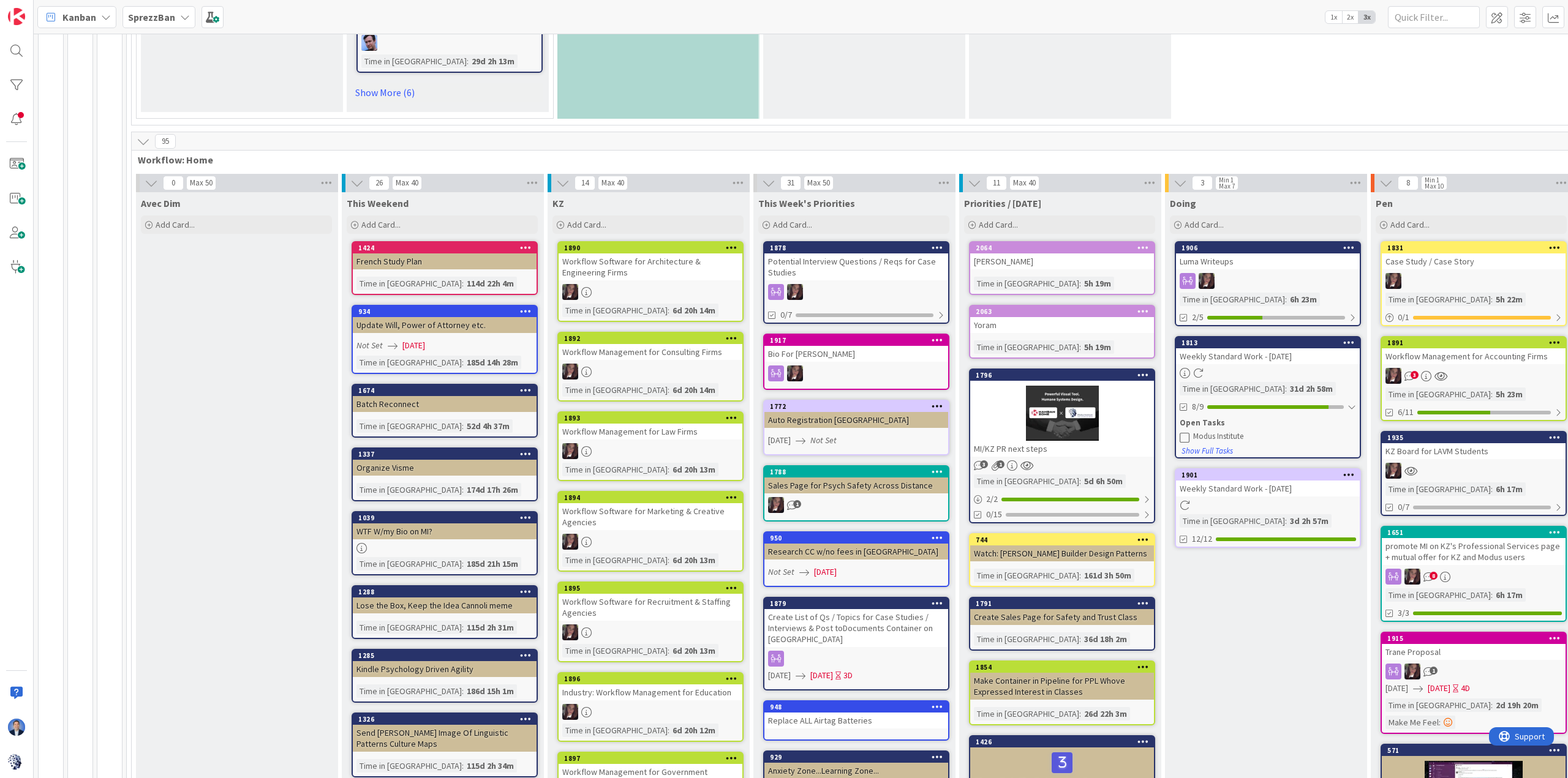
click at [1331, 16] on span "1x" at bounding box center [1334, 17] width 17 height 12
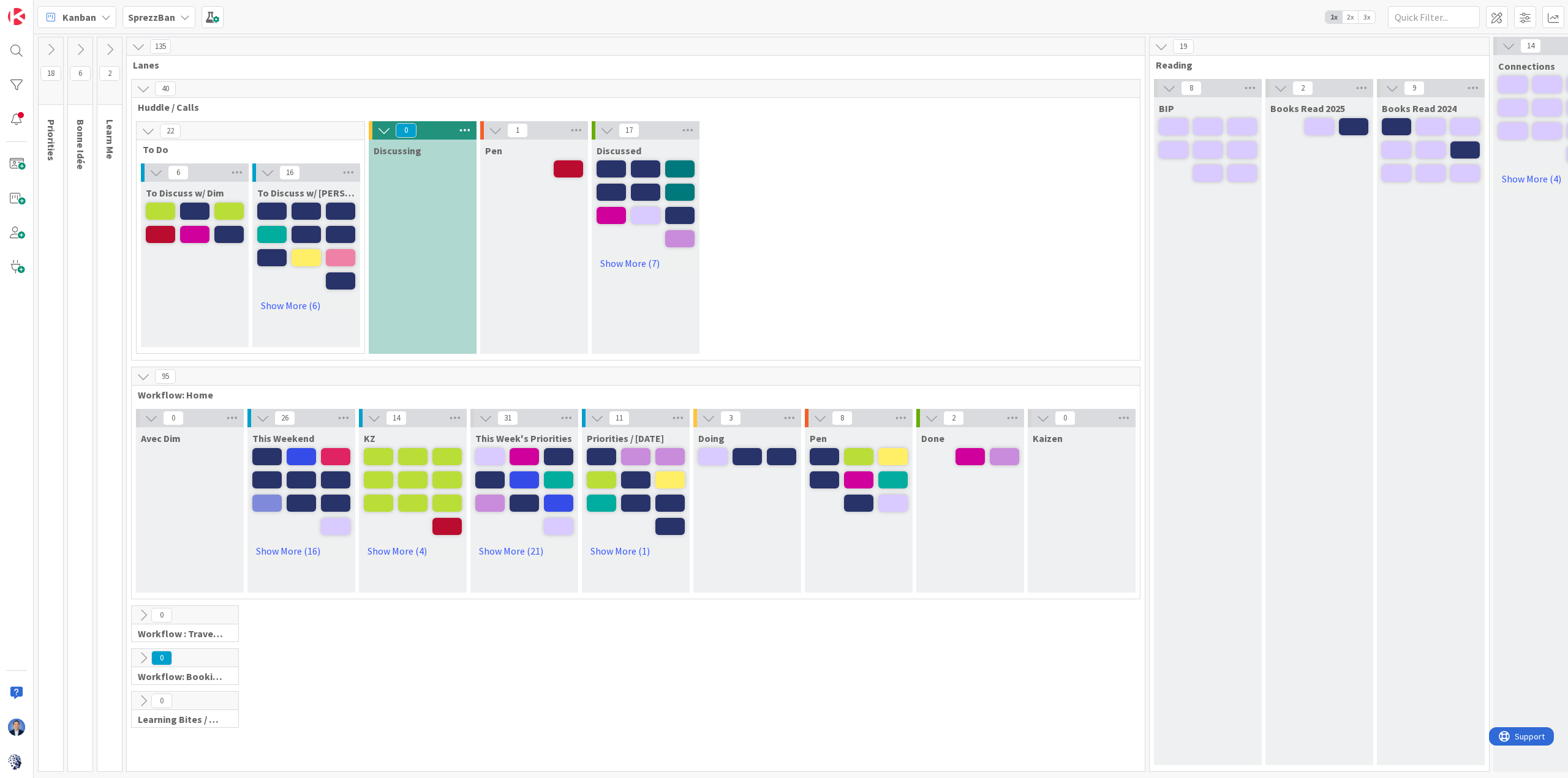
scroll to position [4, 0]
click at [1159, 45] on icon at bounding box center [1161, 46] width 13 height 13
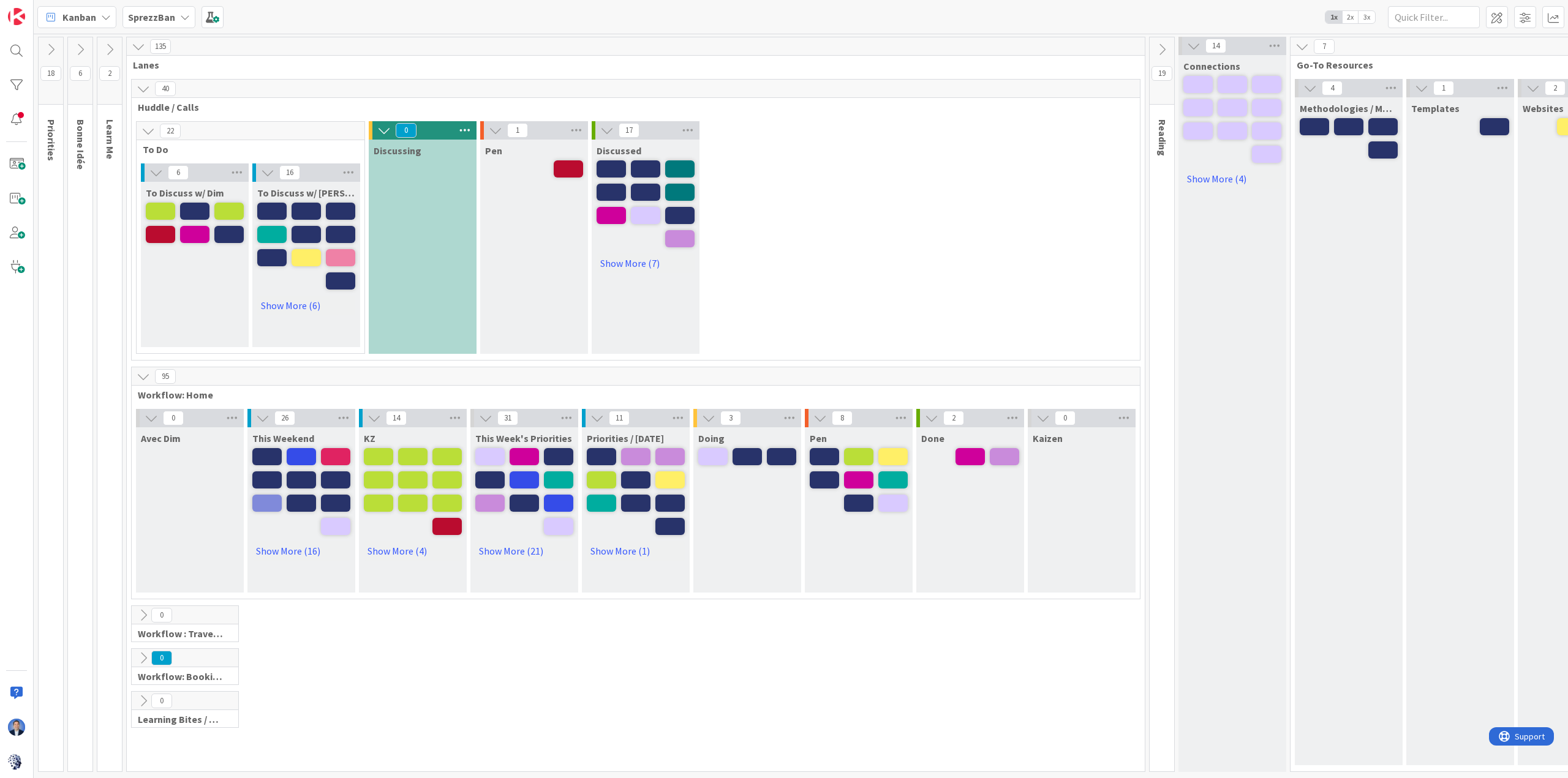
click at [1194, 39] on icon at bounding box center [1193, 46] width 13 height 13
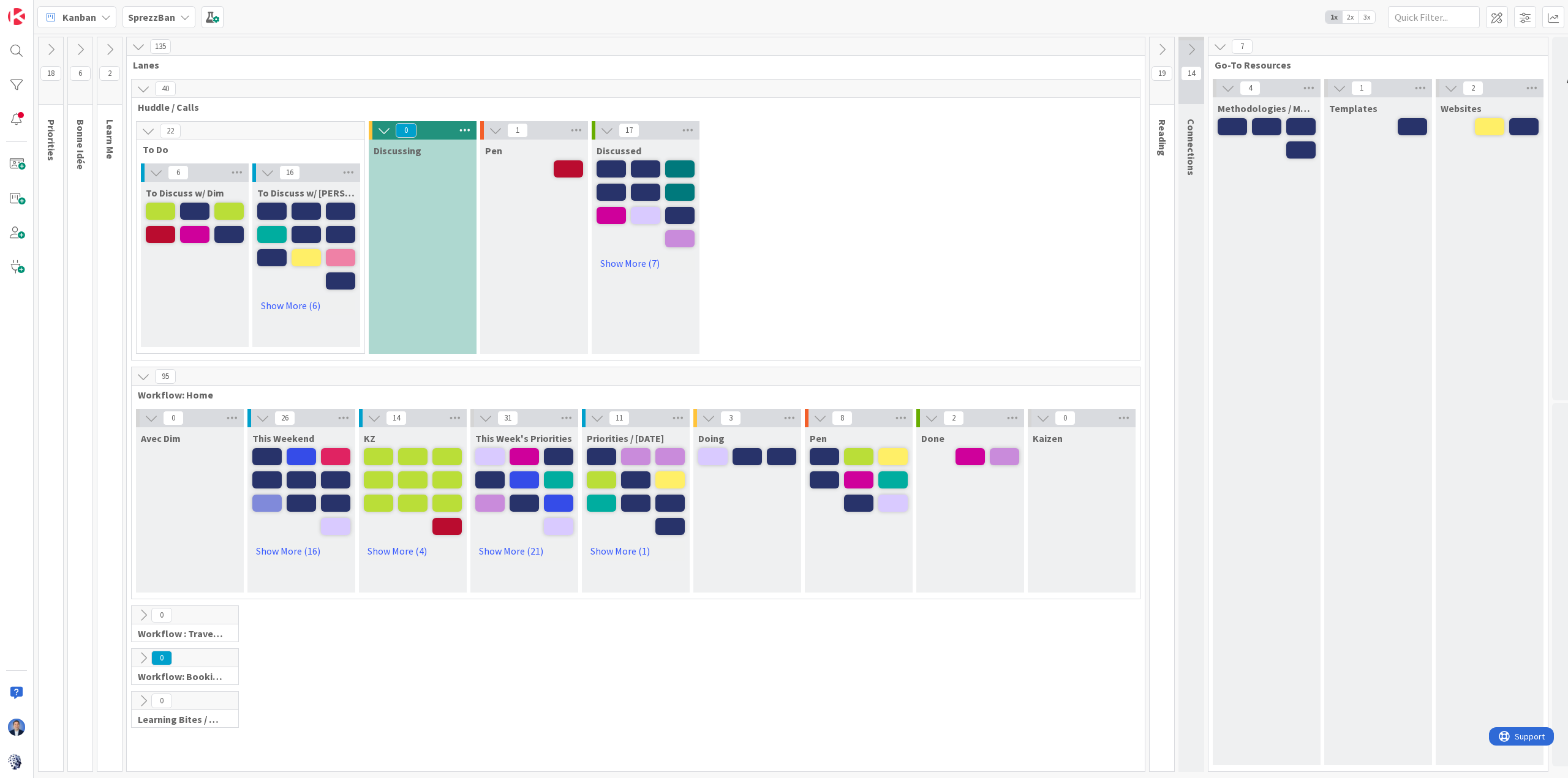
click at [1220, 42] on icon at bounding box center [1220, 46] width 13 height 13
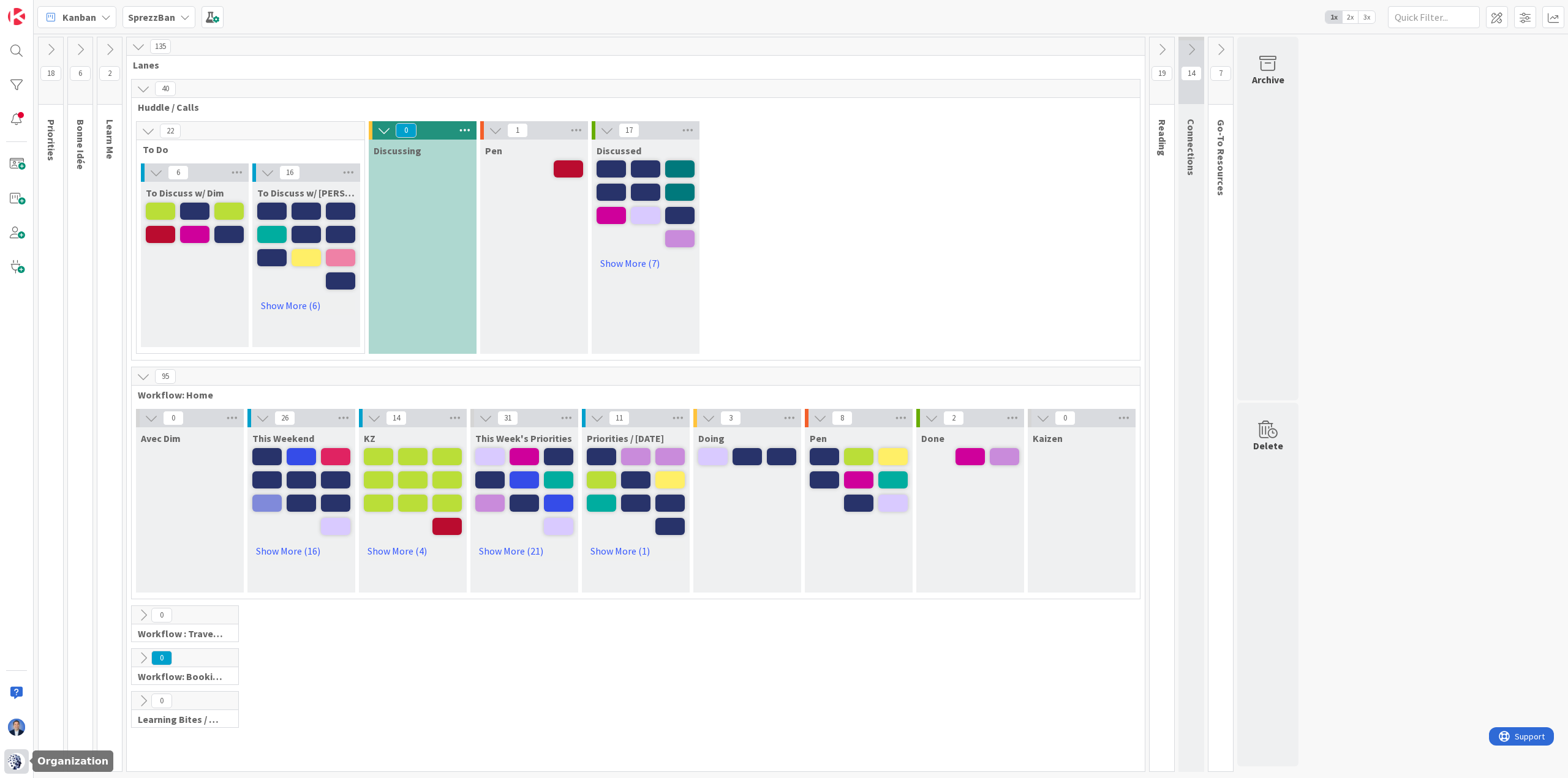
click at [18, 706] on img at bounding box center [16, 761] width 17 height 17
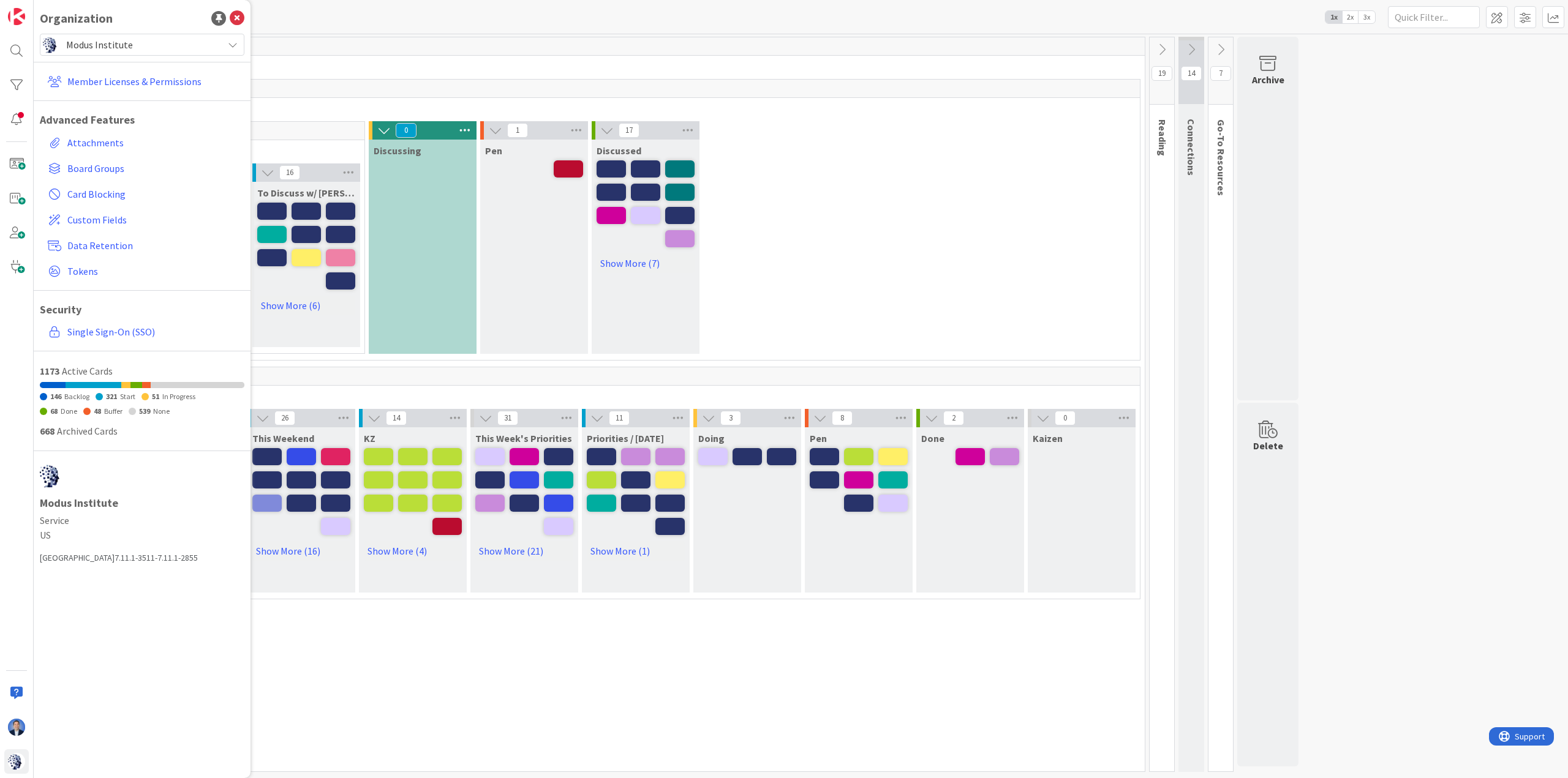
click at [137, 43] on span "Modus Institute" at bounding box center [141, 45] width 151 height 17
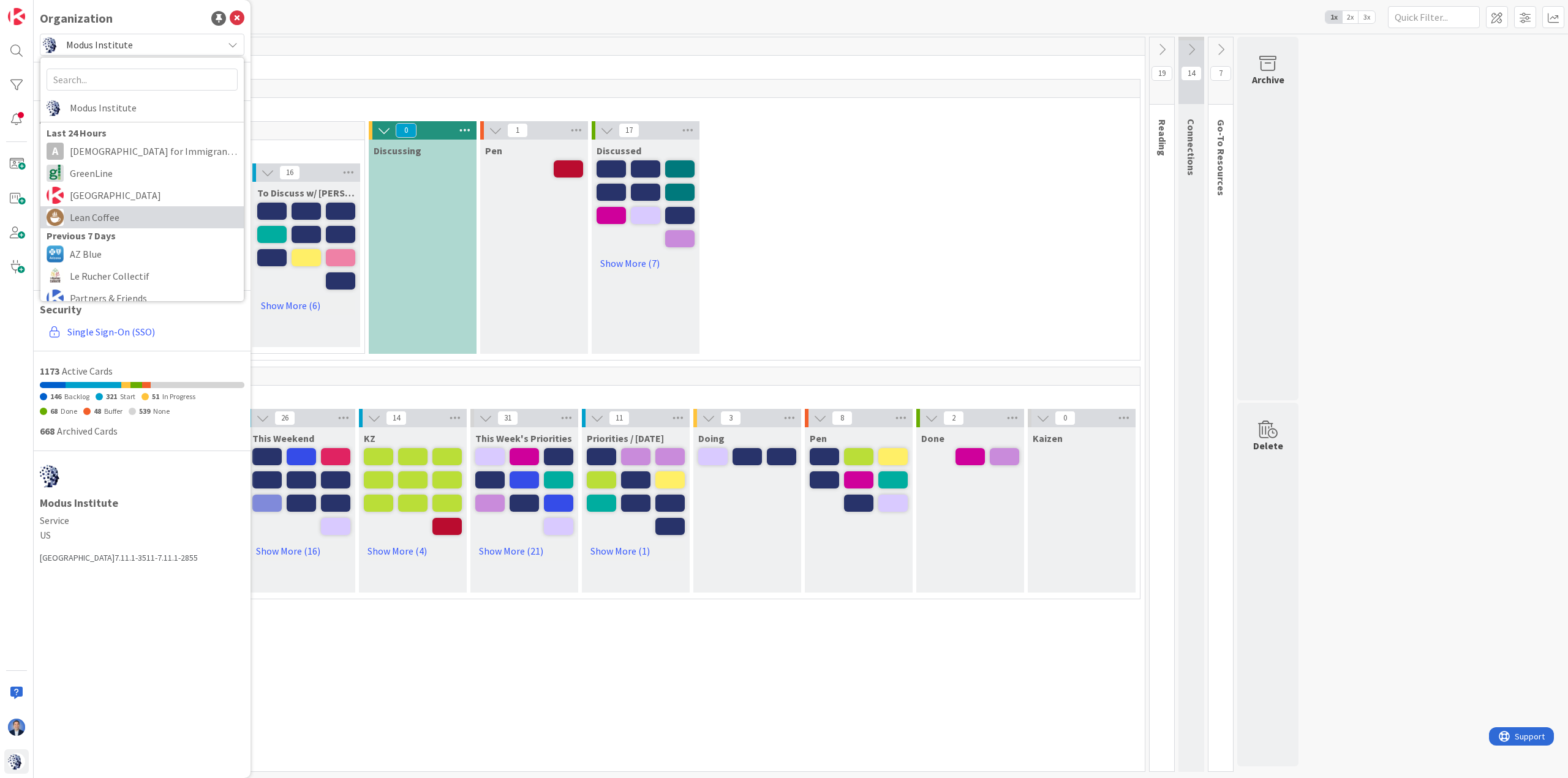
click at [128, 214] on span "Lean Coffee" at bounding box center [154, 217] width 168 height 19
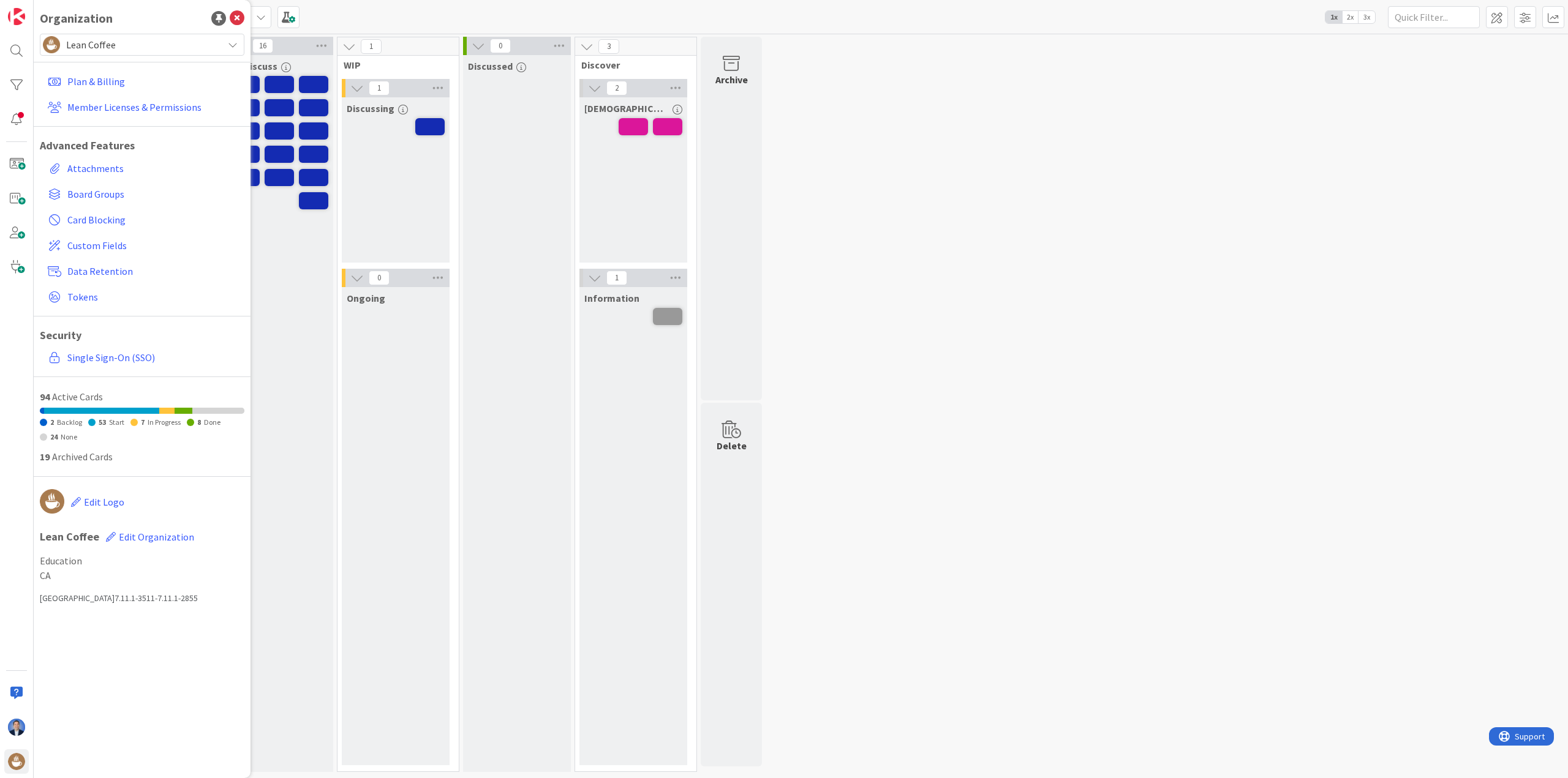
click at [1371, 18] on span "3x" at bounding box center [1367, 17] width 17 height 12
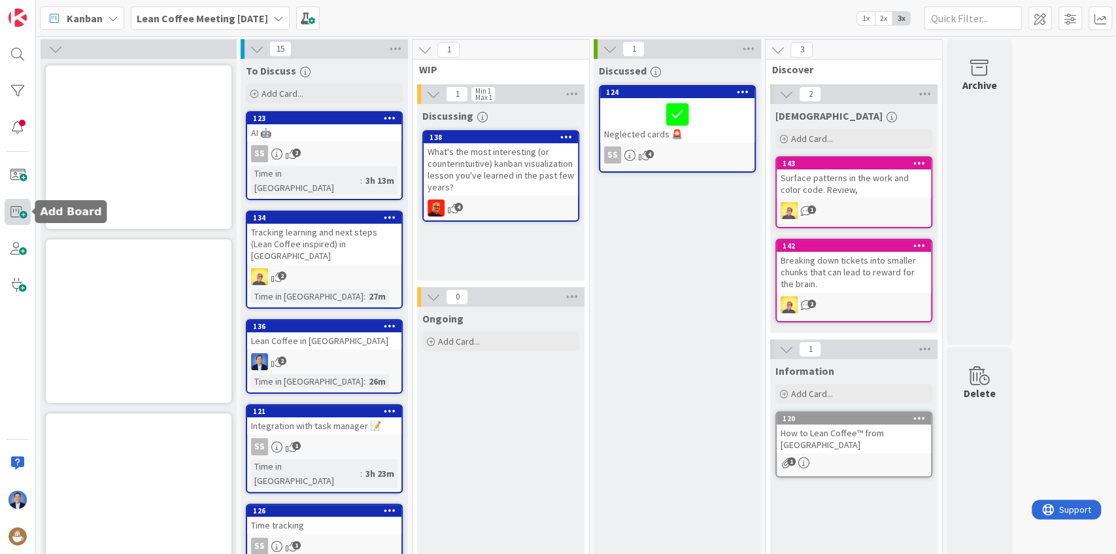
click at [18, 218] on span at bounding box center [18, 212] width 26 height 26
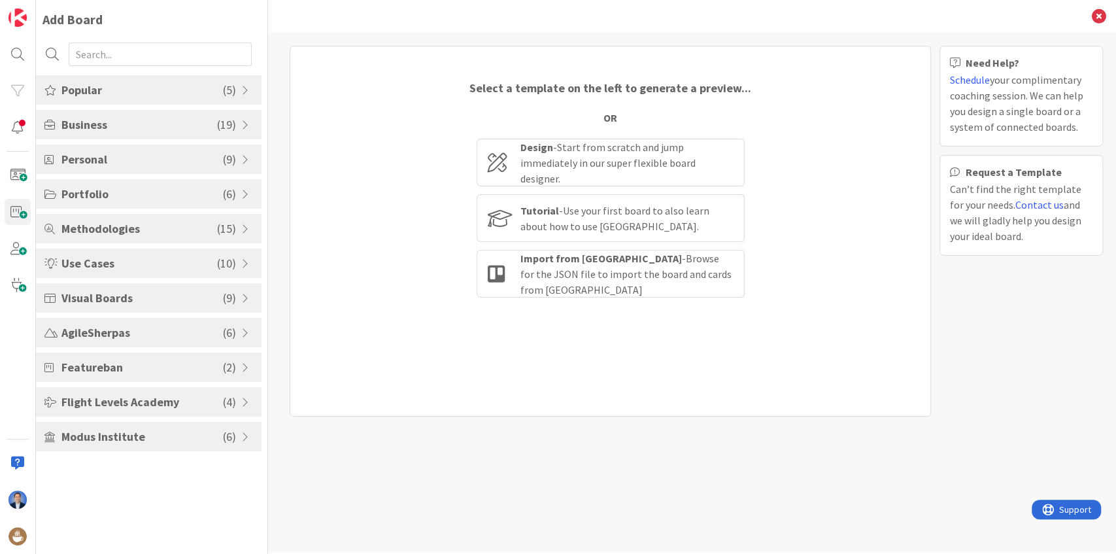
click at [113, 435] on span "Modus Institute" at bounding box center [141, 437] width 161 height 18
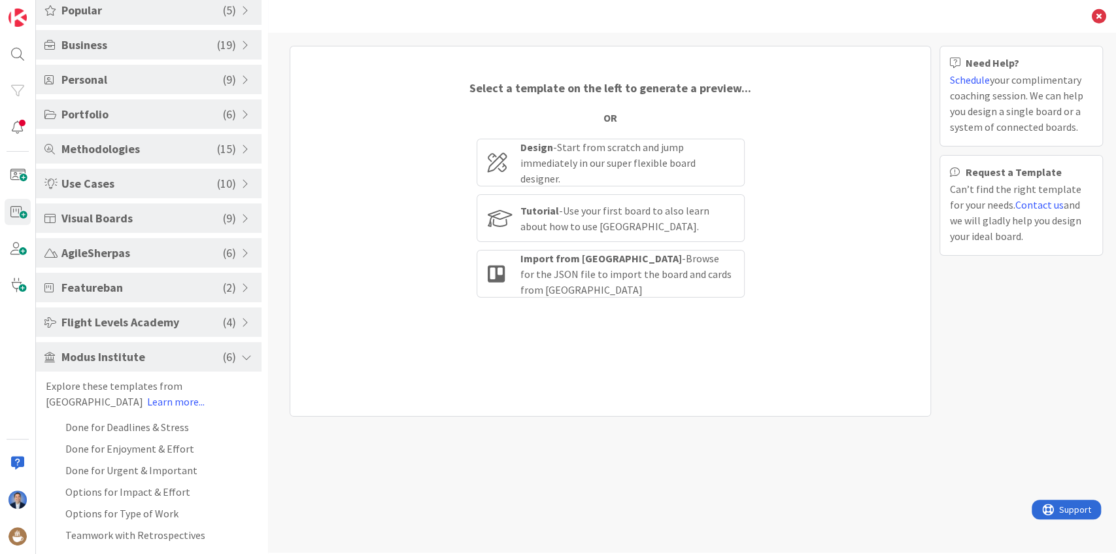
scroll to position [80, 0]
click at [124, 517] on li "Options for Type of Work" at bounding box center [149, 512] width 226 height 22
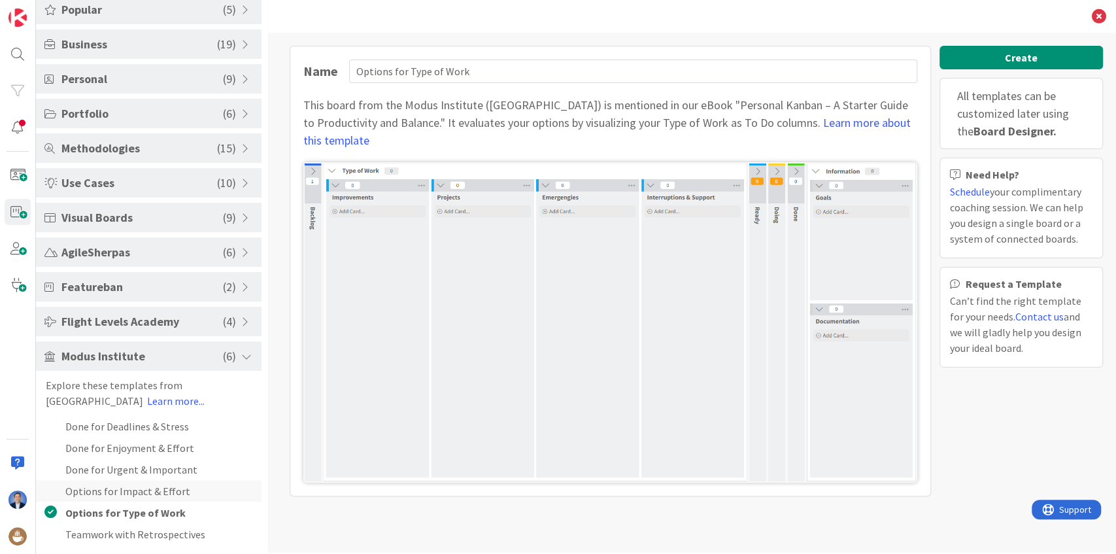
click at [129, 494] on li "Options for Impact & Effort" at bounding box center [149, 491] width 226 height 22
type input "Options for Impact & Effort"
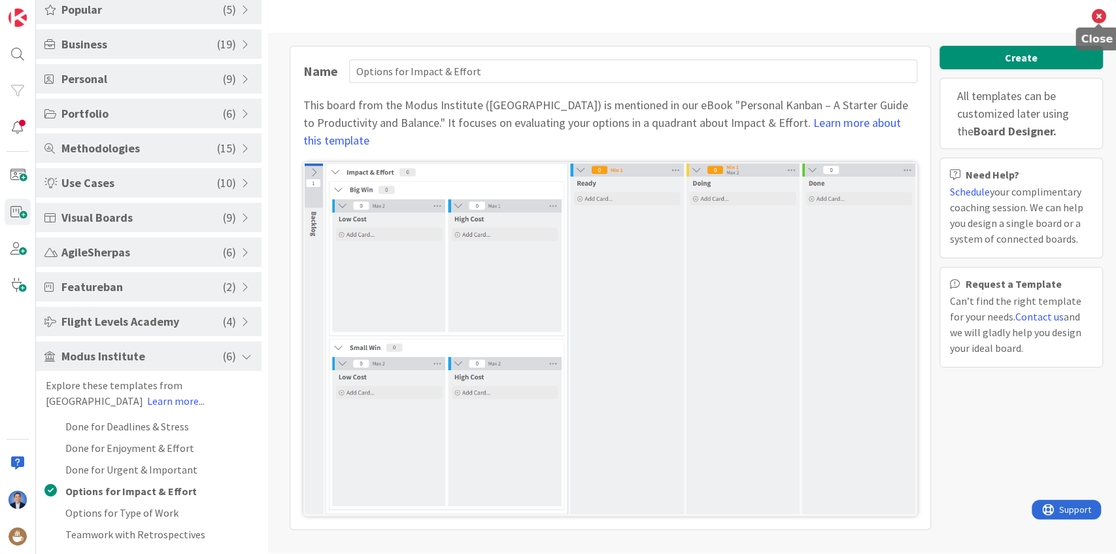
click at [1101, 21] on icon at bounding box center [1099, 16] width 14 height 14
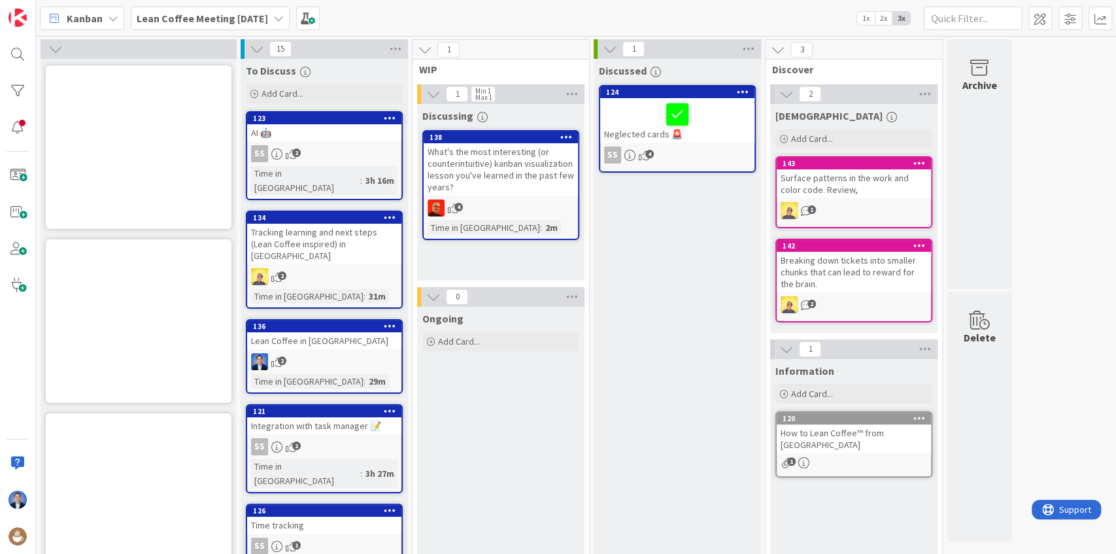
click at [89, 12] on span "Kanban" at bounding box center [85, 18] width 36 height 16
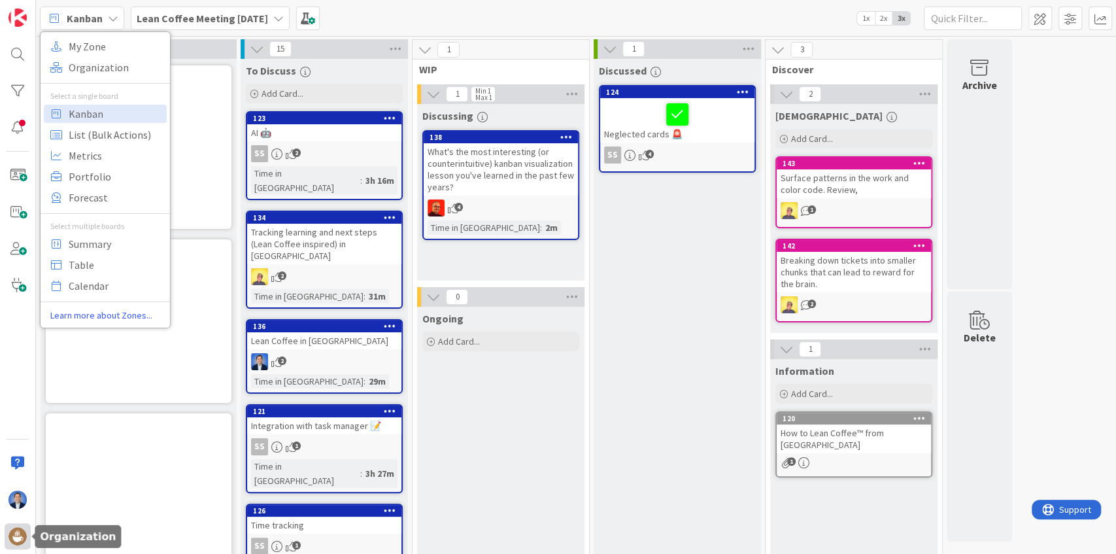
click at [17, 541] on img at bounding box center [17, 536] width 18 height 18
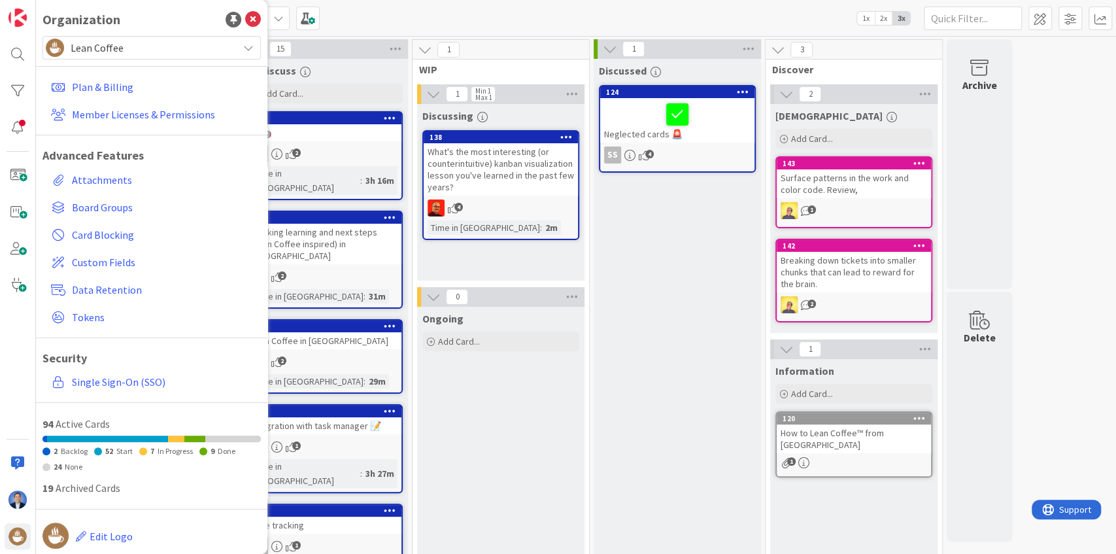
click at [122, 54] on span "Lean Coffee" at bounding box center [151, 48] width 161 height 18
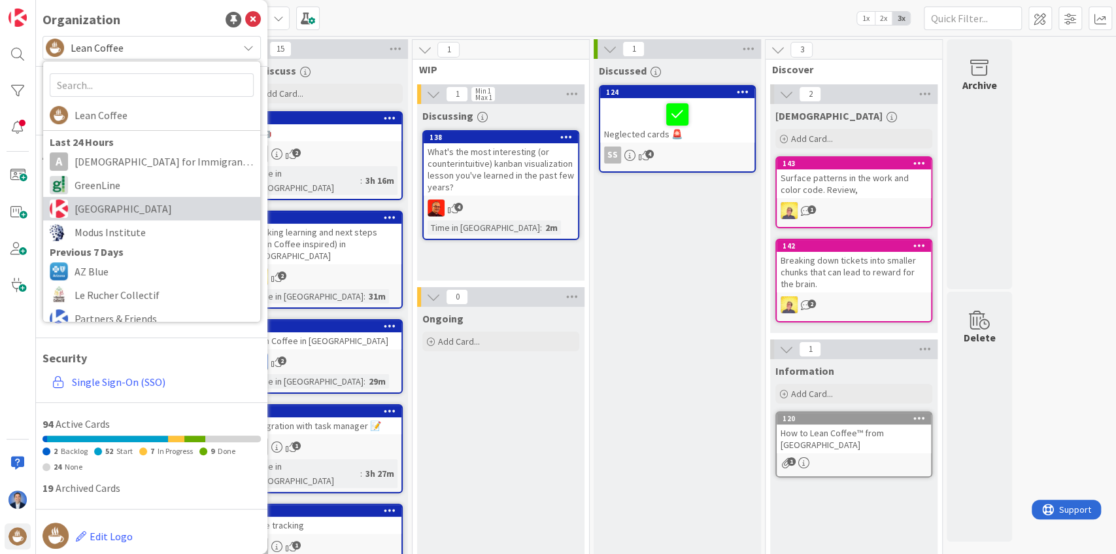
click at [131, 211] on span "[GEOGRAPHIC_DATA]" at bounding box center [164, 209] width 179 height 20
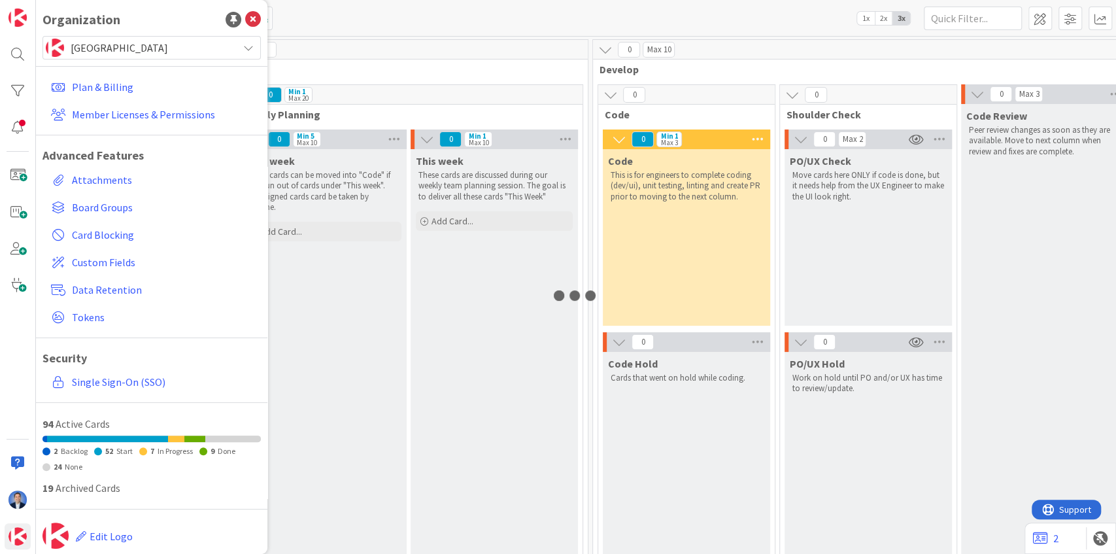
click at [343, 66] on span "Plan" at bounding box center [403, 69] width 335 height 13
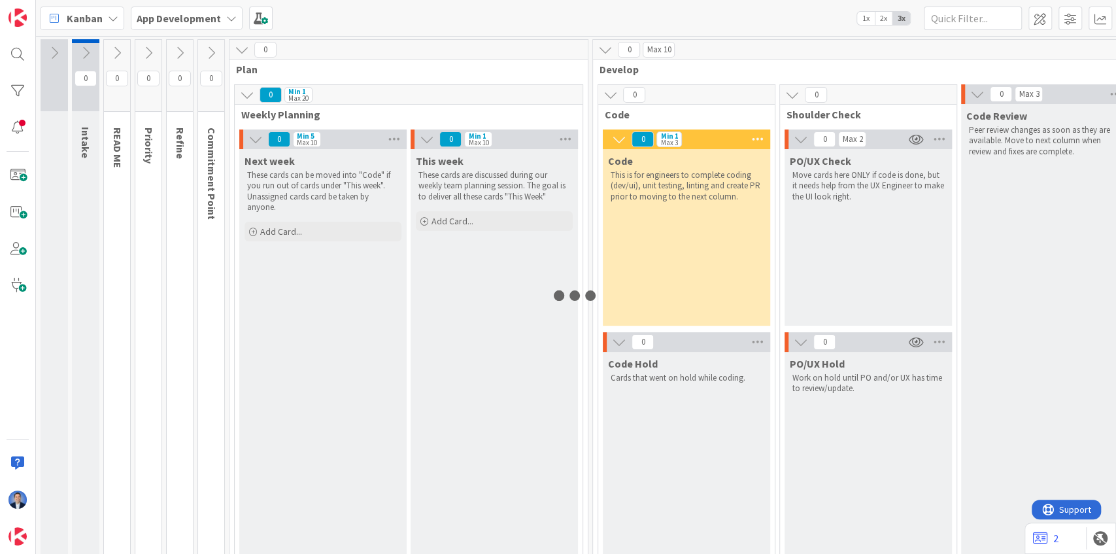
click at [68, 21] on span "Kanban" at bounding box center [85, 18] width 36 height 16
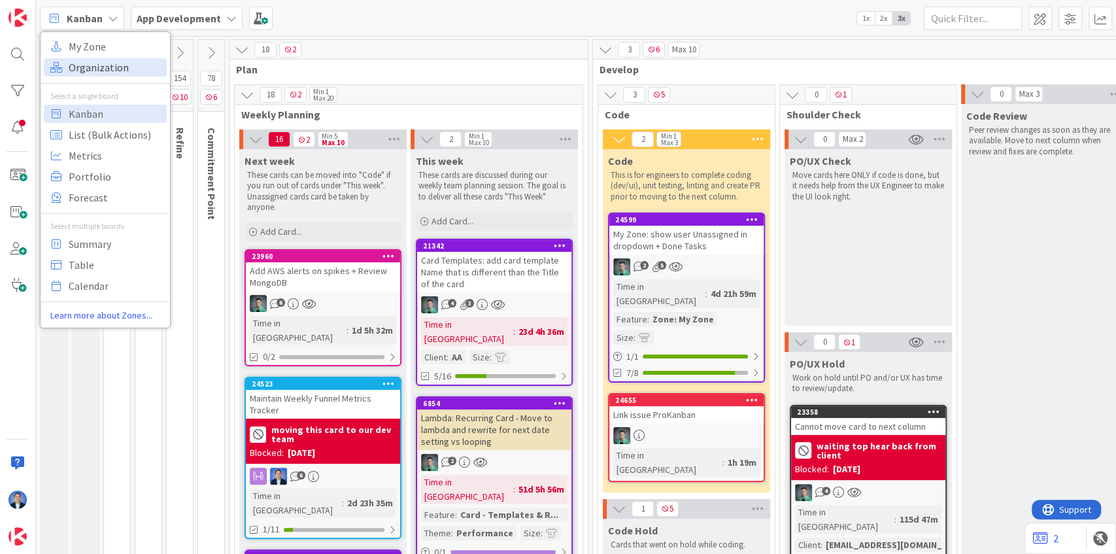
click at [106, 71] on span "Organization" at bounding box center [116, 68] width 94 height 20
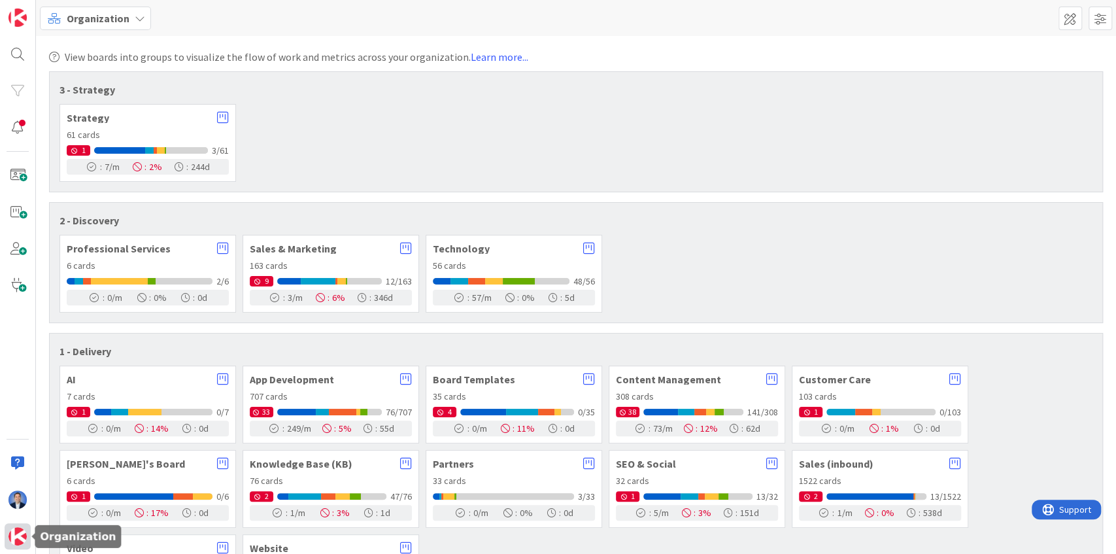
click at [20, 539] on img at bounding box center [17, 536] width 18 height 18
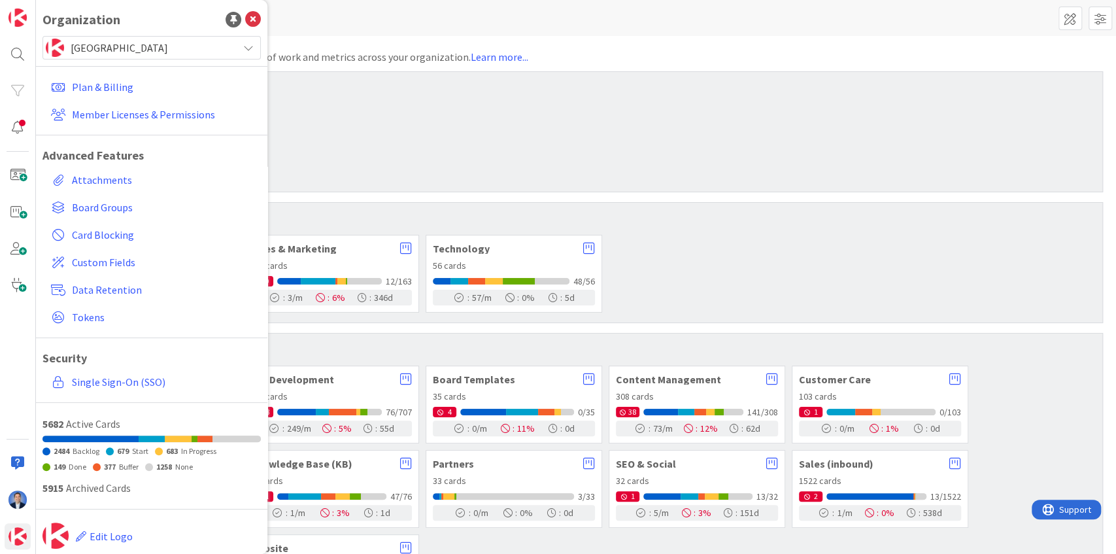
click at [110, 52] on span "[GEOGRAPHIC_DATA]" at bounding box center [151, 48] width 161 height 18
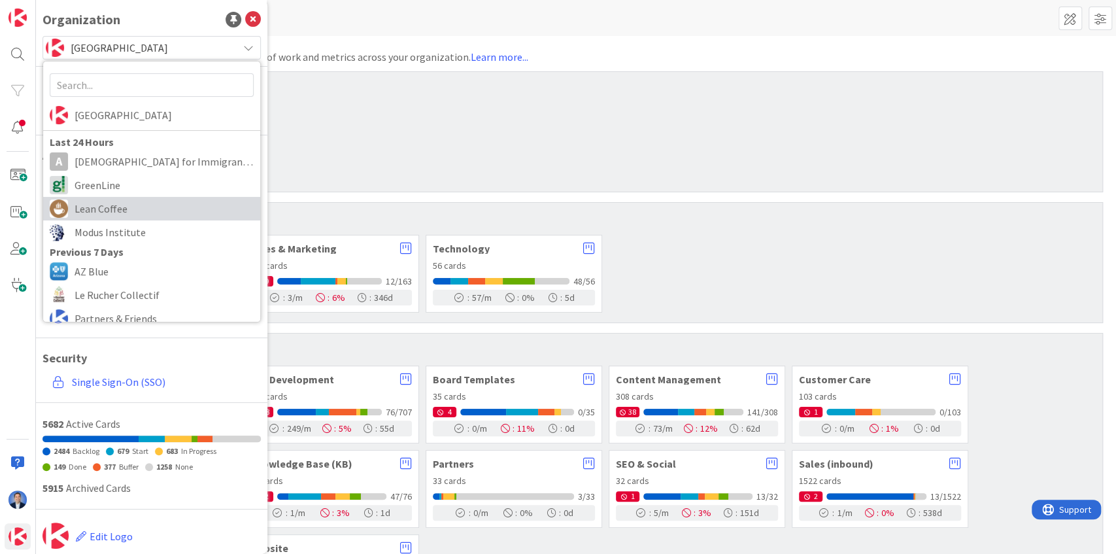
click at [96, 203] on span "Lean Coffee" at bounding box center [164, 209] width 179 height 20
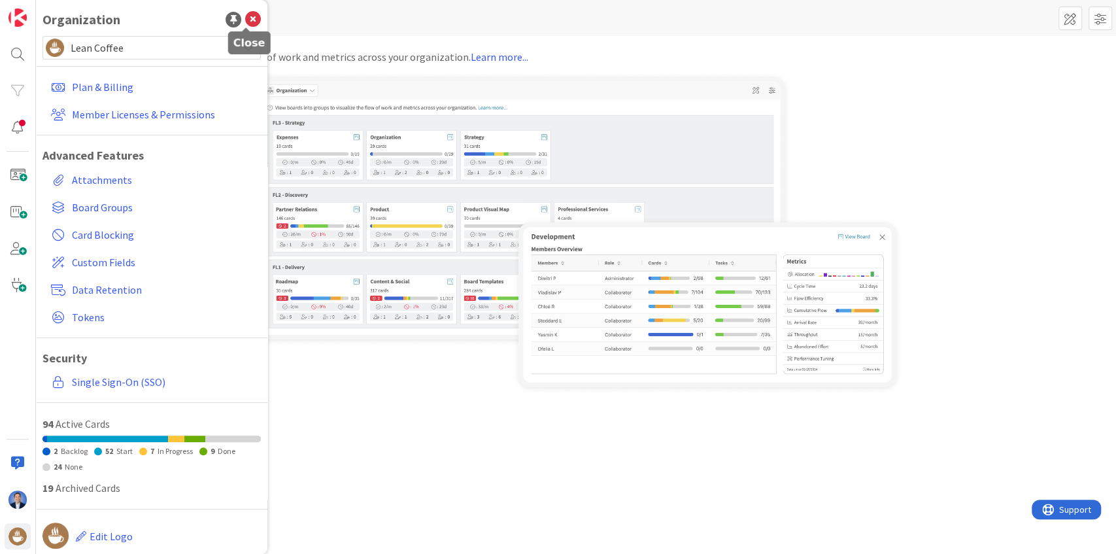
click at [245, 20] on icon at bounding box center [253, 20] width 16 height 16
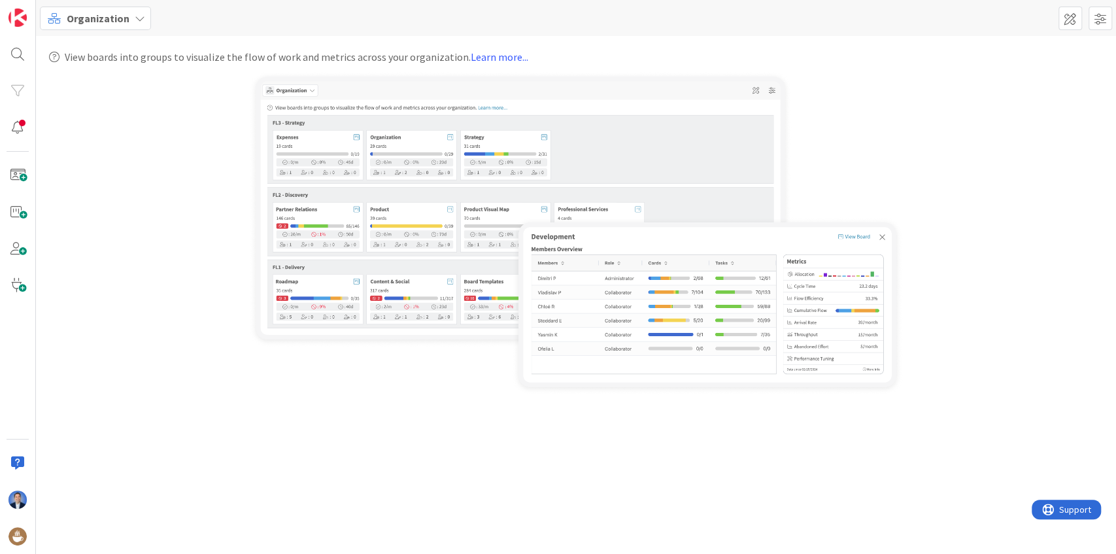
click at [94, 29] on div "Organization" at bounding box center [95, 19] width 111 height 24
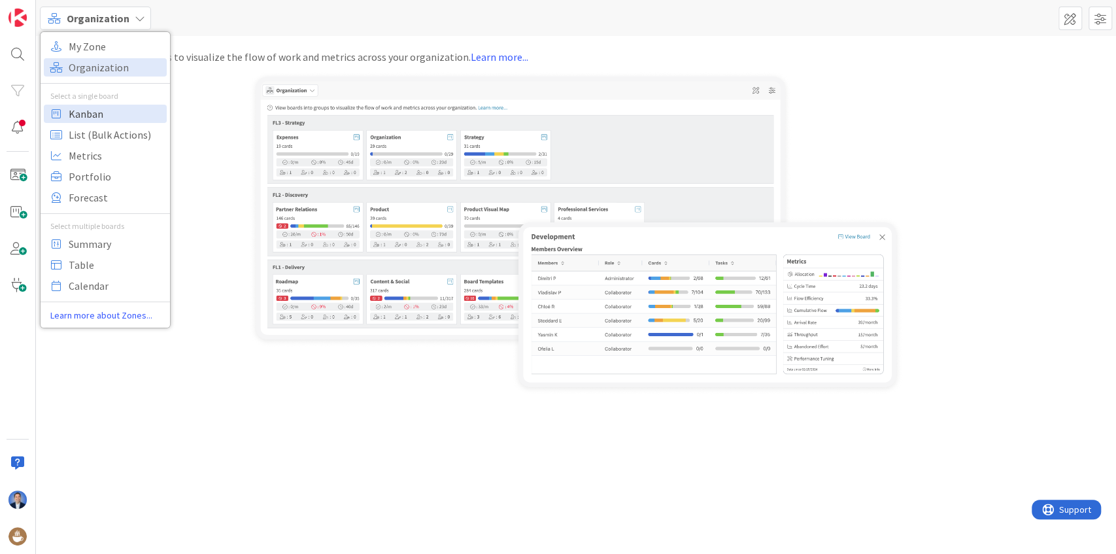
click at [101, 119] on span "Kanban" at bounding box center [116, 114] width 94 height 20
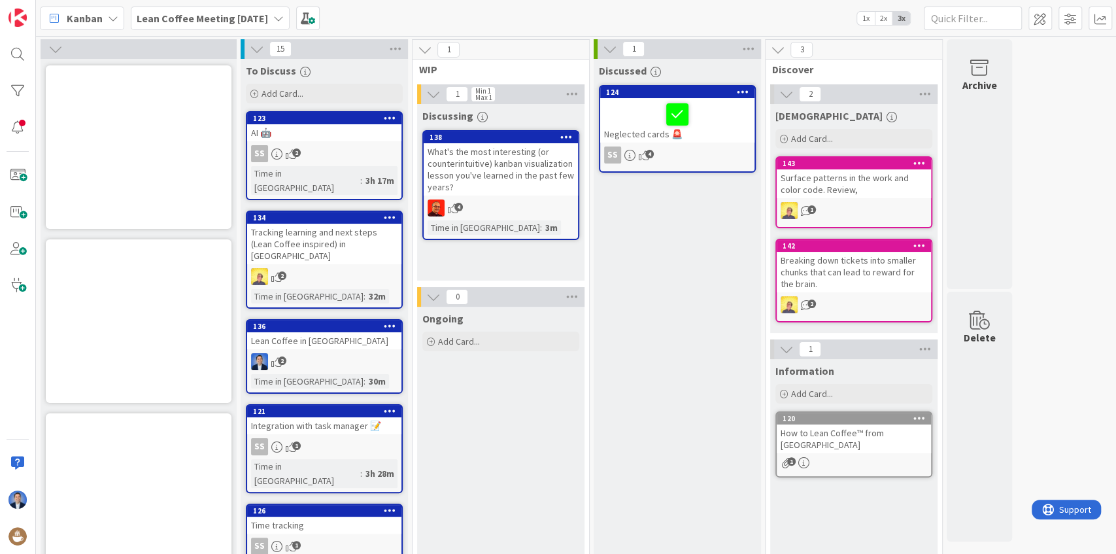
click at [536, 161] on div "What's the most interesting (or counterintuitive) kanban visualization lesson y…" at bounding box center [501, 169] width 154 height 52
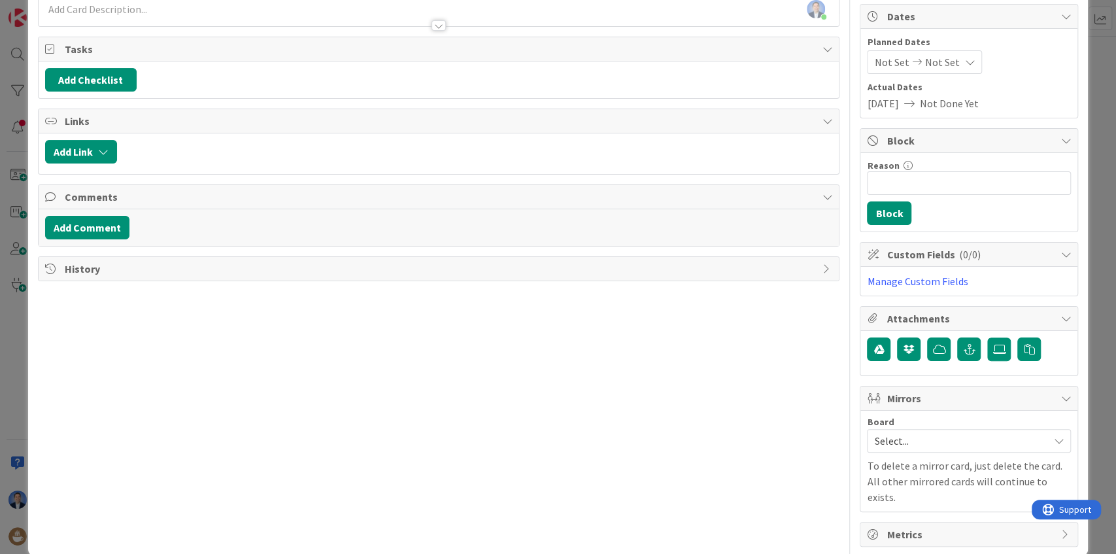
click at [912, 526] on span "Metrics" at bounding box center [970, 534] width 167 height 16
click at [894, 435] on span "Select..." at bounding box center [957, 441] width 167 height 18
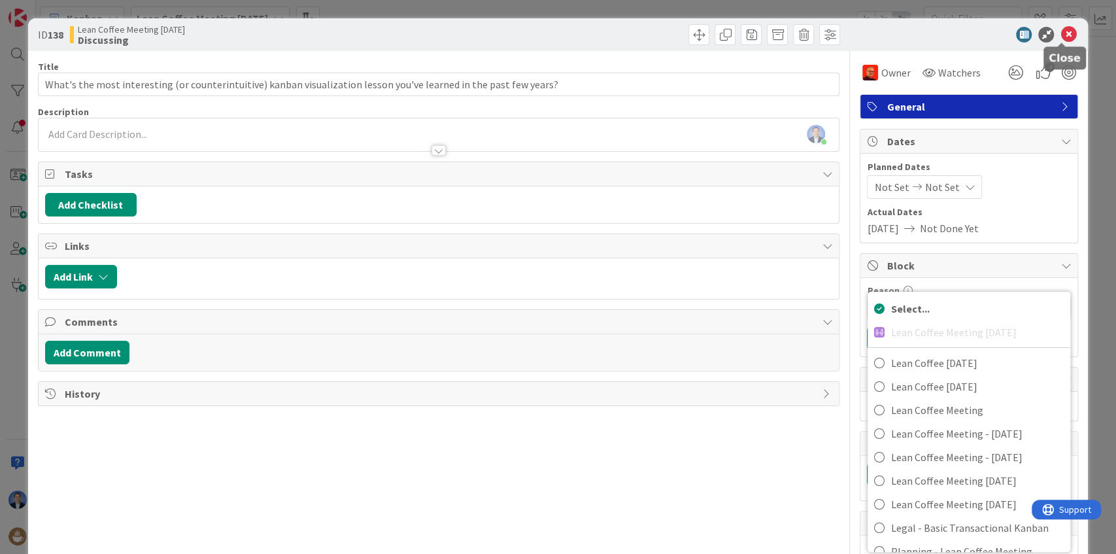
click at [1063, 34] on icon at bounding box center [1068, 35] width 16 height 16
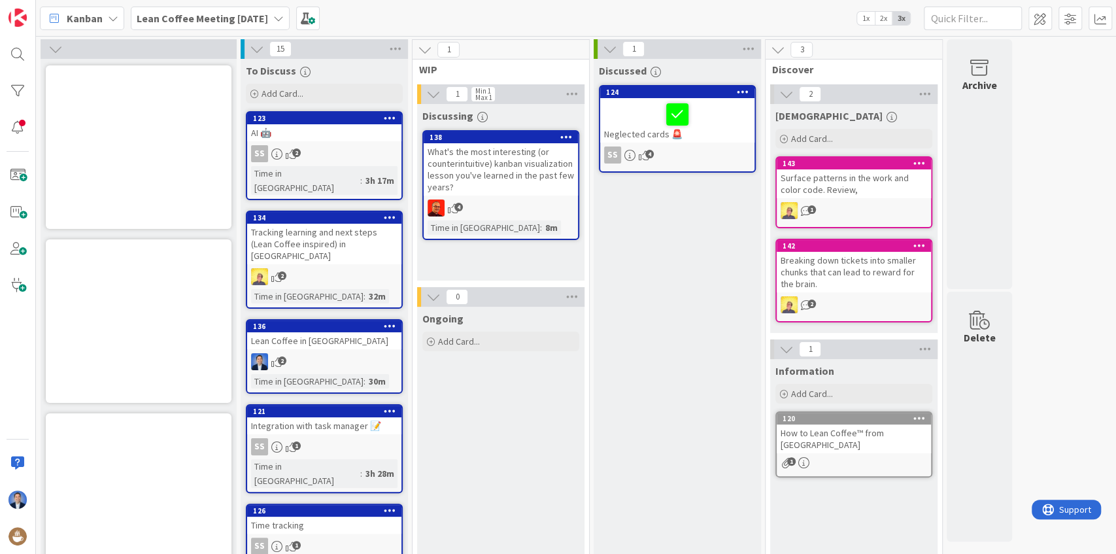
click at [55, 51] on icon at bounding box center [55, 49] width 14 height 14
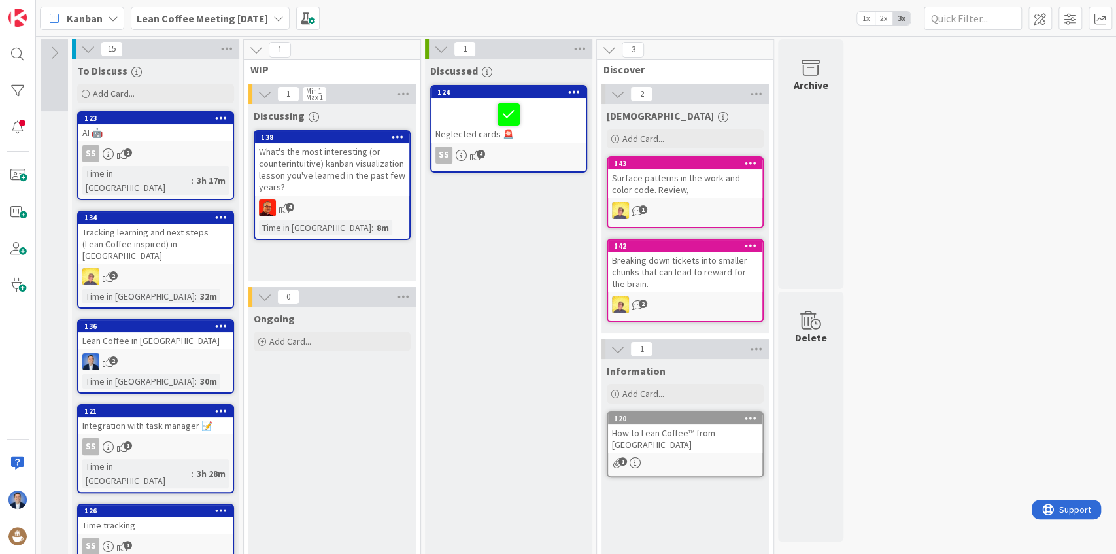
click at [55, 51] on icon at bounding box center [54, 53] width 14 height 14
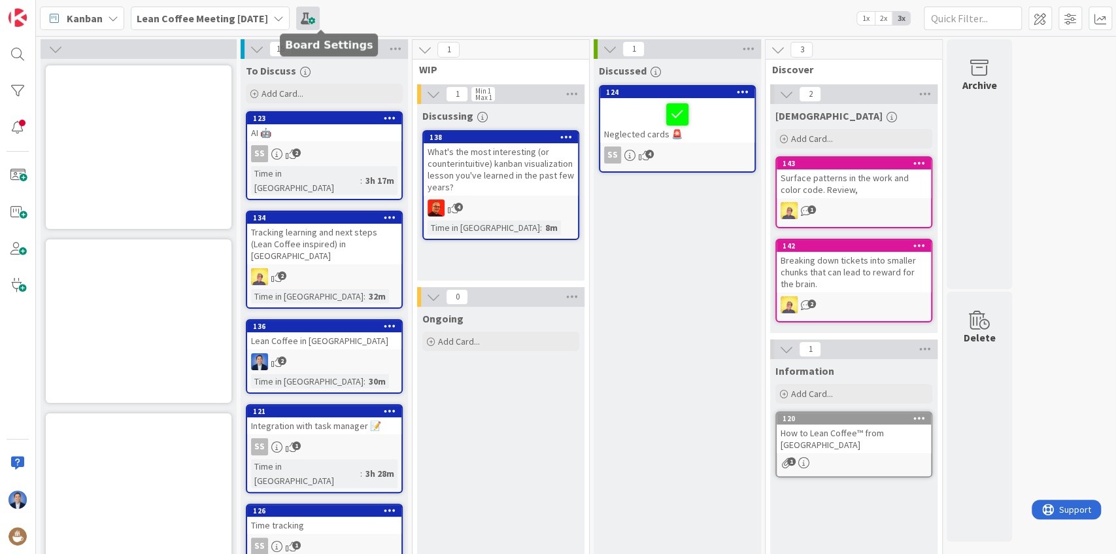
click at [320, 23] on span at bounding box center [308, 19] width 24 height 24
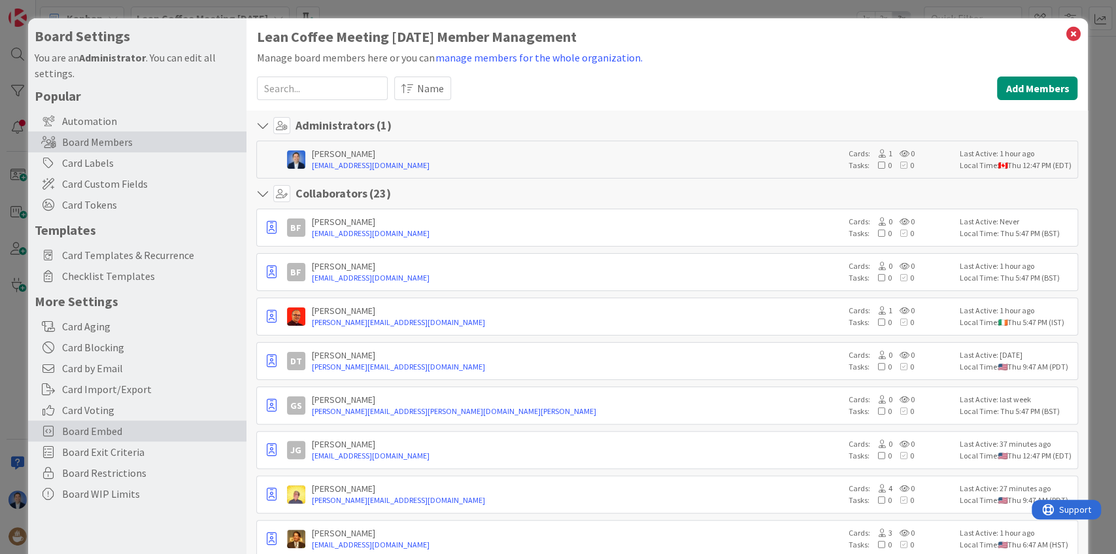
click at [124, 435] on span "Board Embed" at bounding box center [151, 431] width 178 height 16
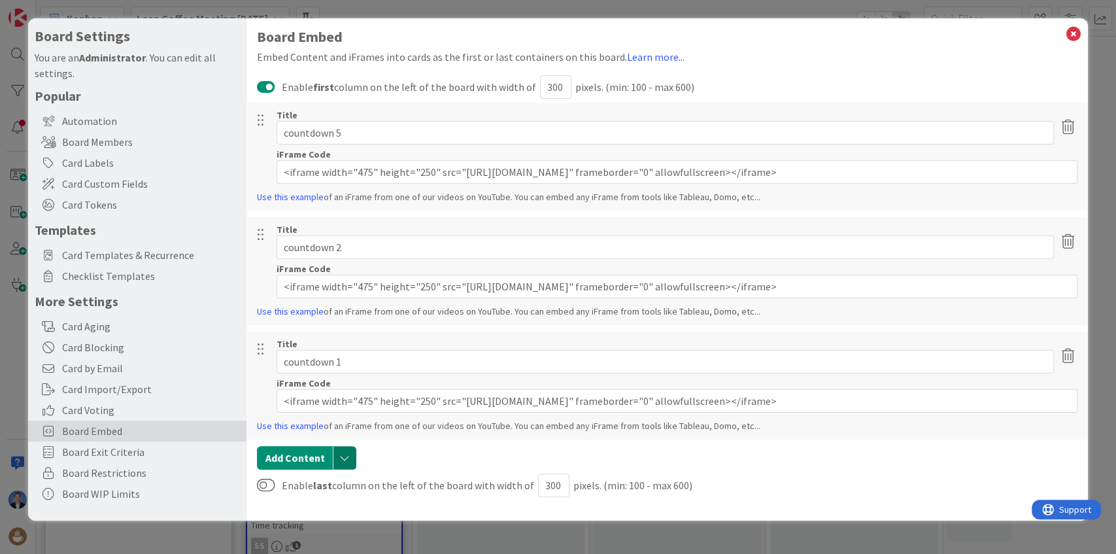
click at [344, 455] on button "button" at bounding box center [345, 458] width 24 height 24
click at [1070, 38] on icon at bounding box center [1072, 34] width 17 height 18
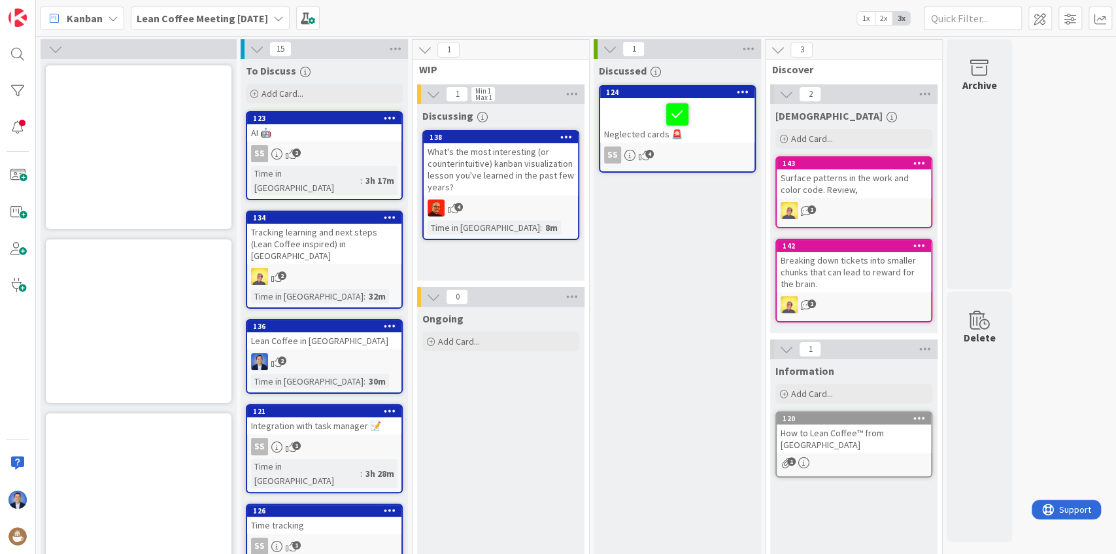
click at [54, 48] on icon at bounding box center [55, 49] width 14 height 14
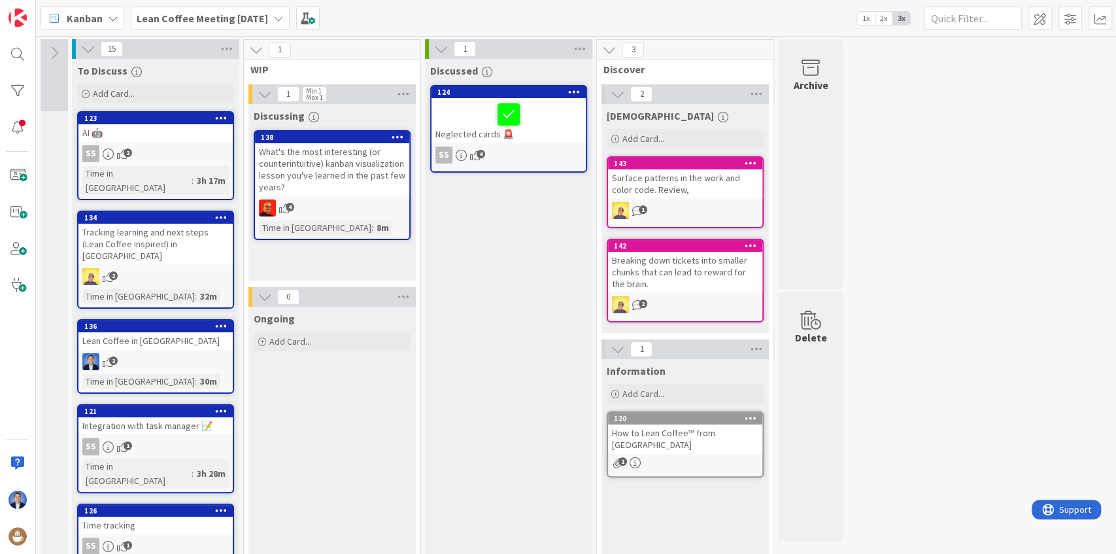
click at [54, 48] on icon at bounding box center [54, 53] width 14 height 14
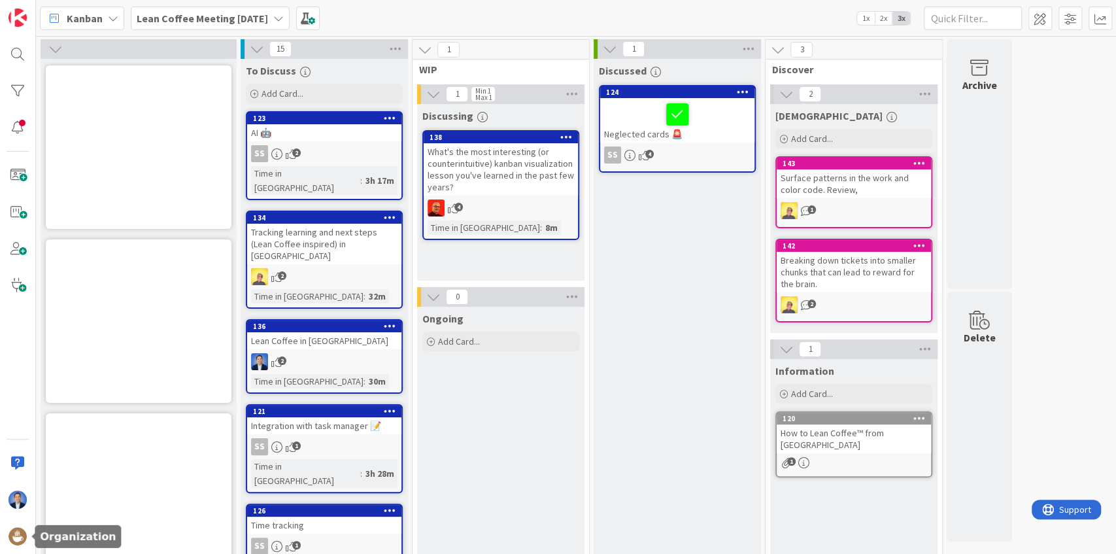
click at [7, 535] on div at bounding box center [18, 536] width 26 height 26
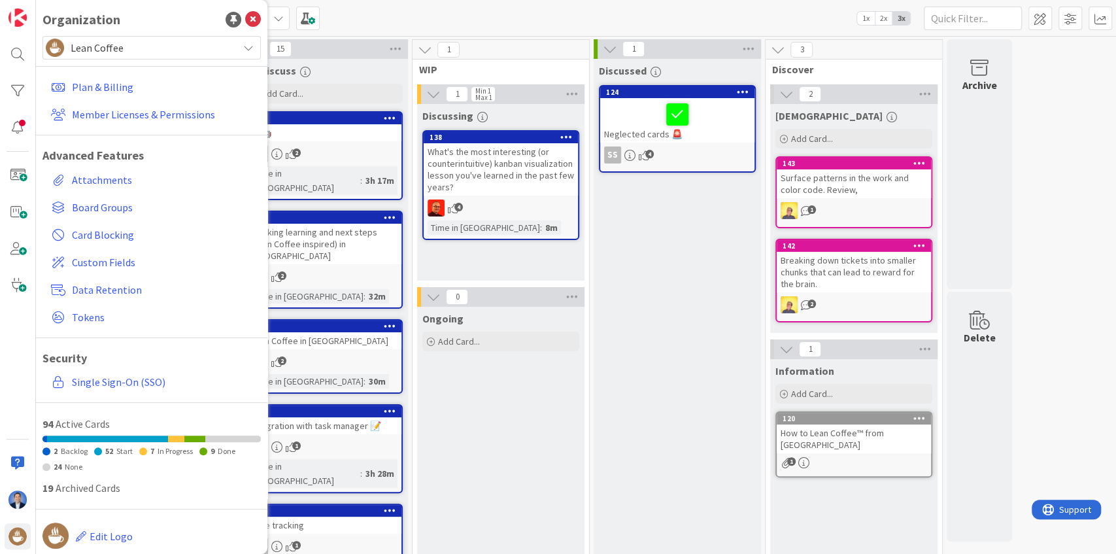
click at [84, 52] on span "Lean Coffee" at bounding box center [151, 48] width 161 height 18
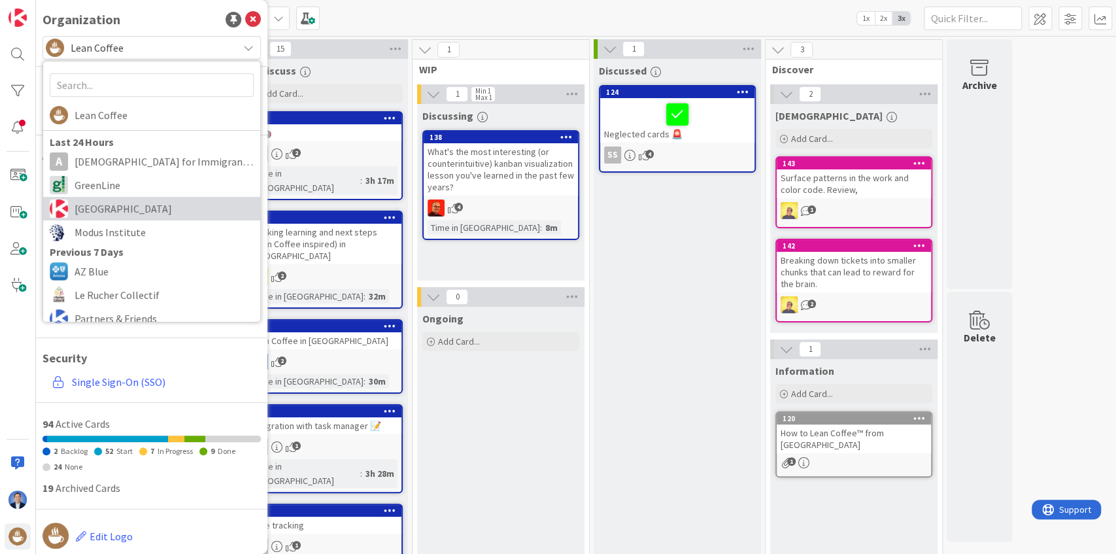
click at [114, 207] on span "[GEOGRAPHIC_DATA]" at bounding box center [164, 209] width 179 height 20
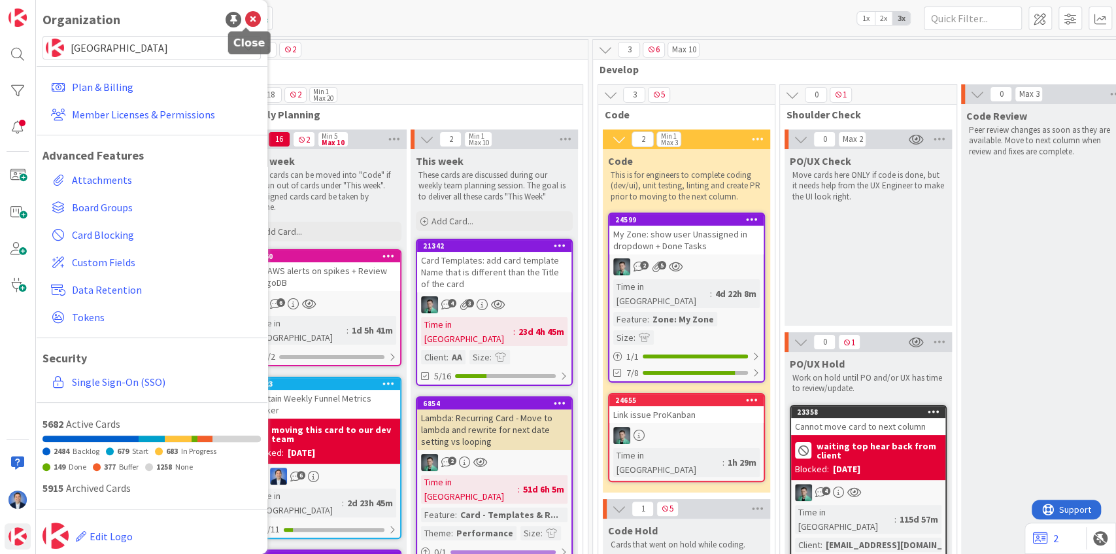
click at [250, 18] on icon at bounding box center [253, 20] width 16 height 16
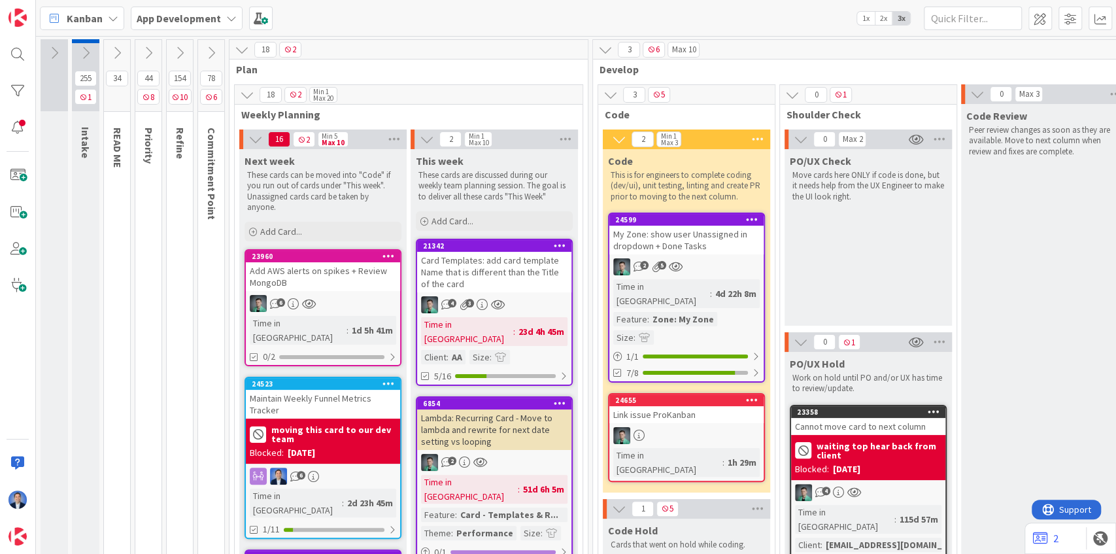
click at [864, 18] on span "1x" at bounding box center [866, 18] width 18 height 13
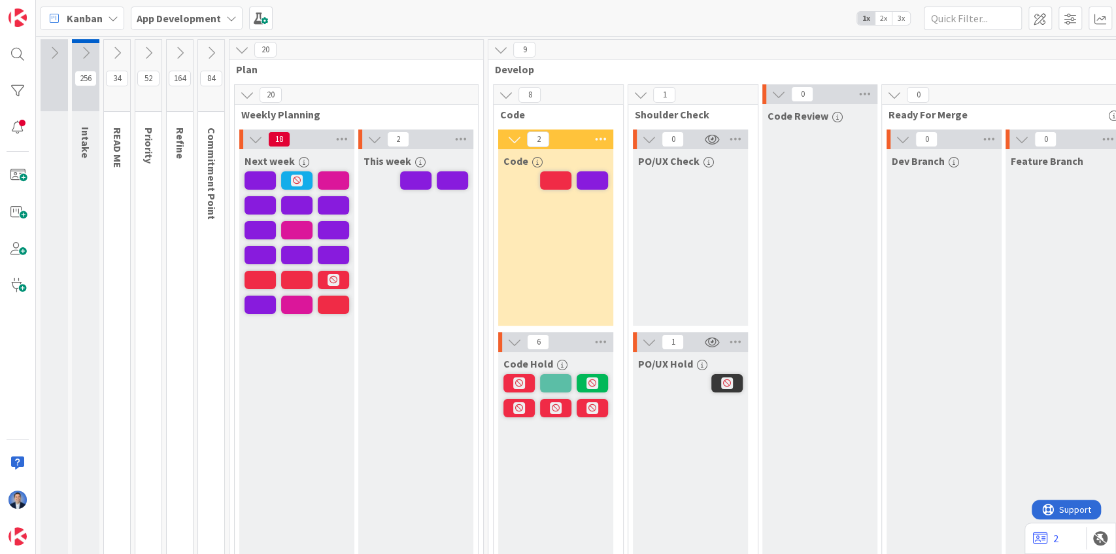
click at [58, 50] on icon at bounding box center [54, 53] width 14 height 14
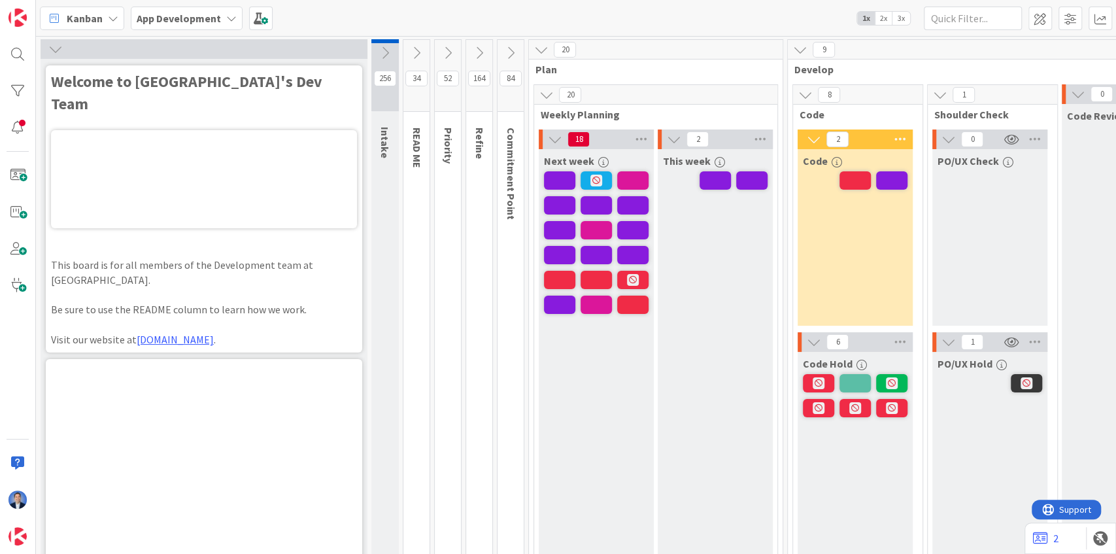
click at [58, 48] on icon at bounding box center [55, 49] width 14 height 14
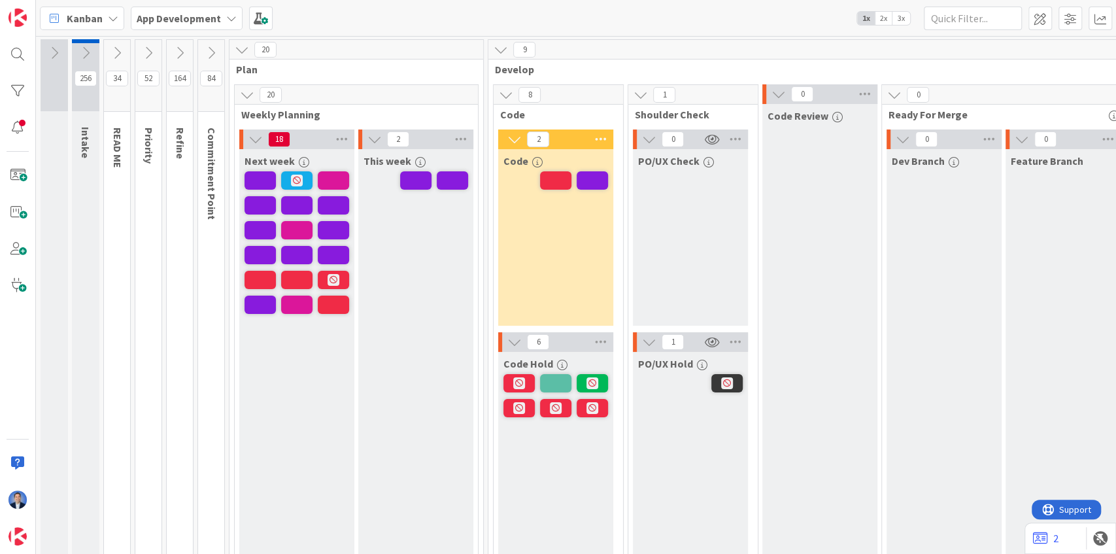
click at [88, 50] on icon at bounding box center [85, 53] width 14 height 14
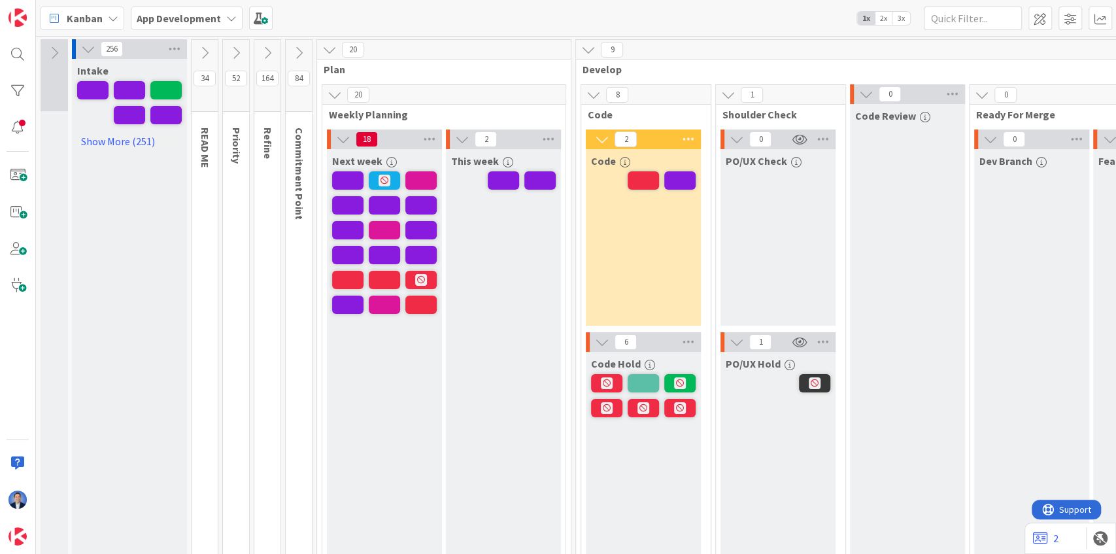
click at [88, 48] on icon at bounding box center [88, 49] width 14 height 14
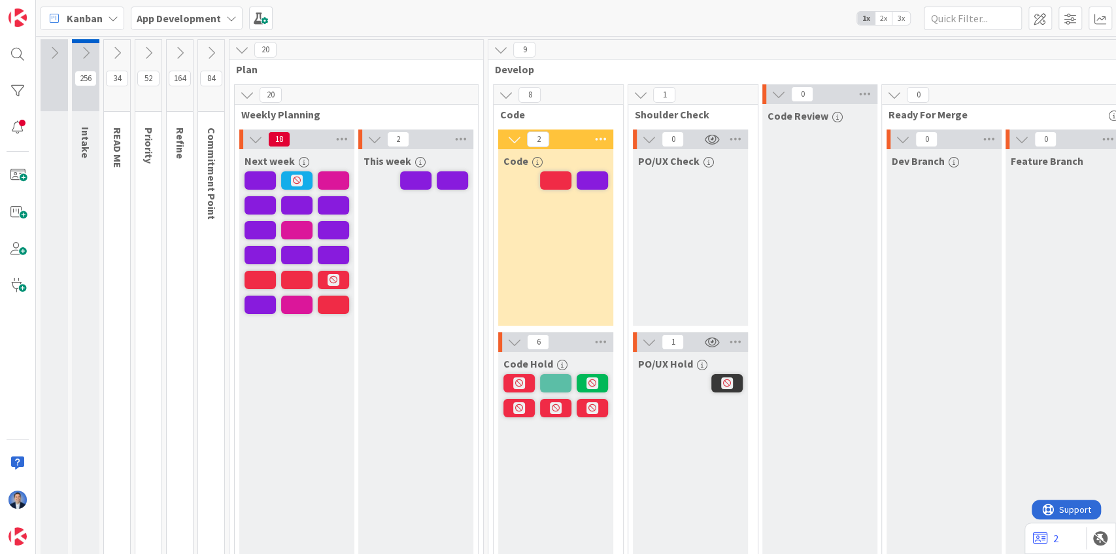
click at [115, 51] on icon at bounding box center [117, 53] width 14 height 14
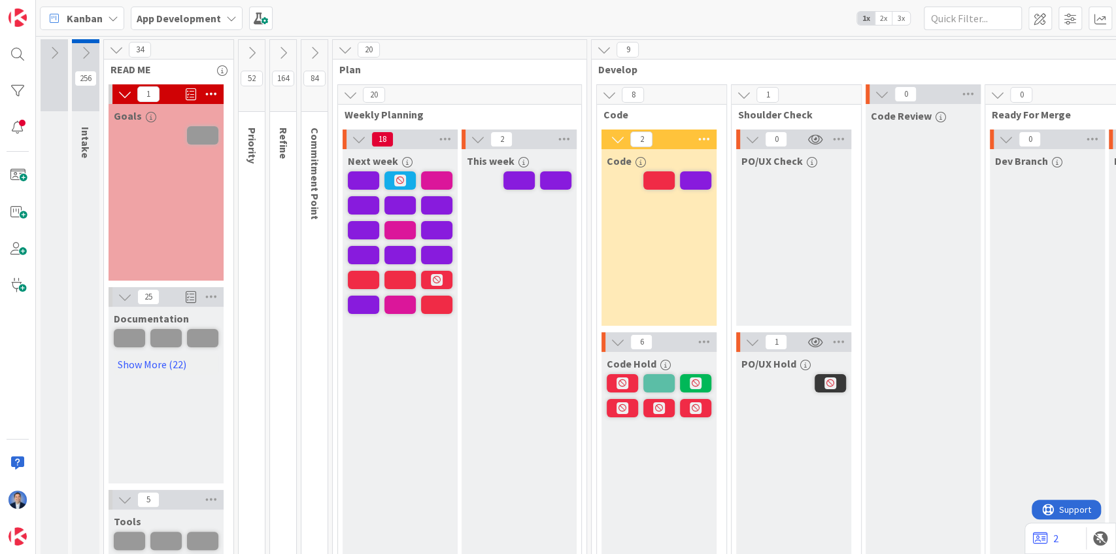
click at [904, 21] on span "3x" at bounding box center [901, 18] width 18 height 13
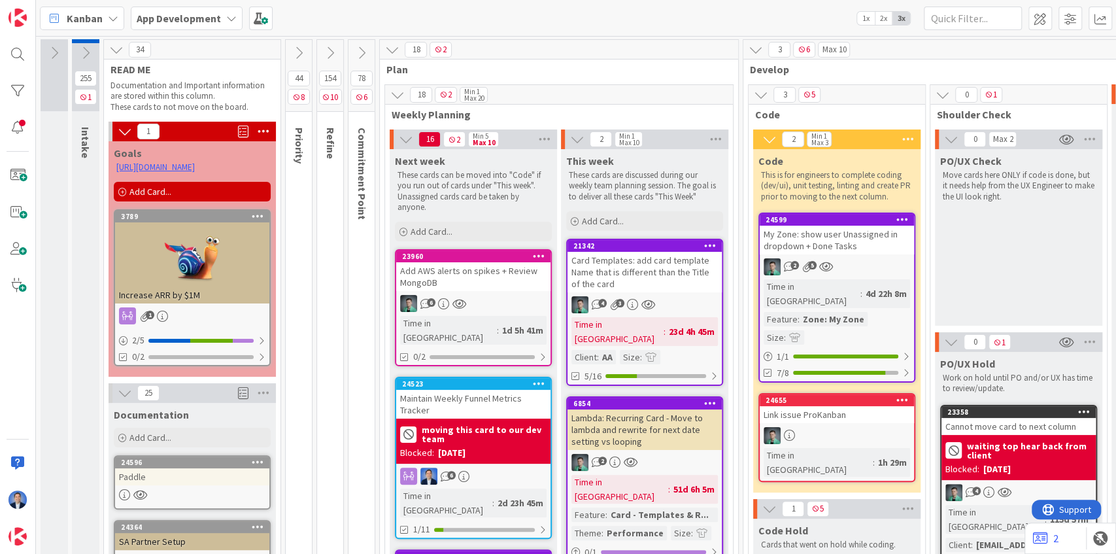
click at [262, 129] on icon at bounding box center [263, 132] width 17 height 20
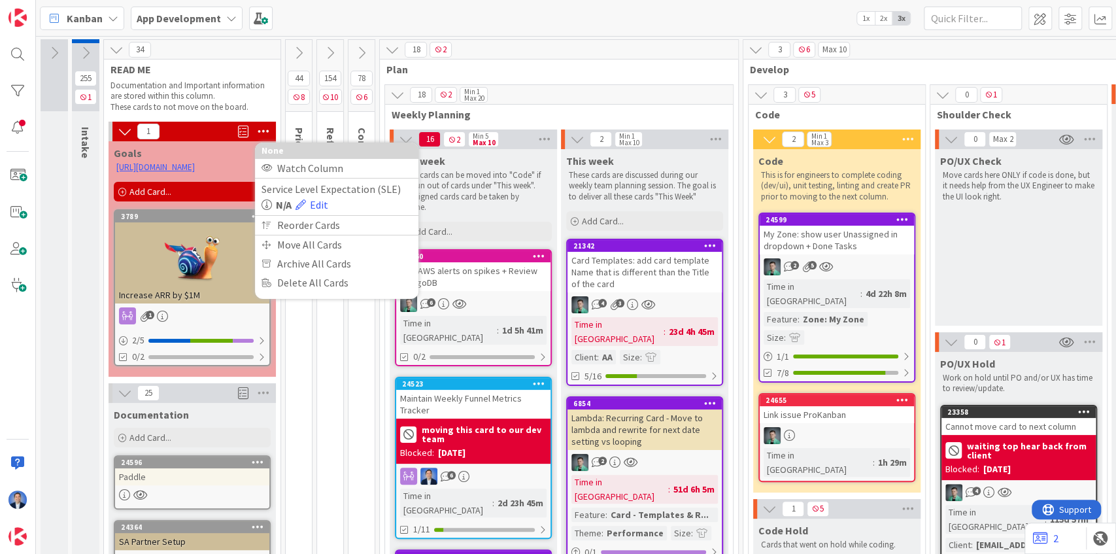
click at [271, 146] on div "None" at bounding box center [336, 151] width 163 height 16
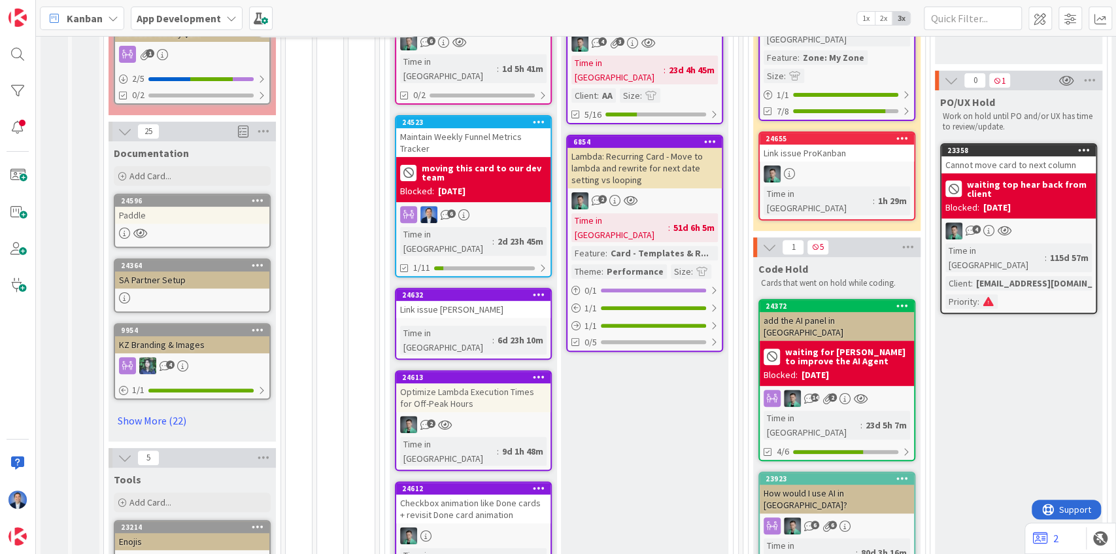
scroll to position [262, 0]
click at [184, 343] on div "KZ Branding & Images" at bounding box center [192, 344] width 154 height 17
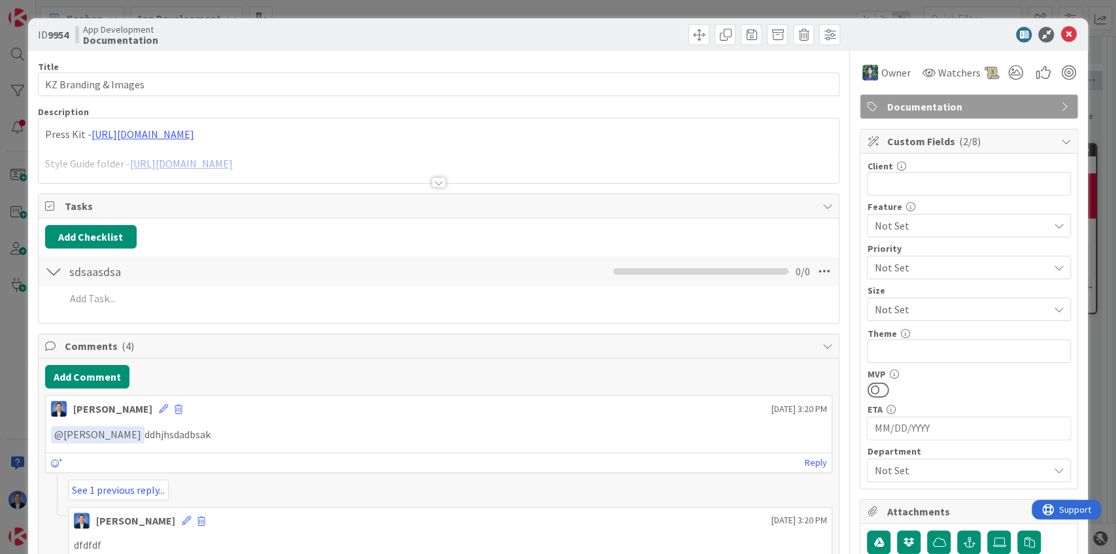
drag, startPoint x: 104, startPoint y: 148, endPoint x: 375, endPoint y: 213, distance: 278.9
click at [103, 150] on div at bounding box center [439, 166] width 801 height 33
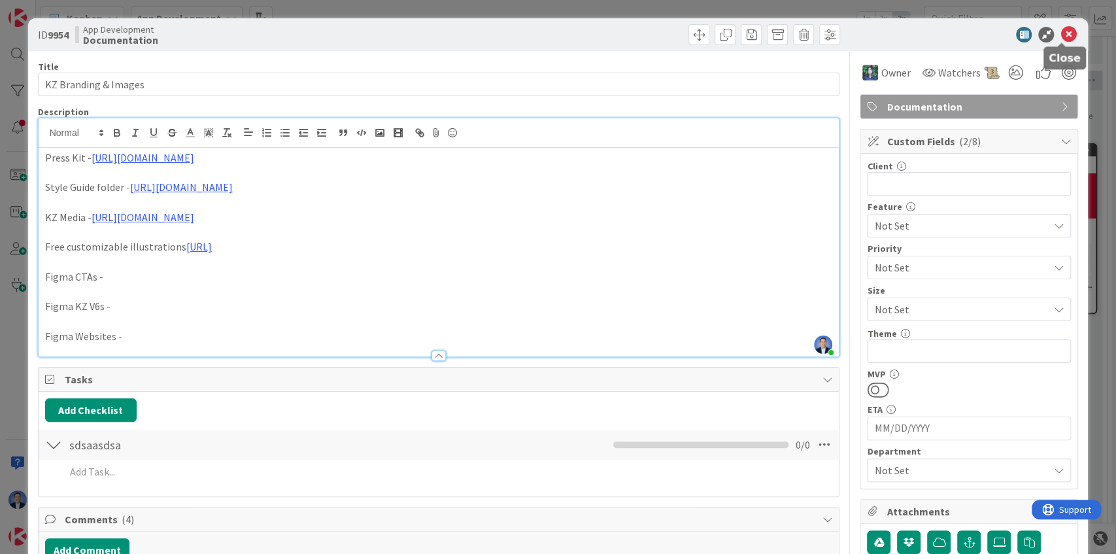
click at [1062, 38] on icon at bounding box center [1068, 35] width 16 height 16
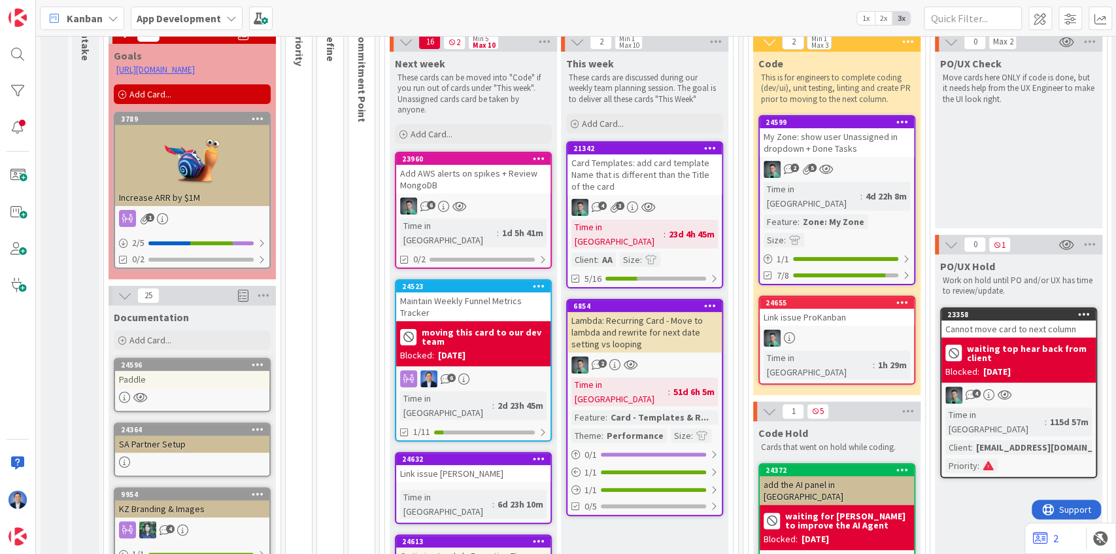
scroll to position [262, 0]
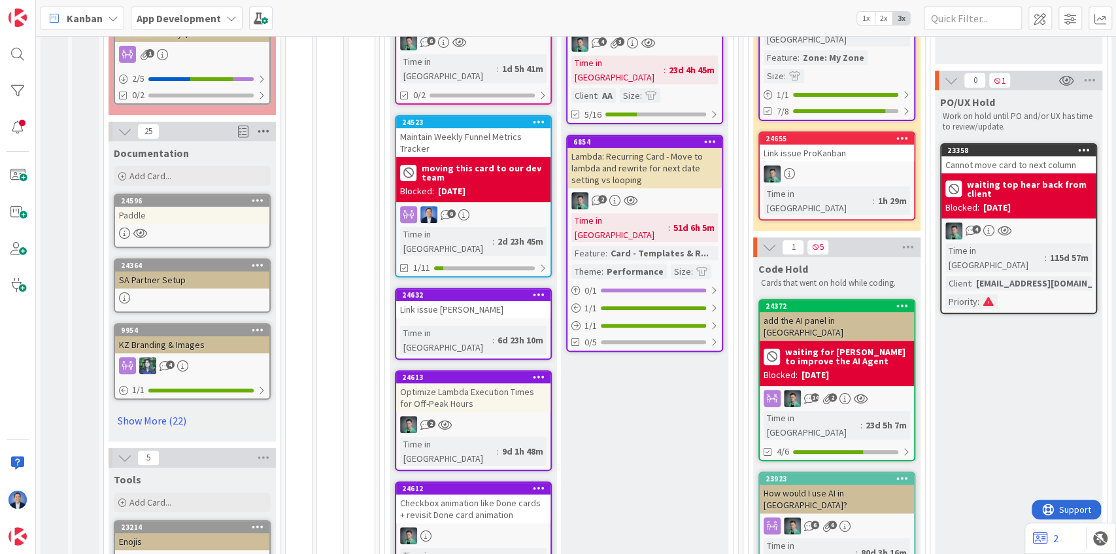
click at [262, 128] on icon at bounding box center [263, 132] width 17 height 20
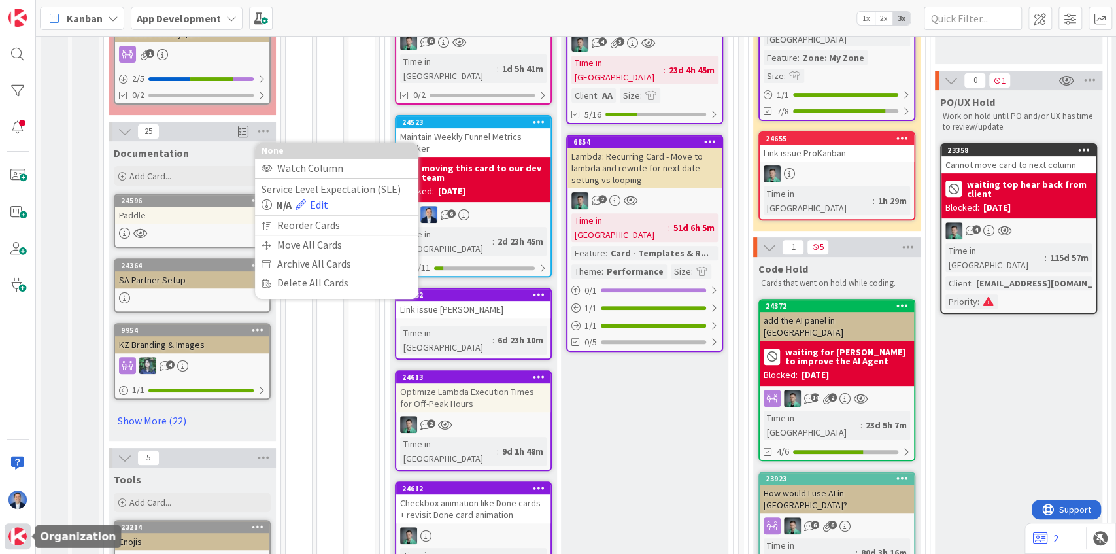
click at [16, 541] on img at bounding box center [17, 536] width 18 height 18
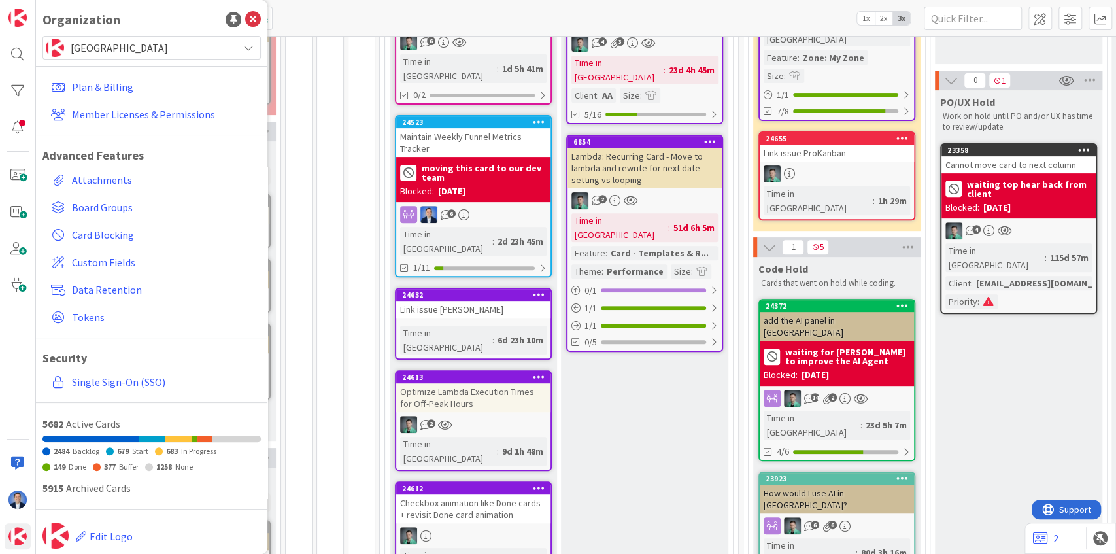
click at [126, 54] on span "[GEOGRAPHIC_DATA]" at bounding box center [151, 48] width 161 height 18
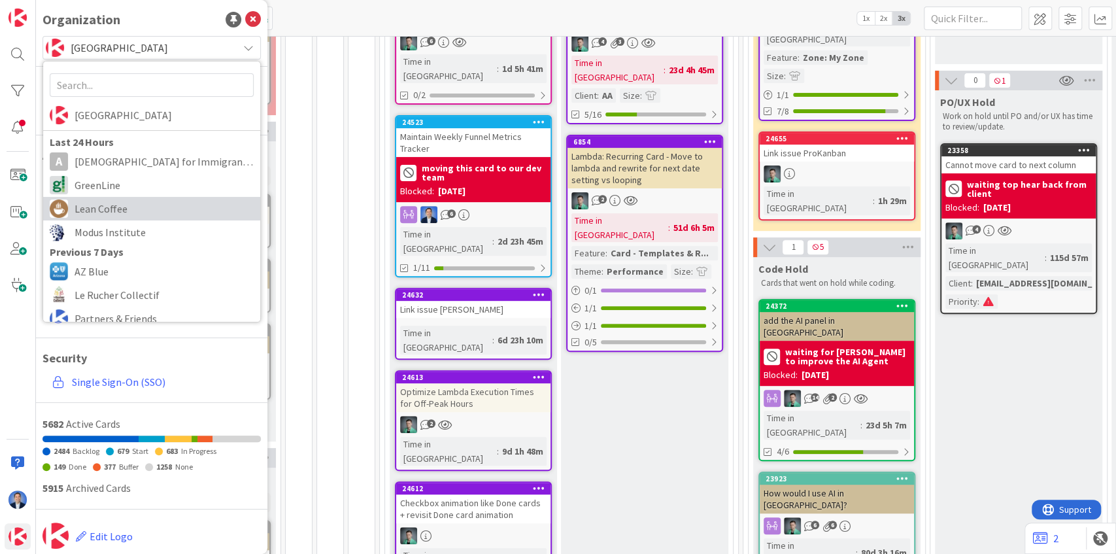
click at [146, 213] on span "Lean Coffee" at bounding box center [164, 209] width 179 height 20
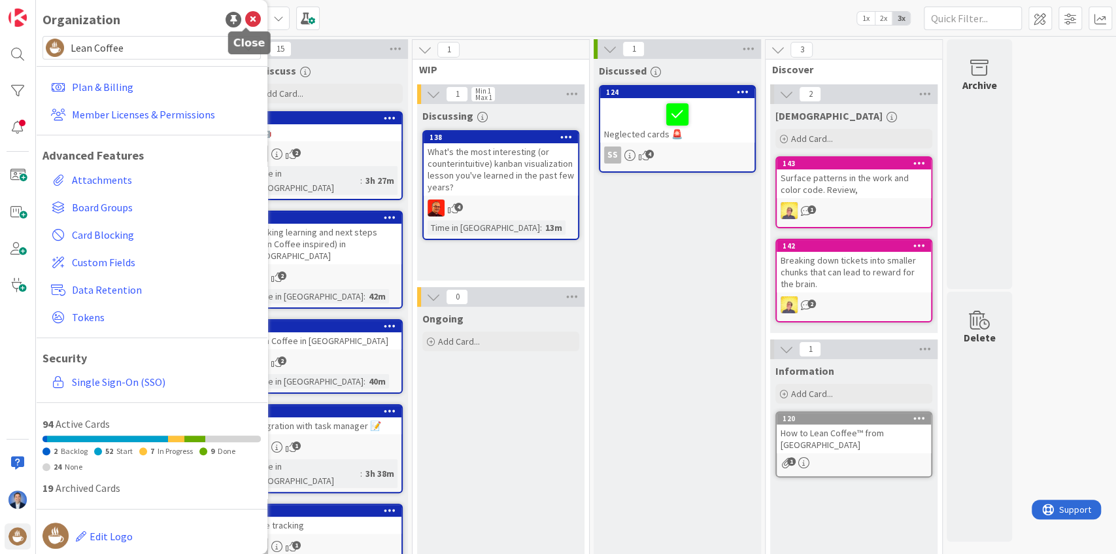
click at [245, 17] on icon at bounding box center [253, 20] width 16 height 16
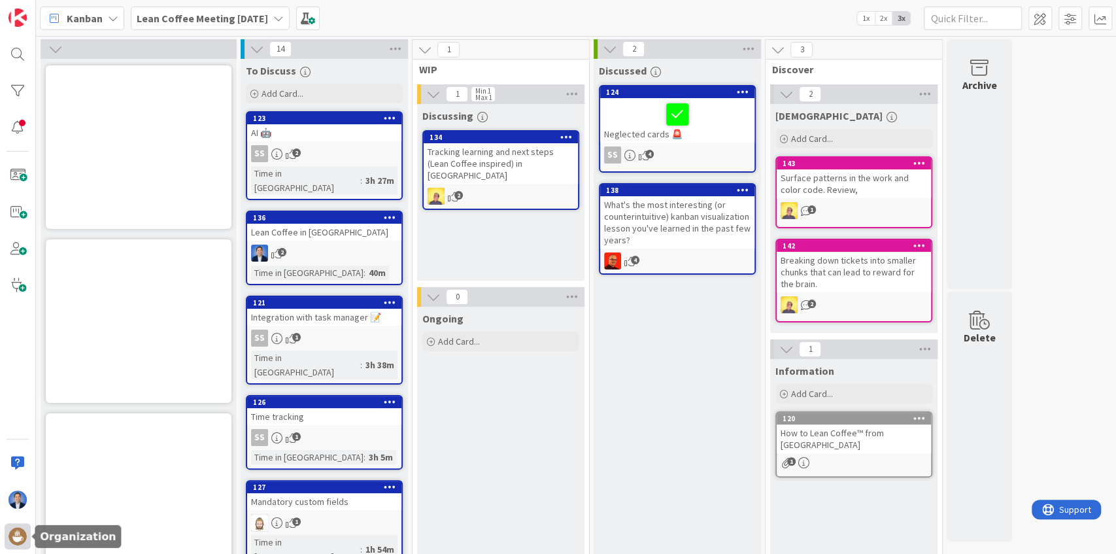
click at [17, 540] on img at bounding box center [17, 536] width 18 height 18
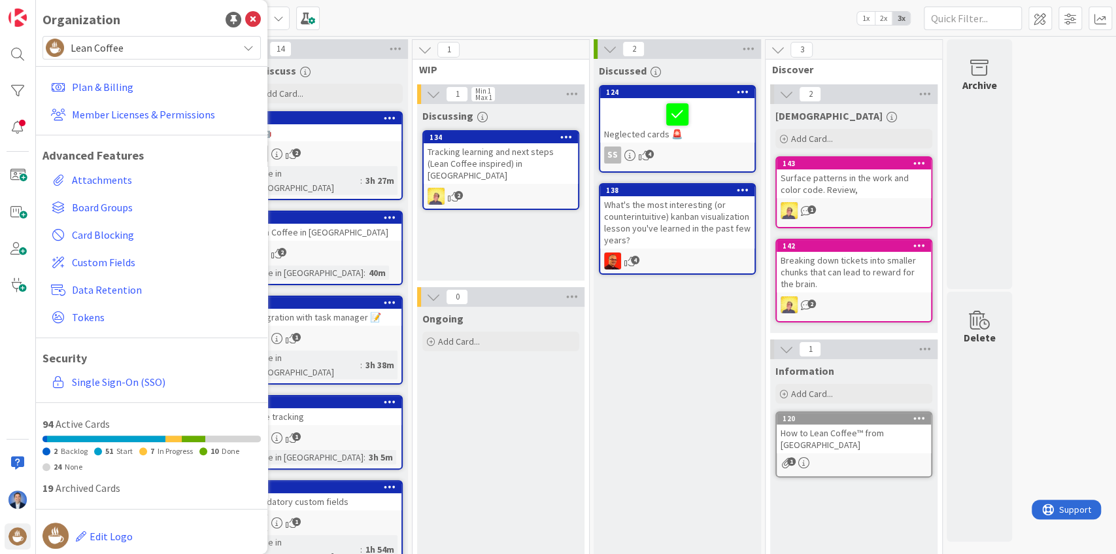
click at [135, 50] on span "Lean Coffee" at bounding box center [151, 48] width 161 height 18
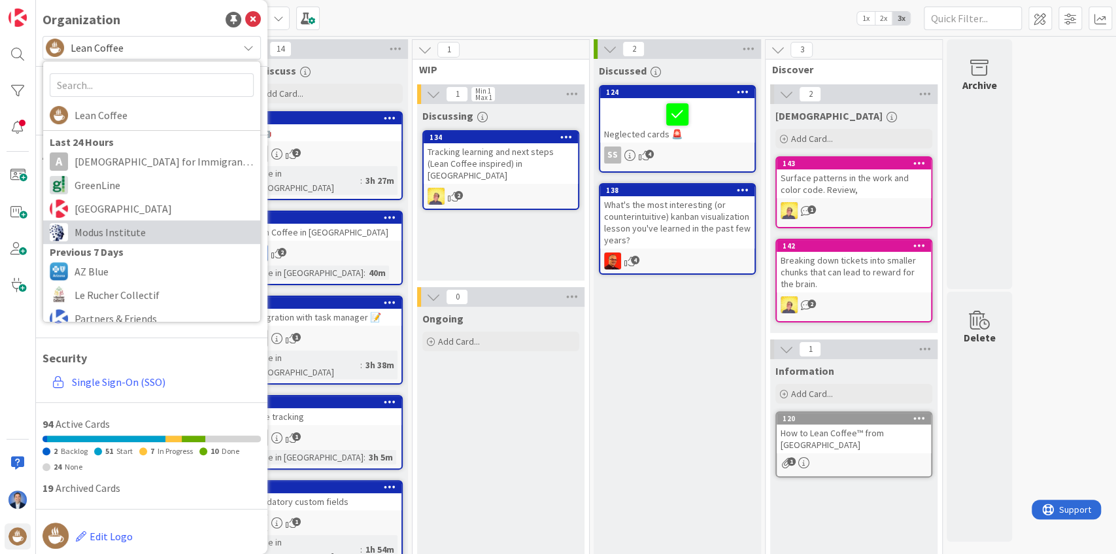
click at [121, 222] on span "Modus Institute" at bounding box center [164, 232] width 179 height 20
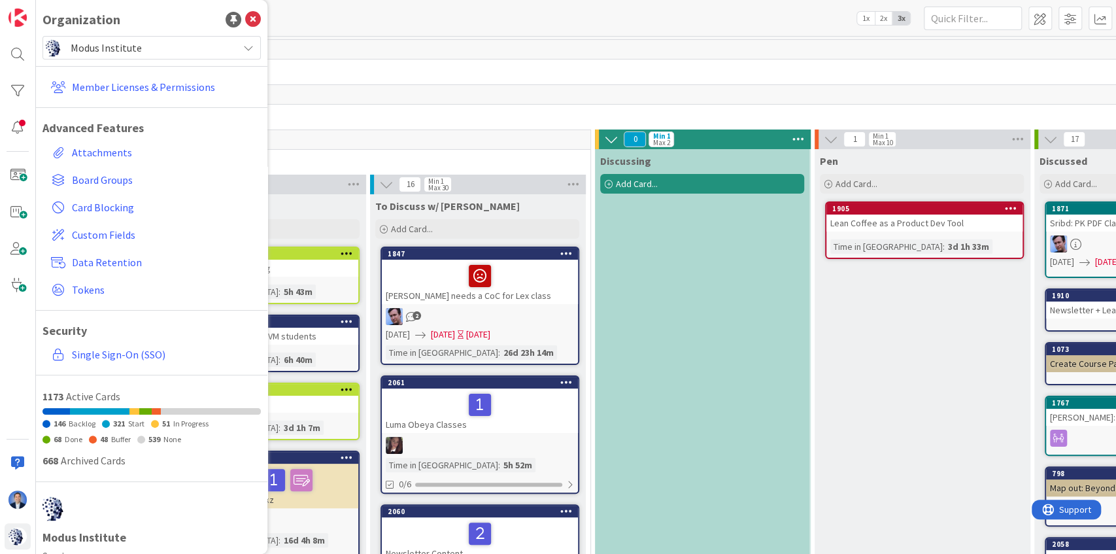
click at [386, 21] on div "Kanban SprezzBan 1x 2x 3x" at bounding box center [576, 18] width 1080 height 36
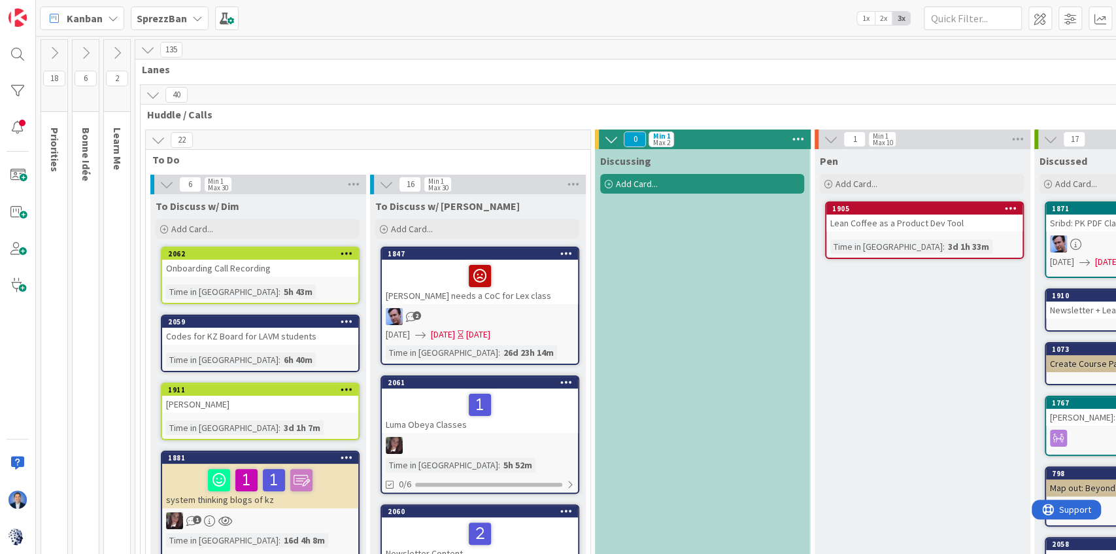
click at [118, 59] on button at bounding box center [117, 53] width 26 height 20
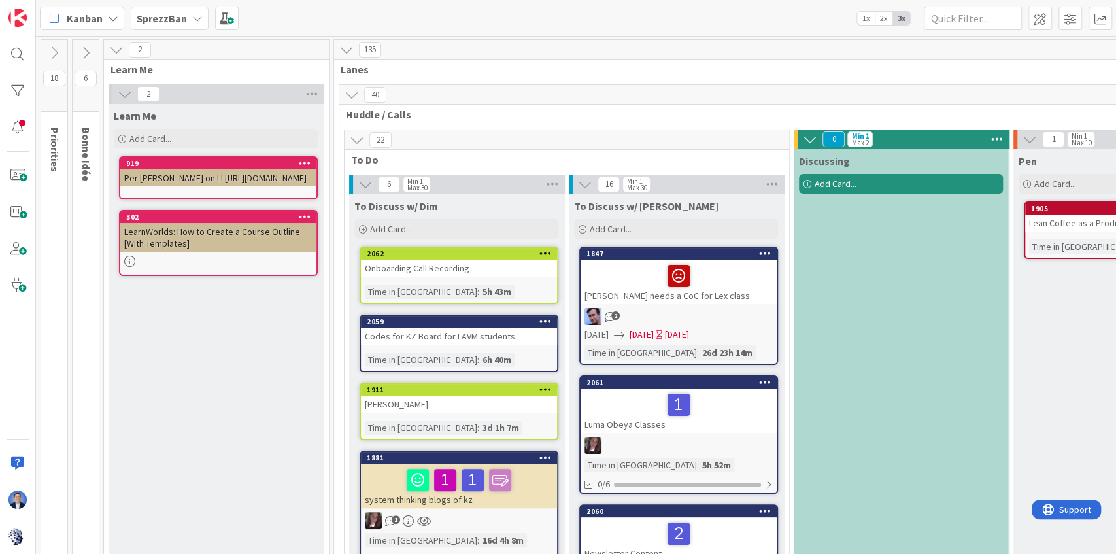
click at [86, 52] on icon at bounding box center [85, 53] width 14 height 14
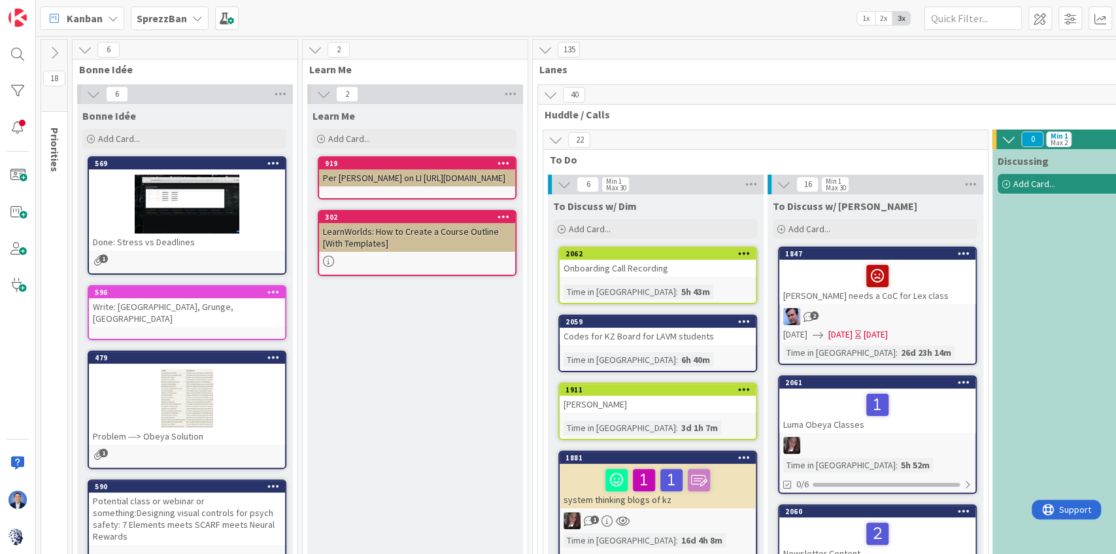
click at [312, 50] on icon at bounding box center [315, 49] width 14 height 14
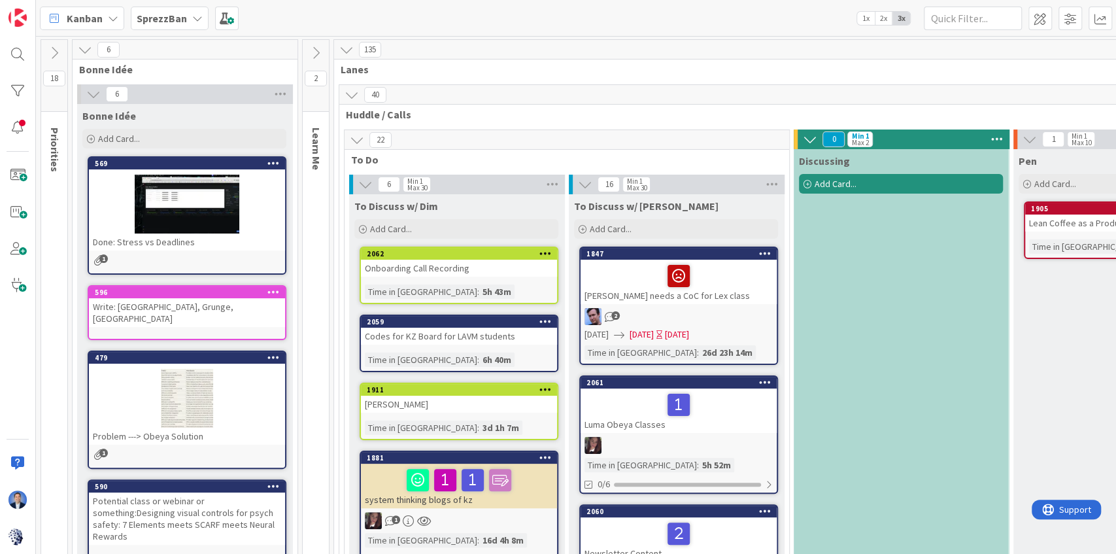
click at [346, 52] on icon at bounding box center [346, 49] width 14 height 14
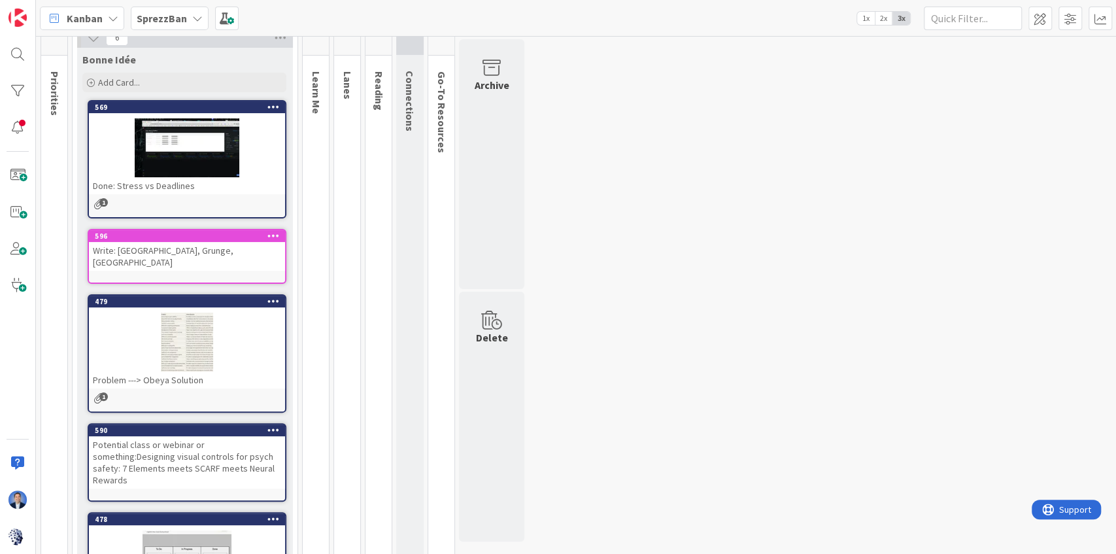
scroll to position [24, 0]
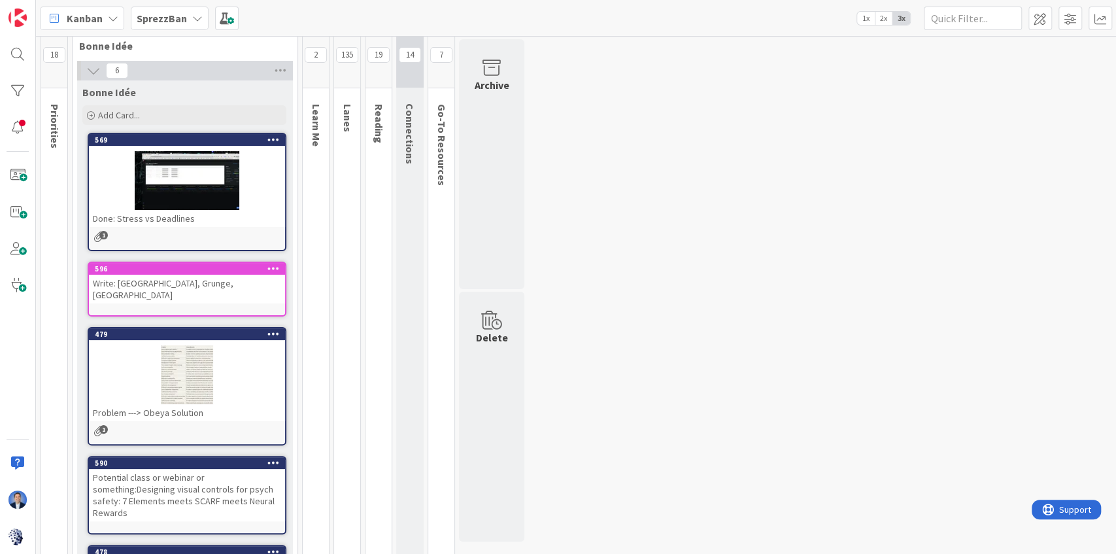
click at [109, 92] on span "Bonne Idée" at bounding box center [109, 92] width 54 height 13
click at [93, 65] on icon at bounding box center [93, 70] width 14 height 14
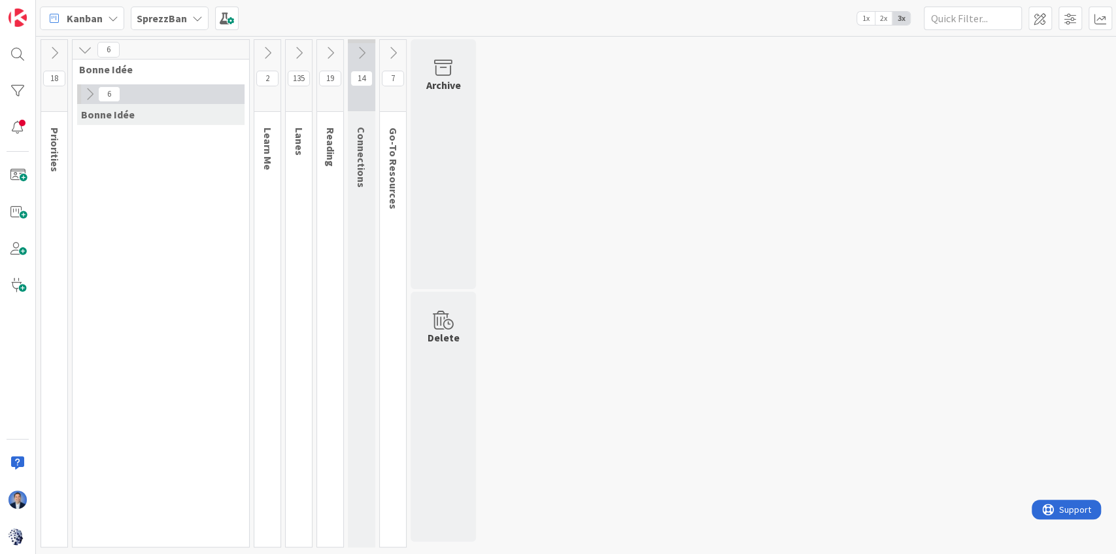
scroll to position [0, 0]
click at [82, 44] on icon at bounding box center [85, 49] width 14 height 14
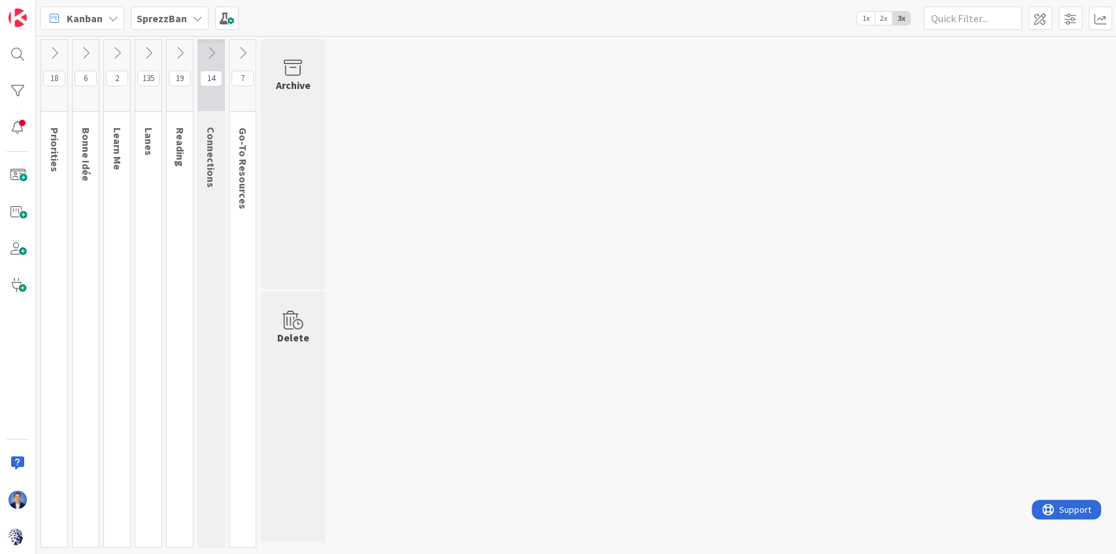
click at [749, 199] on div "18 Priorities 6 Bonne Idée 2 Learn Me 135 Lanes 19 Reading 14 Connections 7 Go-…" at bounding box center [576, 296] width 1075 height 515
click at [22, 535] on img at bounding box center [17, 536] width 18 height 18
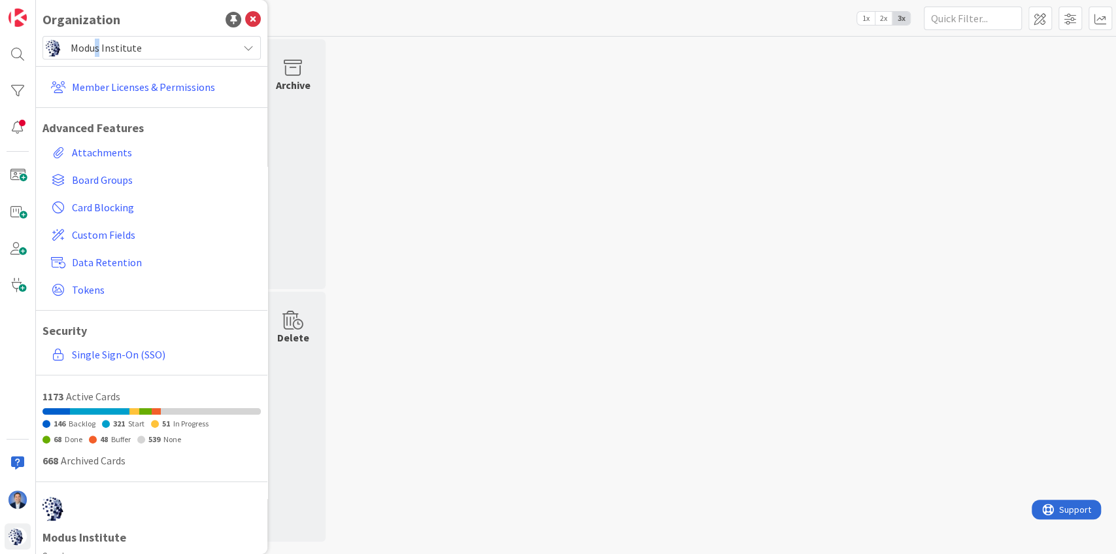
click at [97, 54] on span "Modus Institute" at bounding box center [151, 48] width 161 height 18
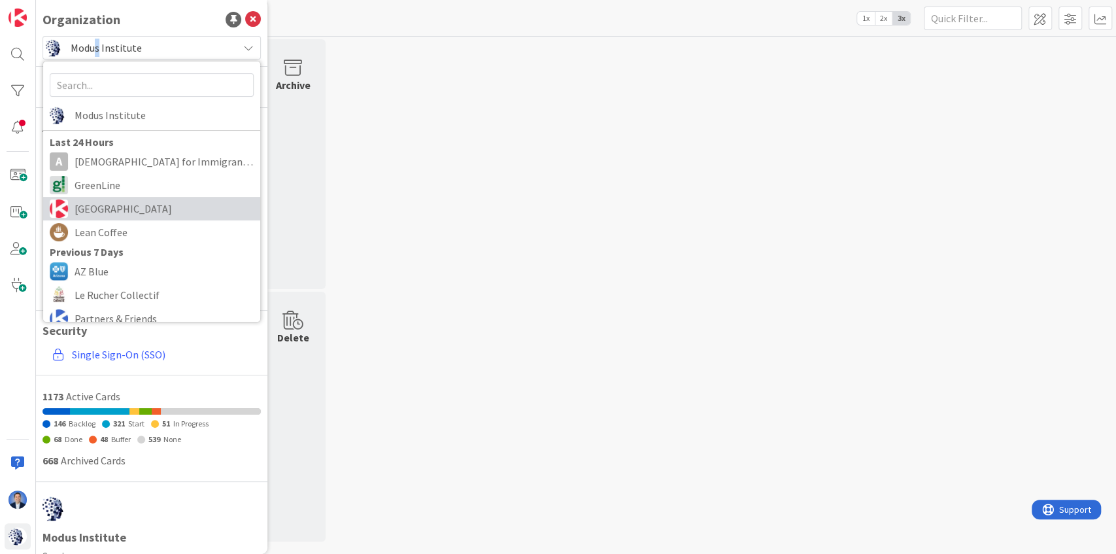
click at [109, 203] on span "[GEOGRAPHIC_DATA]" at bounding box center [164, 209] width 179 height 20
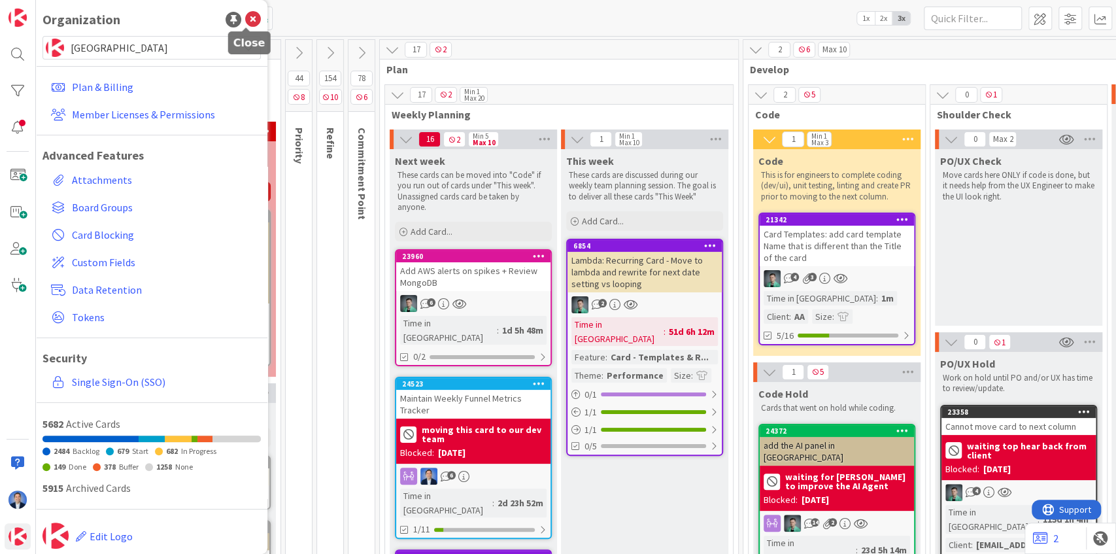
click at [245, 24] on icon at bounding box center [253, 20] width 16 height 16
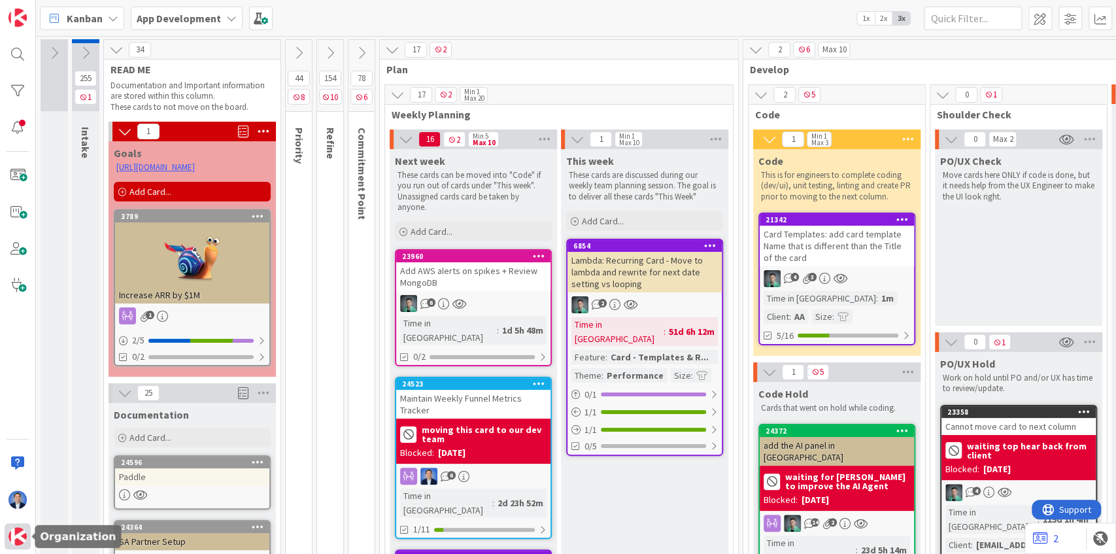
click at [22, 539] on img at bounding box center [17, 536] width 18 height 18
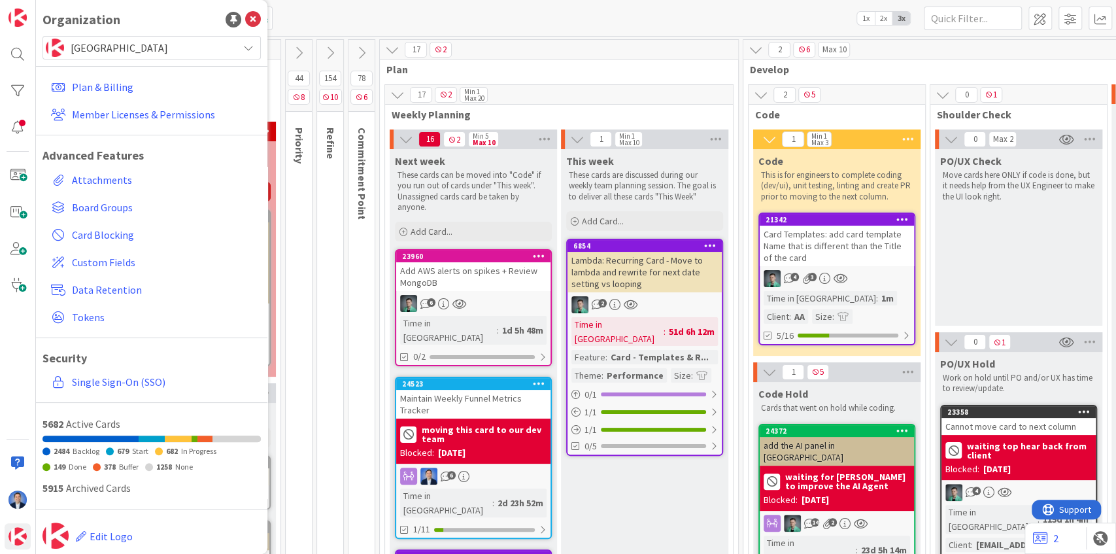
click at [122, 50] on span "[GEOGRAPHIC_DATA]" at bounding box center [151, 48] width 161 height 18
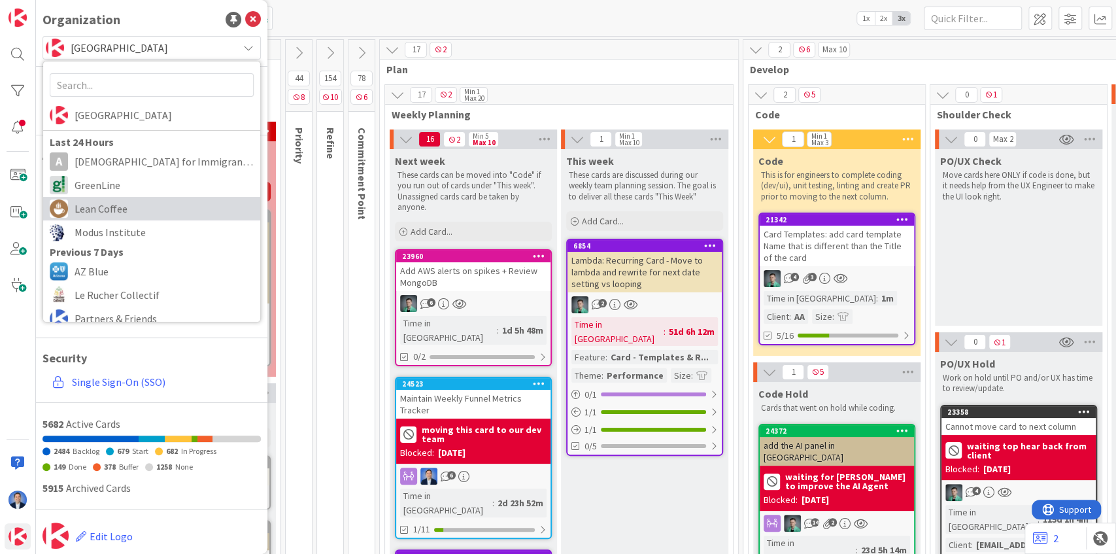
click at [108, 209] on span "Lean Coffee" at bounding box center [164, 209] width 179 height 20
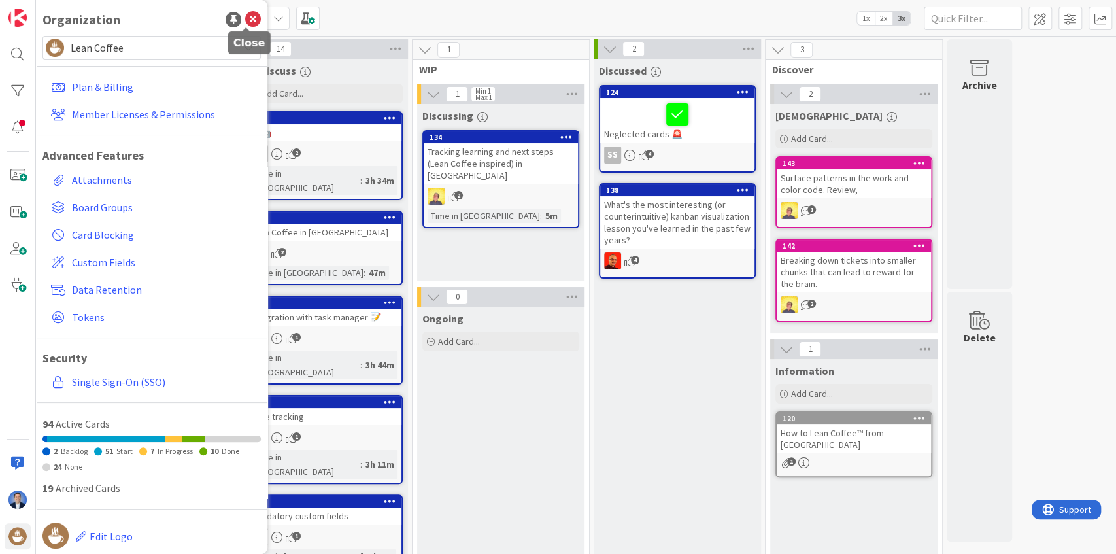
click at [245, 18] on icon at bounding box center [253, 20] width 16 height 16
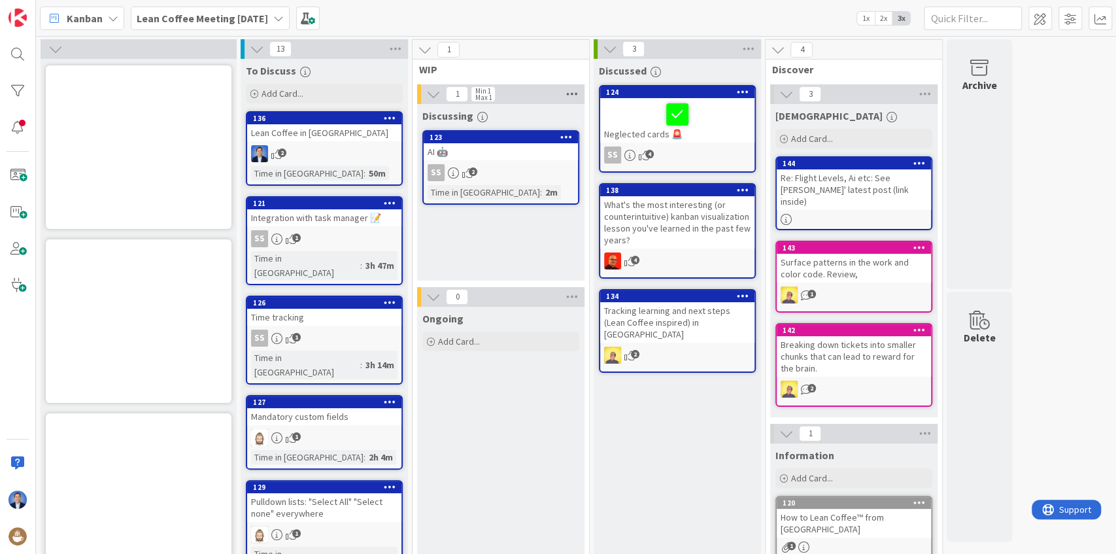
click at [571, 93] on icon at bounding box center [572, 94] width 17 height 20
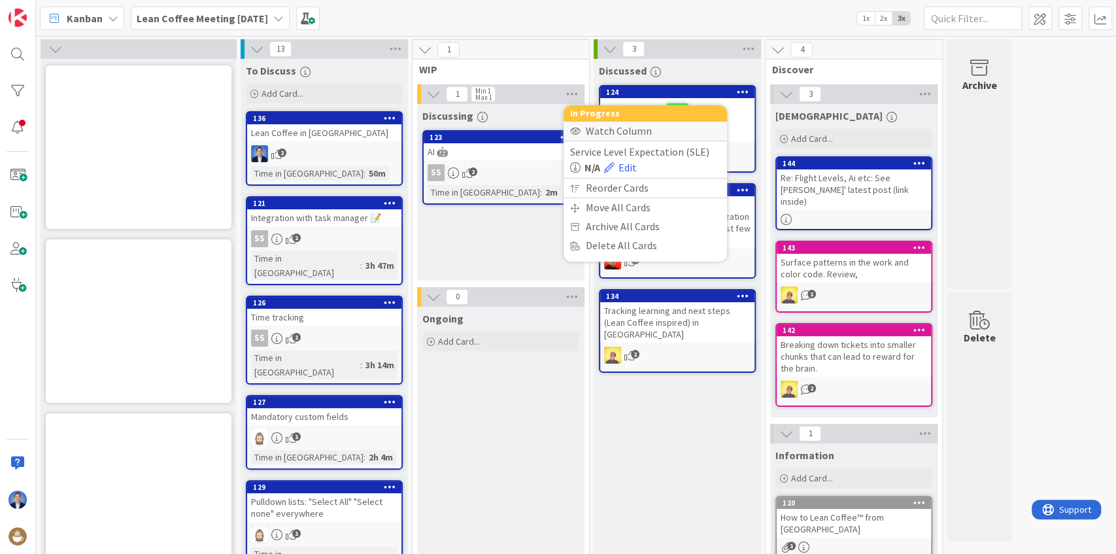
click at [622, 126] on div "Watch Column" at bounding box center [645, 131] width 163 height 19
click at [603, 131] on div "Stop Watching Column" at bounding box center [645, 131] width 163 height 19
drag, startPoint x: 592, startPoint y: 129, endPoint x: 585, endPoint y: 129, distance: 7.2
click at [592, 129] on div "Watch Column" at bounding box center [645, 131] width 163 height 19
click at [532, 69] on span "WIP" at bounding box center [496, 69] width 154 height 13
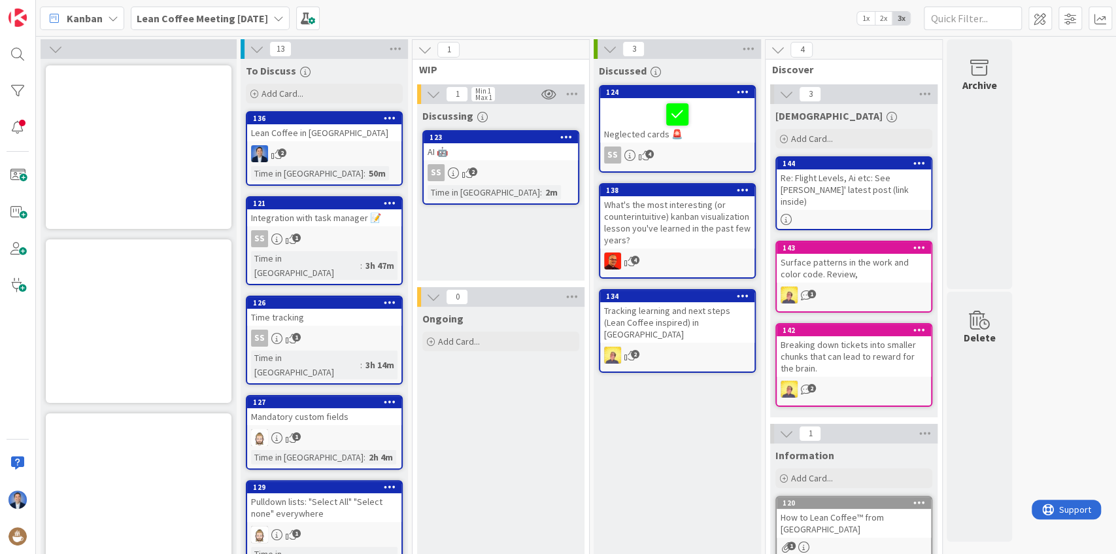
click at [551, 90] on icon "button" at bounding box center [548, 94] width 15 height 12
click at [572, 126] on link "Stop Watching Column" at bounding box center [605, 121] width 133 height 19
click at [94, 26] on div "Kanban" at bounding box center [82, 19] width 84 height 24
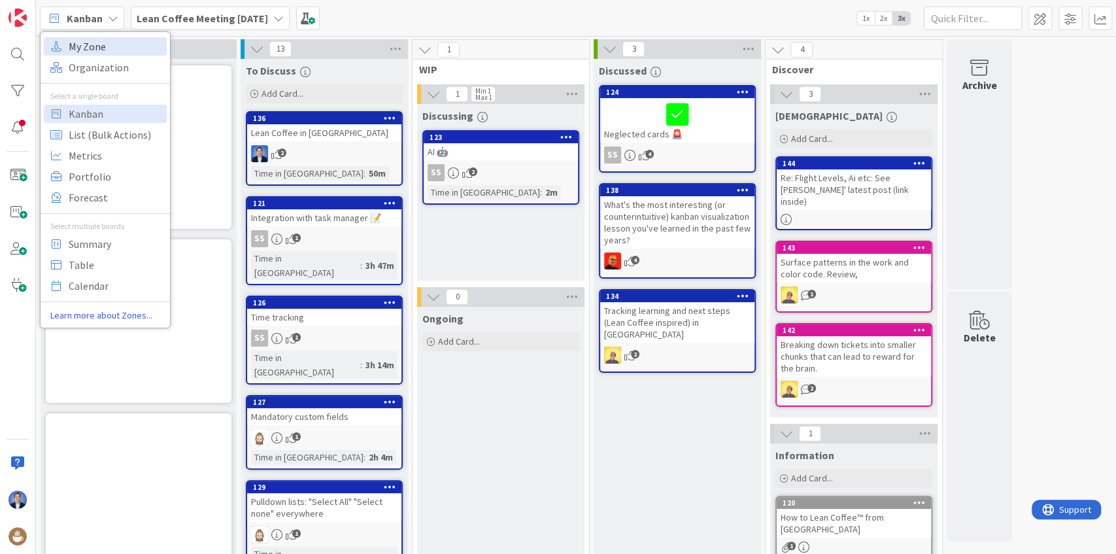
click at [107, 44] on span "My Zone" at bounding box center [116, 47] width 94 height 20
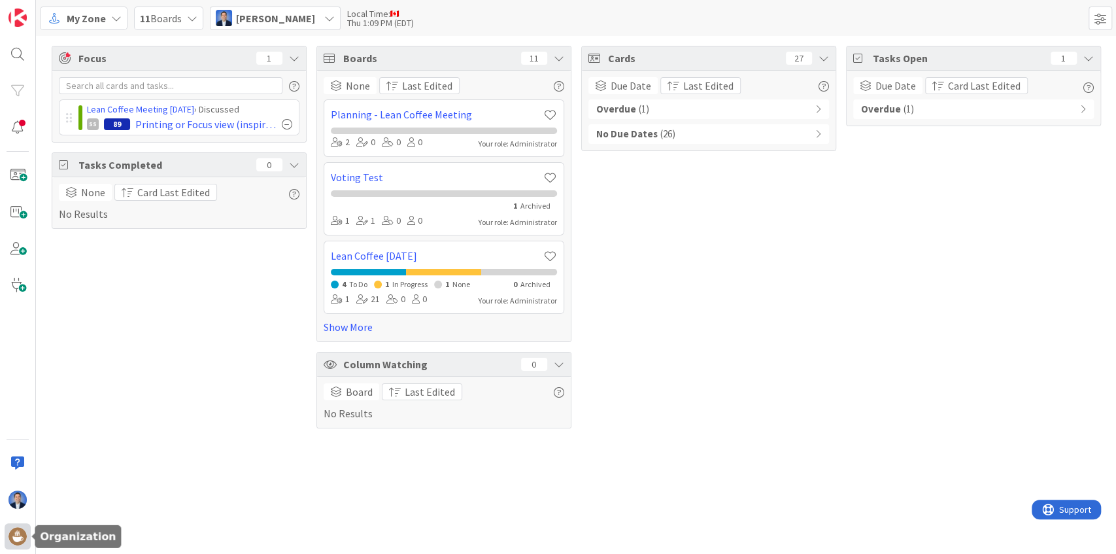
click at [9, 545] on div at bounding box center [18, 536] width 26 height 26
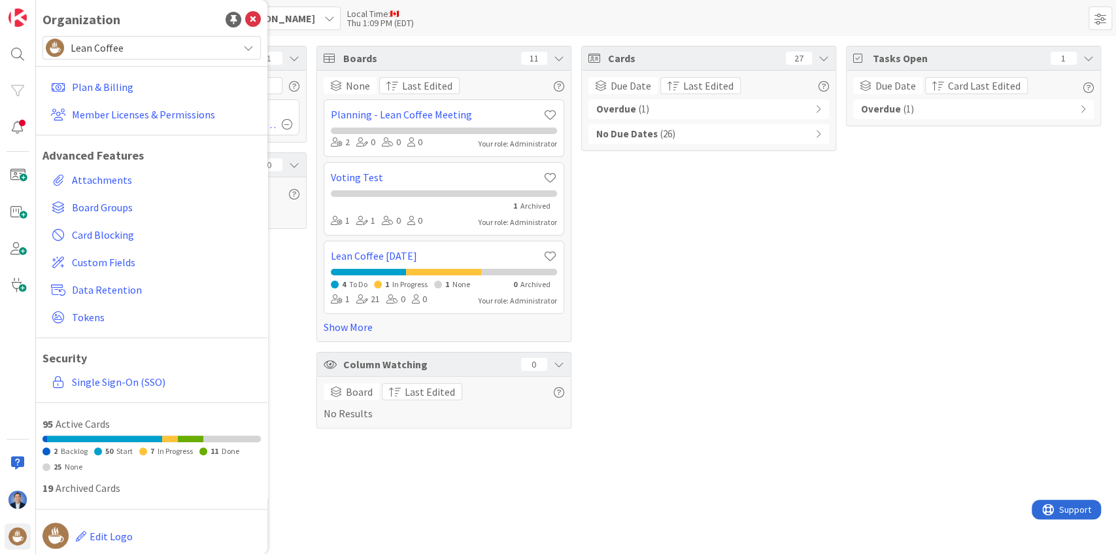
click at [139, 48] on span "Lean Coffee" at bounding box center [151, 48] width 161 height 18
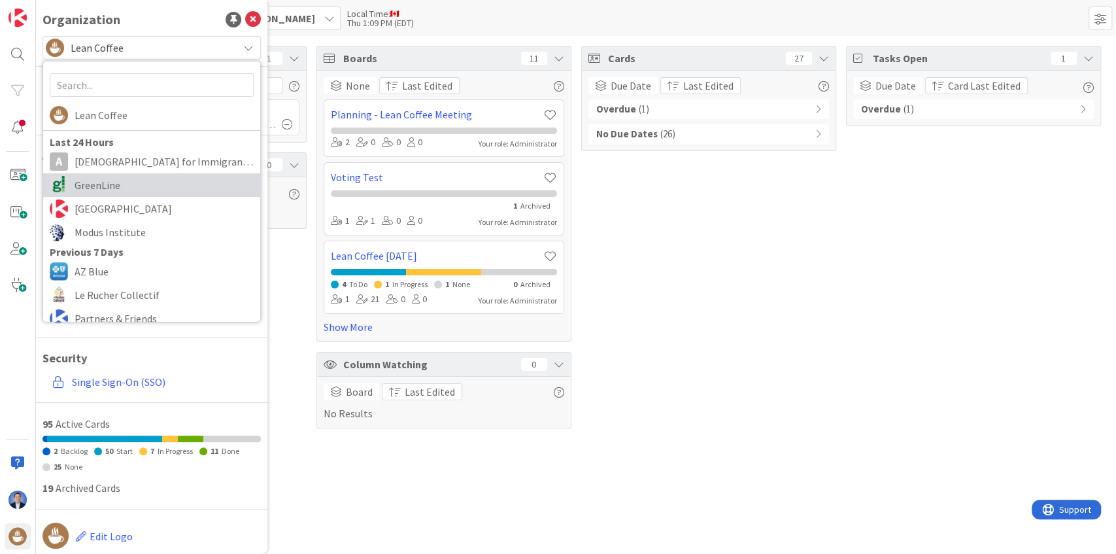
click at [136, 188] on span "GreenLine" at bounding box center [164, 185] width 179 height 20
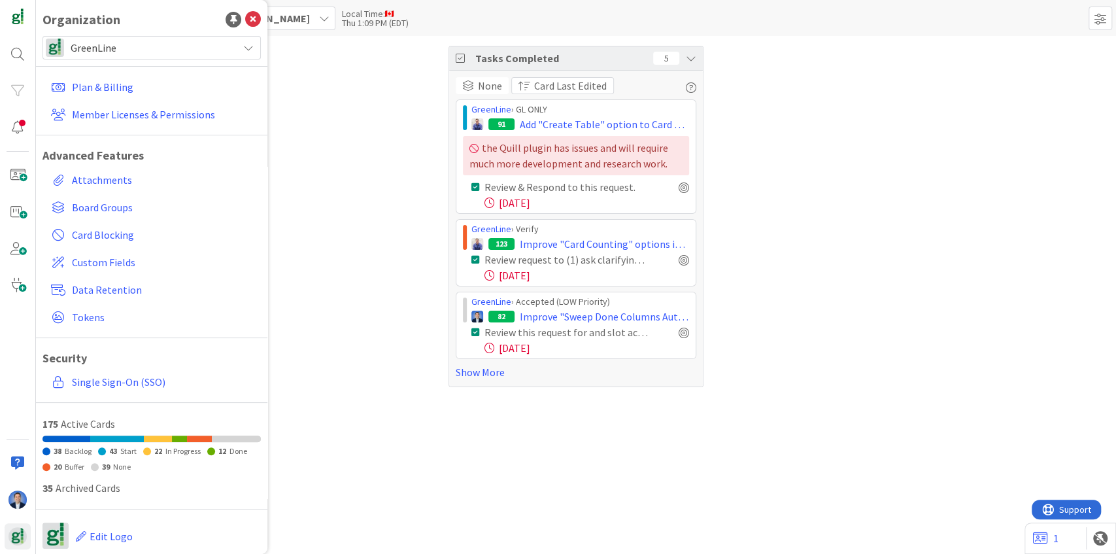
click at [777, 183] on div "Tasks Completed 5 None Card Last Edited GreenLine › GL ONLY 91 Add "Create Tabl…" at bounding box center [576, 216] width 1080 height 361
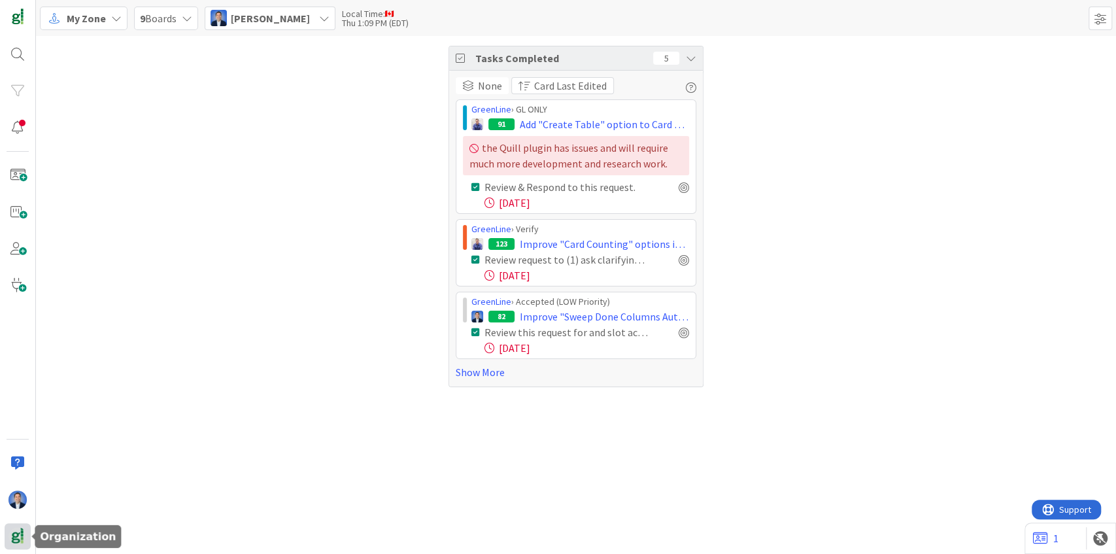
click at [17, 537] on img at bounding box center [17, 536] width 18 height 18
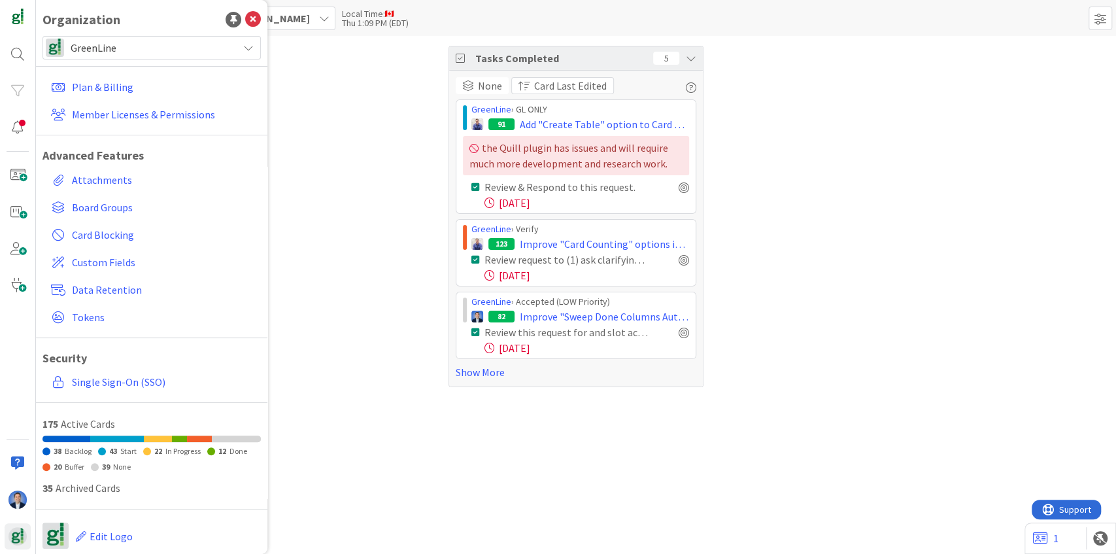
click at [134, 37] on div "GreenLine" at bounding box center [151, 48] width 218 height 24
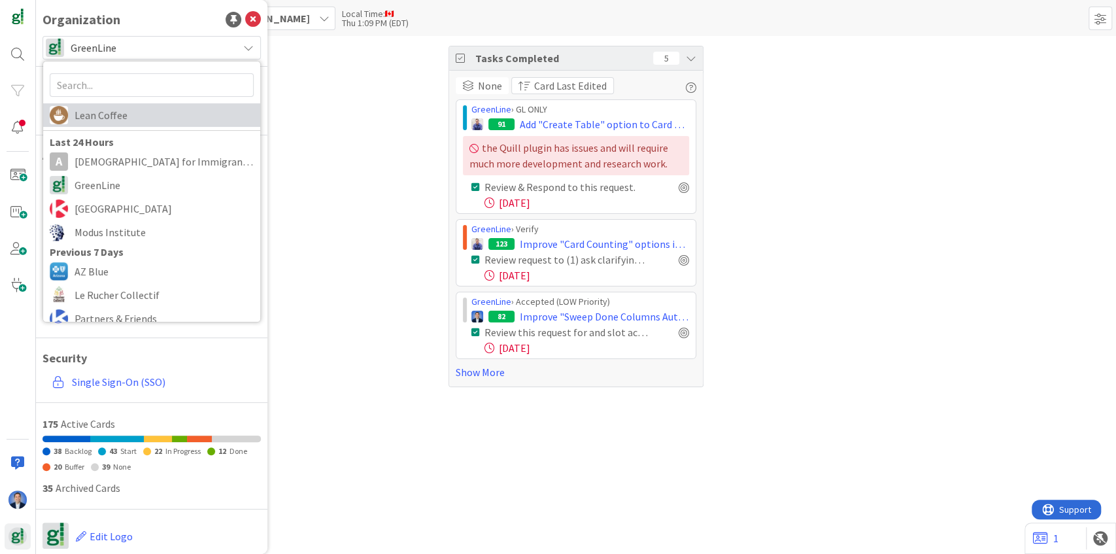
click at [139, 107] on span "Lean Coffee" at bounding box center [164, 115] width 179 height 20
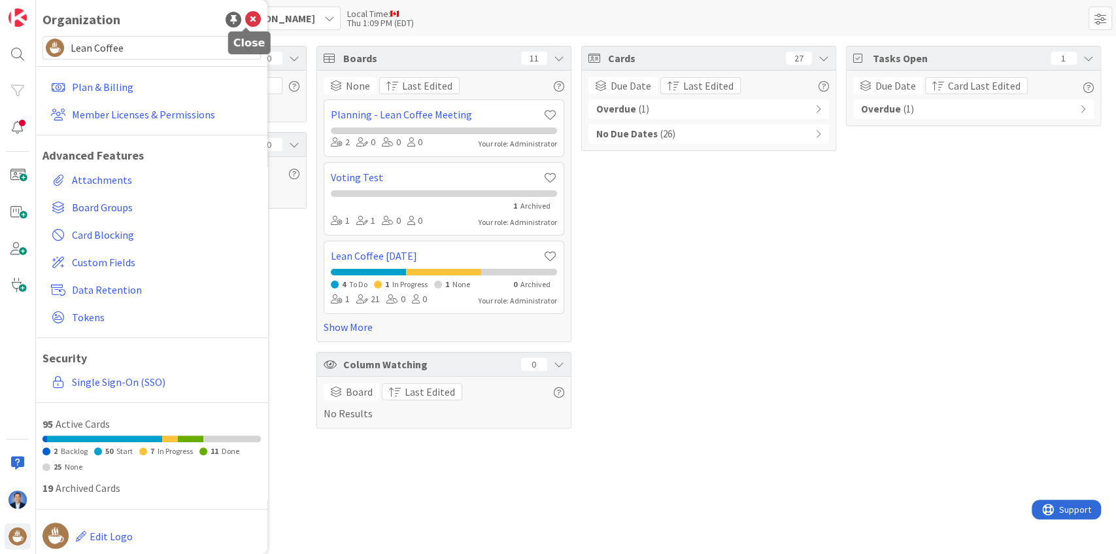
click at [251, 18] on icon at bounding box center [253, 20] width 16 height 16
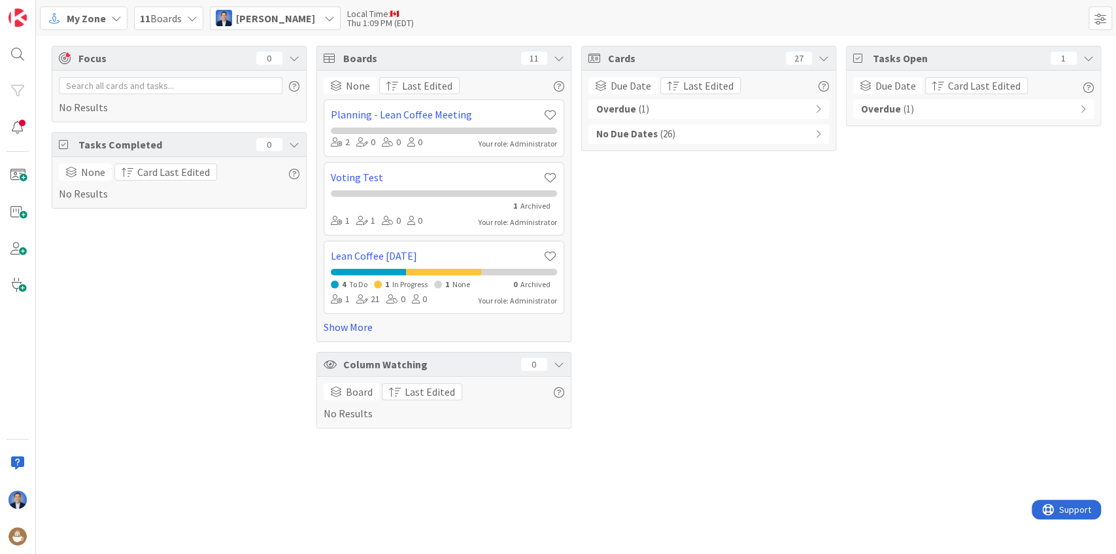
click at [101, 16] on span "My Zone" at bounding box center [86, 18] width 39 height 16
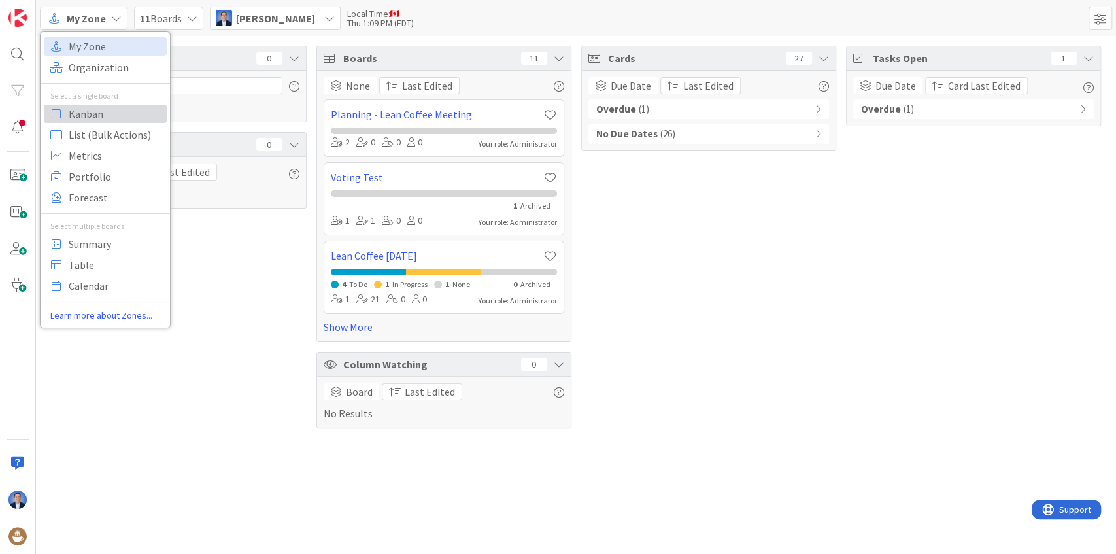
click at [114, 112] on span "Kanban" at bounding box center [116, 114] width 94 height 20
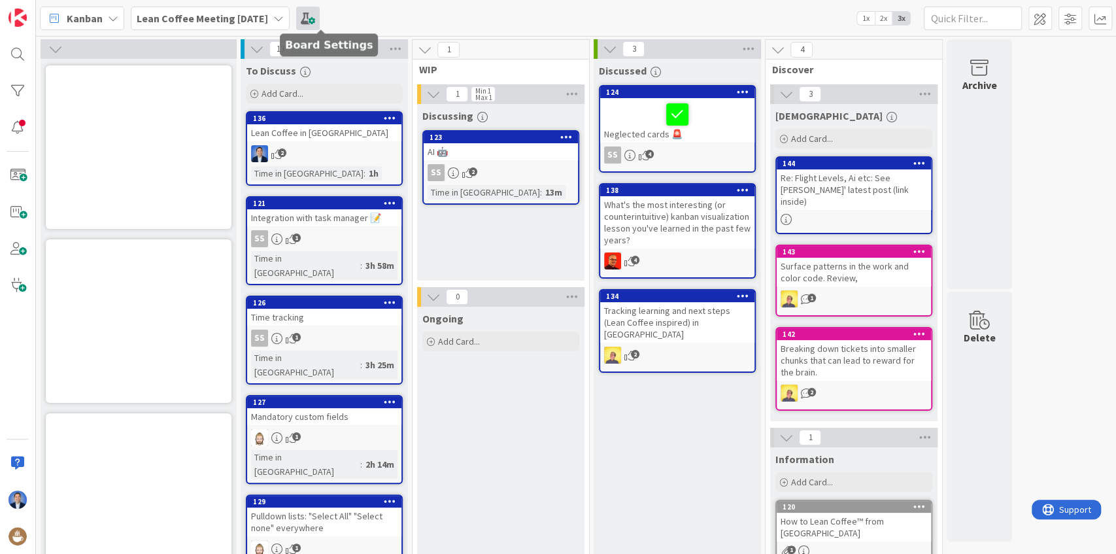
click at [320, 16] on span at bounding box center [308, 19] width 24 height 24
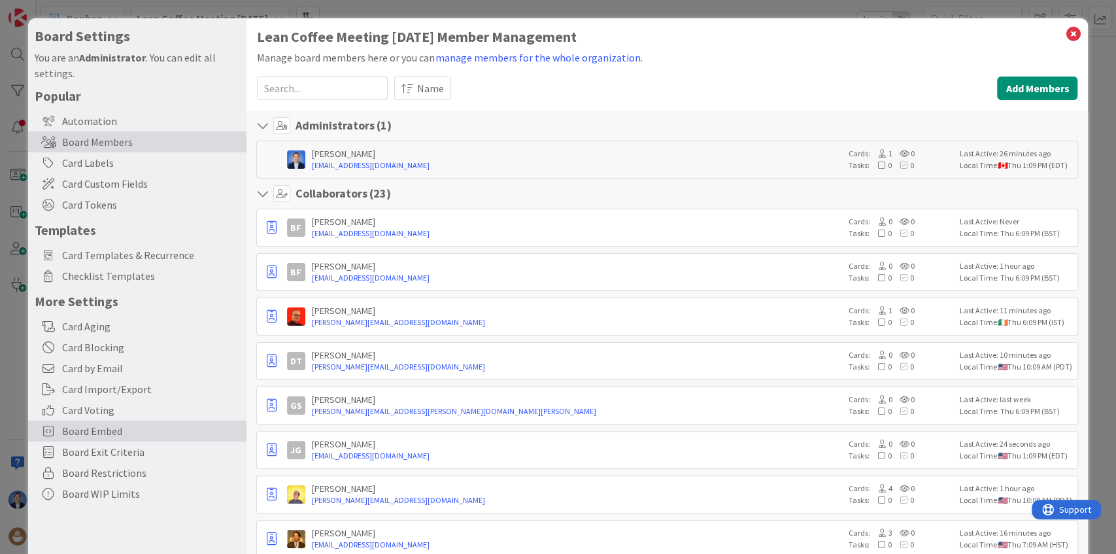
click at [133, 432] on span "Board Embed" at bounding box center [151, 431] width 178 height 16
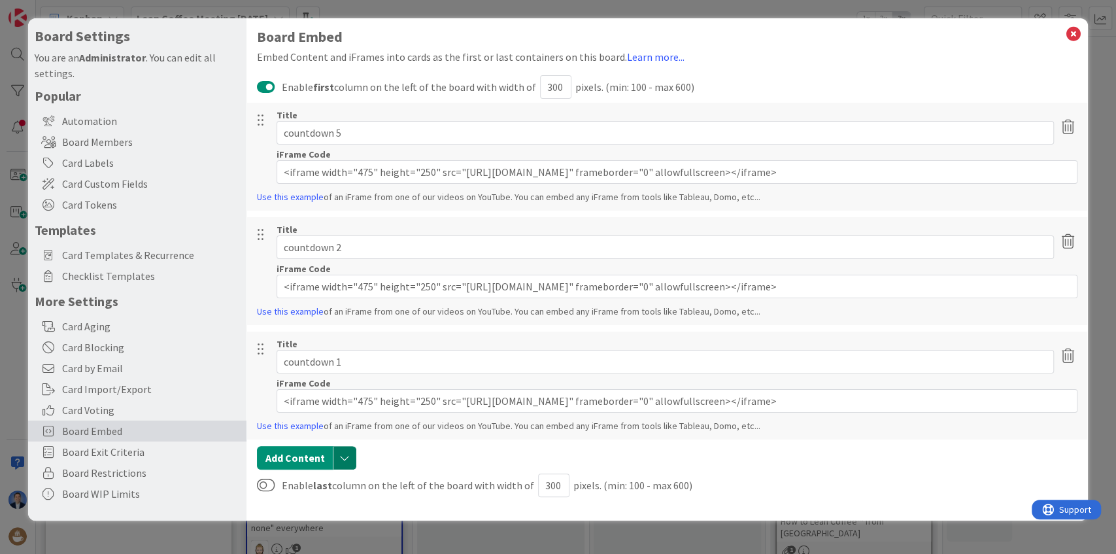
click at [337, 452] on button "button" at bounding box center [345, 458] width 24 height 24
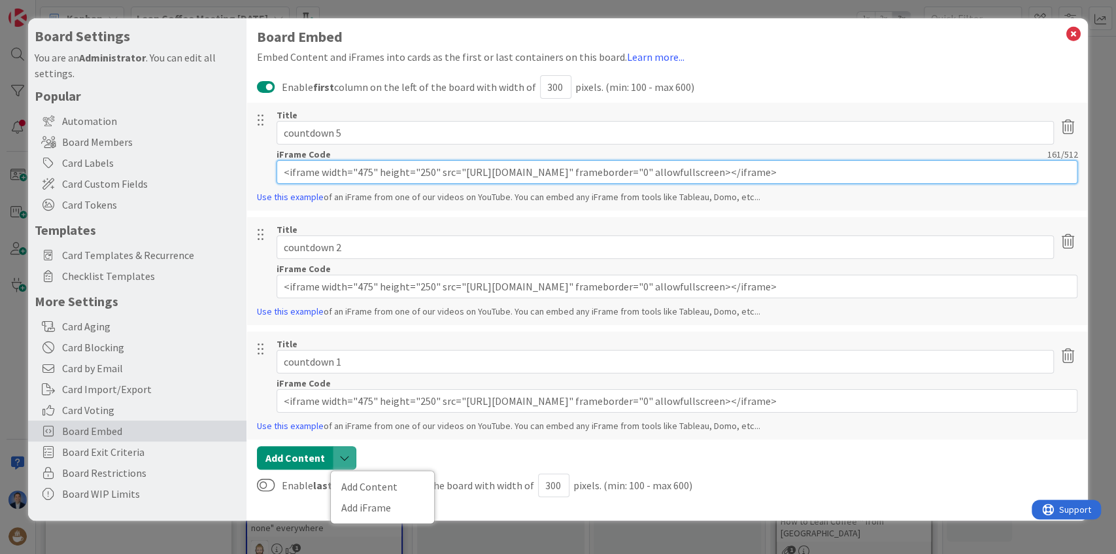
click at [637, 171] on input "<iframe width="475" height="250" src="[URL][DOMAIN_NAME]" frameborder="0" allow…" at bounding box center [678, 172] width 802 height 24
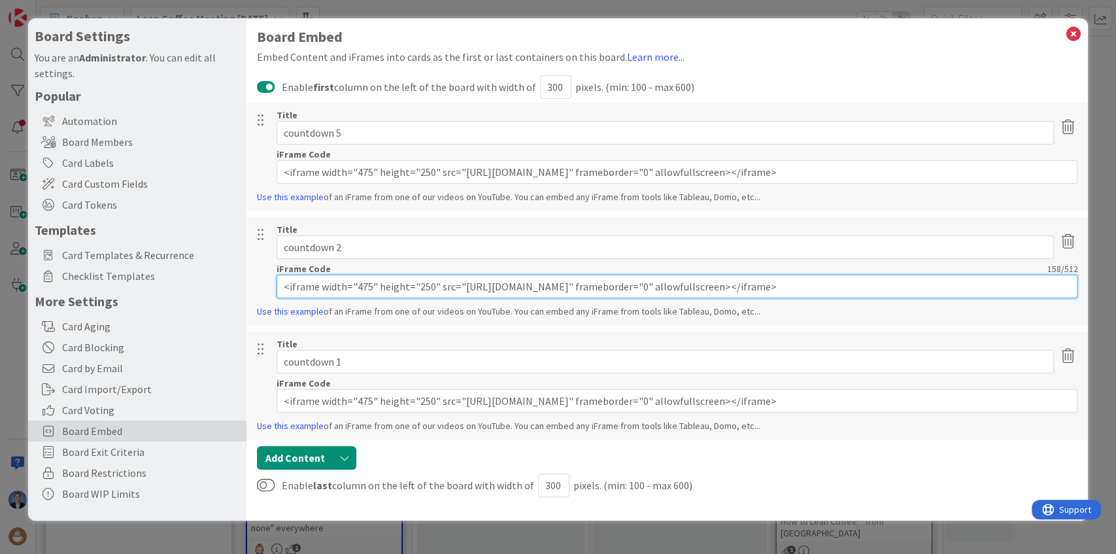
click at [612, 290] on input "<iframe width="475" height="250" src="[URL][DOMAIN_NAME]" frameborder="0" allow…" at bounding box center [678, 287] width 802 height 24
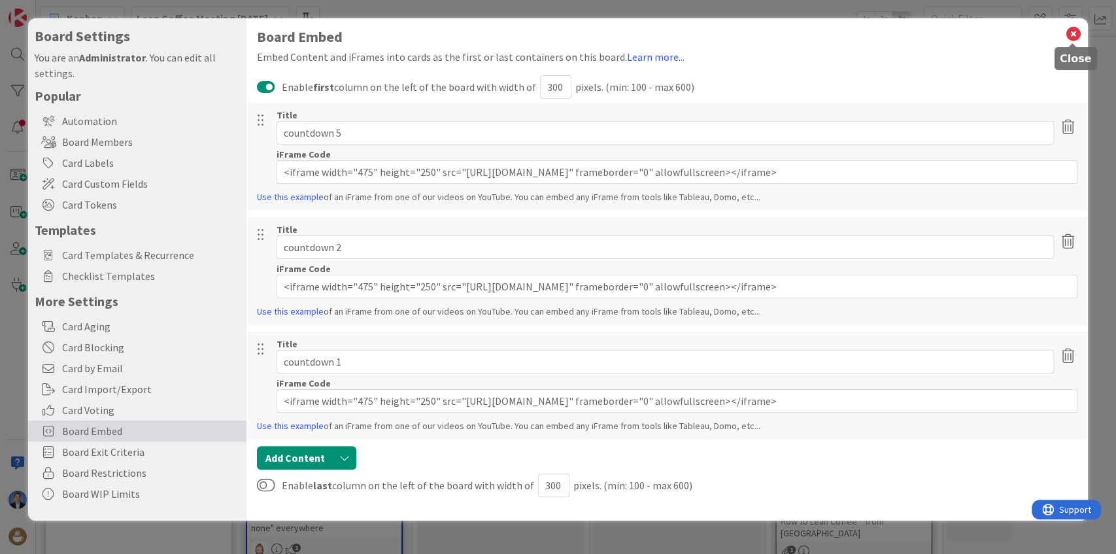
click at [1072, 31] on icon at bounding box center [1072, 34] width 17 height 18
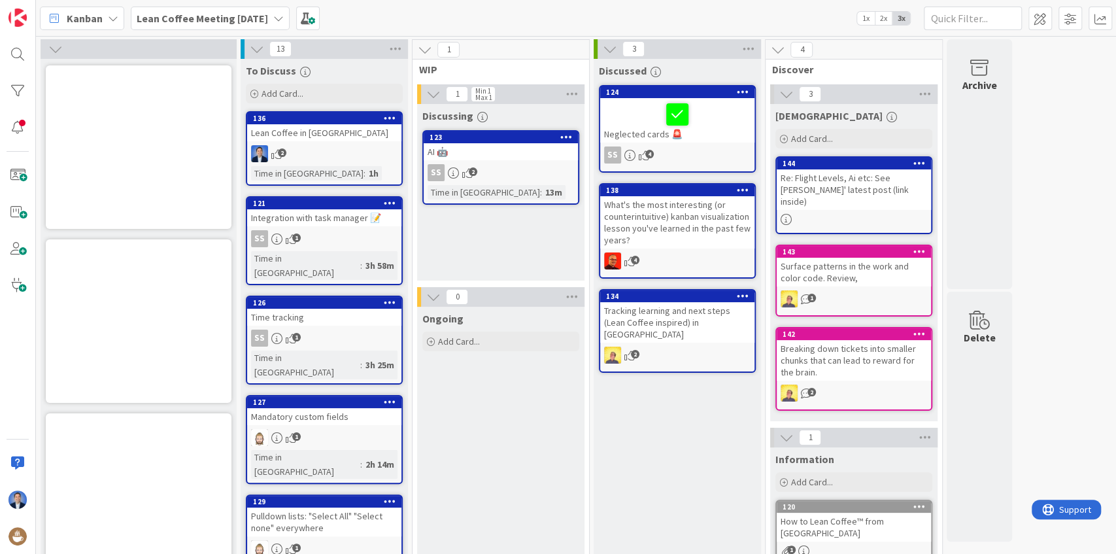
click at [59, 46] on icon at bounding box center [55, 49] width 14 height 14
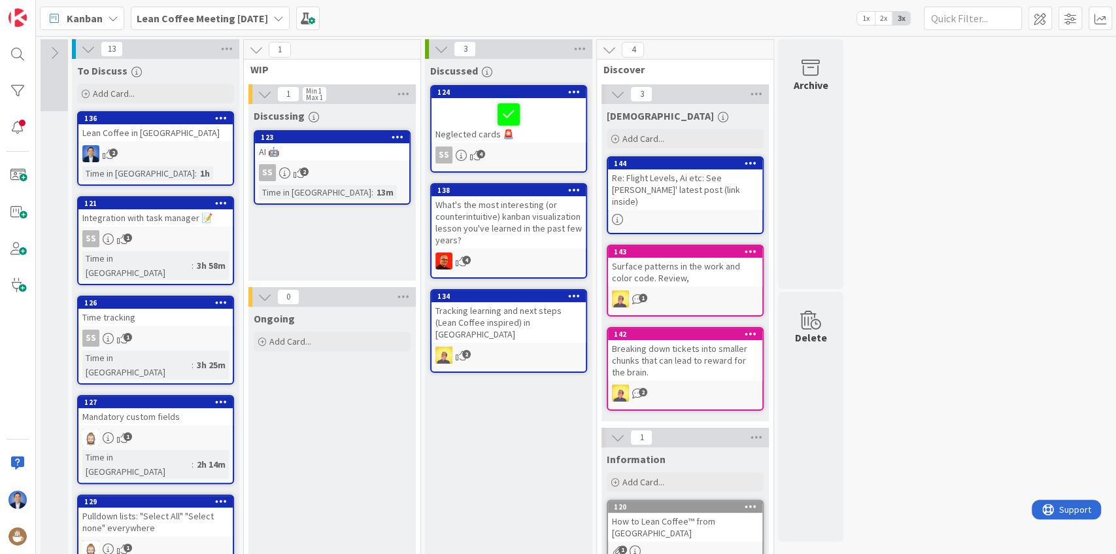
click at [59, 46] on icon at bounding box center [54, 53] width 14 height 14
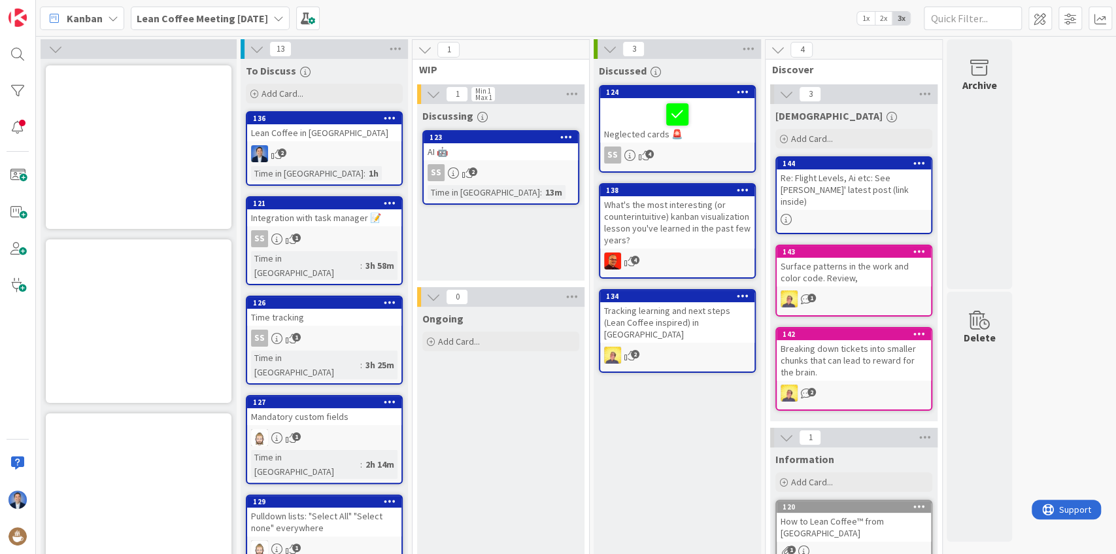
click at [24, 551] on div at bounding box center [18, 277] width 36 height 554
click at [20, 543] on img at bounding box center [17, 536] width 18 height 18
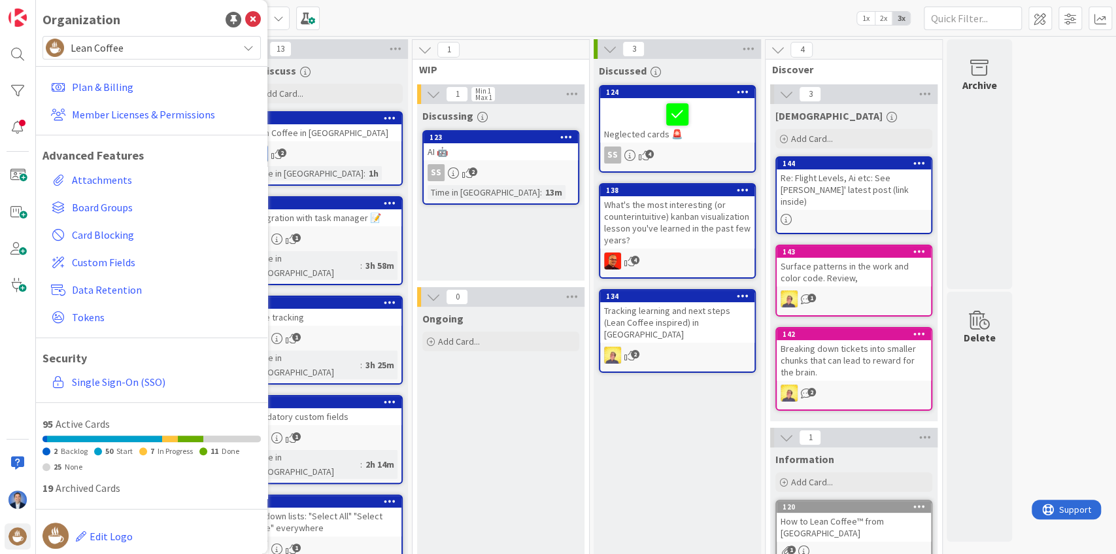
click at [126, 47] on span "Lean Coffee" at bounding box center [151, 48] width 161 height 18
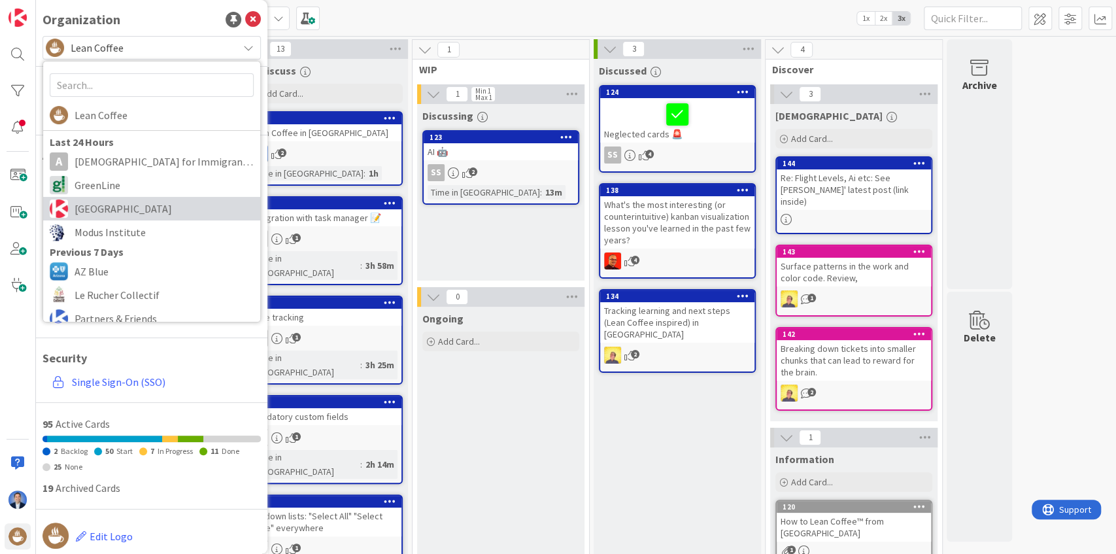
click at [128, 206] on span "[GEOGRAPHIC_DATA]" at bounding box center [164, 209] width 179 height 20
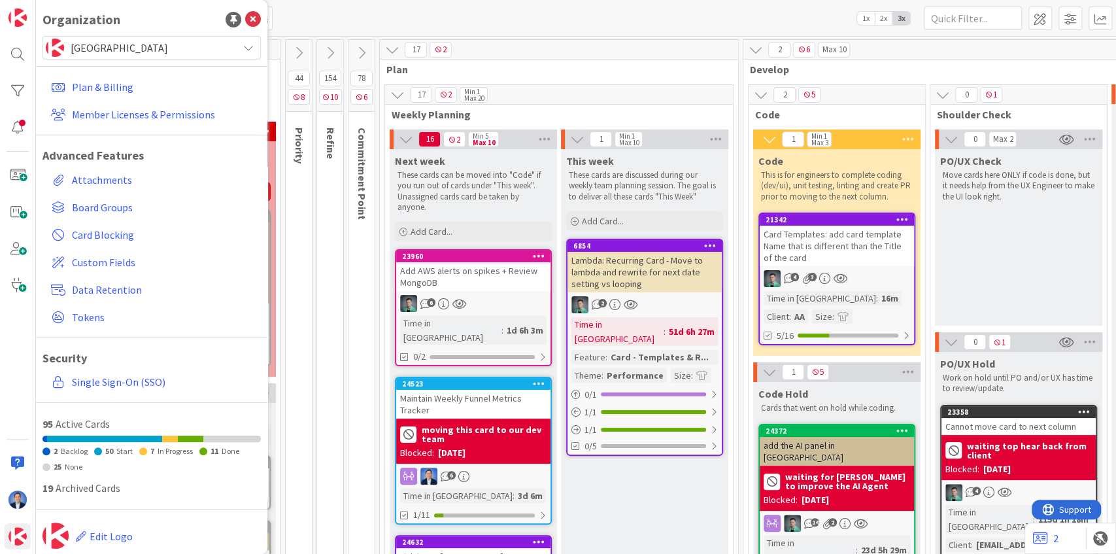
click at [381, 14] on div "Kanban App Development 1x 2x 3x" at bounding box center [576, 18] width 1080 height 36
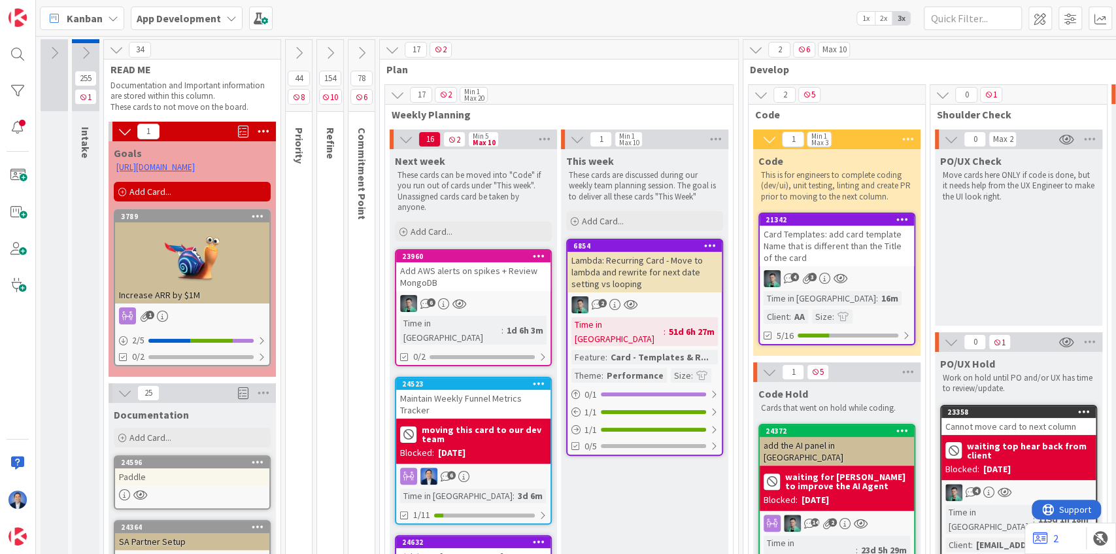
click at [52, 51] on icon at bounding box center [54, 53] width 14 height 14
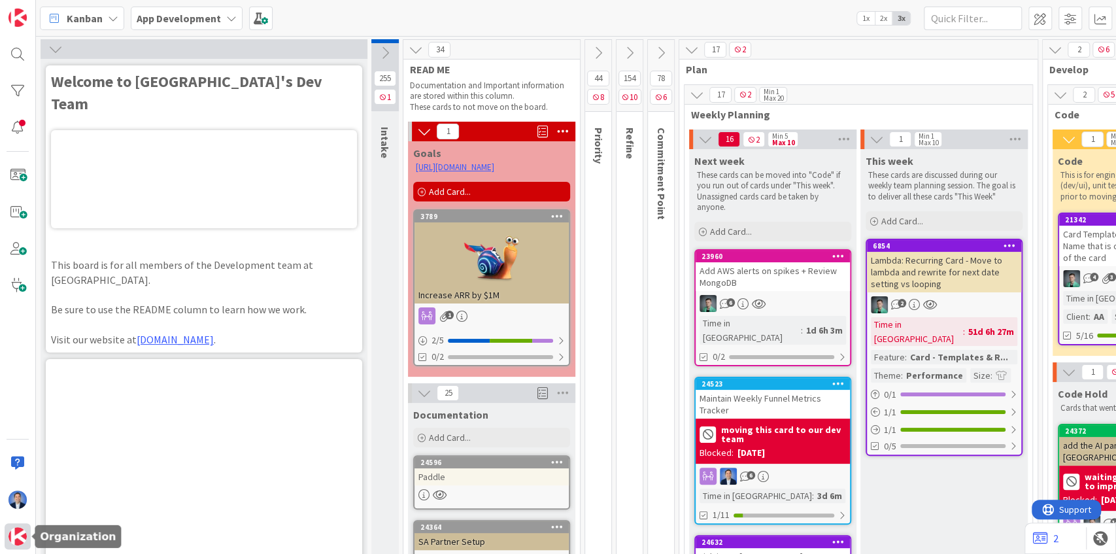
click at [8, 546] on div at bounding box center [18, 536] width 26 height 26
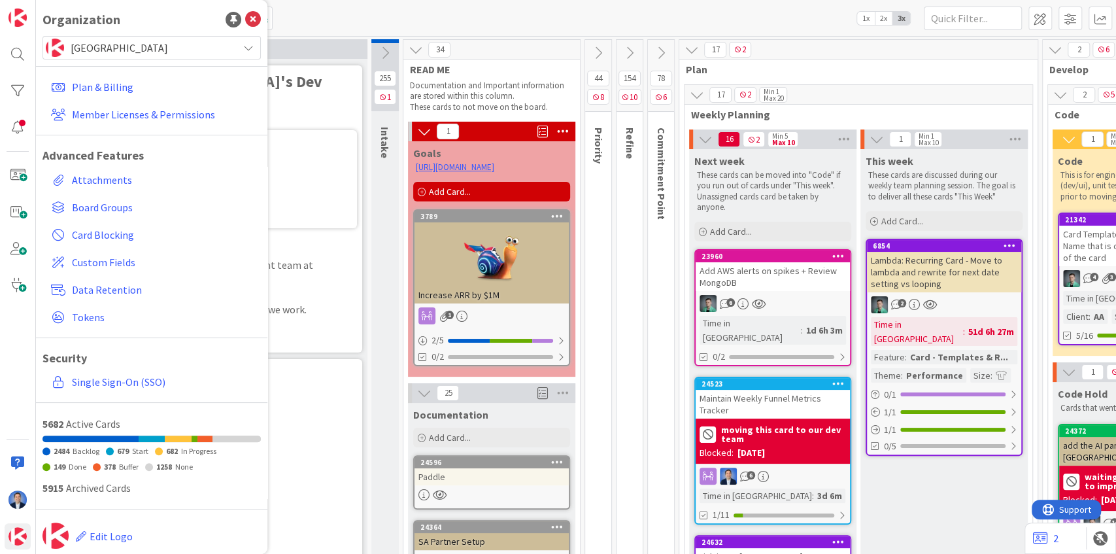
click at [101, 48] on span "[GEOGRAPHIC_DATA]" at bounding box center [151, 48] width 161 height 18
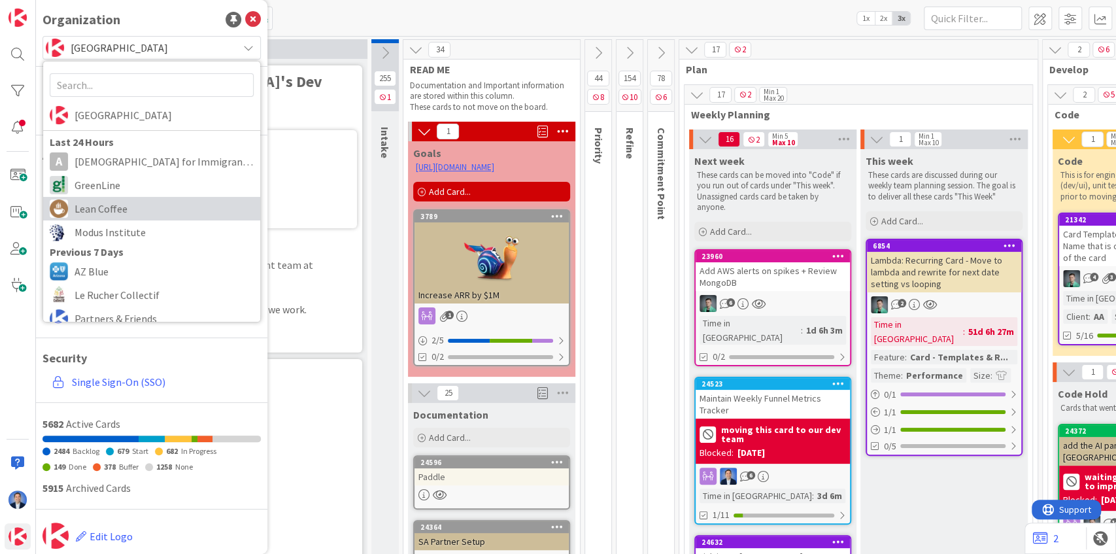
click at [130, 206] on span "Lean Coffee" at bounding box center [164, 209] width 179 height 20
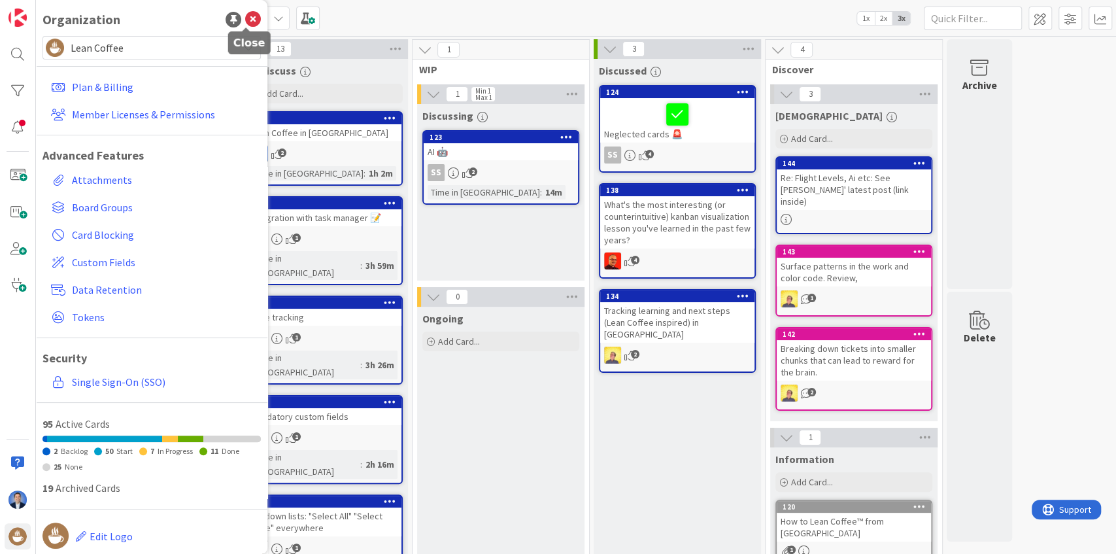
click at [249, 18] on icon at bounding box center [253, 20] width 16 height 16
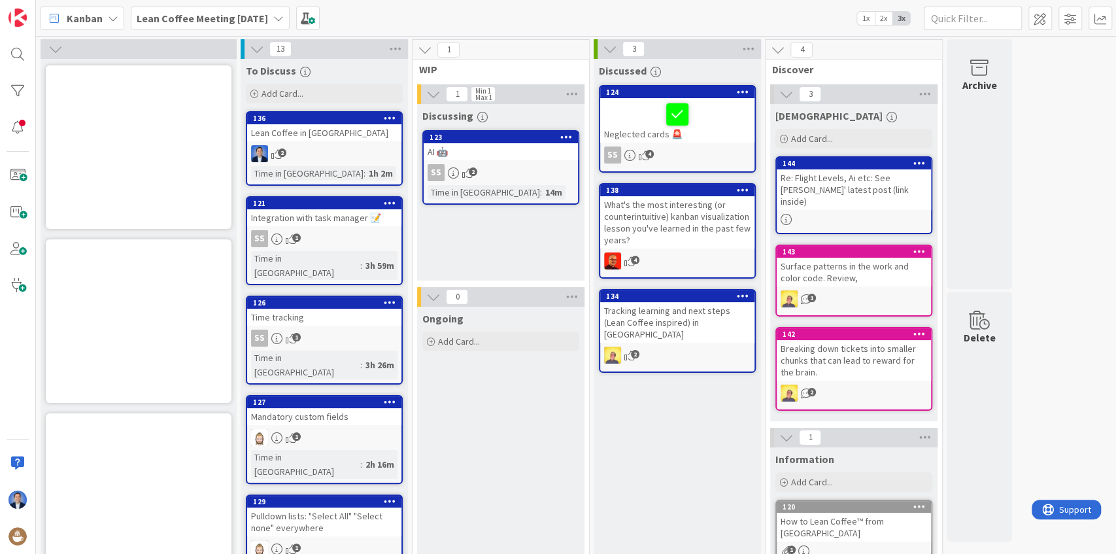
click at [362, 131] on div "Lean Coffee in [GEOGRAPHIC_DATA]" at bounding box center [324, 132] width 154 height 17
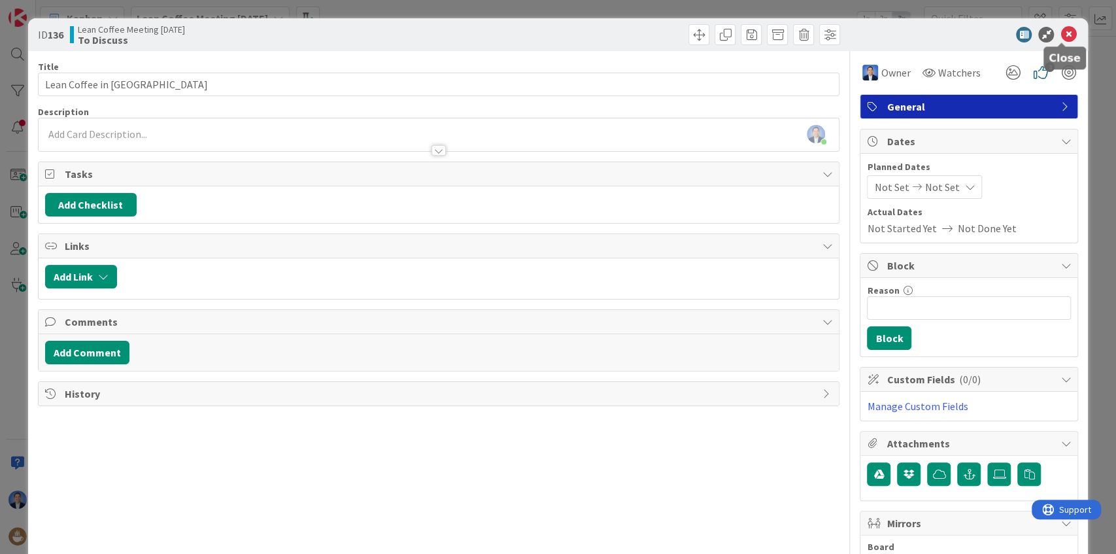
click at [1064, 29] on icon at bounding box center [1068, 35] width 16 height 16
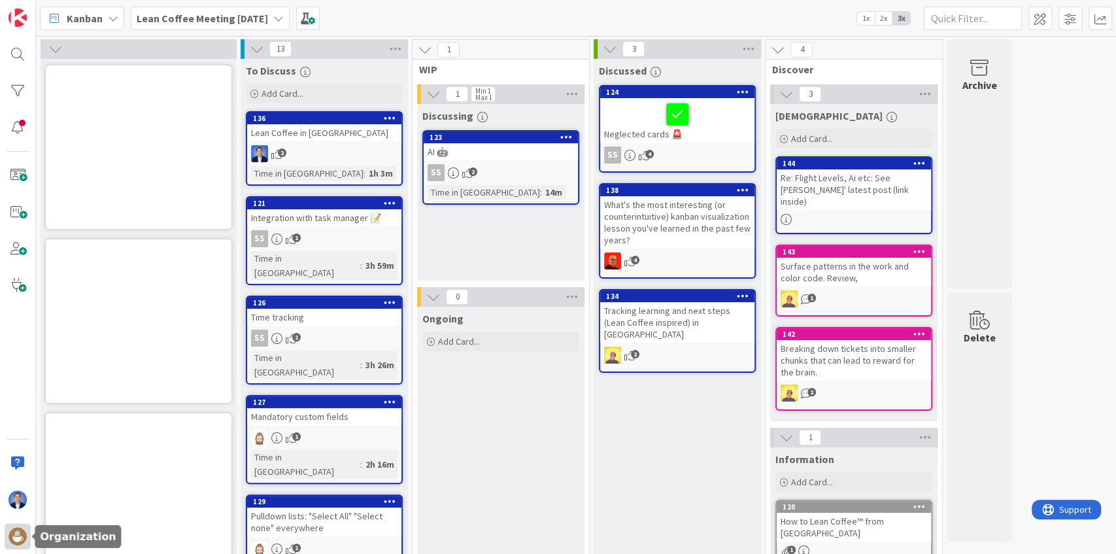
click at [13, 540] on img at bounding box center [17, 536] width 18 height 18
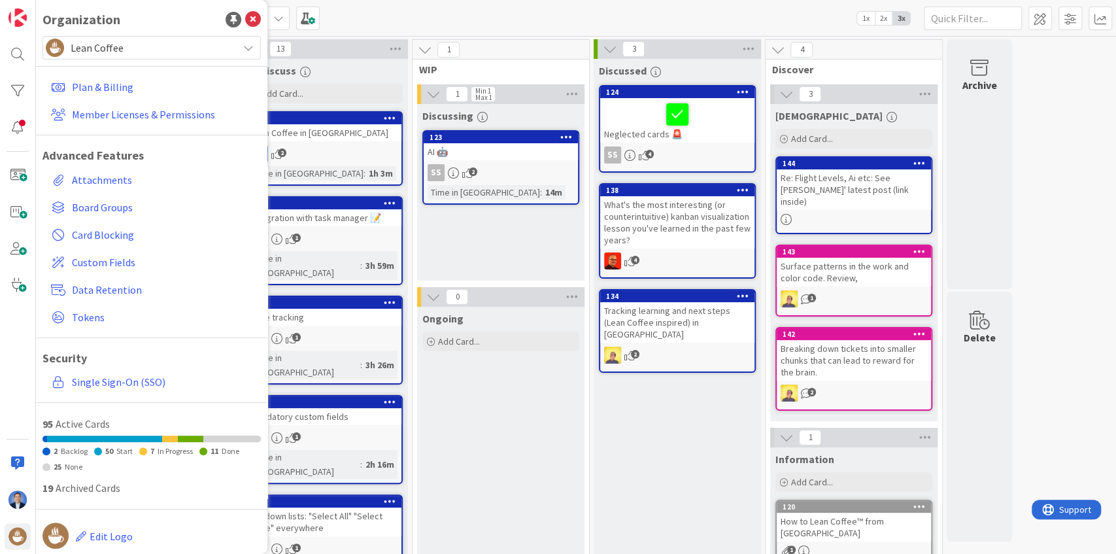
drag, startPoint x: 136, startPoint y: 41, endPoint x: 134, endPoint y: 51, distance: 10.0
click at [136, 42] on span "Lean Coffee" at bounding box center [151, 48] width 161 height 18
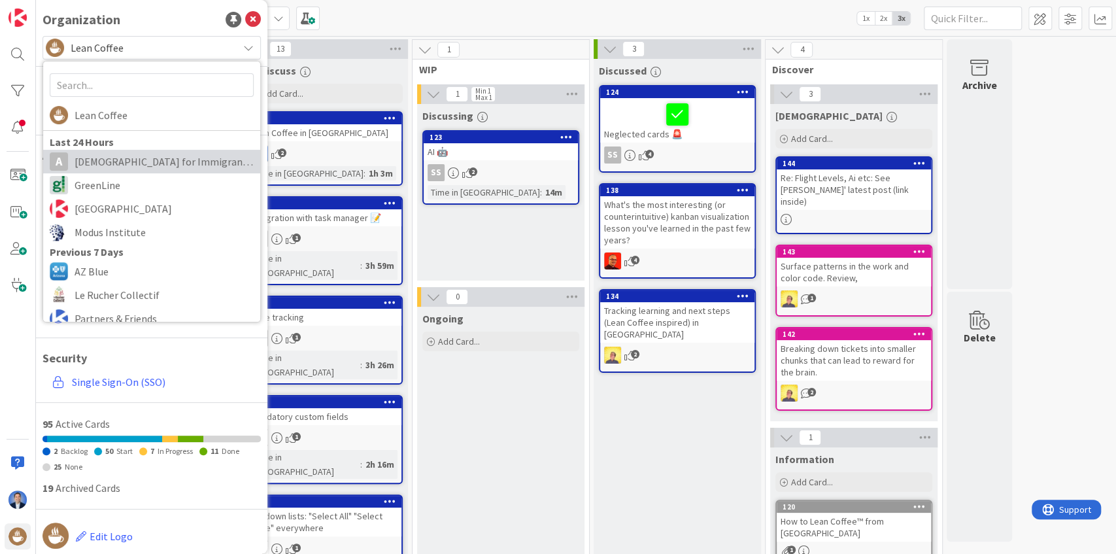
click at [133, 161] on span "[DEMOGRAPHIC_DATA] for Immigrant Justice" at bounding box center [164, 162] width 179 height 20
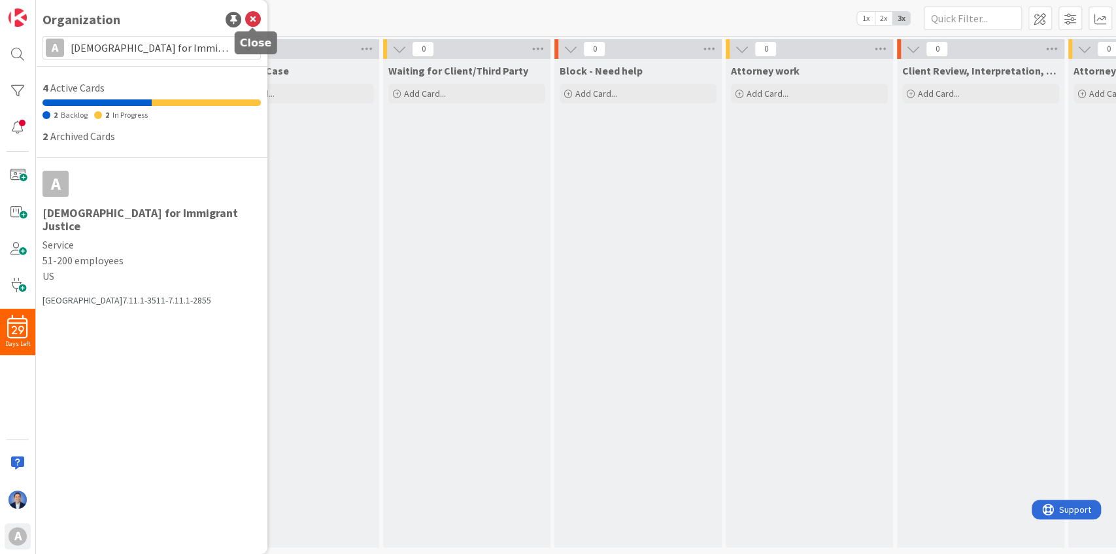
click at [256, 20] on icon at bounding box center [253, 20] width 16 height 16
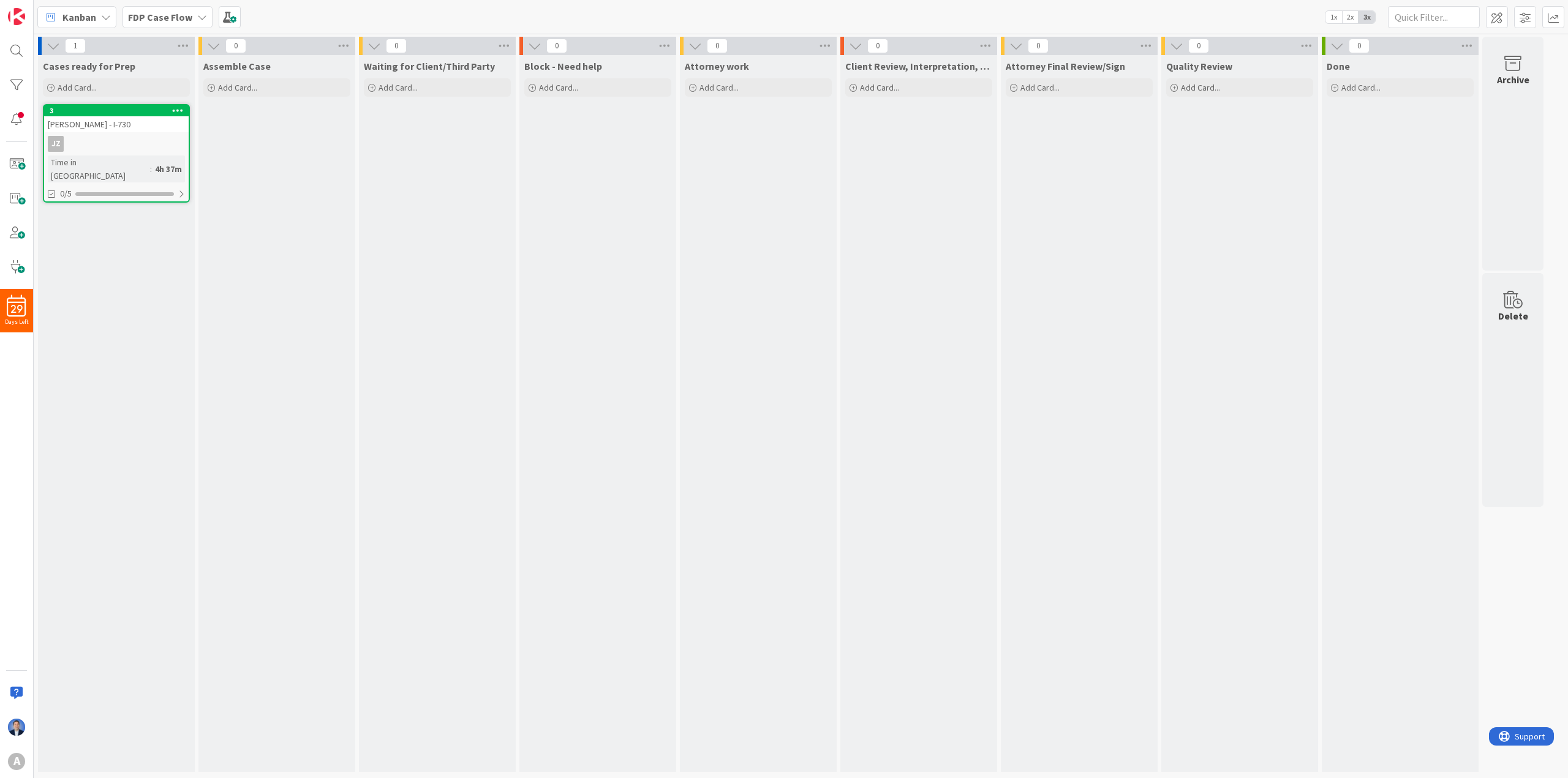
click at [163, 14] on b "FDP Case Flow" at bounding box center [160, 17] width 65 height 12
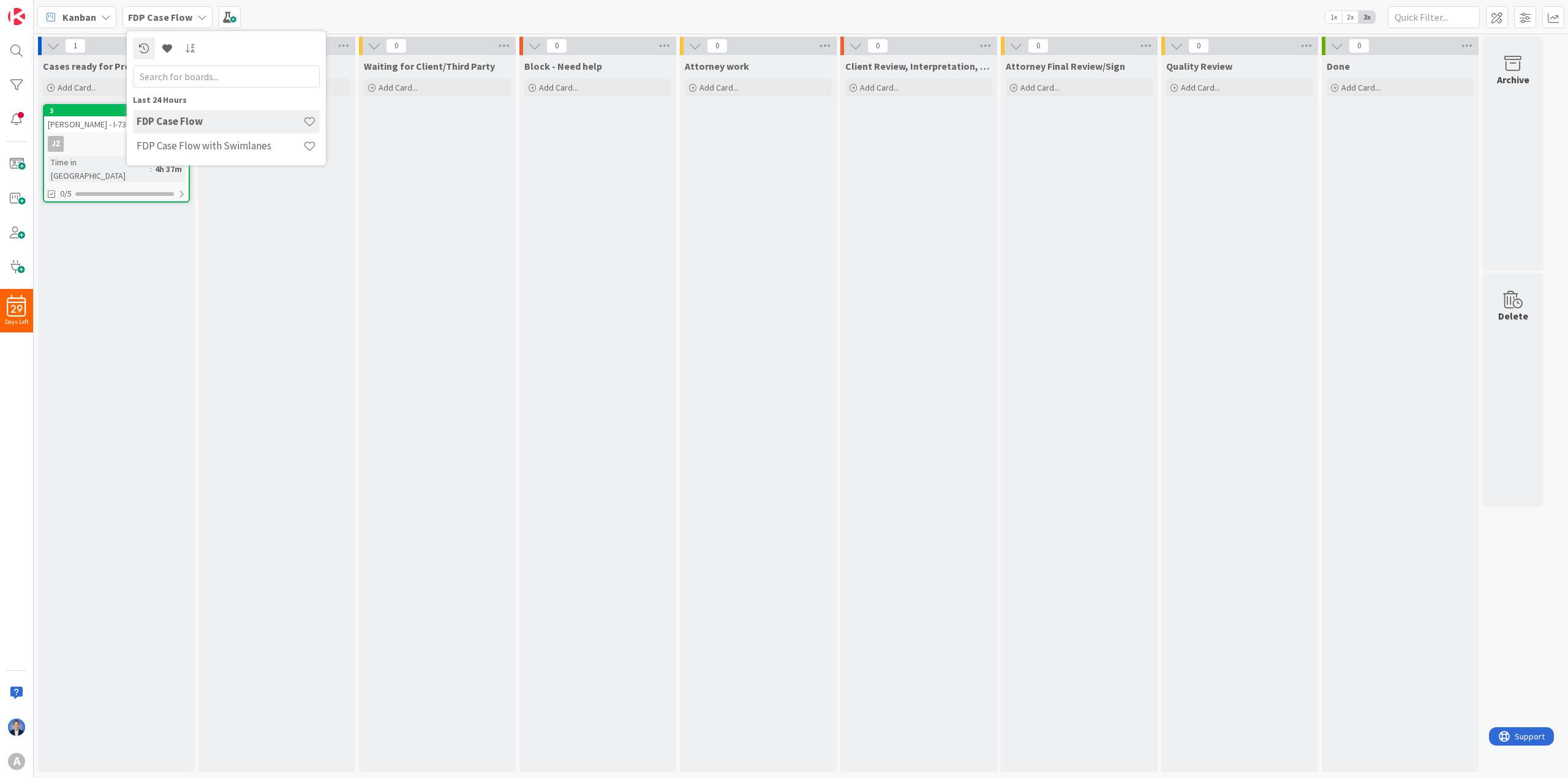
click at [507, 185] on div "Waiting for Client/Third Party Add Card..." at bounding box center [436, 414] width 156 height 717
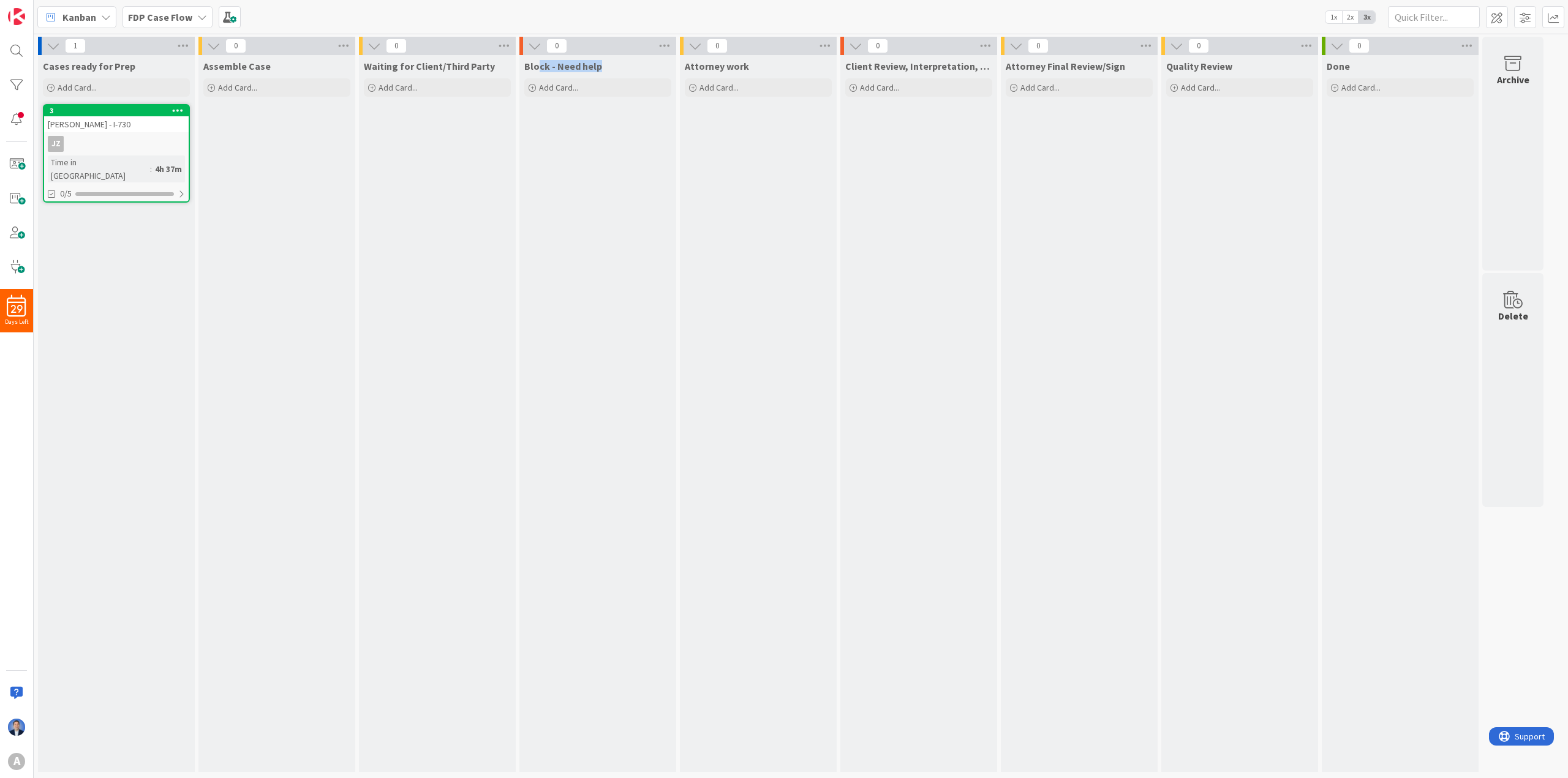
drag, startPoint x: 540, startPoint y: 60, endPoint x: 599, endPoint y: 60, distance: 59.0
click at [599, 60] on div "Block - Need help" at bounding box center [598, 66] width 147 height 12
click at [742, 295] on div "Attorney work Add Card..." at bounding box center [758, 414] width 156 height 717
click at [13, 518] on div "A" at bounding box center [16, 761] width 17 height 17
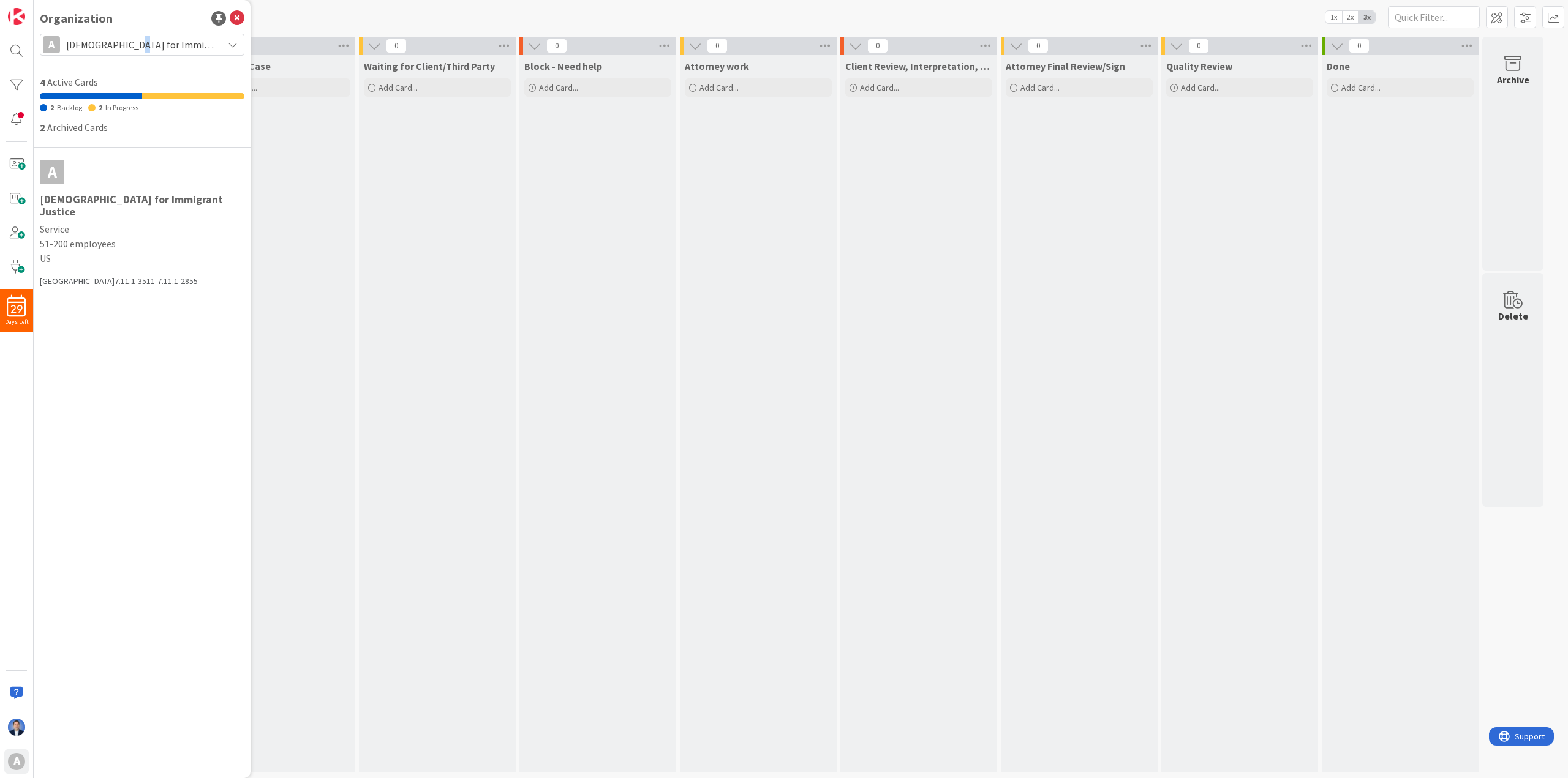
click at [126, 39] on span "[DEMOGRAPHIC_DATA] for Immigrant Justice" at bounding box center [141, 45] width 151 height 17
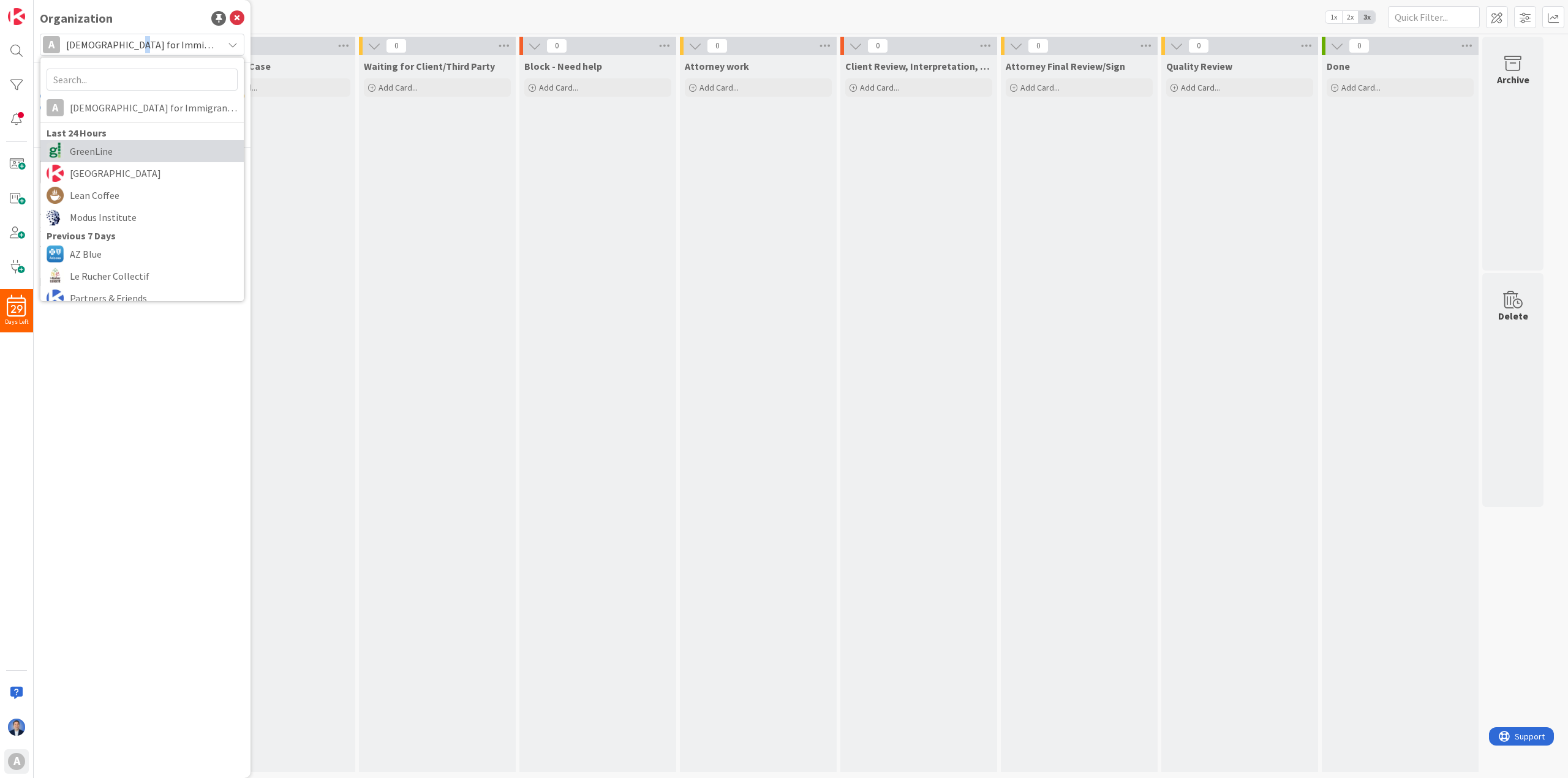
click at [128, 150] on span "GreenLine" at bounding box center [154, 152] width 168 height 19
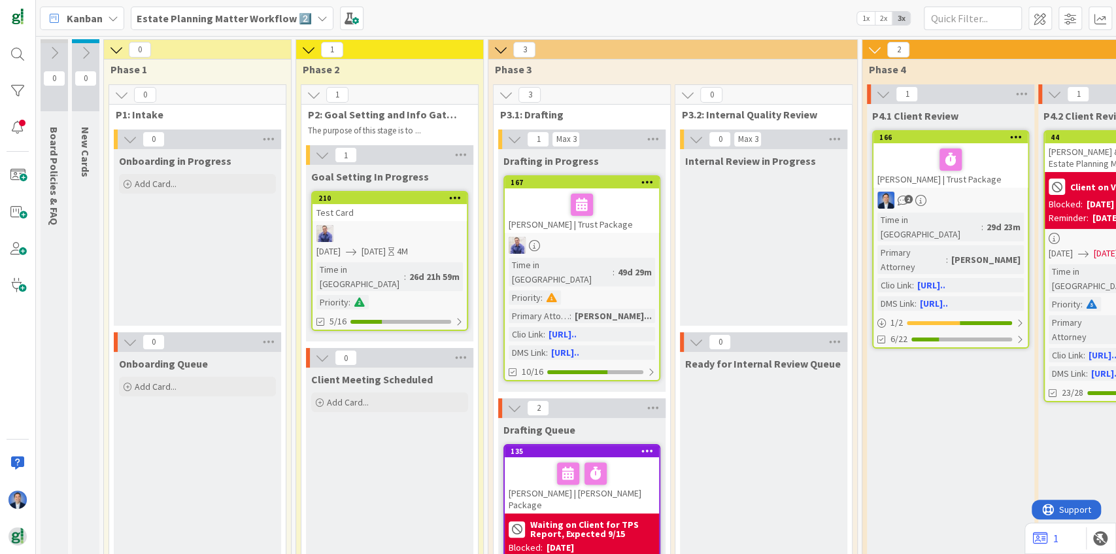
click at [233, 14] on b "Estate Planning Matter Workflow 2️⃣" at bounding box center [224, 18] width 175 height 13
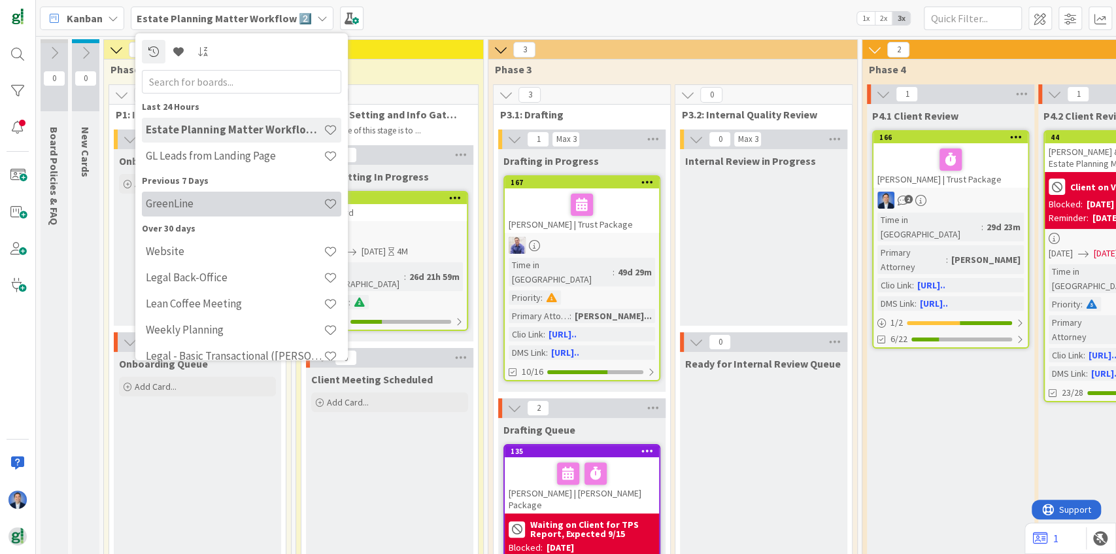
click at [208, 200] on h4 "GreenLine" at bounding box center [235, 203] width 178 height 13
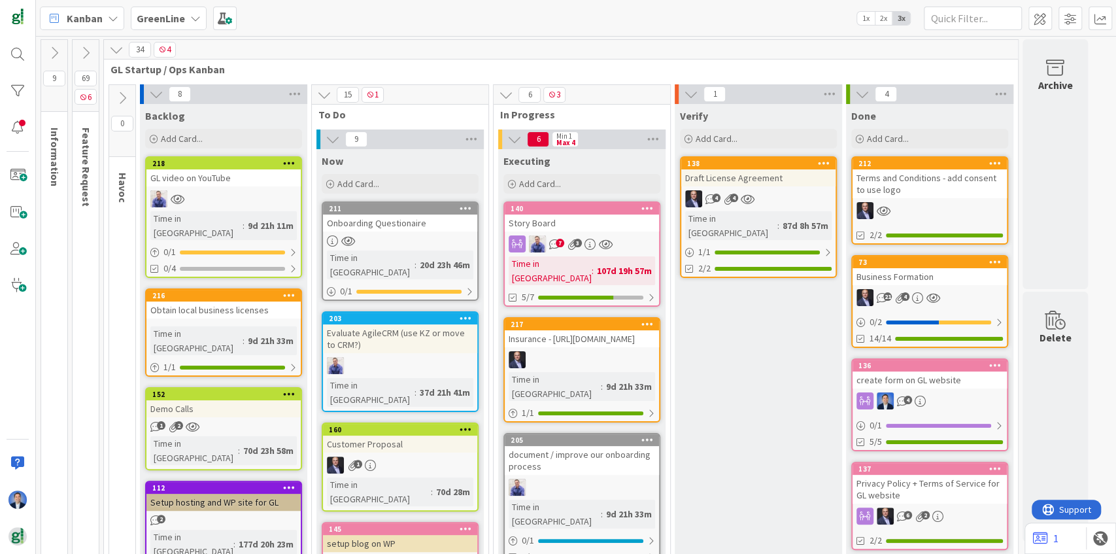
click at [117, 49] on icon at bounding box center [116, 49] width 14 height 14
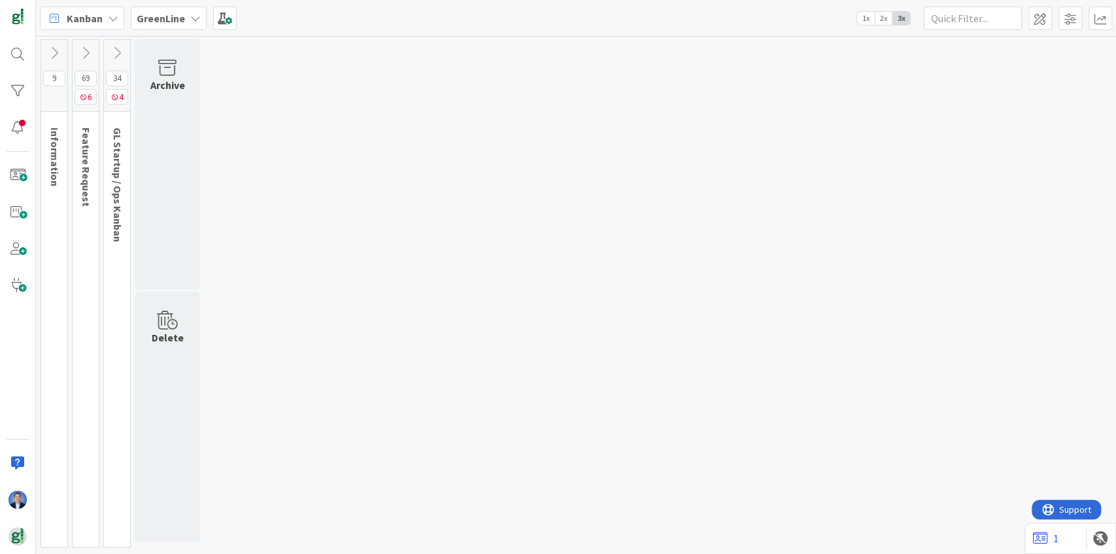
click at [85, 52] on icon at bounding box center [85, 53] width 14 height 14
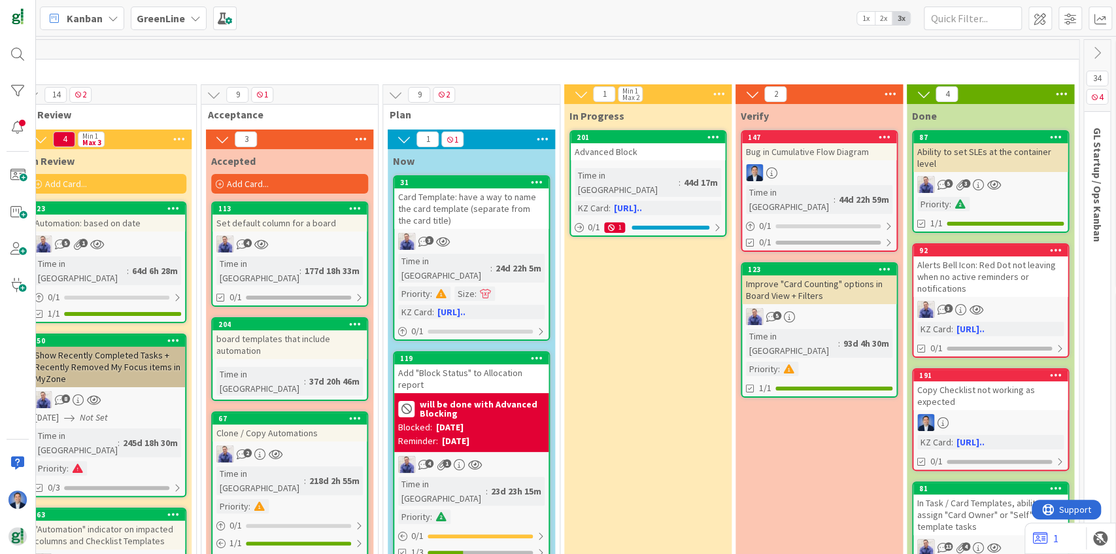
scroll to position [0, 666]
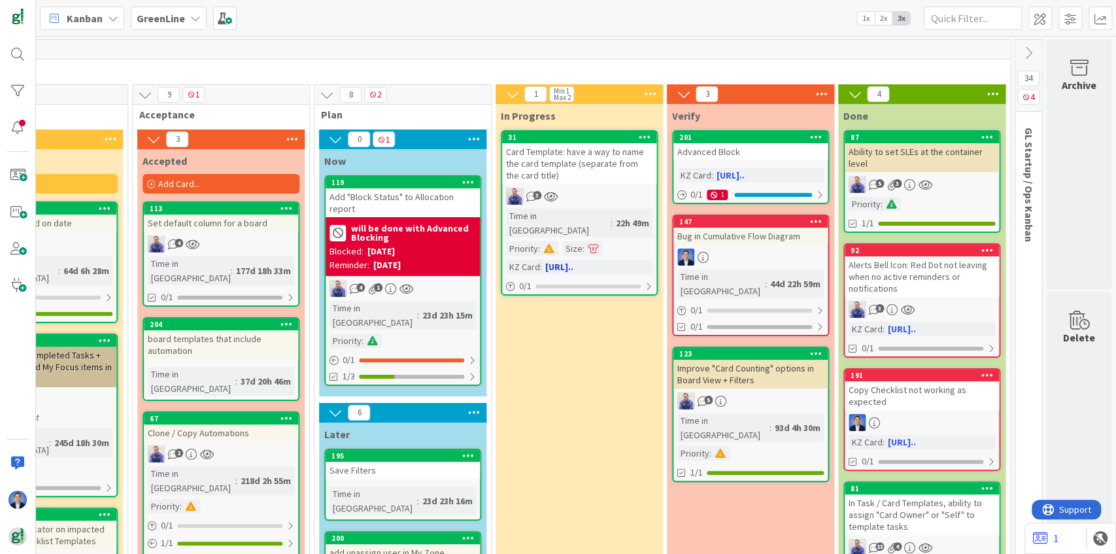
click at [573, 261] on link "https://kanbanzone.i..." at bounding box center [559, 267] width 28 height 12
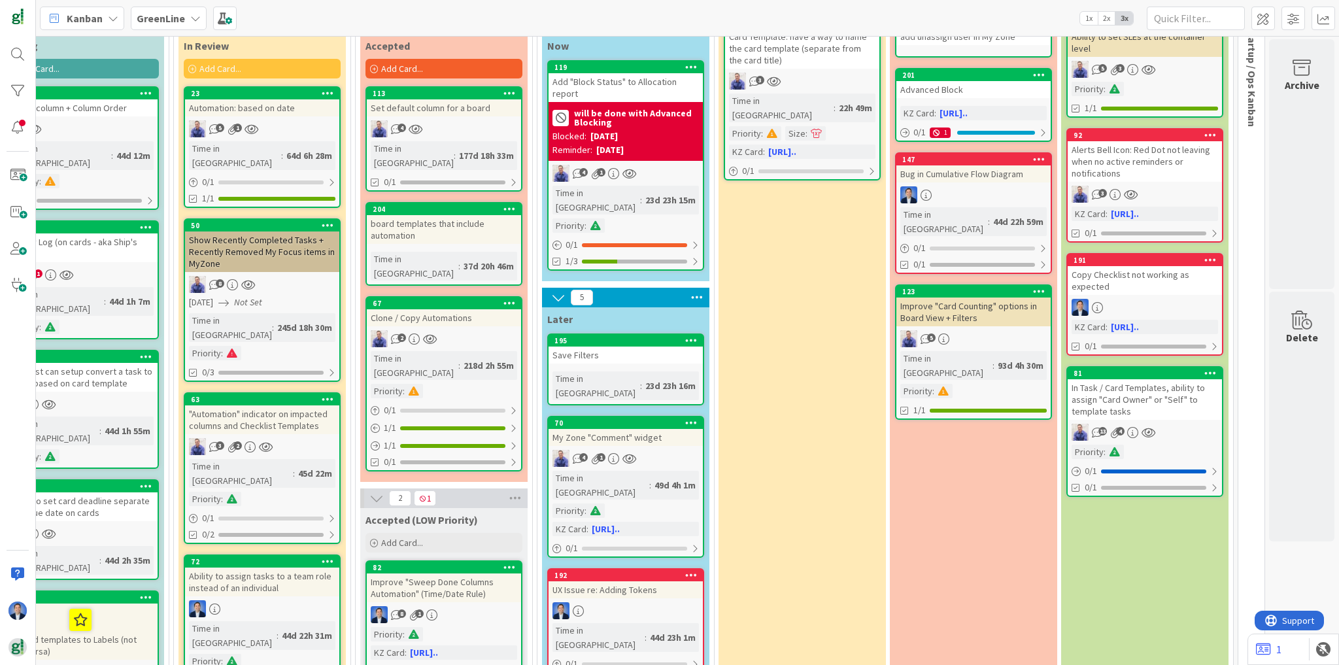
scroll to position [52, 445]
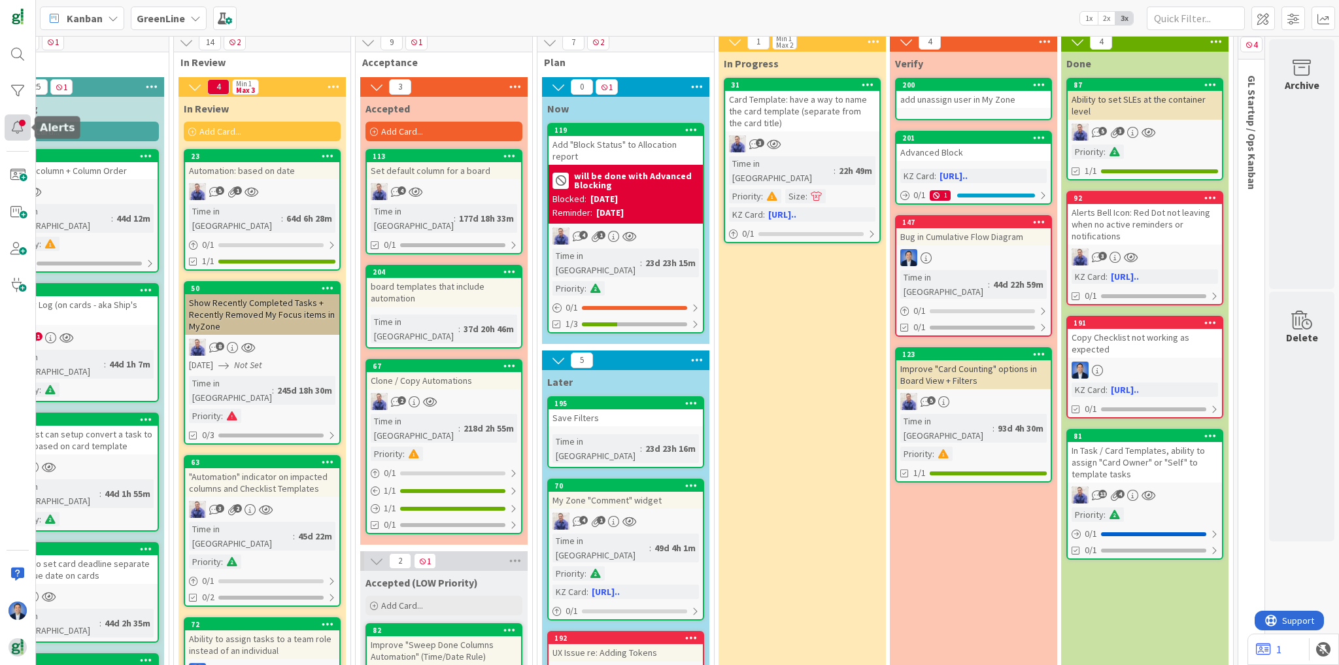
click at [14, 131] on div at bounding box center [18, 127] width 26 height 26
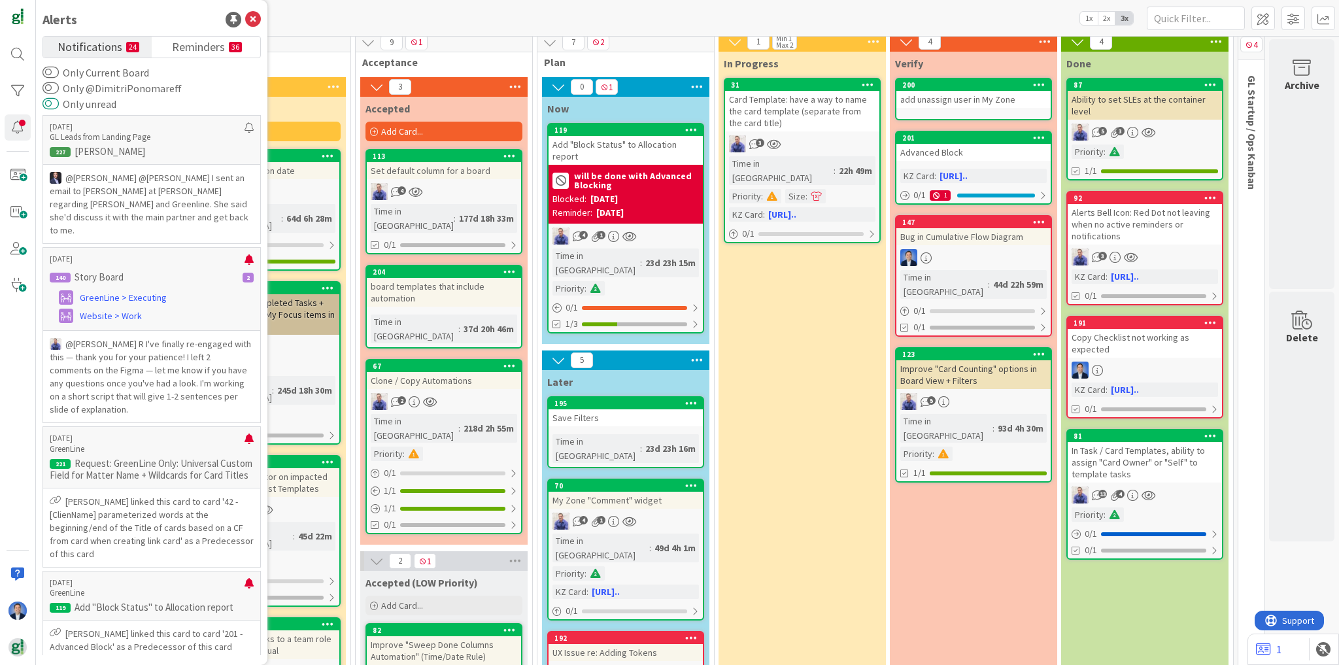
click at [48, 102] on button "Only unread" at bounding box center [50, 103] width 16 height 13
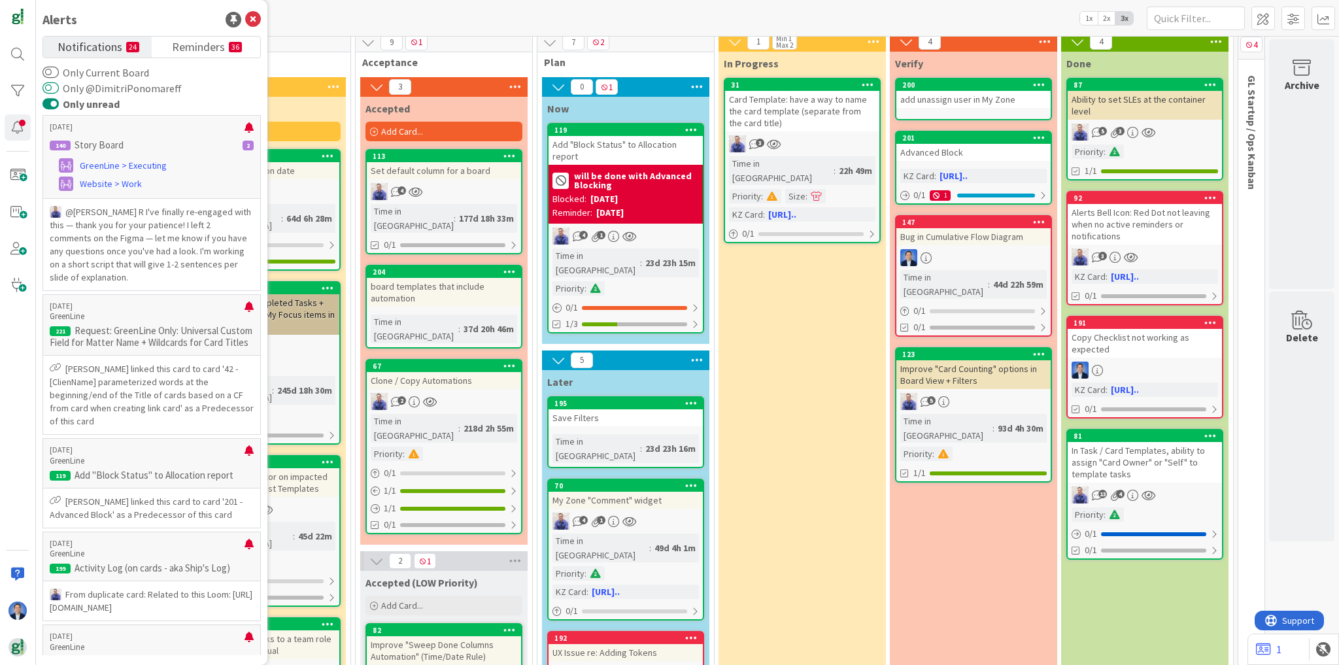
click at [48, 90] on button "Only @DimitriPonomareff" at bounding box center [50, 88] width 16 height 13
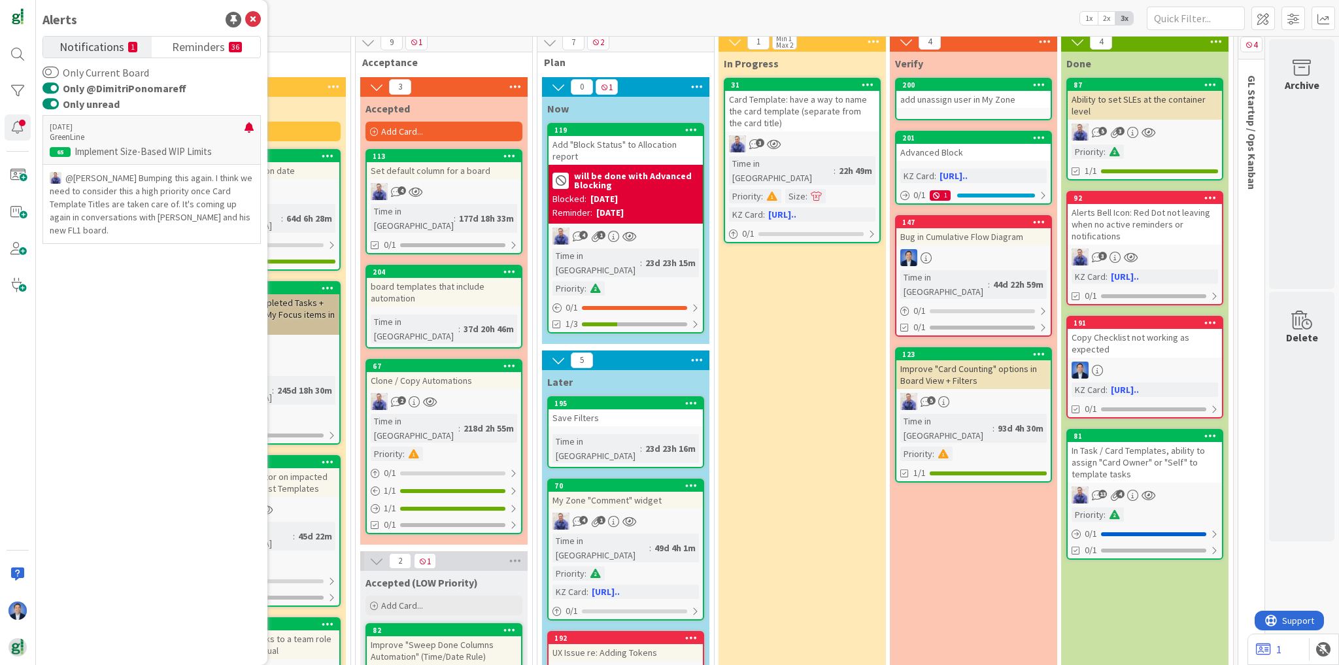
click at [51, 88] on button "Only @DimitriPonomareff" at bounding box center [50, 88] width 16 height 13
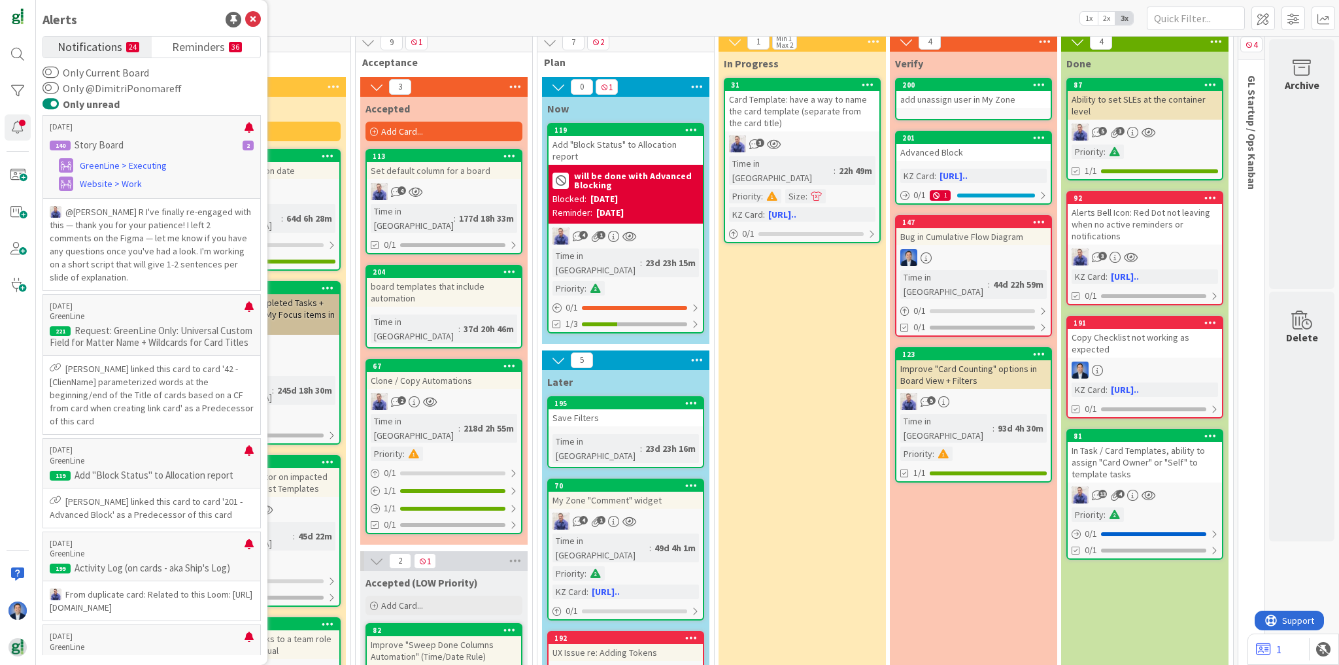
drag, startPoint x: 47, startPoint y: 103, endPoint x: 48, endPoint y: 113, distance: 10.5
click at [47, 103] on button "Only unread" at bounding box center [50, 103] width 16 height 13
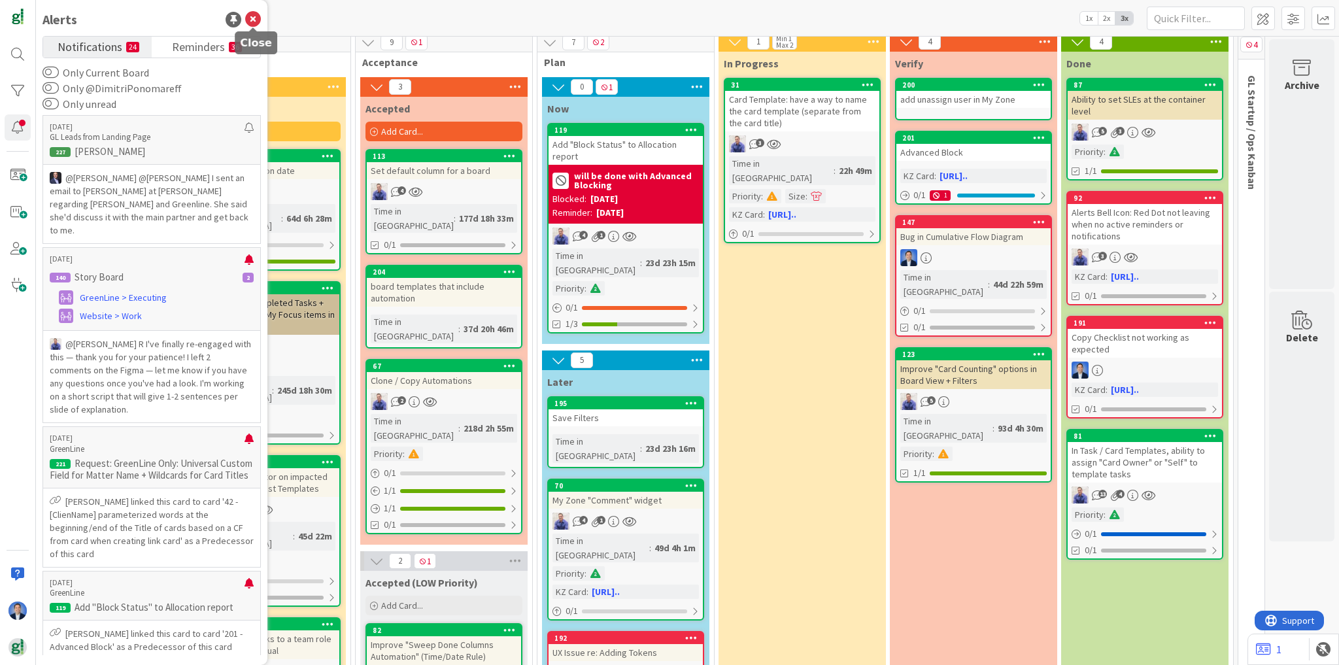
click at [252, 20] on icon at bounding box center [253, 20] width 16 height 16
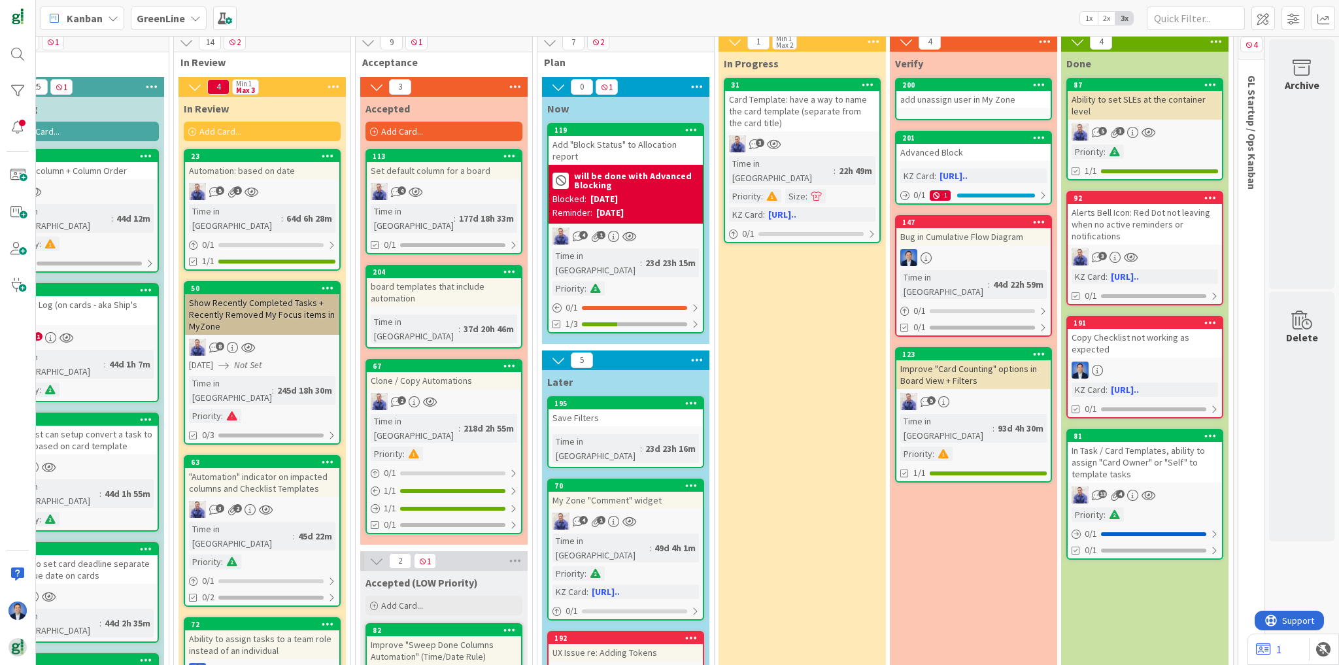
click at [83, 21] on span "Kanban" at bounding box center [85, 18] width 36 height 16
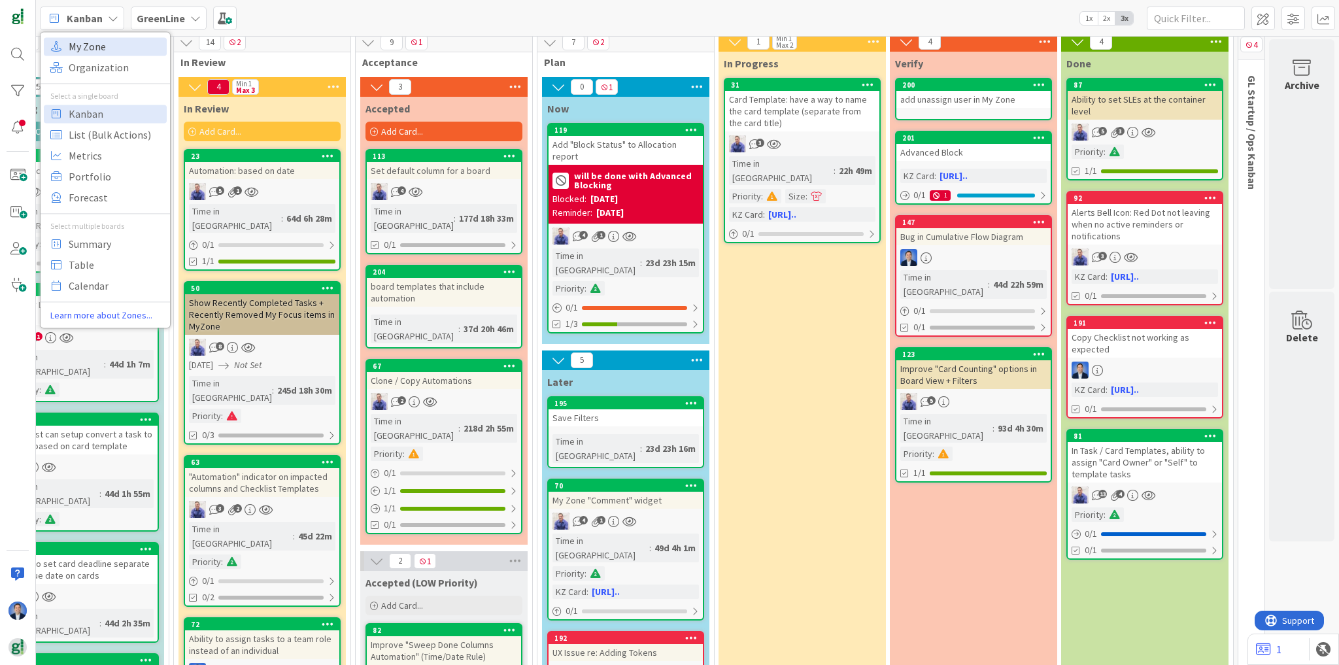
click at [89, 45] on span "My Zone" at bounding box center [116, 47] width 94 height 20
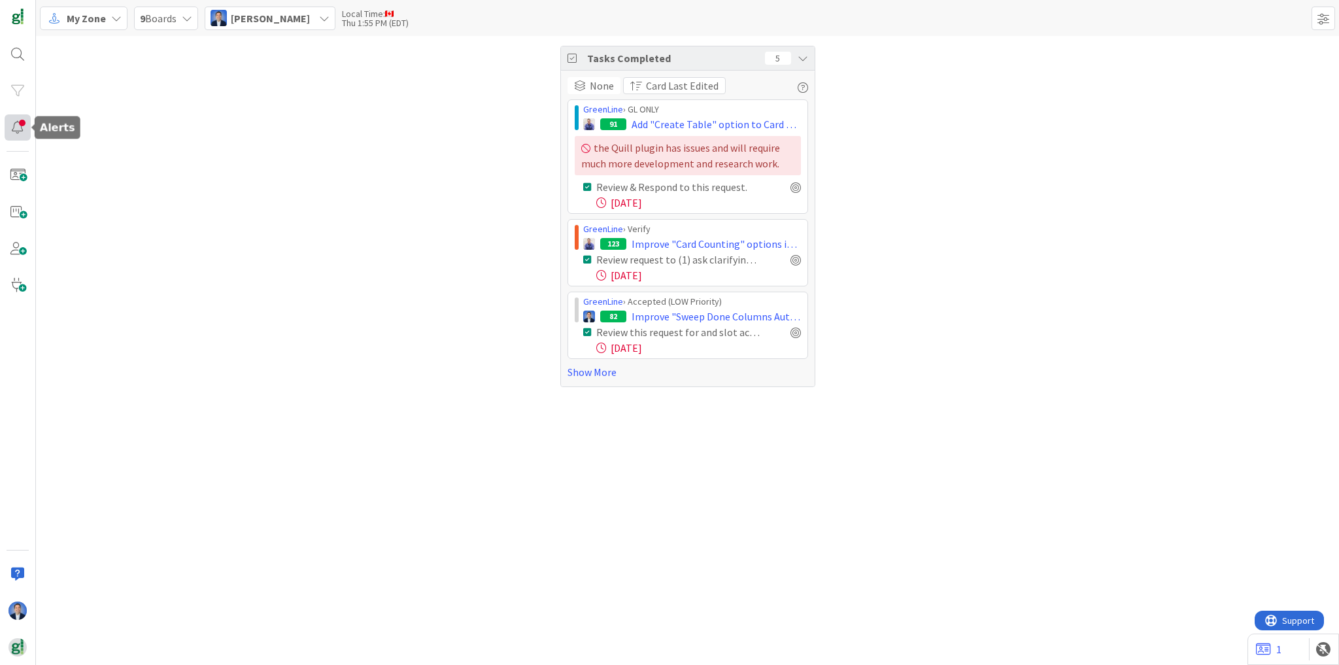
click at [5, 131] on div at bounding box center [18, 127] width 26 height 26
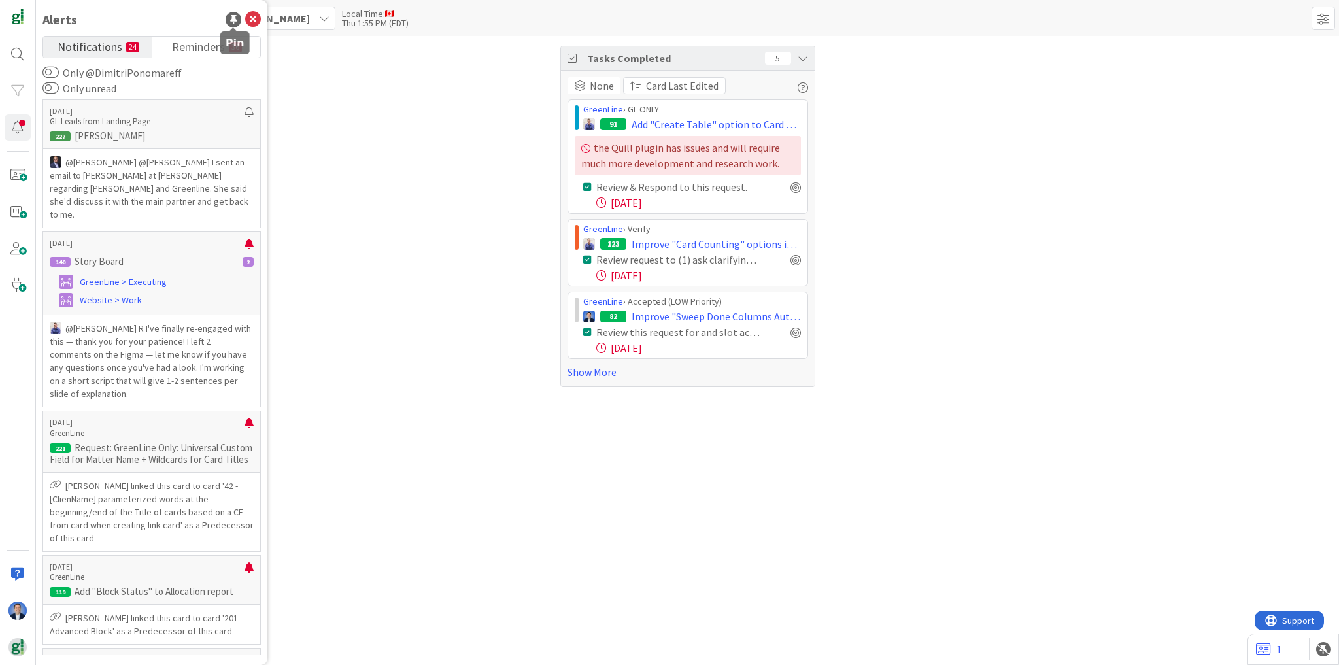
click at [232, 17] on div at bounding box center [234, 20] width 16 height 16
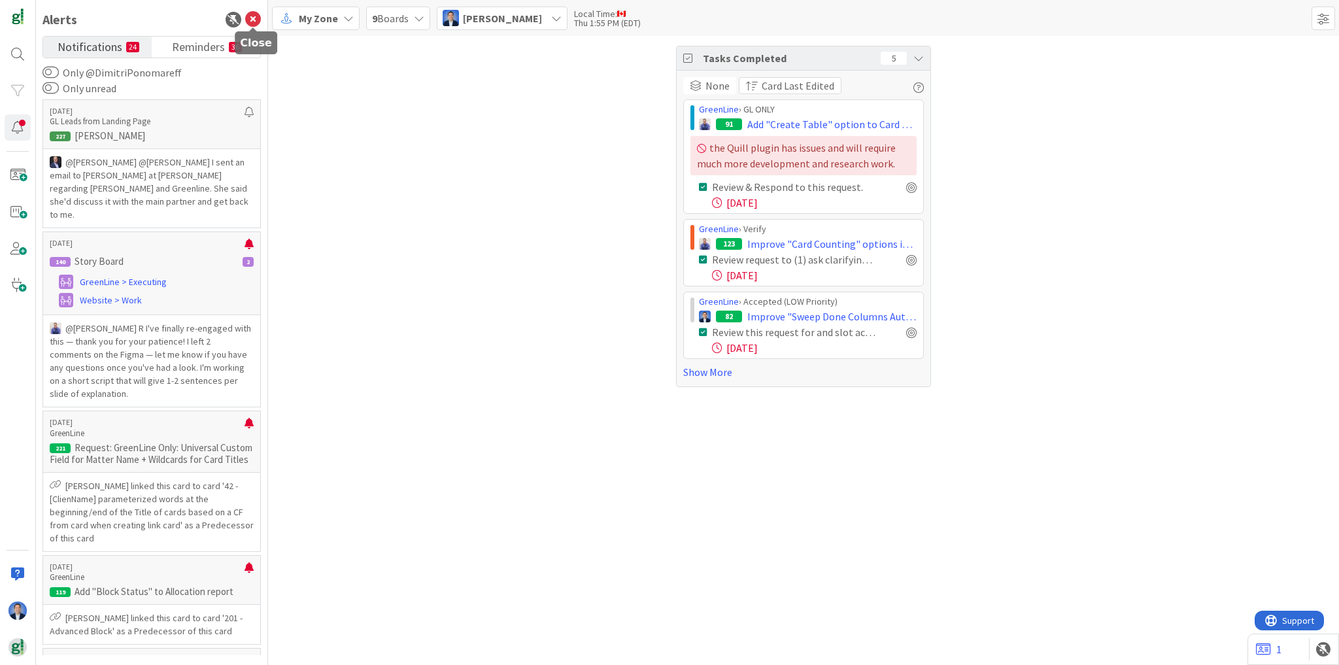
click at [255, 21] on icon at bounding box center [253, 20] width 16 height 16
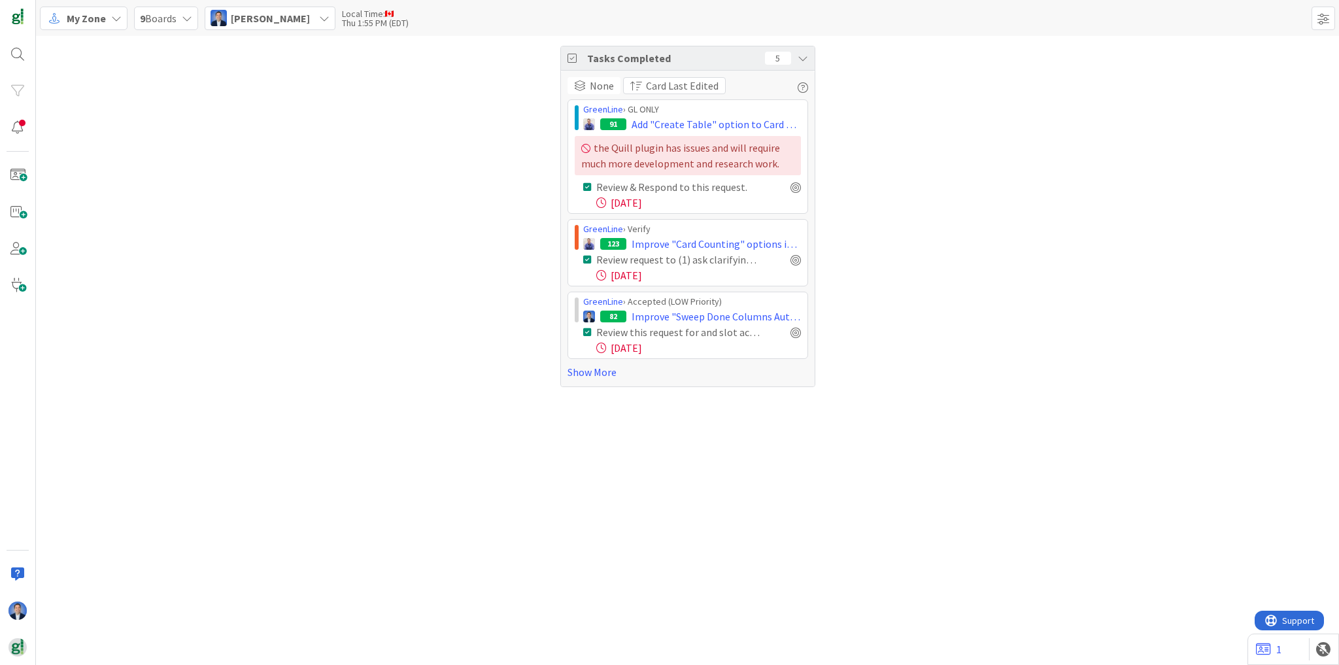
click at [71, 17] on span "My Zone" at bounding box center [86, 18] width 39 height 16
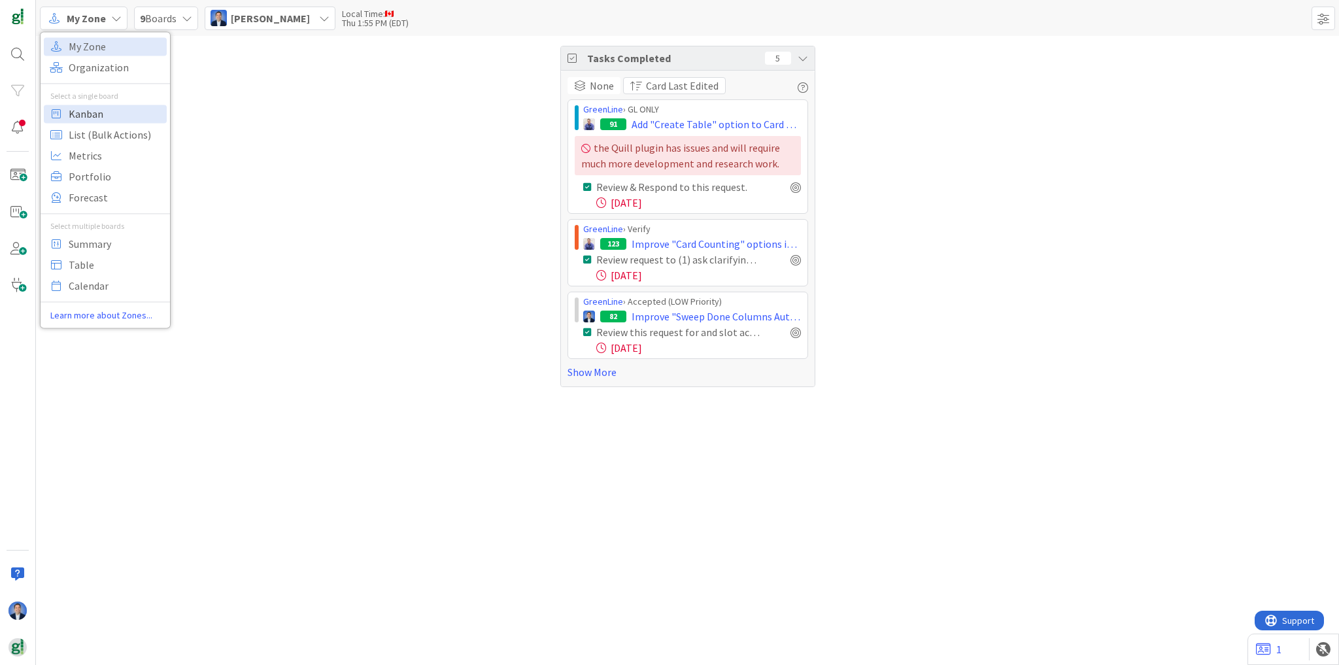
click at [81, 112] on span "Kanban" at bounding box center [116, 114] width 94 height 20
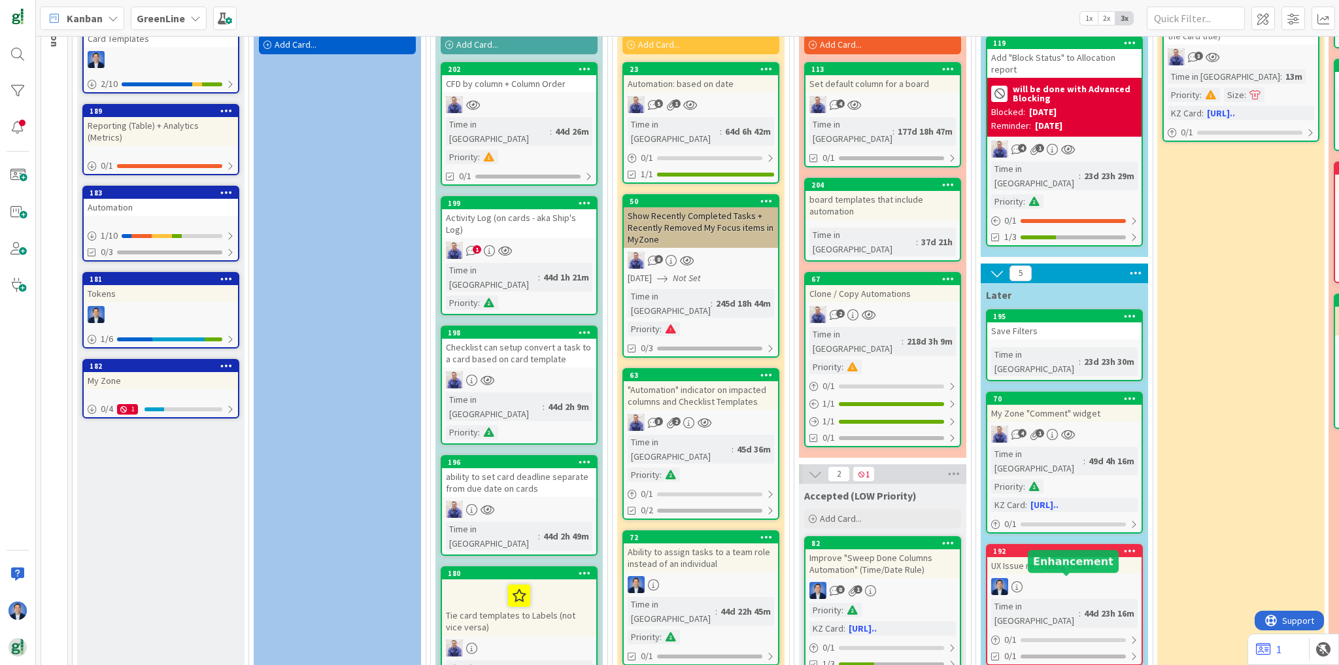
scroll to position [105, 0]
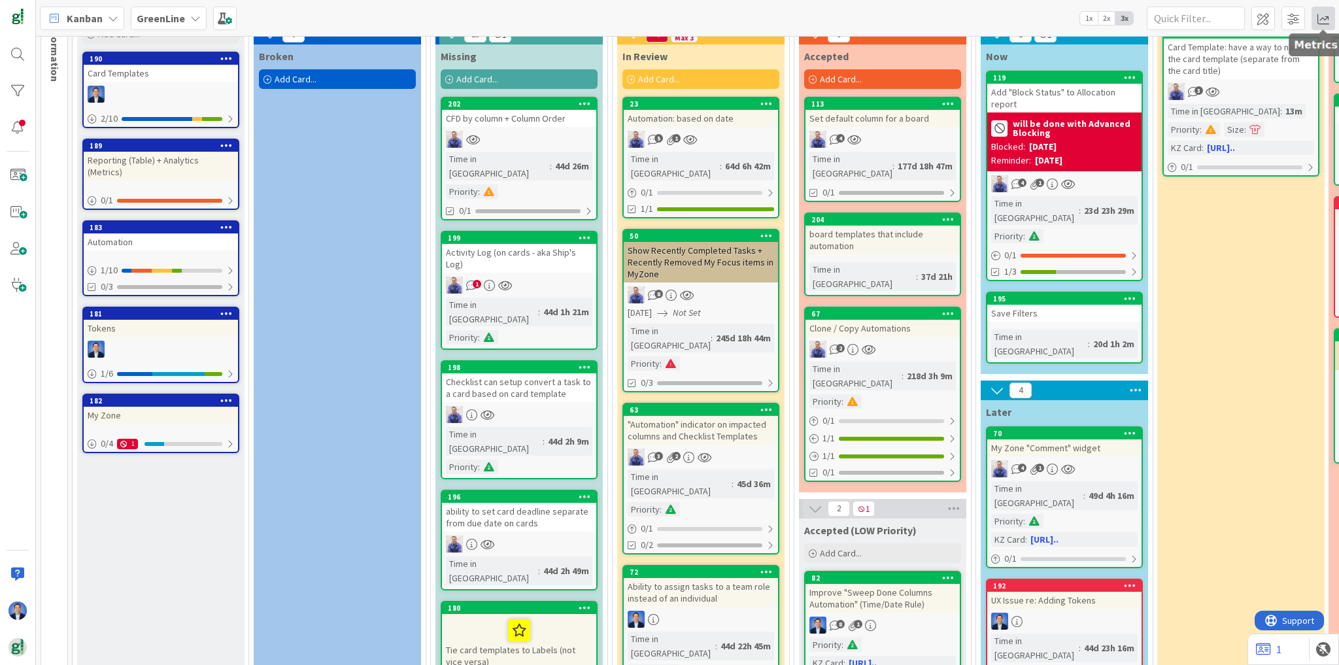
click at [1115, 15] on span at bounding box center [1324, 19] width 24 height 24
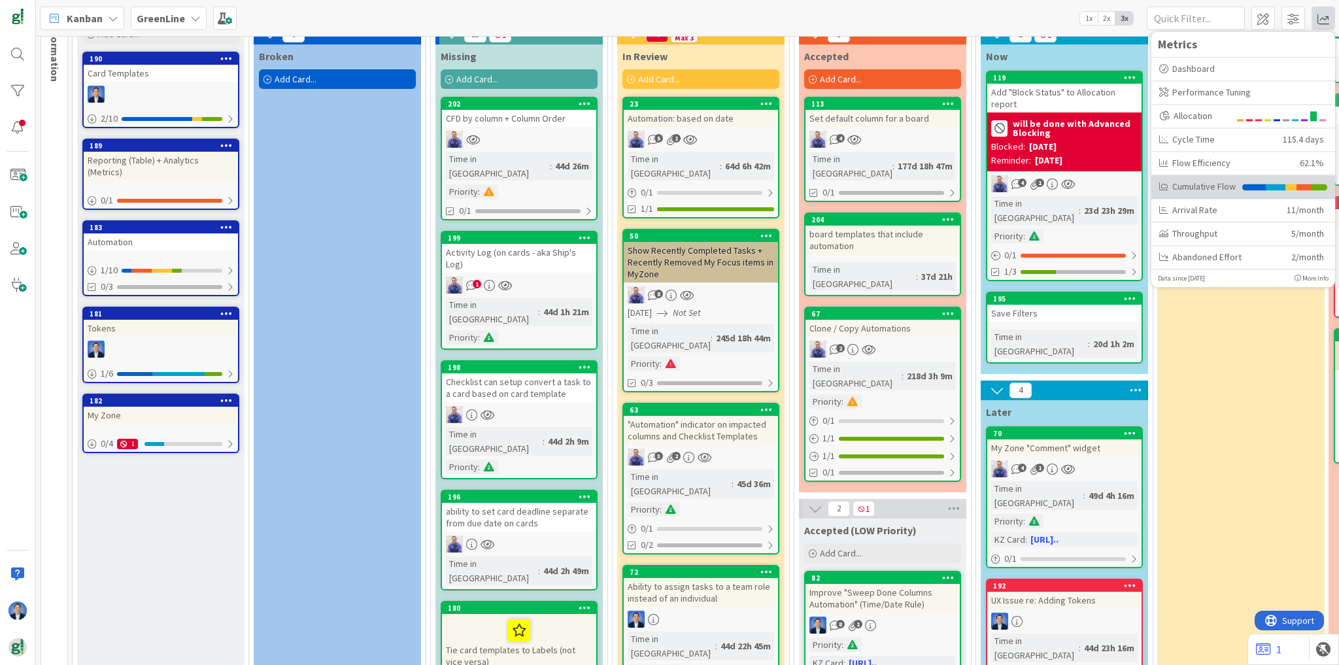
click at [1115, 185] on div "Cumulative Flow" at bounding box center [1197, 187] width 76 height 14
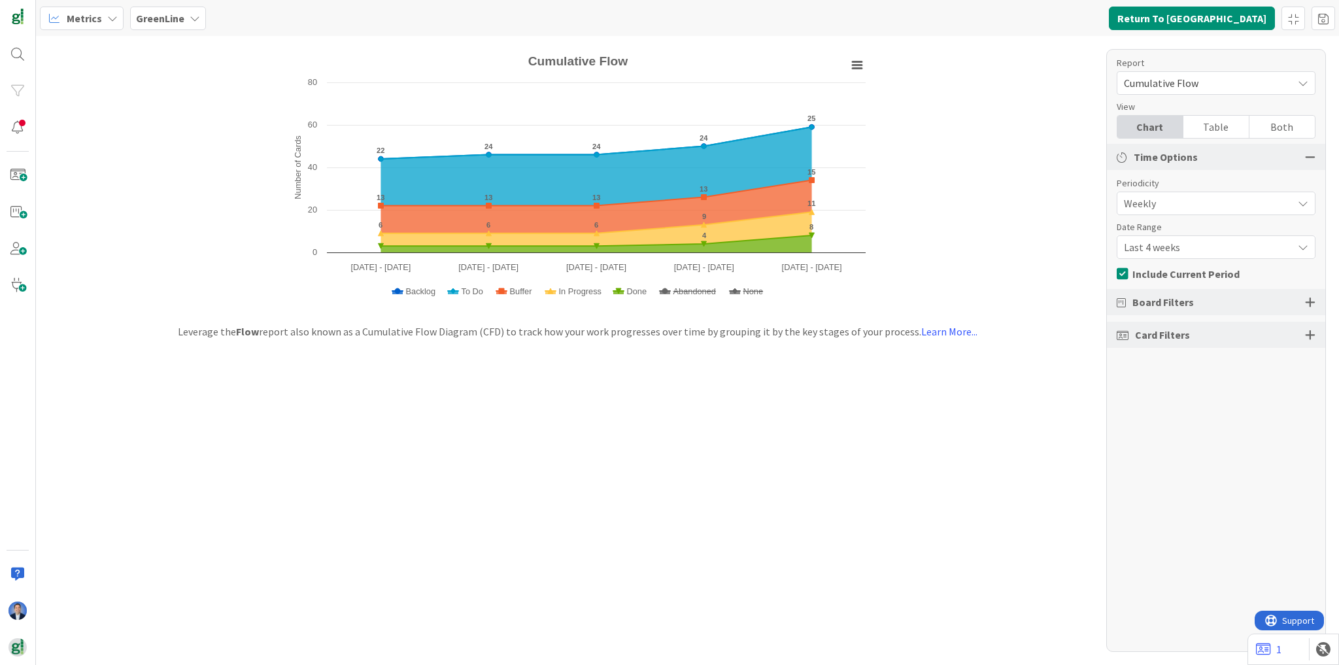
click at [1115, 299] on div at bounding box center [1310, 302] width 10 height 12
click at [1115, 364] on div "Select Columns (15/26)" at bounding box center [1204, 362] width 175 height 17
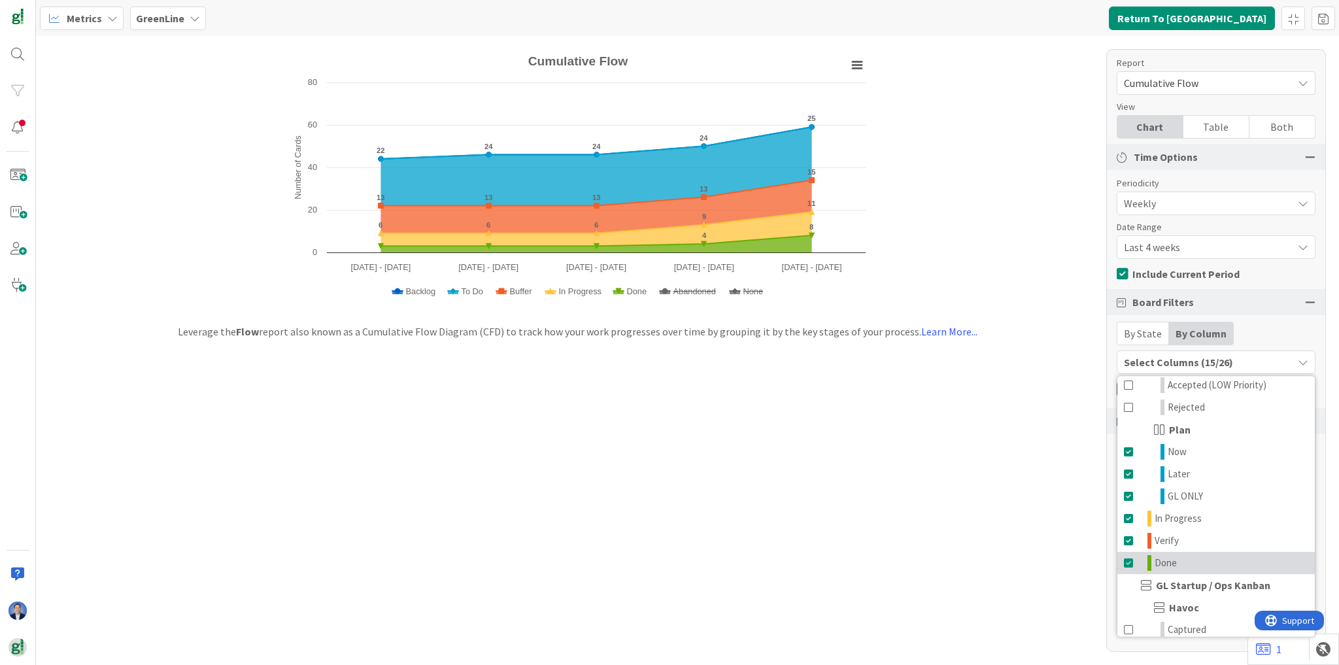
scroll to position [366, 0]
click at [1115, 250] on span "Last 4 weeks" at bounding box center [1205, 247] width 162 height 18
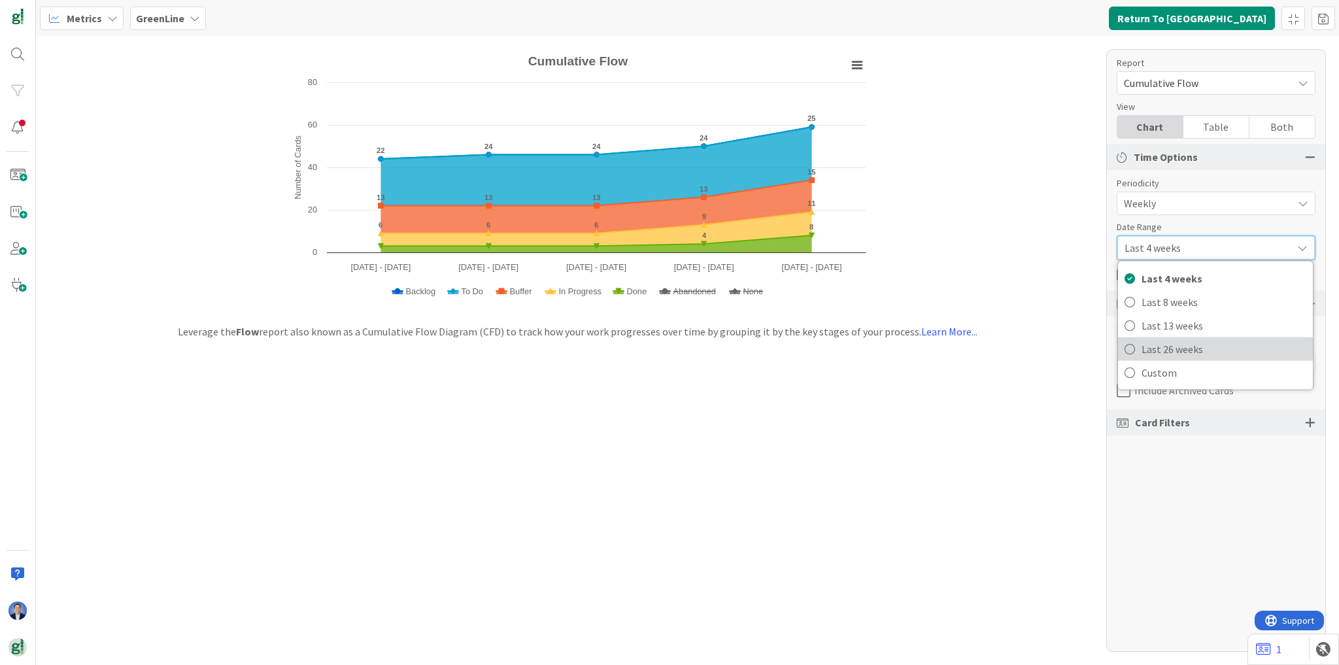
drag, startPoint x: 1174, startPoint y: 347, endPoint x: 793, endPoint y: 365, distance: 381.6
click at [1115, 346] on span "Last 26 weeks" at bounding box center [1224, 349] width 165 height 20
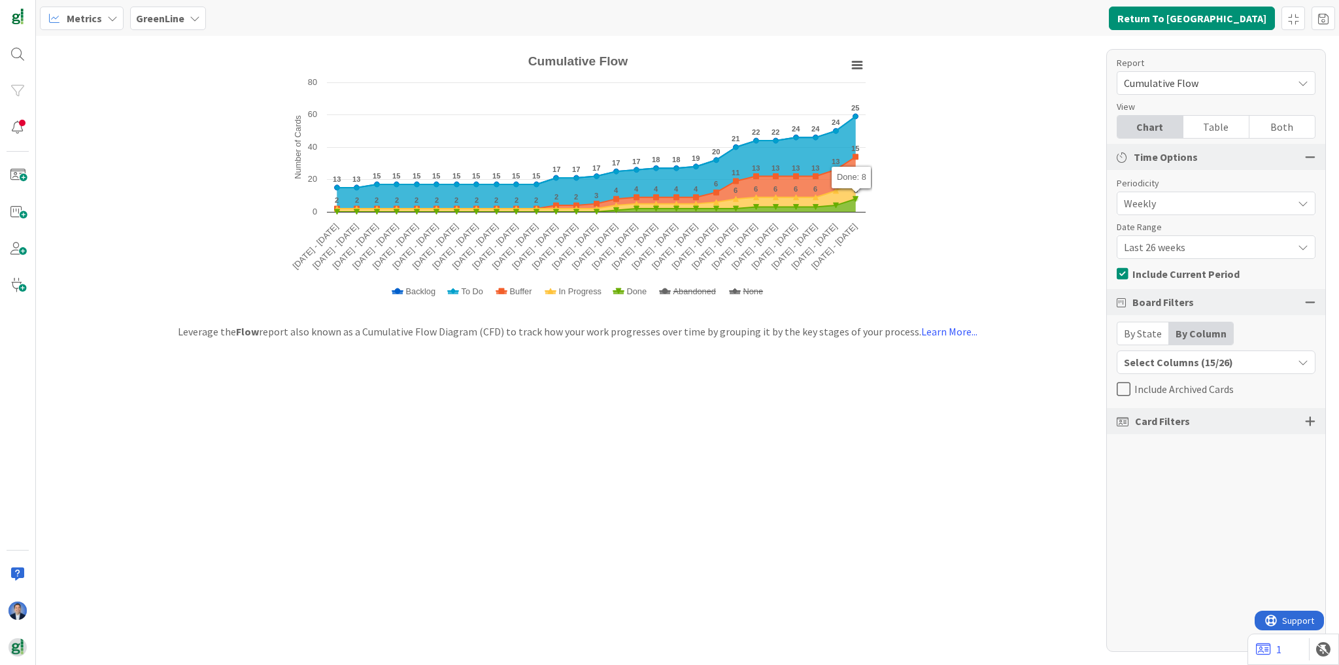
click at [970, 208] on div "Created with Highcharts 11.4.3 Number of Cards Chart context menu Cumulative Fl…" at bounding box center [687, 350] width 1303 height 629
click at [1115, 369] on div "Select Columns (15/26)" at bounding box center [1204, 362] width 175 height 17
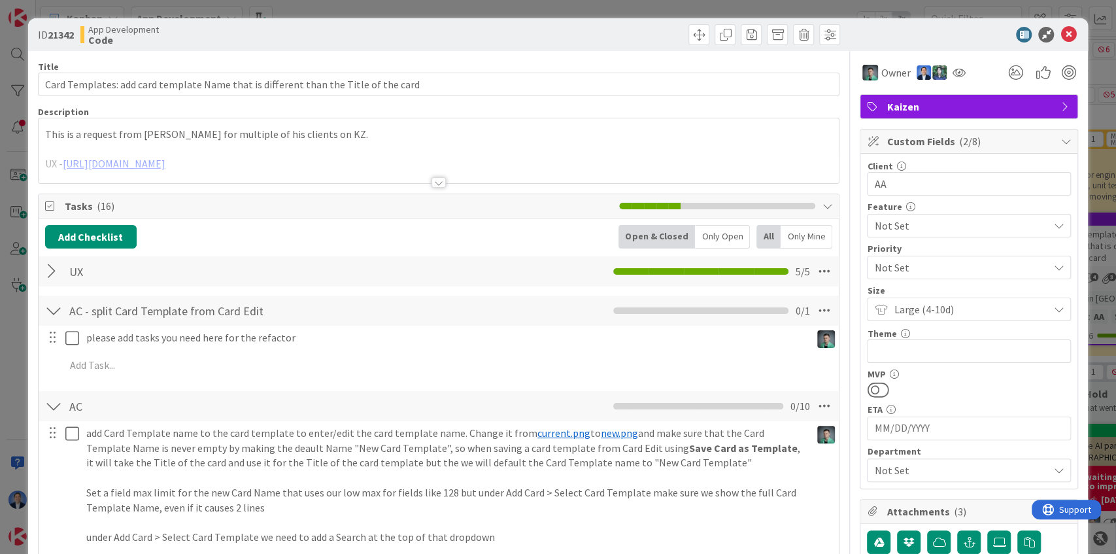
click at [320, 163] on div at bounding box center [439, 166] width 801 height 33
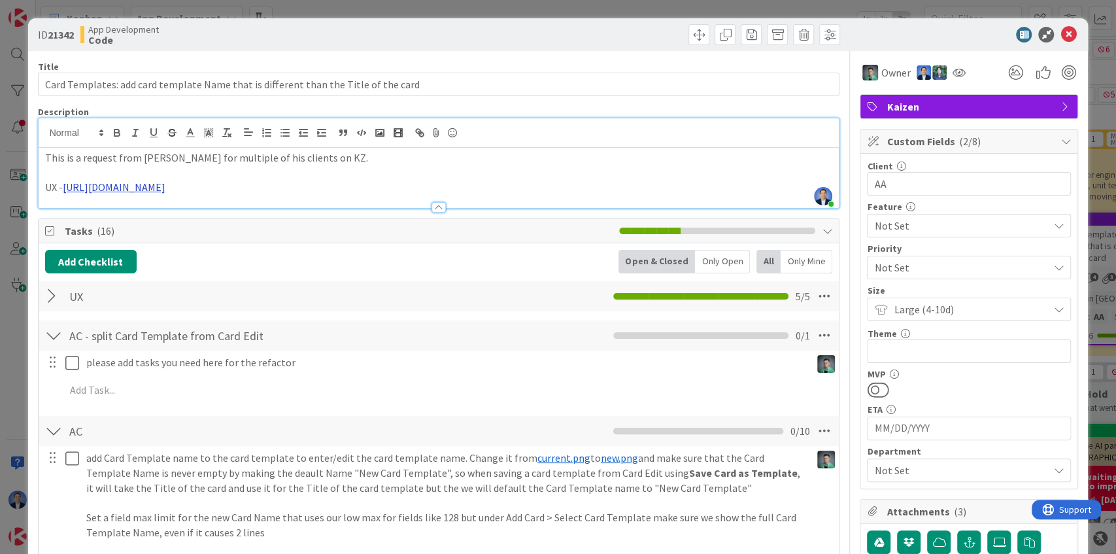
drag, startPoint x: 360, startPoint y: 190, endPoint x: 374, endPoint y: 201, distance: 18.1
click at [165, 190] on link "https://www.figma.com/design/M9DokoaoBAHzxahkzJn5hc/KZ-APP-V6?node-id=1723-4162…" at bounding box center [114, 186] width 103 height 13
click at [341, 214] on link "https://www.figma.com/design/M9DokoaoBAHzxahkzJn5hc/KZ-APP-V6?node-id=1723-4162…" at bounding box center [296, 213] width 90 height 17
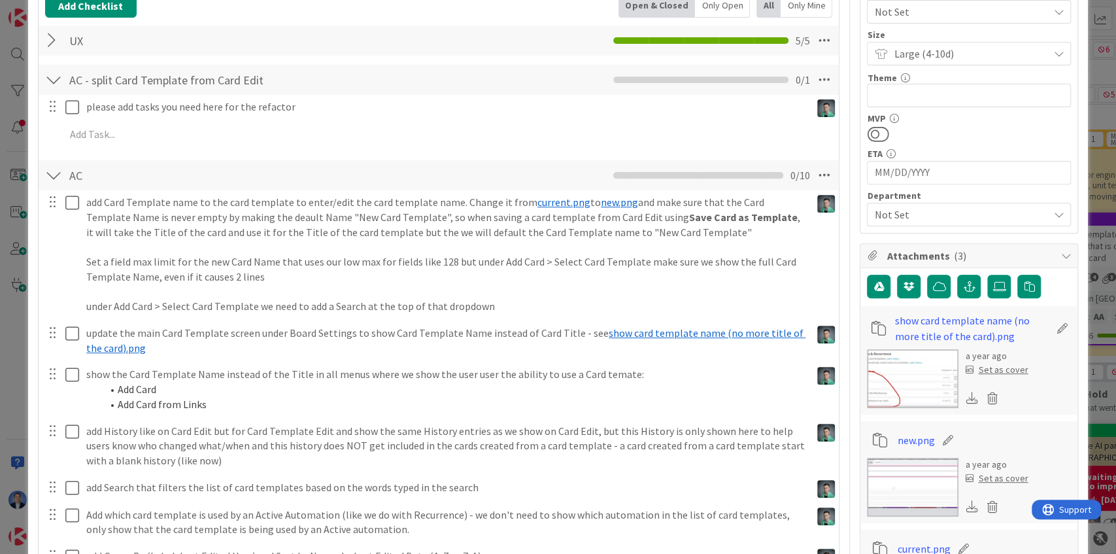
scroll to position [262, 0]
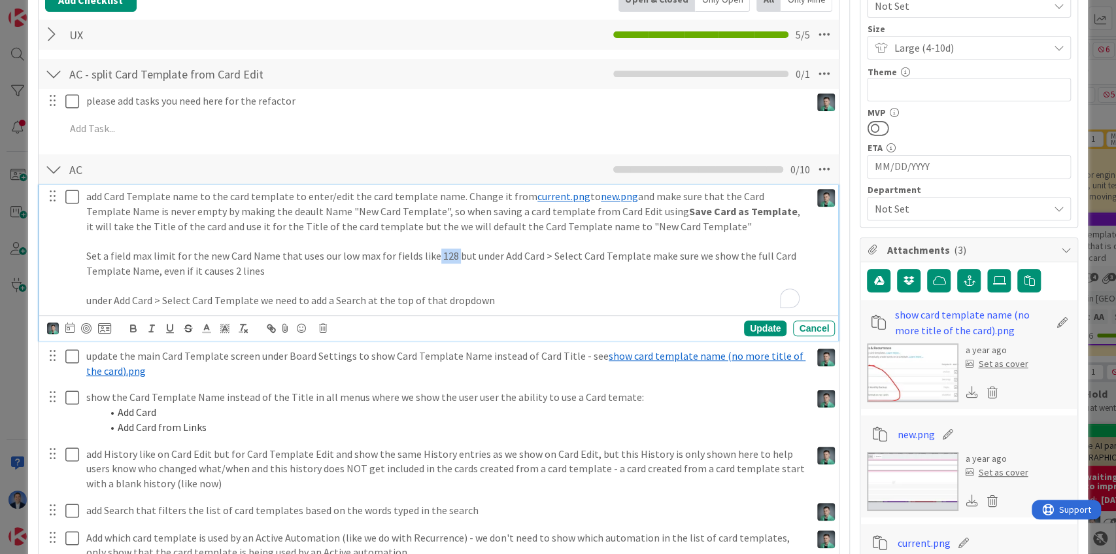
drag, startPoint x: 430, startPoint y: 254, endPoint x: 449, endPoint y: 251, distance: 19.1
click at [449, 251] on p "Set a field max limit for the new Card Name that uses our low max for fields li…" at bounding box center [445, 262] width 719 height 29
drag, startPoint x: 233, startPoint y: 268, endPoint x: 248, endPoint y: 266, distance: 15.8
click at [248, 266] on p "Set a field max limit for the new Card Name that uses our low max for fields li…" at bounding box center [445, 262] width 719 height 29
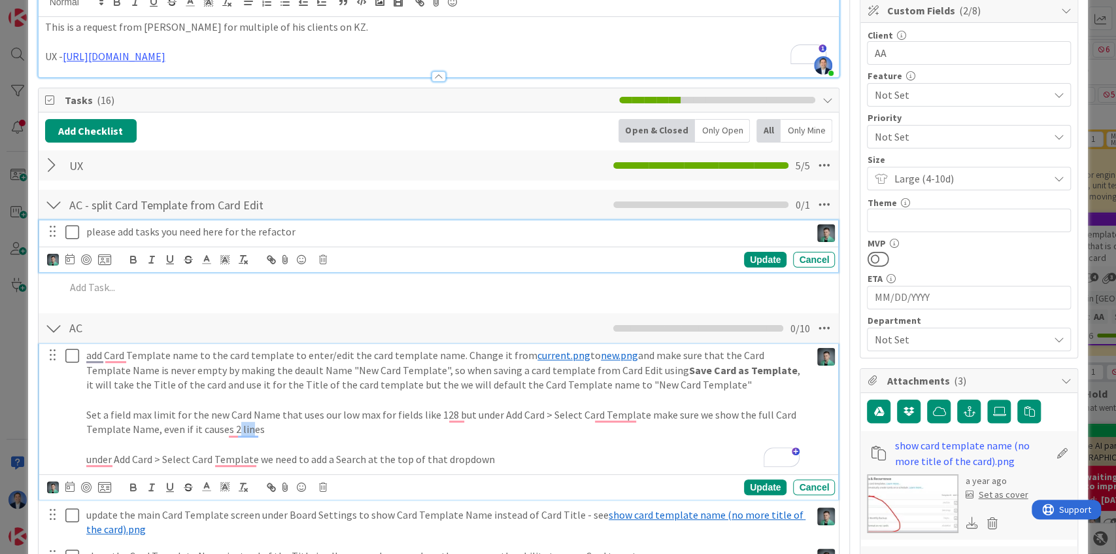
click at [141, 241] on div "please add tasks you need here for the refactor Update Cancel" at bounding box center [439, 246] width 800 height 52
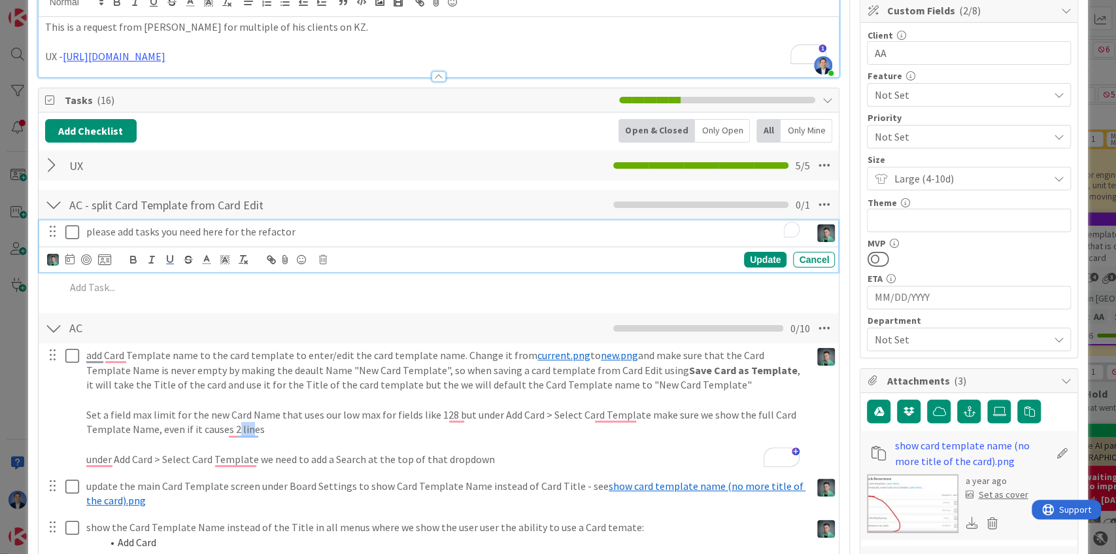
scroll to position [158, 0]
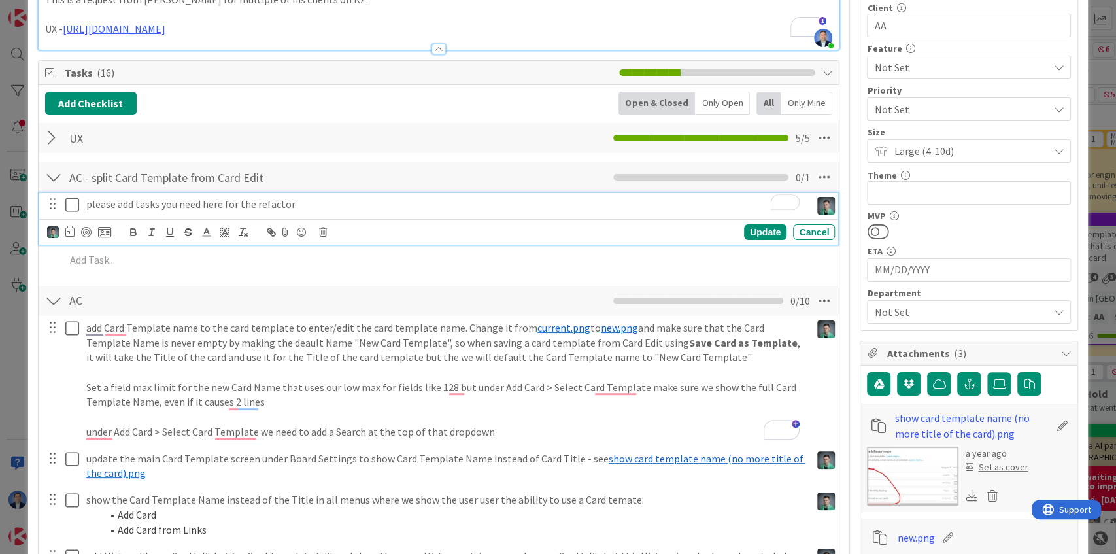
click at [272, 201] on p "please add tasks you need here for the refactor" at bounding box center [445, 204] width 719 height 15
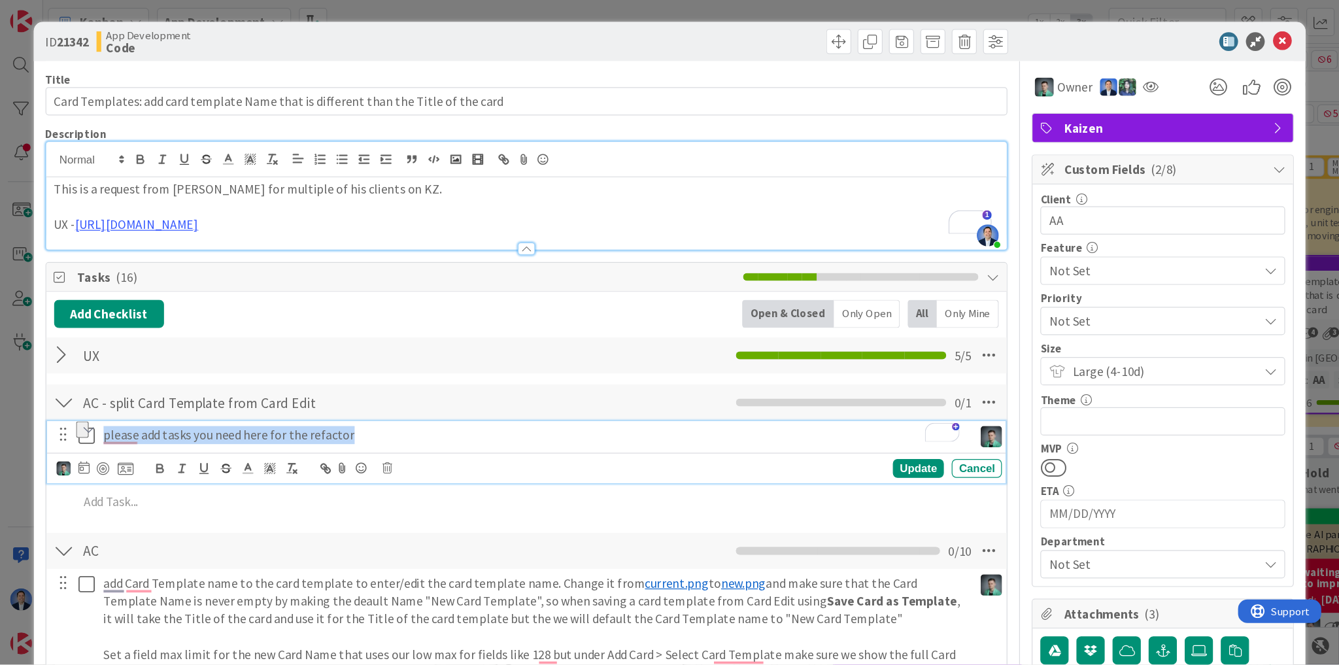
scroll to position [0, 0]
click at [98, 44] on b "Code" at bounding box center [123, 40] width 71 height 10
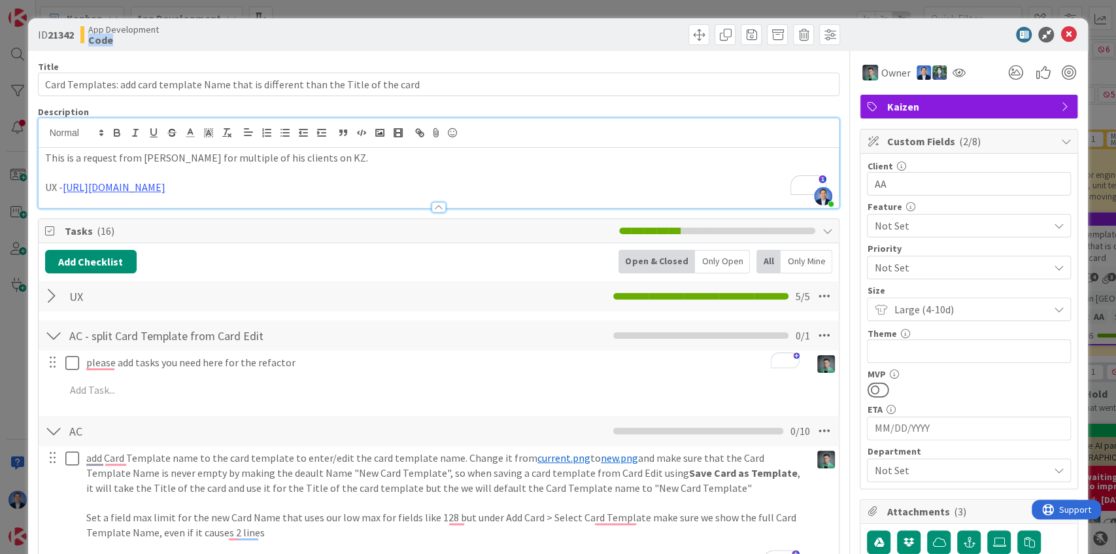
click at [98, 44] on b "Code" at bounding box center [123, 40] width 71 height 10
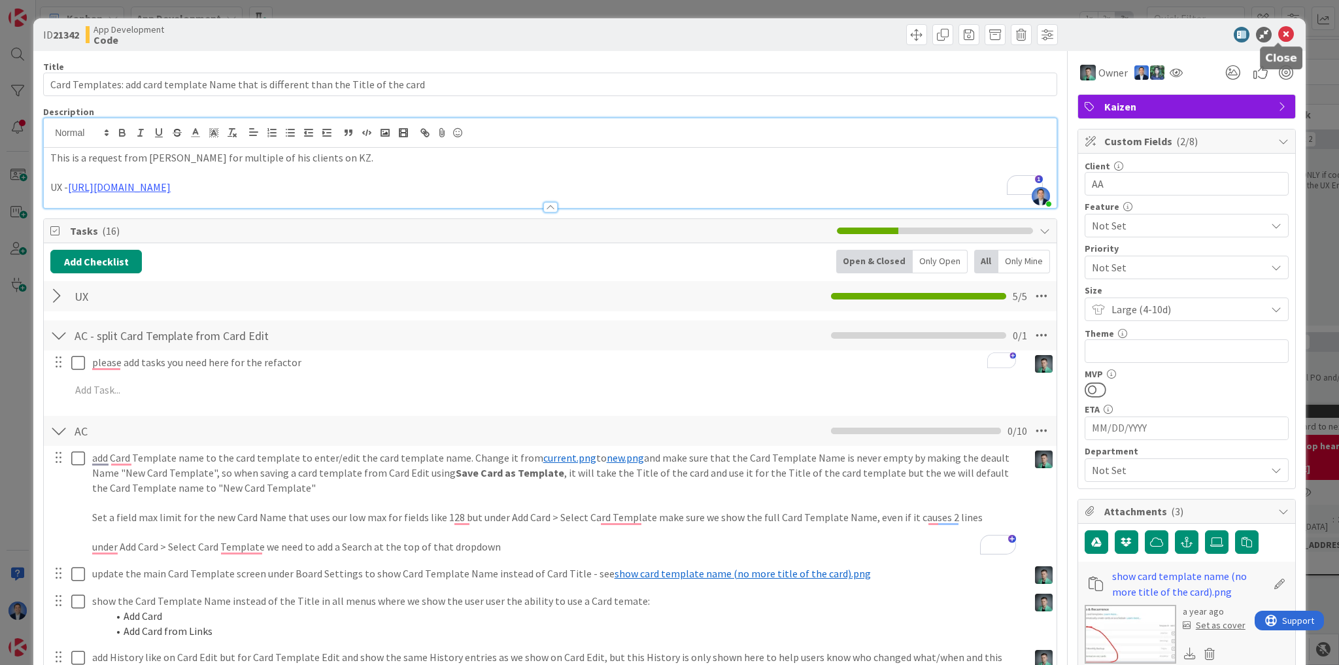
click at [1115, 32] on icon at bounding box center [1286, 35] width 16 height 16
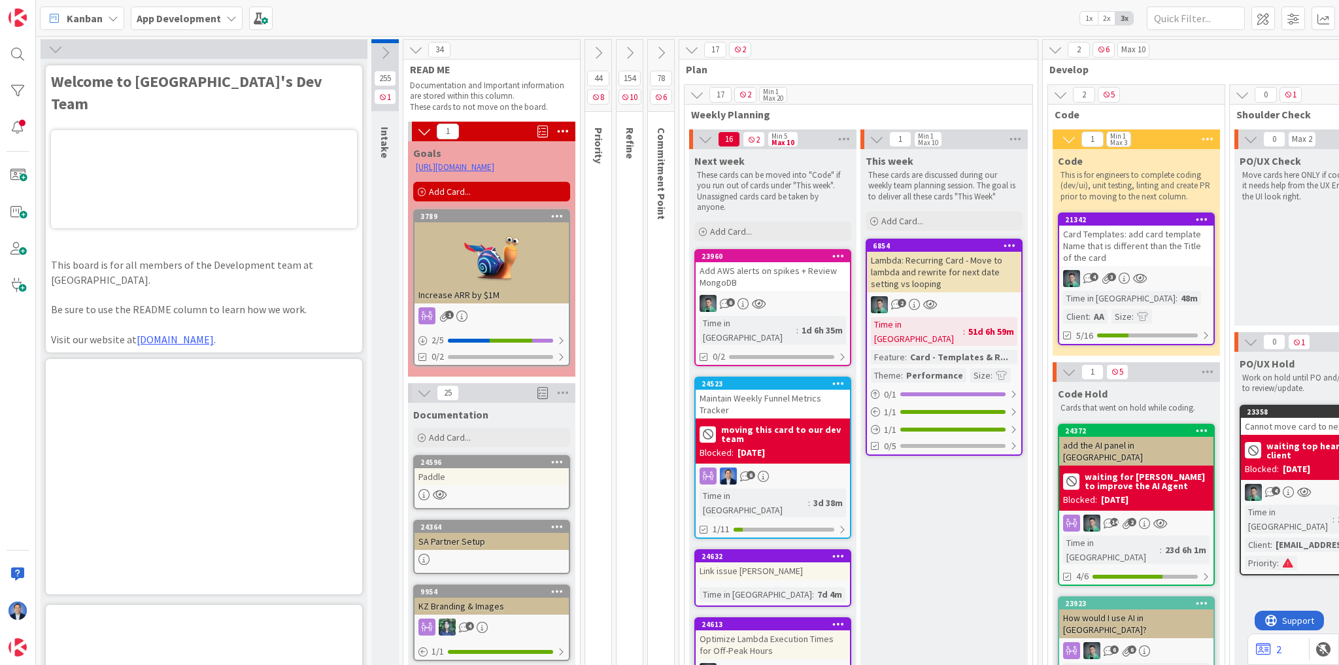
click at [56, 46] on icon at bounding box center [55, 49] width 14 height 14
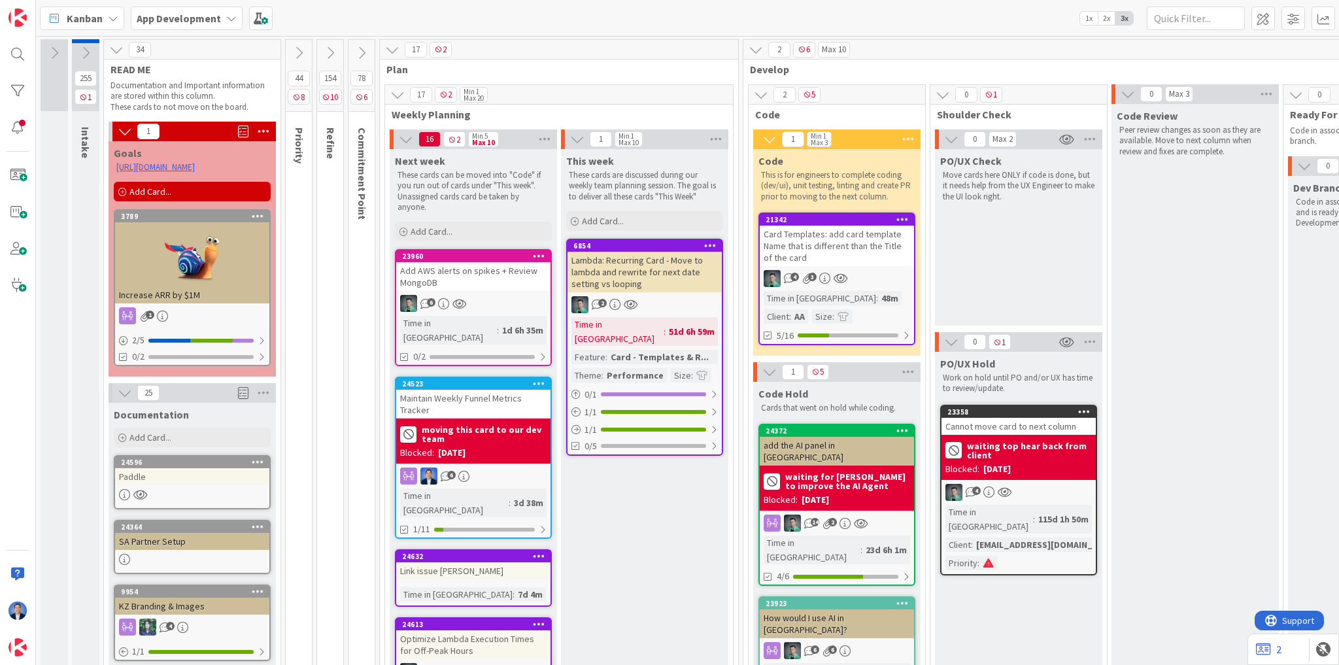
click at [337, 52] on icon at bounding box center [330, 53] width 14 height 14
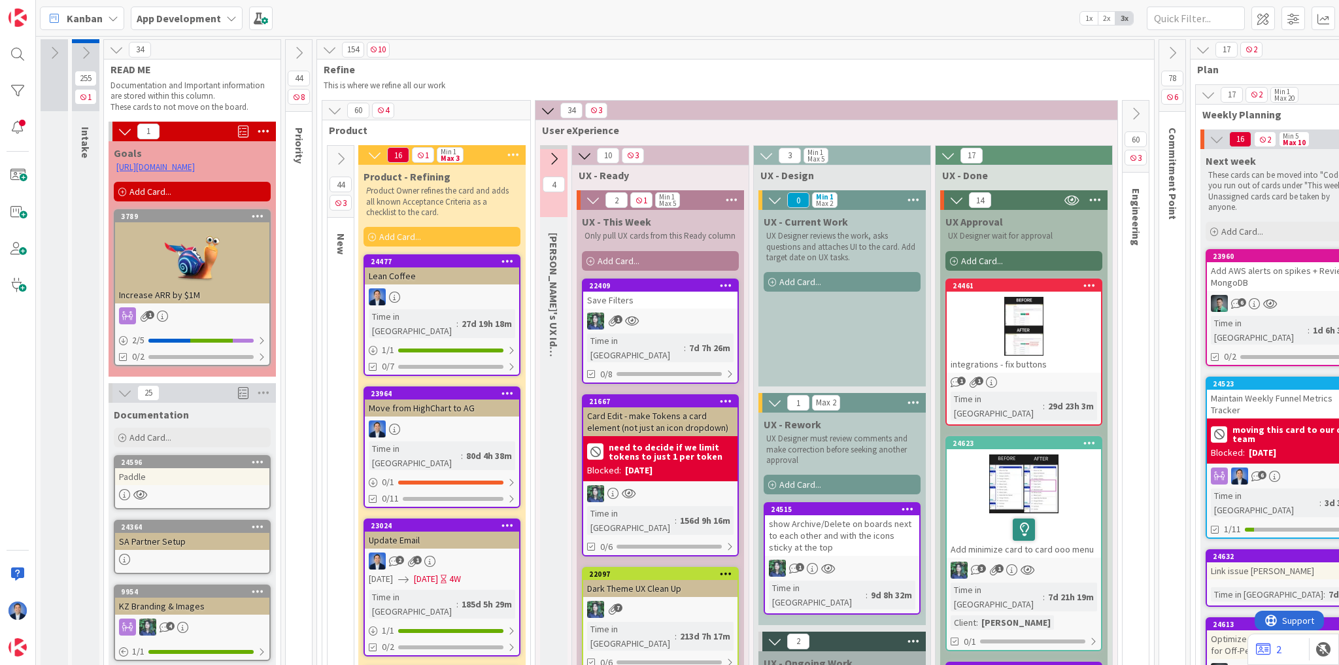
click at [120, 50] on icon at bounding box center [116, 49] width 14 height 14
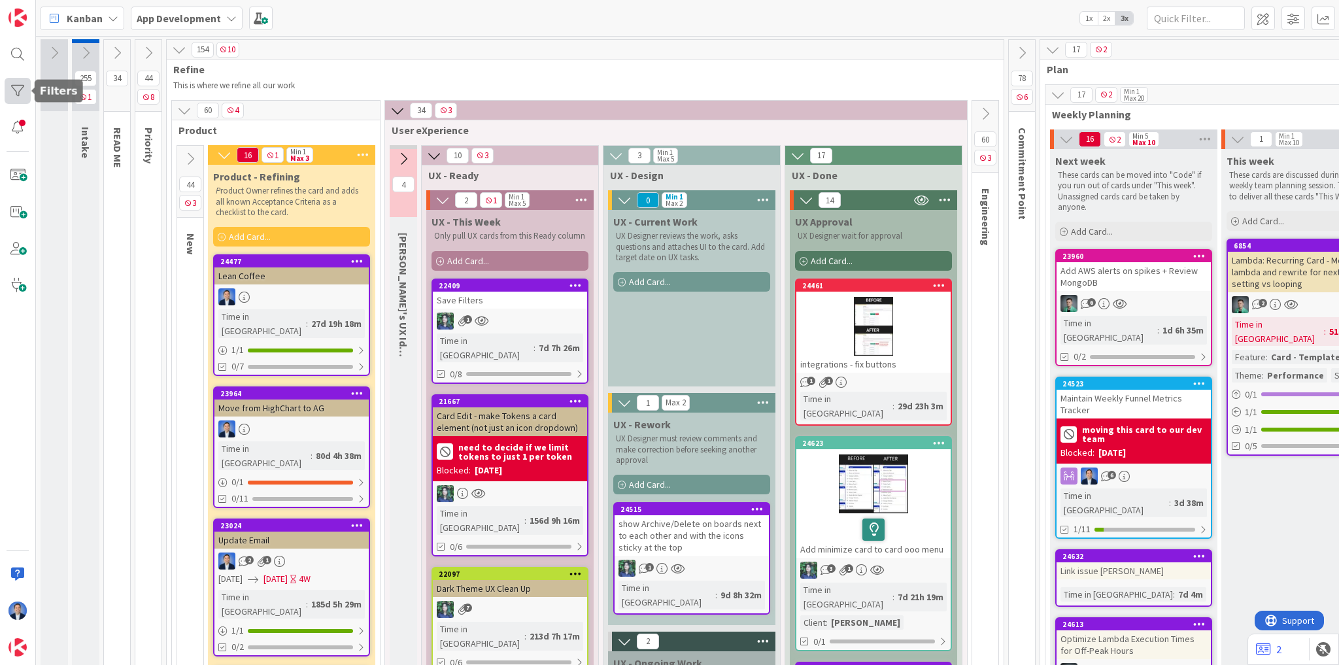
click at [8, 89] on div at bounding box center [18, 91] width 26 height 26
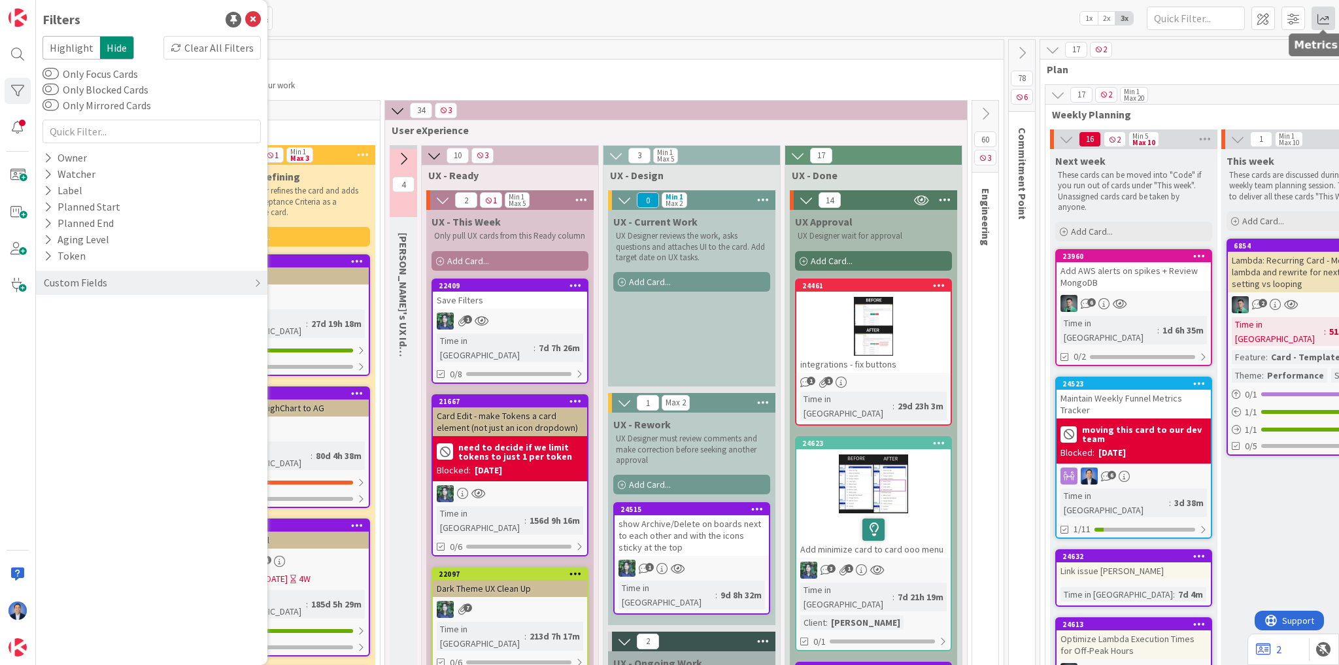
click at [1115, 23] on span at bounding box center [1324, 19] width 24 height 24
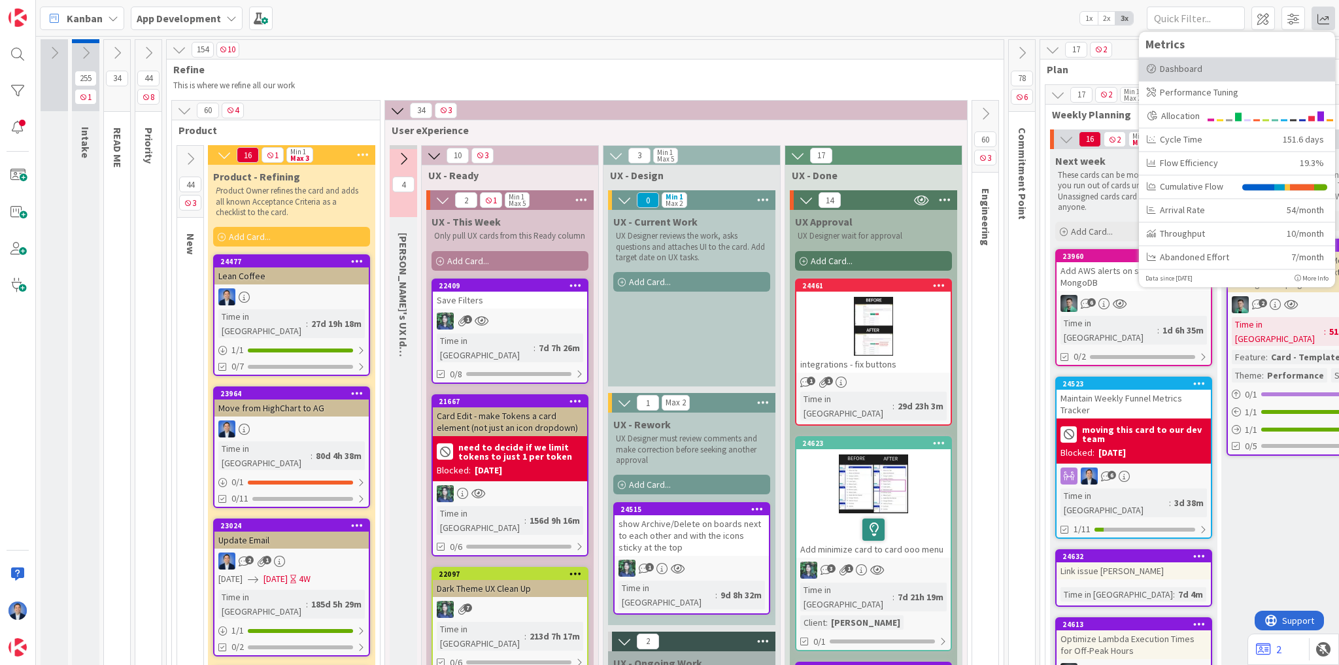
click at [1115, 72] on div "Dashboard" at bounding box center [1237, 69] width 180 height 14
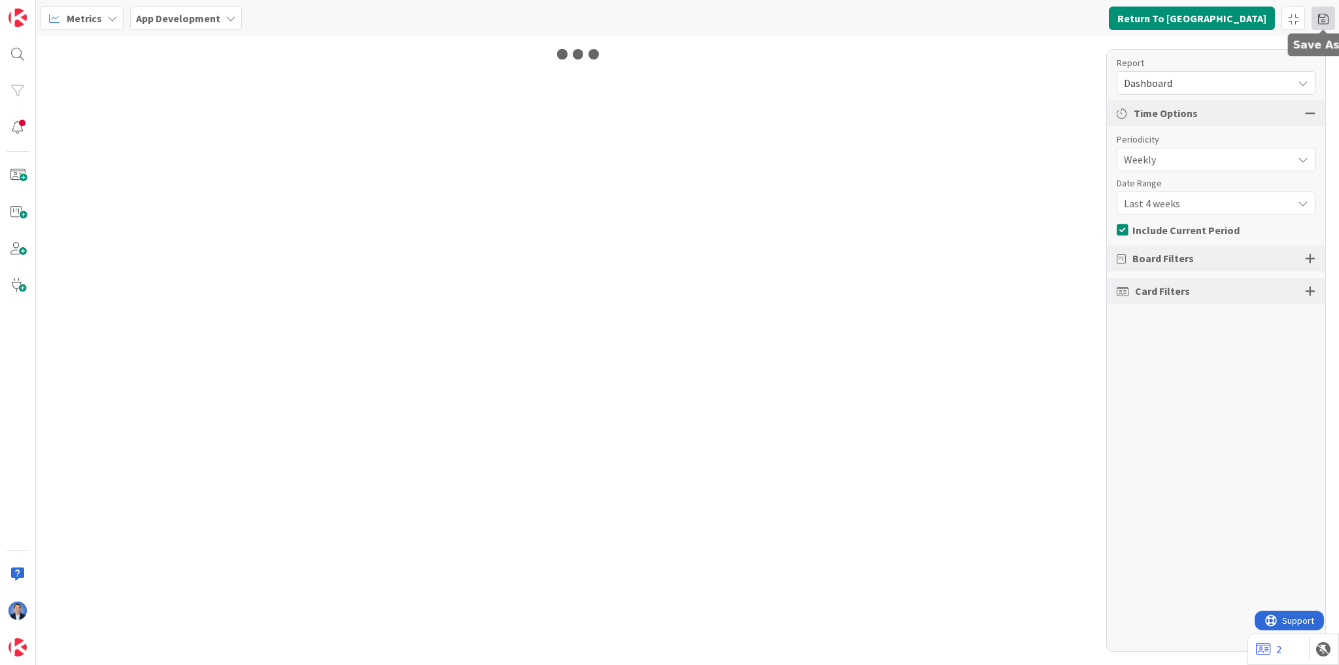
click at [1115, 21] on span at bounding box center [1324, 19] width 24 height 24
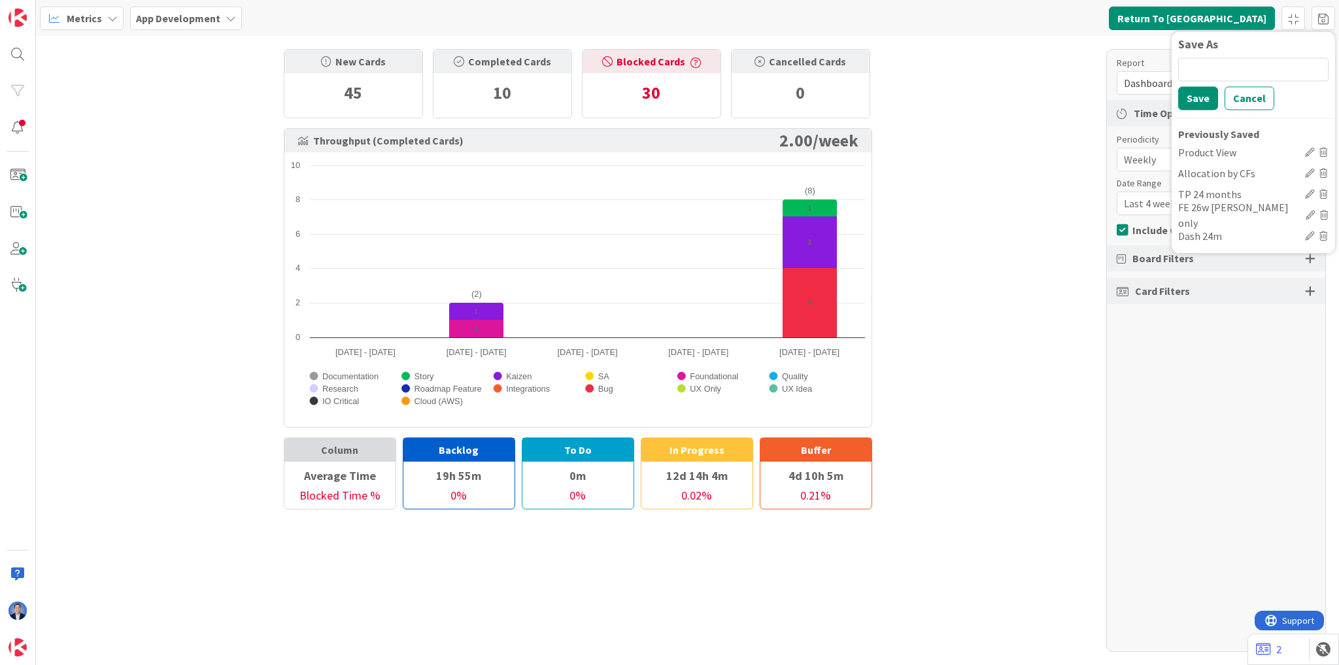
click at [1115, 148] on icon at bounding box center [1309, 152] width 9 height 9
click at [1115, 177] on div "Allocation by CFs" at bounding box center [1239, 173] width 122 height 16
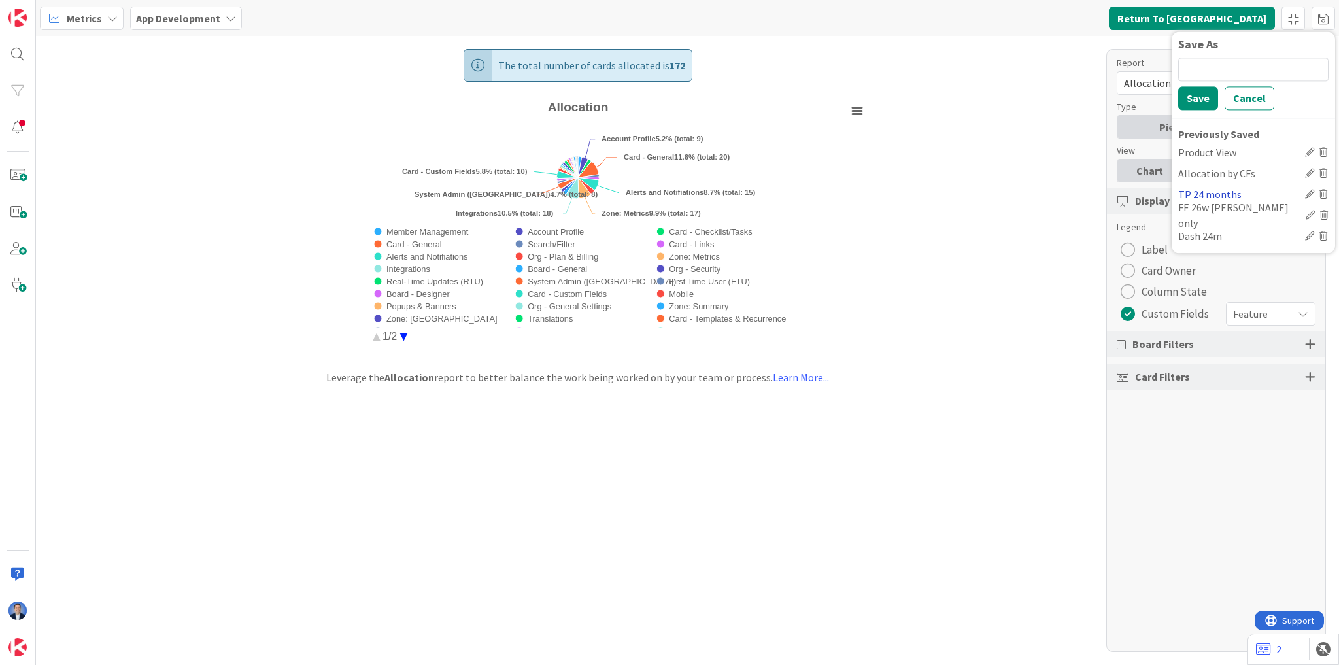
click at [1115, 194] on div "TP 24 months" at bounding box center [1239, 194] width 122 height 16
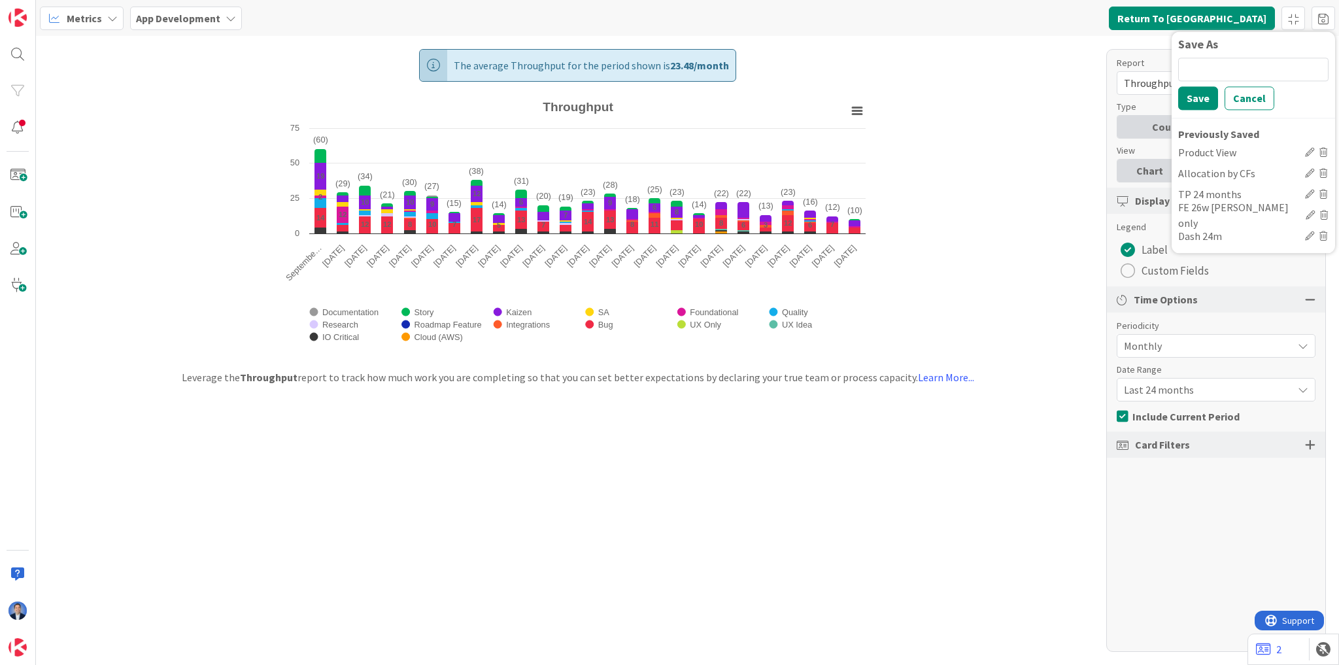
click at [1115, 192] on icon at bounding box center [1309, 194] width 9 height 9
click at [1115, 211] on div "FE 26w Vlad only" at bounding box center [1239, 214] width 122 height 31
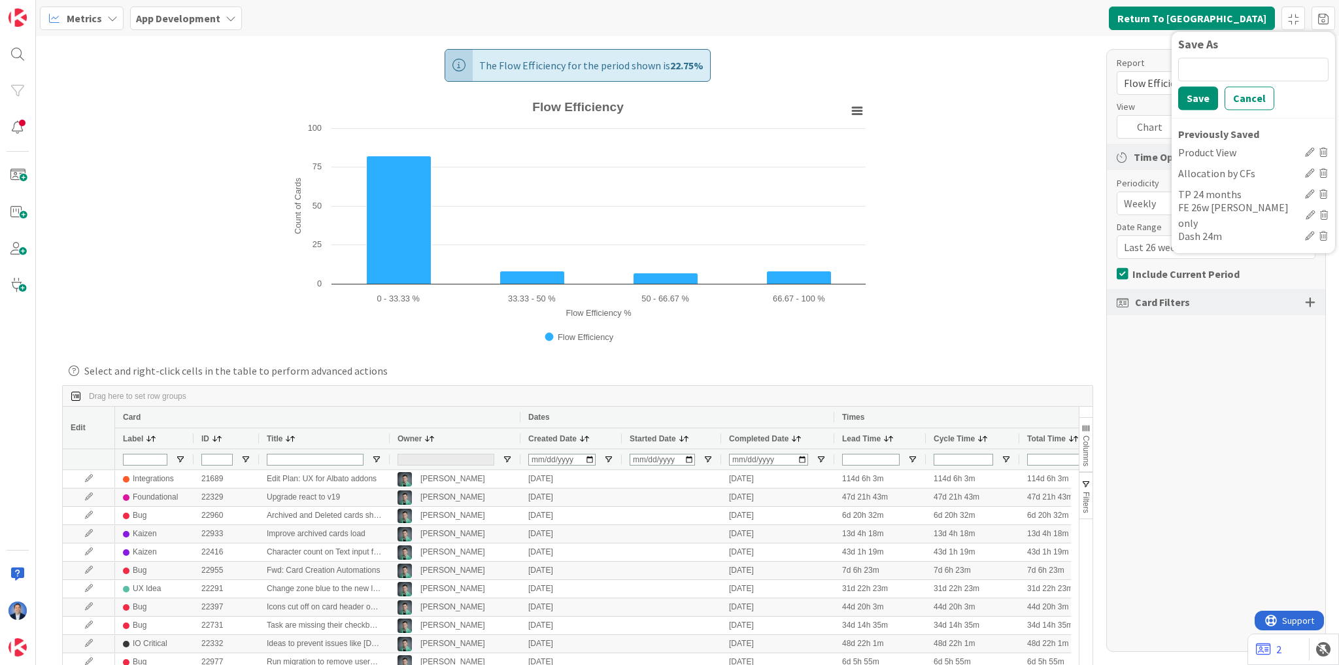
click at [1044, 167] on div "The Flow Efficiency for the period shown is 22.75 % Created with Highcharts 11.…" at bounding box center [687, 350] width 1303 height 629
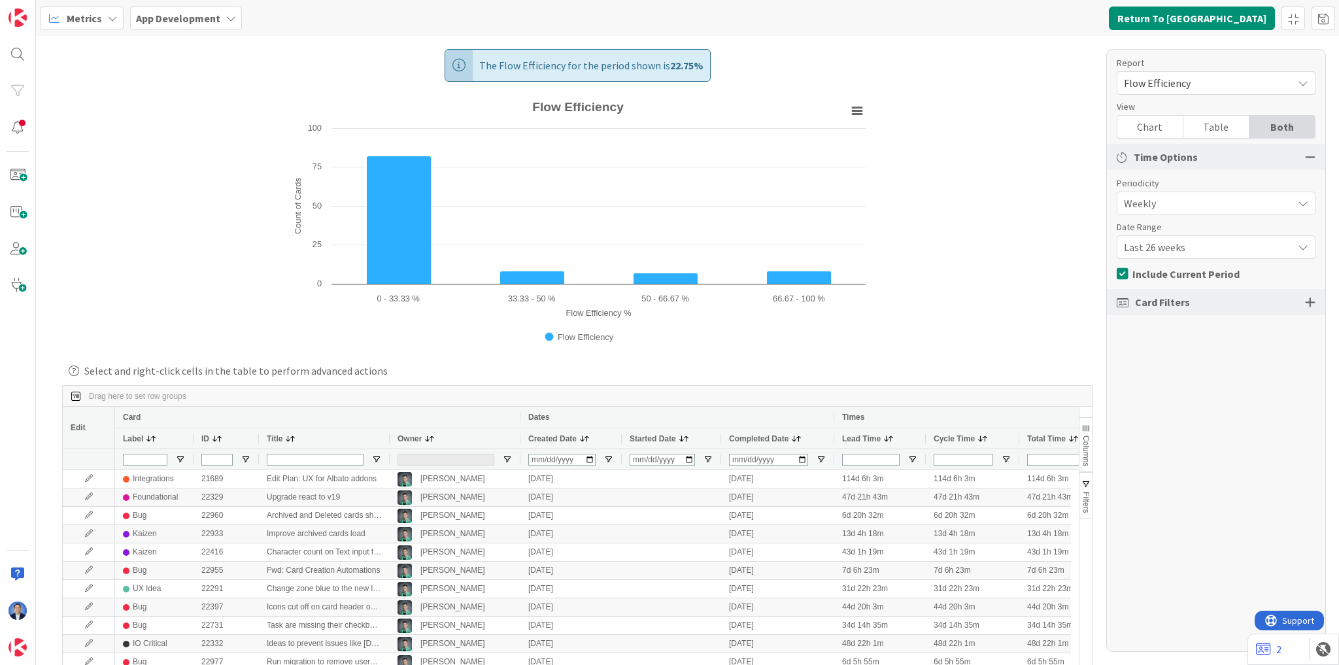
click at [194, 14] on b "App Development" at bounding box center [178, 18] width 84 height 13
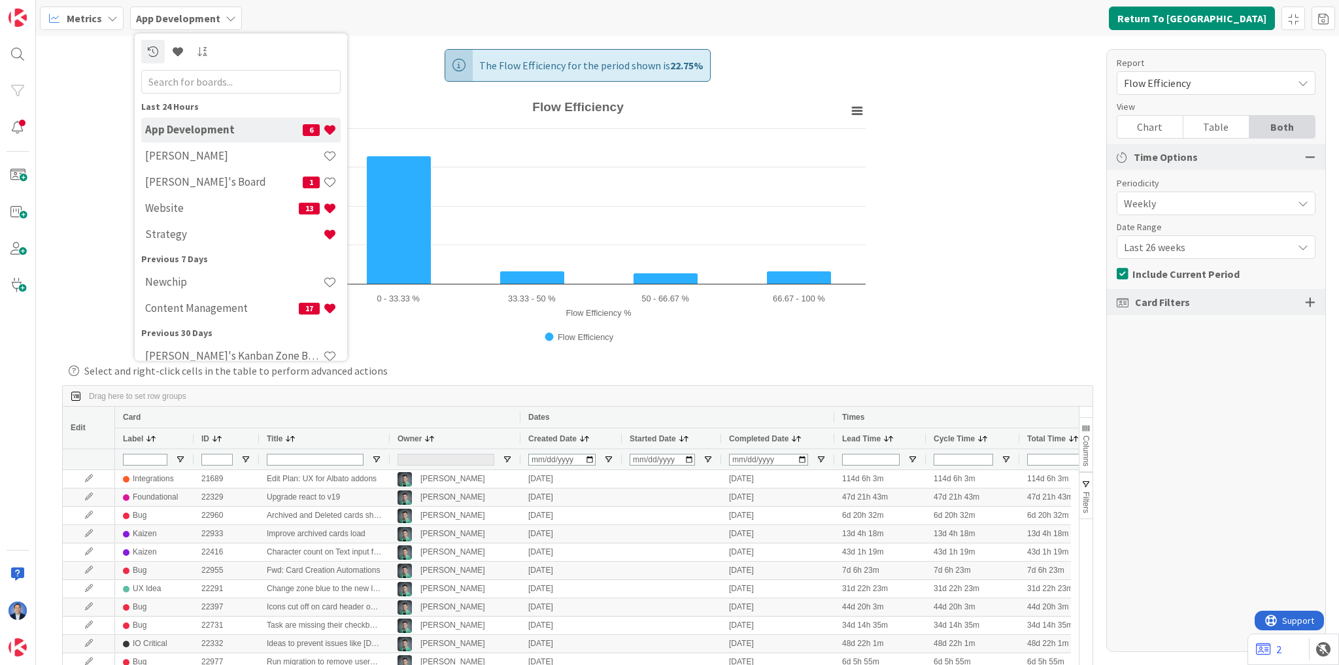
click at [89, 39] on div "The Flow Efficiency for the period shown is 22.75 % Created with Highcharts 11.…" at bounding box center [687, 350] width 1303 height 629
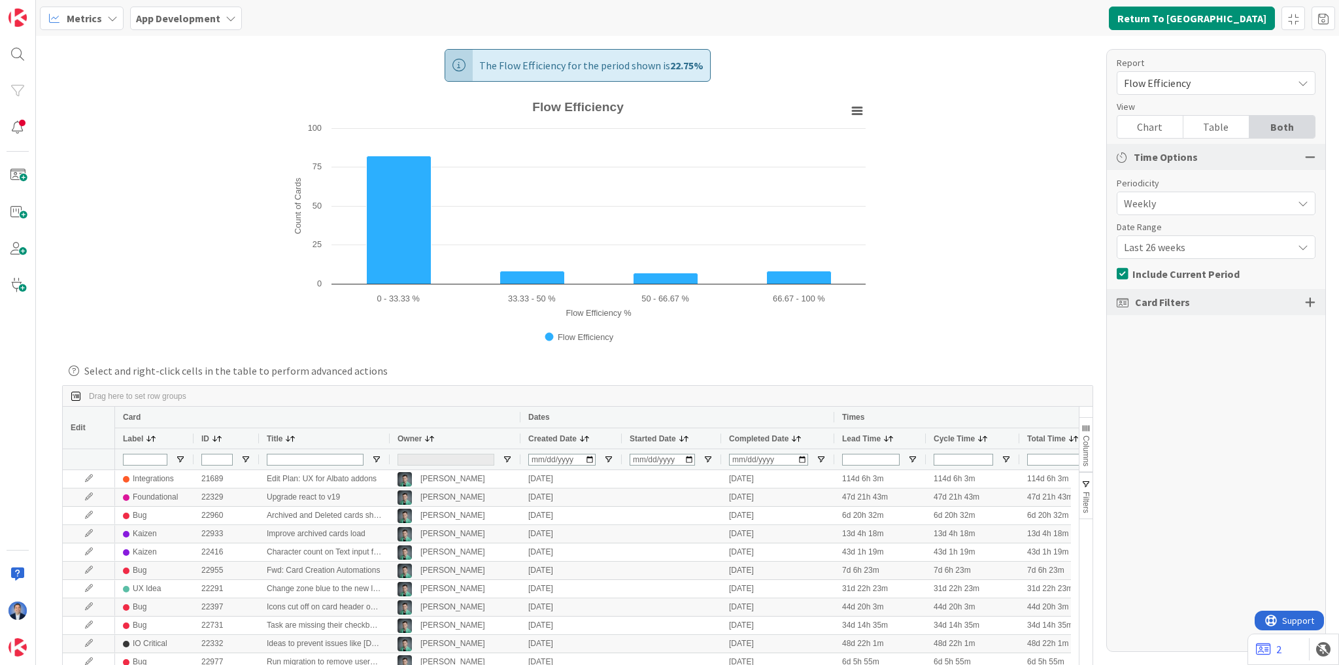
click at [89, 14] on span "Metrics" at bounding box center [84, 18] width 35 height 16
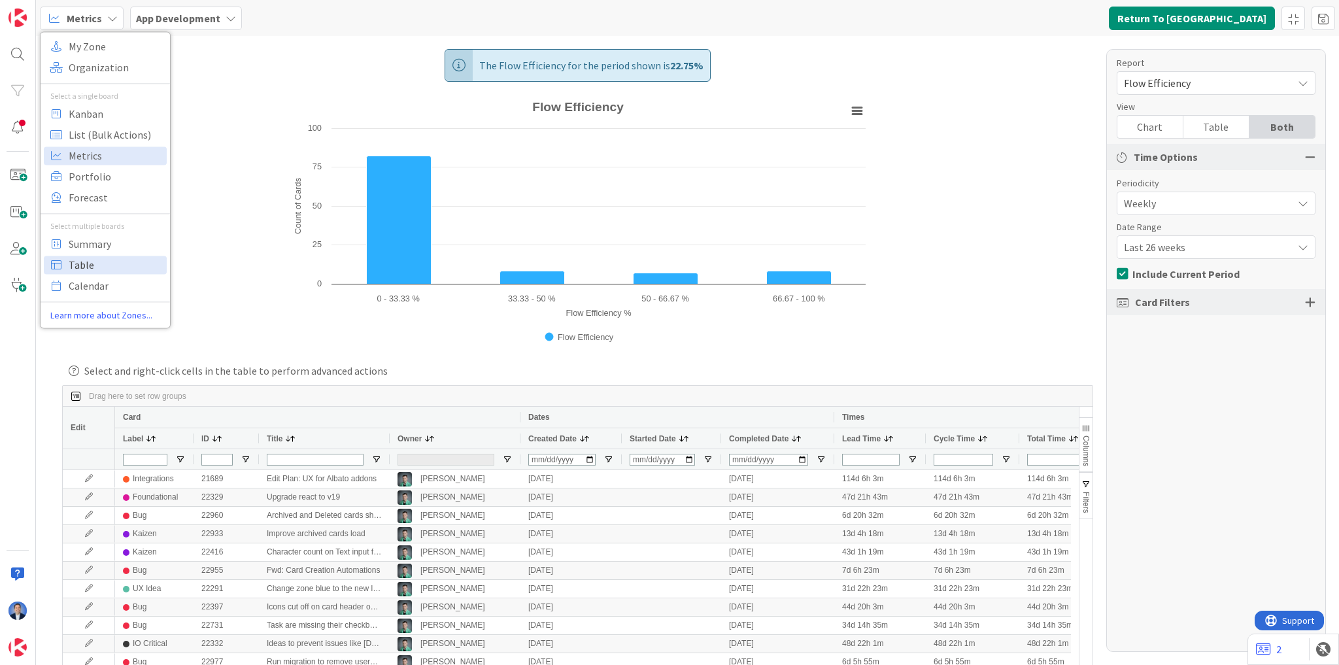
click at [107, 256] on span "Table" at bounding box center [116, 265] width 94 height 20
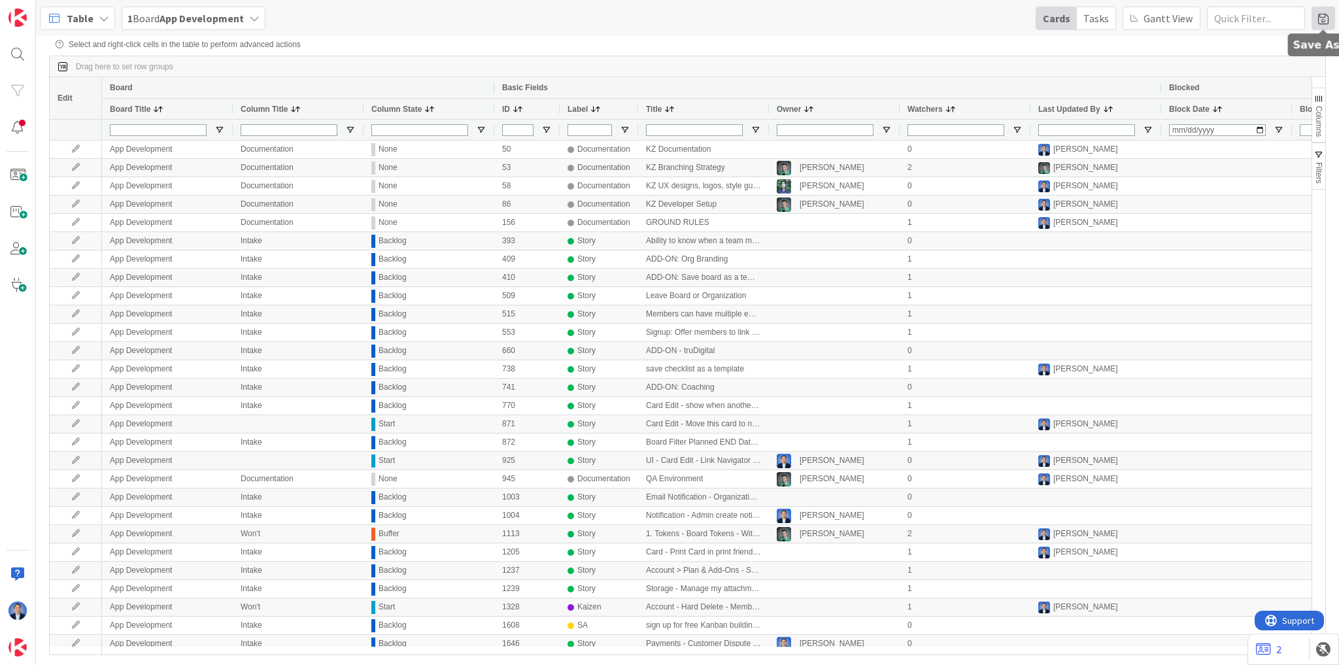
click at [1115, 16] on span at bounding box center [1324, 19] width 24 height 24
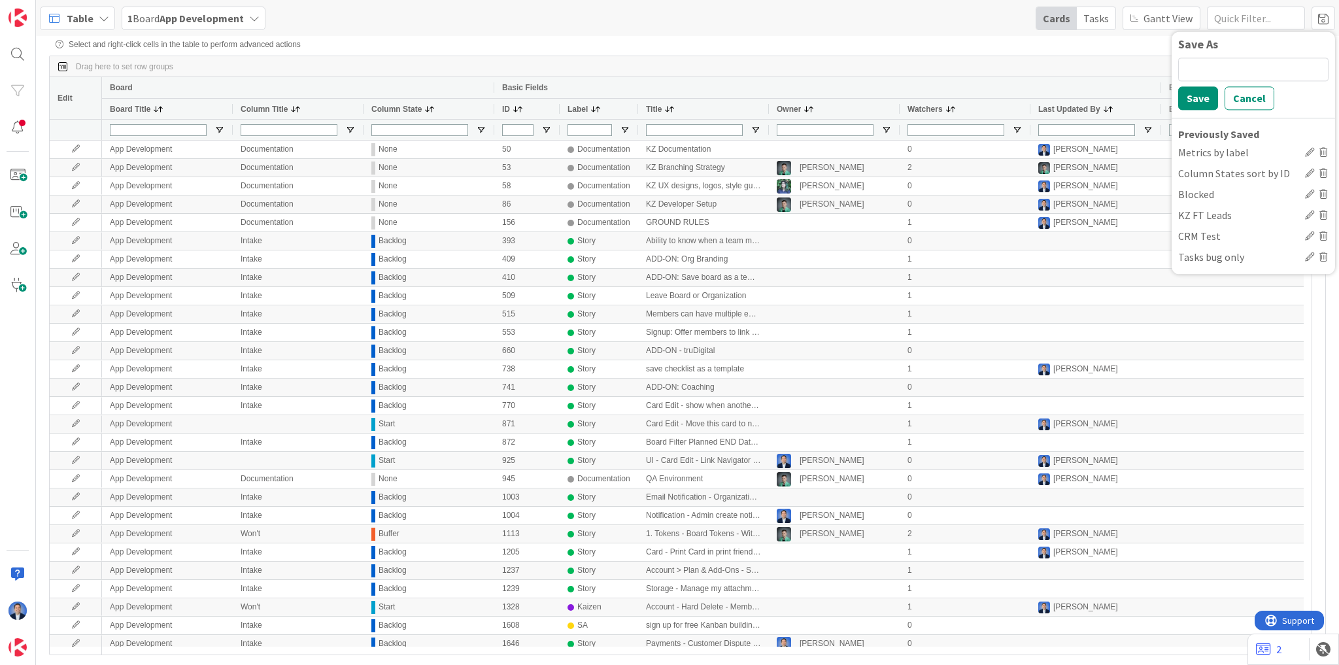
click at [802, 31] on div "Table 1 Board App Development Cards Tasks Gantt View Save As Save Cancel Previo…" at bounding box center [687, 18] width 1303 height 36
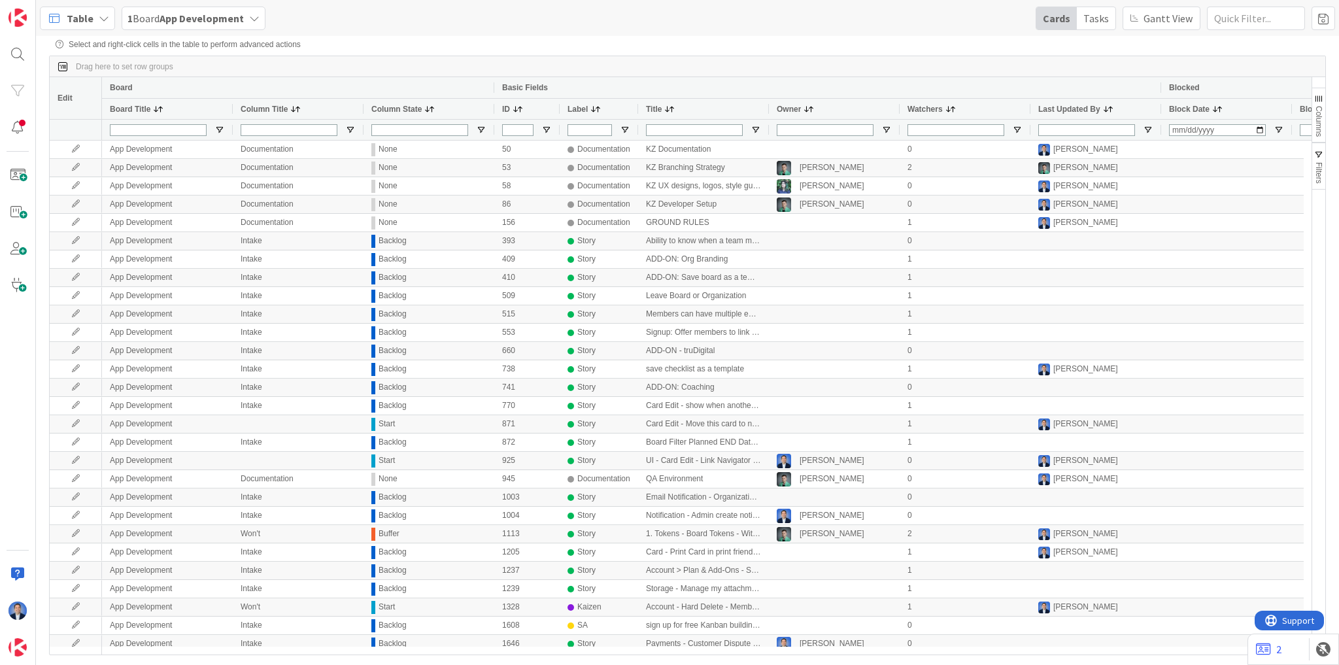
click at [76, 25] on span "Table" at bounding box center [80, 18] width 27 height 16
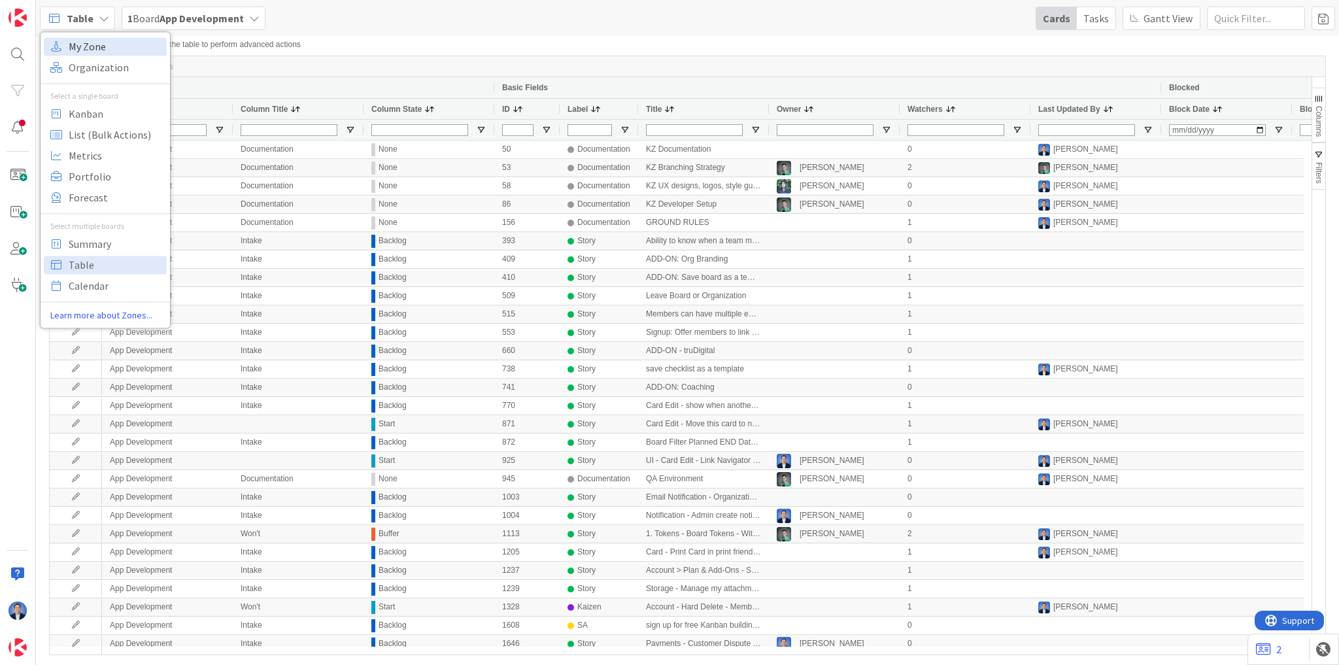
click at [88, 50] on span "My Zone" at bounding box center [116, 47] width 94 height 20
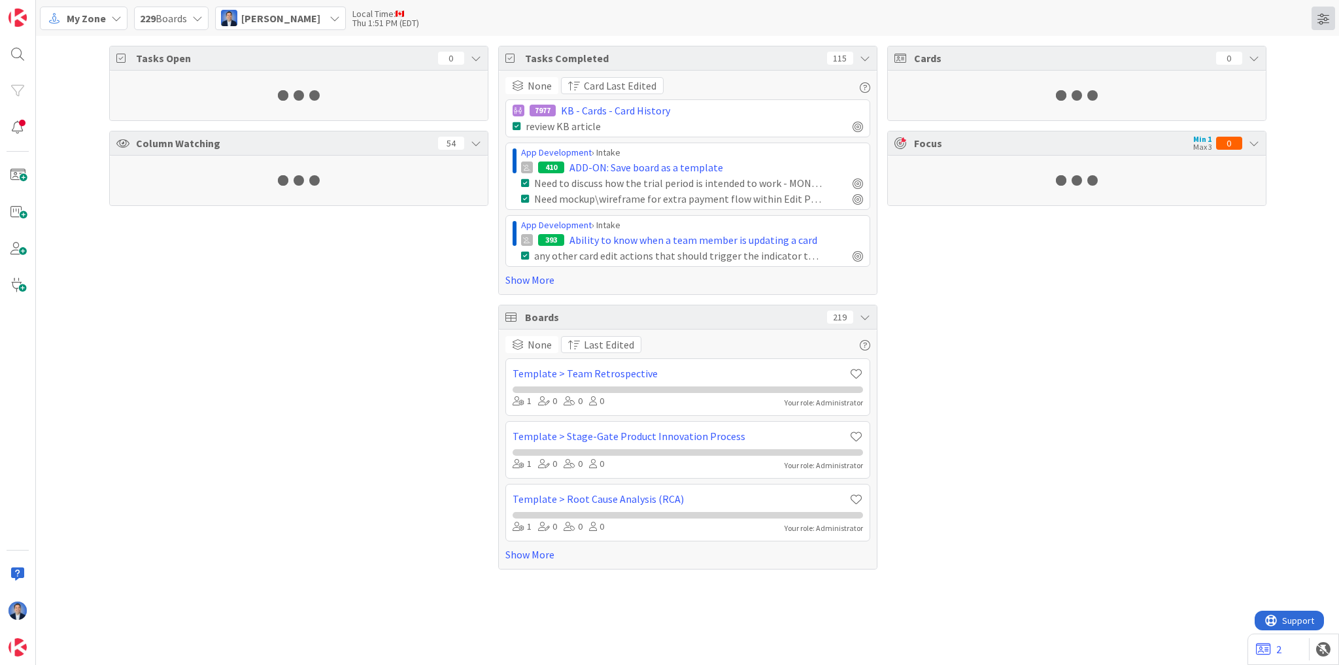
click at [1115, 21] on span at bounding box center [1324, 19] width 24 height 24
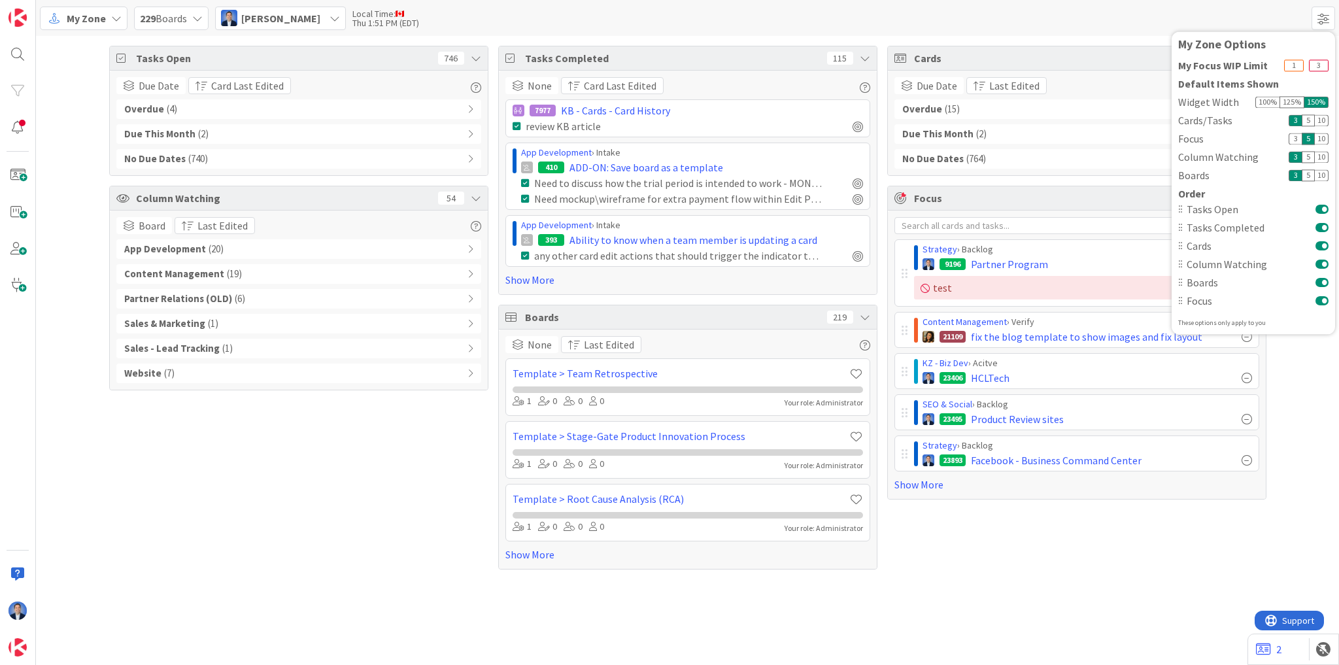
click at [1115, 103] on div "100 %" at bounding box center [1267, 102] width 24 height 12
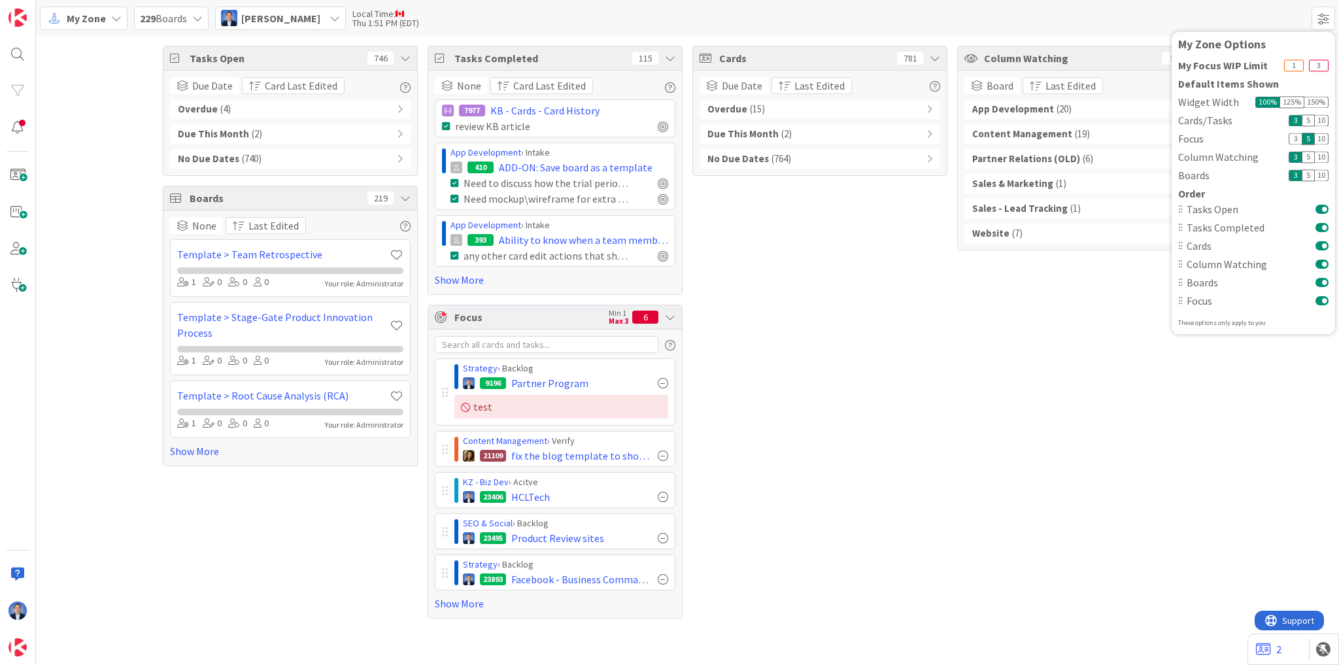
click at [1115, 104] on div "150 %" at bounding box center [1316, 102] width 24 height 12
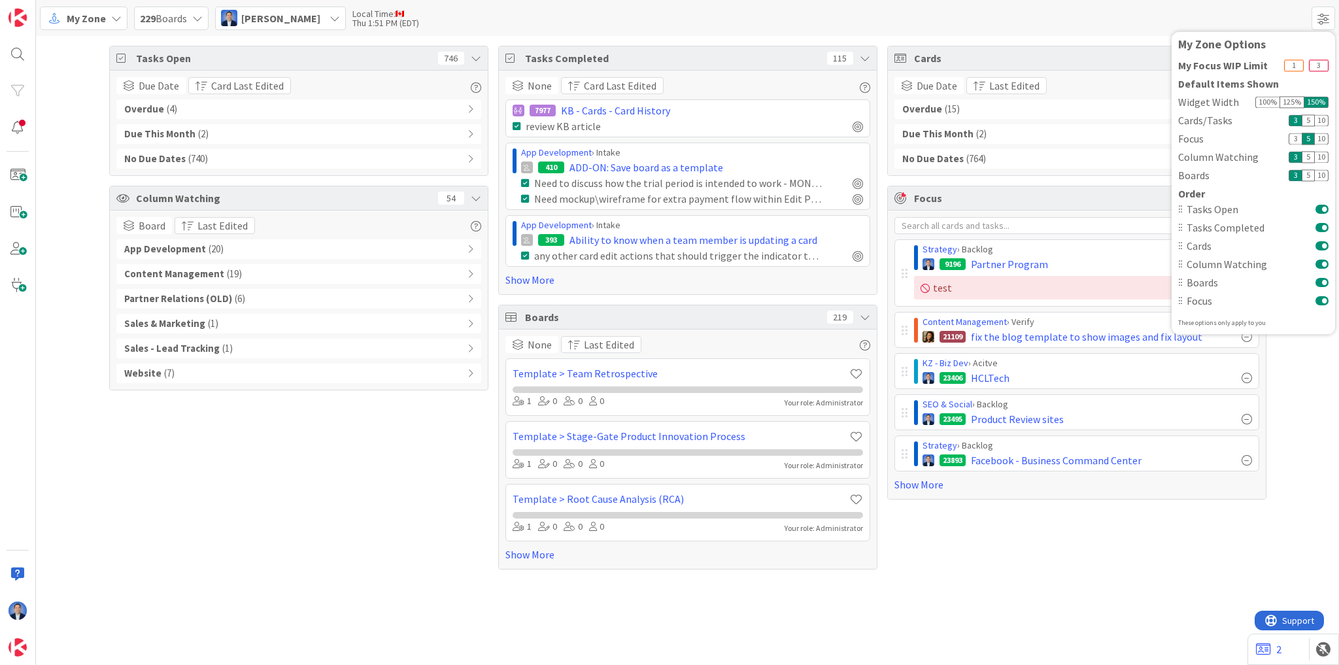
click at [289, 20] on span "[PERSON_NAME]" at bounding box center [280, 18] width 79 height 16
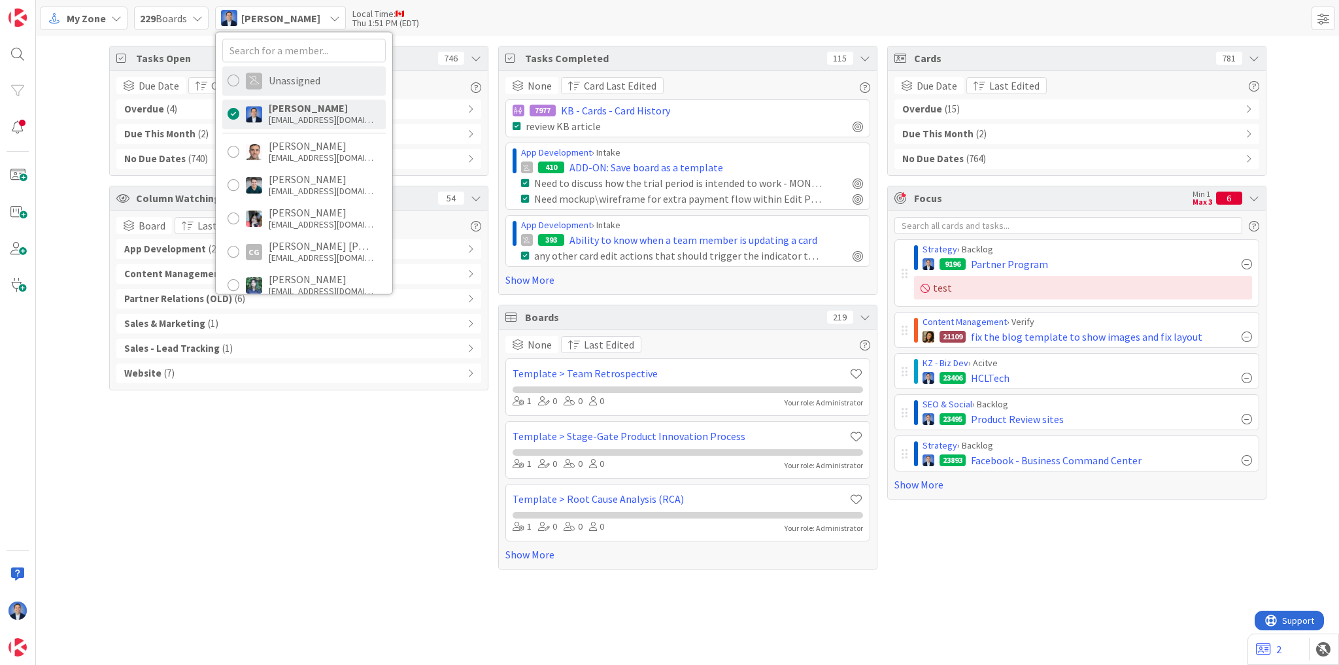
click at [276, 79] on div "Unassigned" at bounding box center [295, 81] width 52 height 12
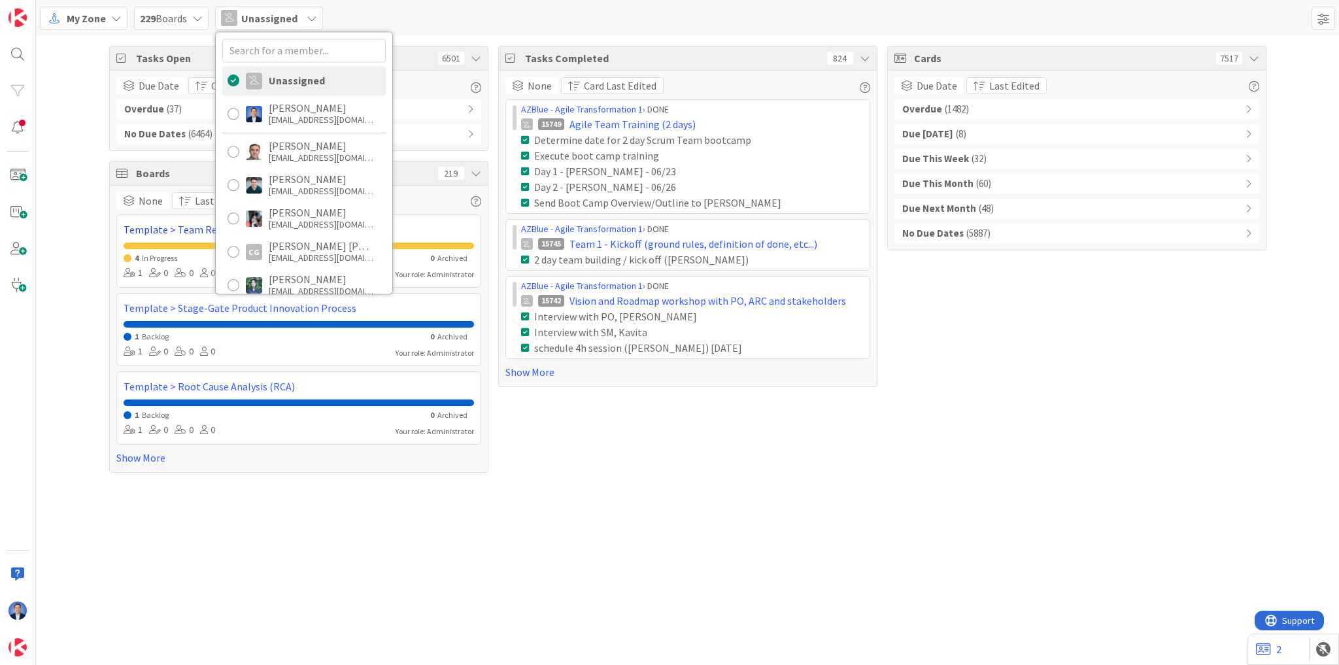
drag, startPoint x: 624, startPoint y: 590, endPoint x: 459, endPoint y: 235, distance: 392.3
click at [620, 553] on div "Tasks Open 6501 Due Date Card Last Edited Overdue ( 37 ) No Due Dates ( 6464 ) …" at bounding box center [687, 350] width 1303 height 629
